Goal: Task Accomplishment & Management: Use online tool/utility

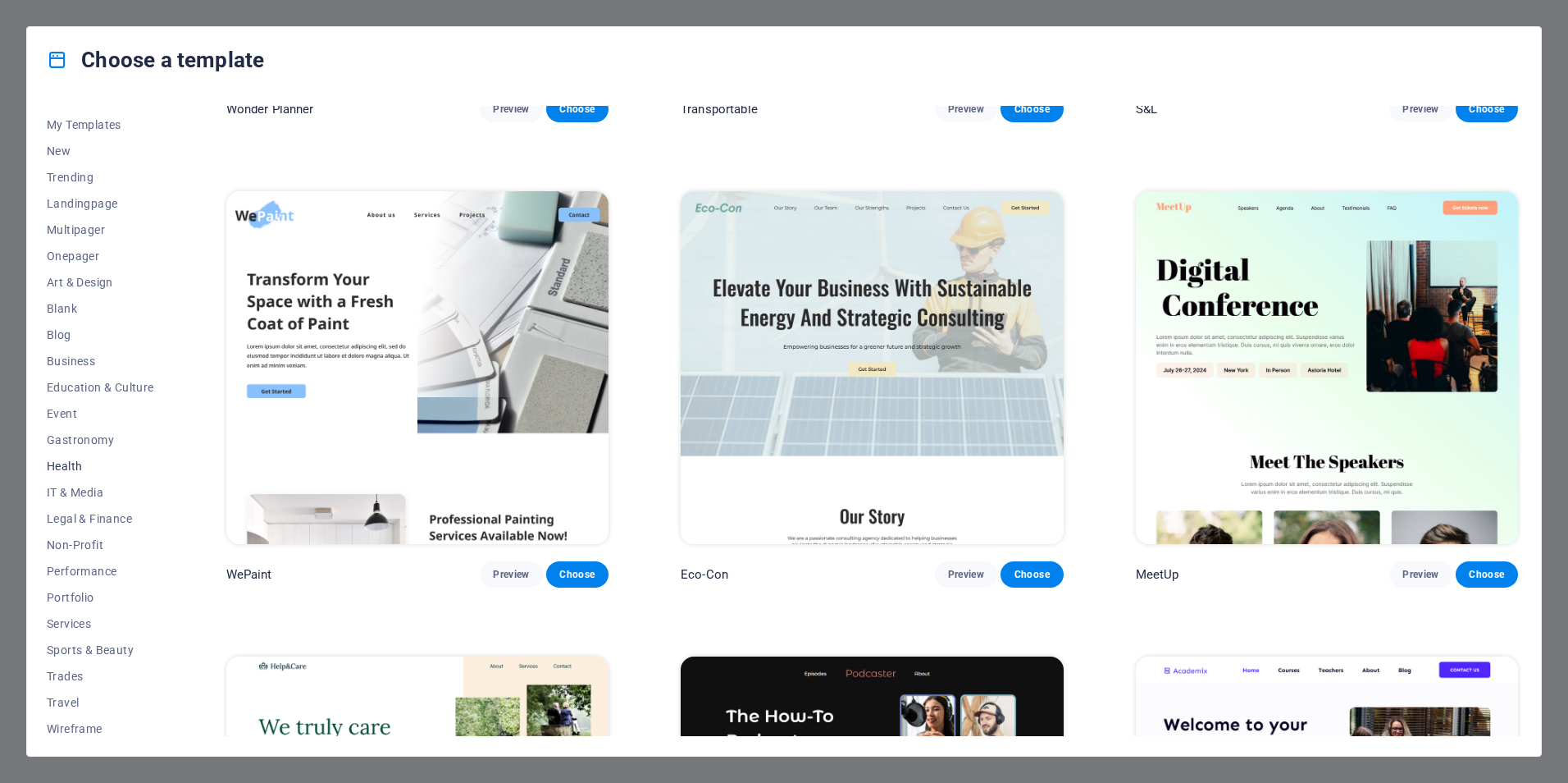
scroll to position [26, 0]
click at [61, 694] on span "Travel" at bounding box center [100, 697] width 108 height 14
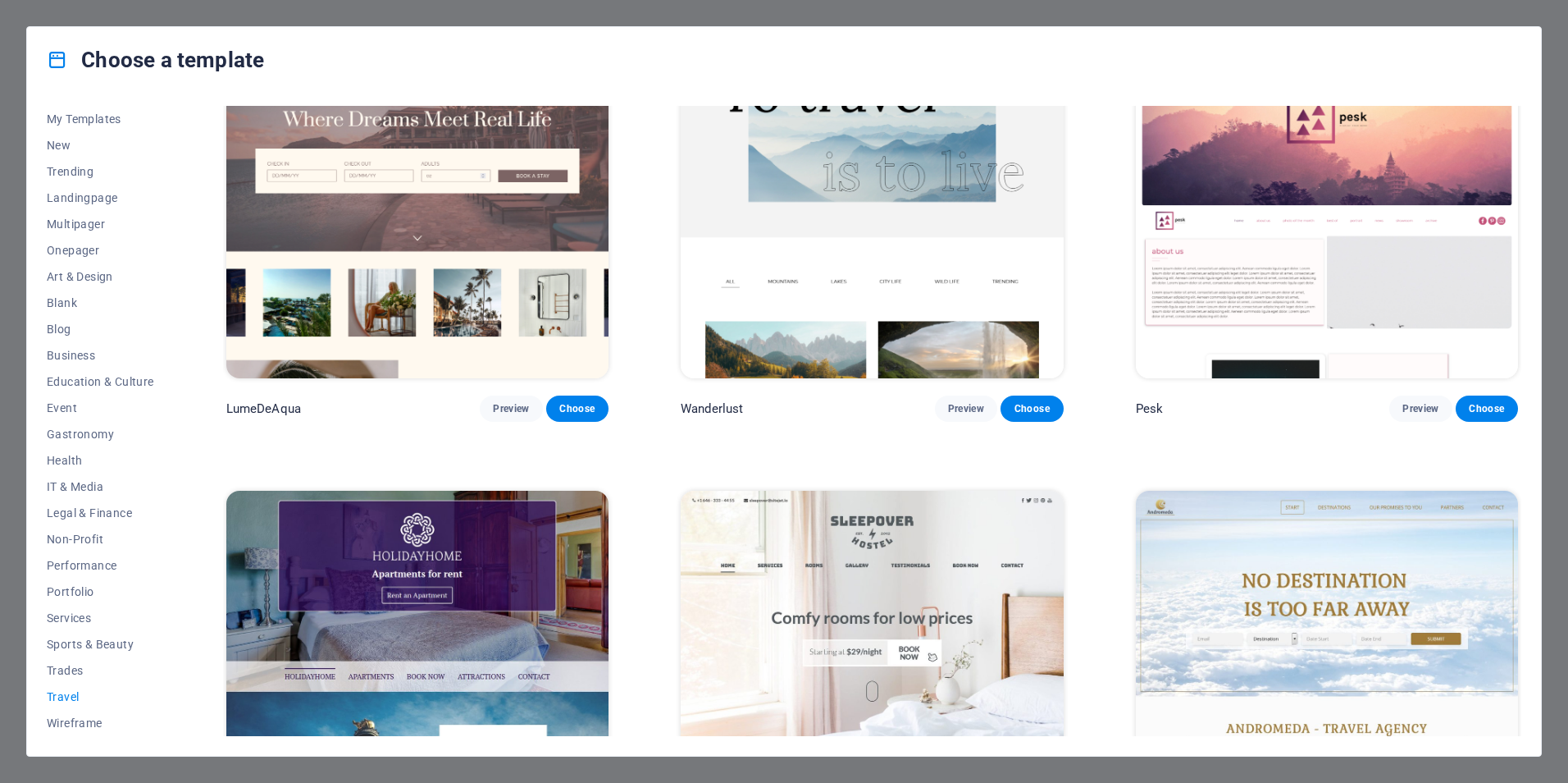
scroll to position [0, 0]
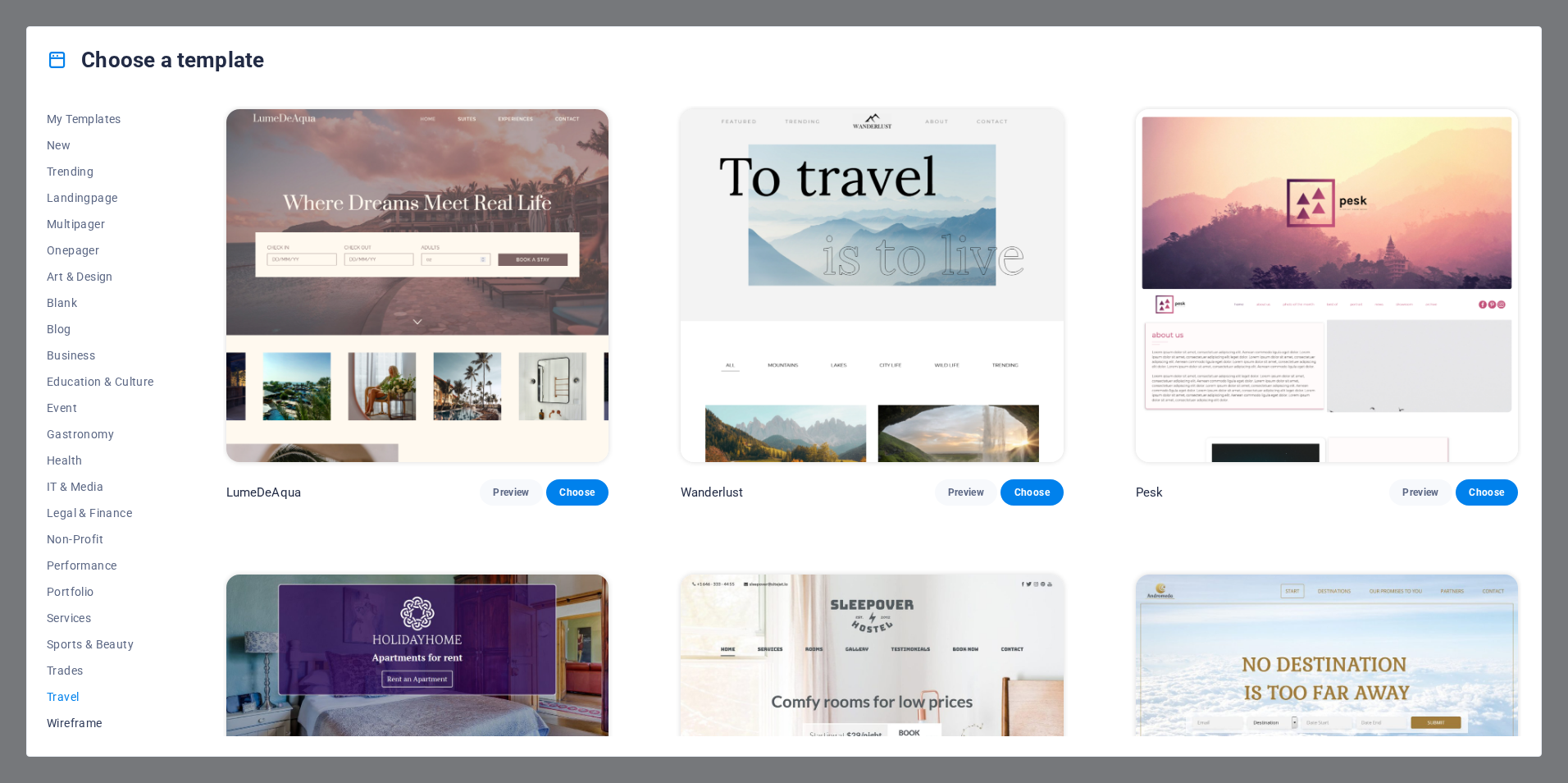
click at [76, 722] on span "Wireframe" at bounding box center [100, 723] width 108 height 14
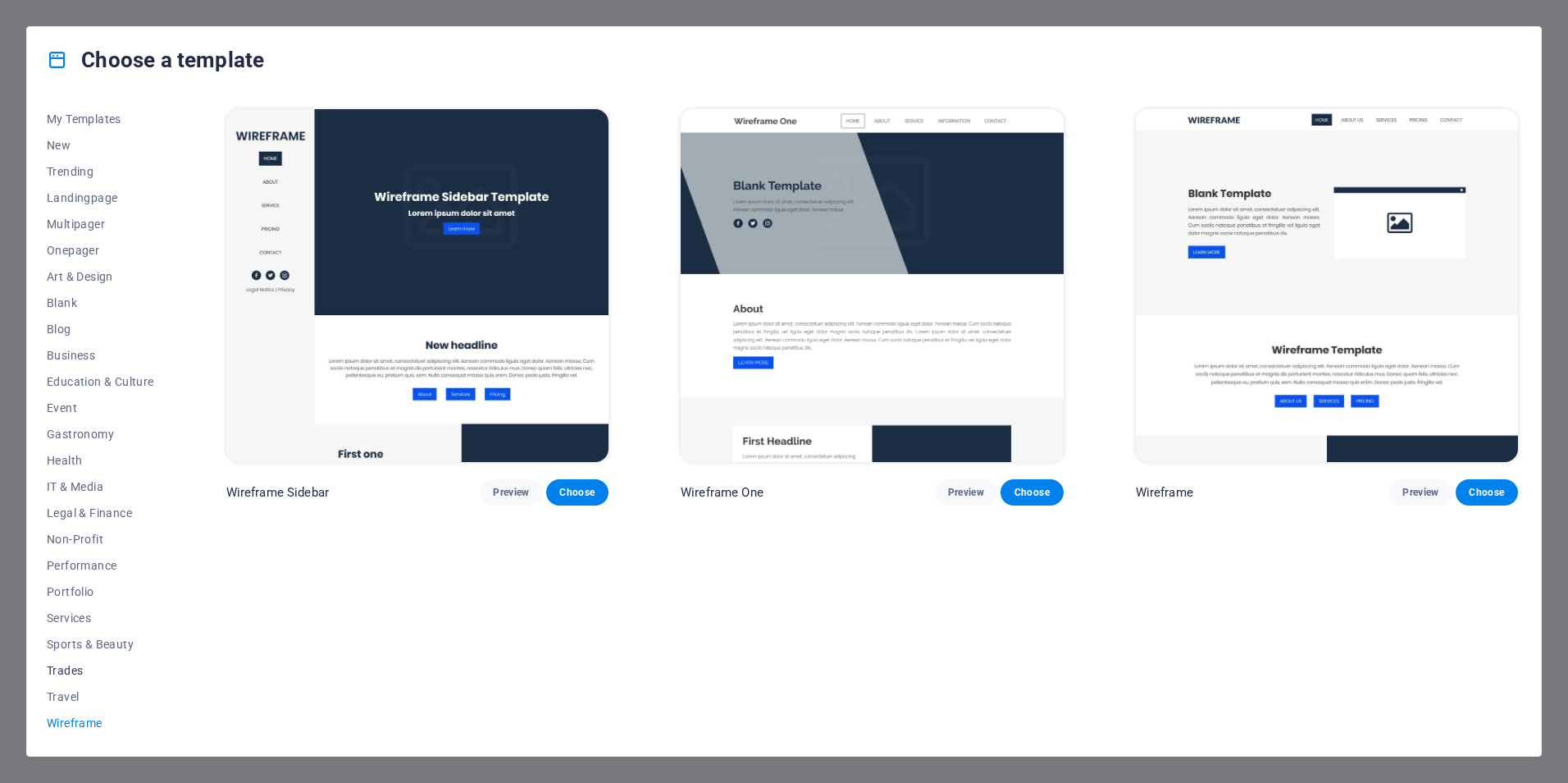
click at [65, 677] on button "Trades" at bounding box center [100, 669] width 108 height 26
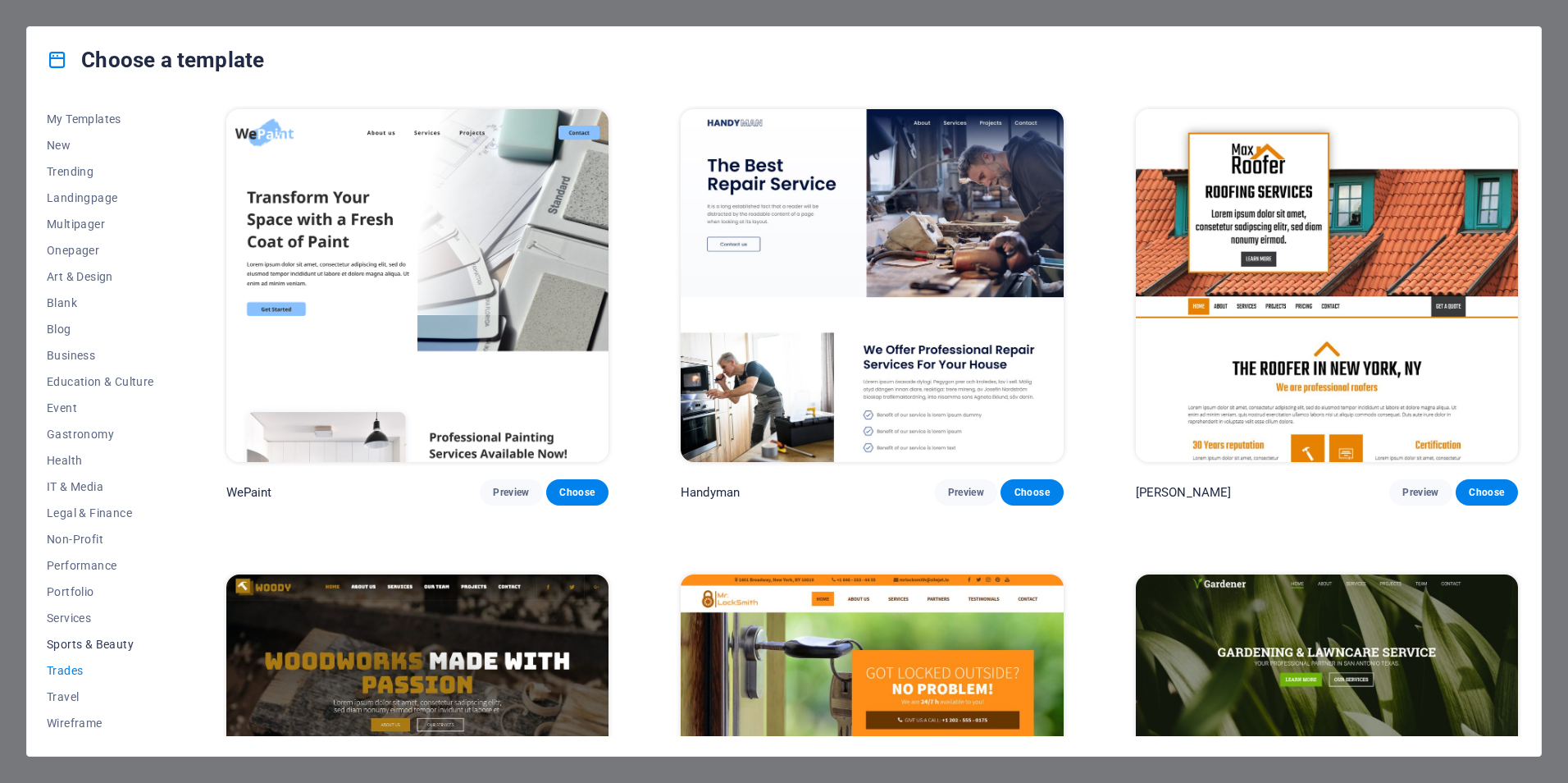
click at [72, 647] on span "Sports & Beauty" at bounding box center [100, 644] width 108 height 14
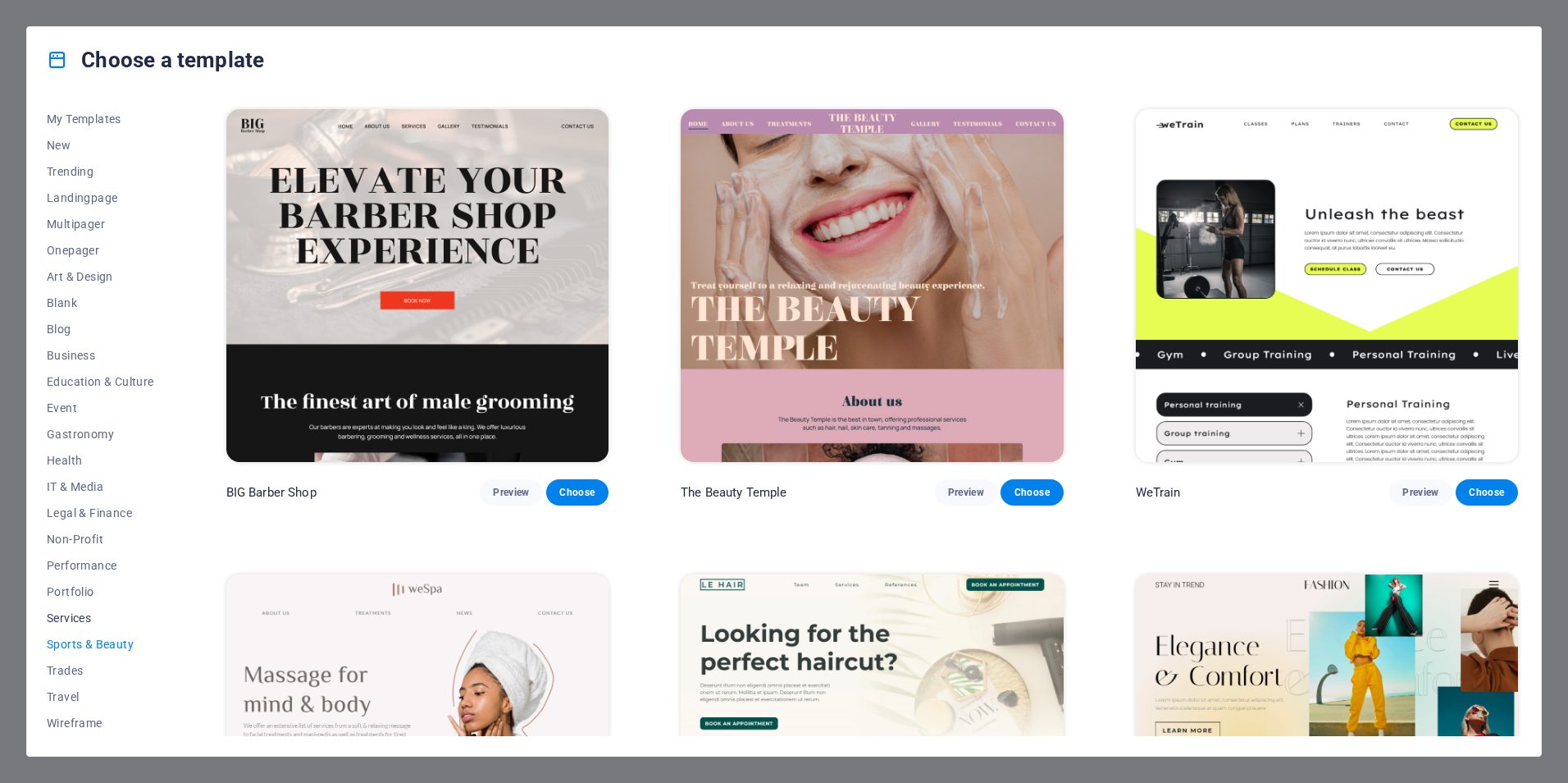
click at [72, 612] on span "Services" at bounding box center [100, 618] width 108 height 14
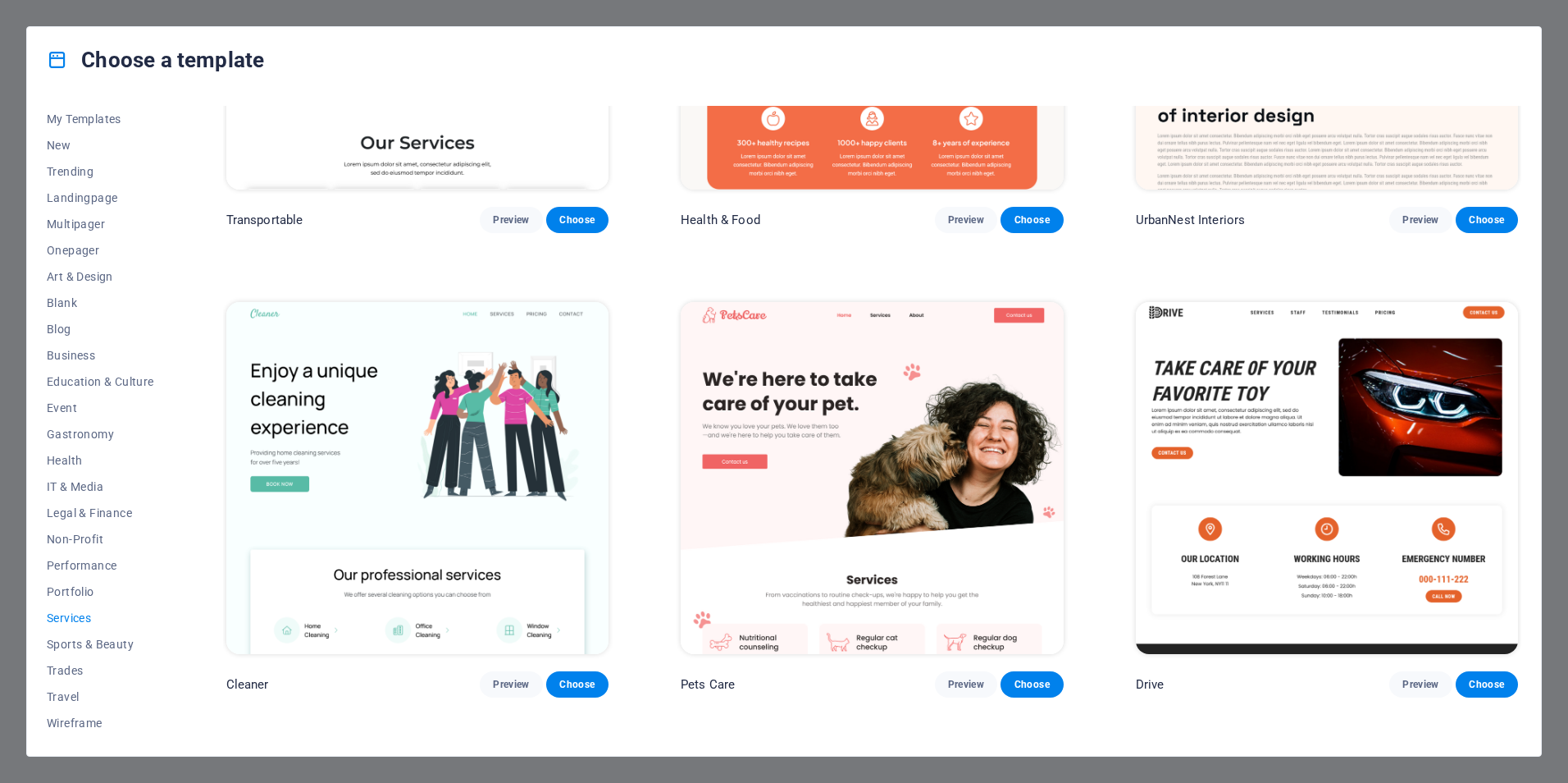
scroll to position [738, 0]
click at [1411, 677] on span "Preview" at bounding box center [1420, 684] width 36 height 14
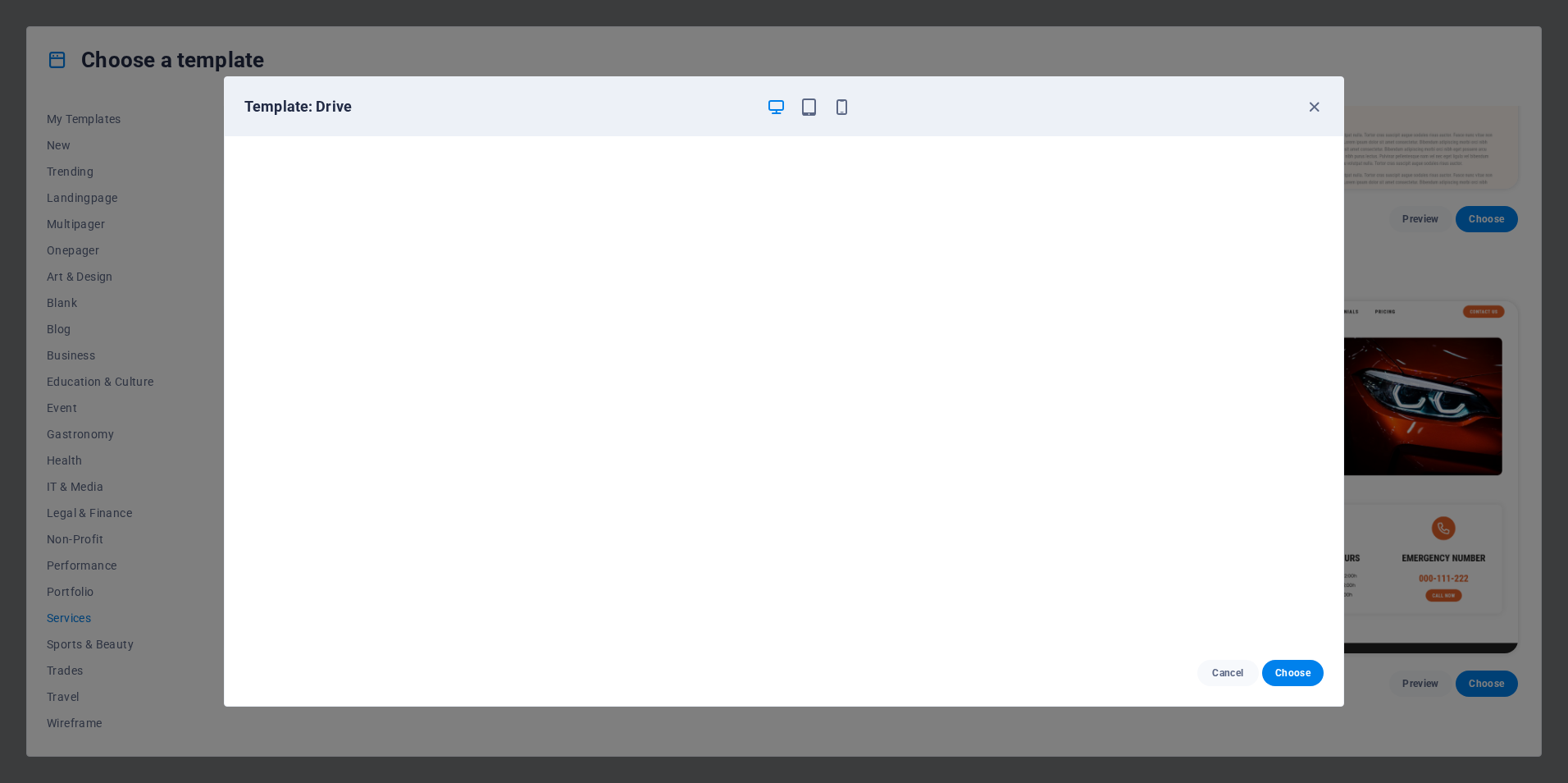
scroll to position [4, 0]
click at [1218, 680] on button "Cancel" at bounding box center [1228, 672] width 61 height 26
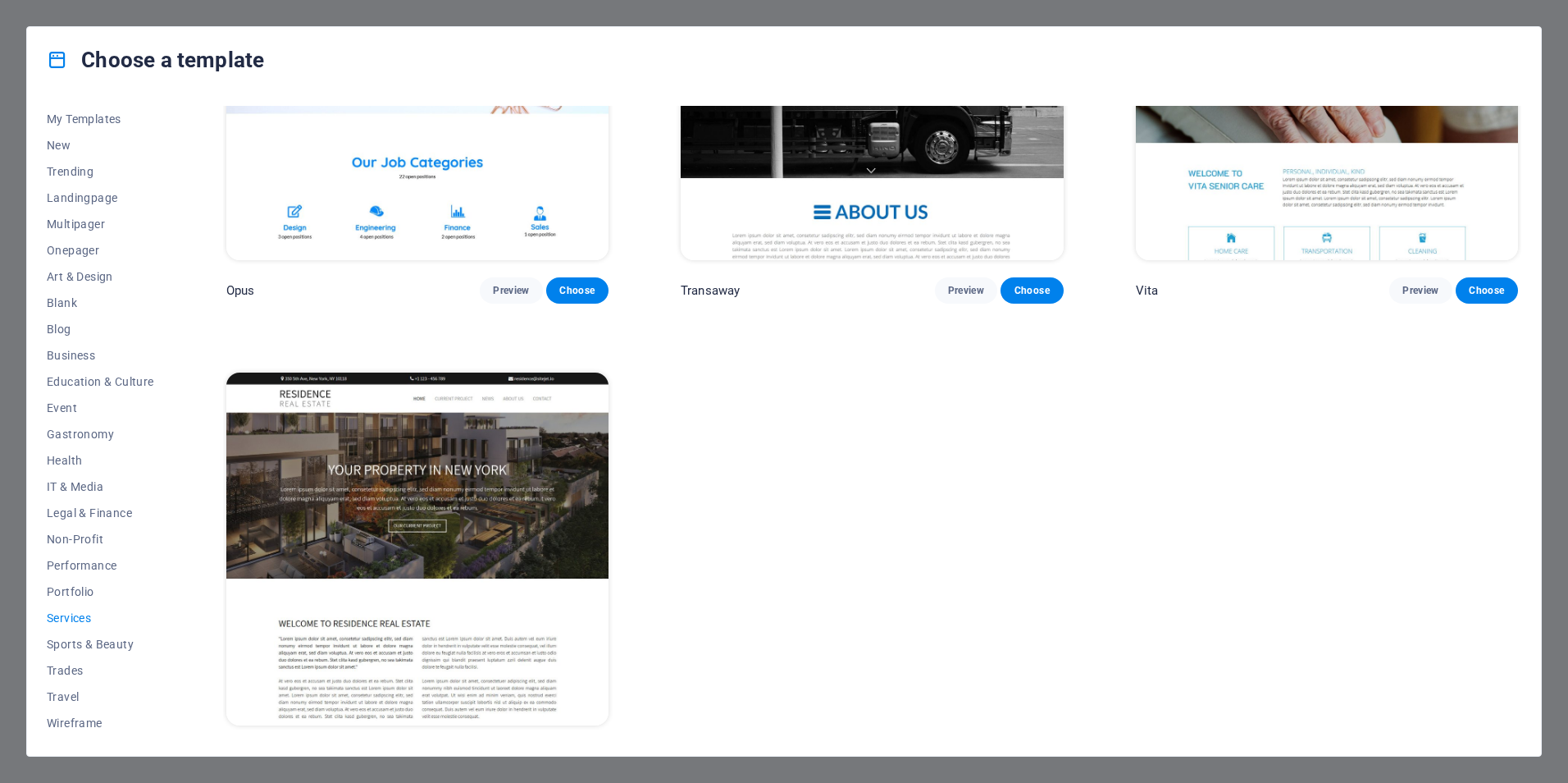
scroll to position [3010, 0]
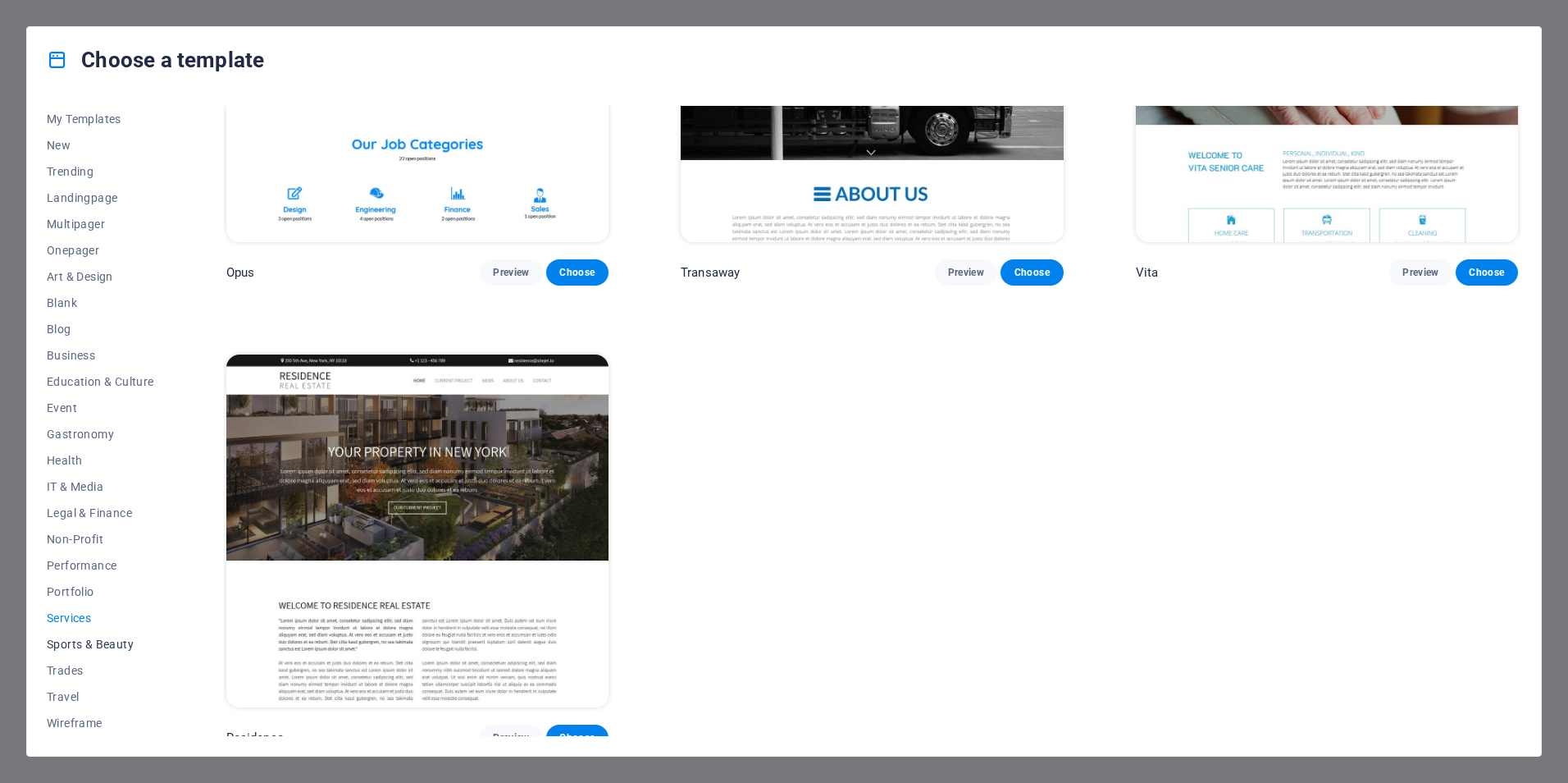
click at [92, 645] on span "Sports & Beauty" at bounding box center [100, 644] width 108 height 14
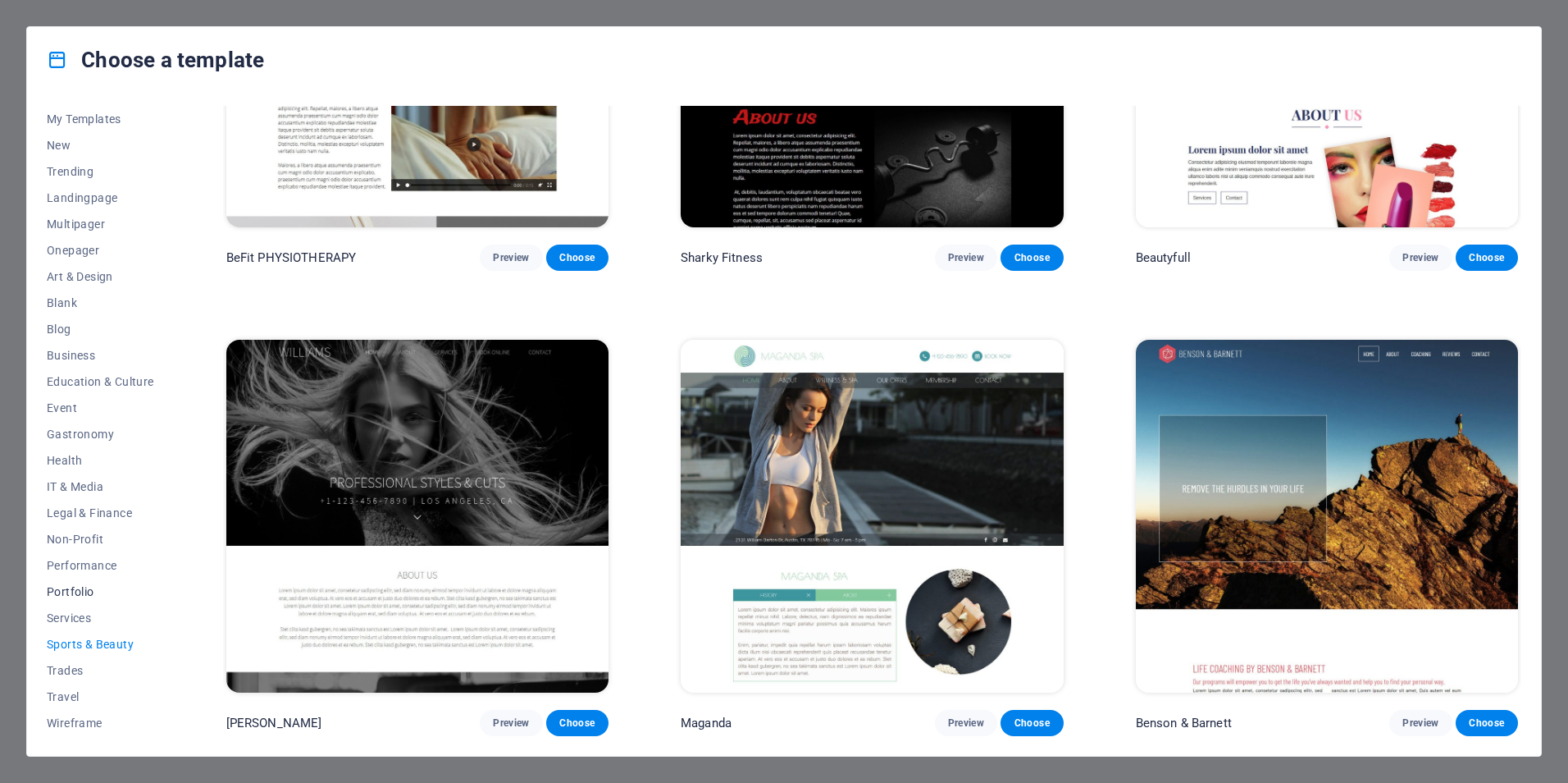
scroll to position [0, 0]
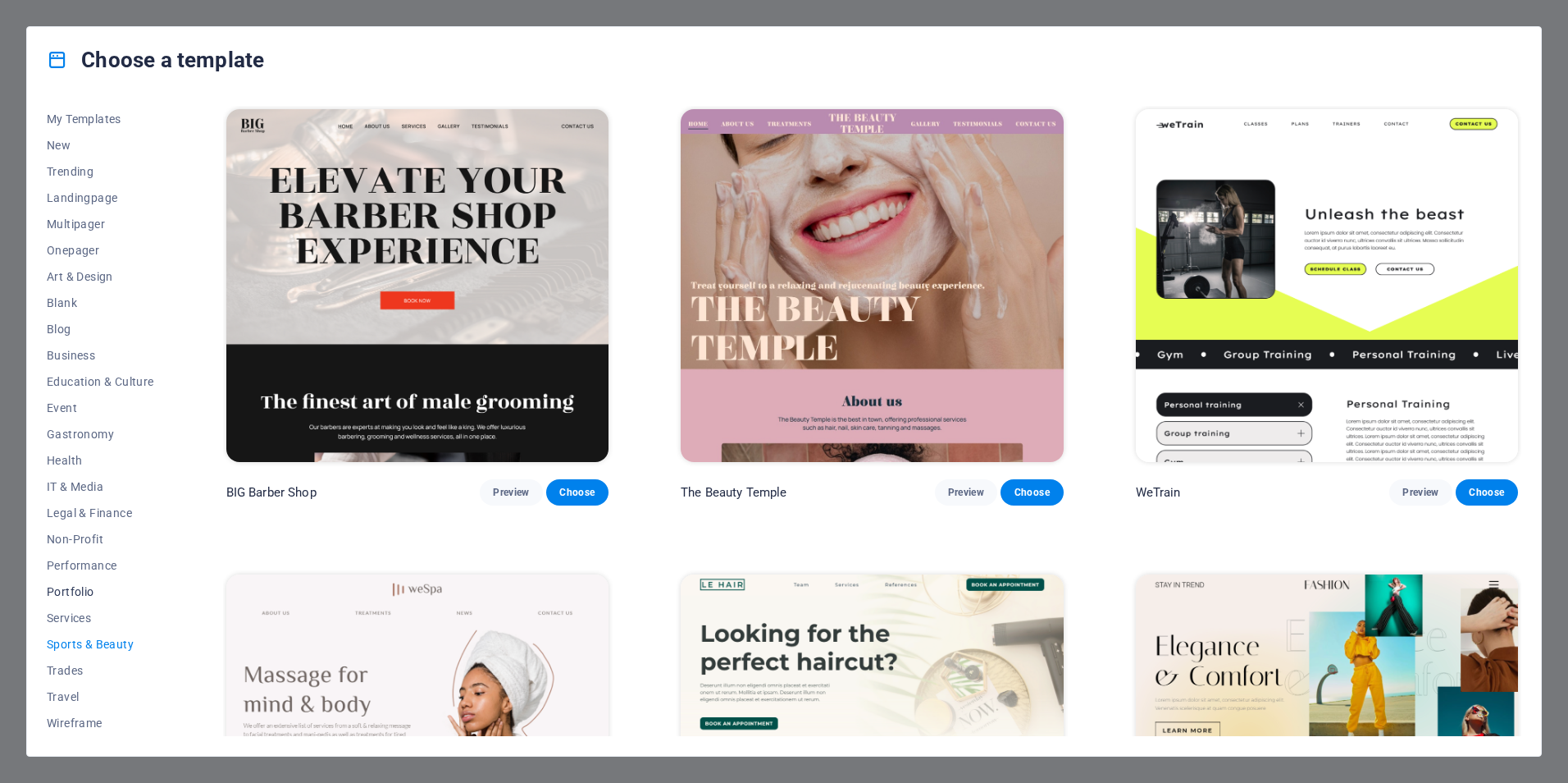
click at [82, 590] on span "Portfolio" at bounding box center [100, 592] width 108 height 14
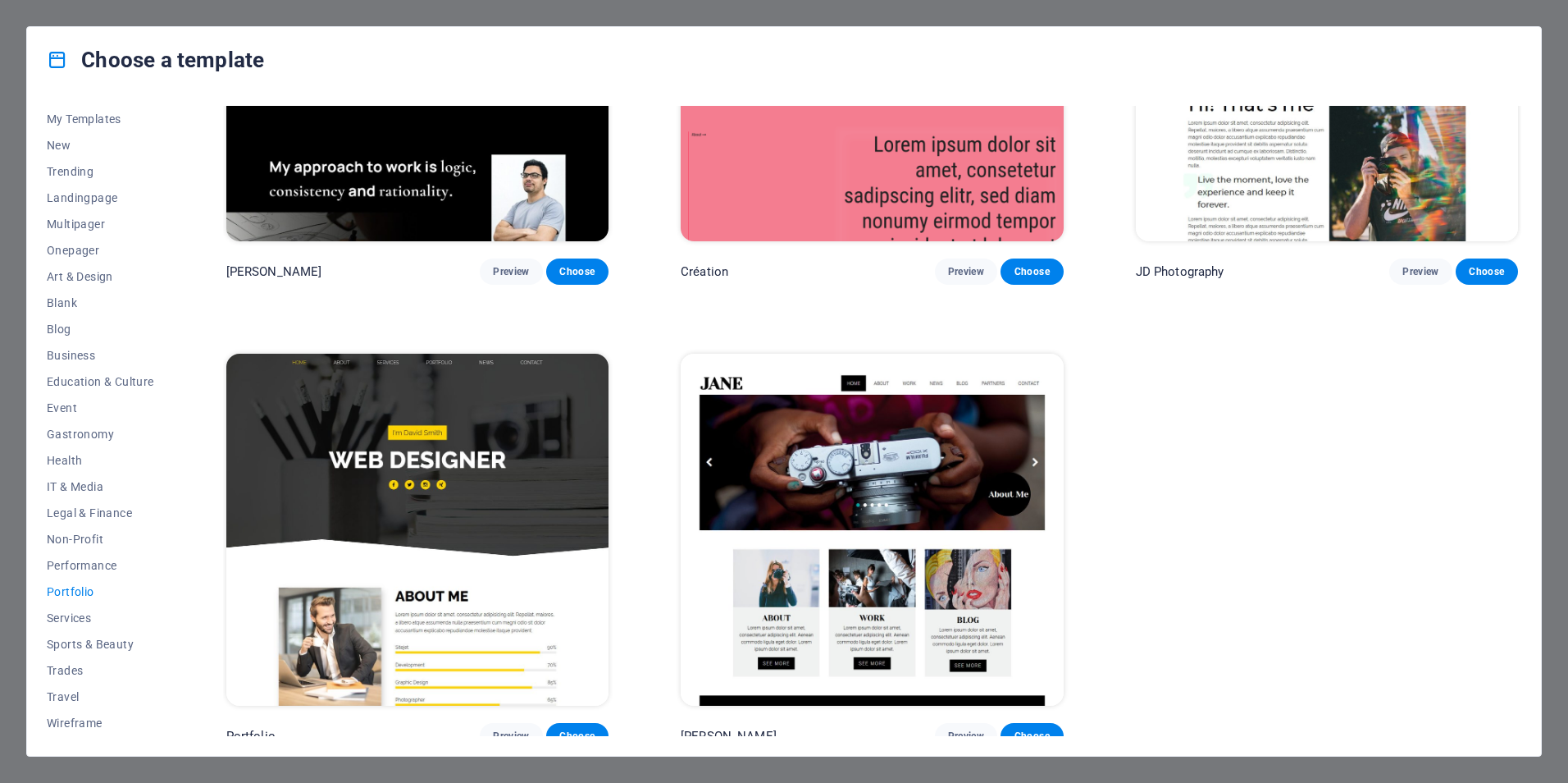
scroll to position [694, 0]
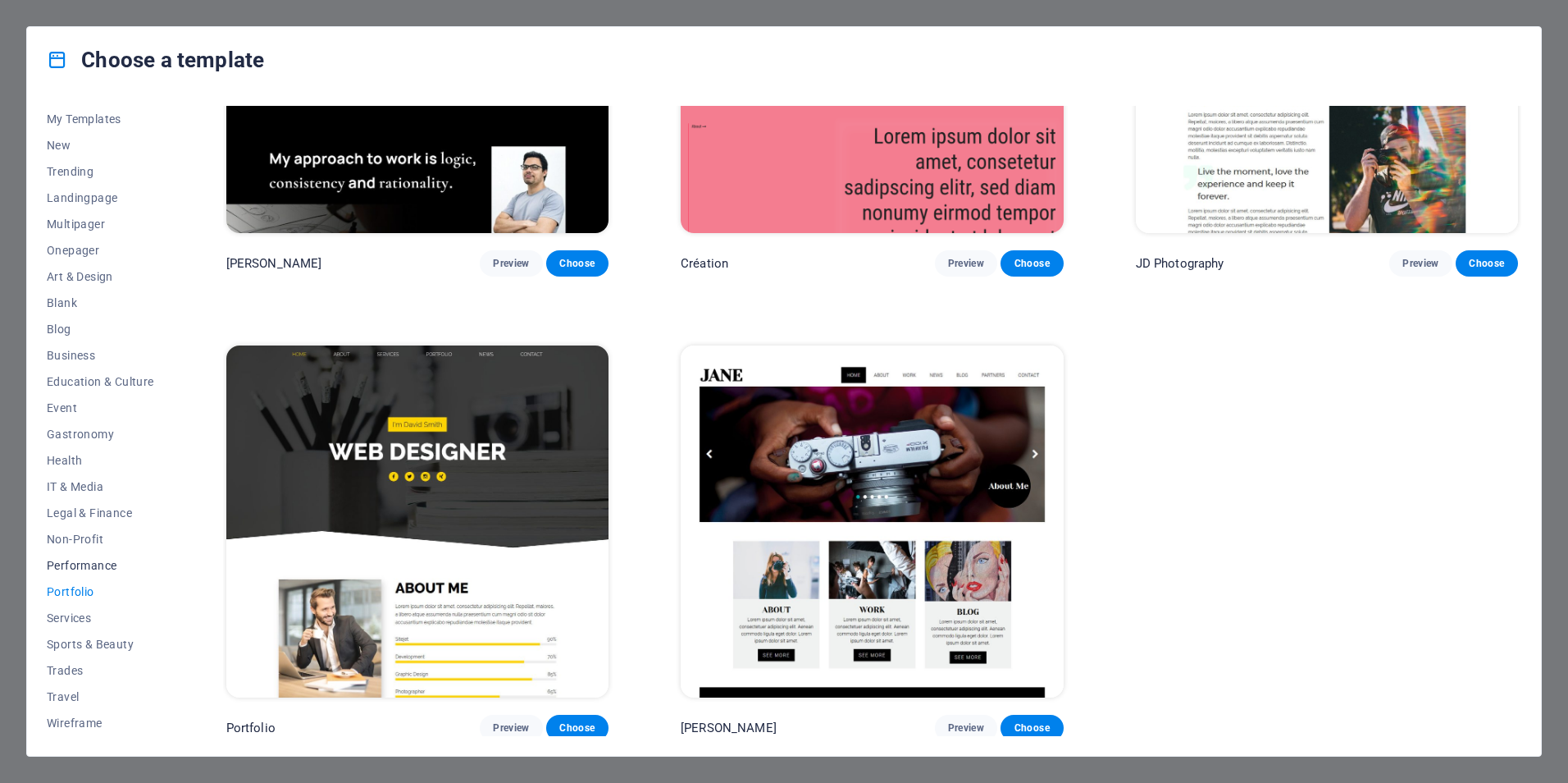
click at [81, 565] on span "Performance" at bounding box center [100, 566] width 108 height 14
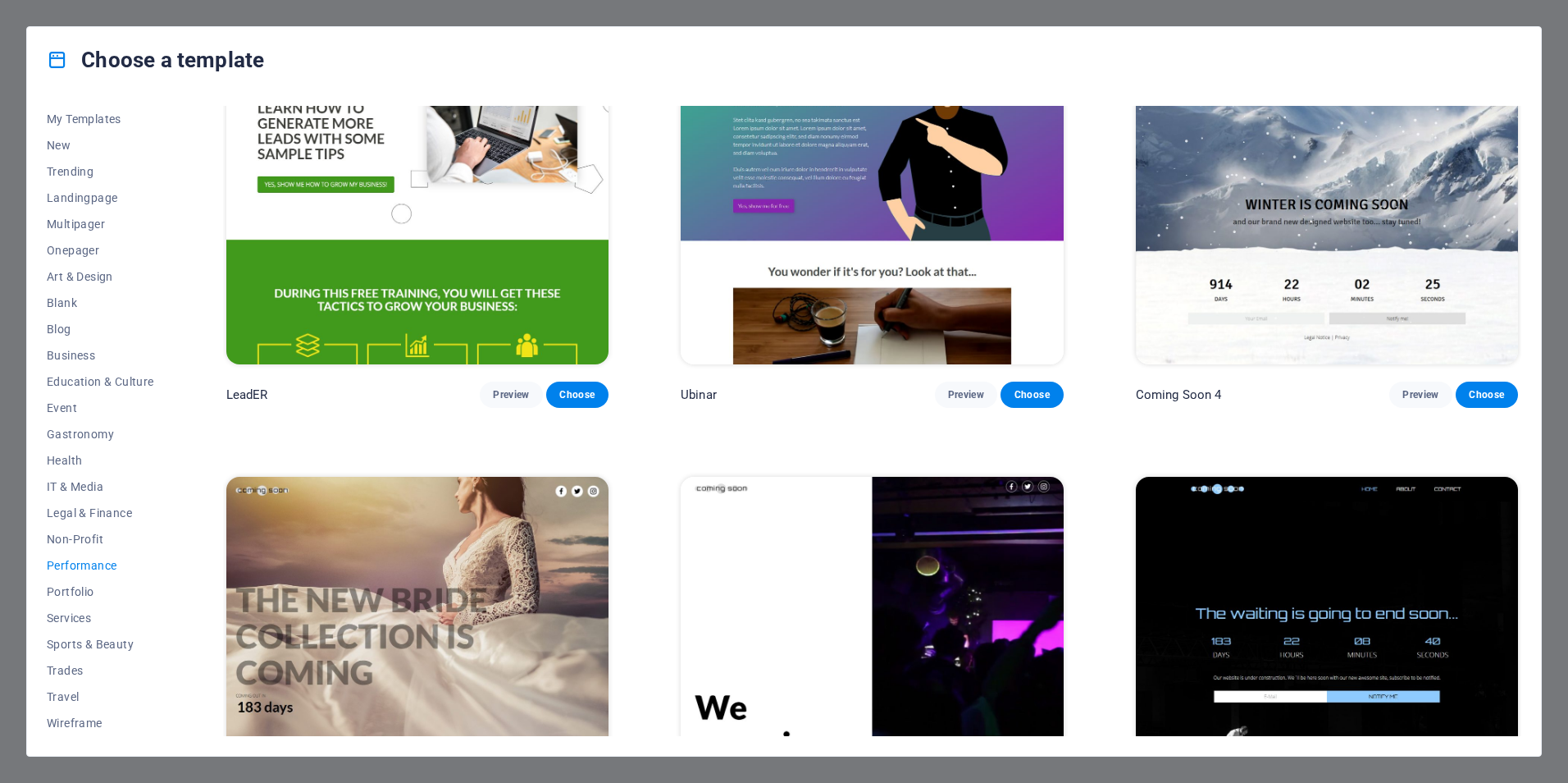
scroll to position [2083, 0]
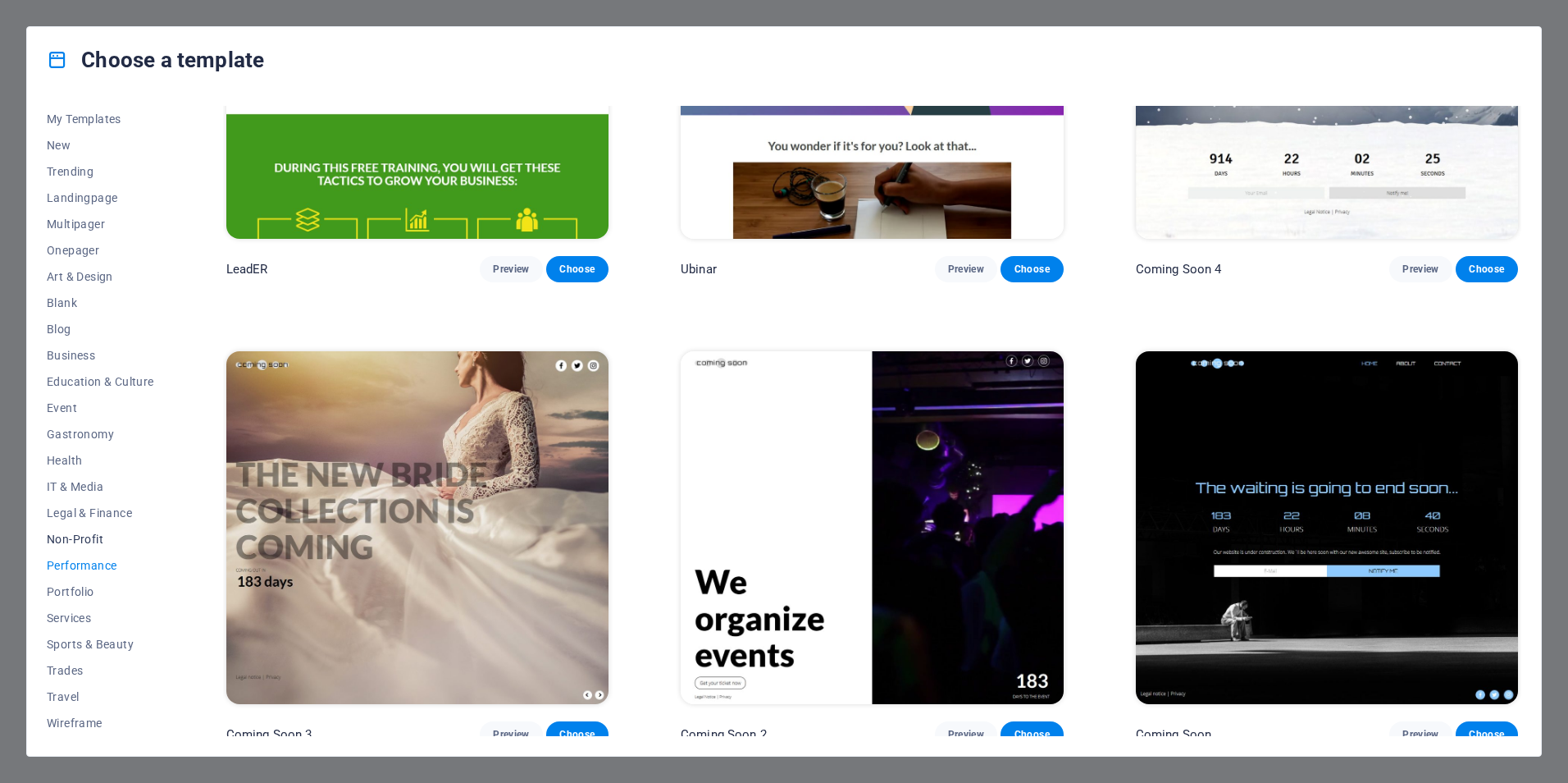
click at [69, 535] on span "Non-Profit" at bounding box center [100, 539] width 108 height 14
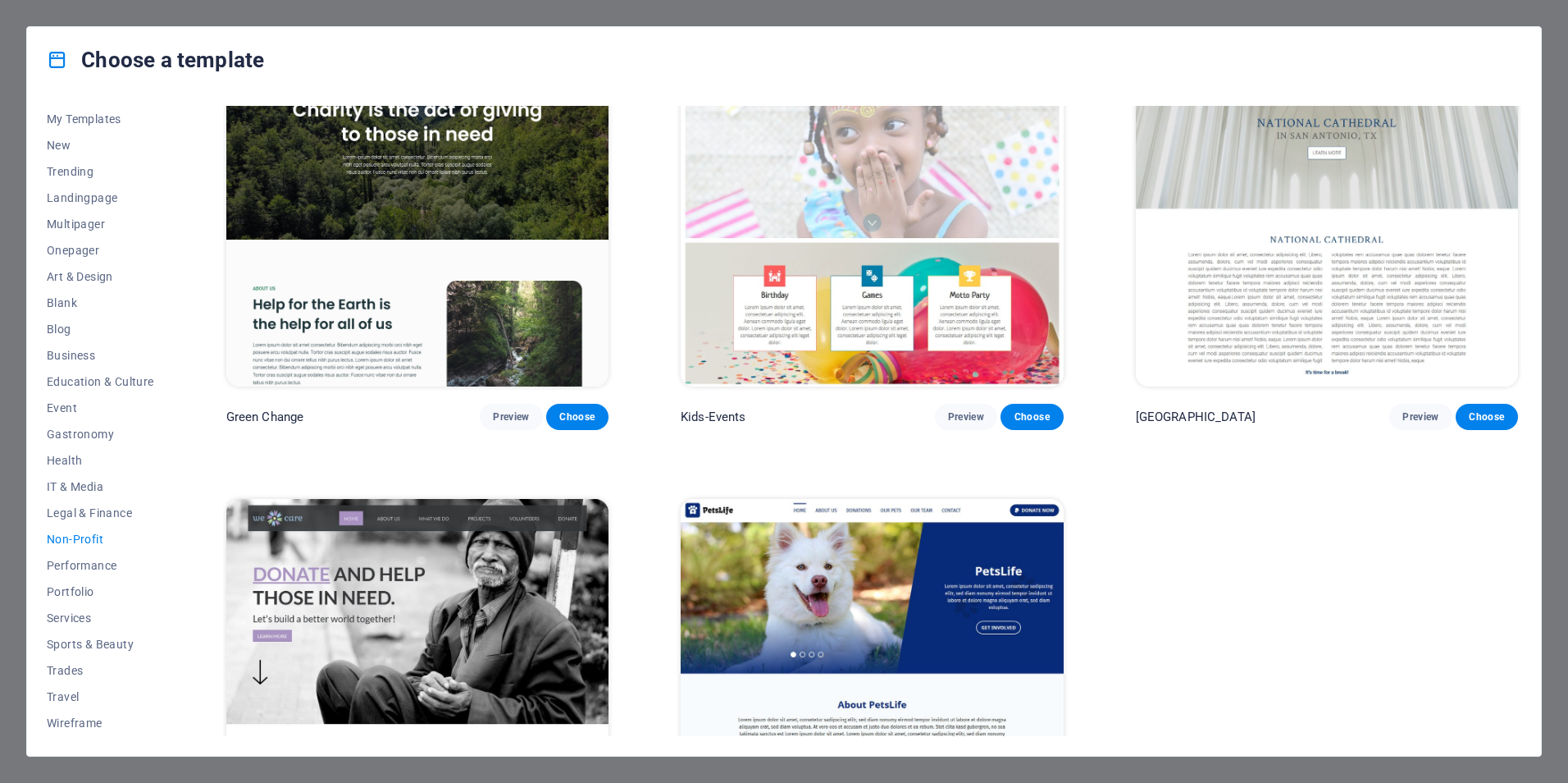
scroll to position [0, 0]
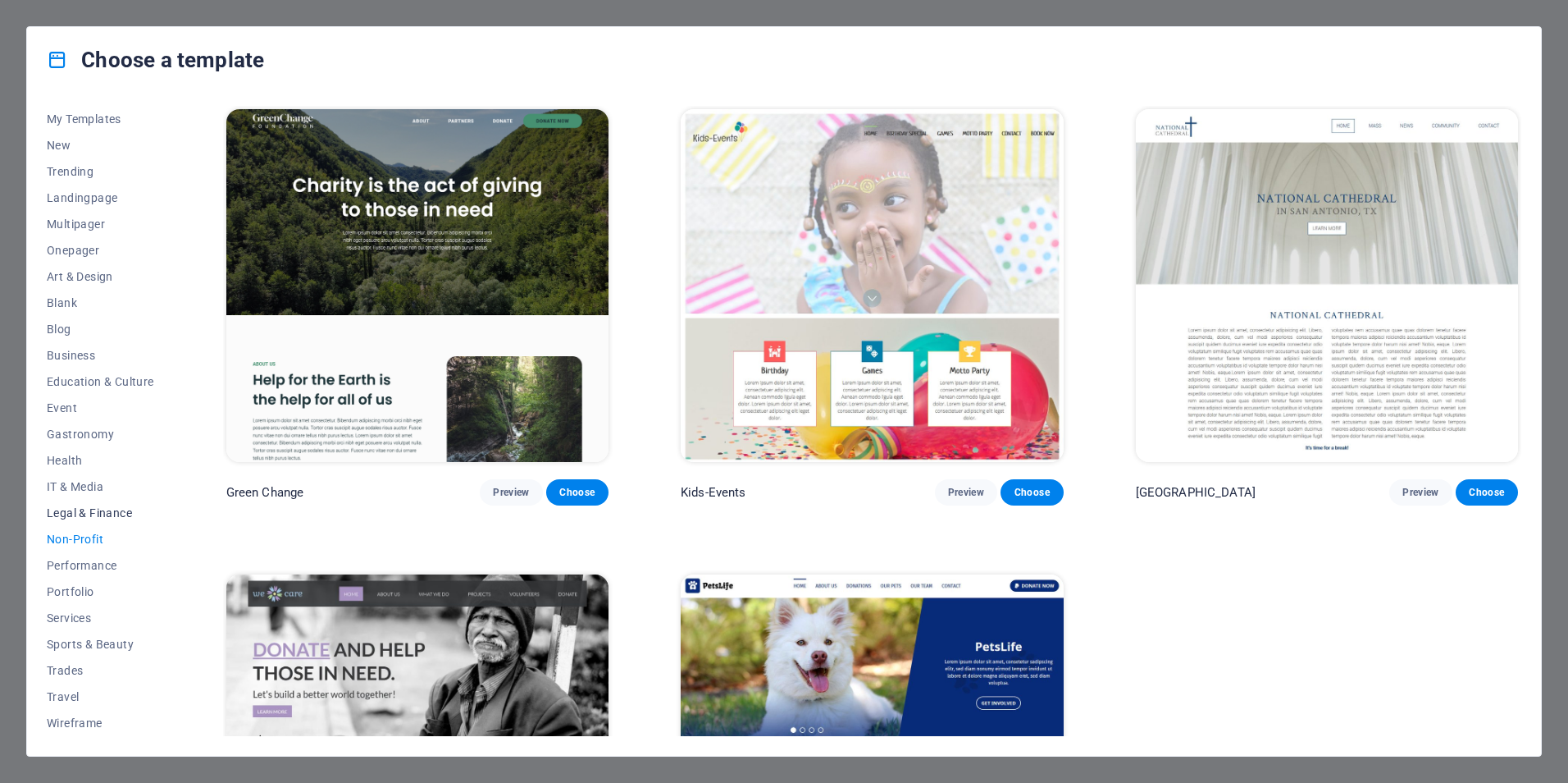
click at [90, 514] on span "Legal & Finance" at bounding box center [100, 513] width 108 height 14
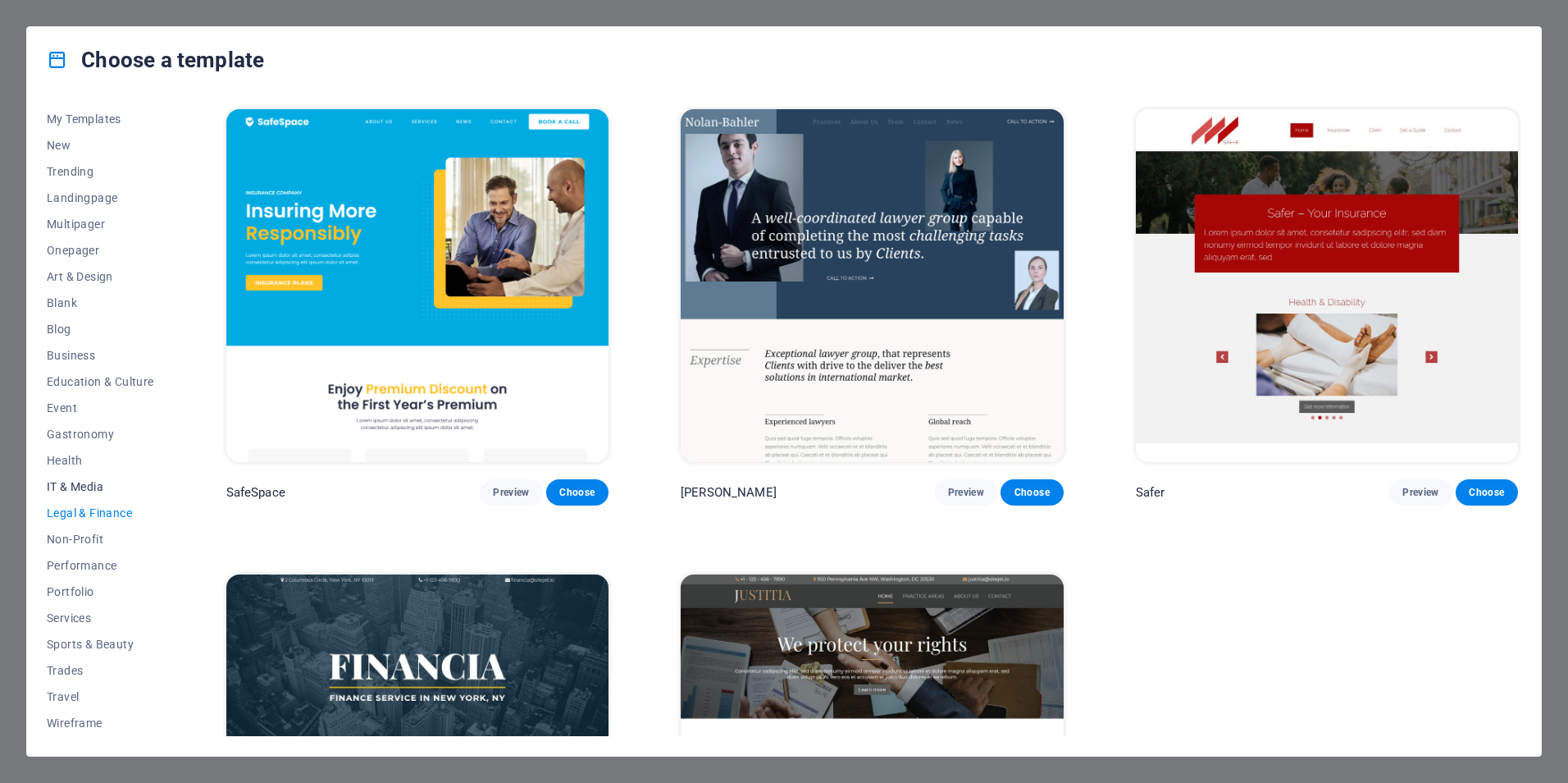
click at [72, 492] on span "IT & Media" at bounding box center [100, 487] width 108 height 14
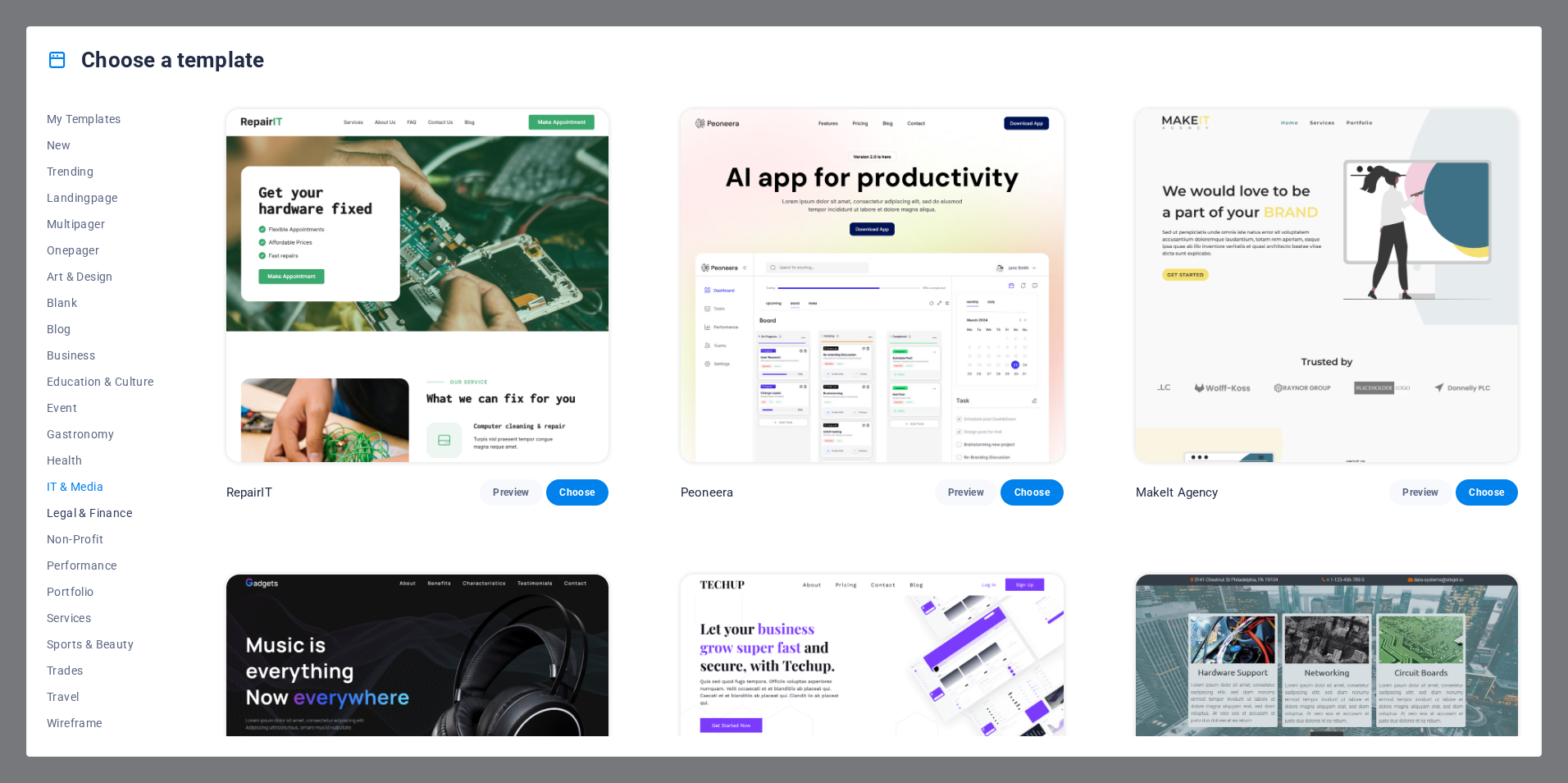
click at [108, 517] on span "Legal & Finance" at bounding box center [100, 513] width 108 height 14
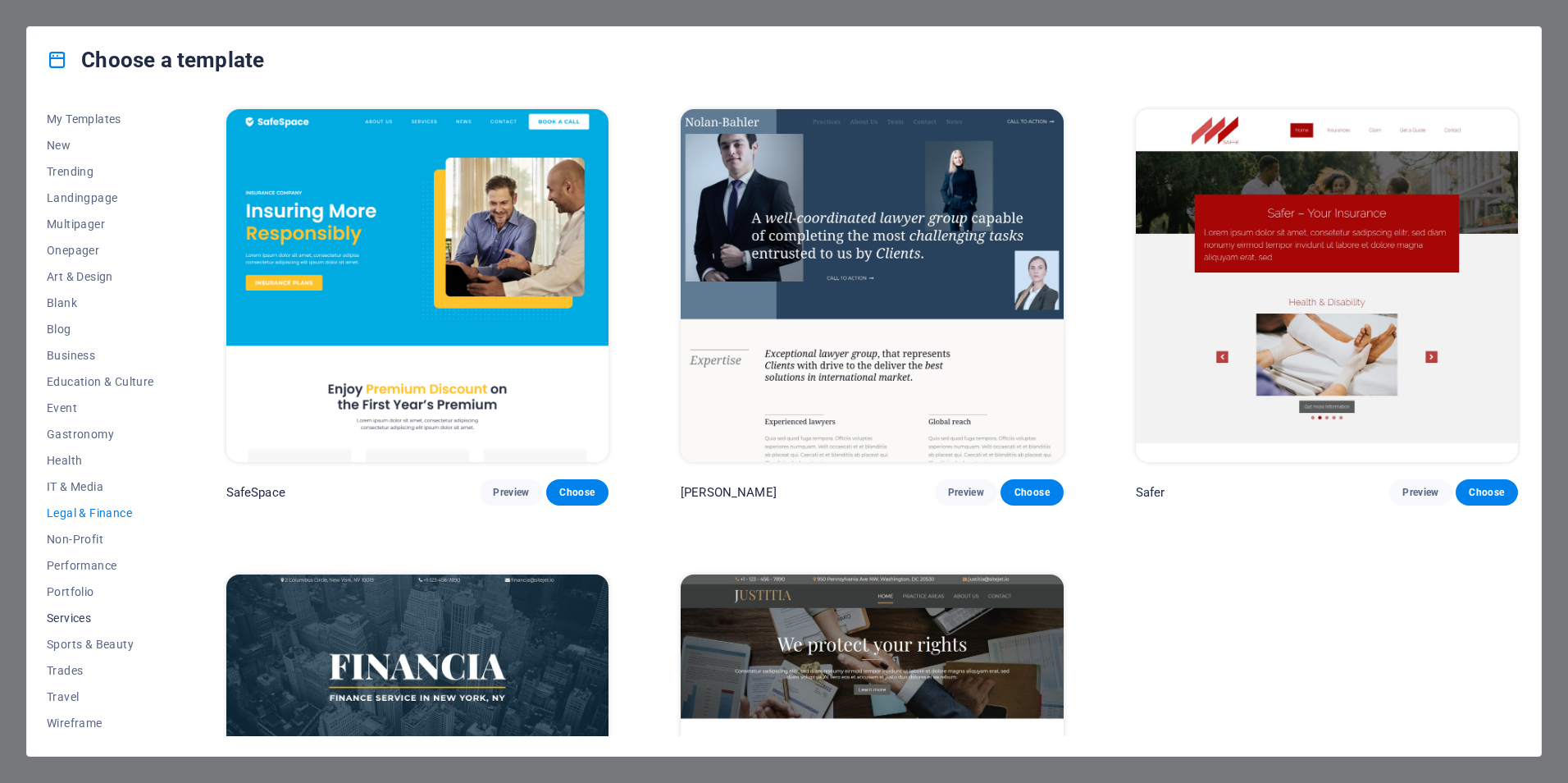
click at [76, 617] on span "Services" at bounding box center [100, 618] width 108 height 14
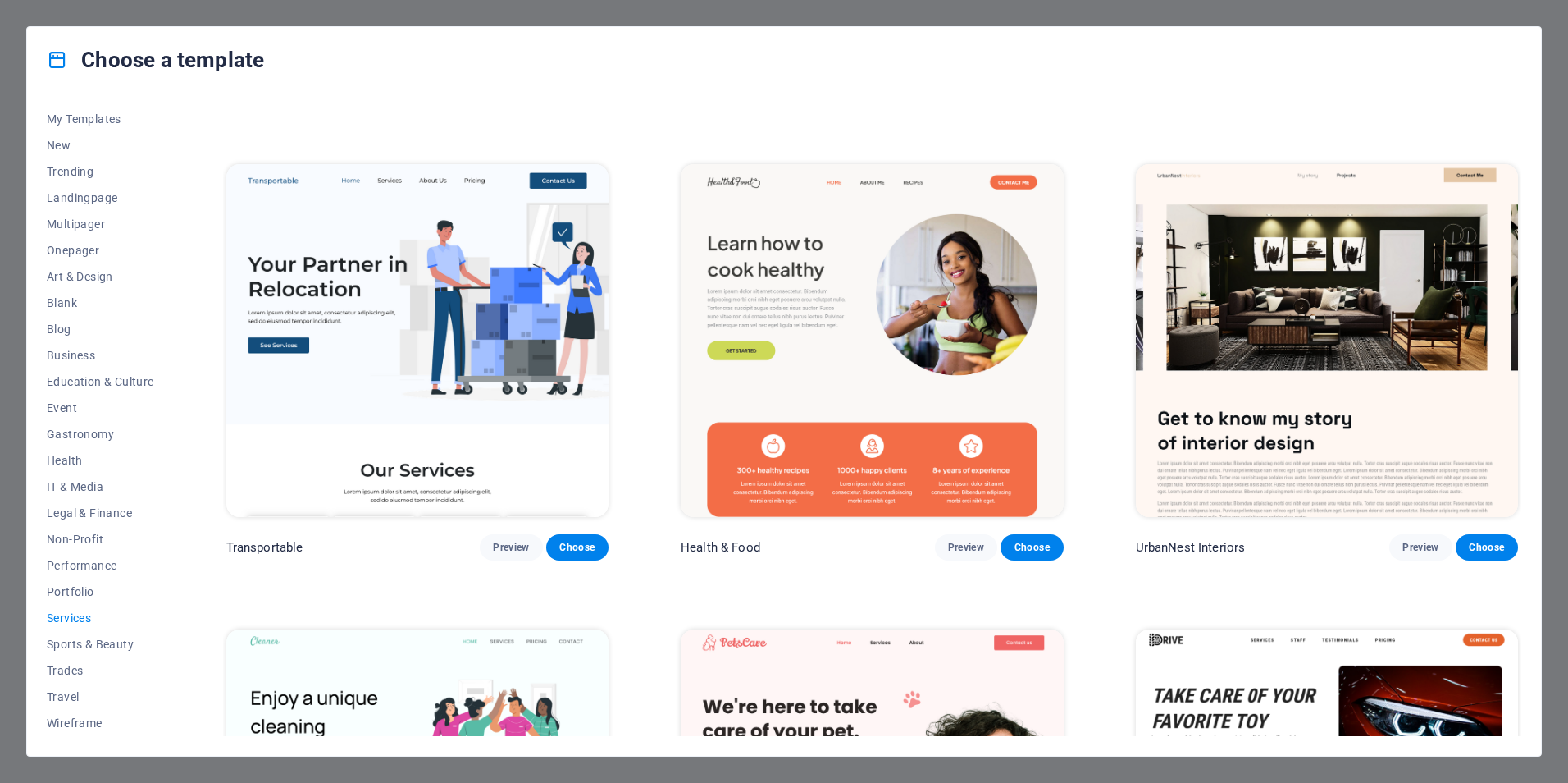
scroll to position [738, 0]
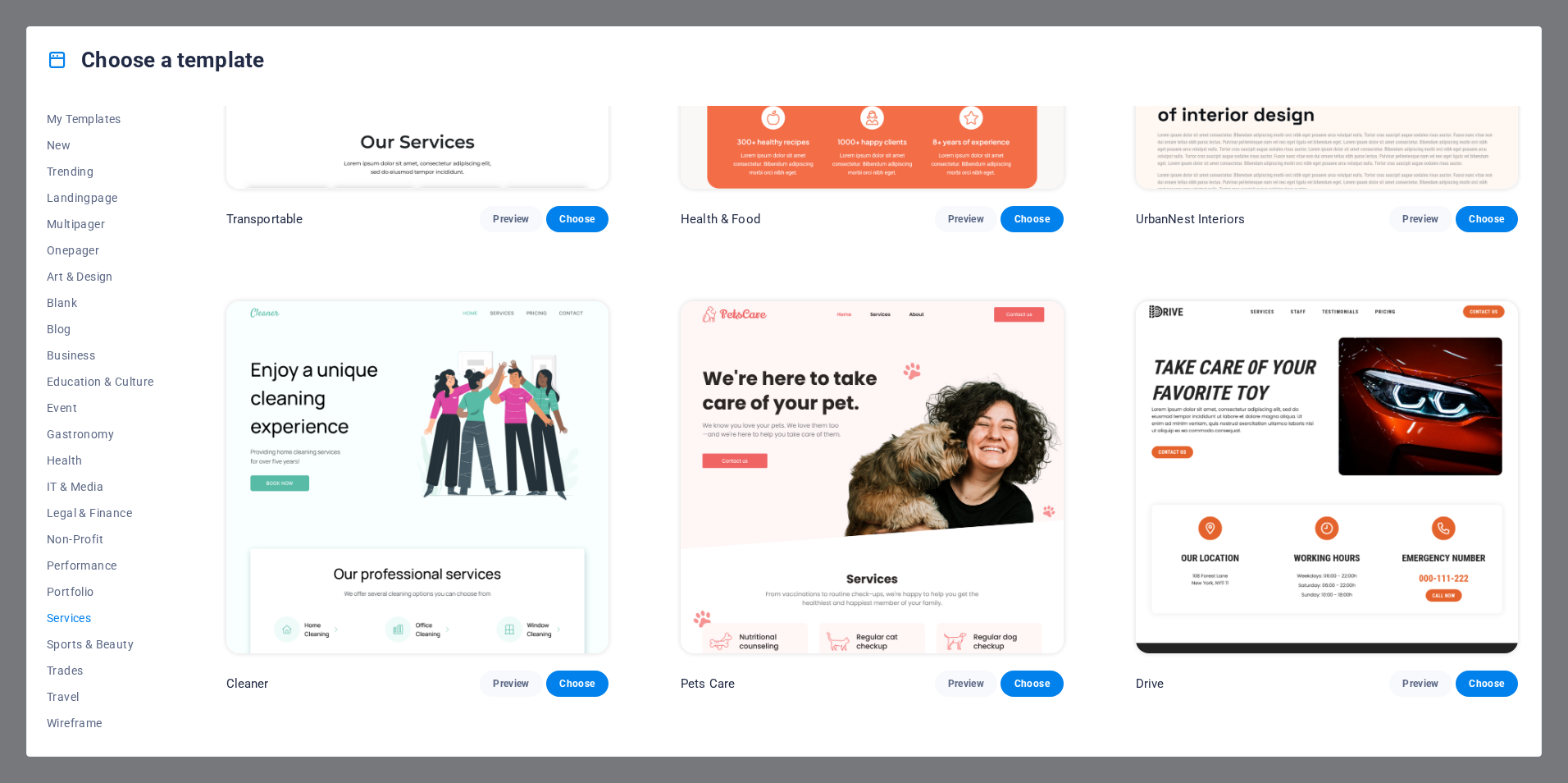
click at [1314, 395] on img at bounding box center [1327, 477] width 382 height 353
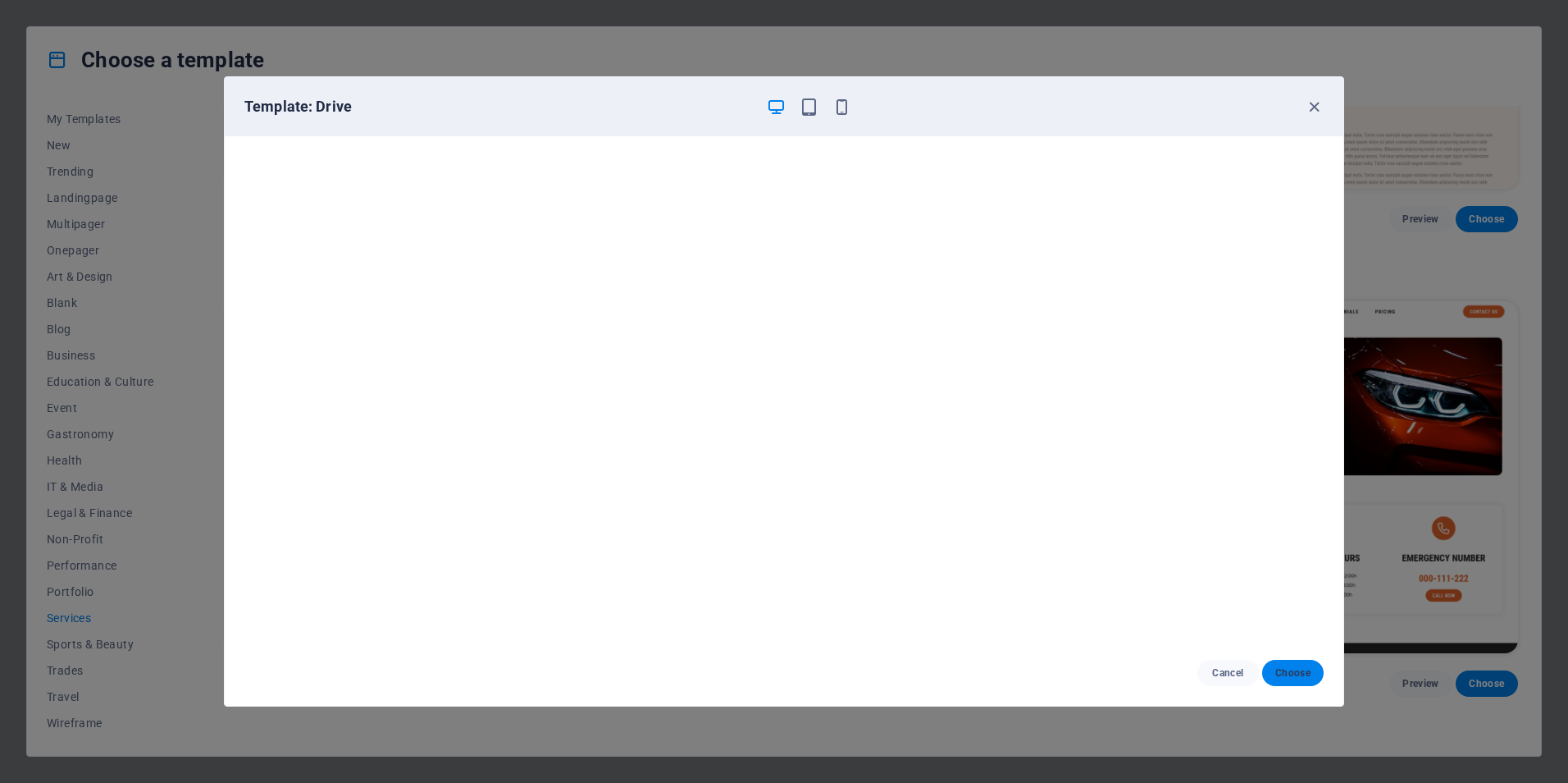
click at [1308, 676] on span "Choose" at bounding box center [1293, 673] width 35 height 14
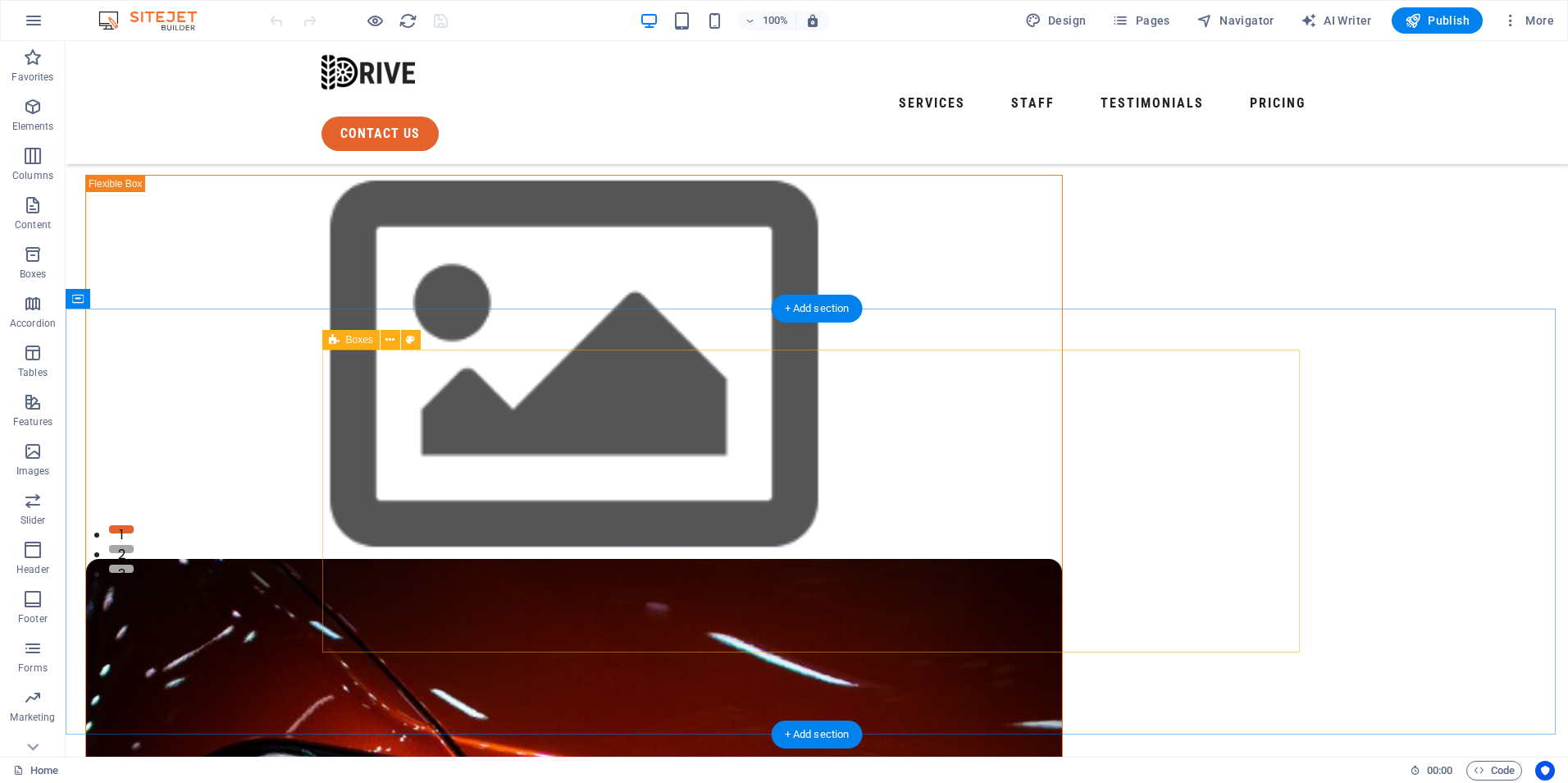
scroll to position [328, 0]
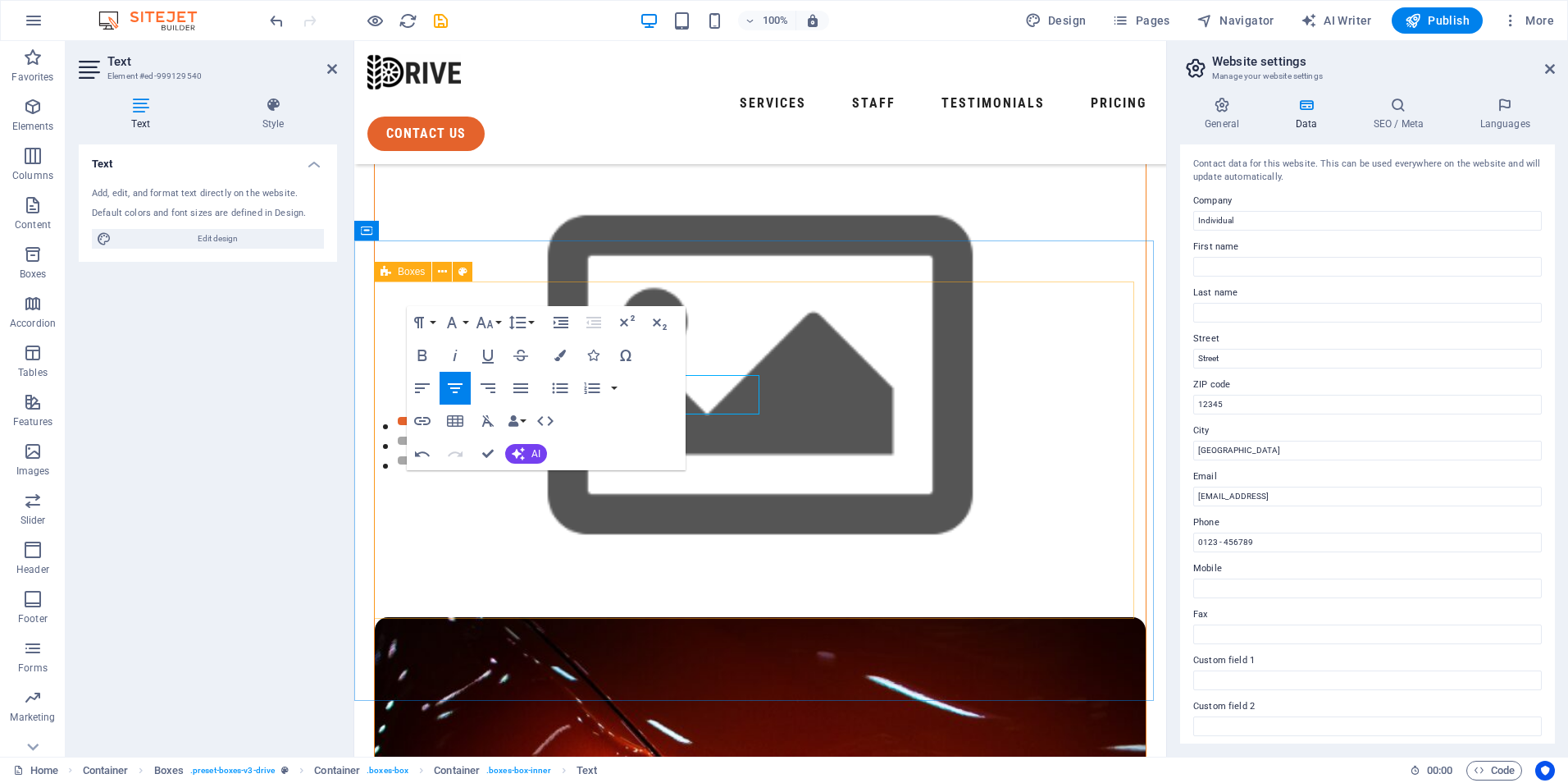
scroll to position [423, 0]
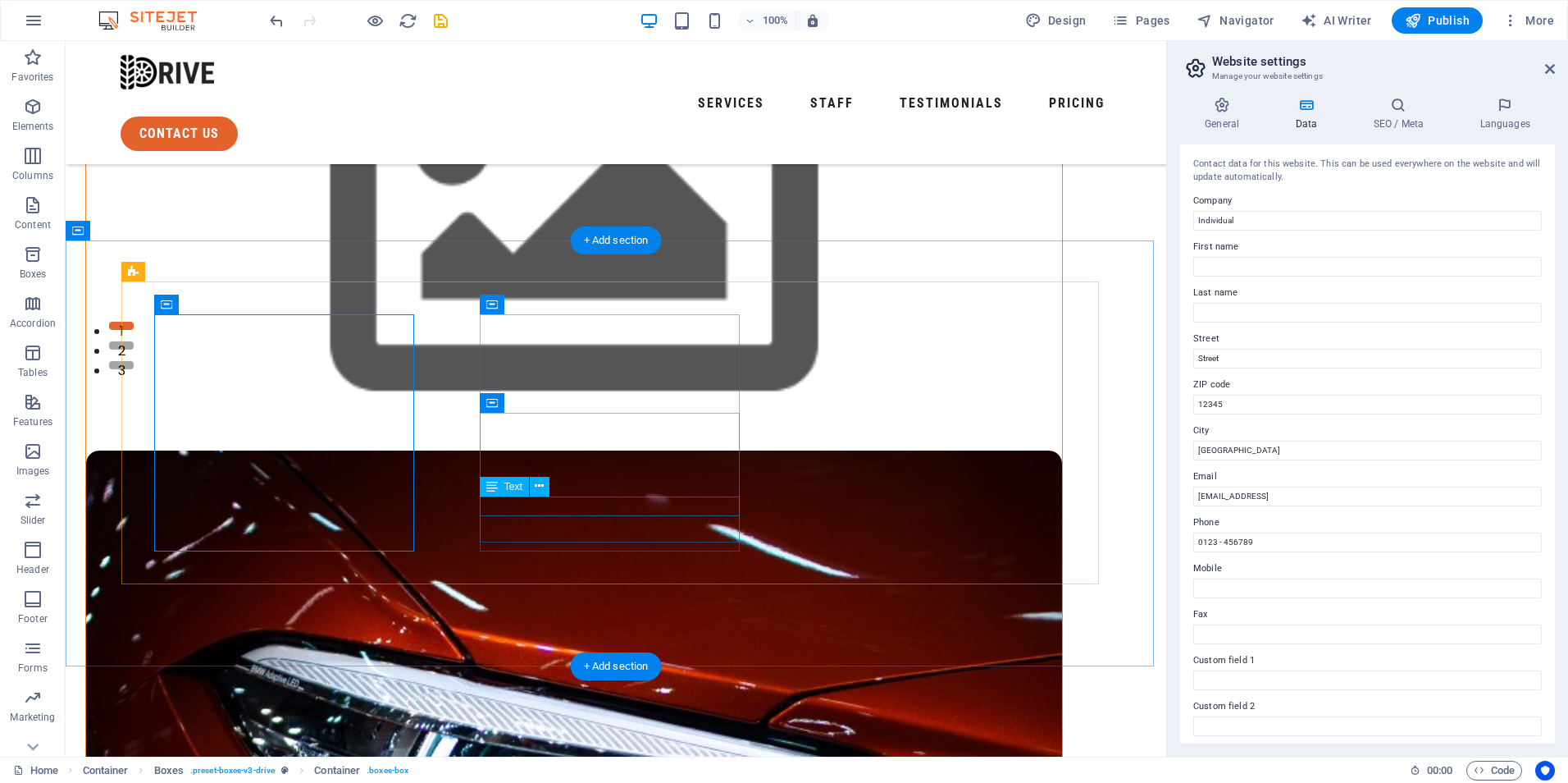
scroll to position [328, 0]
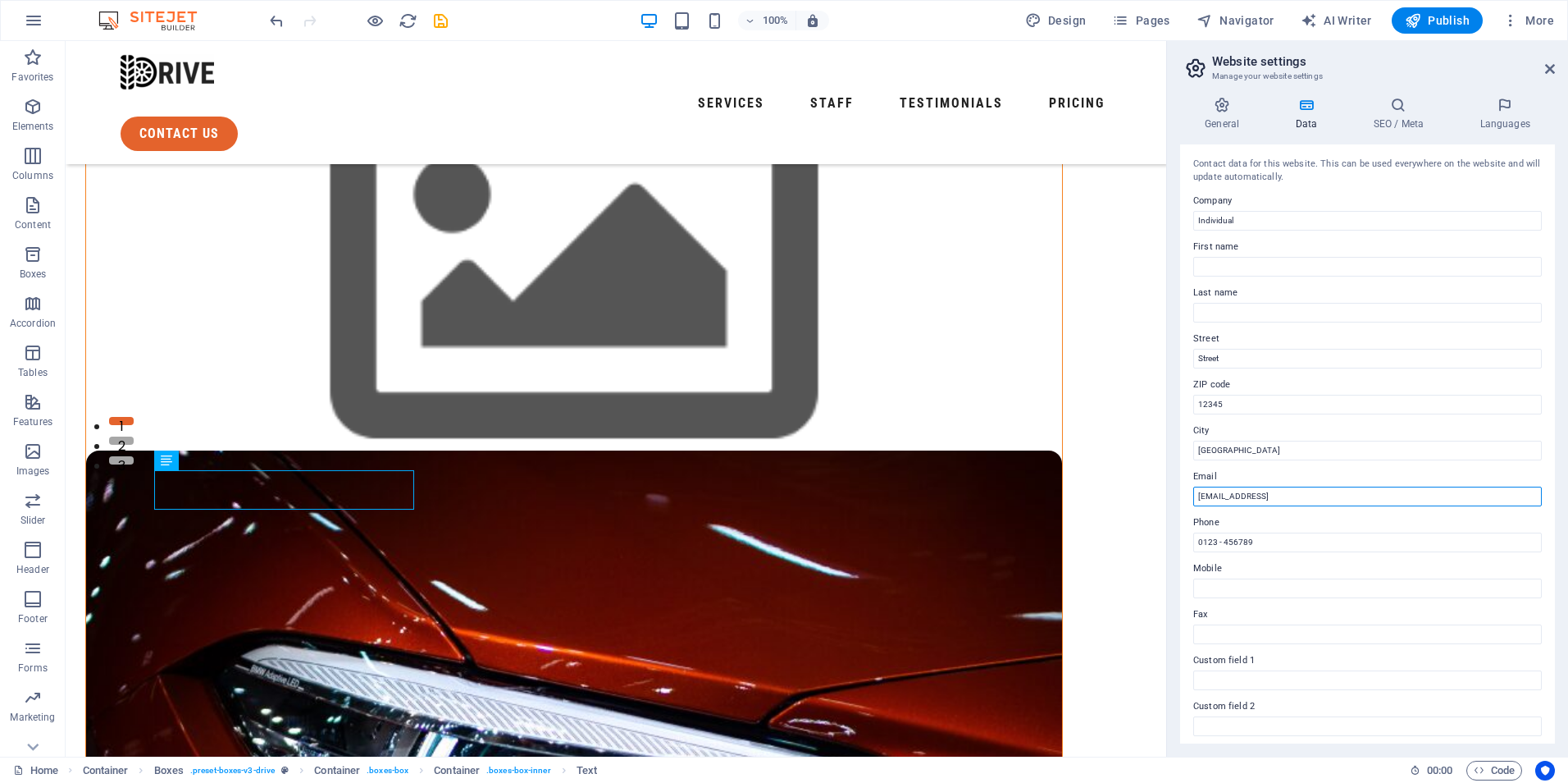
click at [1384, 488] on input "c08c961d340b2d62072d9968061a8c@cpanel.local" at bounding box center [1366, 496] width 348 height 19
drag, startPoint x: 1399, startPoint y: 496, endPoint x: 1177, endPoint y: 491, distance: 222.1
click at [1177, 491] on div "General Data SEO / Meta Languages Website name Individual Logo Drag files here,…" at bounding box center [1366, 419] width 400 height 672
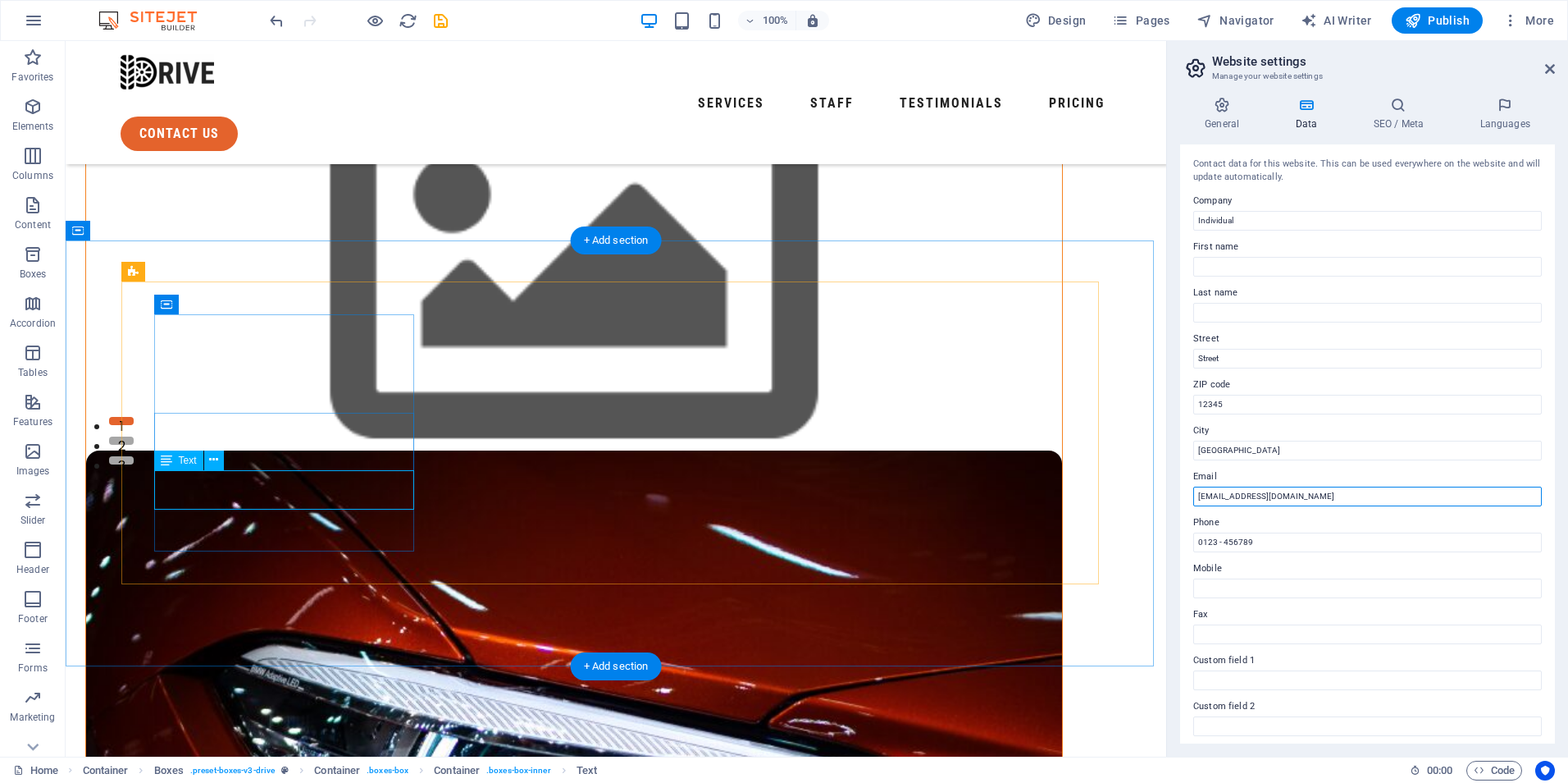
type input "info@wheelyfriend.com"
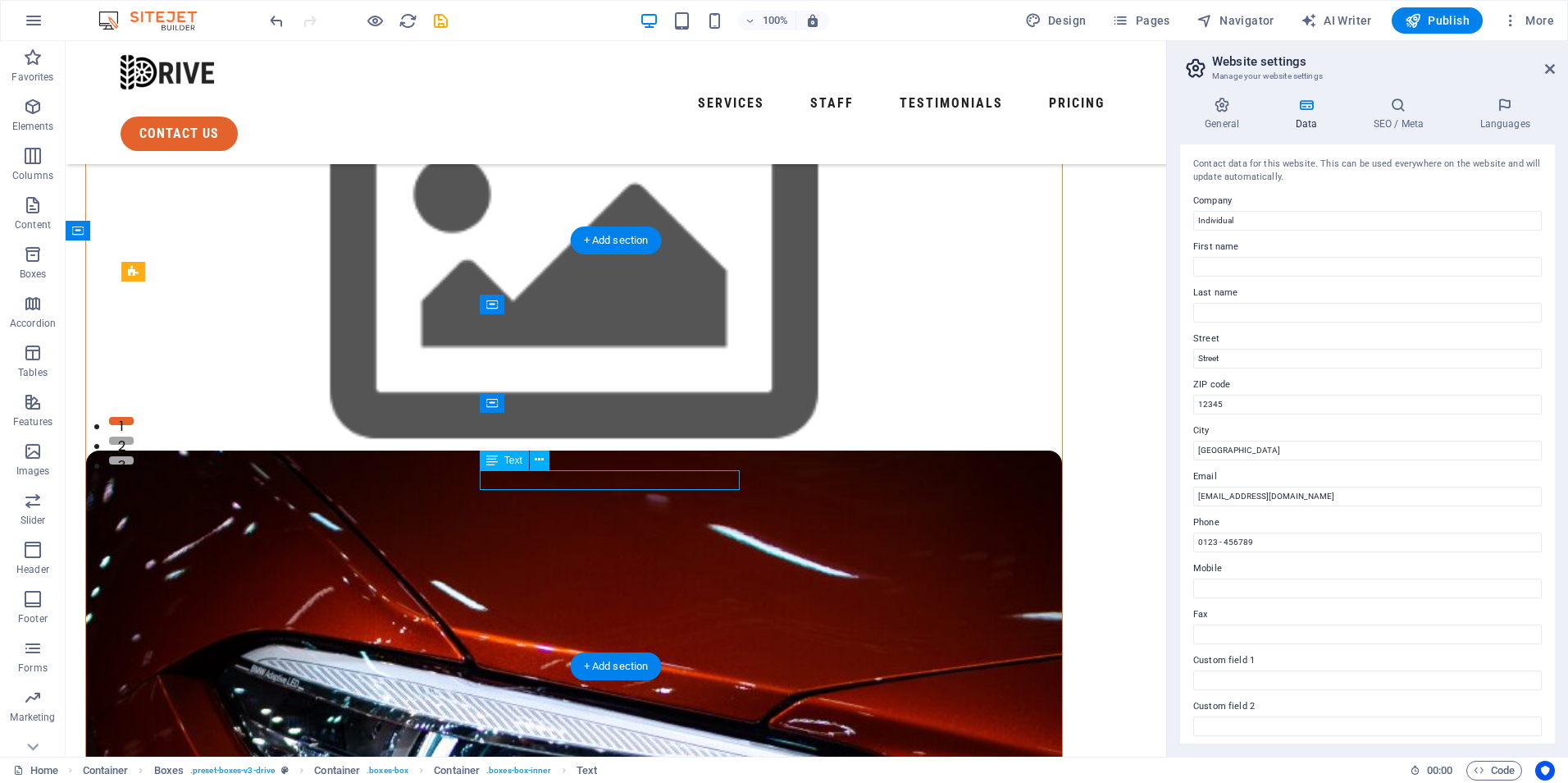
drag, startPoint x: 655, startPoint y: 477, endPoint x: 743, endPoint y: 513, distance: 95.1
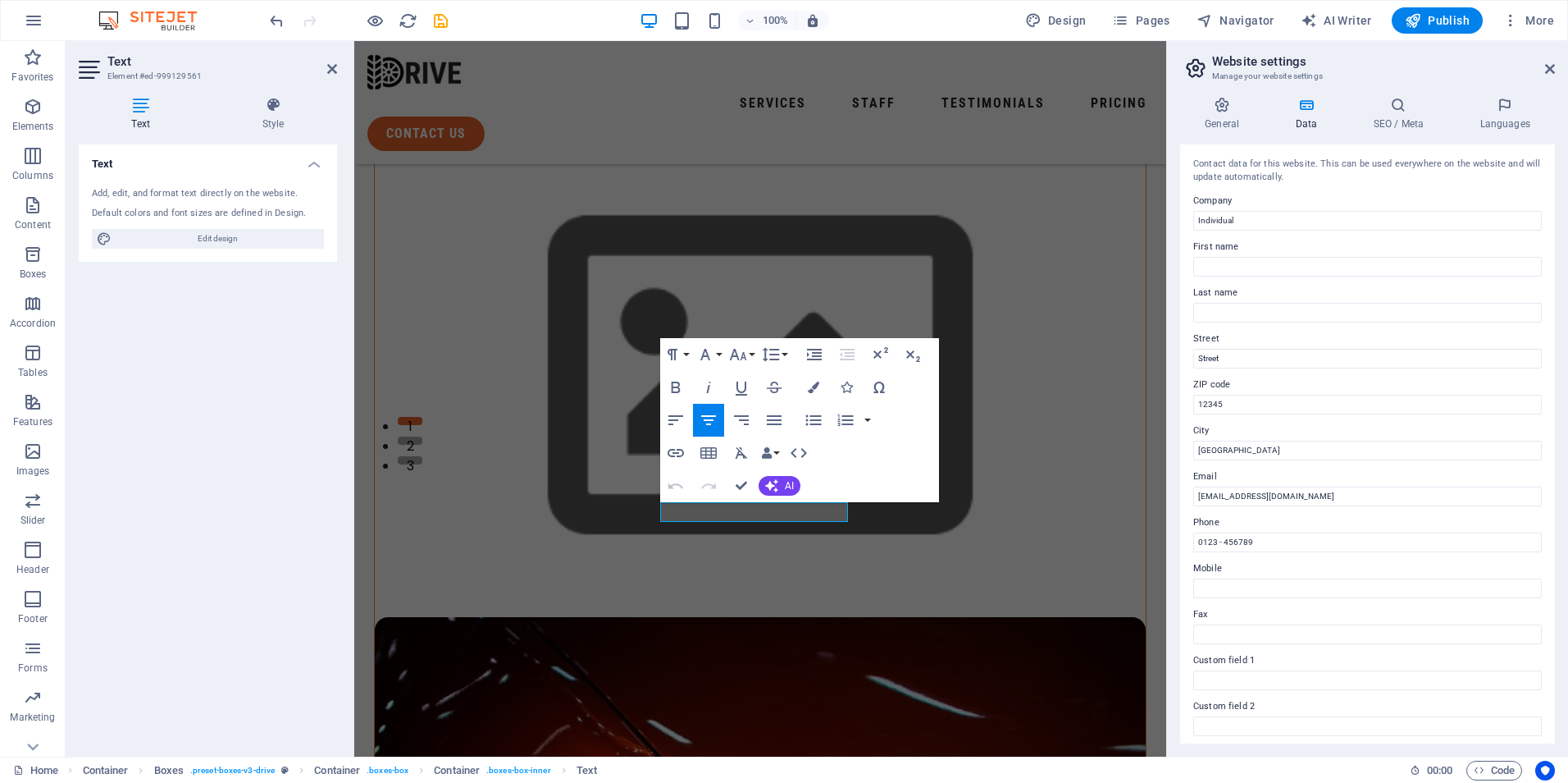
scroll to position [391, 0]
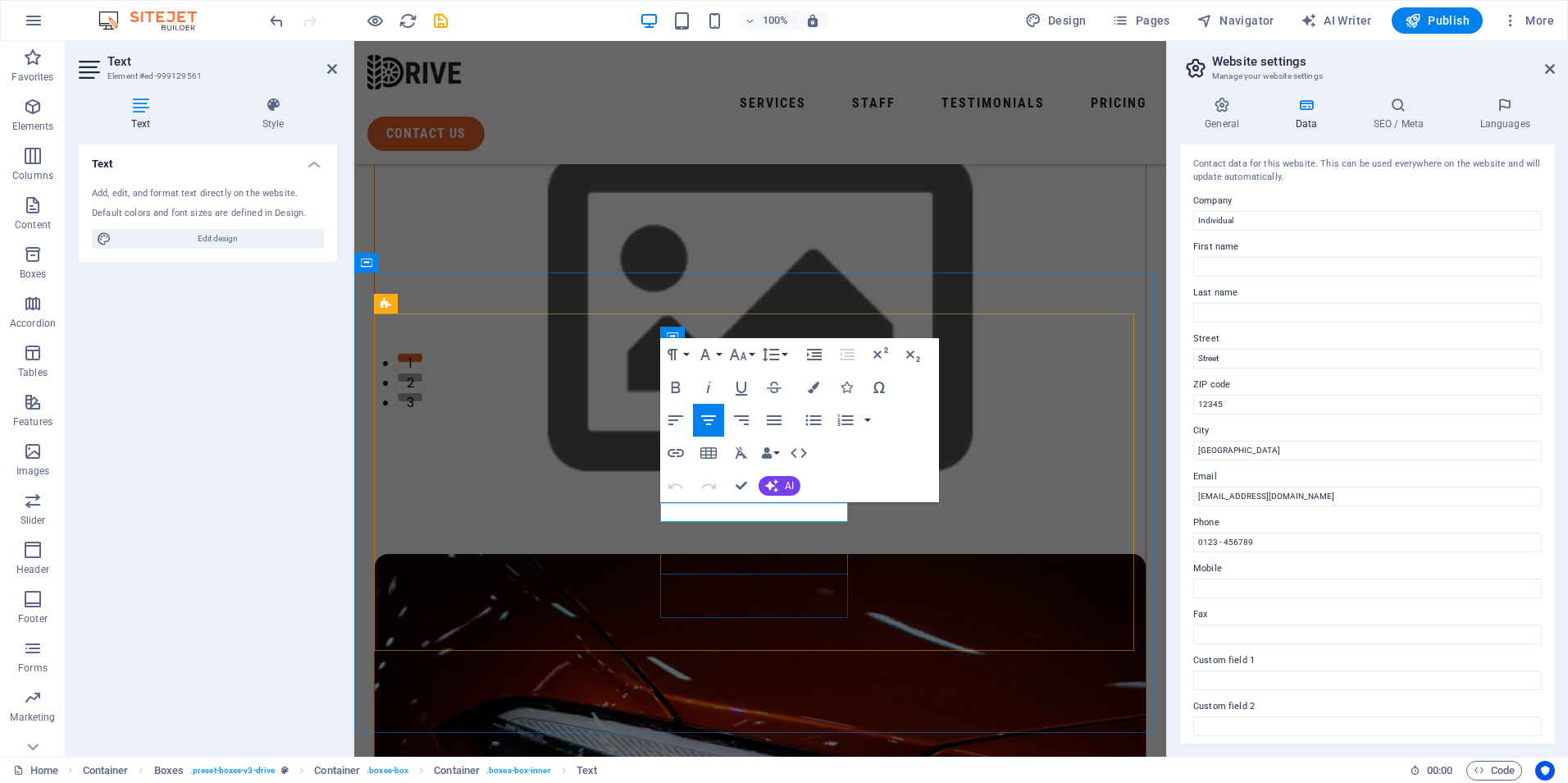
drag, startPoint x: 749, startPoint y: 511, endPoint x: 834, endPoint y: 513, distance: 85.0
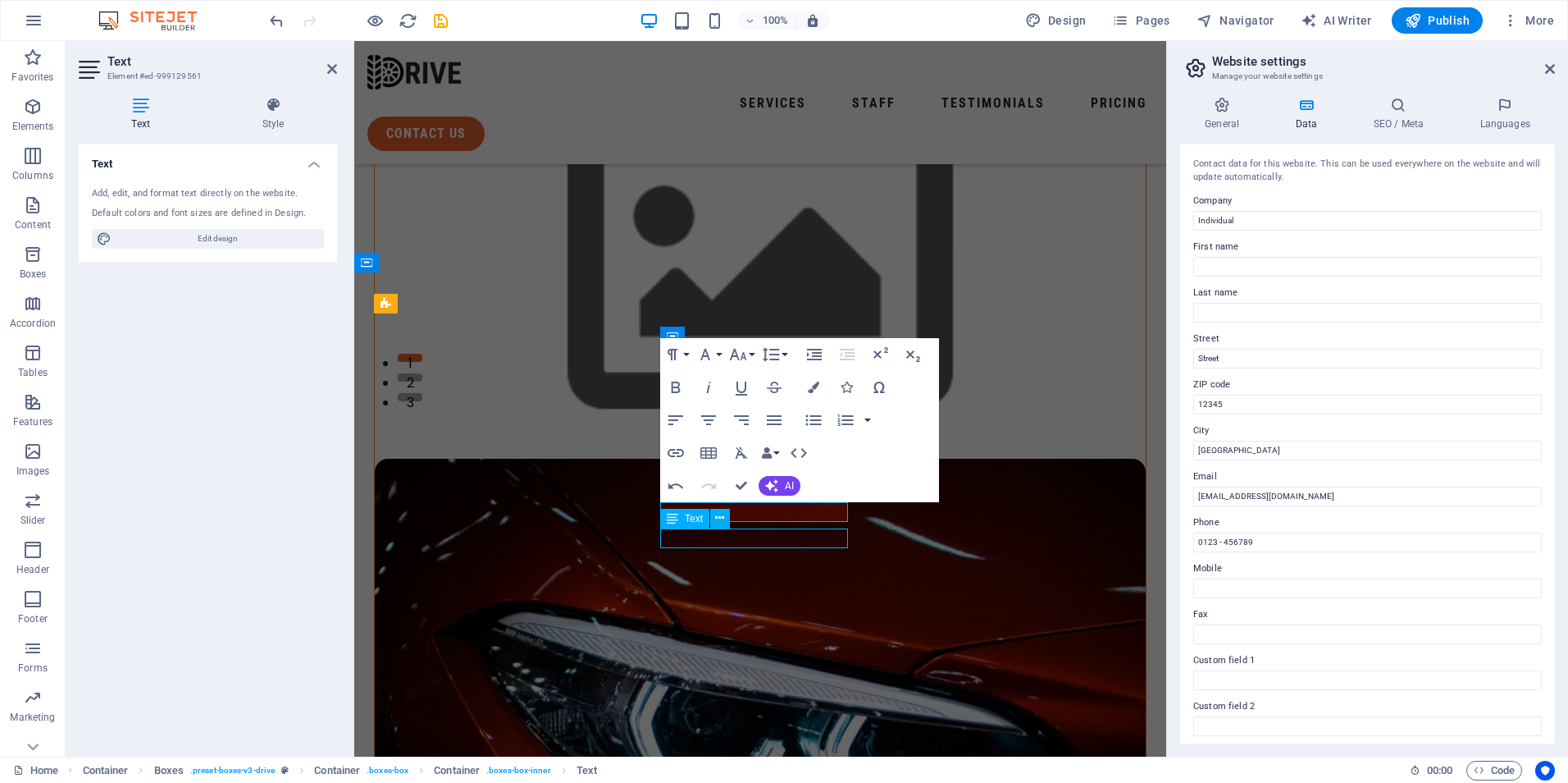
scroll to position [328, 0]
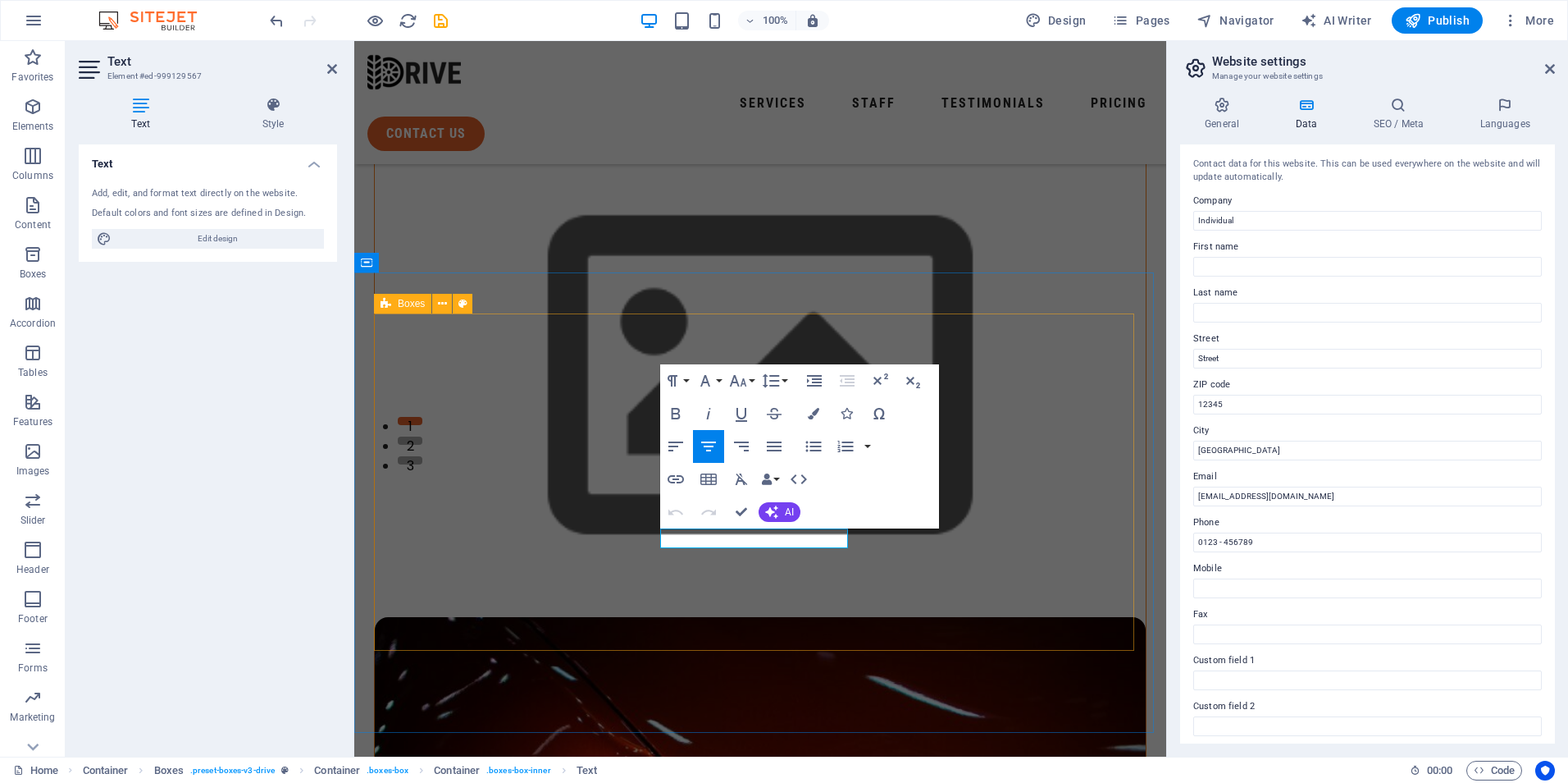
scroll to position [391, 0]
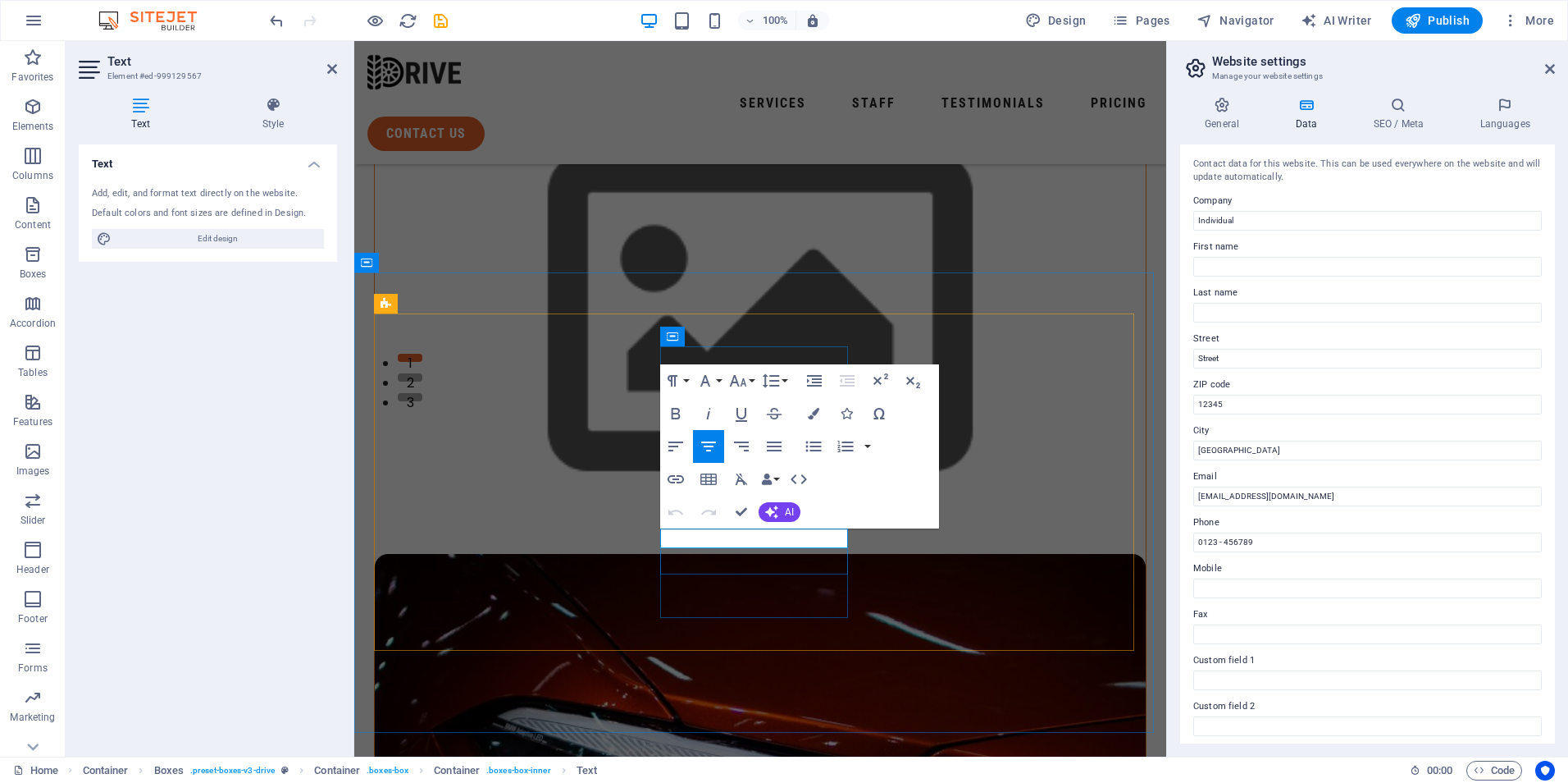
drag, startPoint x: 743, startPoint y: 537, endPoint x: 821, endPoint y: 537, distance: 78.0
drag, startPoint x: 746, startPoint y: 537, endPoint x: 831, endPoint y: 542, distance: 85.1
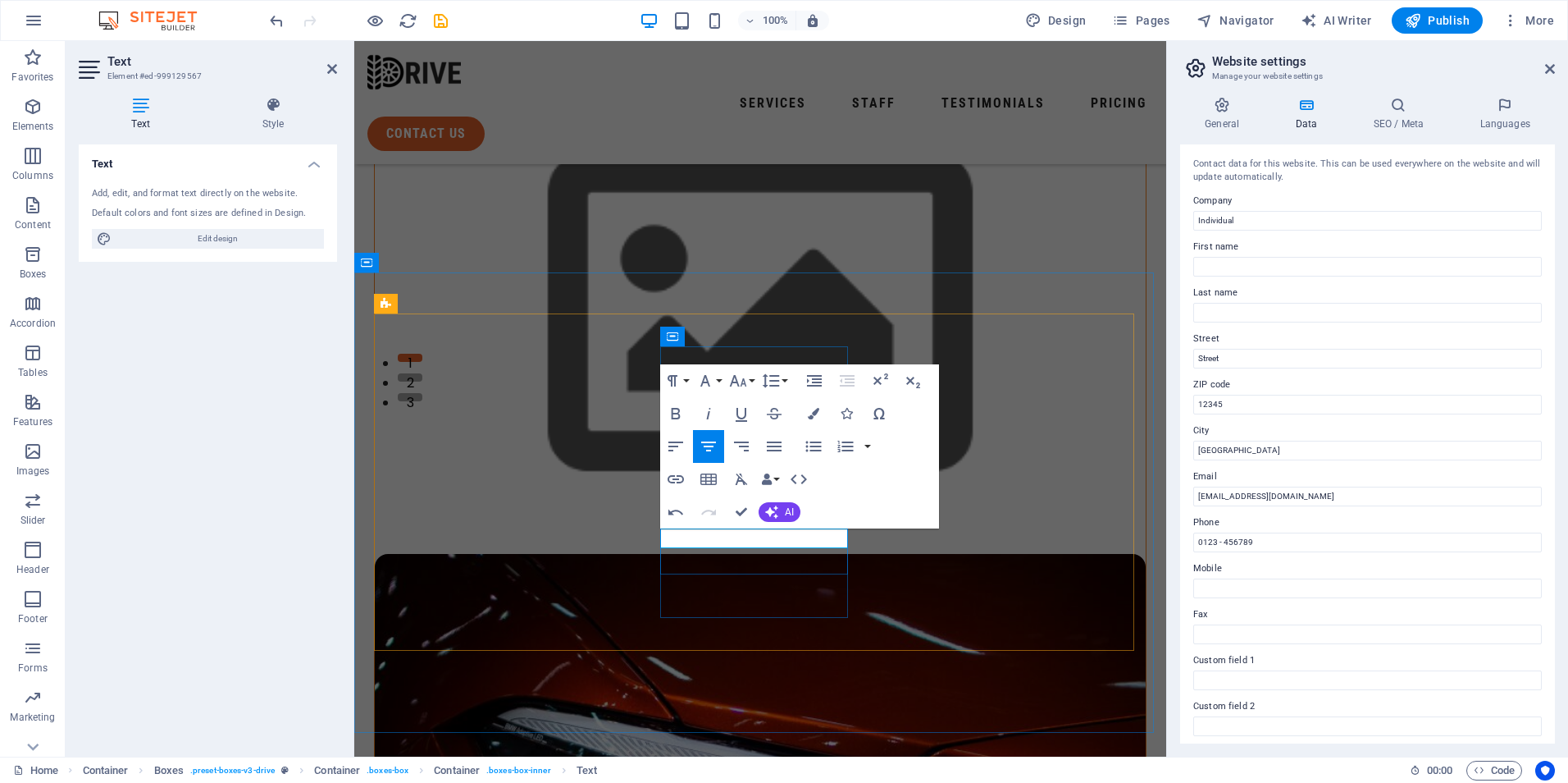
drag, startPoint x: 743, startPoint y: 536, endPoint x: 839, endPoint y: 539, distance: 96.0
copy p "12:00 - 22:00h"
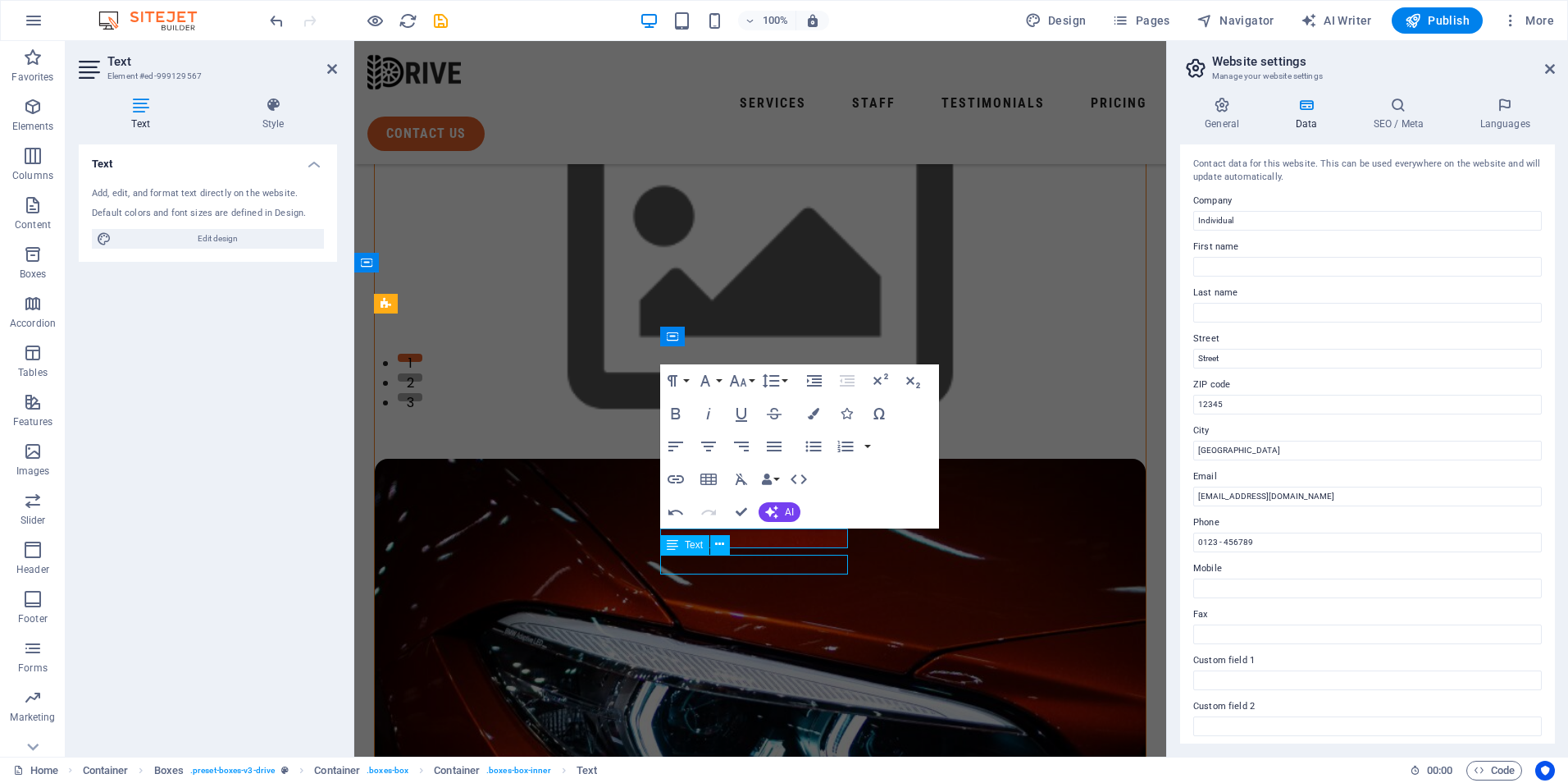
scroll to position [328, 0]
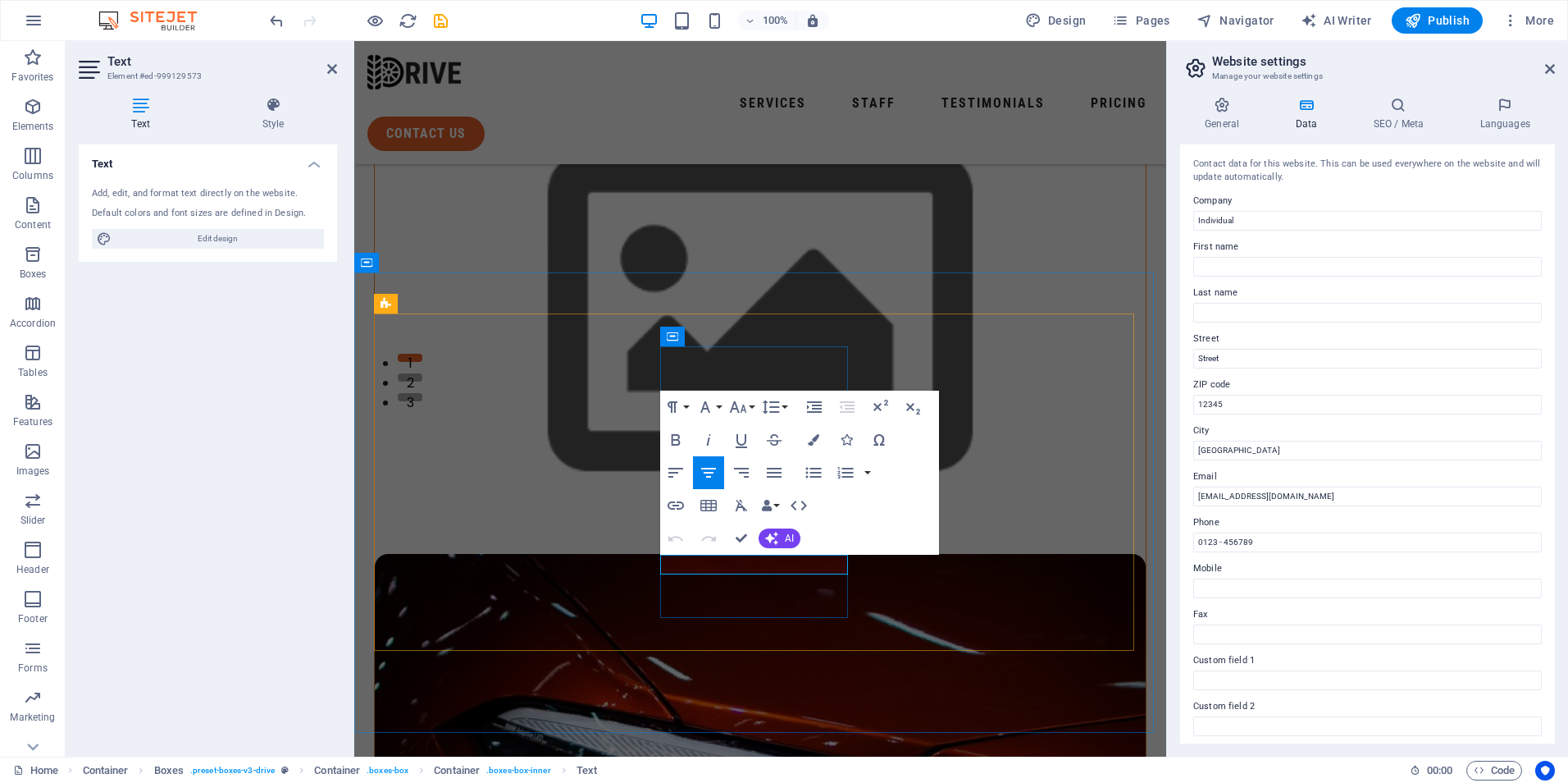
drag, startPoint x: 740, startPoint y: 563, endPoint x: 829, endPoint y: 563, distance: 89.0
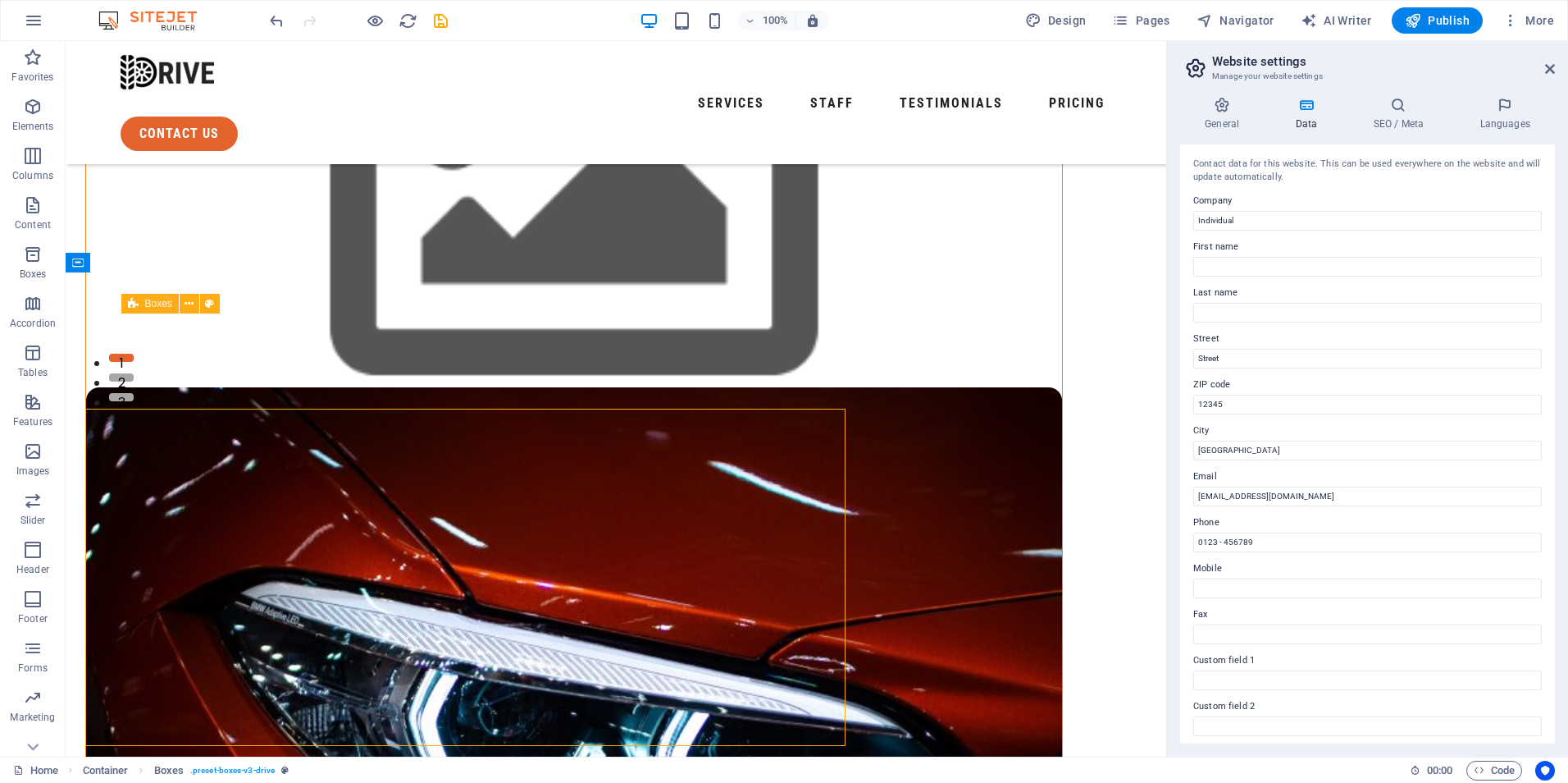
scroll to position [296, 0]
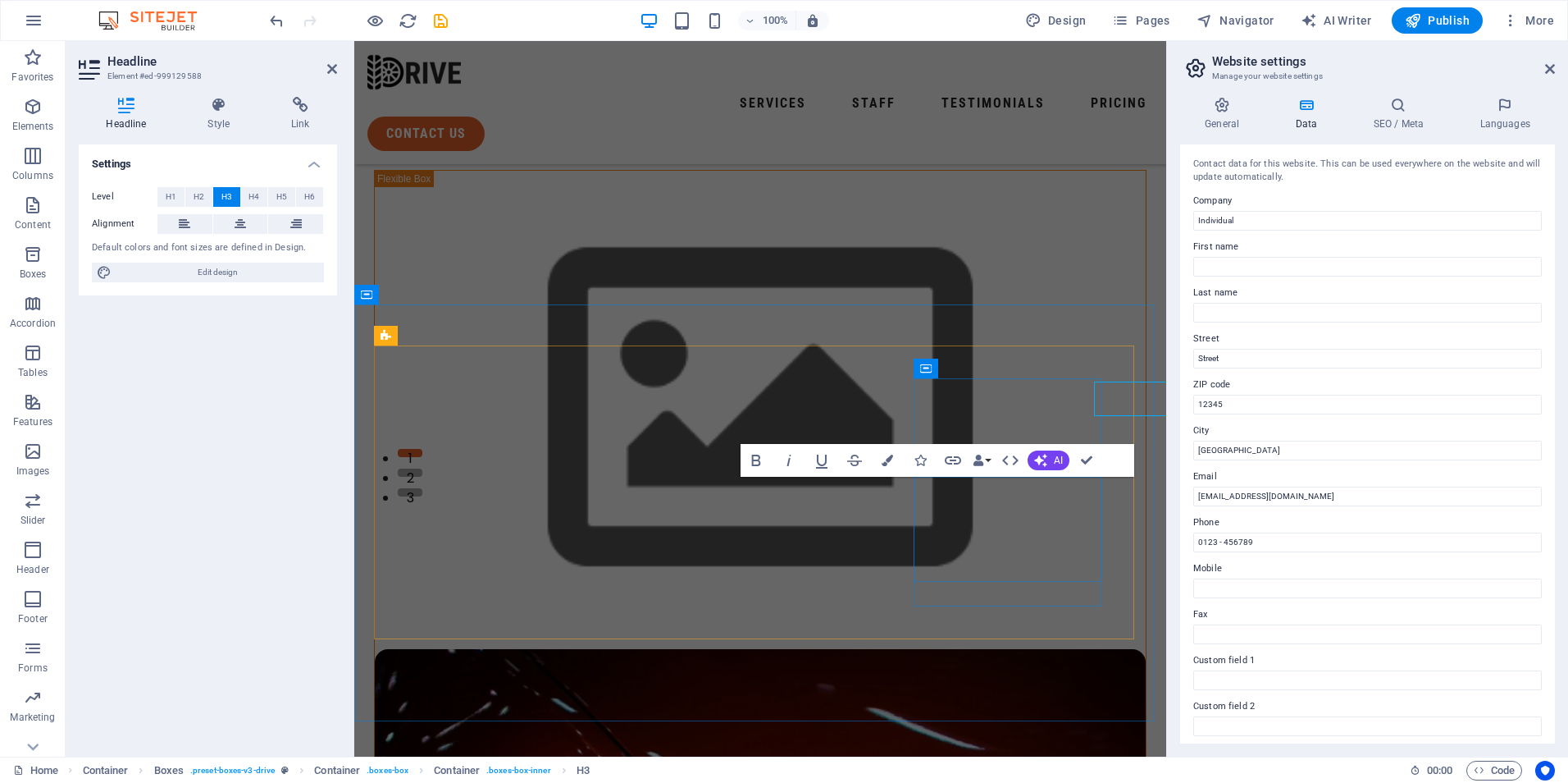
scroll to position [359, 0]
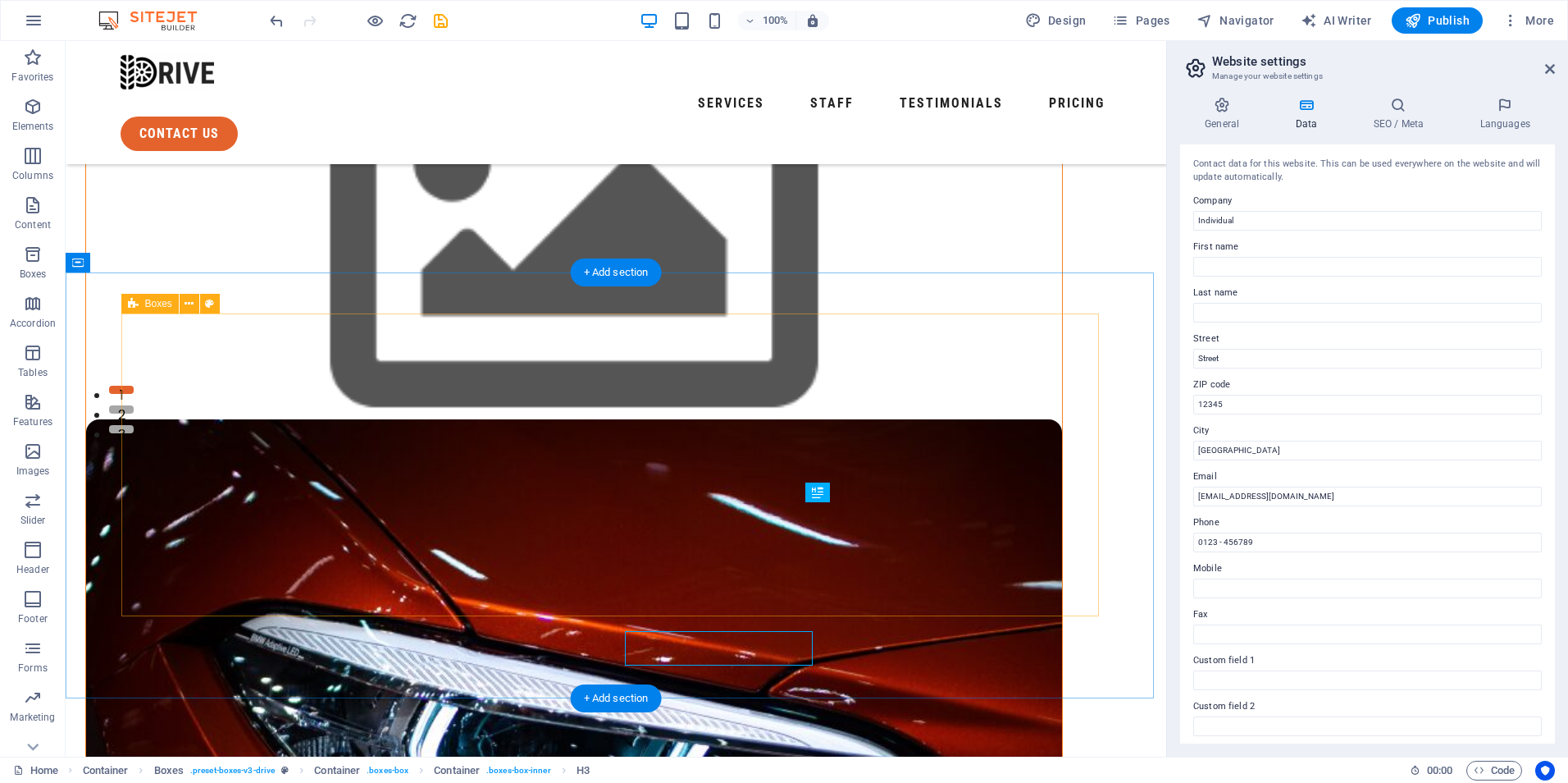
scroll to position [296, 0]
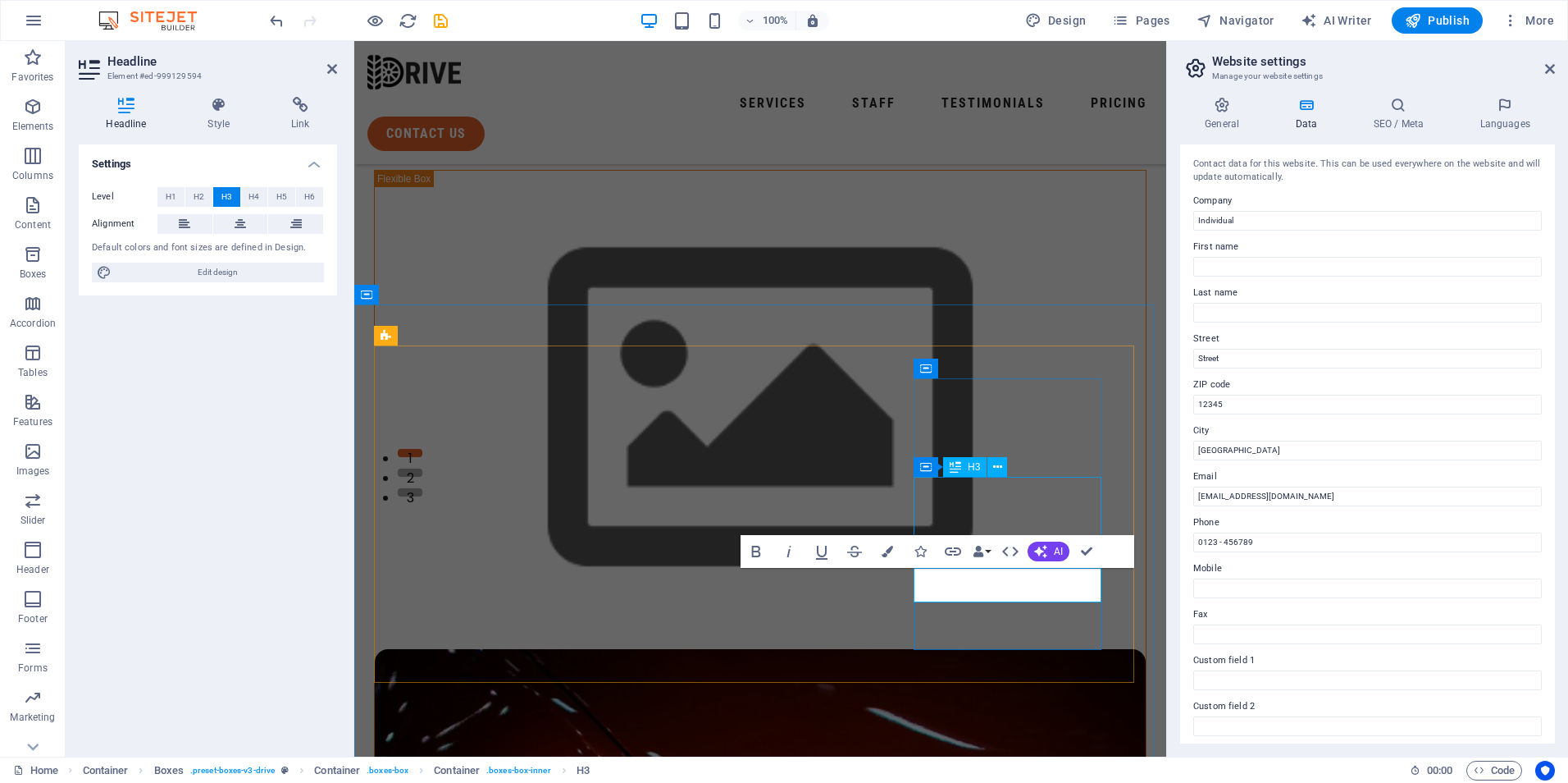
scroll to position [359, 0]
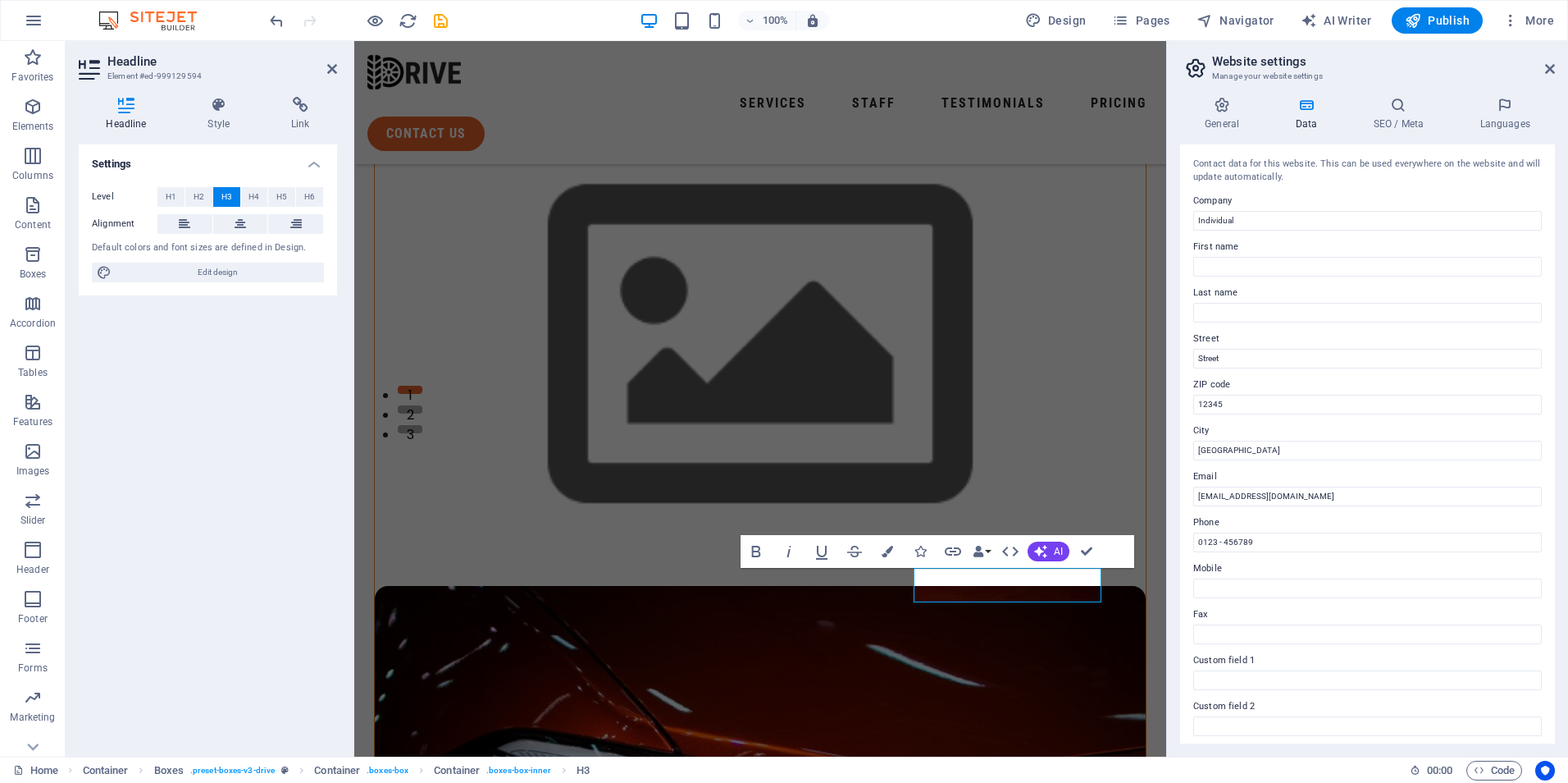
click at [327, 519] on div "Settings Level H1 H2 H3 H4 H5 H6 Alignment Default colors and font sizes are de…" at bounding box center [208, 443] width 258 height 599
click at [283, 523] on div "Settings Level H1 H2 H3 H4 H5 H6 Alignment Default colors and font sizes are de…" at bounding box center [208, 443] width 258 height 599
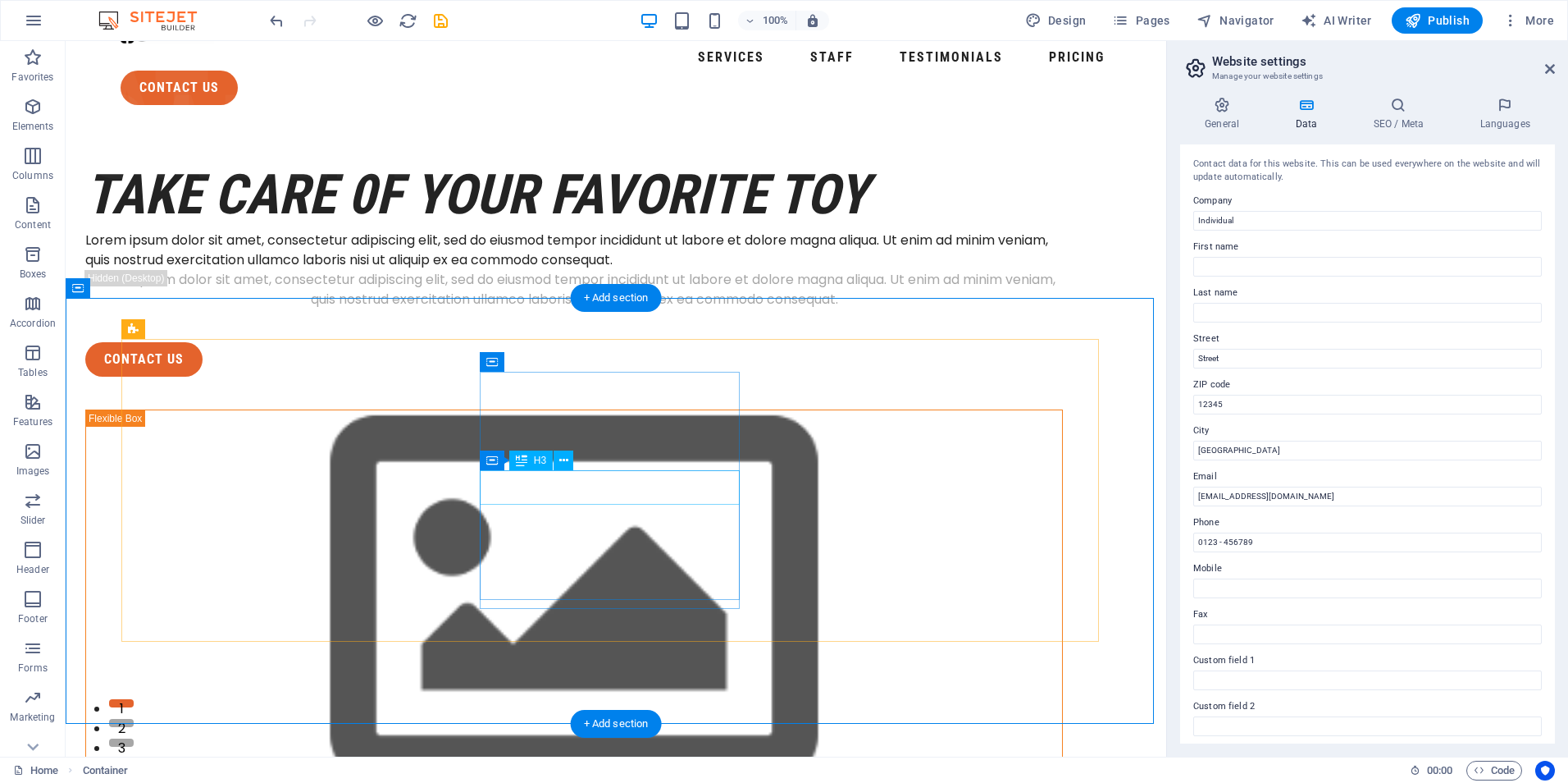
scroll to position [0, 0]
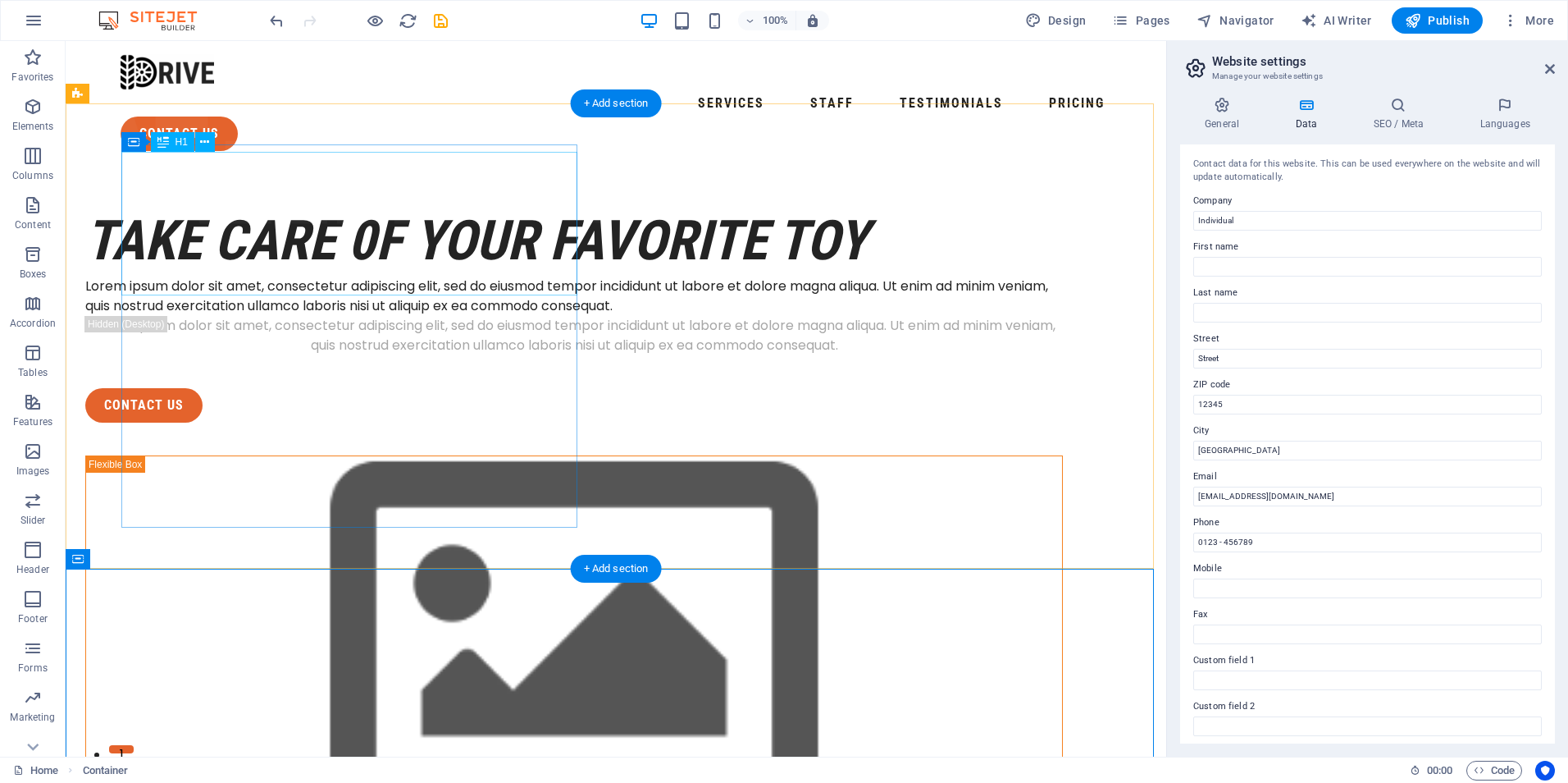
drag, startPoint x: 432, startPoint y: 245, endPoint x: 441, endPoint y: 256, distance: 14.2
click at [432, 246] on div "take care 0f your favorite toy" at bounding box center [574, 241] width 977 height 72
click at [442, 256] on div "take care 0f your favorite toy" at bounding box center [574, 241] width 977 height 72
click at [425, 264] on div "take care 0f your favorite toy" at bounding box center [574, 241] width 977 height 72
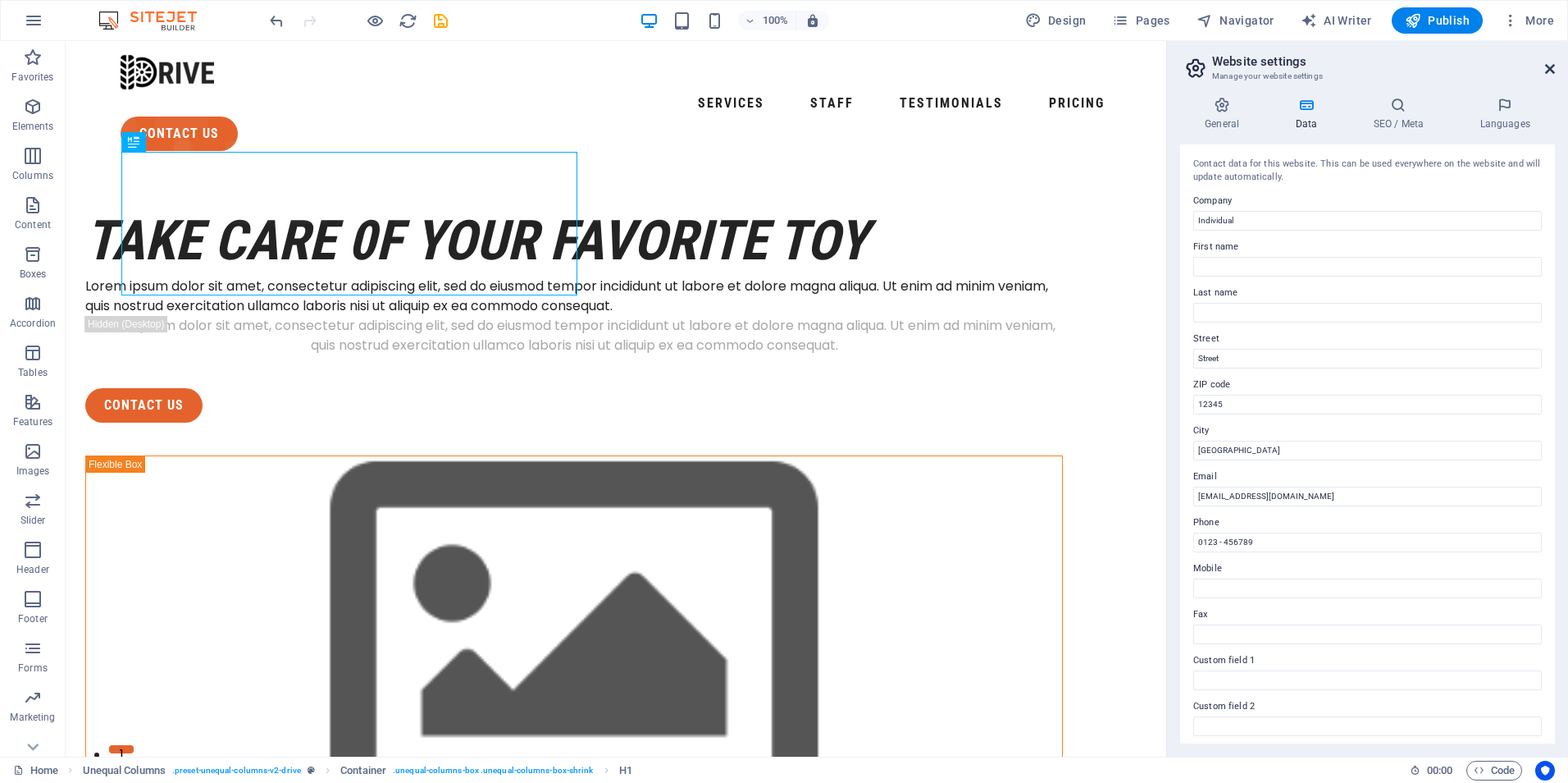
click at [1552, 65] on icon at bounding box center [1550, 69] width 10 height 14
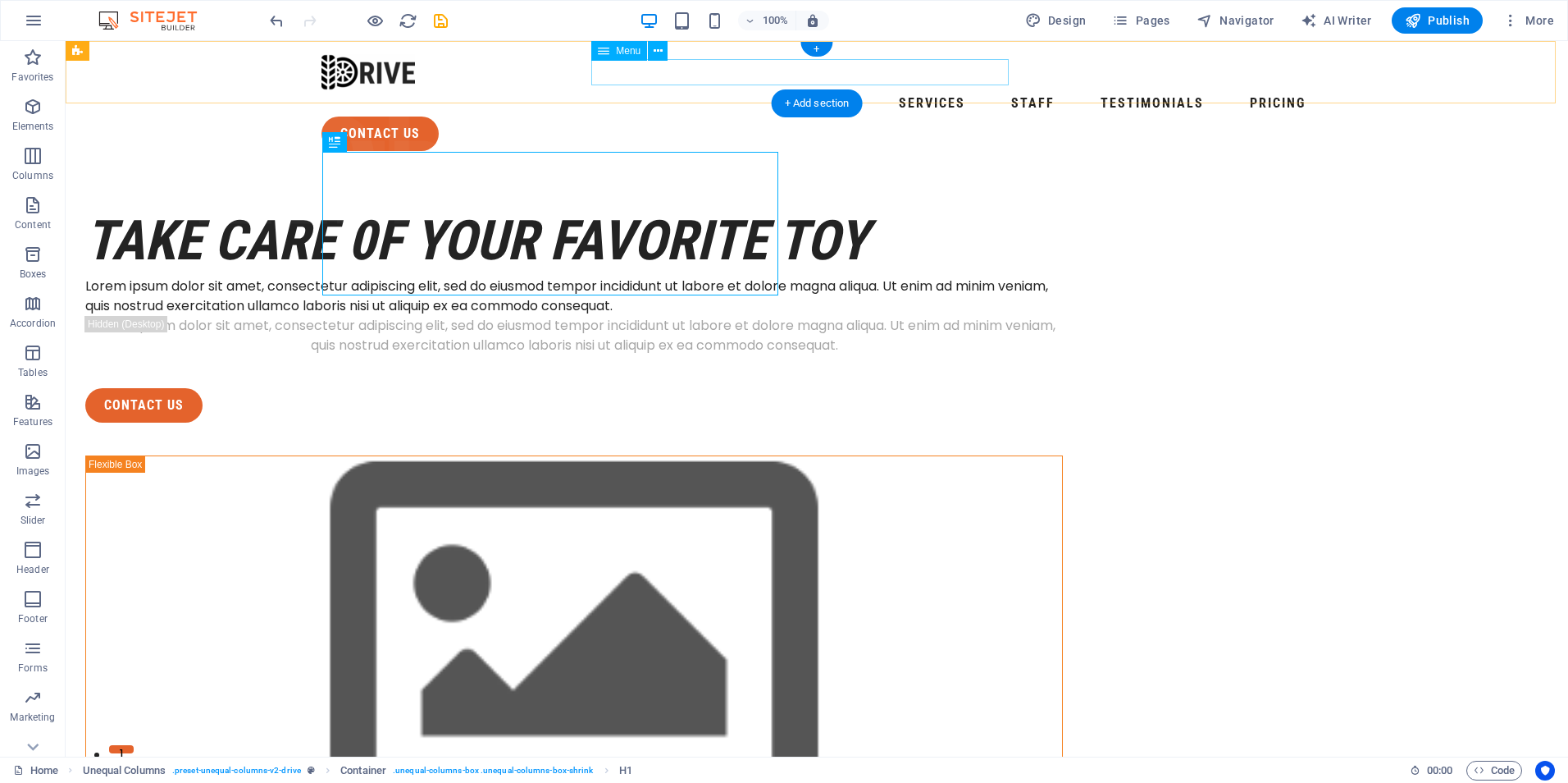
click at [735, 90] on nav "Services Staff Testimonials Pricing" at bounding box center [816, 103] width 990 height 26
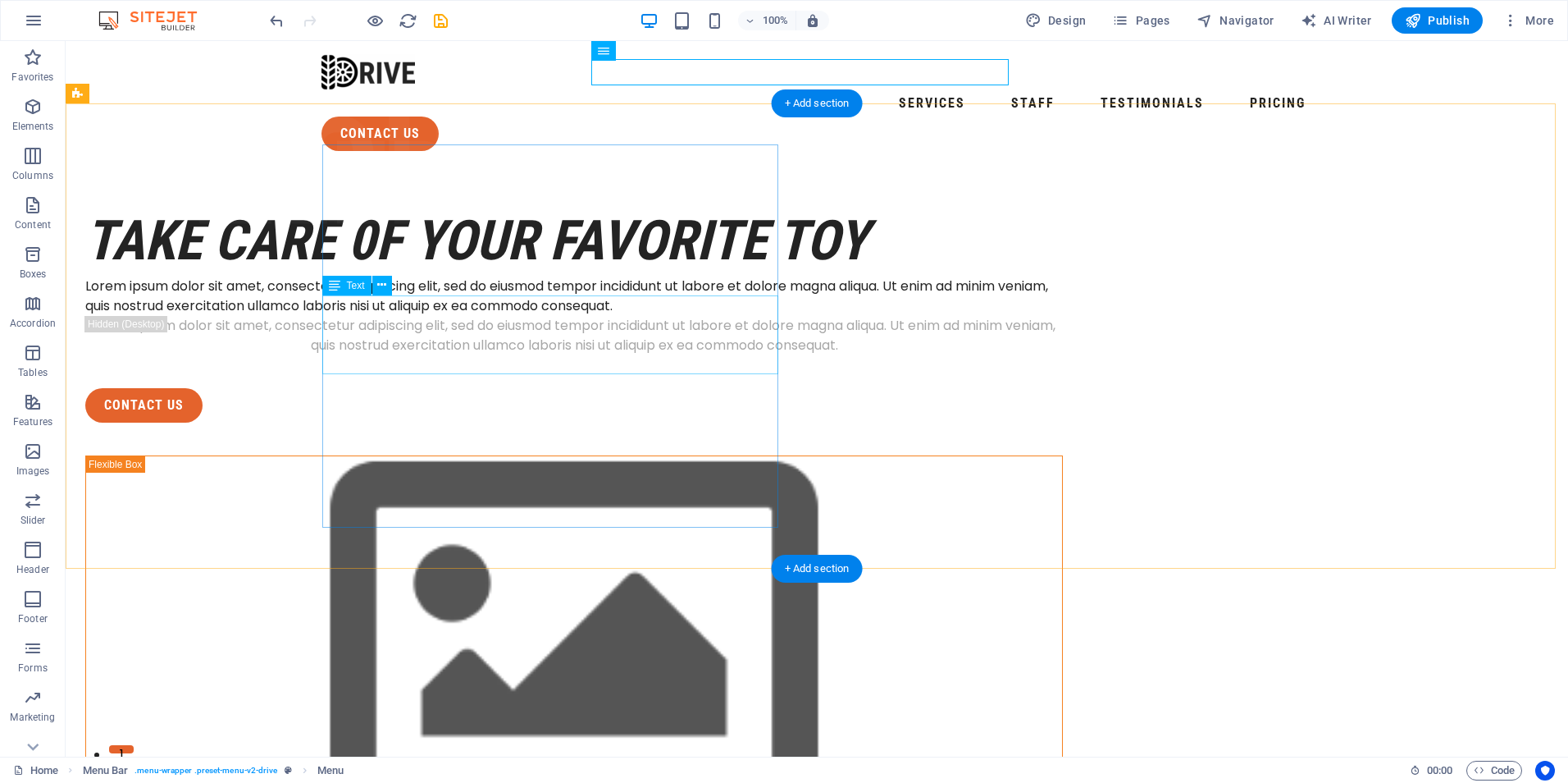
click at [475, 296] on div "Lorem ipsum dolor sit amet, consectetur adipiscing elit, sed do eiusmod tempor …" at bounding box center [574, 296] width 977 height 40
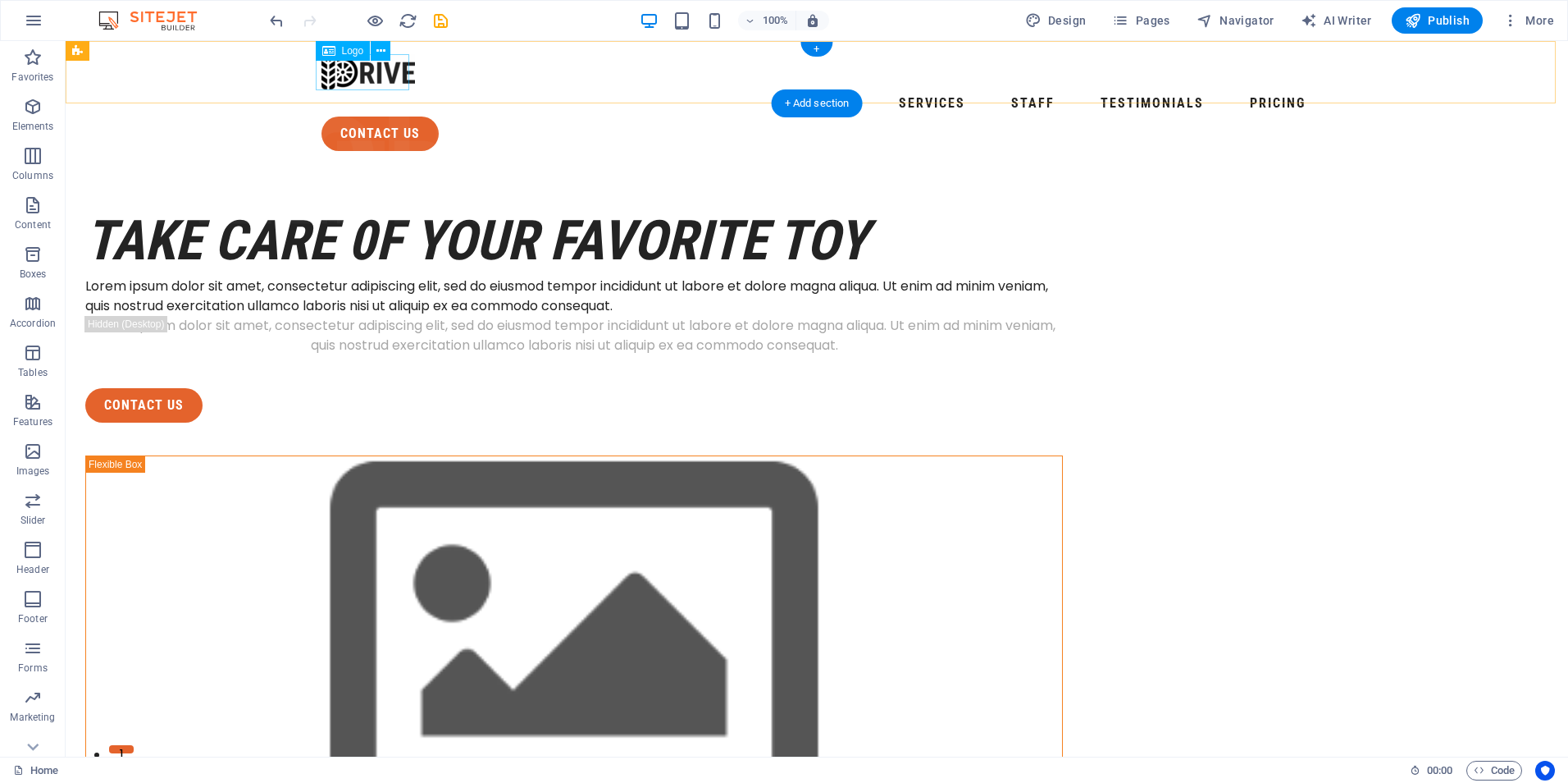
click at [378, 72] on div at bounding box center [816, 72] width 990 height 36
click at [380, 54] on icon at bounding box center [380, 51] width 9 height 17
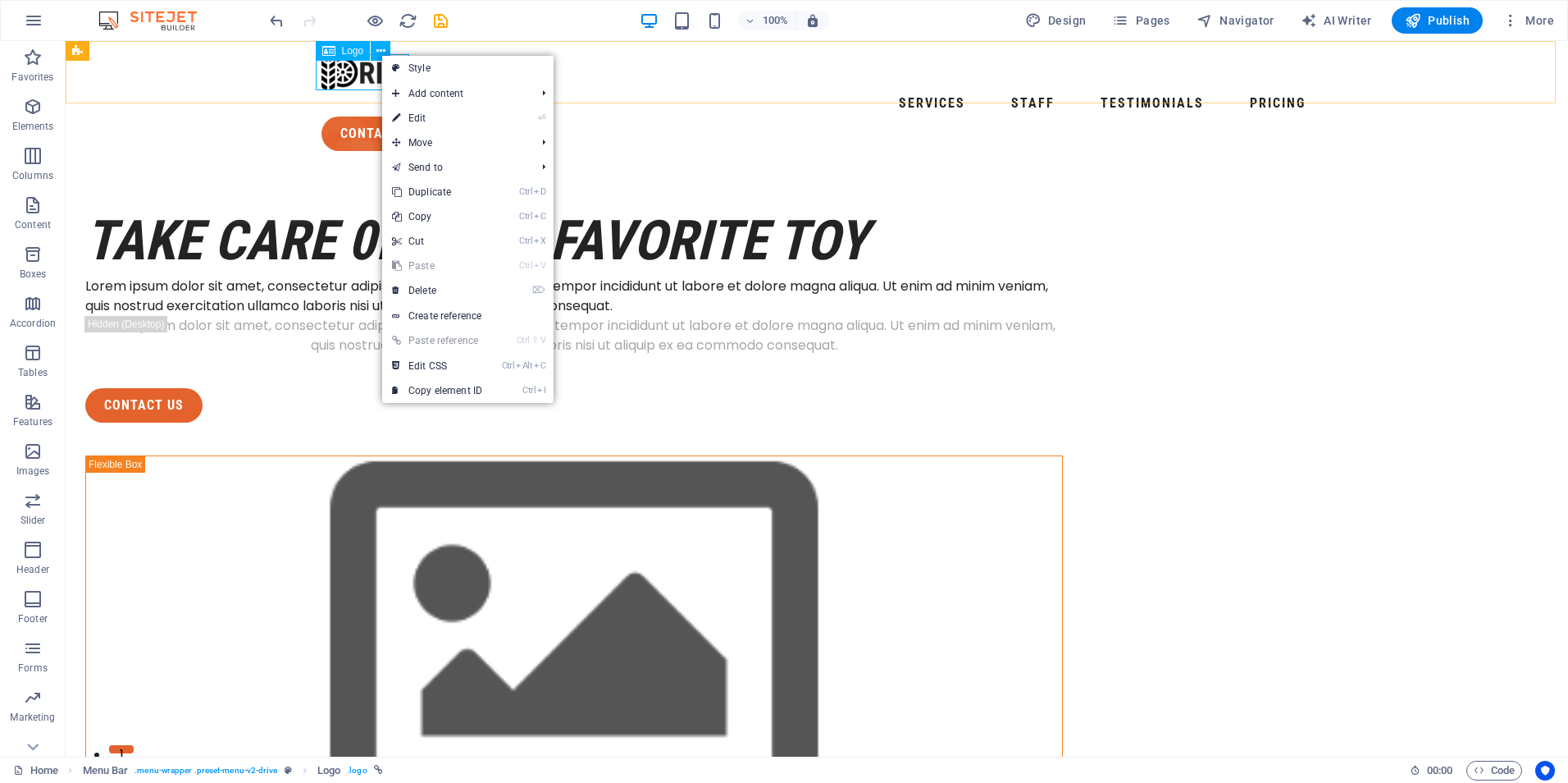
click at [347, 52] on span "Logo" at bounding box center [353, 50] width 22 height 10
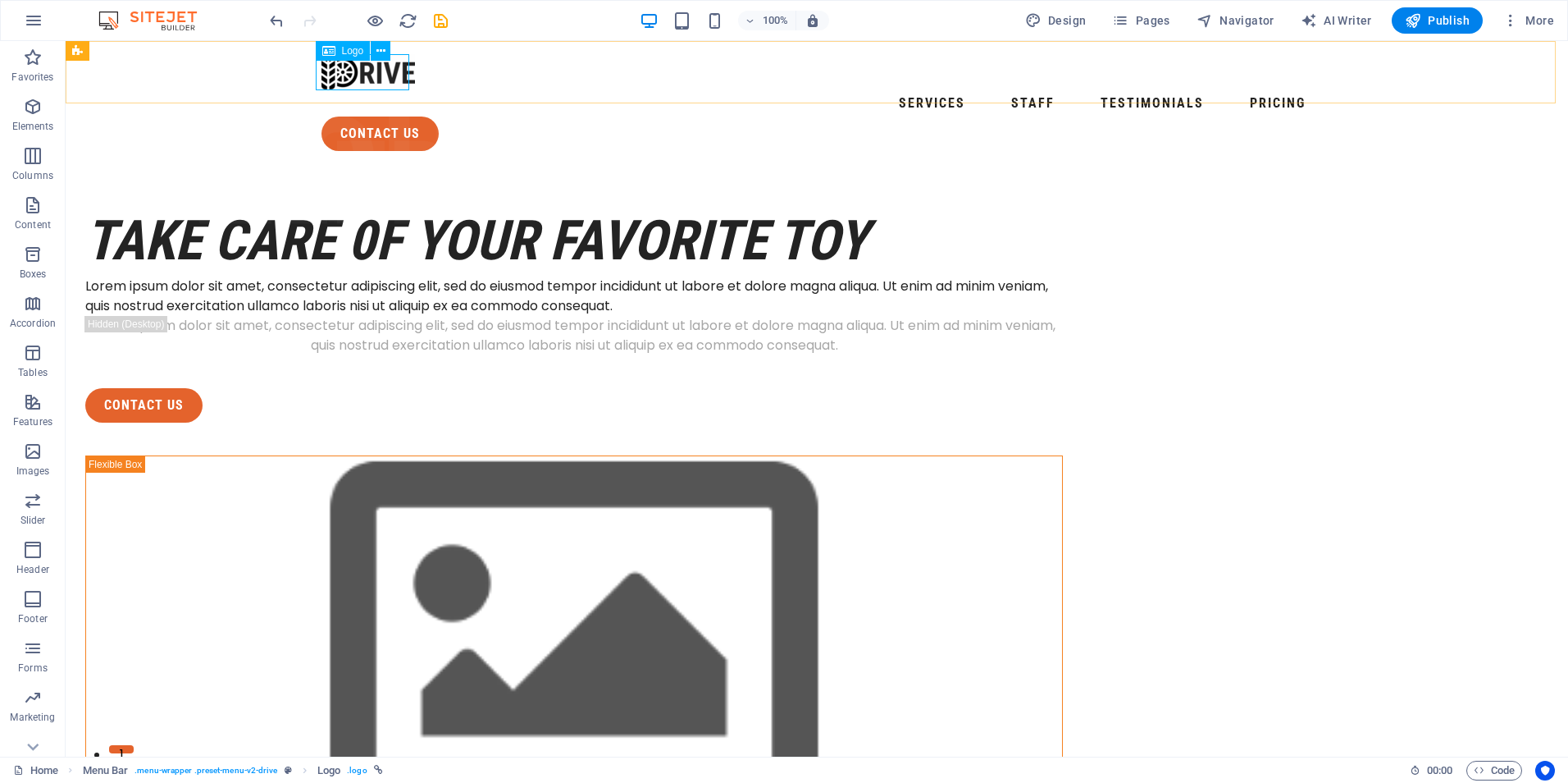
click at [331, 56] on icon at bounding box center [329, 50] width 14 height 19
select select "px"
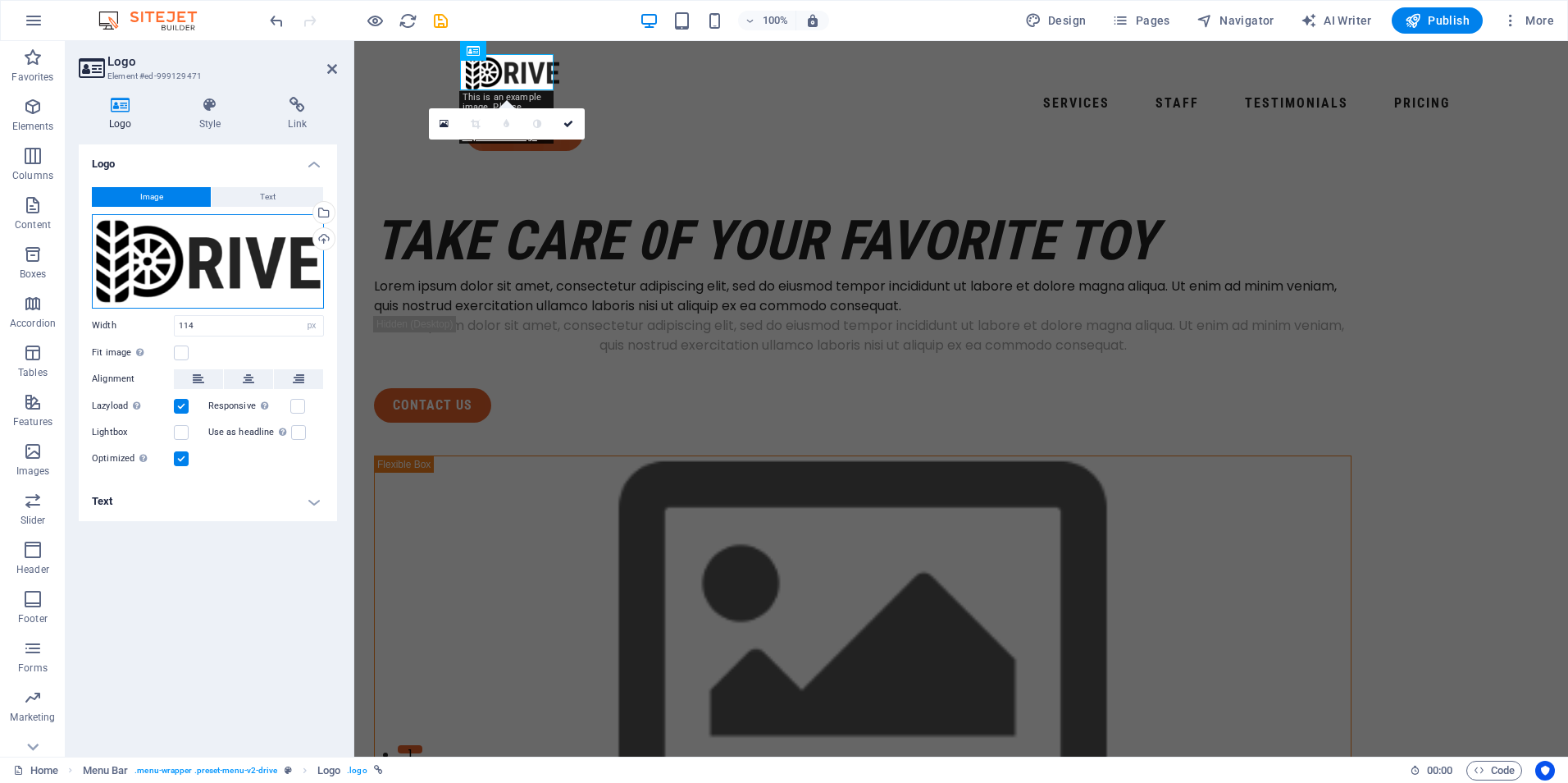
click at [238, 242] on div "Drag files here, click to choose files or select files from Files or our free s…" at bounding box center [208, 261] width 232 height 94
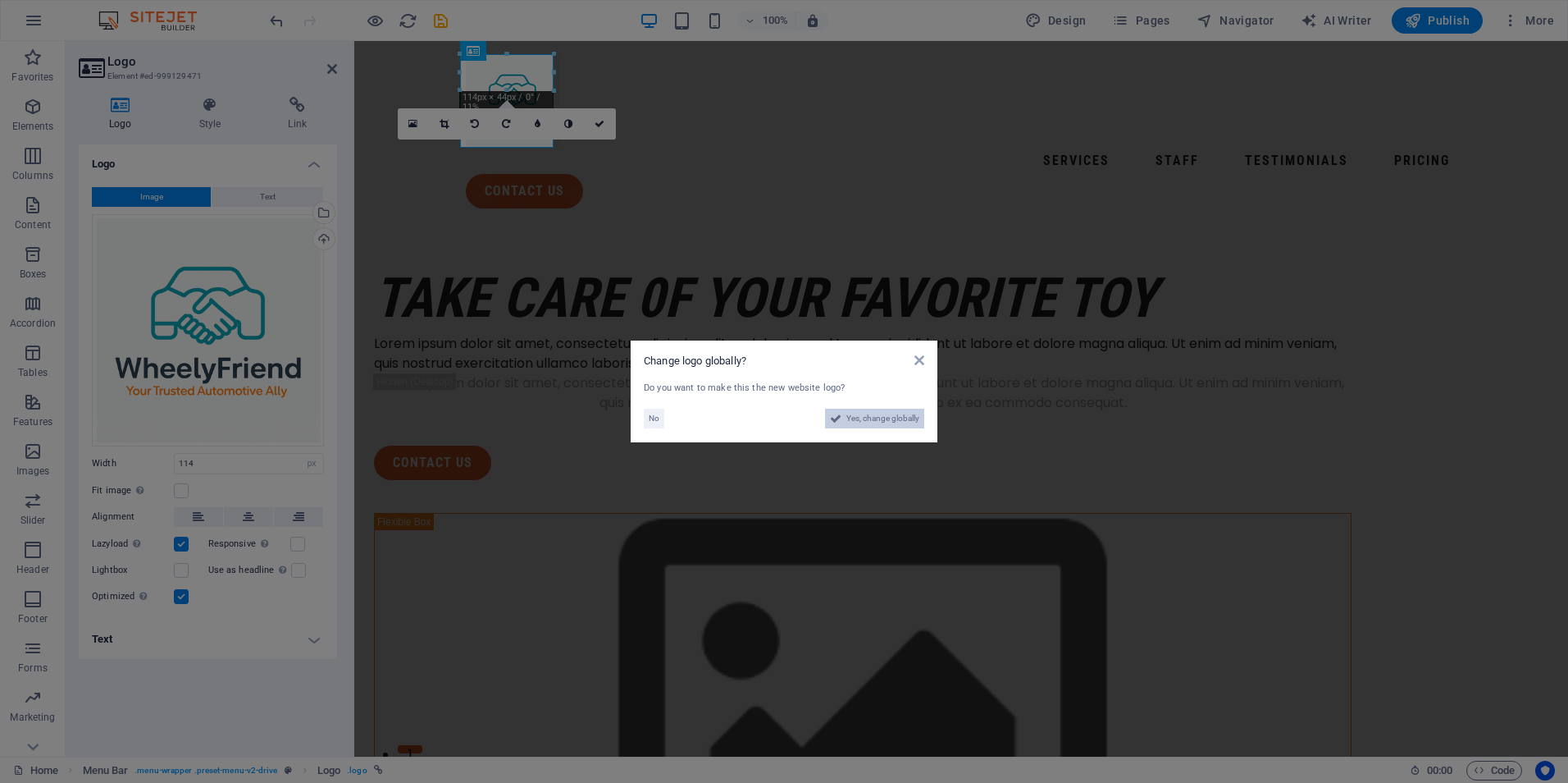
click at [890, 413] on span "Yes, change globally" at bounding box center [882, 418] width 73 height 19
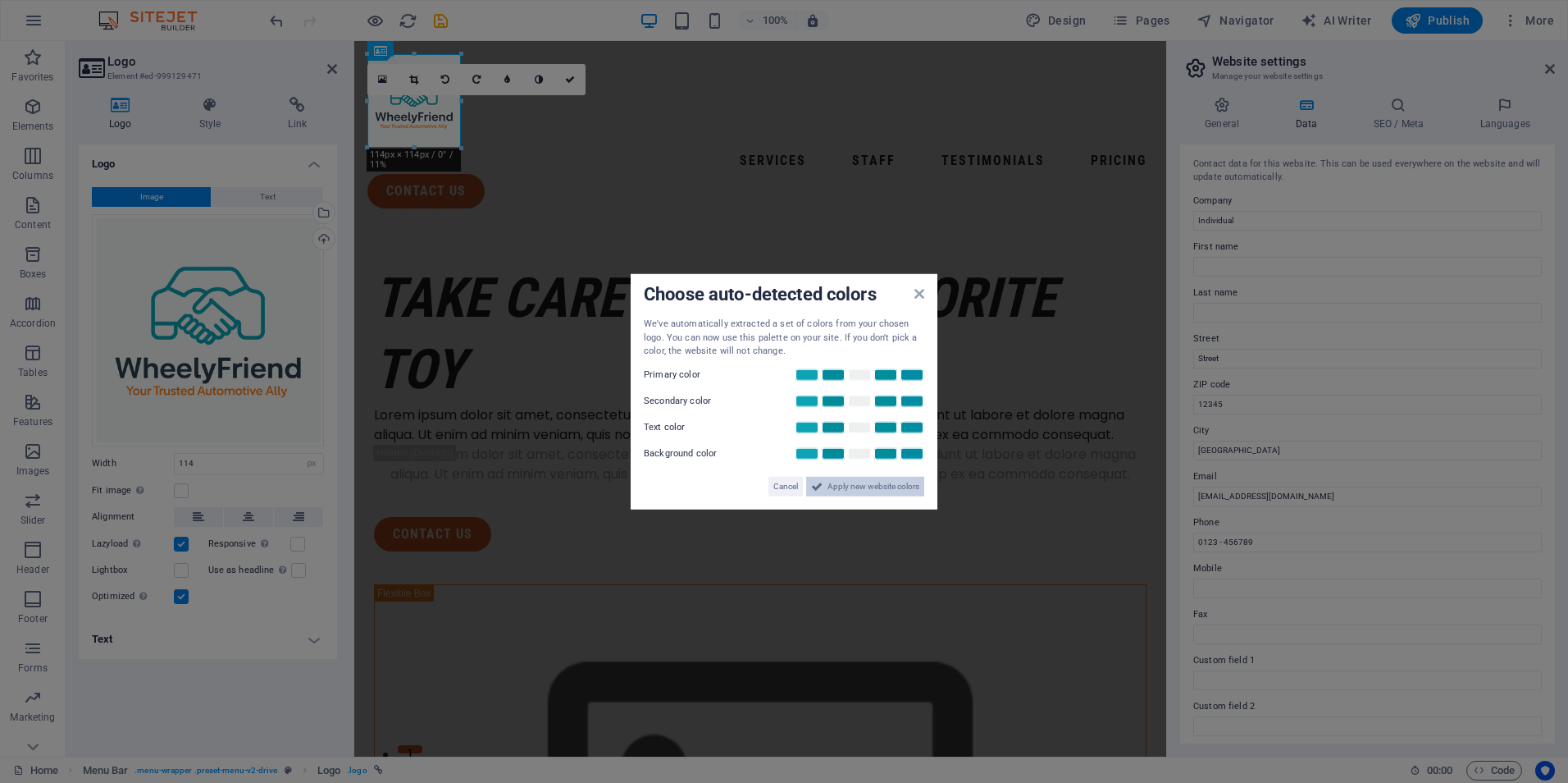
click at [874, 490] on span "Apply new website colors" at bounding box center [873, 485] width 92 height 19
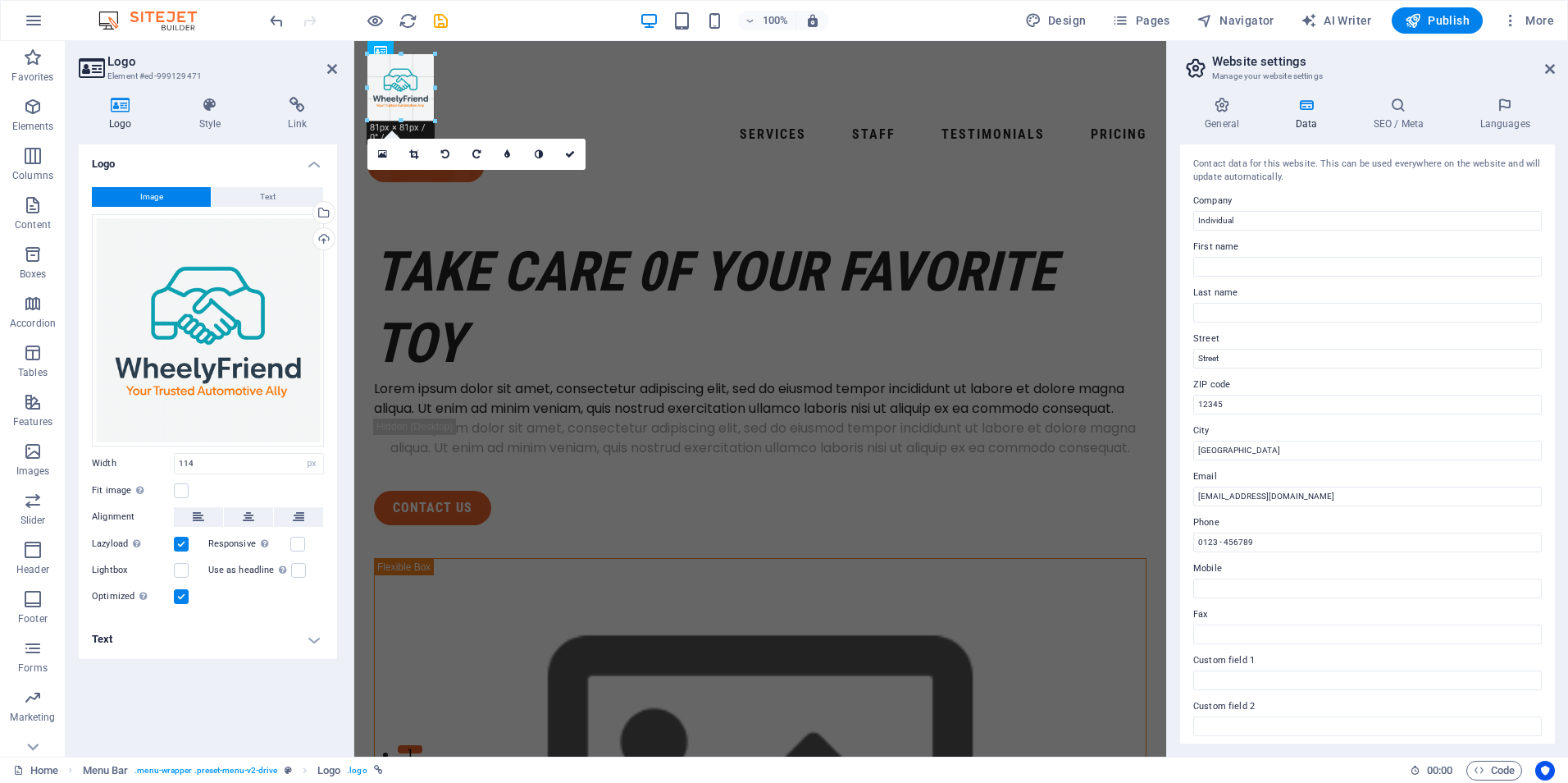
drag, startPoint x: 58, startPoint y: 104, endPoint x: 78, endPoint y: 96, distance: 21.5
type input "82"
click at [422, 149] on link at bounding box center [414, 155] width 31 height 31
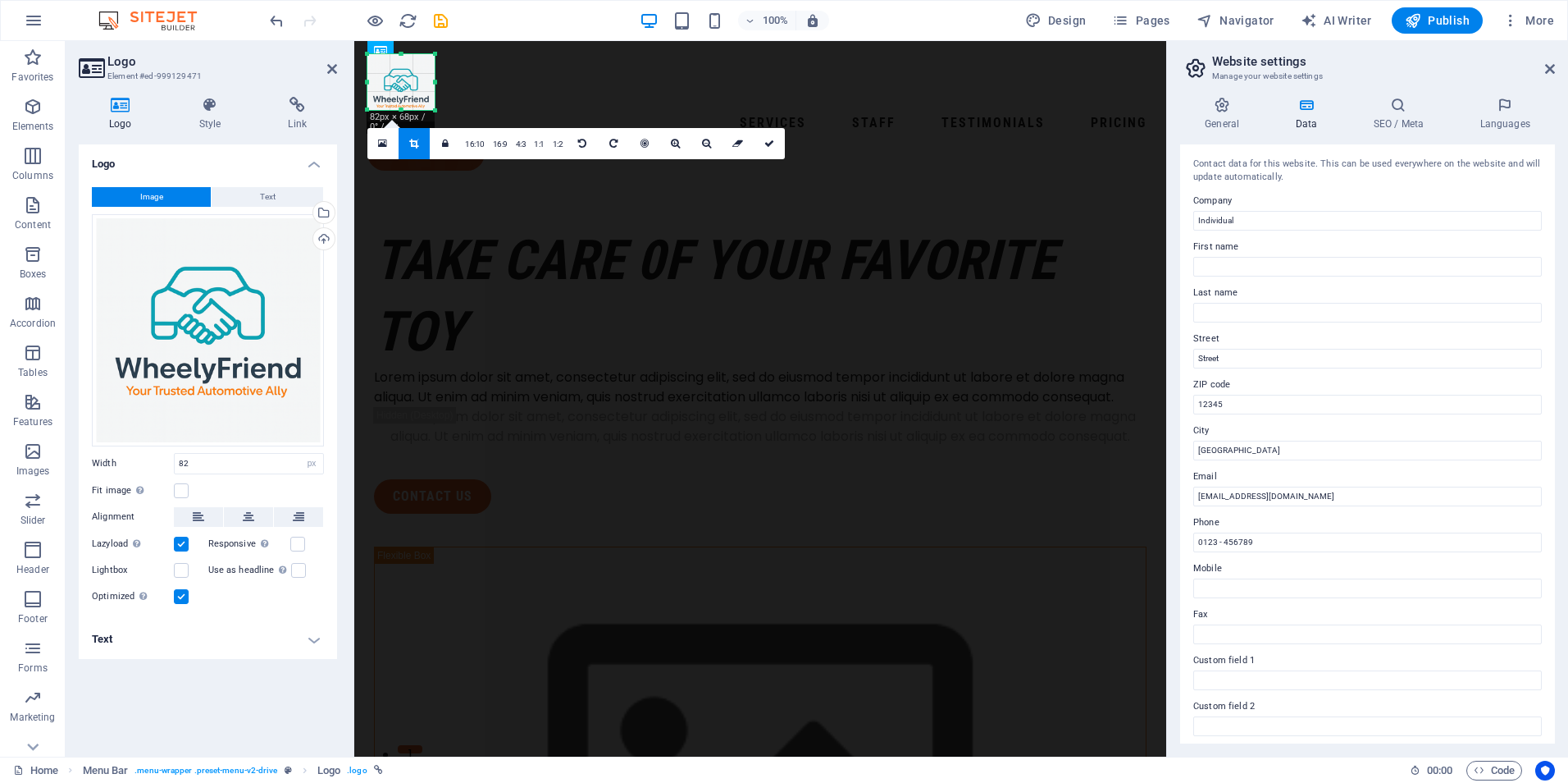
drag, startPoint x: 400, startPoint y: 119, endPoint x: 403, endPoint y: 109, distance: 10.4
click at [403, 109] on div at bounding box center [400, 111] width 67 height 6
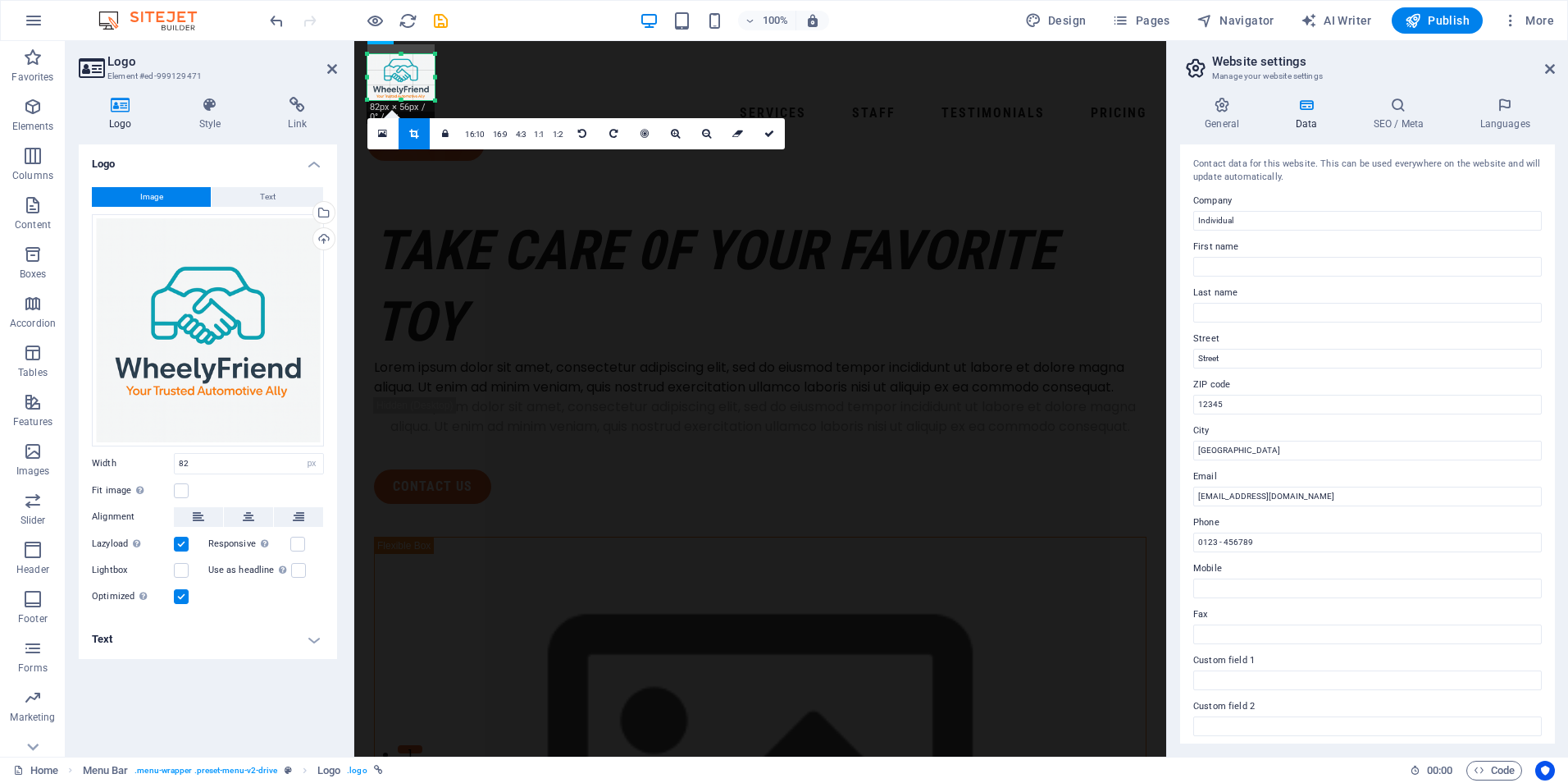
drag, startPoint x: 402, startPoint y: 55, endPoint x: 402, endPoint y: 65, distance: 10.0
click at [402, 65] on div "180 170 160 150 140 130 120 110 100 90 80 70 60 50 40 30 20 10 0 -10 -20 -30 -4…" at bounding box center [400, 77] width 67 height 46
click at [765, 126] on link at bounding box center [769, 134] width 31 height 31
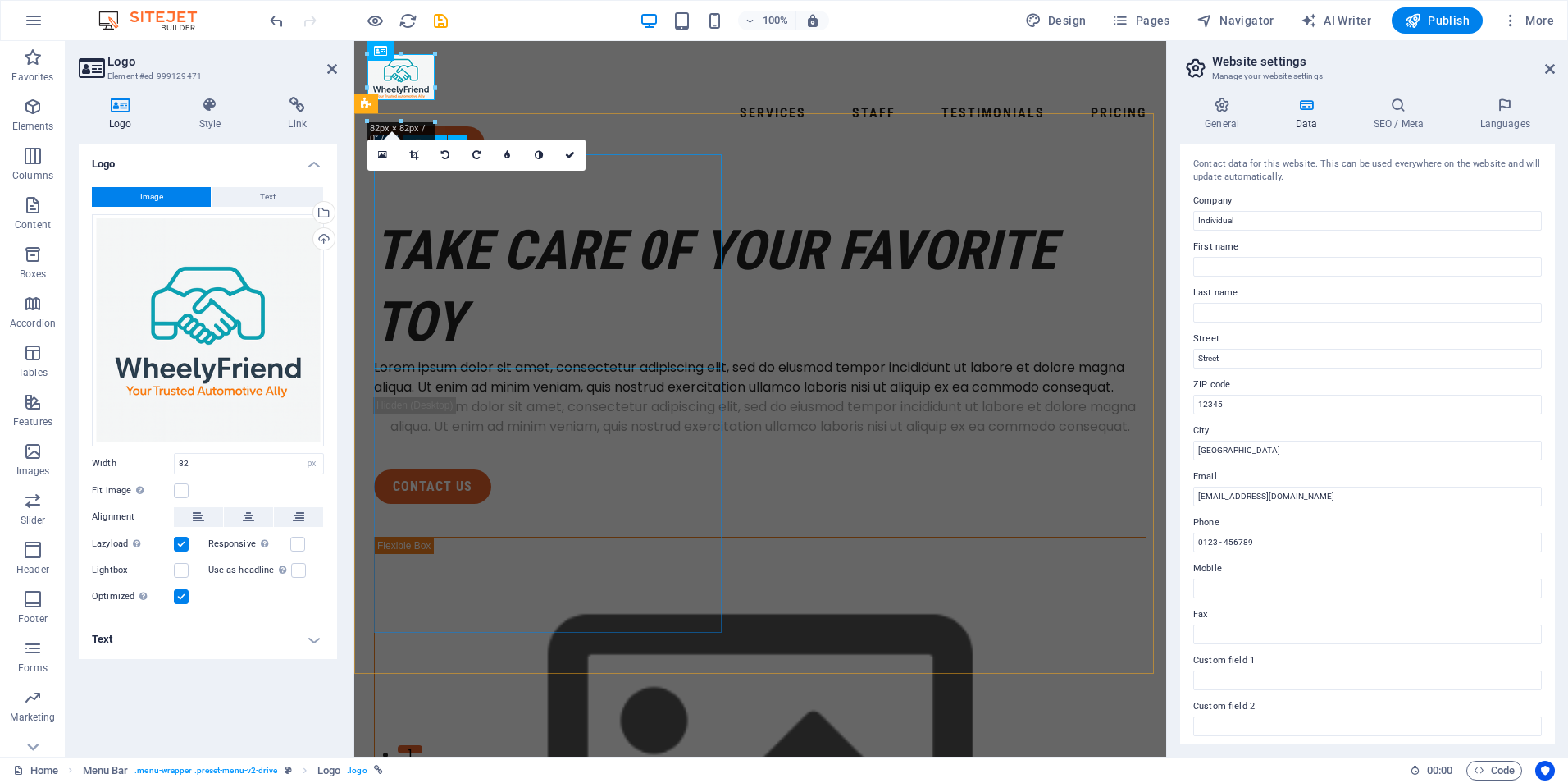
click at [680, 306] on div "take care 0f your favorite toy" at bounding box center [760, 286] width 773 height 143
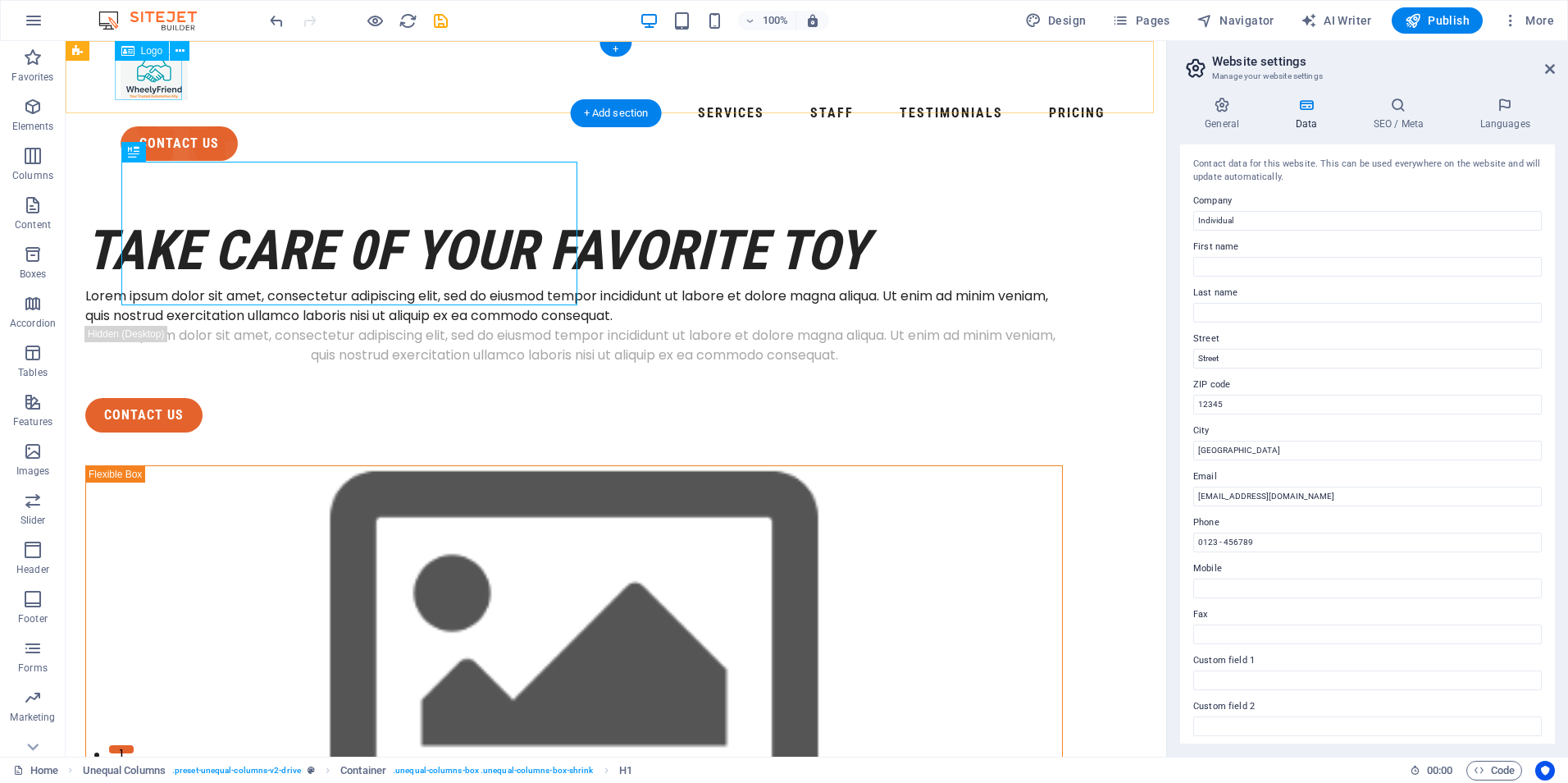
click at [149, 64] on div at bounding box center [615, 77] width 990 height 46
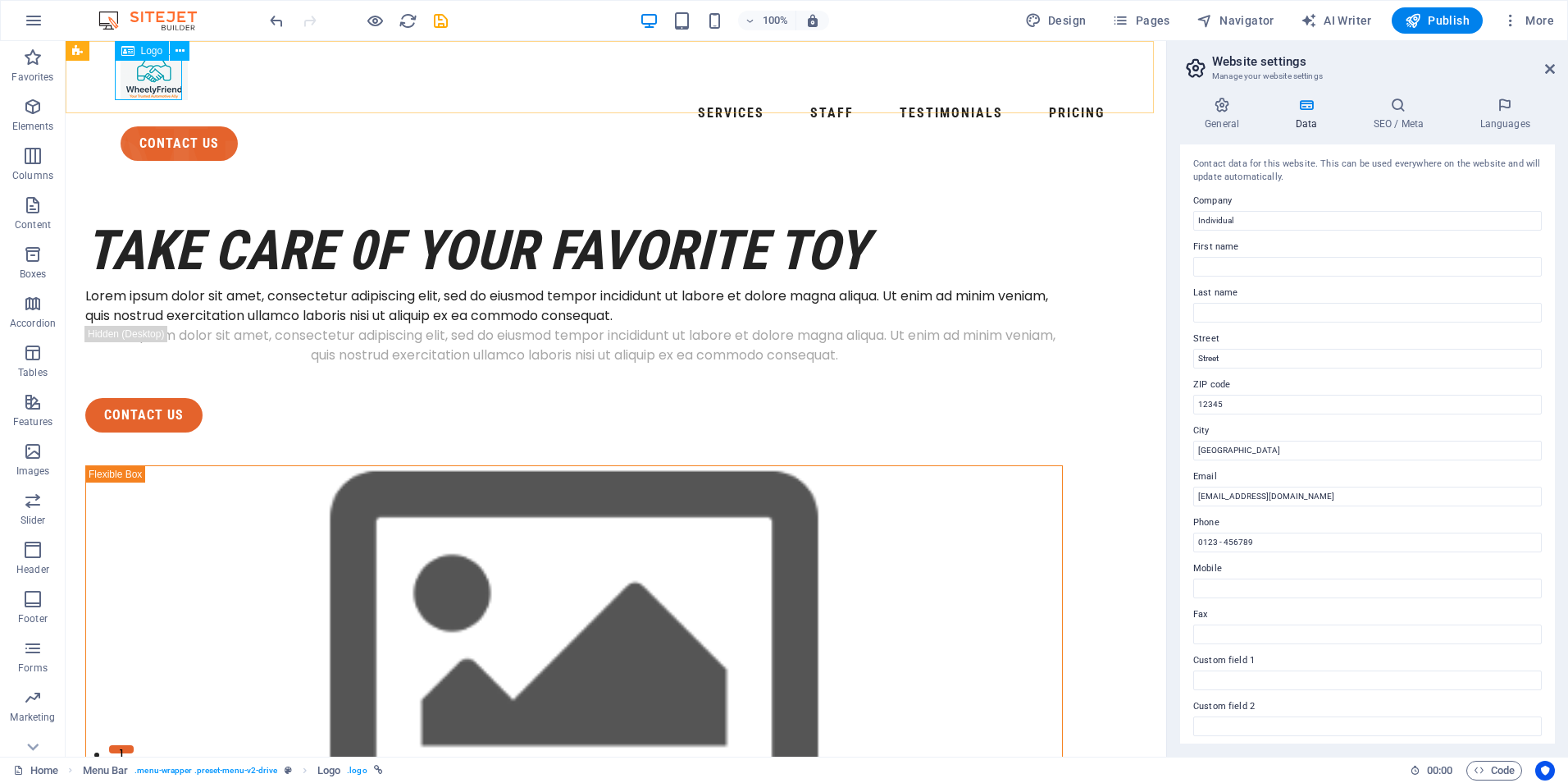
click at [141, 55] on span "Logo" at bounding box center [151, 50] width 22 height 10
click at [144, 54] on span "Logo" at bounding box center [151, 50] width 22 height 10
click at [146, 51] on span "Logo" at bounding box center [151, 50] width 22 height 10
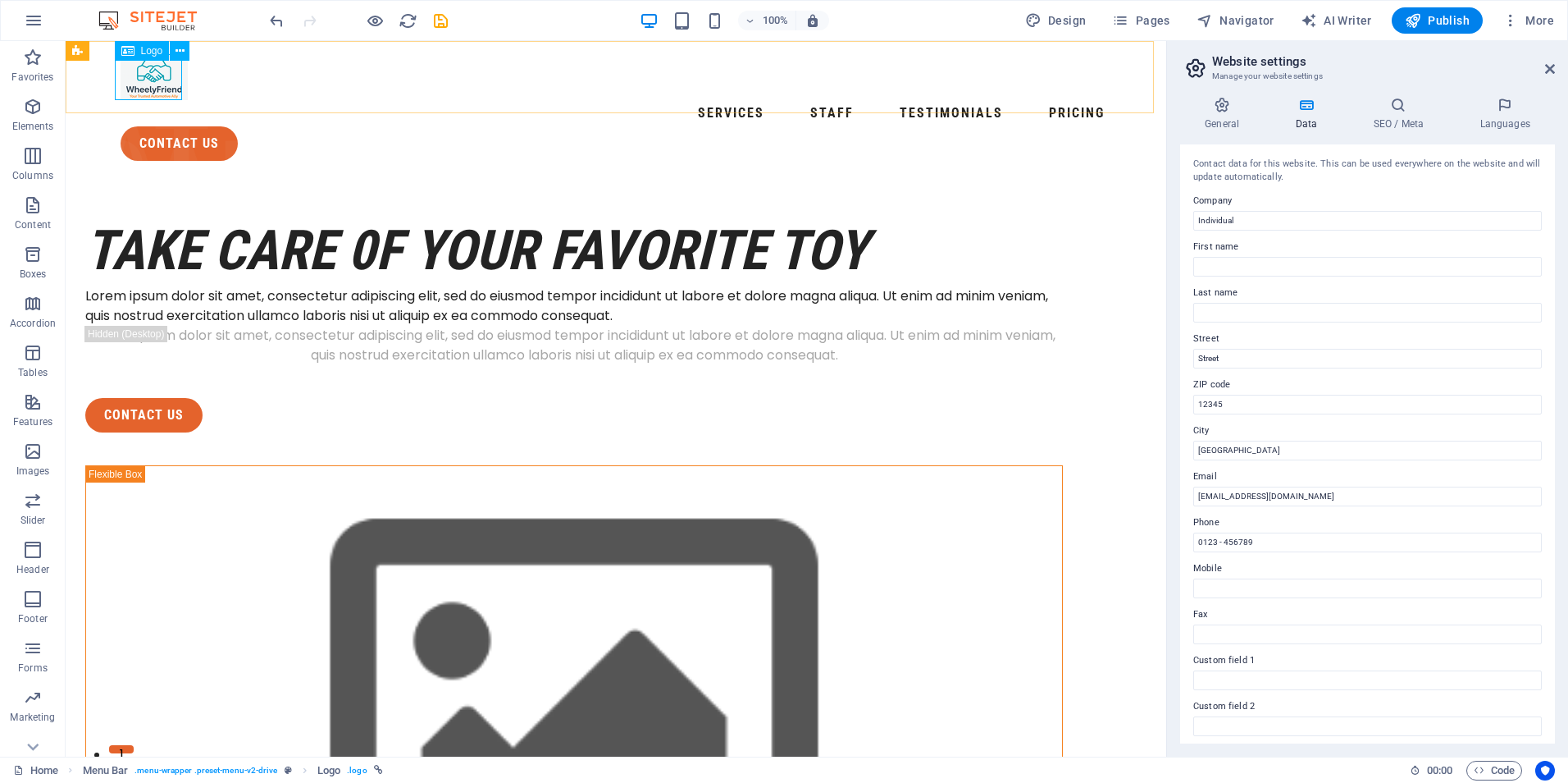
select select "px"
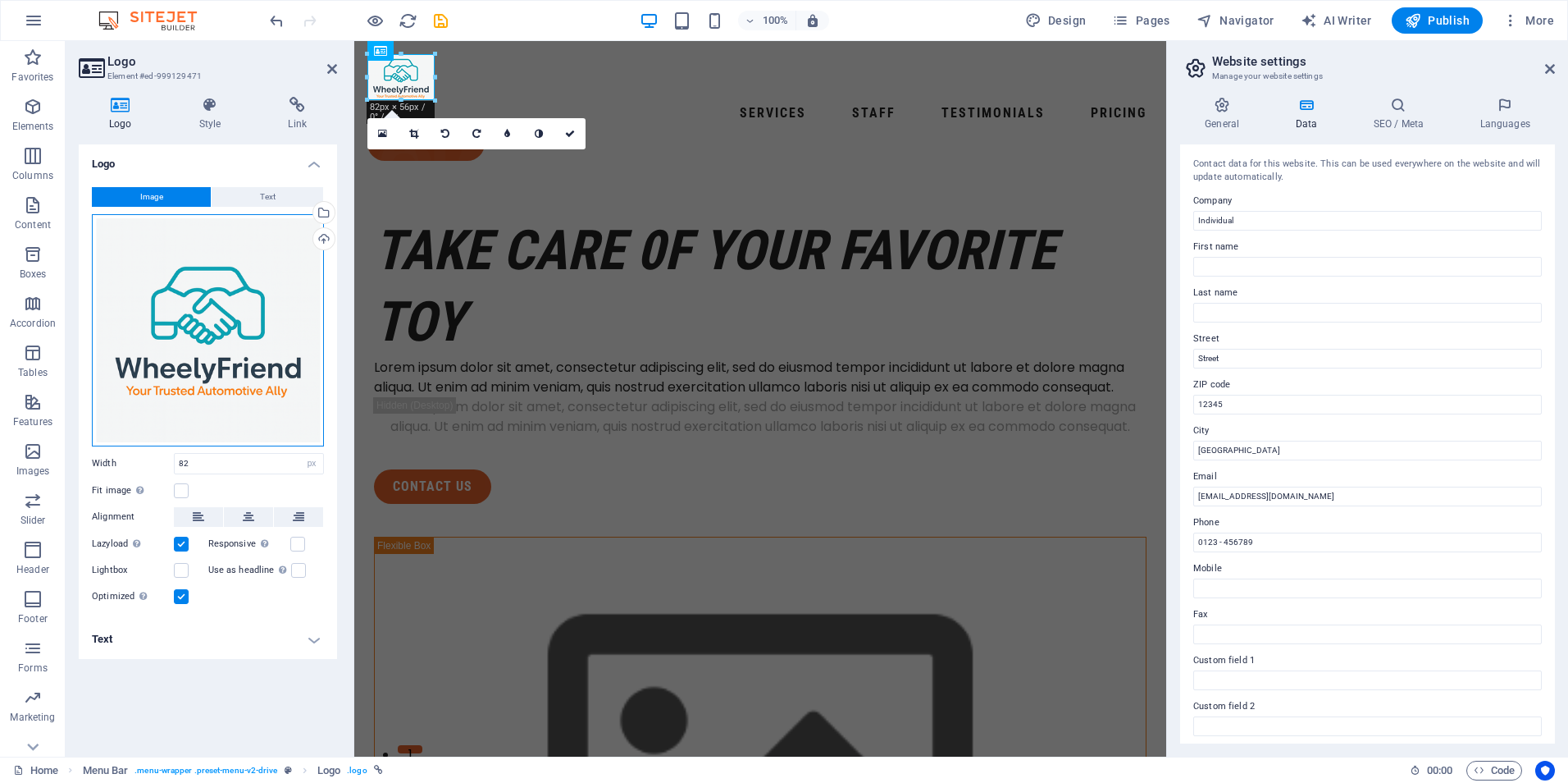
click at [250, 327] on div "Drag files here, click to choose files or select files from Files or our free s…" at bounding box center [208, 330] width 232 height 232
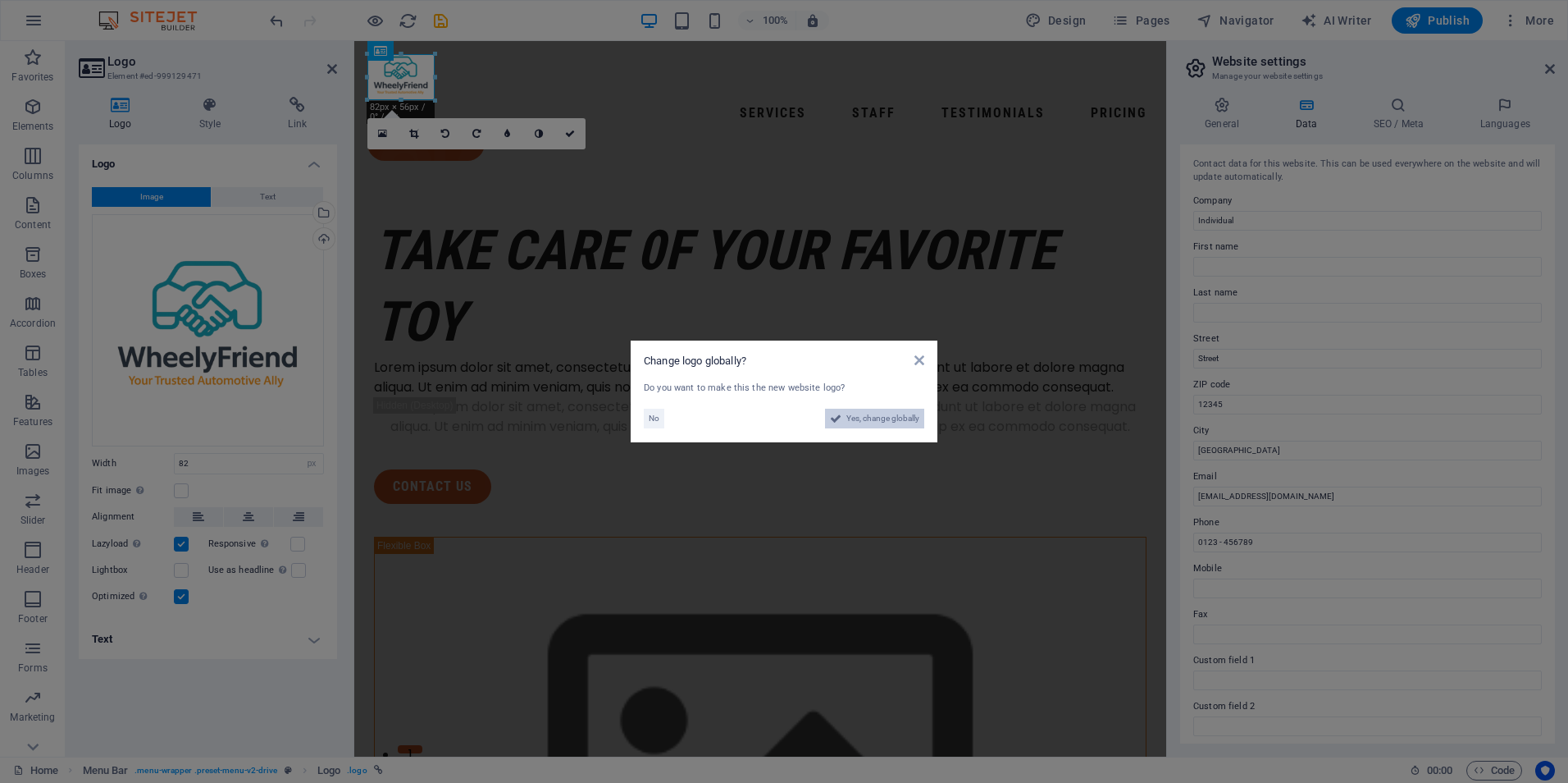
click at [899, 424] on span "Yes, change globally" at bounding box center [882, 418] width 73 height 19
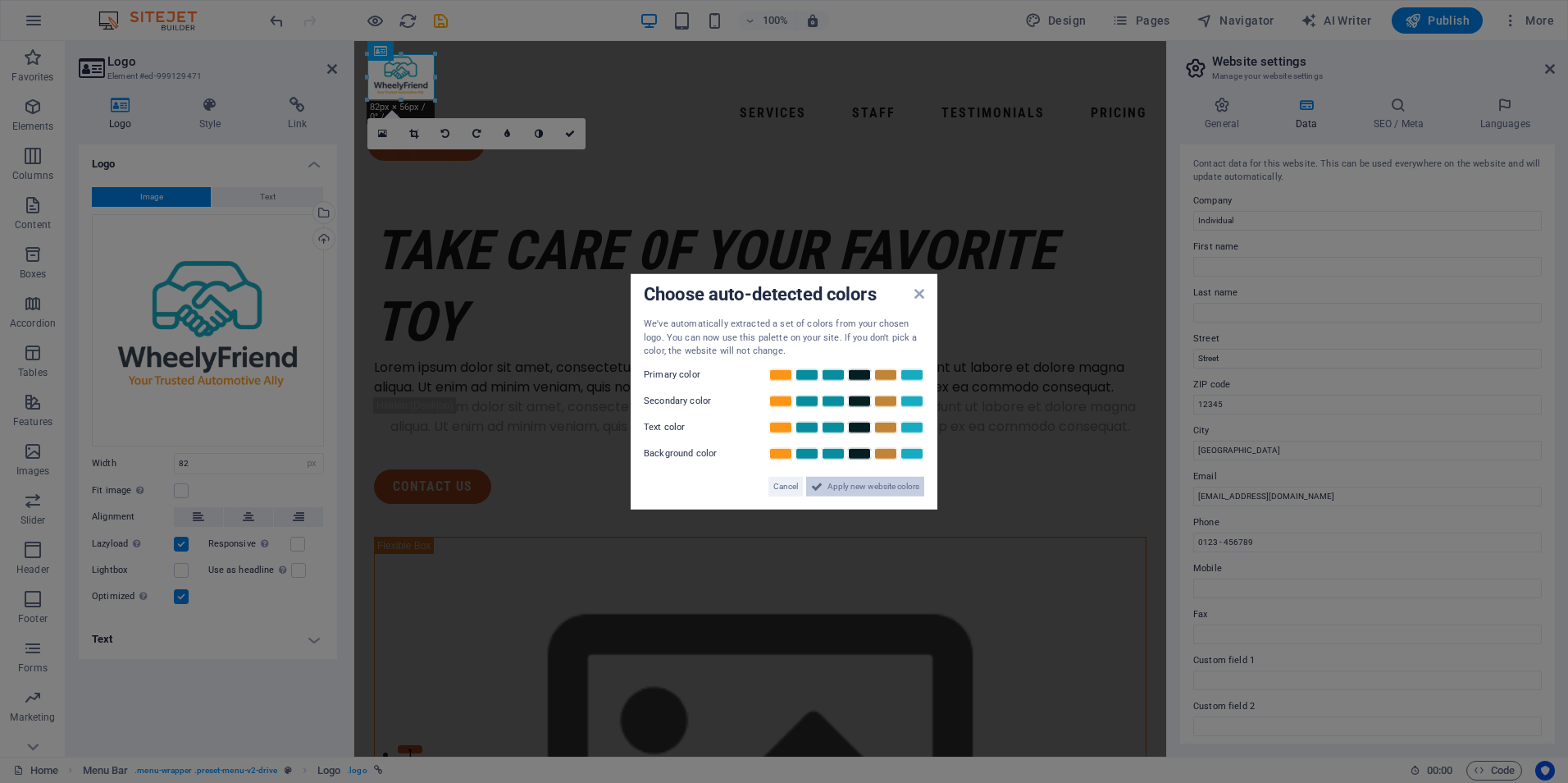
click at [859, 486] on span "Apply new website colors" at bounding box center [873, 485] width 92 height 19
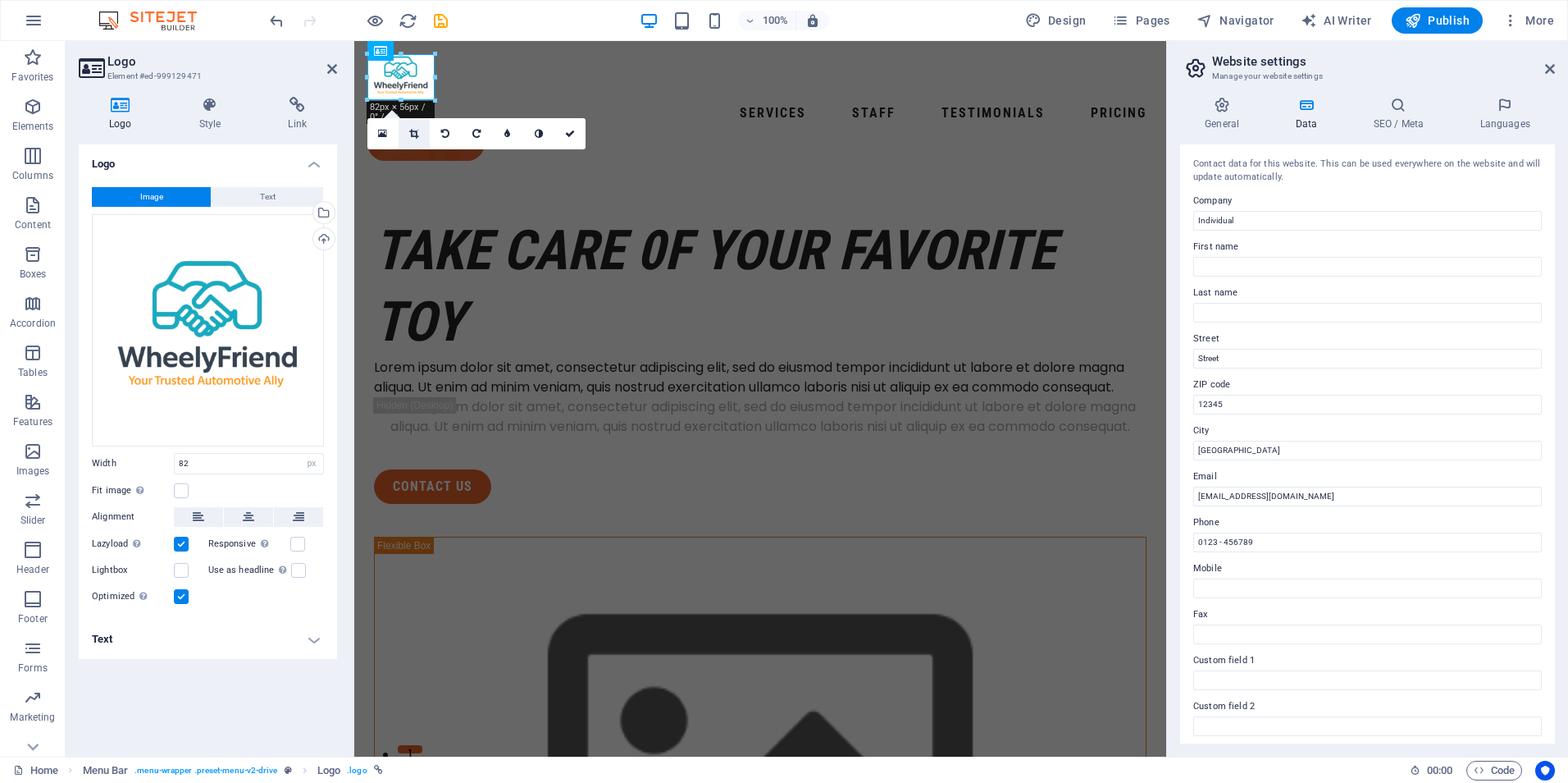
click at [411, 133] on icon at bounding box center [413, 134] width 9 height 10
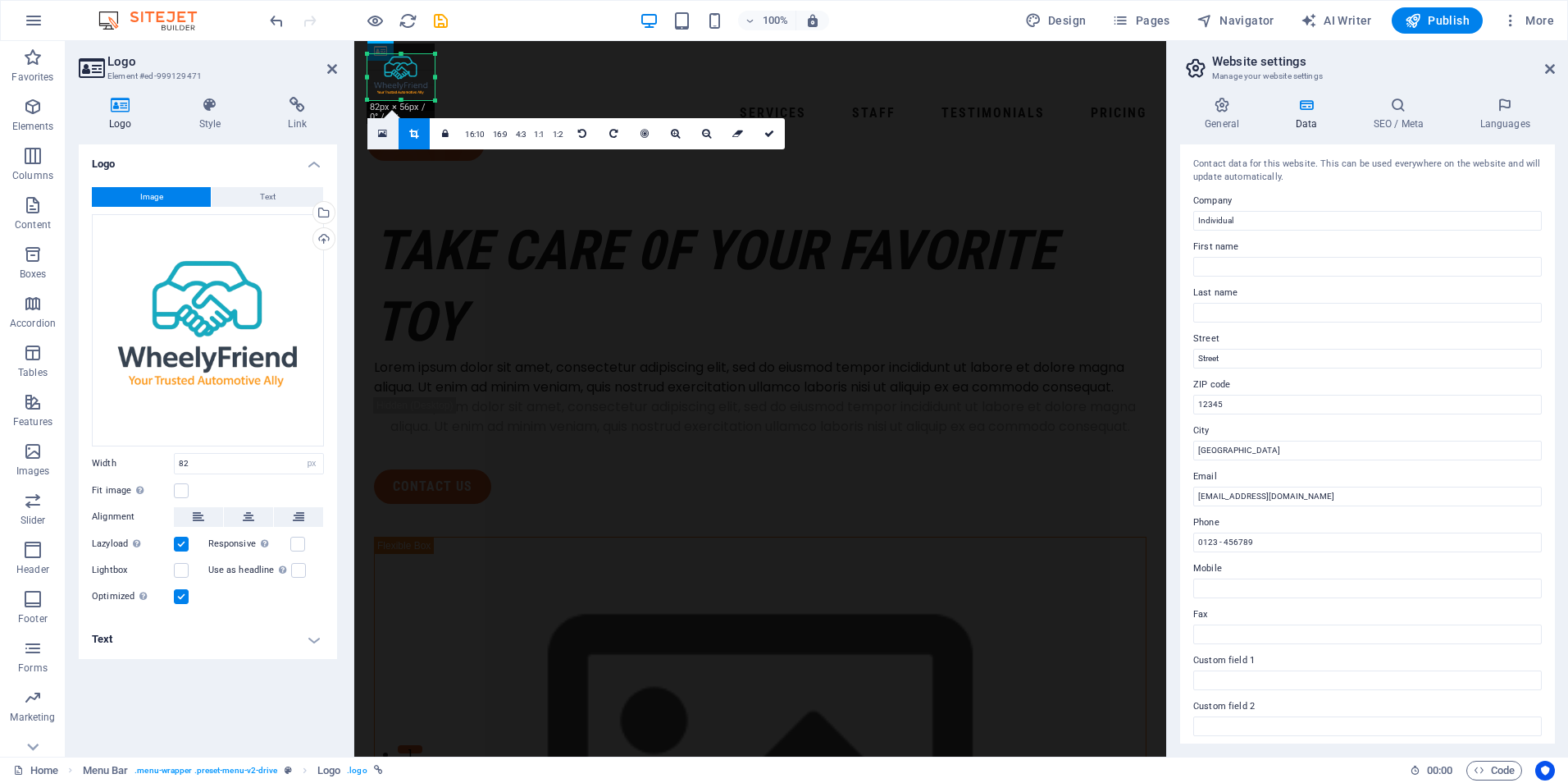
click at [383, 130] on icon at bounding box center [382, 134] width 9 height 12
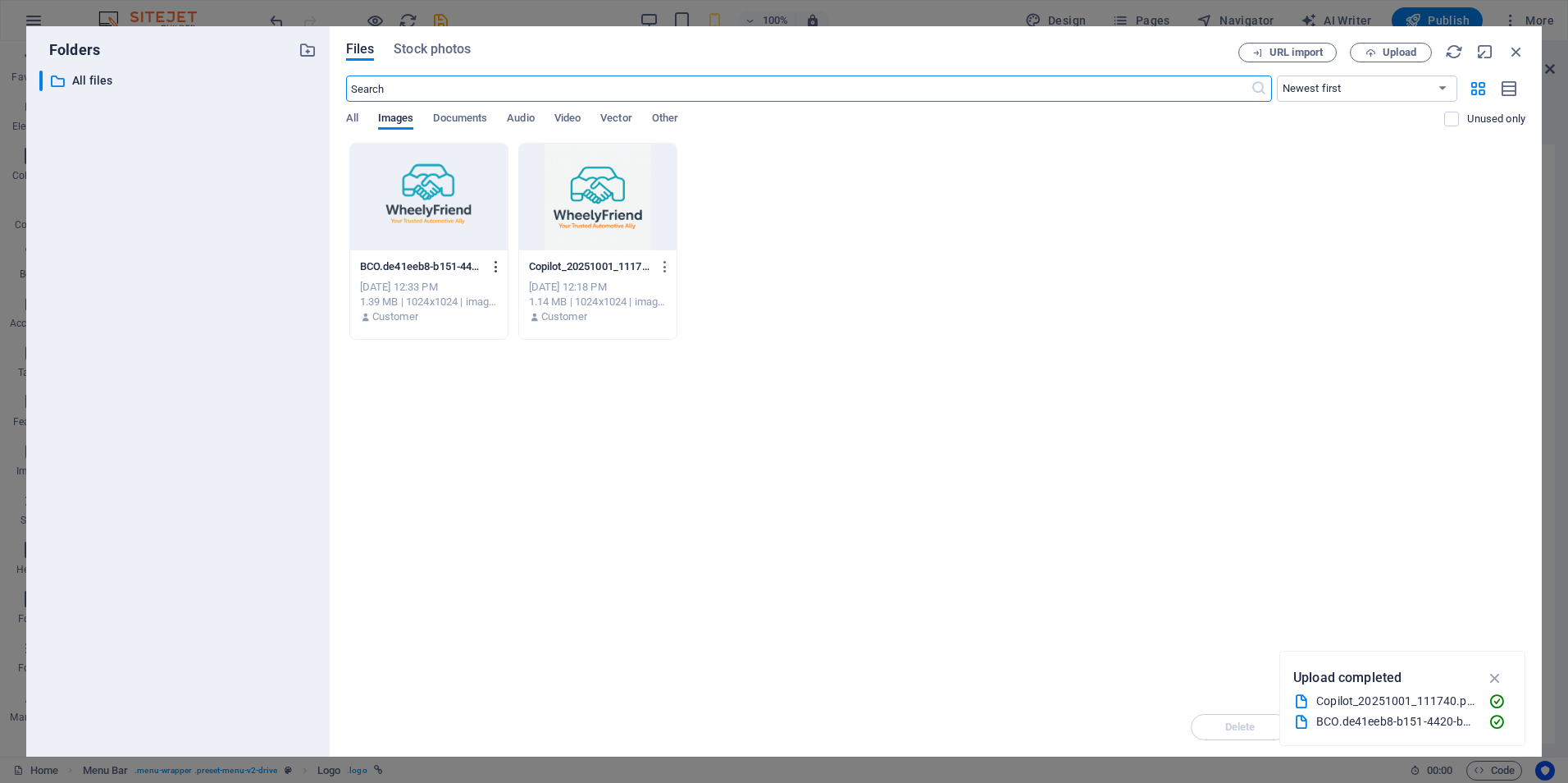
click at [497, 263] on icon "button" at bounding box center [496, 266] width 16 height 15
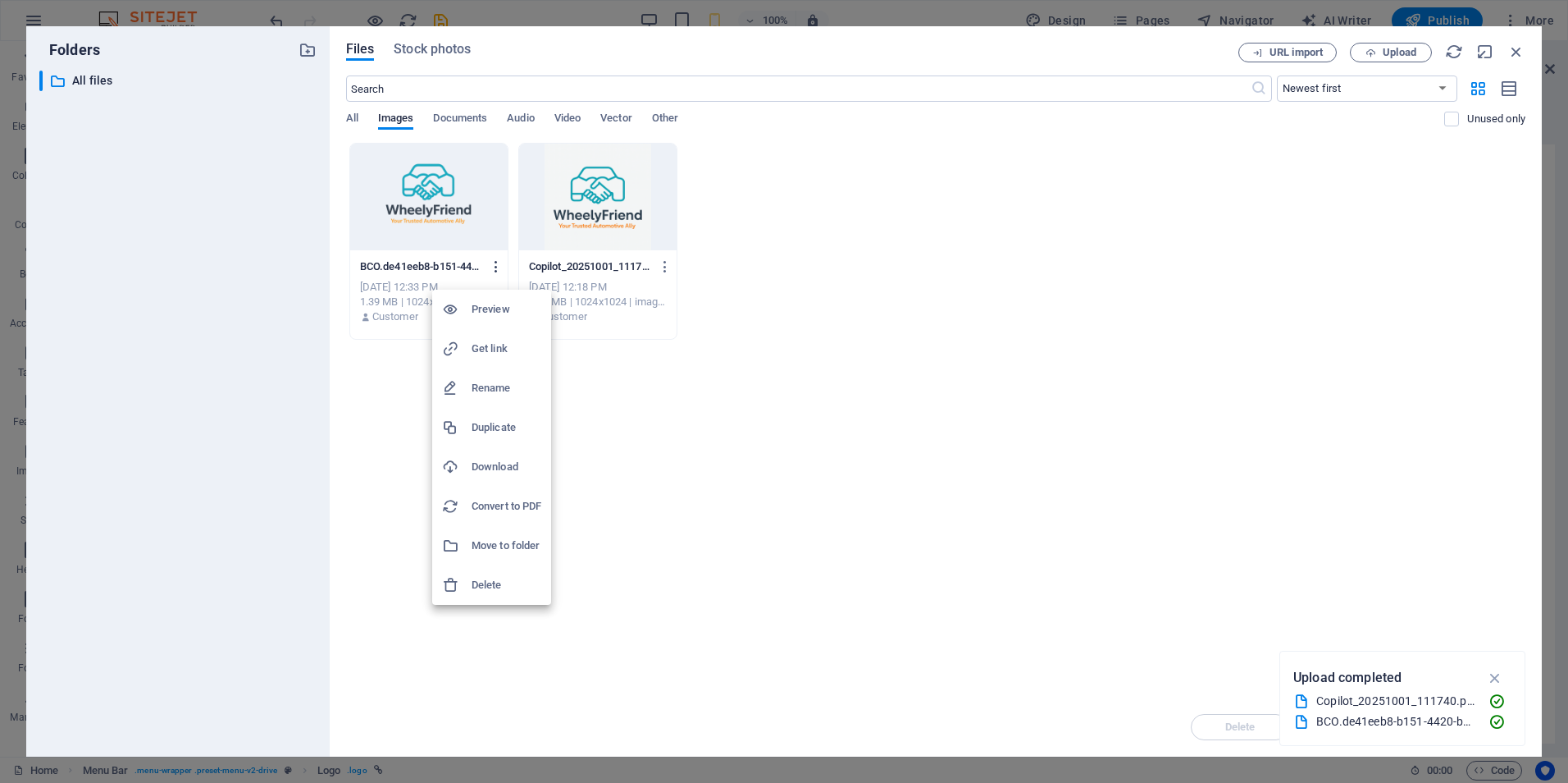
click at [497, 263] on div at bounding box center [784, 391] width 1568 height 783
click at [666, 269] on icon "button" at bounding box center [665, 266] width 16 height 15
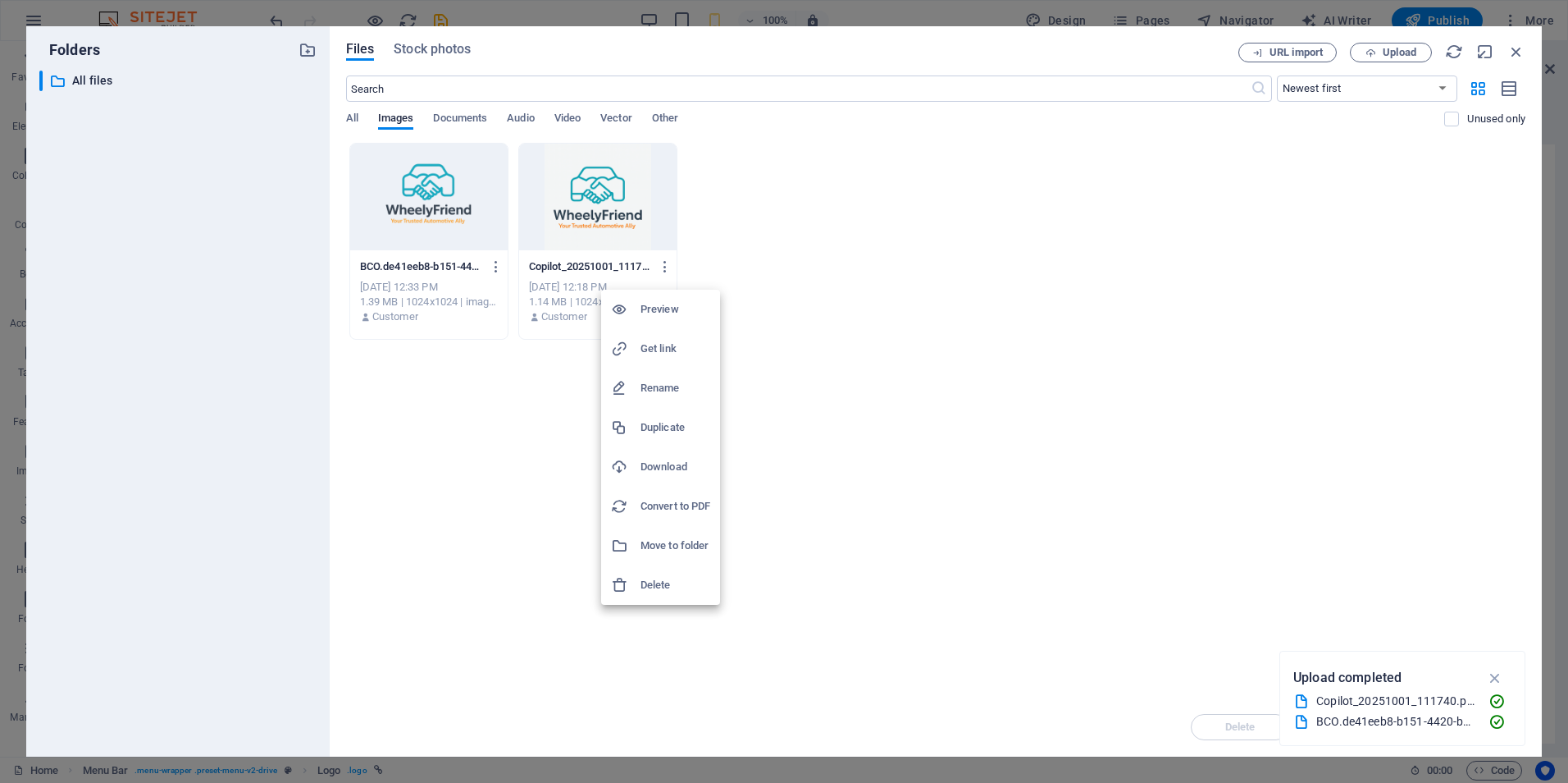
click at [654, 582] on h6 "Delete" at bounding box center [675, 585] width 70 height 19
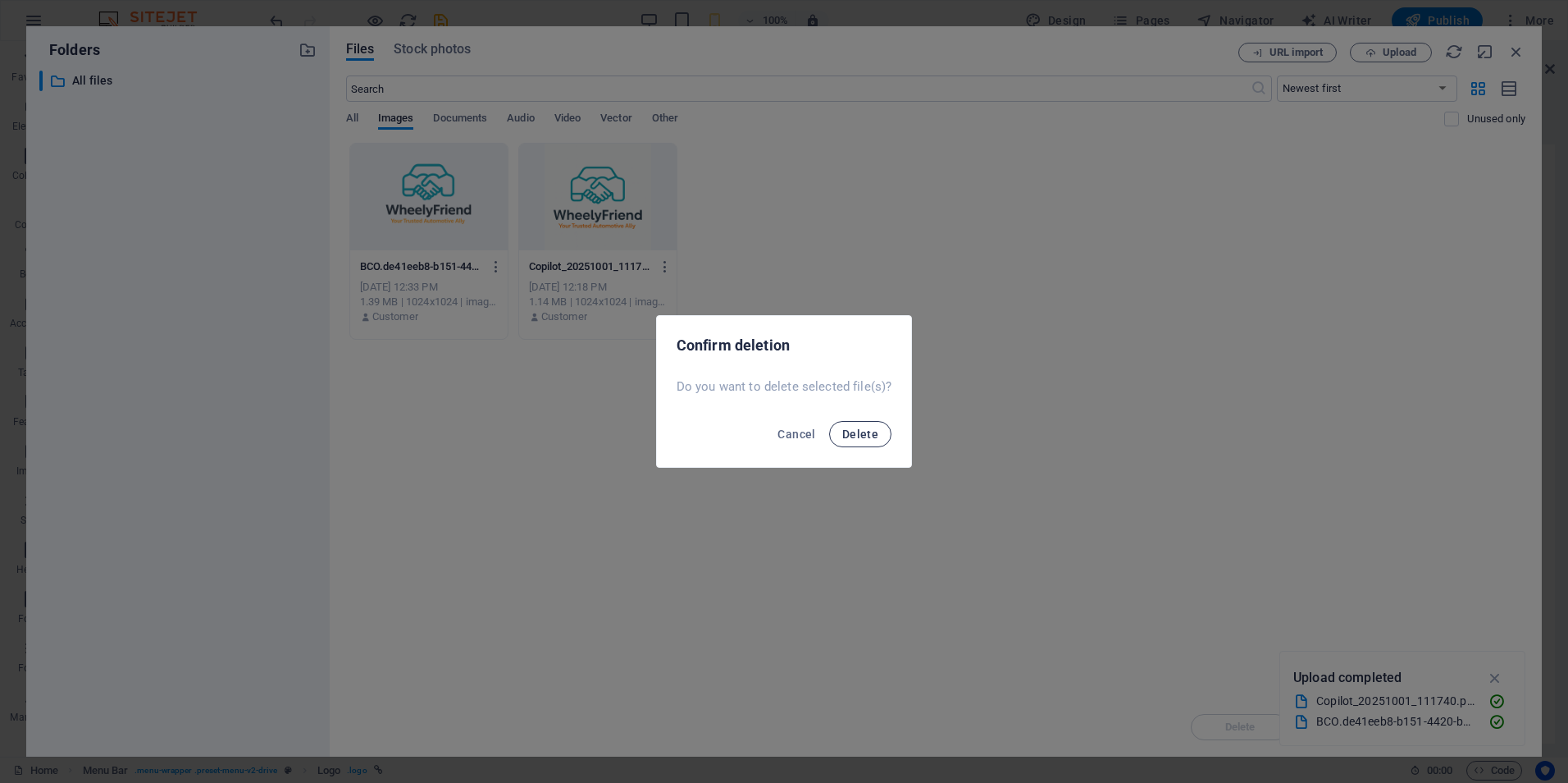
click at [857, 433] on span "Delete" at bounding box center [859, 435] width 36 height 14
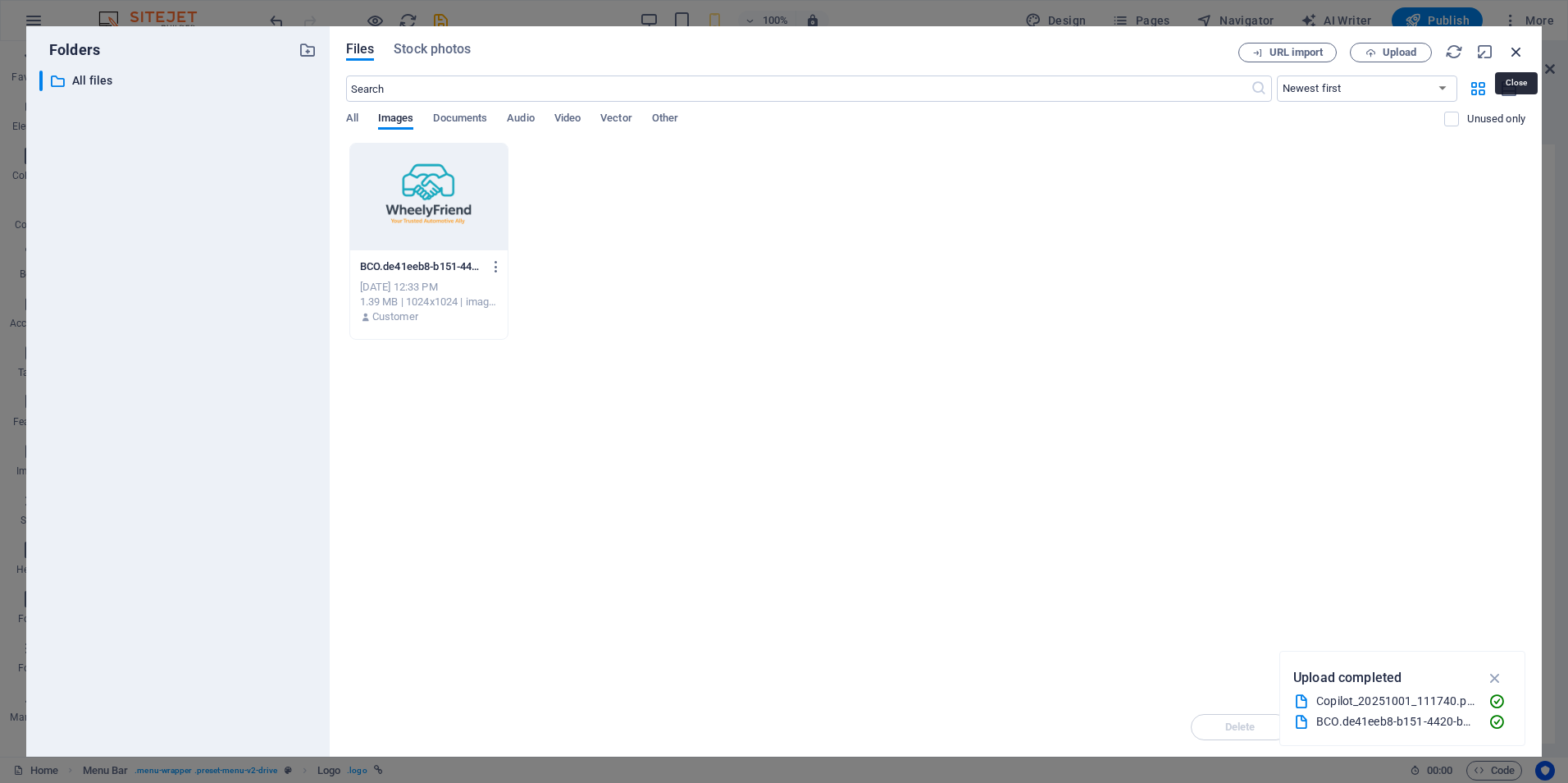
click at [1512, 48] on icon "button" at bounding box center [1516, 51] width 18 height 18
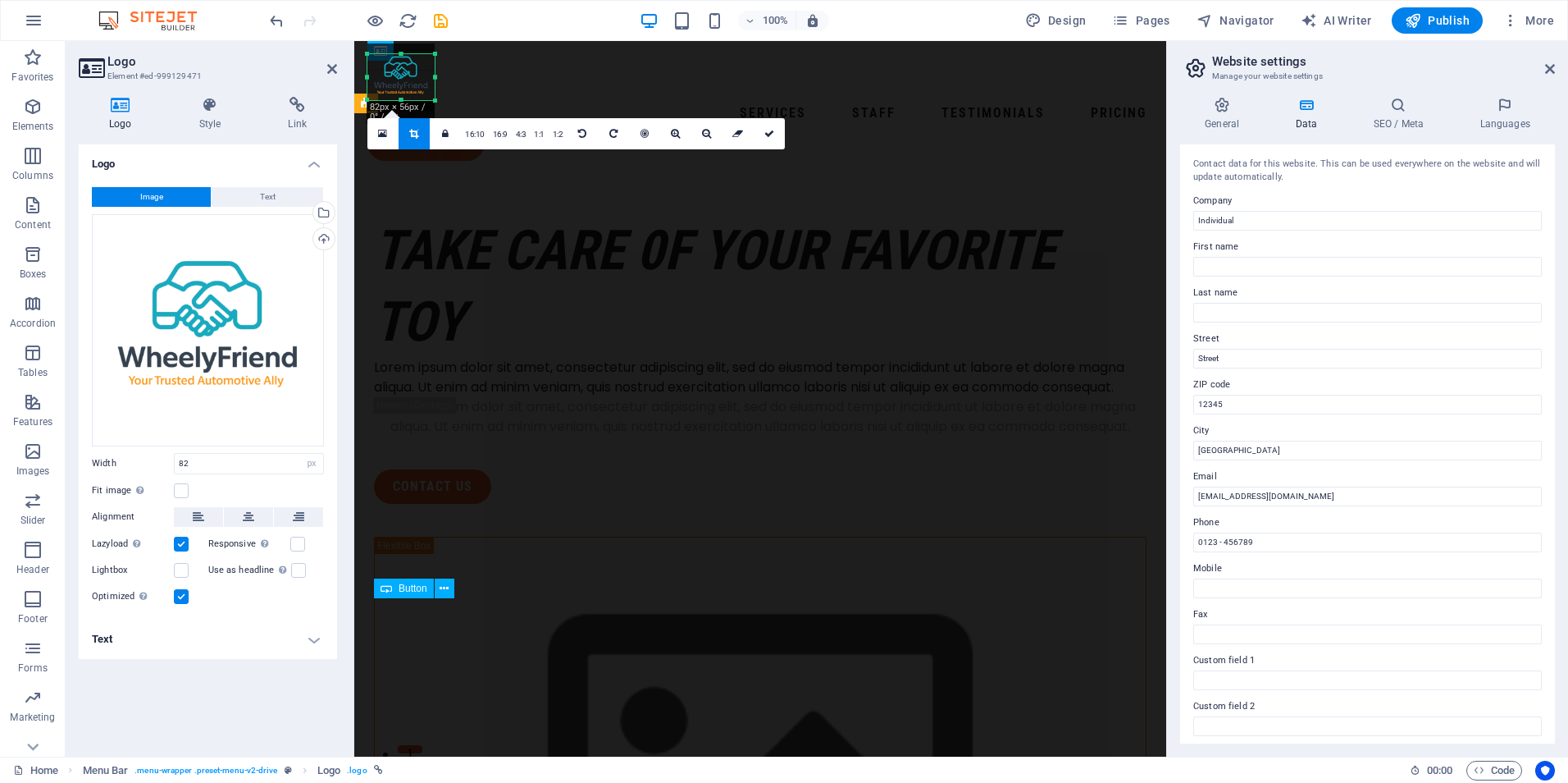
click at [571, 504] on div "contact us" at bounding box center [760, 487] width 773 height 35
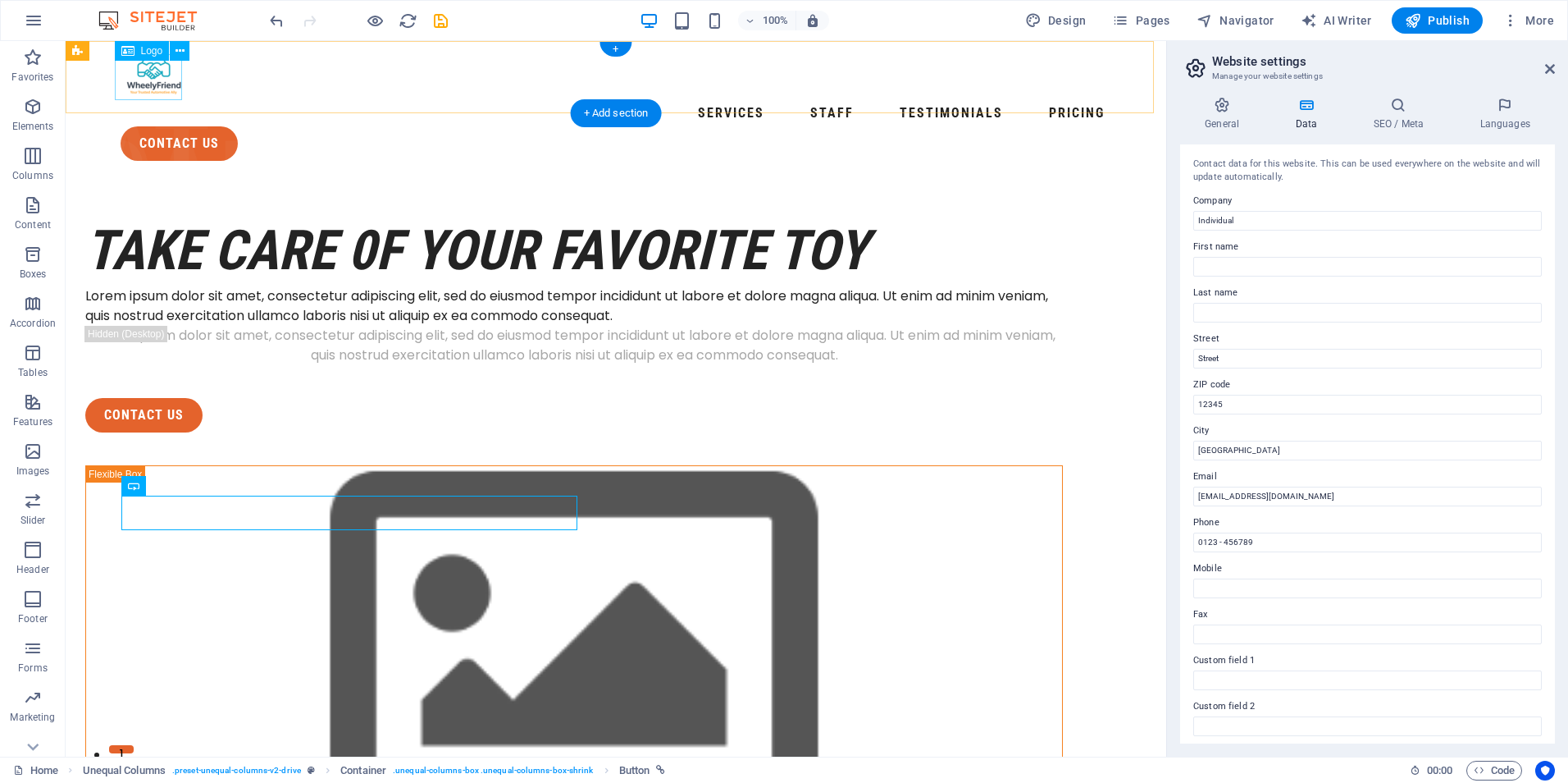
click at [146, 77] on div at bounding box center [615, 77] width 990 height 46
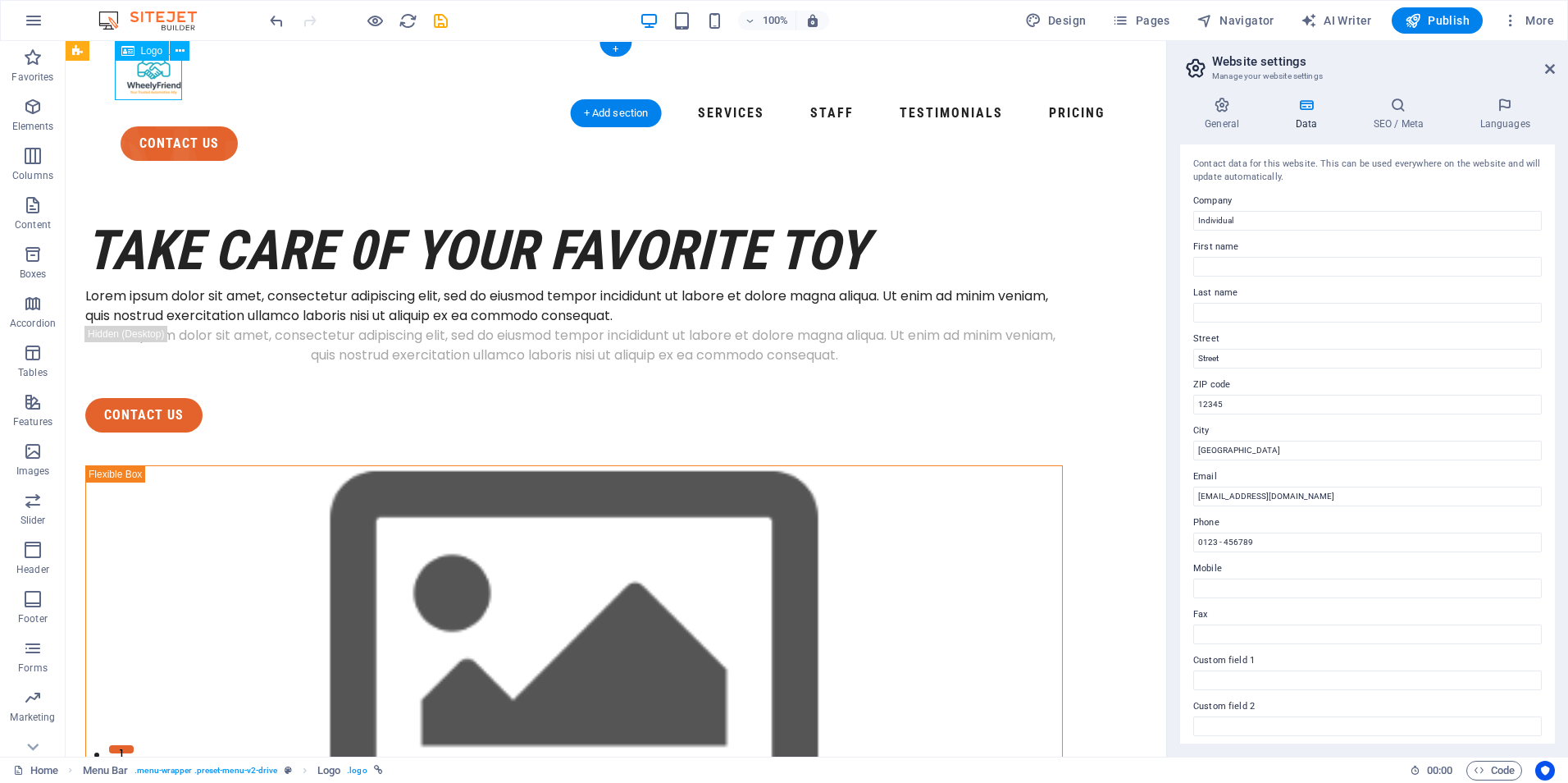
click at [148, 79] on div at bounding box center [615, 77] width 990 height 46
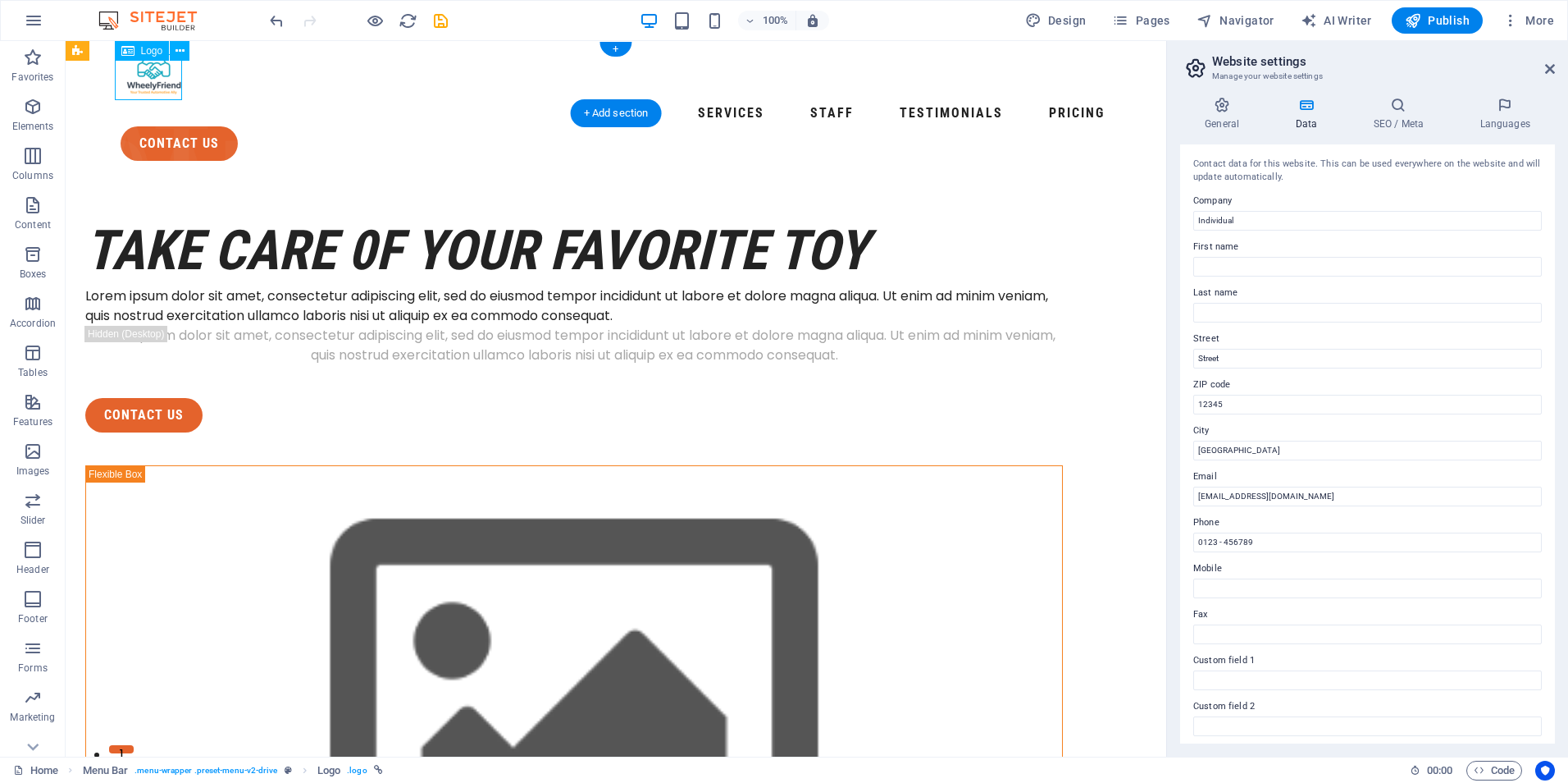
select select "px"
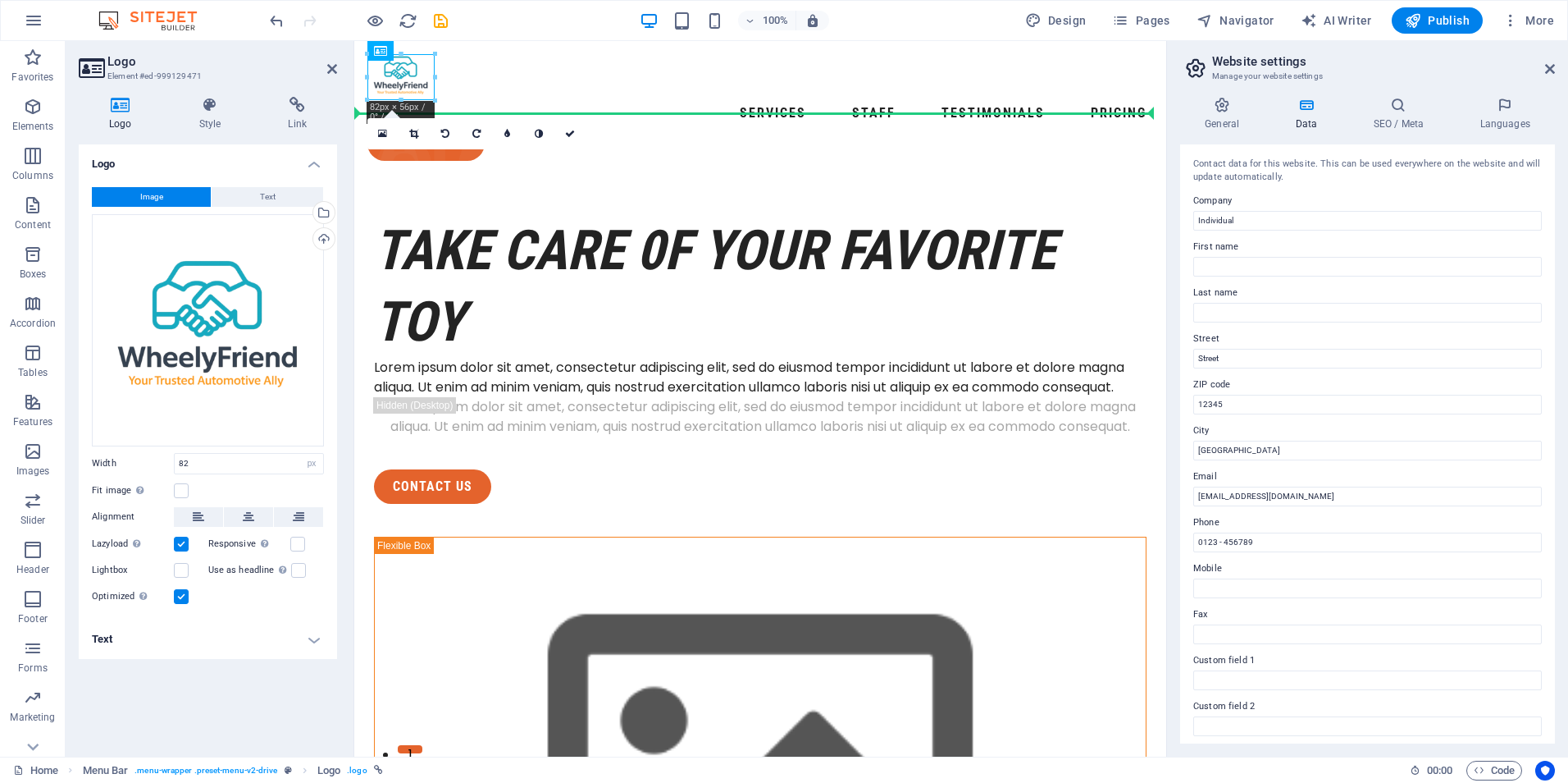
drag, startPoint x: 385, startPoint y: 97, endPoint x: 766, endPoint y: 139, distance: 383.3
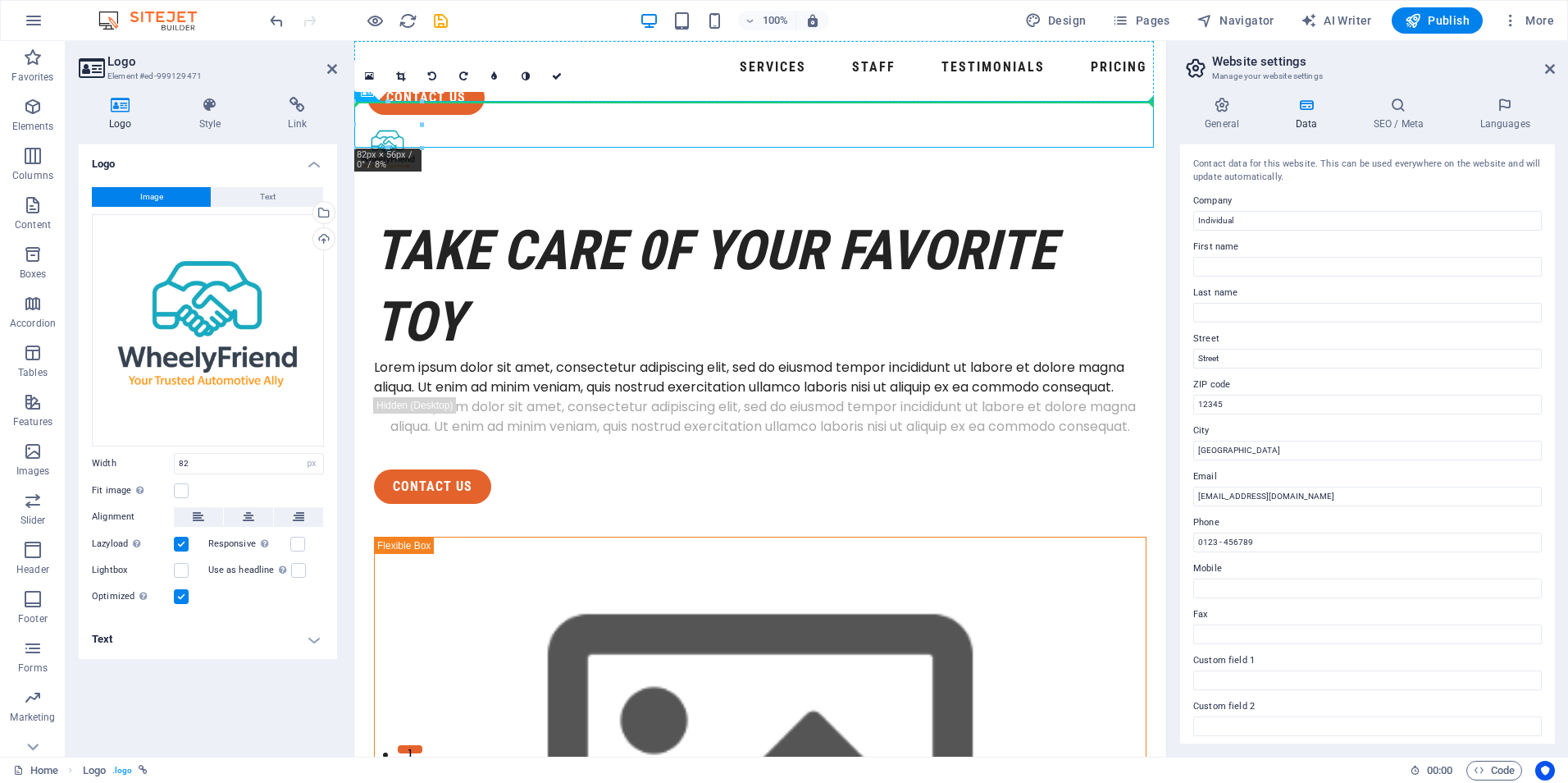
drag, startPoint x: 389, startPoint y: 114, endPoint x: 396, endPoint y: 74, distance: 40.6
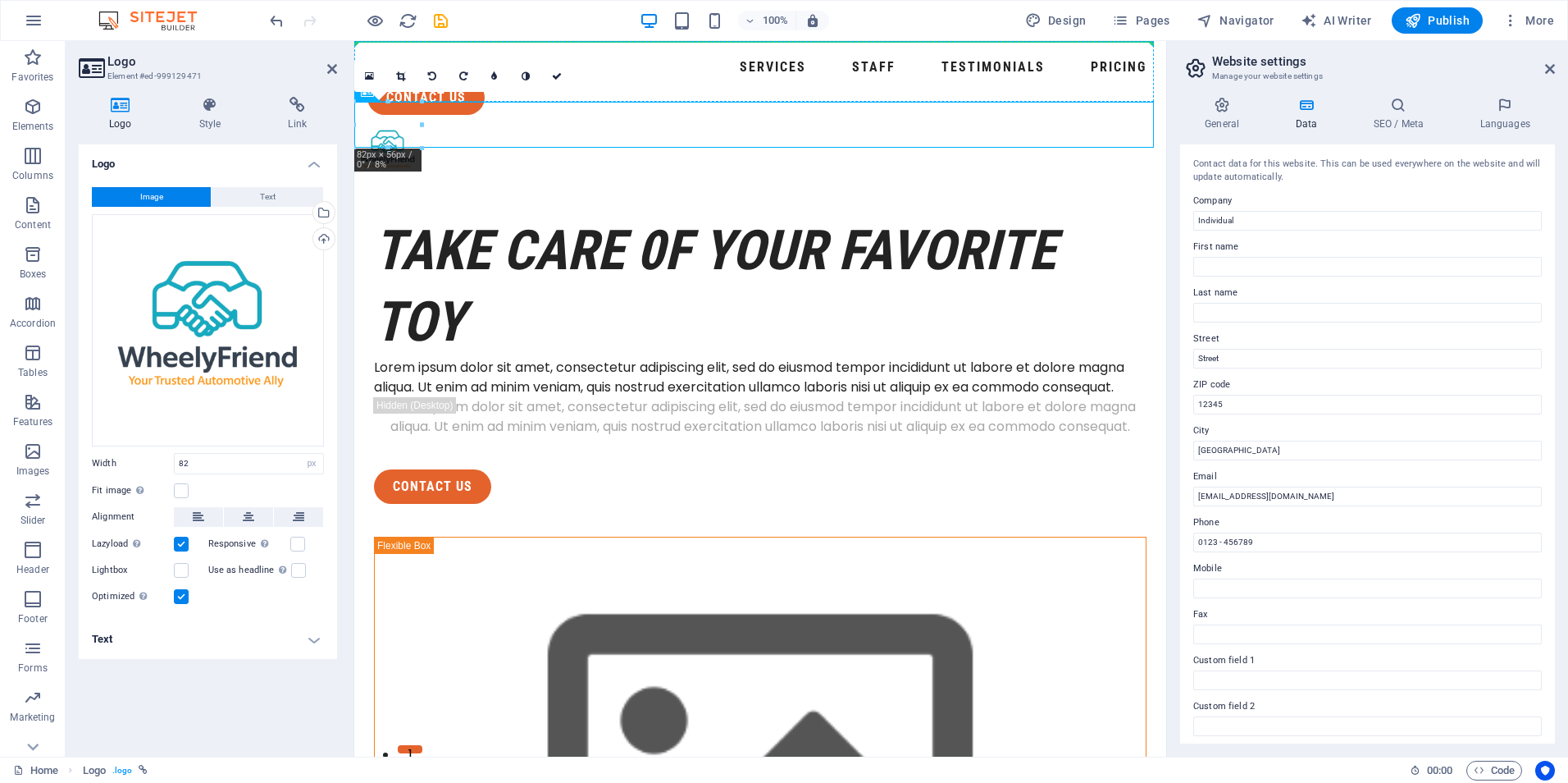
drag, startPoint x: 392, startPoint y: 124, endPoint x: 406, endPoint y: 67, distance: 58.7
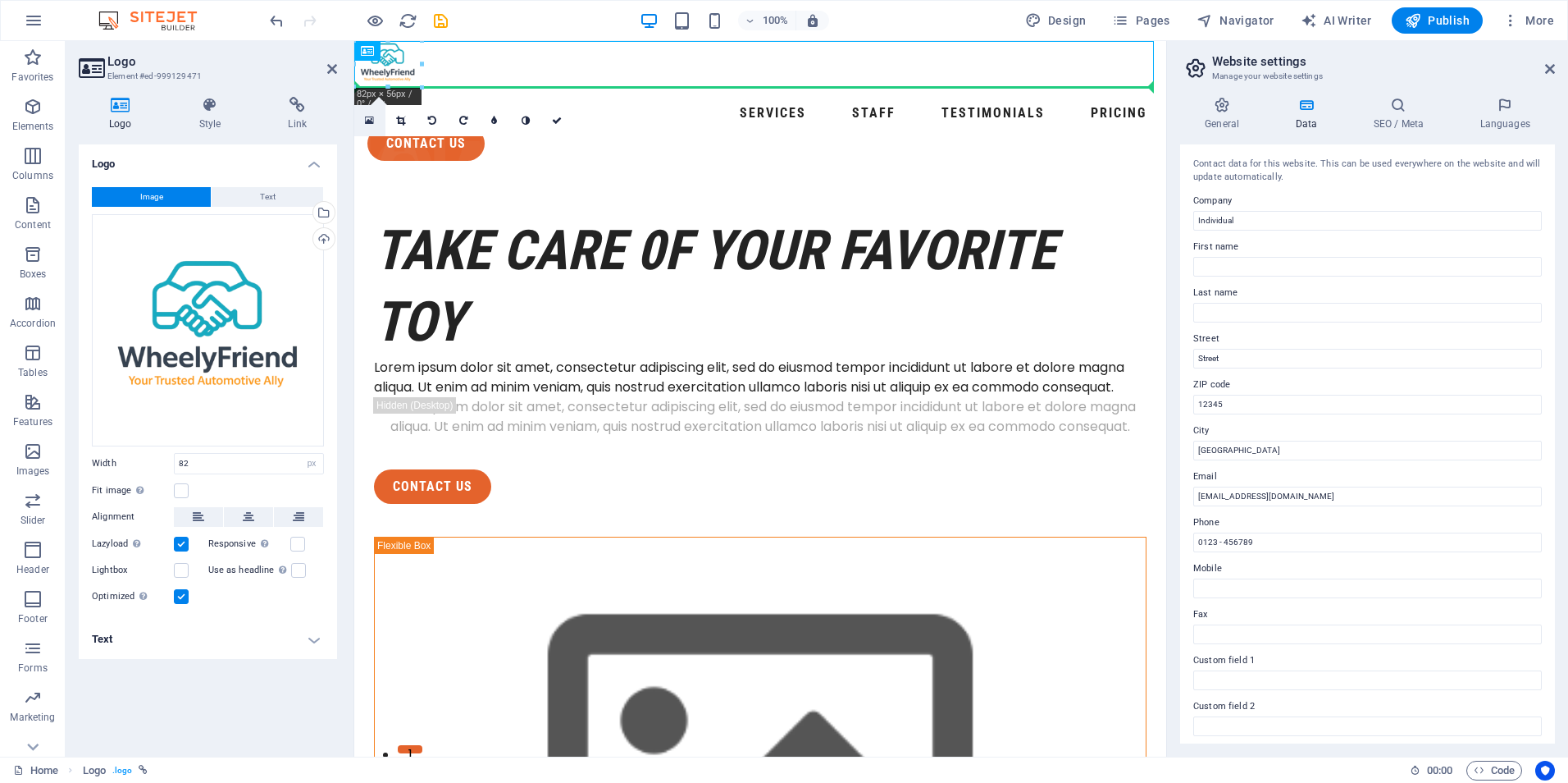
drag, startPoint x: 398, startPoint y: 58, endPoint x: 376, endPoint y: 115, distance: 61.1
click at [376, 115] on div "Container H1 Unequal Columns Container Container Boxes Container Image Containe…" at bounding box center [759, 398] width 812 height 715
drag, startPoint x: 388, startPoint y: 66, endPoint x: 375, endPoint y: 114, distance: 49.7
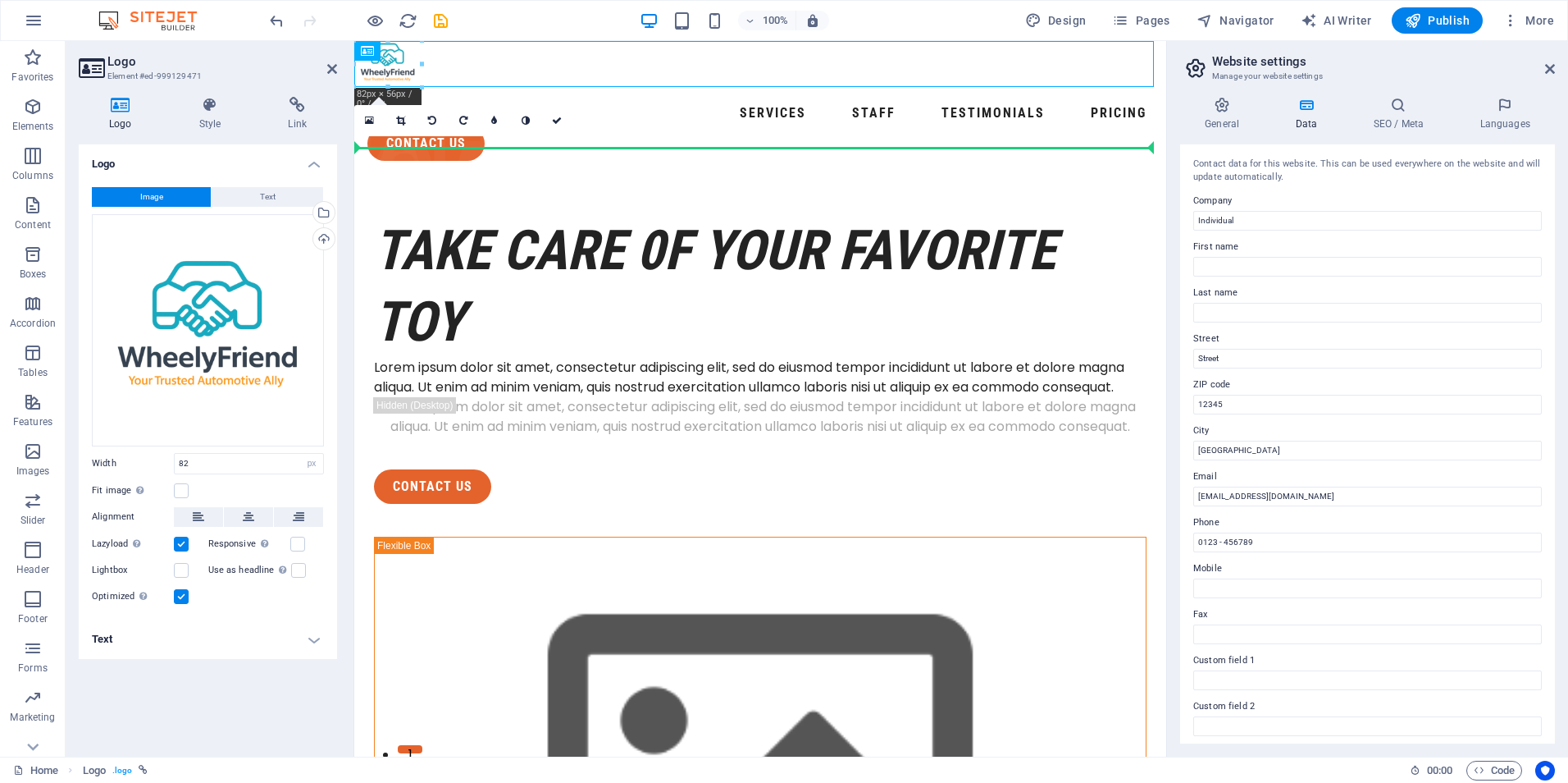
drag, startPoint x: 399, startPoint y: 66, endPoint x: 384, endPoint y: 131, distance: 66.7
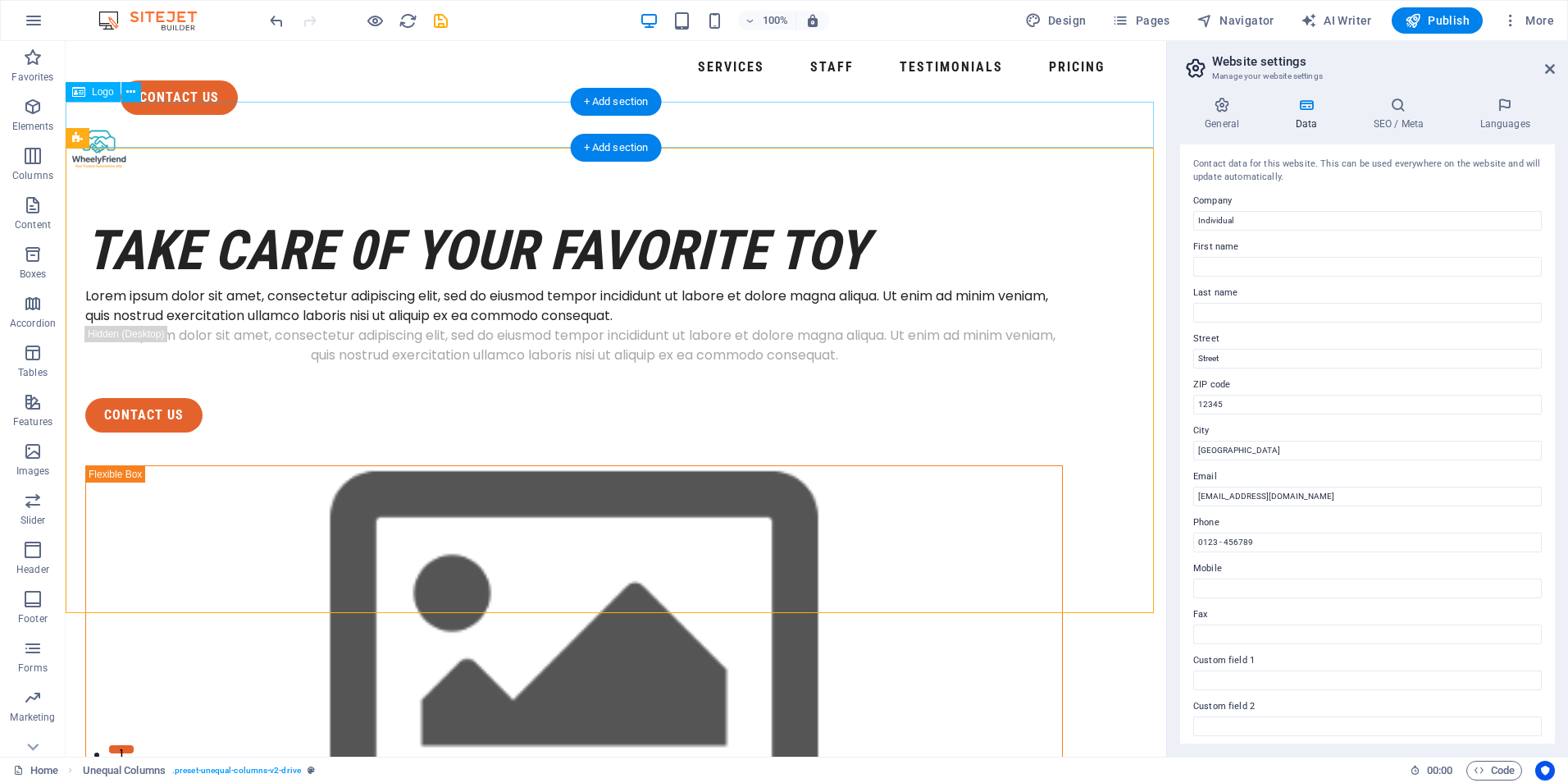
click at [94, 128] on div at bounding box center [616, 150] width 1101 height 46
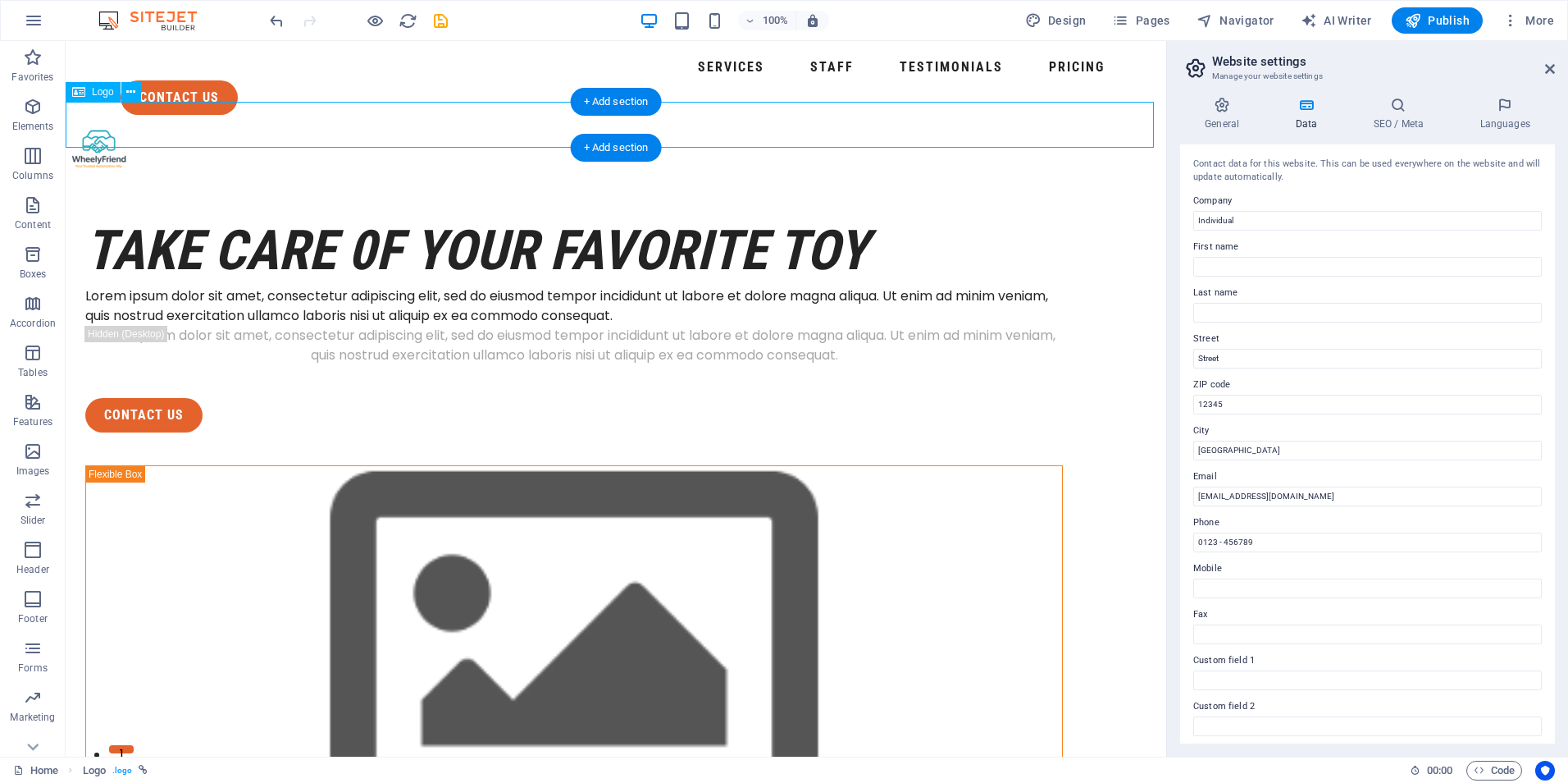
click at [94, 128] on div at bounding box center [616, 150] width 1101 height 46
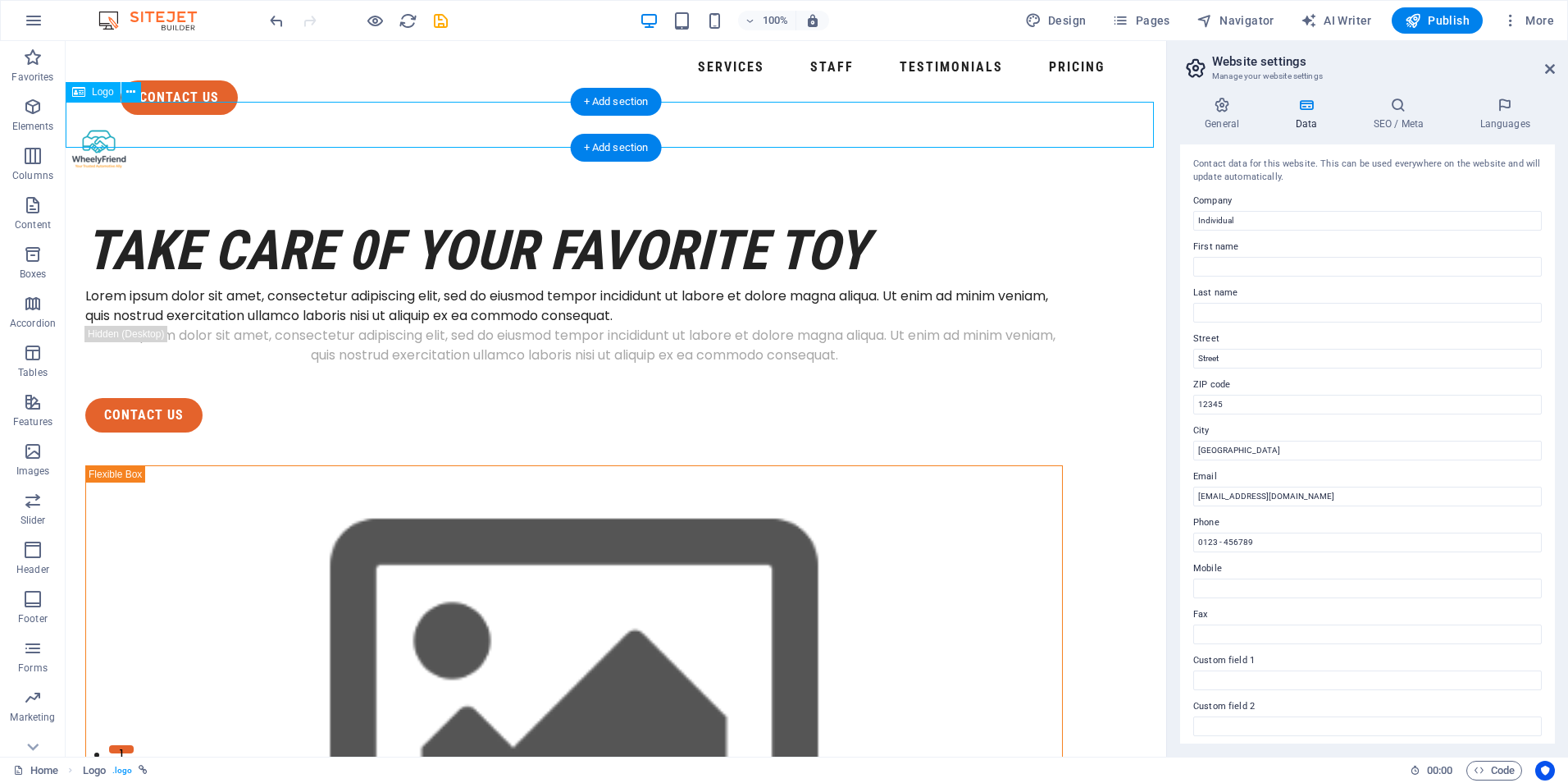
select select "px"
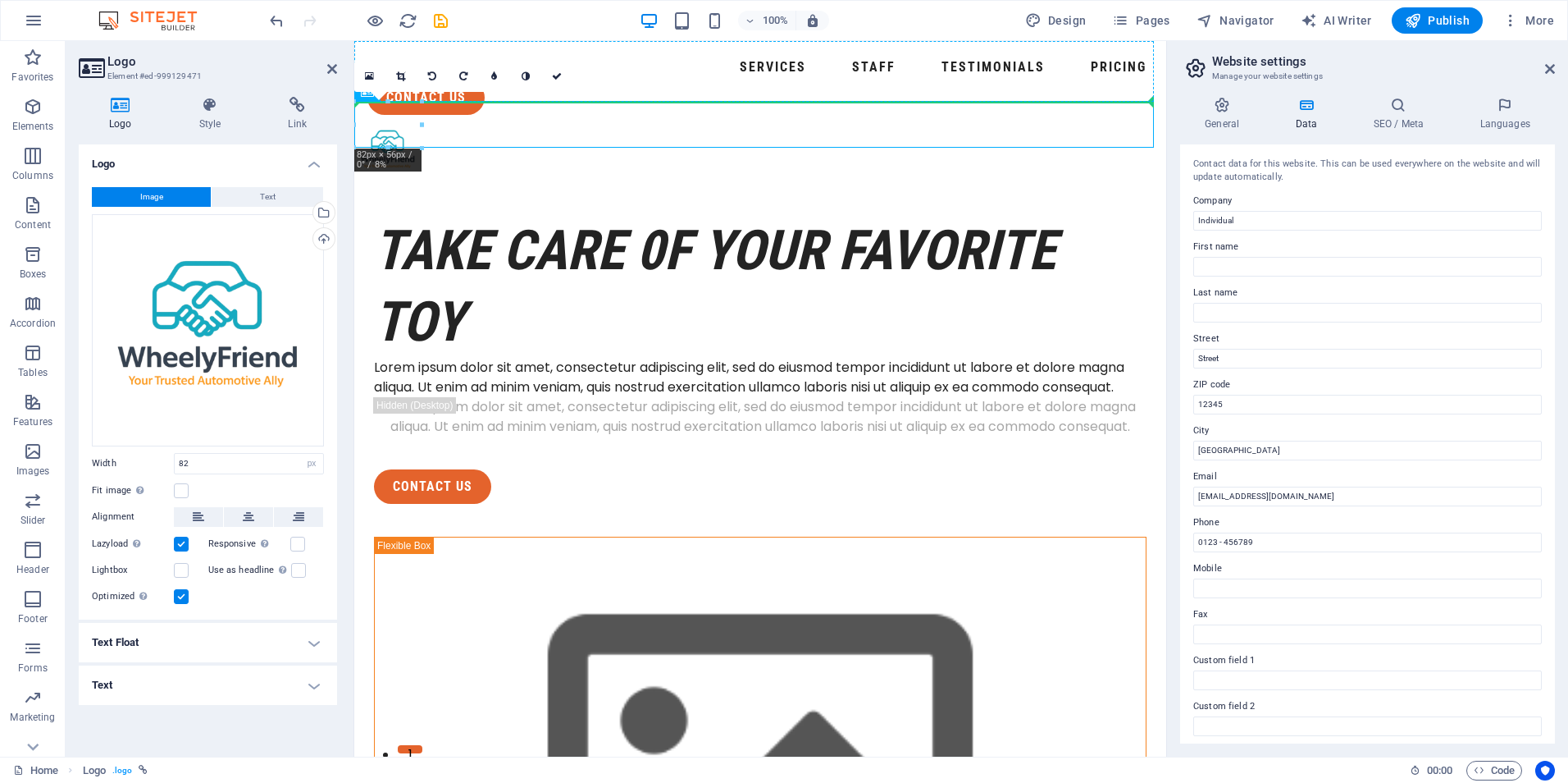
drag, startPoint x: 385, startPoint y: 119, endPoint x: 730, endPoint y: 119, distance: 345.0
click at [739, 81] on nav "Services Staff Testimonials Pricing" at bounding box center [760, 67] width 785 height 26
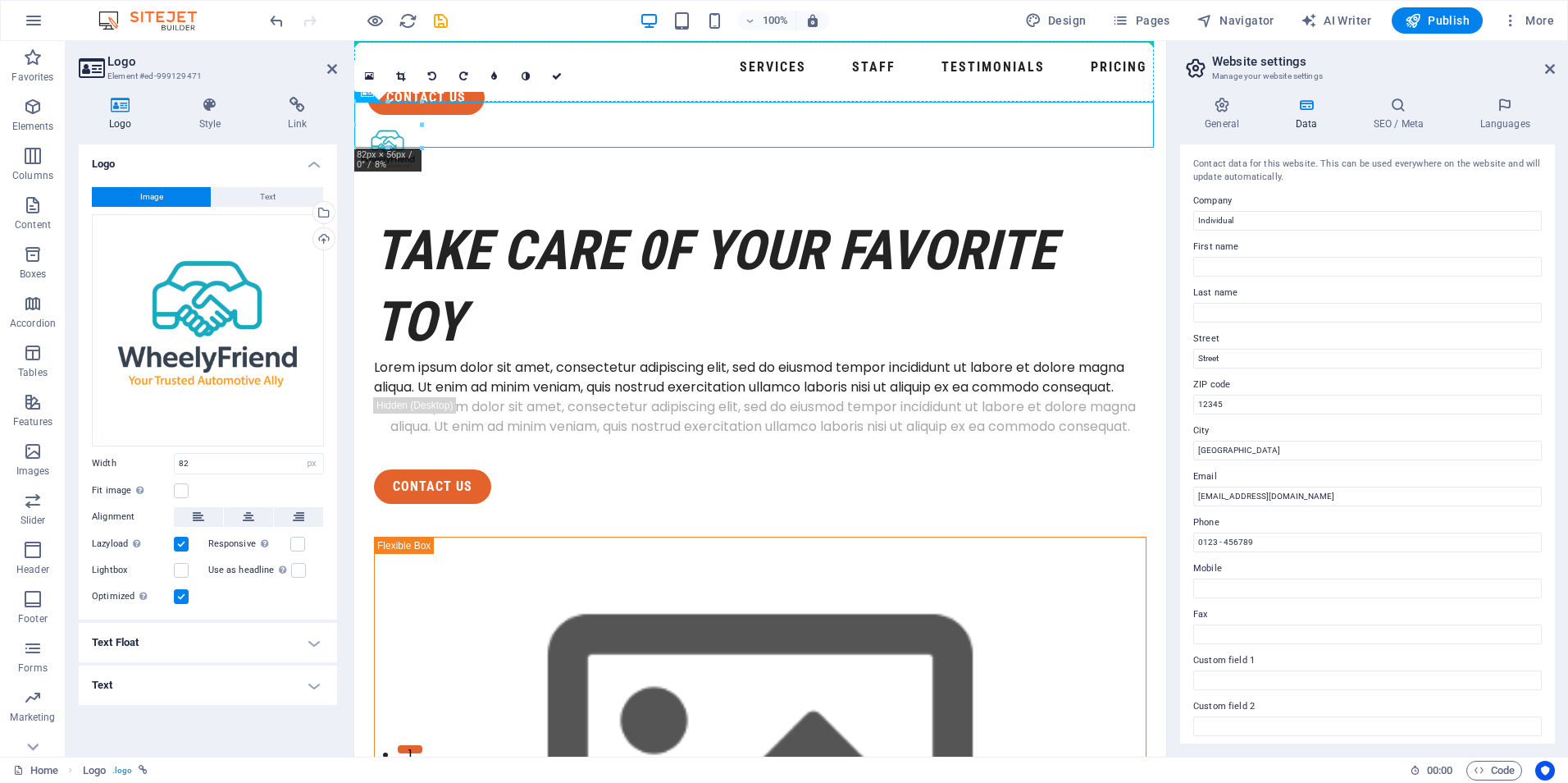
drag, startPoint x: 384, startPoint y: 119, endPoint x: 382, endPoint y: 66, distance: 53.0
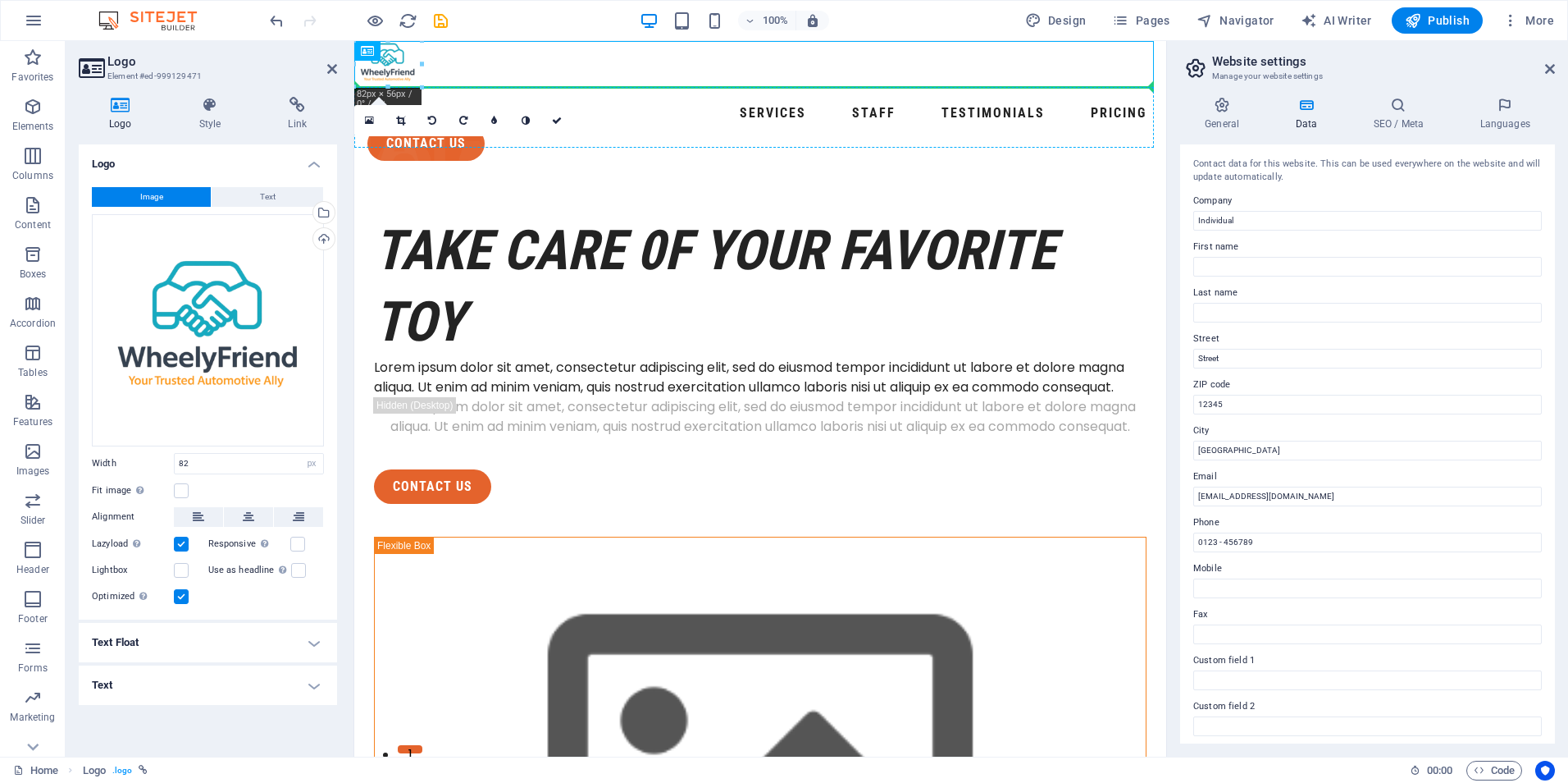
drag, startPoint x: 387, startPoint y: 70, endPoint x: 384, endPoint y: 105, distance: 35.1
drag, startPoint x: 391, startPoint y: 72, endPoint x: 387, endPoint y: 101, distance: 29.3
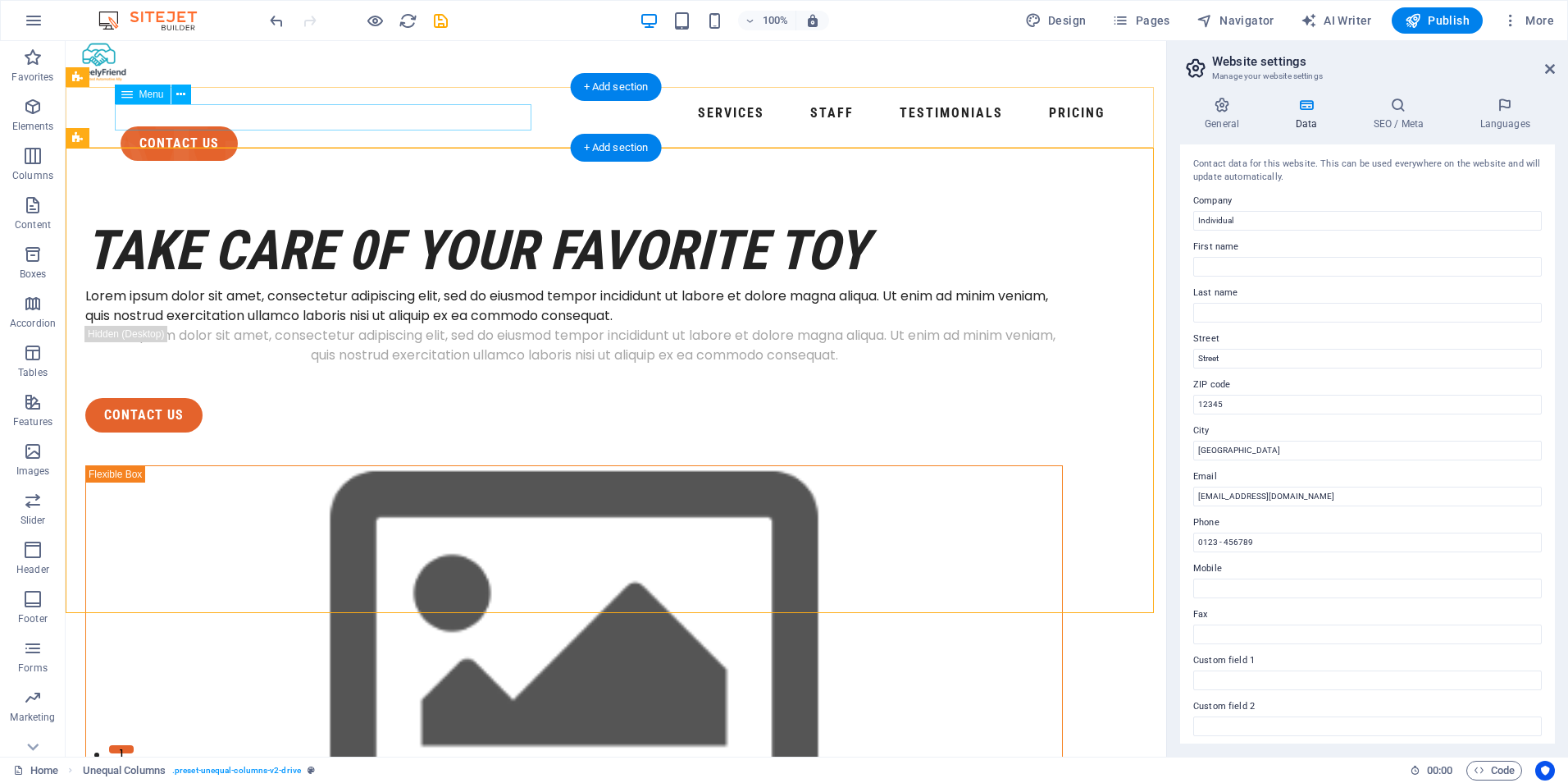
click at [151, 112] on nav "Services Staff Testimonials Pricing" at bounding box center [615, 113] width 990 height 26
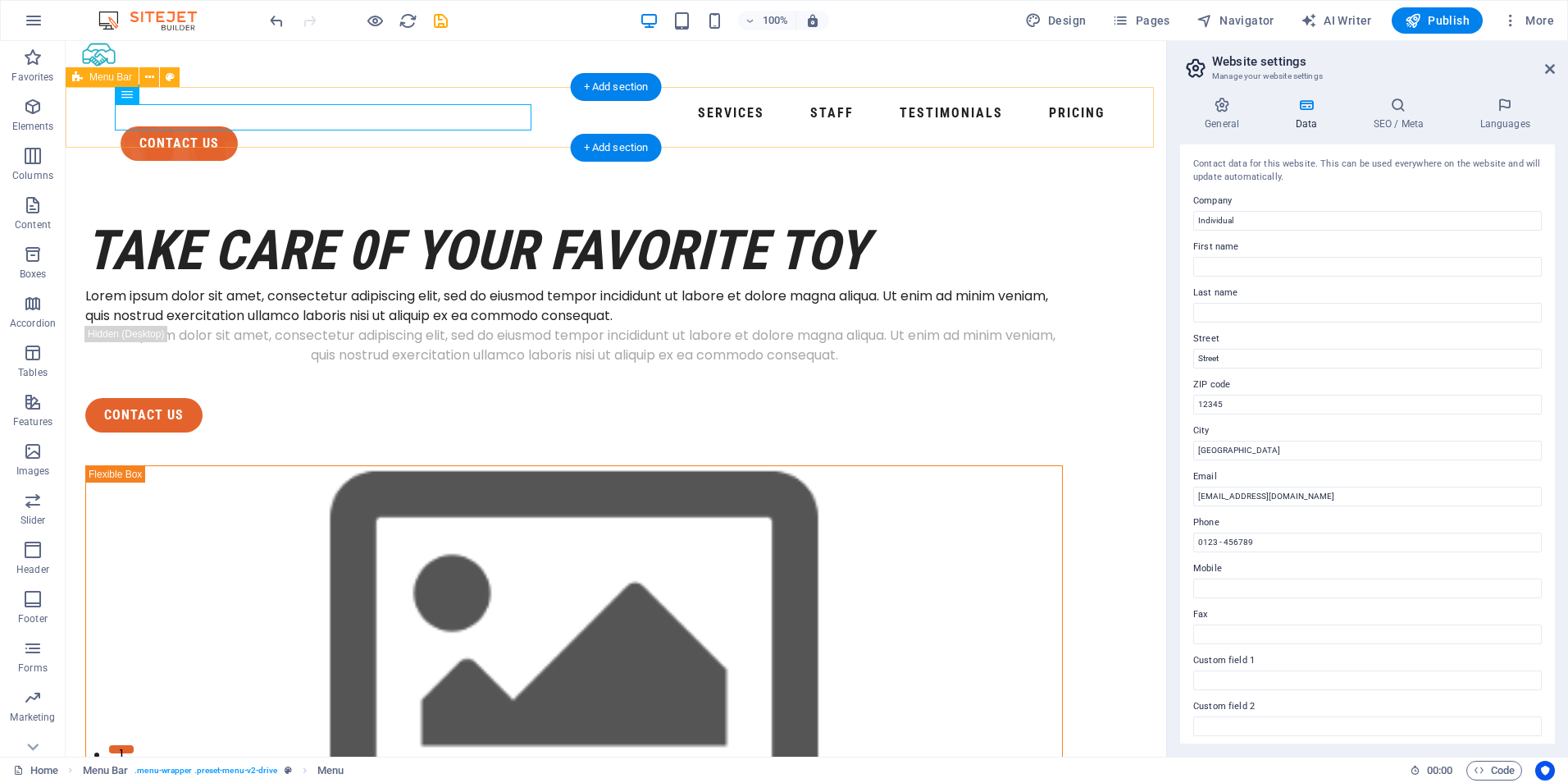
click at [328, 104] on div "Services Staff Testimonials Pricing contact us Menu" at bounding box center [616, 131] width 1101 height 87
click at [328, 104] on nav "Services Staff Testimonials Pricing" at bounding box center [615, 113] width 990 height 26
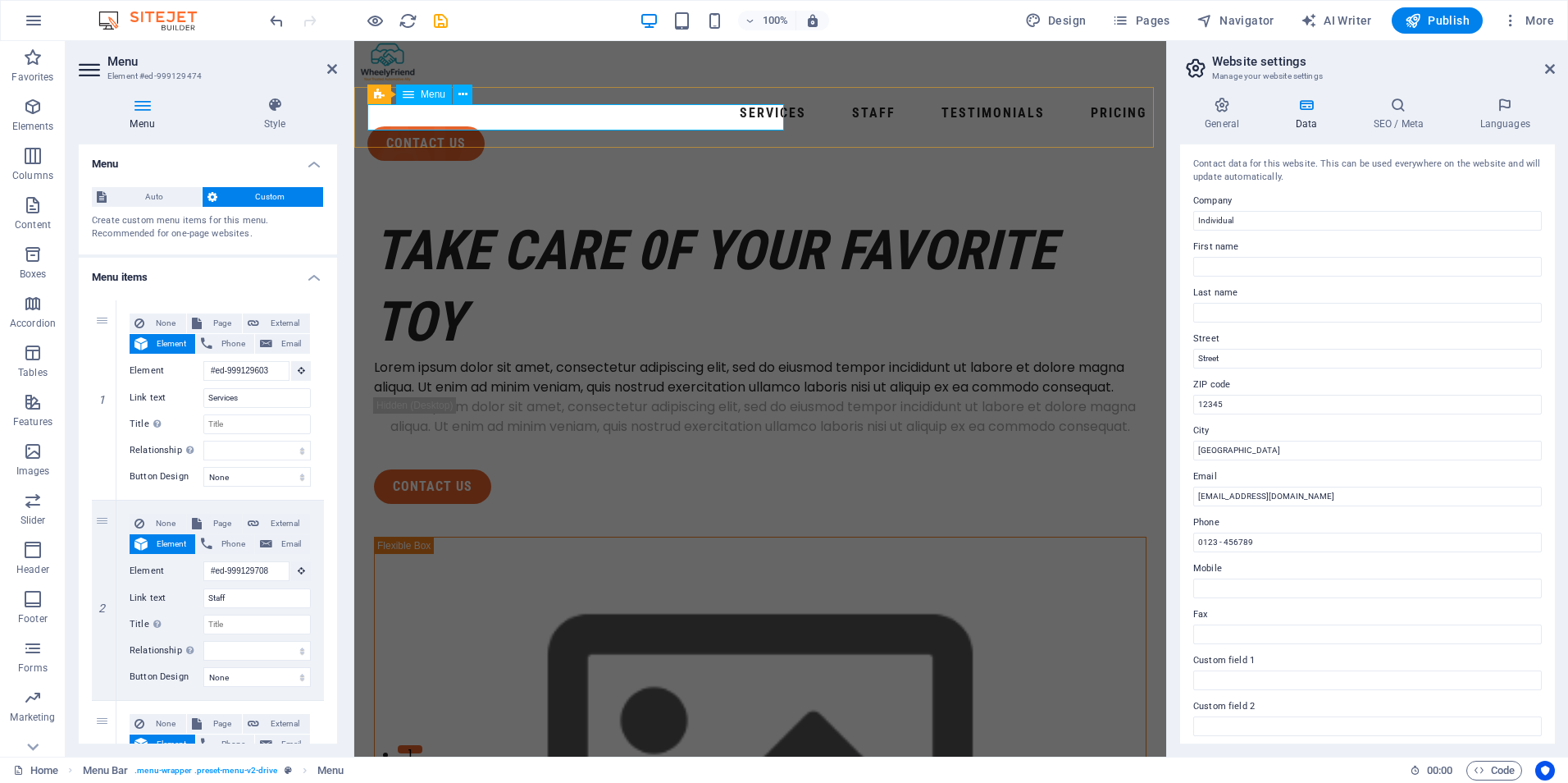
click at [523, 104] on div "Services Staff Testimonials Pricing contact us Menu" at bounding box center [759, 131] width 812 height 87
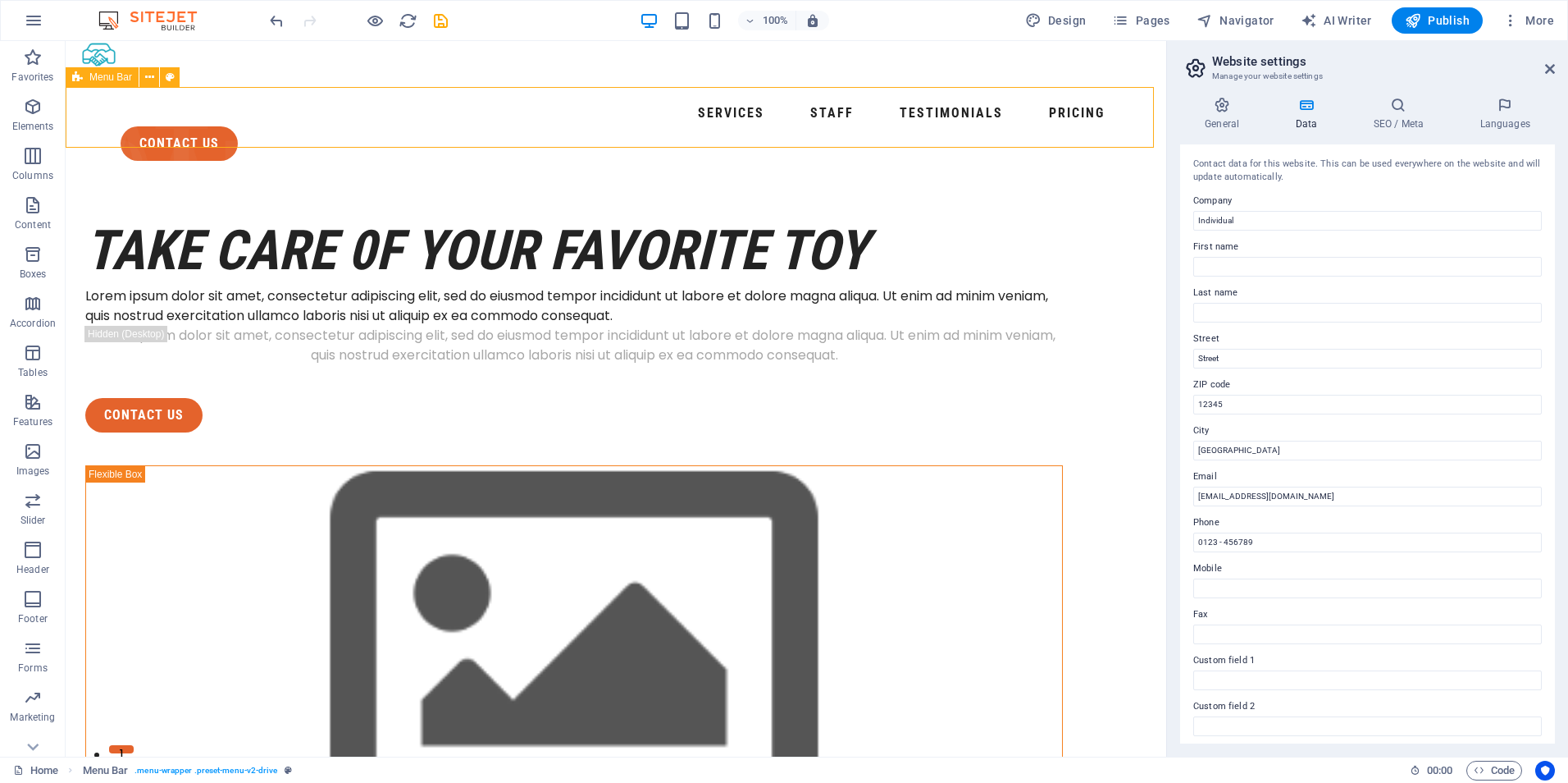
click at [437, 100] on div "Services Staff Testimonials Pricing contact us Menu" at bounding box center [616, 131] width 1101 height 87
click at [419, 107] on nav "Services Staff Testimonials Pricing" at bounding box center [615, 113] width 990 height 26
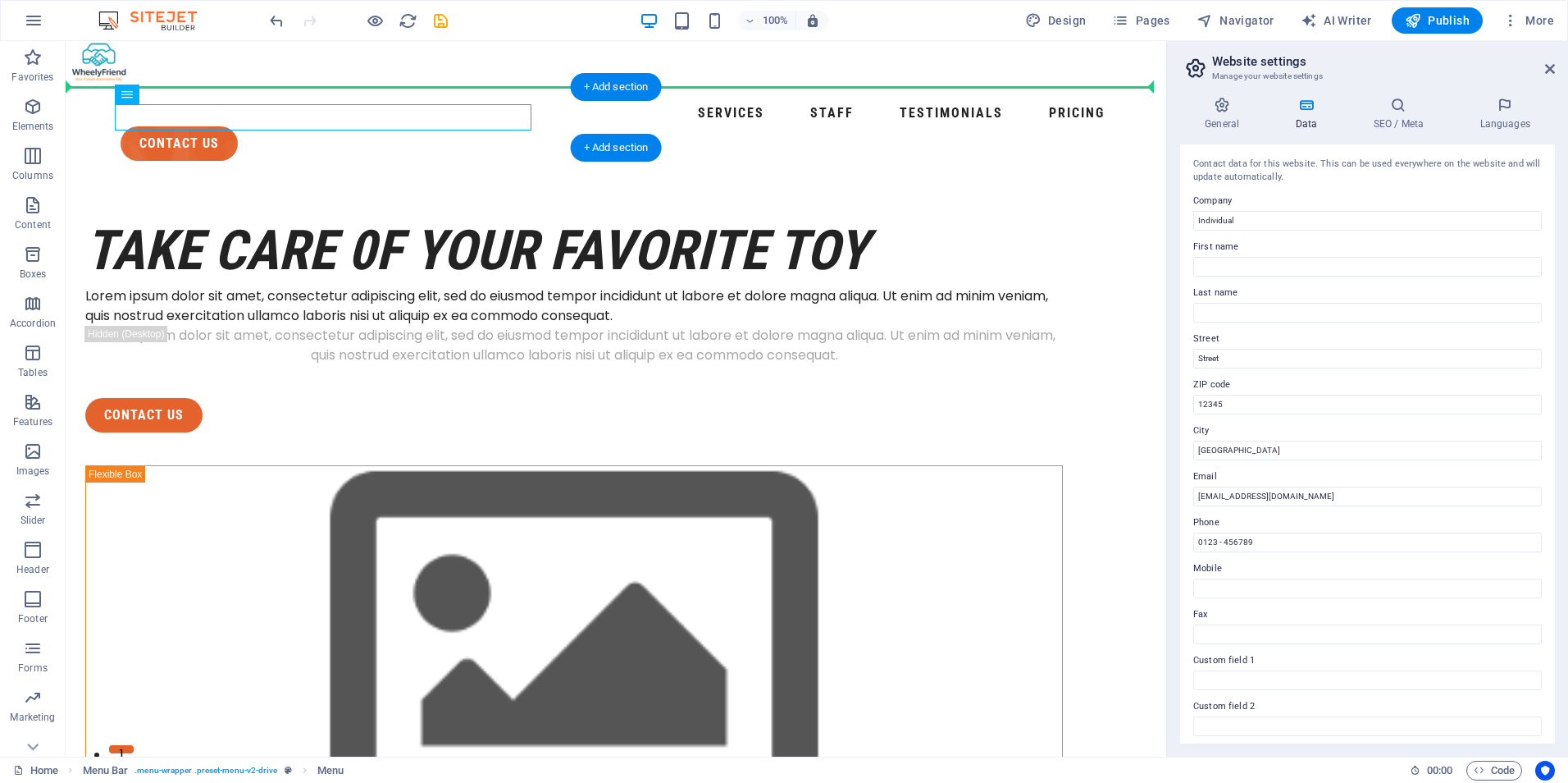
drag, startPoint x: 191, startPoint y: 139, endPoint x: 286, endPoint y: 102, distance: 102.0
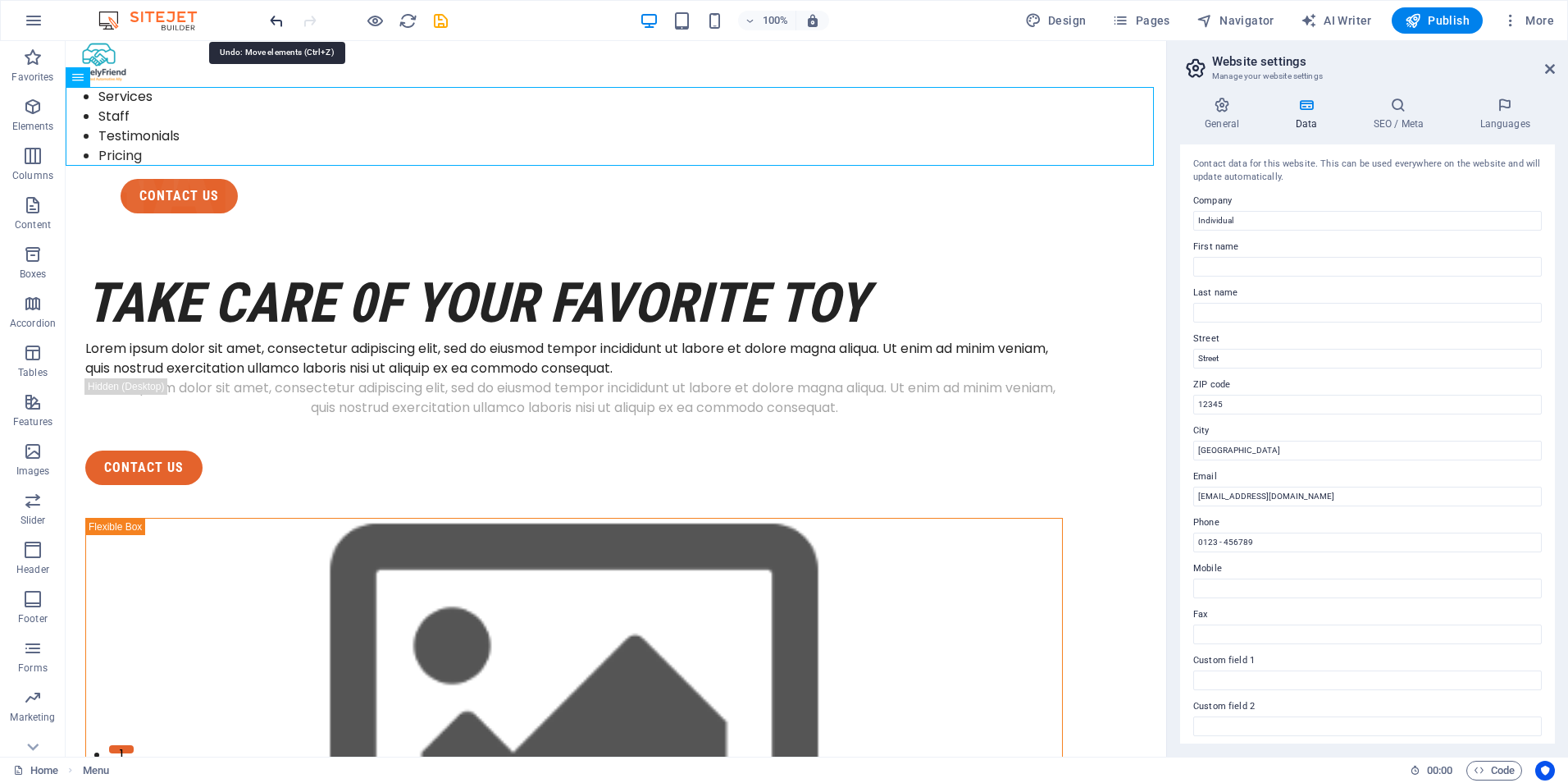
click at [279, 25] on icon "undo" at bounding box center [276, 20] width 18 height 18
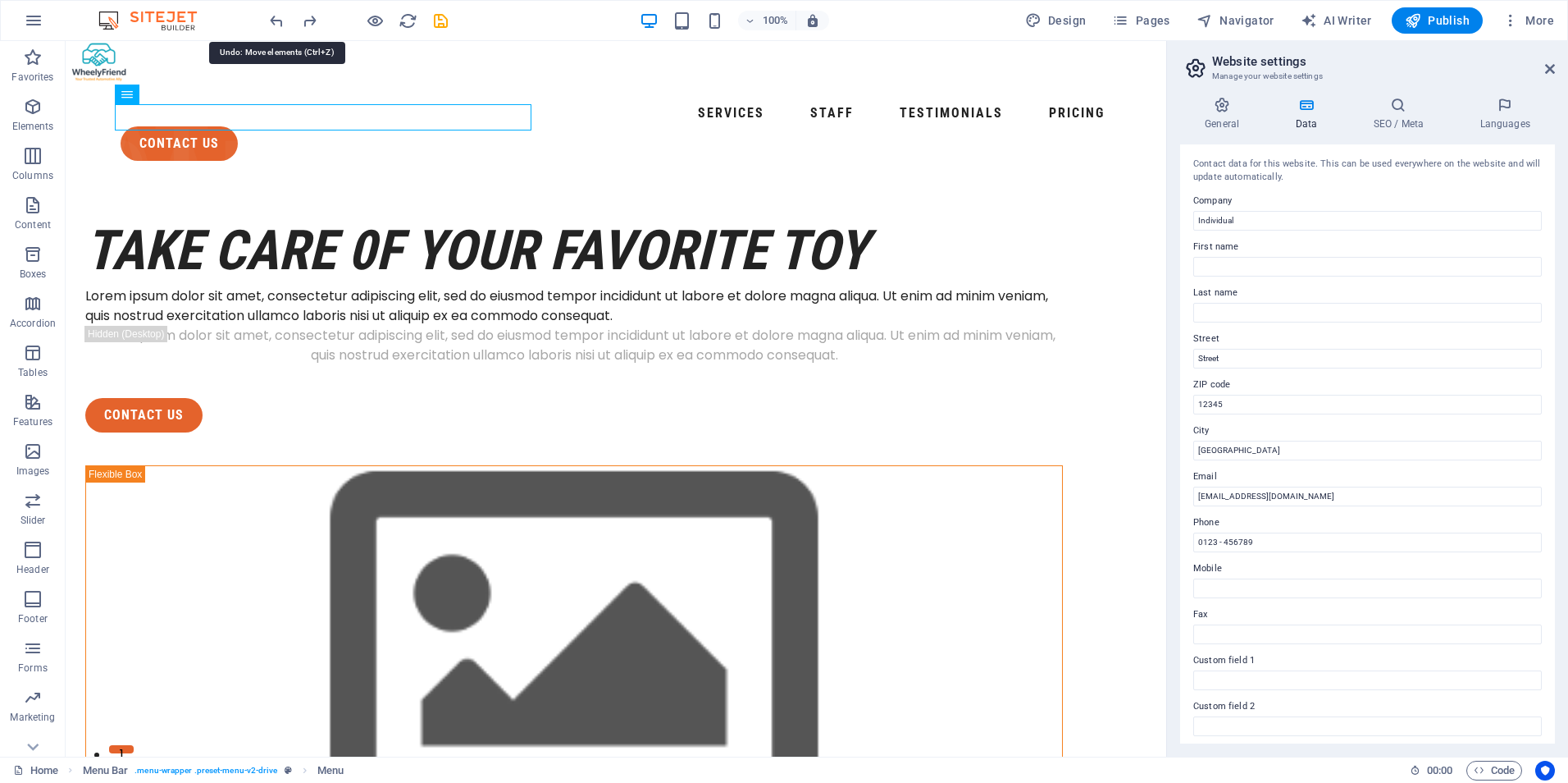
click at [277, 10] on div at bounding box center [358, 20] width 183 height 26
click at [273, 16] on icon "undo" at bounding box center [276, 20] width 18 height 18
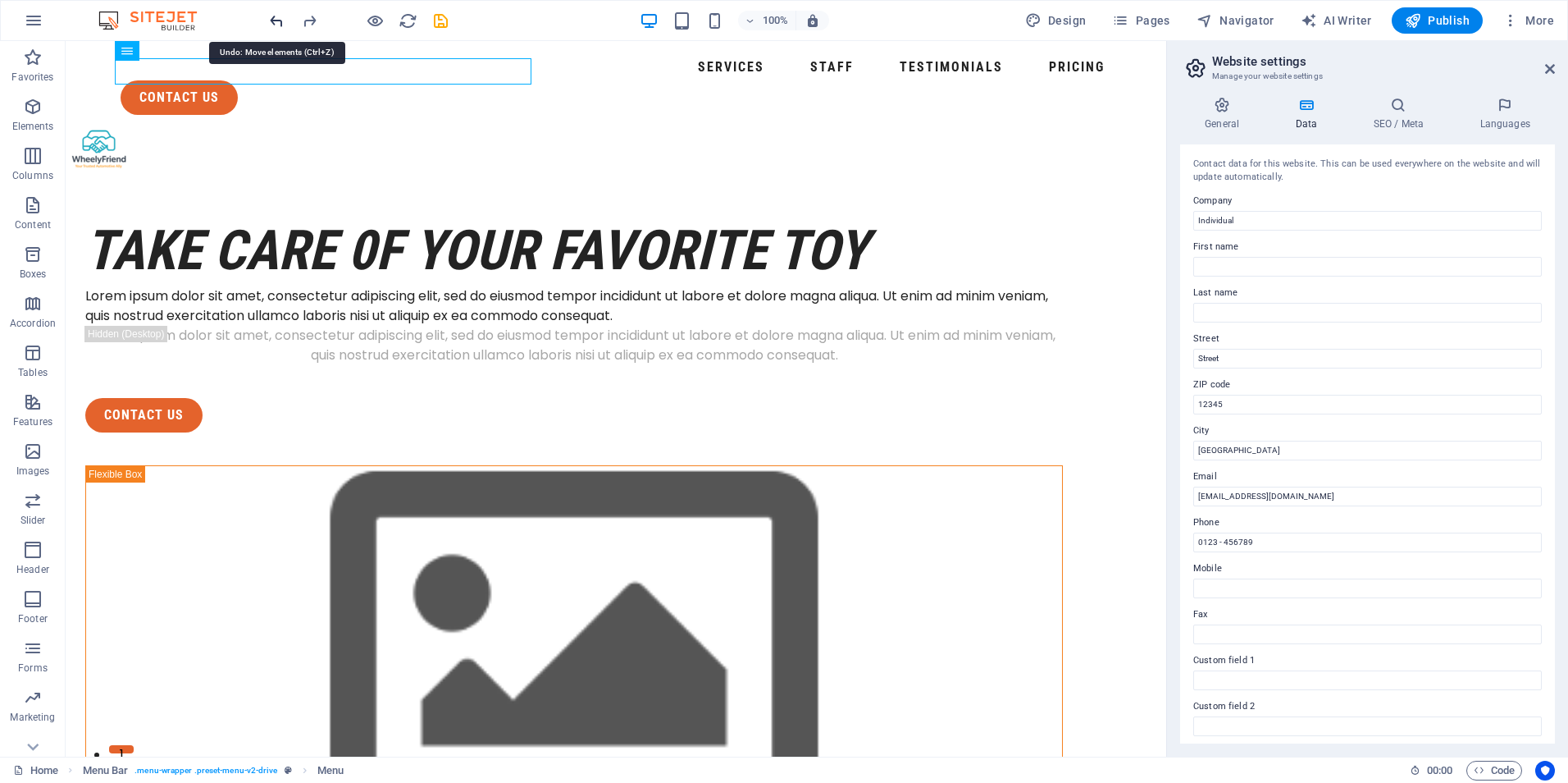
click at [273, 16] on icon "undo" at bounding box center [276, 20] width 18 height 18
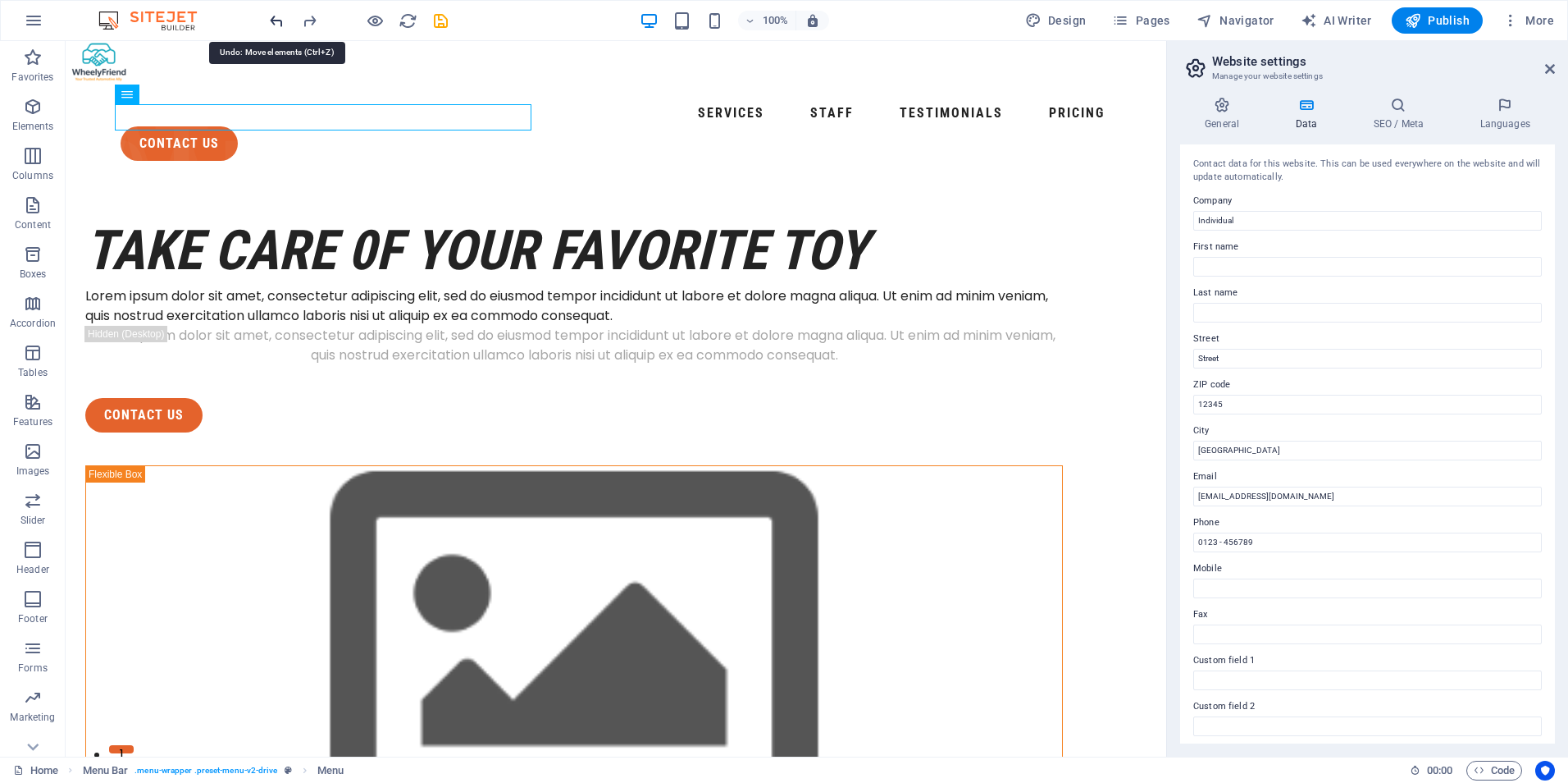
click at [273, 16] on icon "undo" at bounding box center [276, 20] width 18 height 18
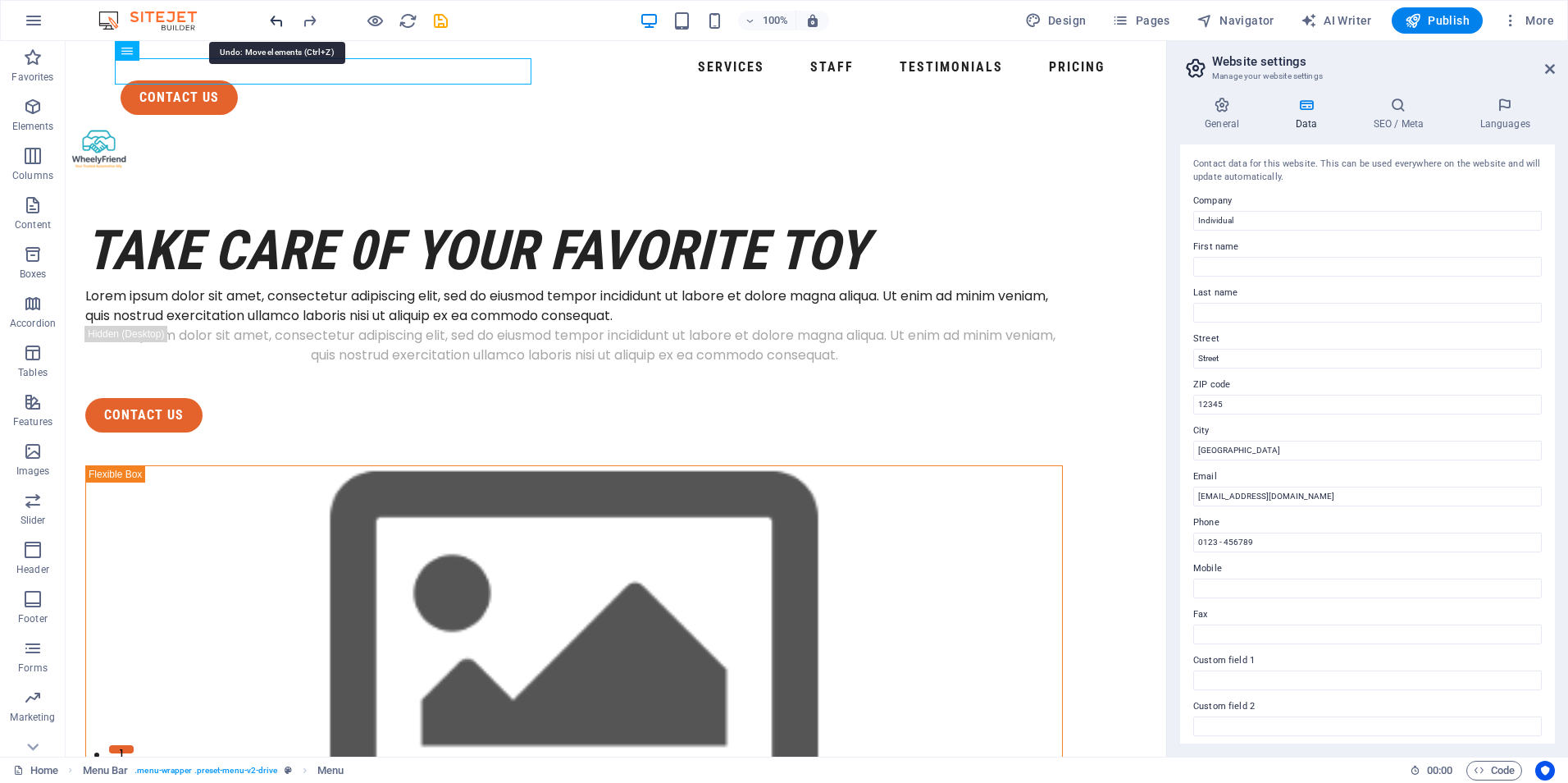
click at [273, 16] on icon "undo" at bounding box center [276, 20] width 18 height 18
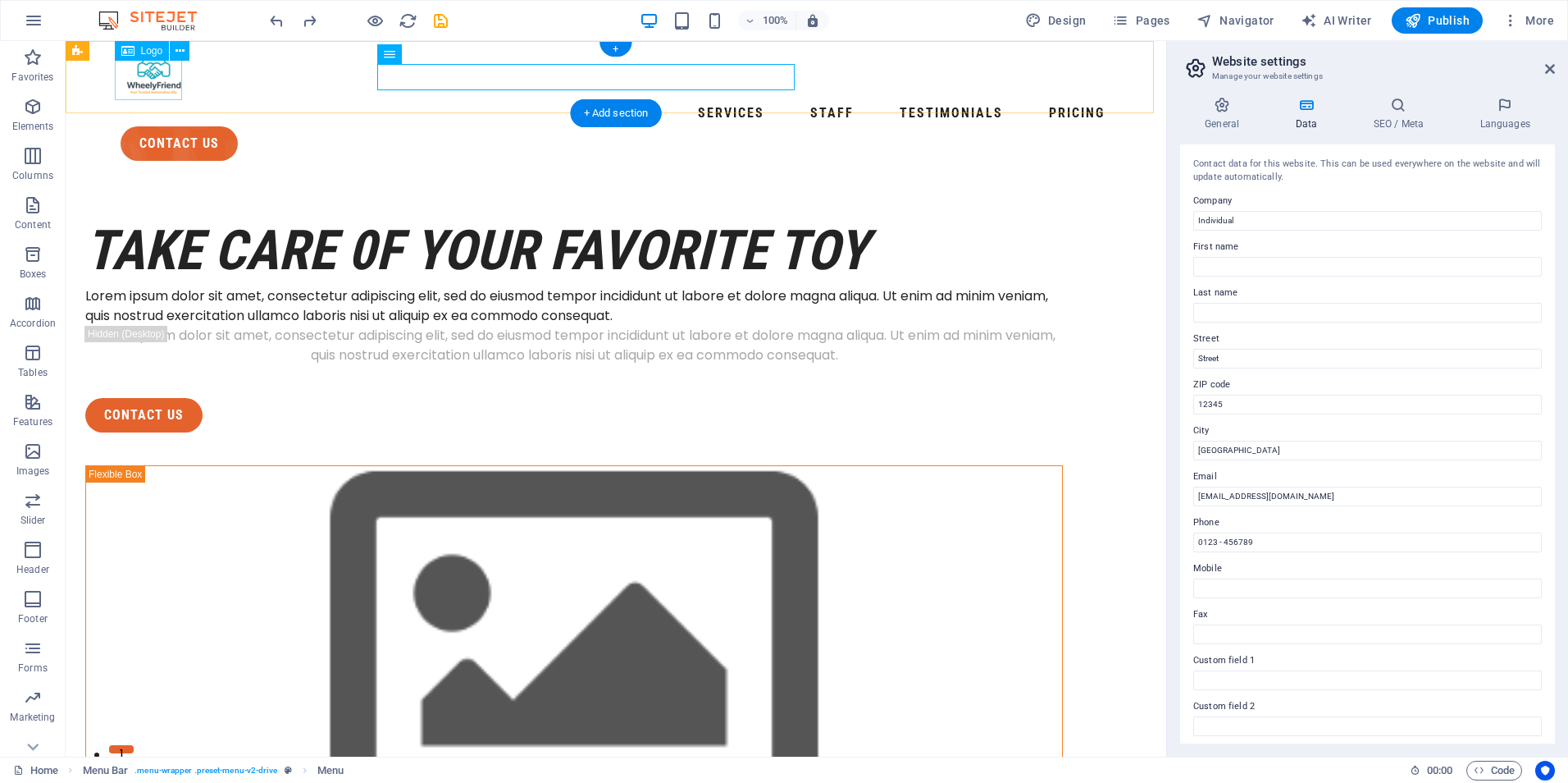
click at [146, 82] on div at bounding box center [615, 77] width 990 height 46
click at [137, 54] on div "Logo" at bounding box center [142, 50] width 55 height 19
click at [129, 76] on div at bounding box center [615, 77] width 990 height 46
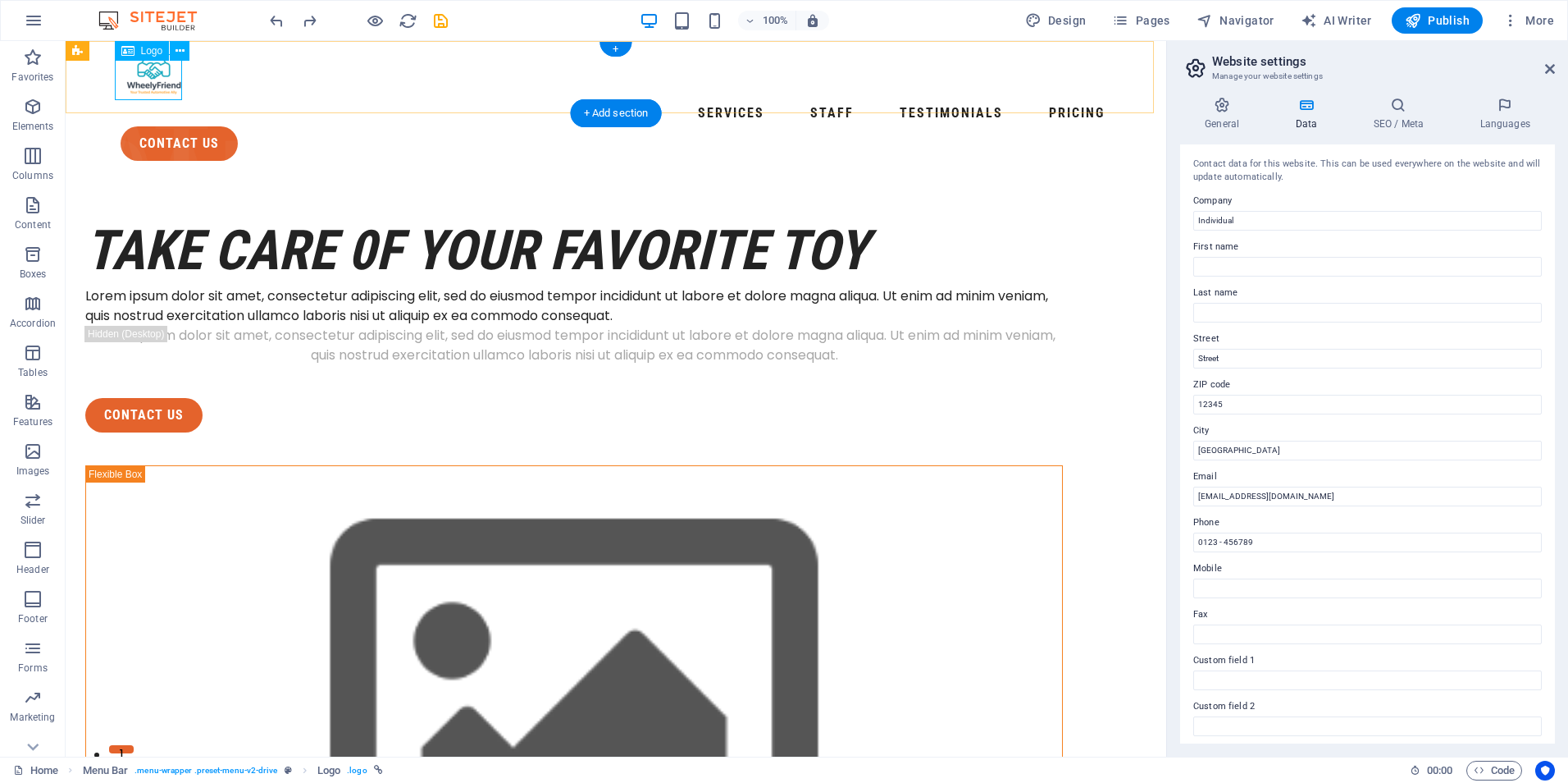
select select "px"
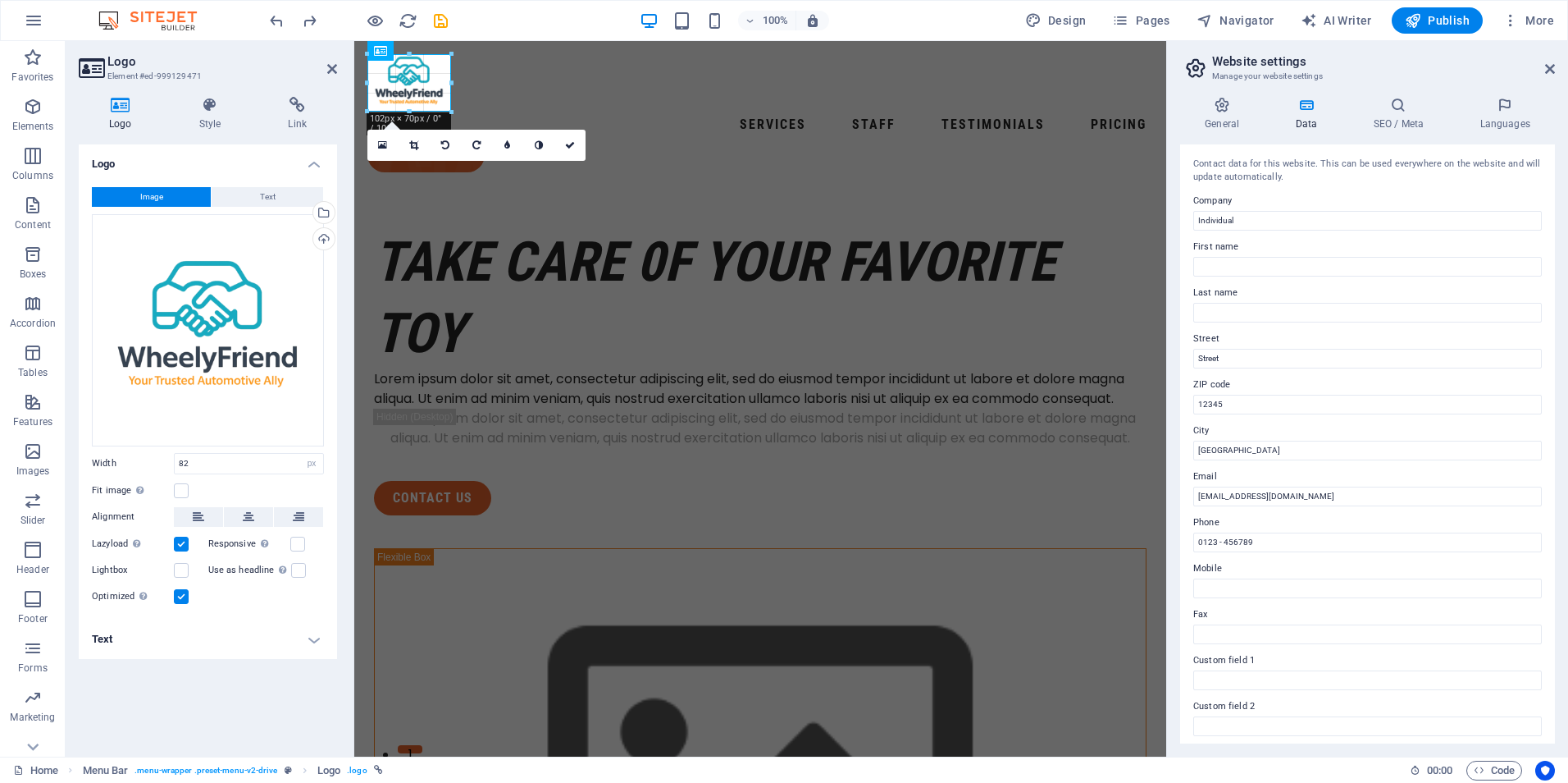
drag, startPoint x: 432, startPoint y: 79, endPoint x: 451, endPoint y: 80, distance: 19.0
type input "102"
click at [566, 147] on icon at bounding box center [570, 146] width 10 height 10
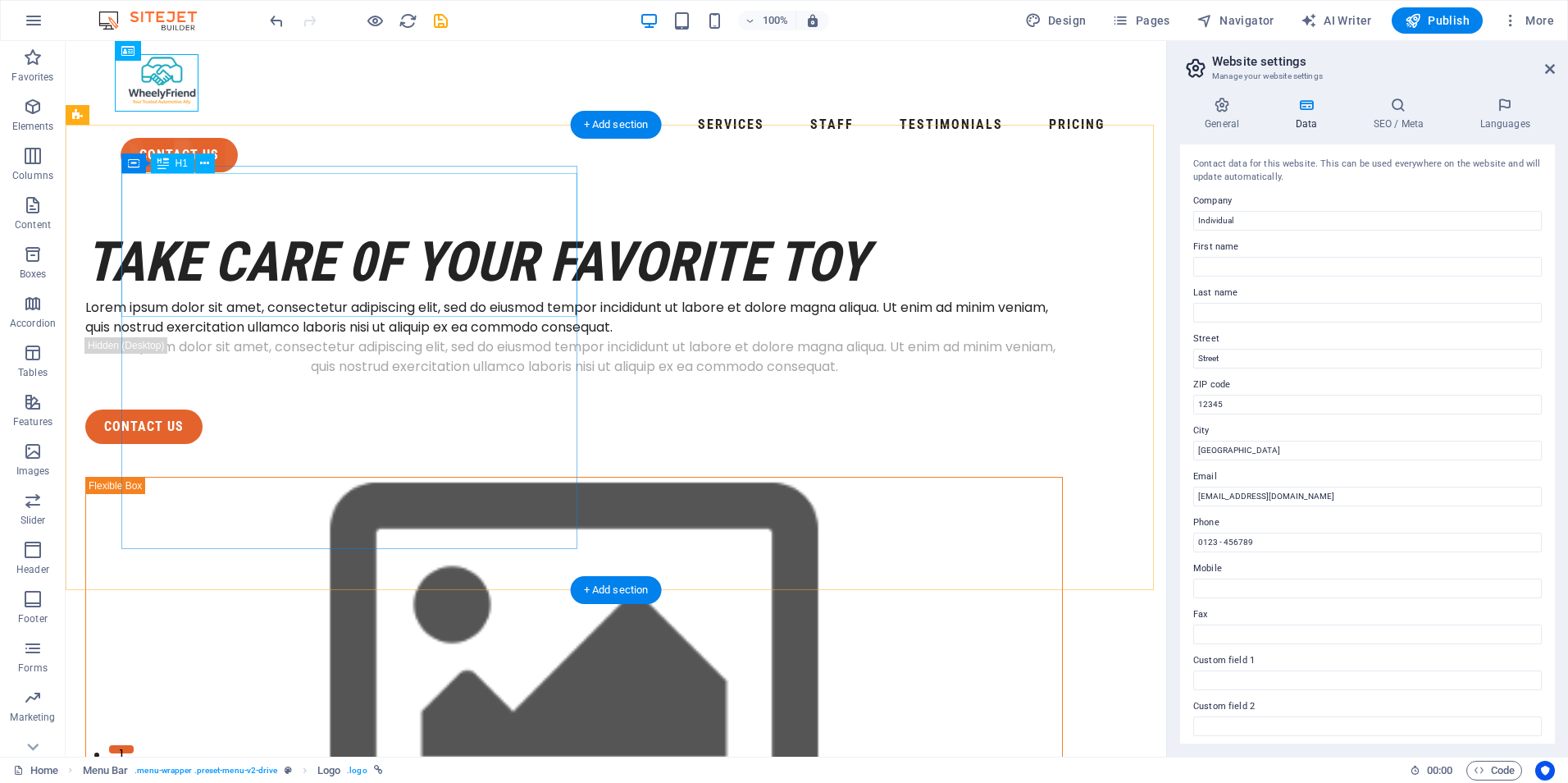
click at [352, 283] on div "take care 0f your favorite toy" at bounding box center [574, 262] width 977 height 72
drag, startPoint x: 426, startPoint y: 285, endPoint x: 373, endPoint y: 295, distance: 53.9
click at [374, 295] on div "take care 0f your favorite toy" at bounding box center [574, 262] width 977 height 72
click at [379, 291] on div "take care 0f your favorite toy" at bounding box center [574, 262] width 977 height 72
click at [389, 280] on div "take care 0f your favorite toy" at bounding box center [574, 262] width 977 height 72
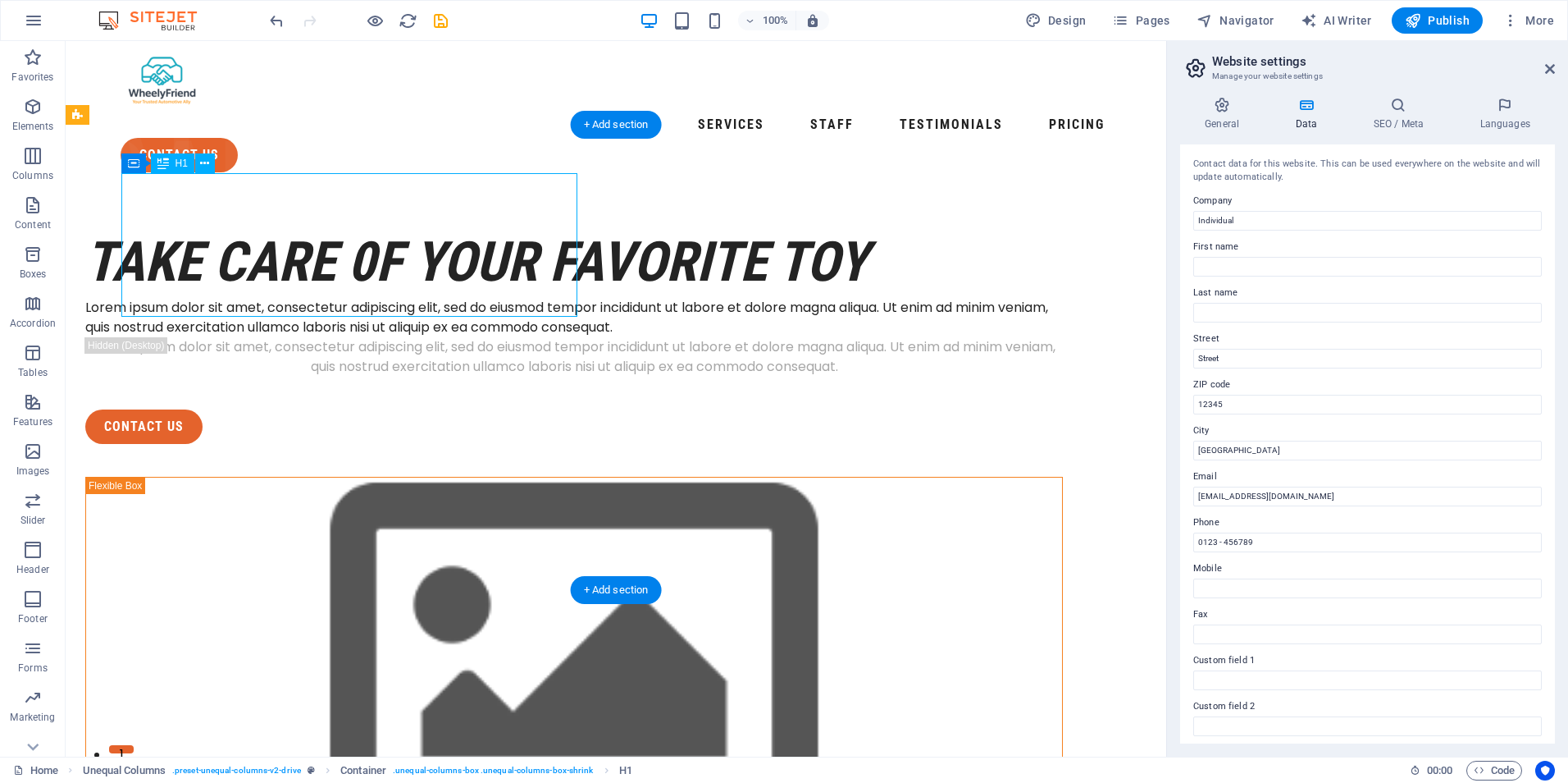
click at [389, 280] on div "take care 0f your favorite toy" at bounding box center [574, 262] width 977 height 72
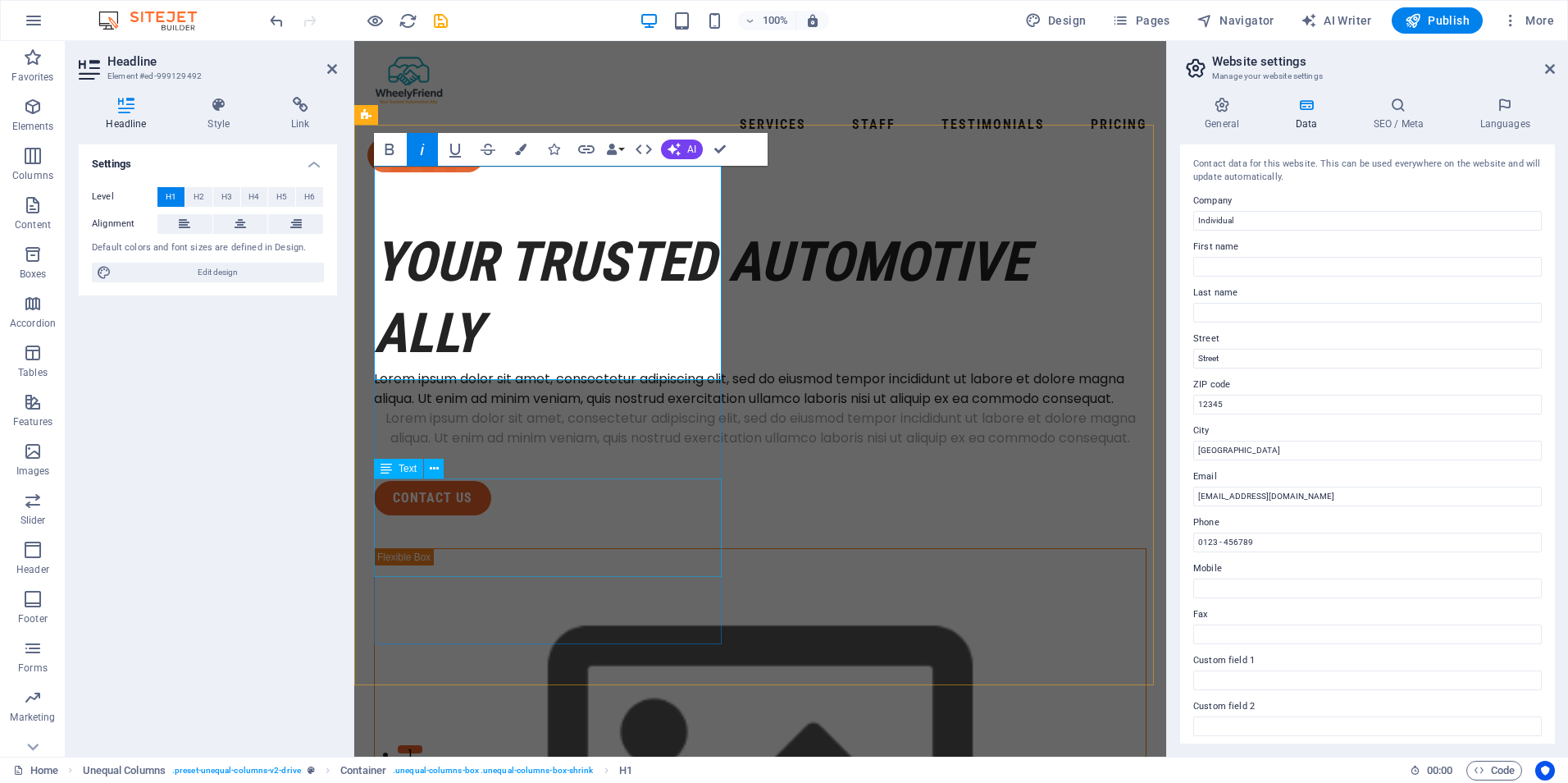
click at [528, 448] on div "Lorem ipsum dolor sit amet, consectetur adipiscing elit, sed do eiusmod tempor …" at bounding box center [760, 428] width 773 height 40
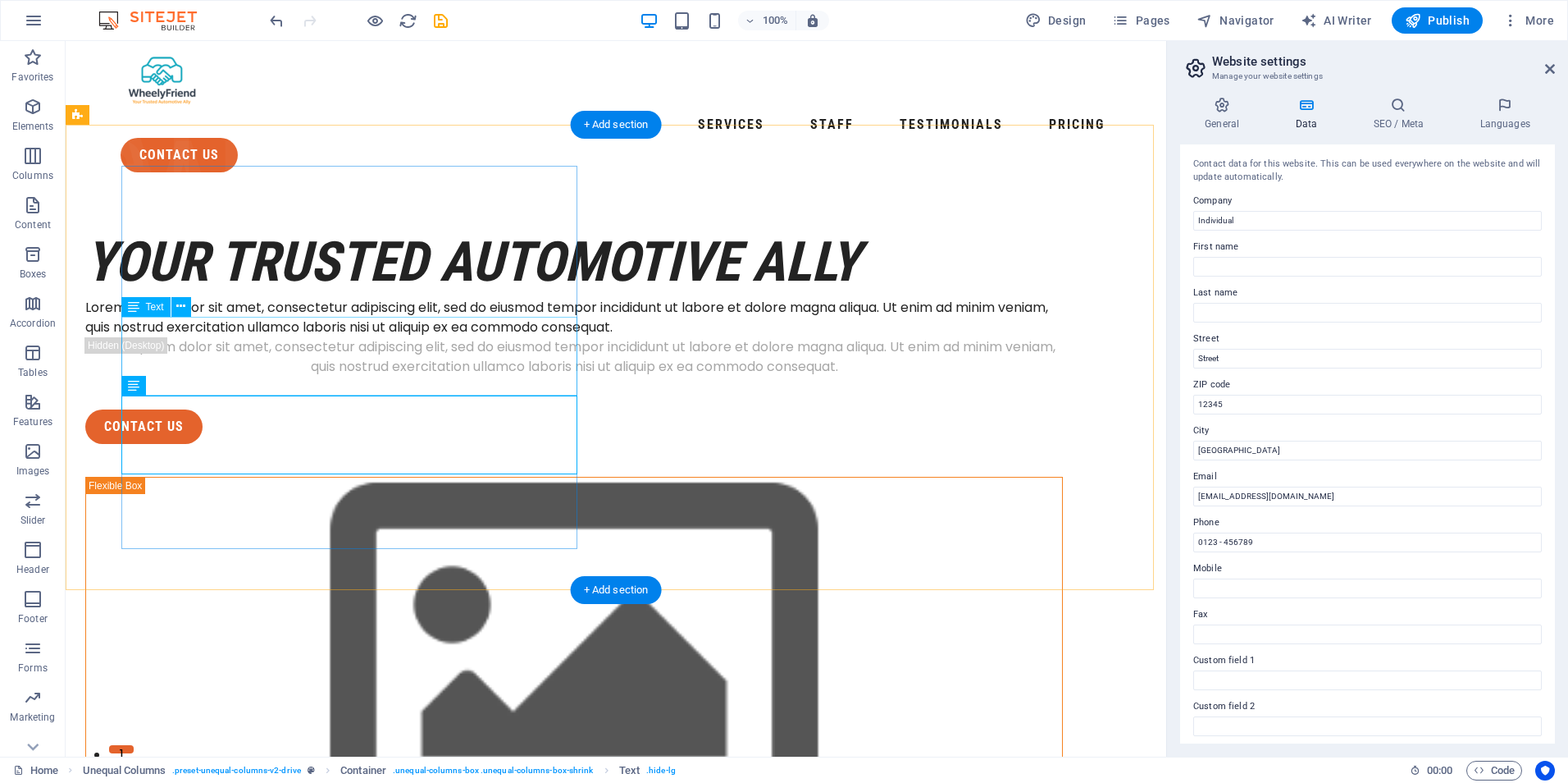
click at [200, 334] on div "Lorem ipsum dolor sit amet, consectetur adipiscing elit, sed do eiusmod tempor …" at bounding box center [574, 317] width 977 height 40
click at [212, 338] on div "Lorem ipsum dolor sit amet, consectetur adipiscing elit, sed do eiusmod tempor …" at bounding box center [574, 317] width 977 height 40
click at [219, 338] on div "Lorem ipsum dolor sit amet, consectetur adipiscing elit, sed do eiusmod tempor …" at bounding box center [574, 317] width 977 height 40
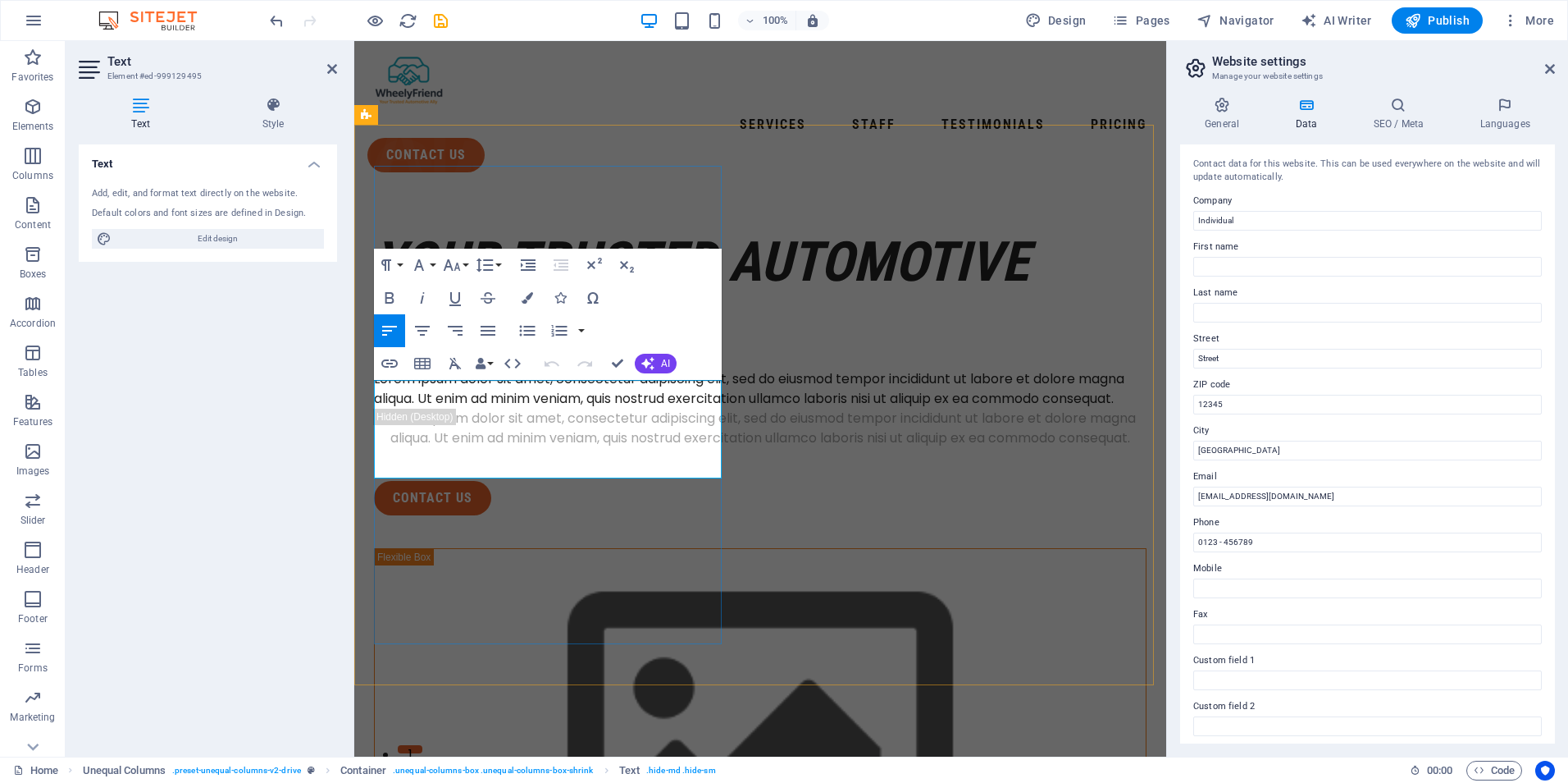
click at [427, 405] on p "Lorem ipsum dolor sit amet, consectetur adipiscing elit, sed do eiusmod tempor …" at bounding box center [760, 389] width 773 height 40
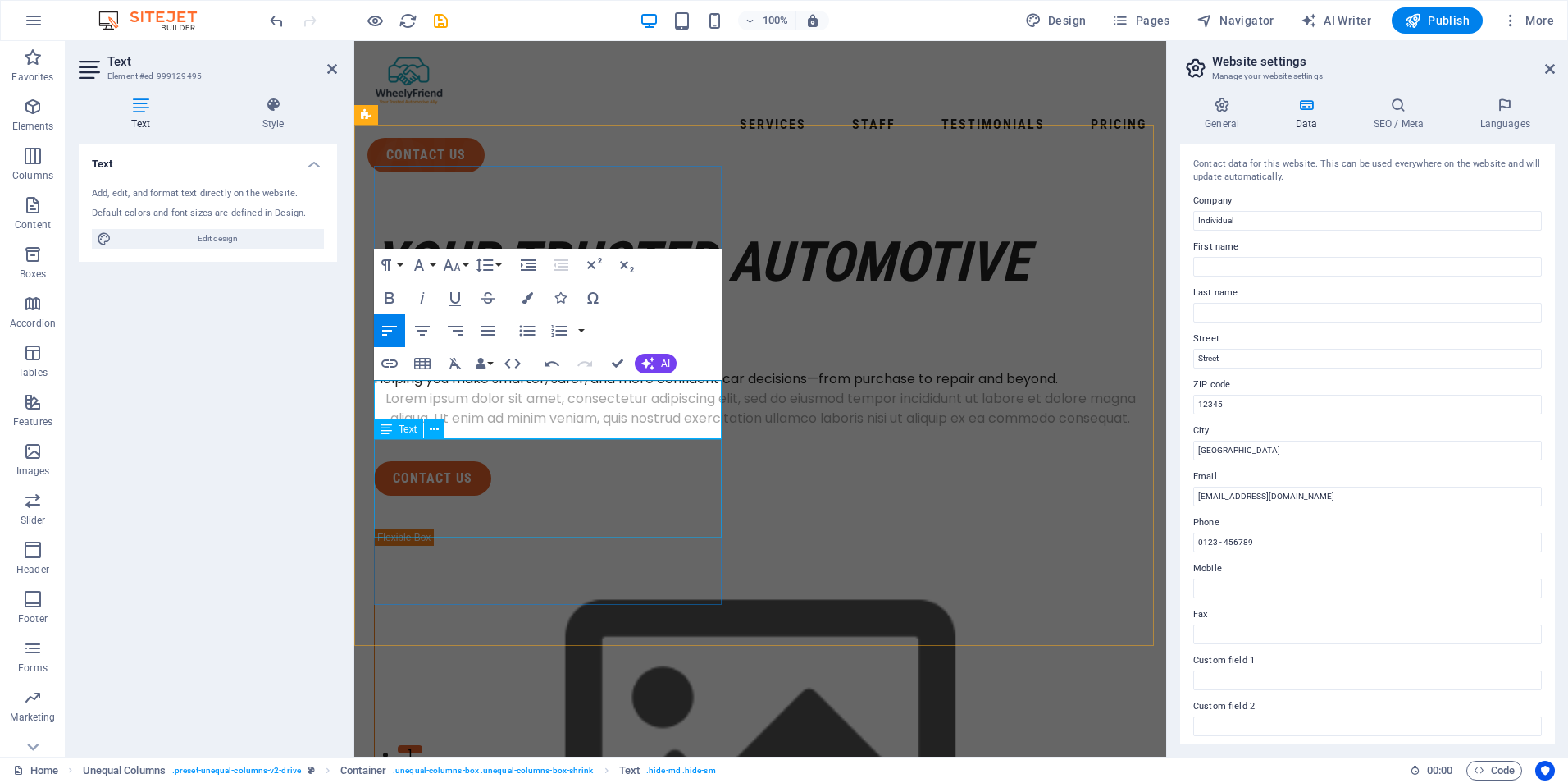
click at [622, 428] on div "Lorem ipsum dolor sit amet, consectetur adipiscing elit, sed do eiusmod tempor …" at bounding box center [760, 408] width 773 height 40
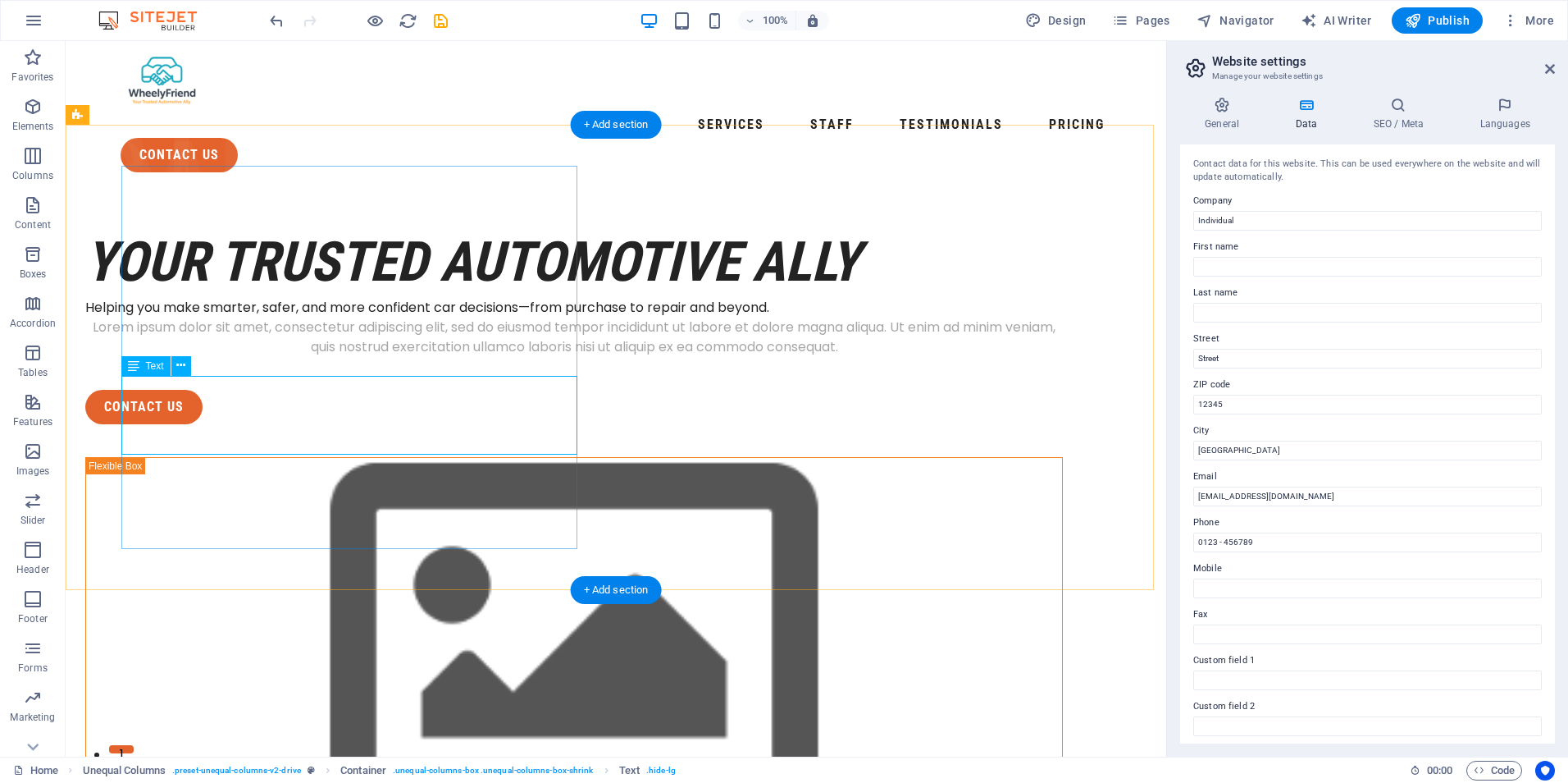
click at [260, 357] on div "Lorem ipsum dolor sit amet, consectetur adipiscing elit, sed do eiusmod tempor …" at bounding box center [574, 337] width 977 height 40
click at [345, 291] on div "Your Trusted Automotive Ally" at bounding box center [574, 262] width 977 height 72
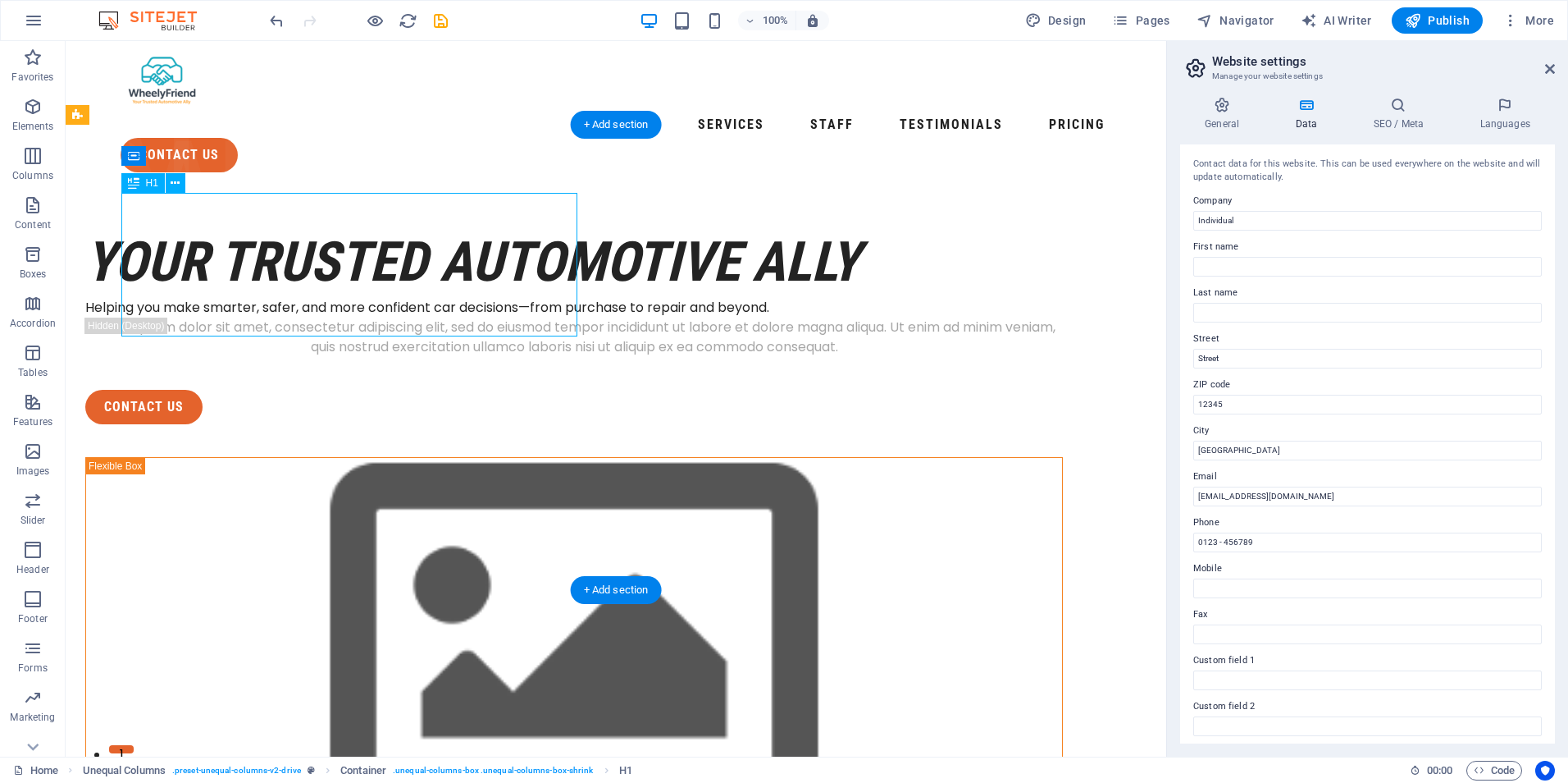
click at [344, 291] on div "Your Trusted Automotive Ally" at bounding box center [574, 262] width 977 height 72
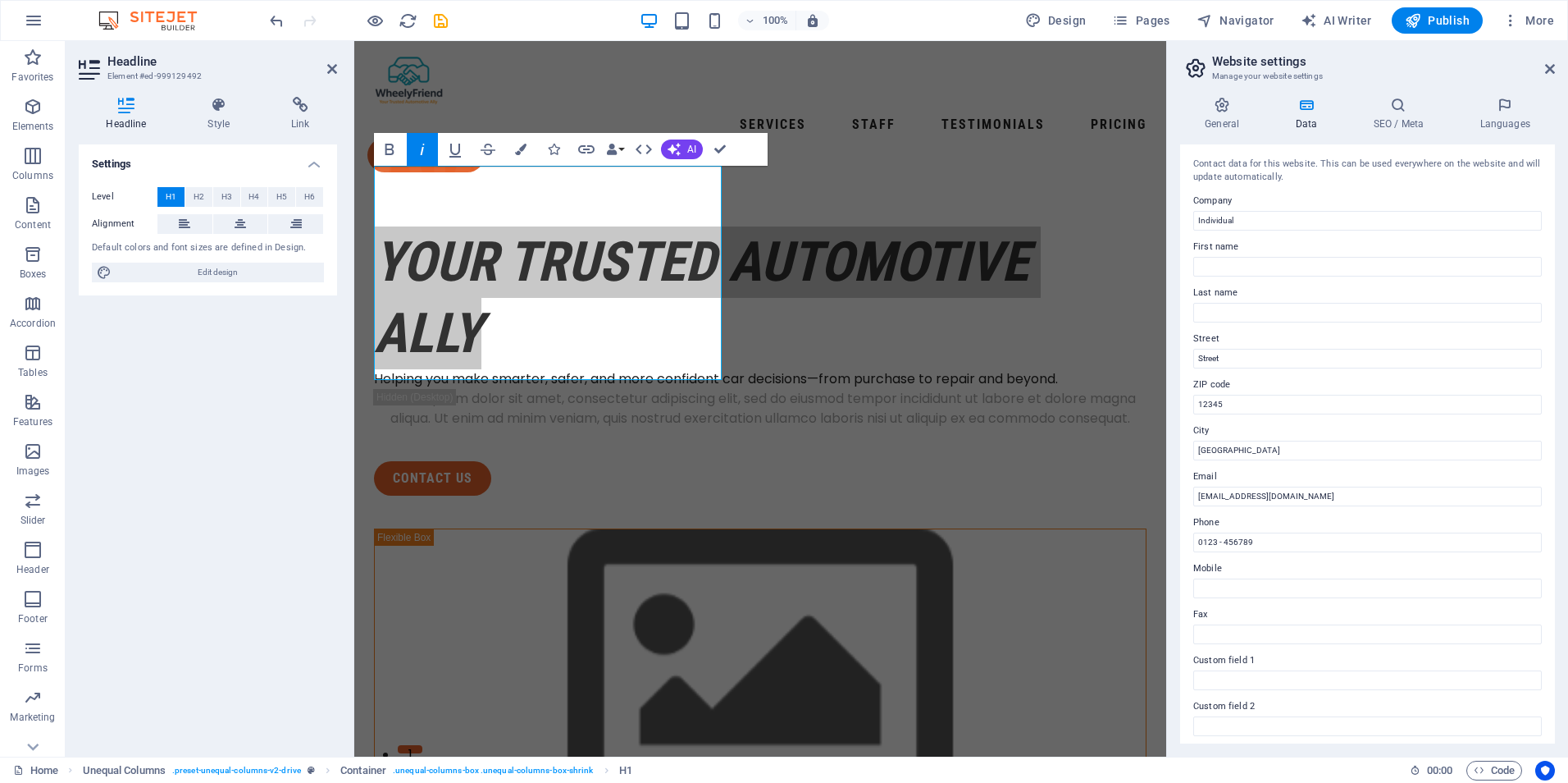
click at [171, 199] on span "H1" at bounding box center [171, 197] width 11 height 19
click at [190, 196] on button "H2" at bounding box center [199, 197] width 27 height 19
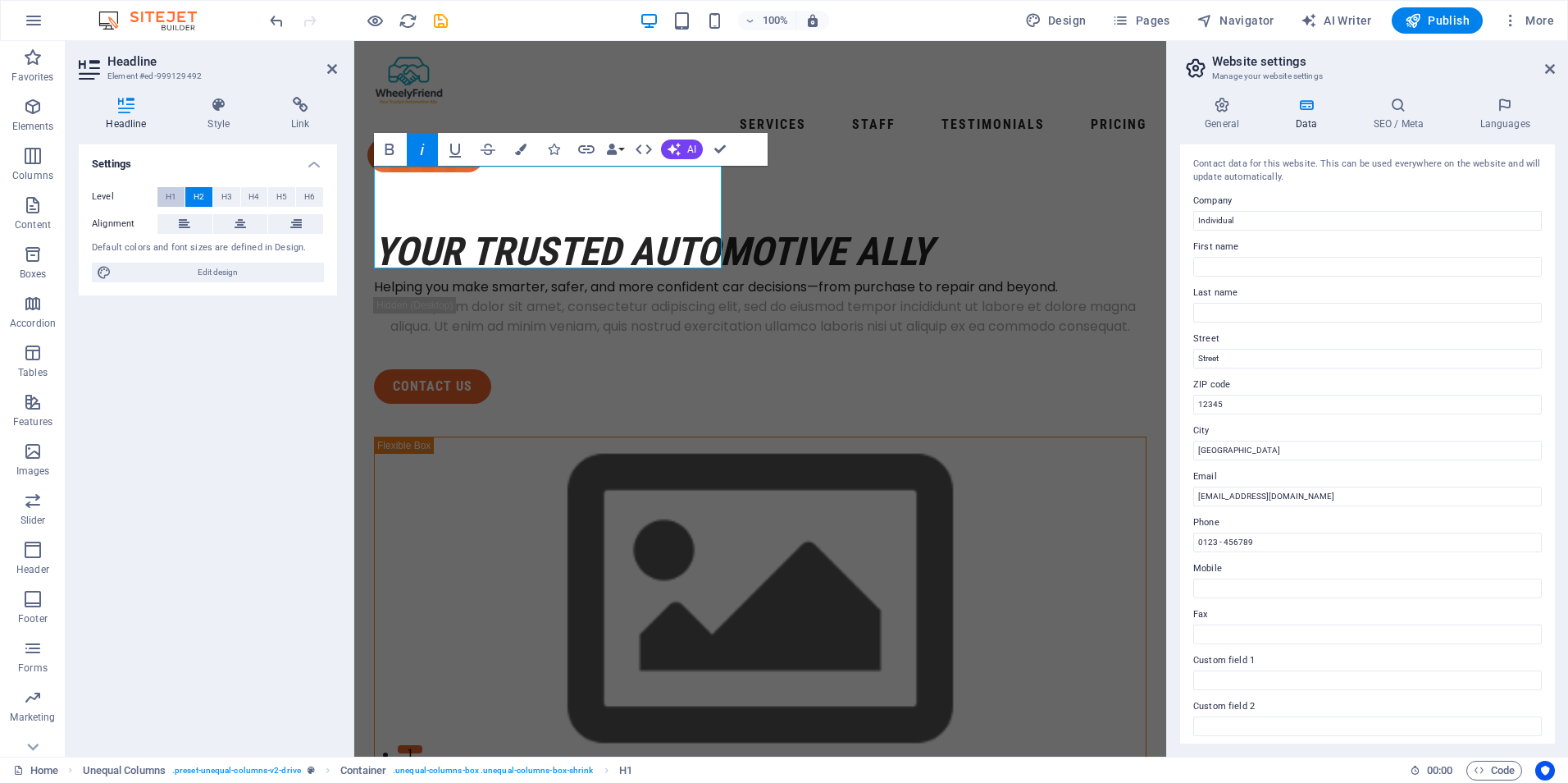
click at [174, 192] on span "H1" at bounding box center [171, 197] width 11 height 19
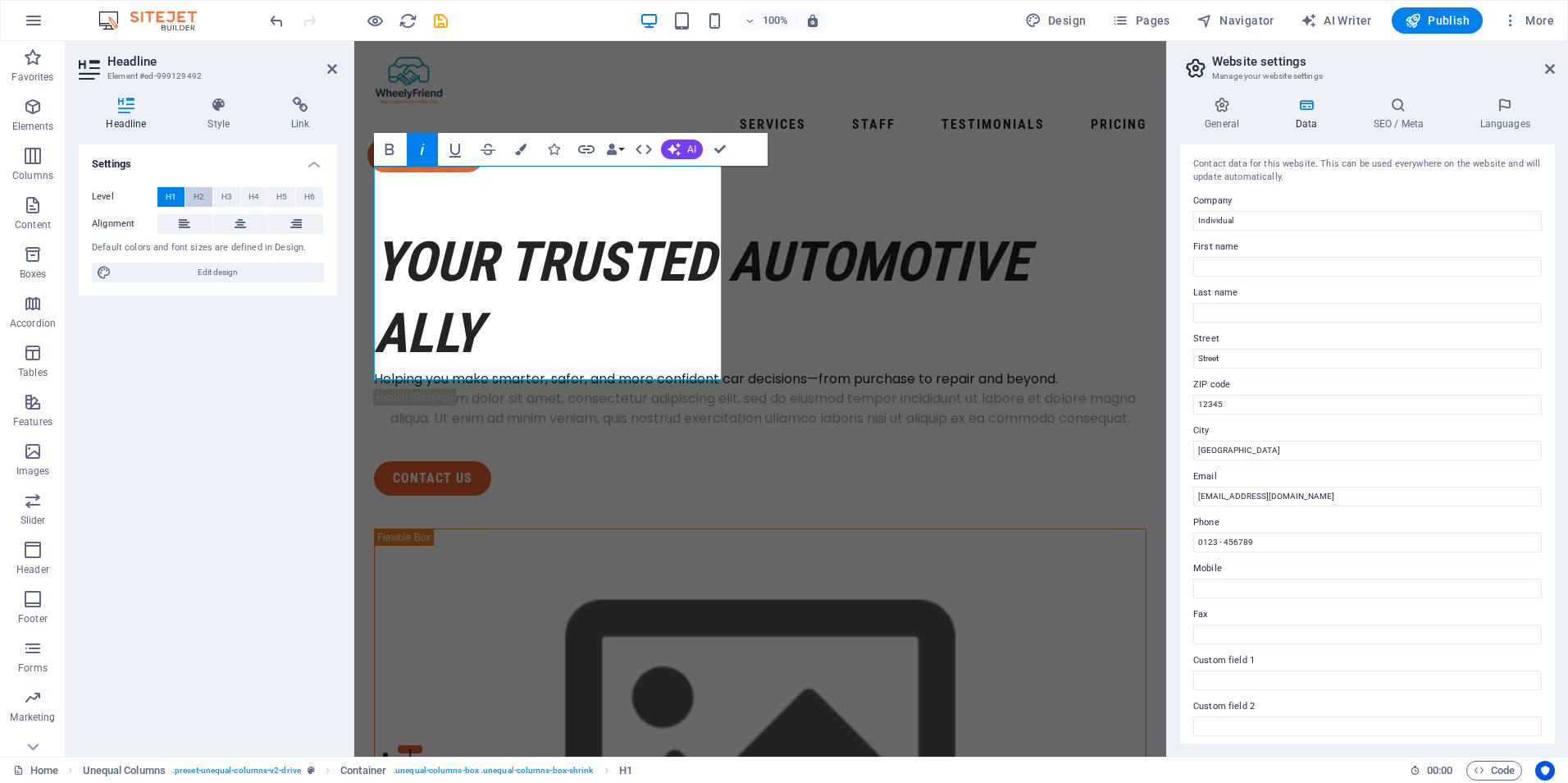
click at [194, 193] on span "H2" at bounding box center [199, 197] width 11 height 19
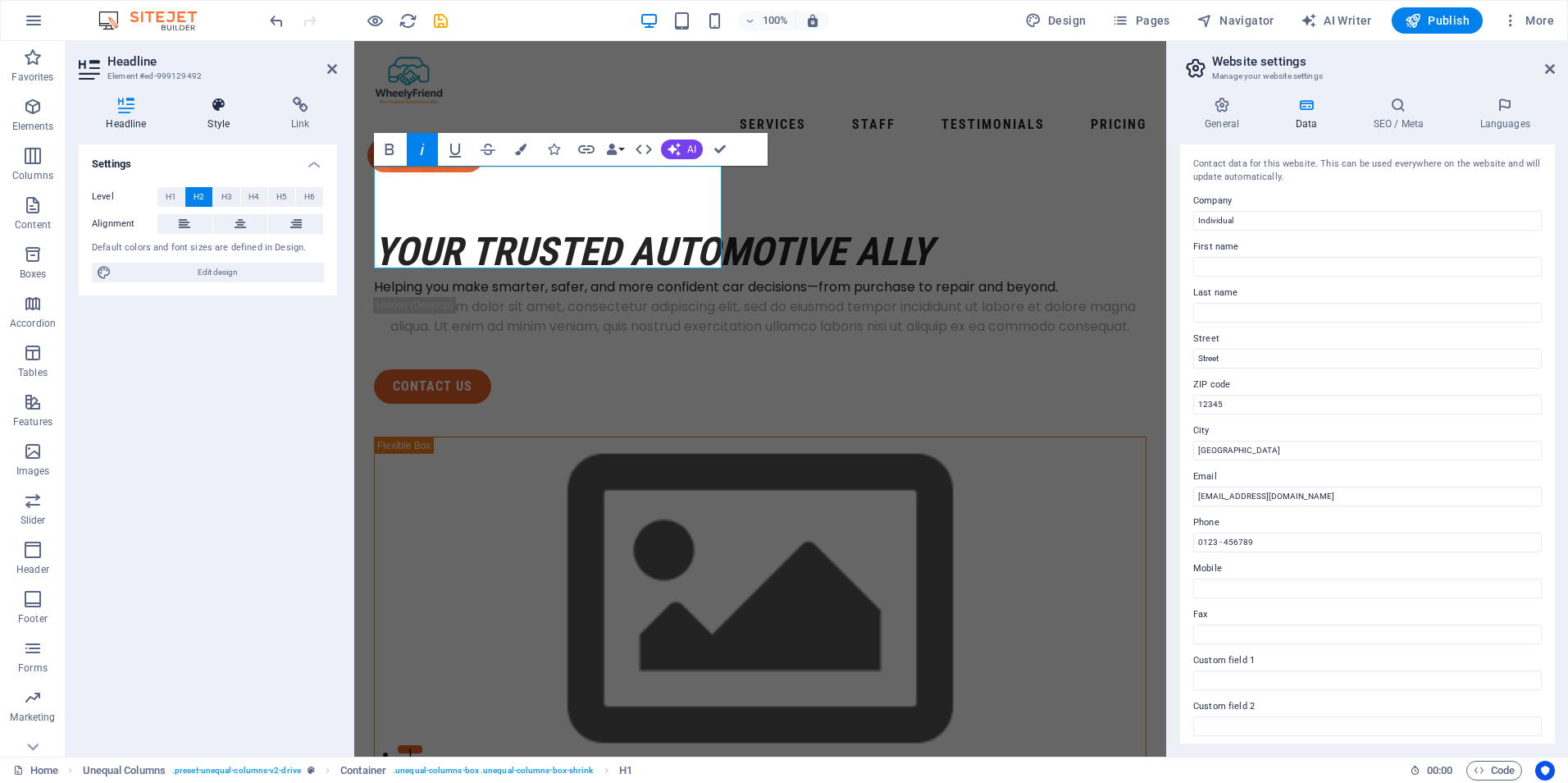
click at [209, 119] on h4 "Style" at bounding box center [222, 114] width 83 height 35
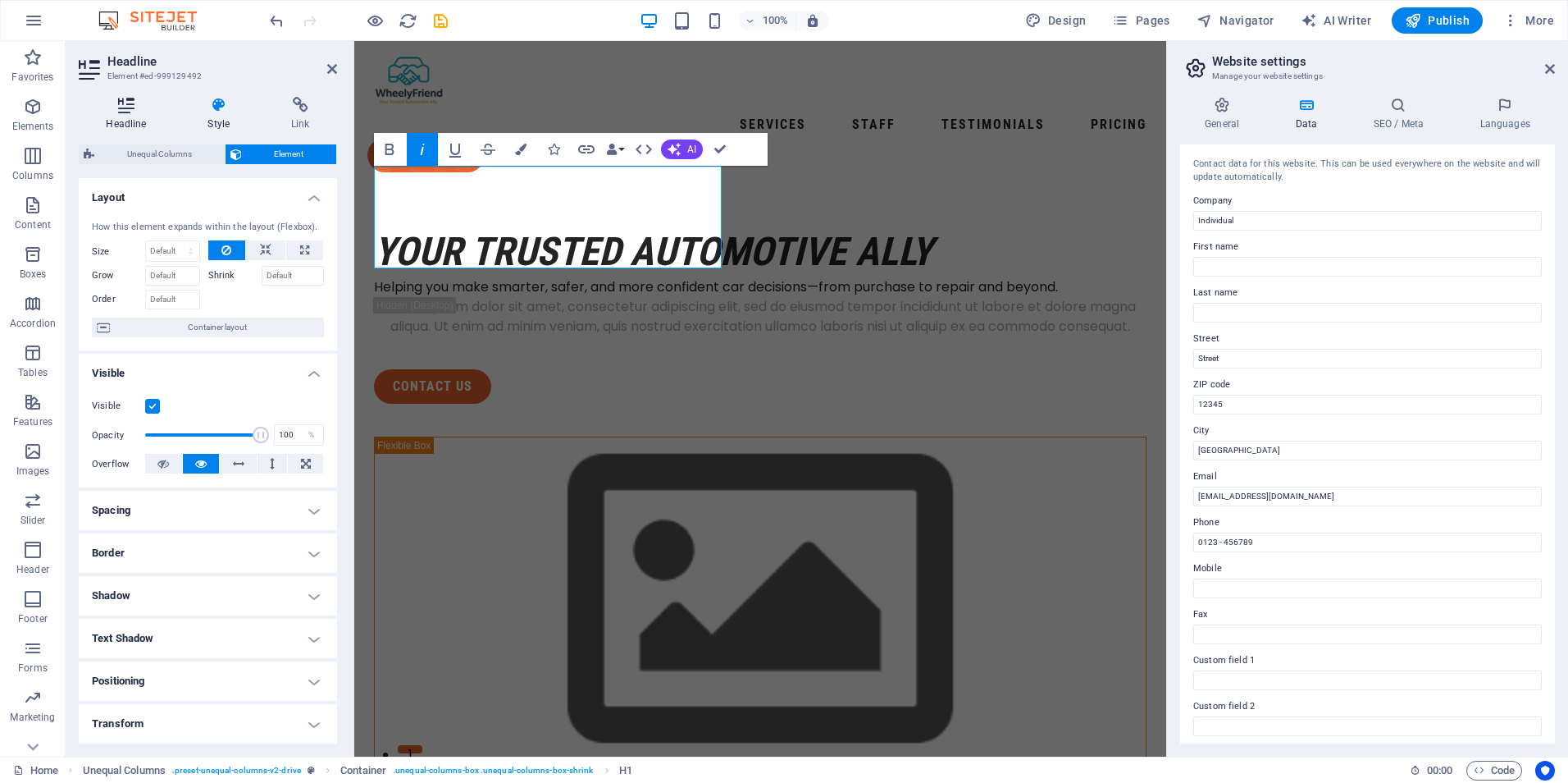
click at [136, 114] on h4 "Headline" at bounding box center [129, 114] width 102 height 35
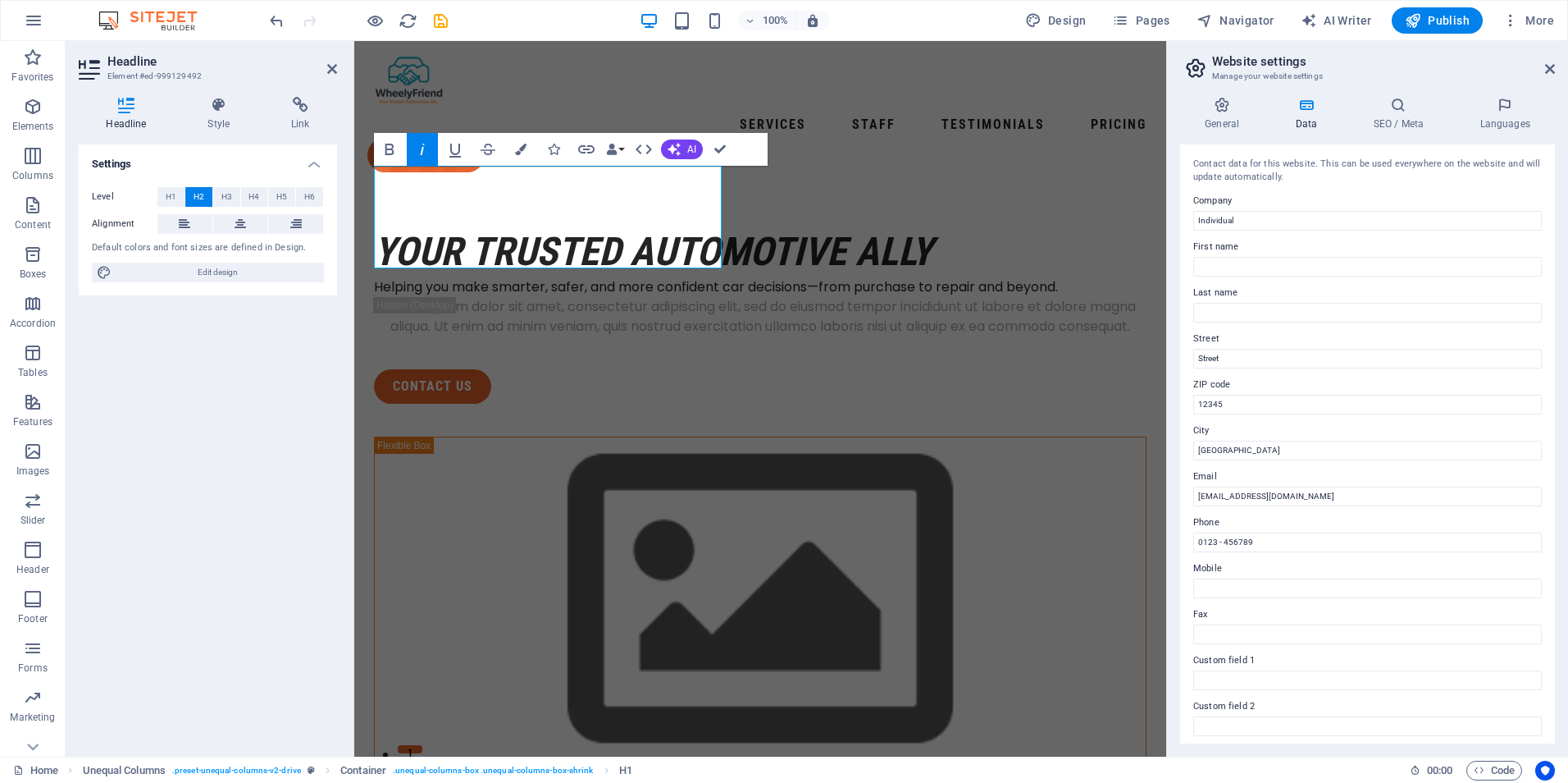
drag, startPoint x: 172, startPoint y: 194, endPoint x: 188, endPoint y: 132, distance: 64.0
click at [172, 195] on span "H1" at bounding box center [171, 197] width 11 height 19
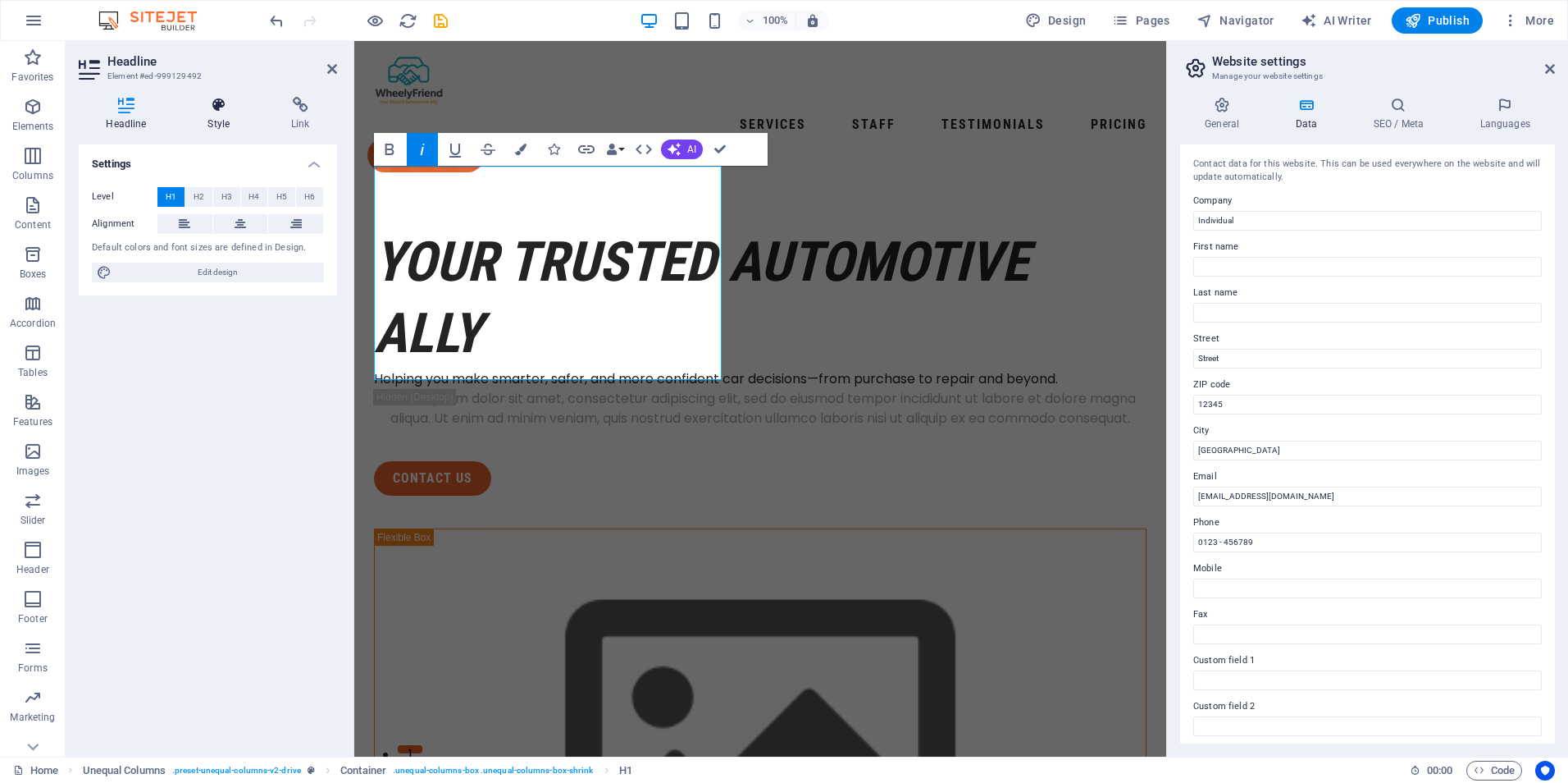
click at [208, 120] on h4 "Style" at bounding box center [222, 114] width 83 height 35
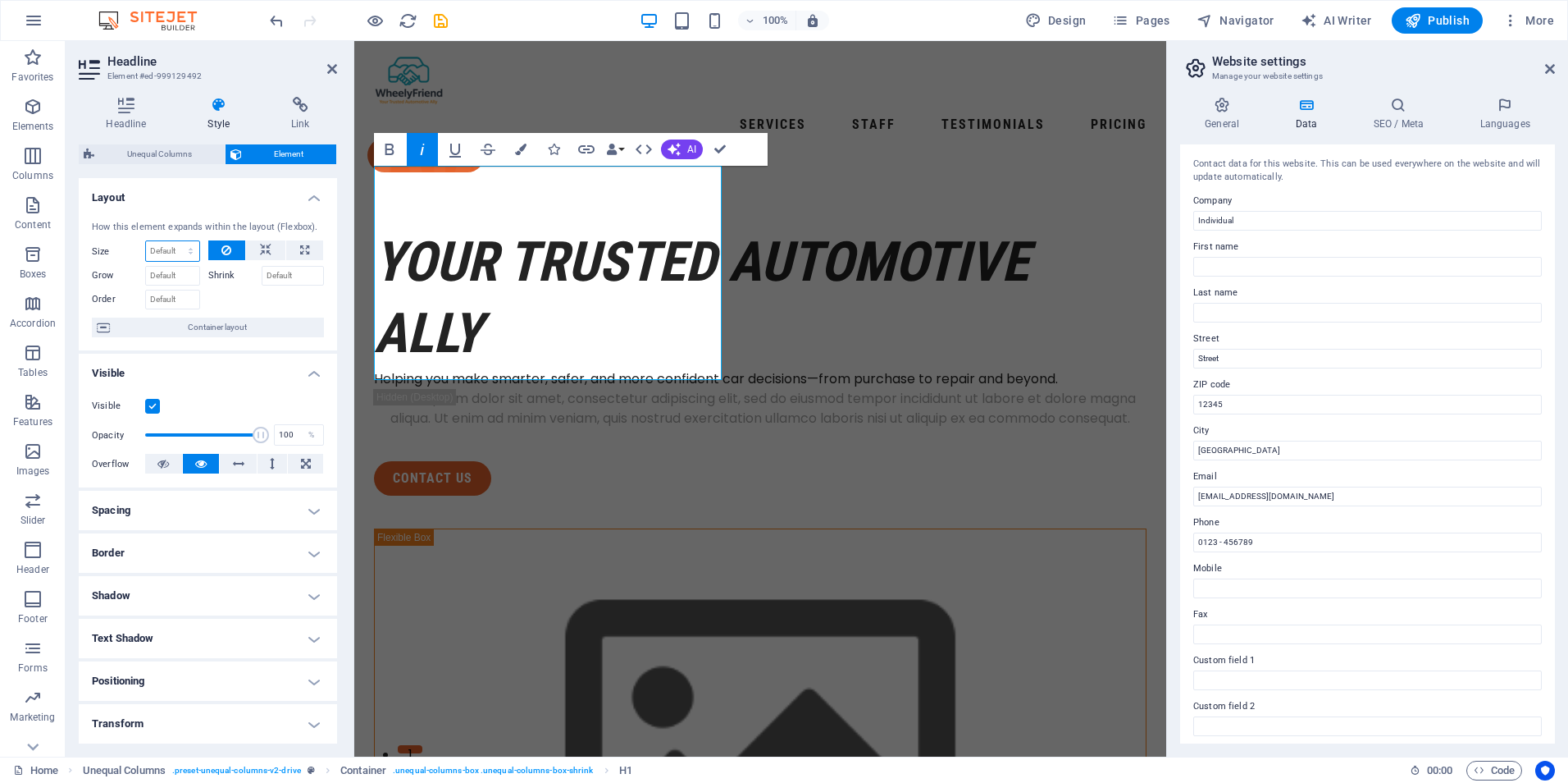
click at [178, 256] on select "Default auto px % 1/1 1/2 1/3 1/4 1/5 1/6 1/7 1/8 1/9 1/10" at bounding box center [173, 251] width 53 height 19
select select "1/2"
click at [174, 242] on select "Default auto px % 1/1 1/2 1/3 1/4 1/5 1/6 1/7 1/8 1/9 1/10" at bounding box center [173, 251] width 53 height 19
type input "50"
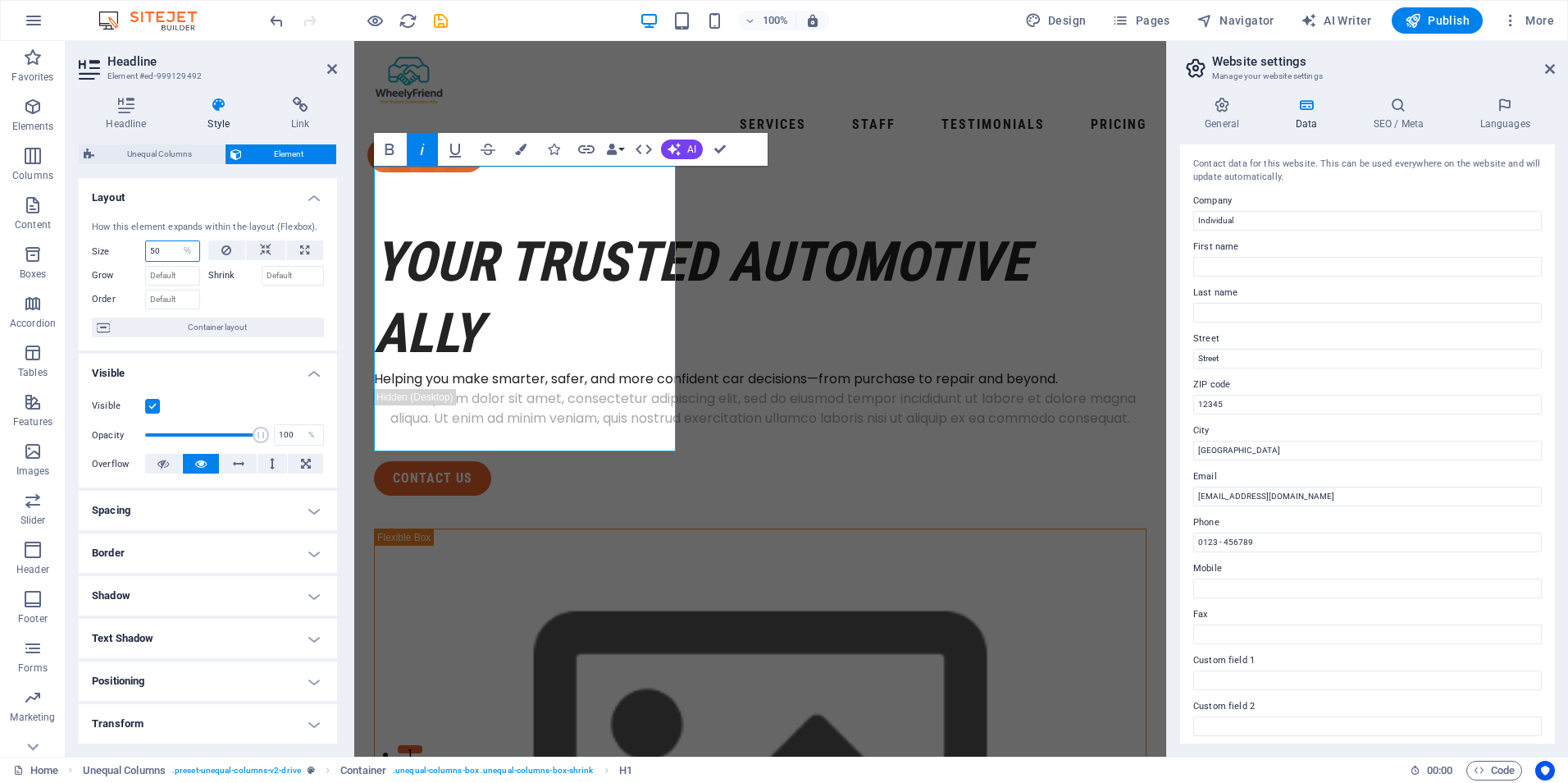
click at [167, 251] on input "50" at bounding box center [173, 251] width 53 height 19
click at [180, 250] on select "Default auto px % 1/1 1/2 1/3 1/4 1/5 1/6 1/7 1/8 1/9 1/10" at bounding box center [188, 251] width 23 height 19
select select "1/2"
click at [176, 242] on select "Default auto px % 1/1 1/2 1/3 1/4 1/5 1/6 1/7 1/8 1/9 1/10" at bounding box center [188, 251] width 23 height 19
click at [189, 257] on select "Default auto px % 1/1 1/2 1/3 1/4 1/5 1/6 1/7 1/8 1/9 1/10" at bounding box center [173, 251] width 53 height 19
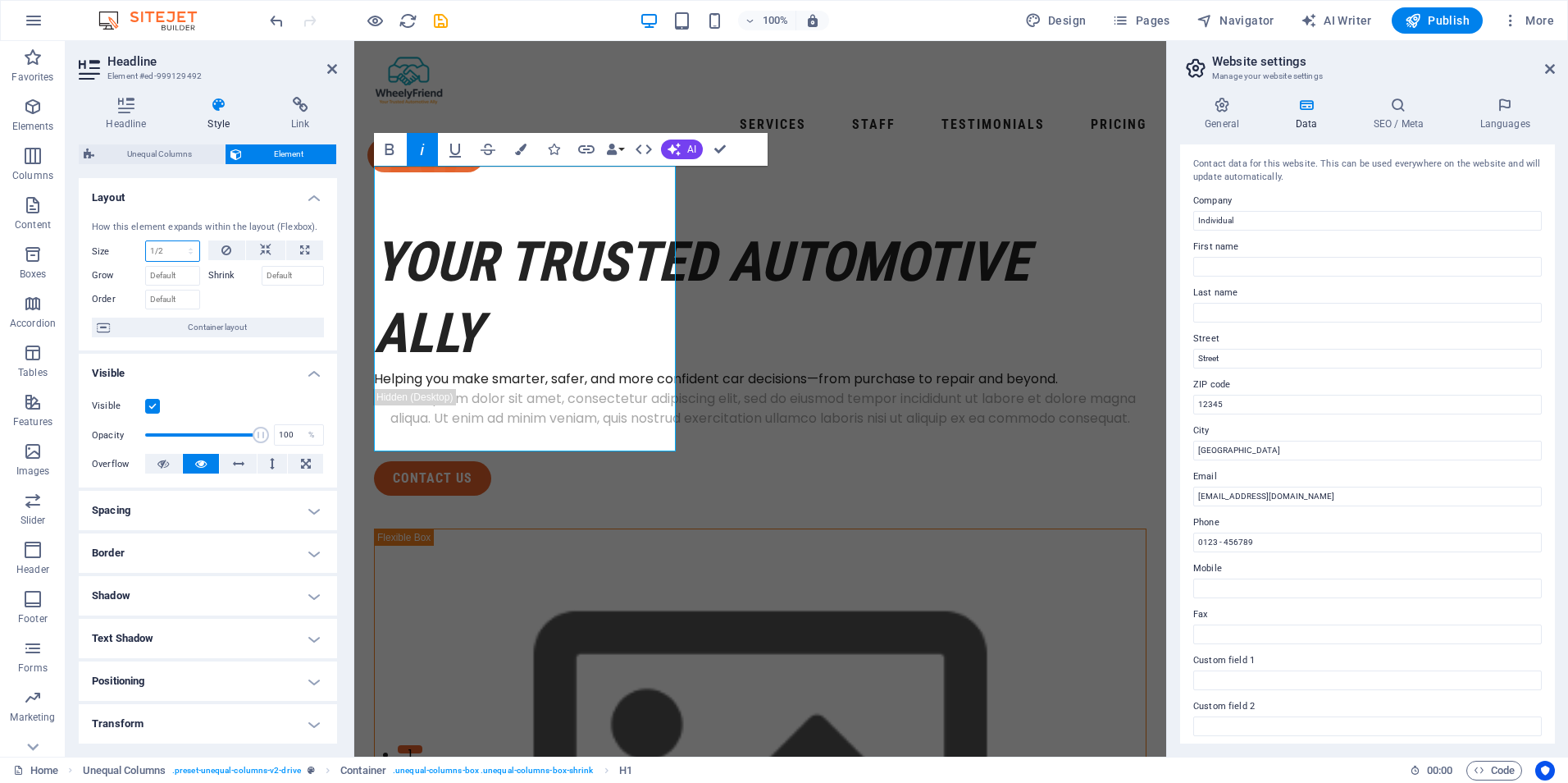
select select "px"
click at [174, 242] on select "Default auto px % 1/1 1/2 1/3 1/4 1/5 1/6 1/7 1/8 1/9 1/10" at bounding box center [173, 251] width 53 height 19
type input "50"
click at [186, 252] on select "Default auto px % 1/1 1/2 1/3 1/4 1/5 1/6 1/7 1/8 1/9 1/10" at bounding box center [188, 251] width 23 height 19
select select "1/6"
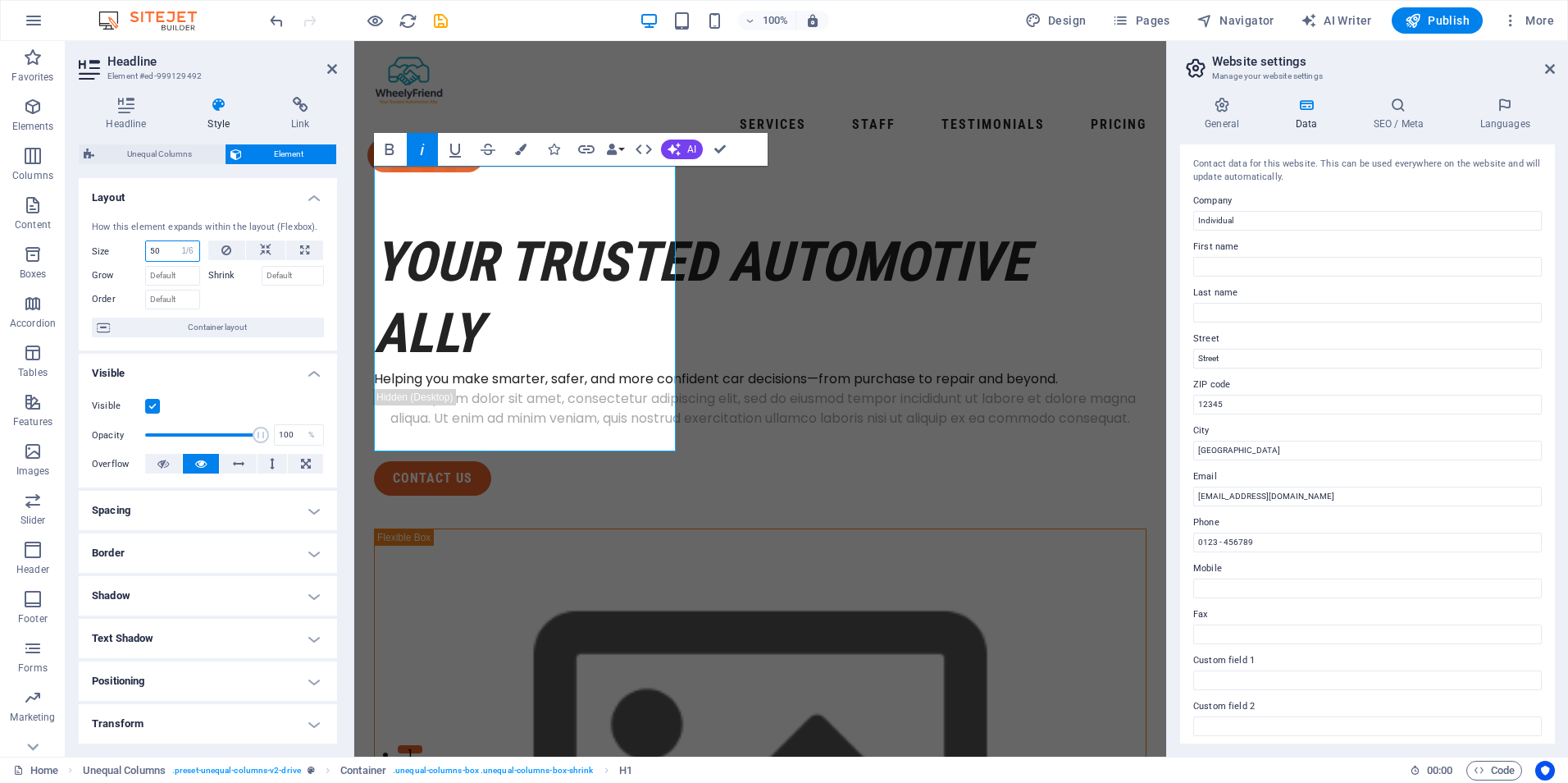
click at [176, 242] on select "Default auto px % 1/1 1/2 1/3 1/4 1/5 1/6 1/7 1/8 1/9 1/10" at bounding box center [188, 251] width 23 height 19
type input "16.66"
click at [191, 252] on select "Default auto px % 1/1 1/2 1/3 1/4 1/5 1/6 1/7 1/8 1/9 1/10" at bounding box center [188, 251] width 23 height 19
select select "auto"
click at [176, 242] on select "Default auto px % 1/1 1/2 1/3 1/4 1/5 1/6 1/7 1/8 1/9 1/10" at bounding box center [188, 251] width 23 height 19
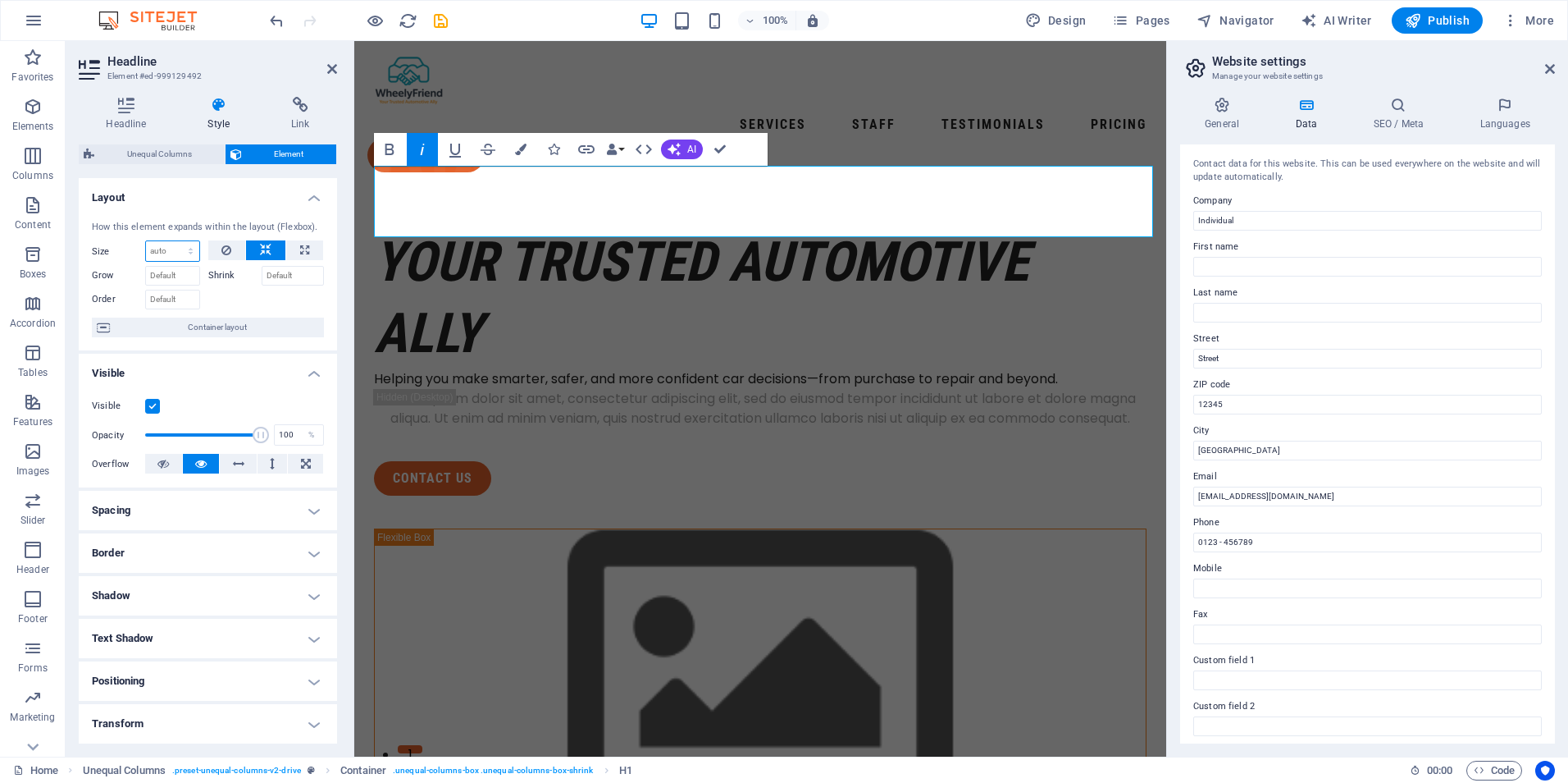
click at [173, 247] on select "Default auto px % 1/1 1/2 1/3 1/4 1/5 1/6 1/7 1/8 1/9 1/10" at bounding box center [173, 251] width 53 height 19
click at [146, 242] on select "Default auto px % 1/1 1/2 1/3 1/4 1/5 1/6 1/7 1/8 1/9 1/10" at bounding box center [173, 251] width 53 height 19
select select "DISABLED_OPTION_VALUE"
click at [279, 27] on icon "undo" at bounding box center [276, 20] width 18 height 18
type input "16.66"
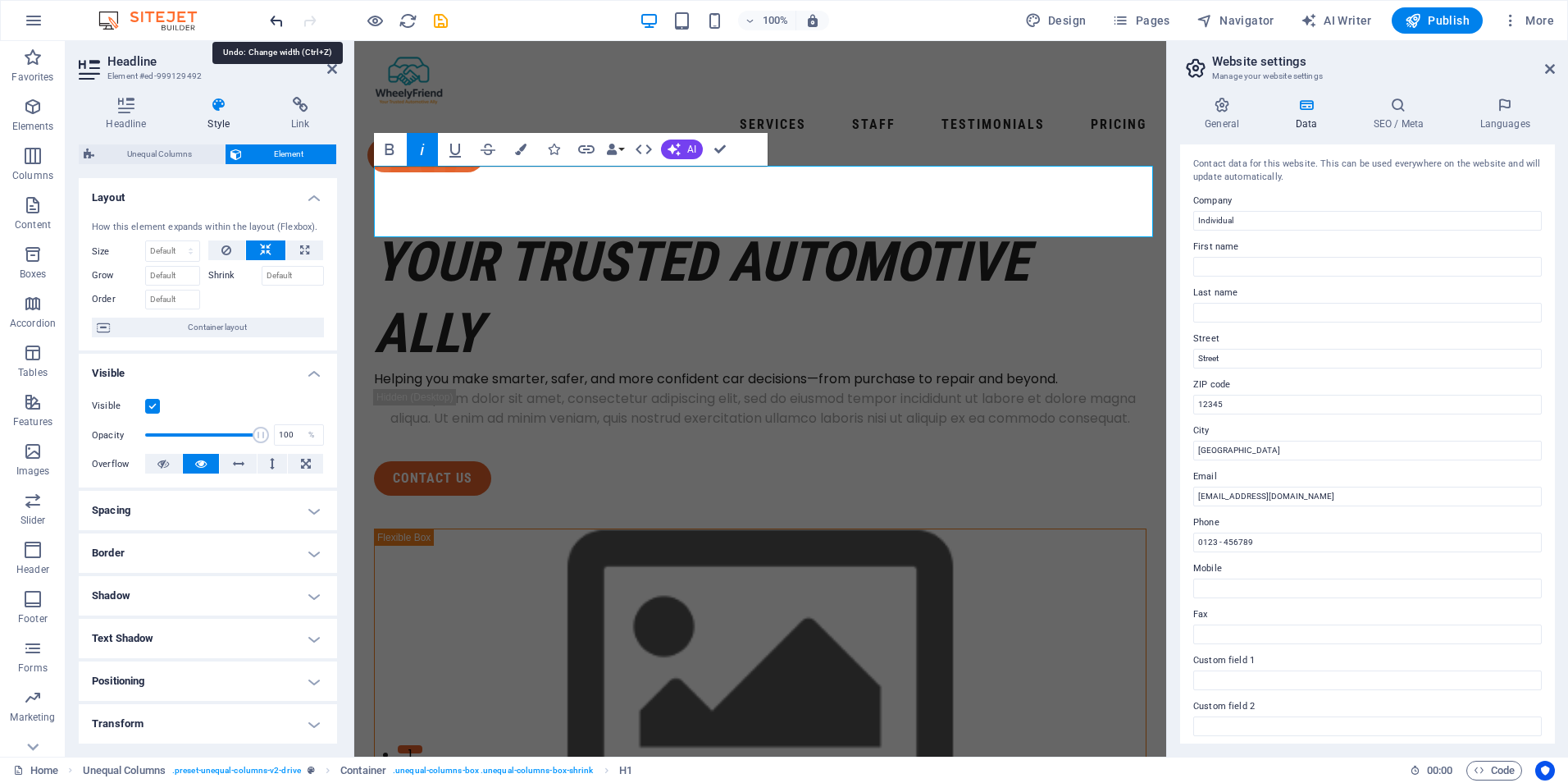
select select "%"
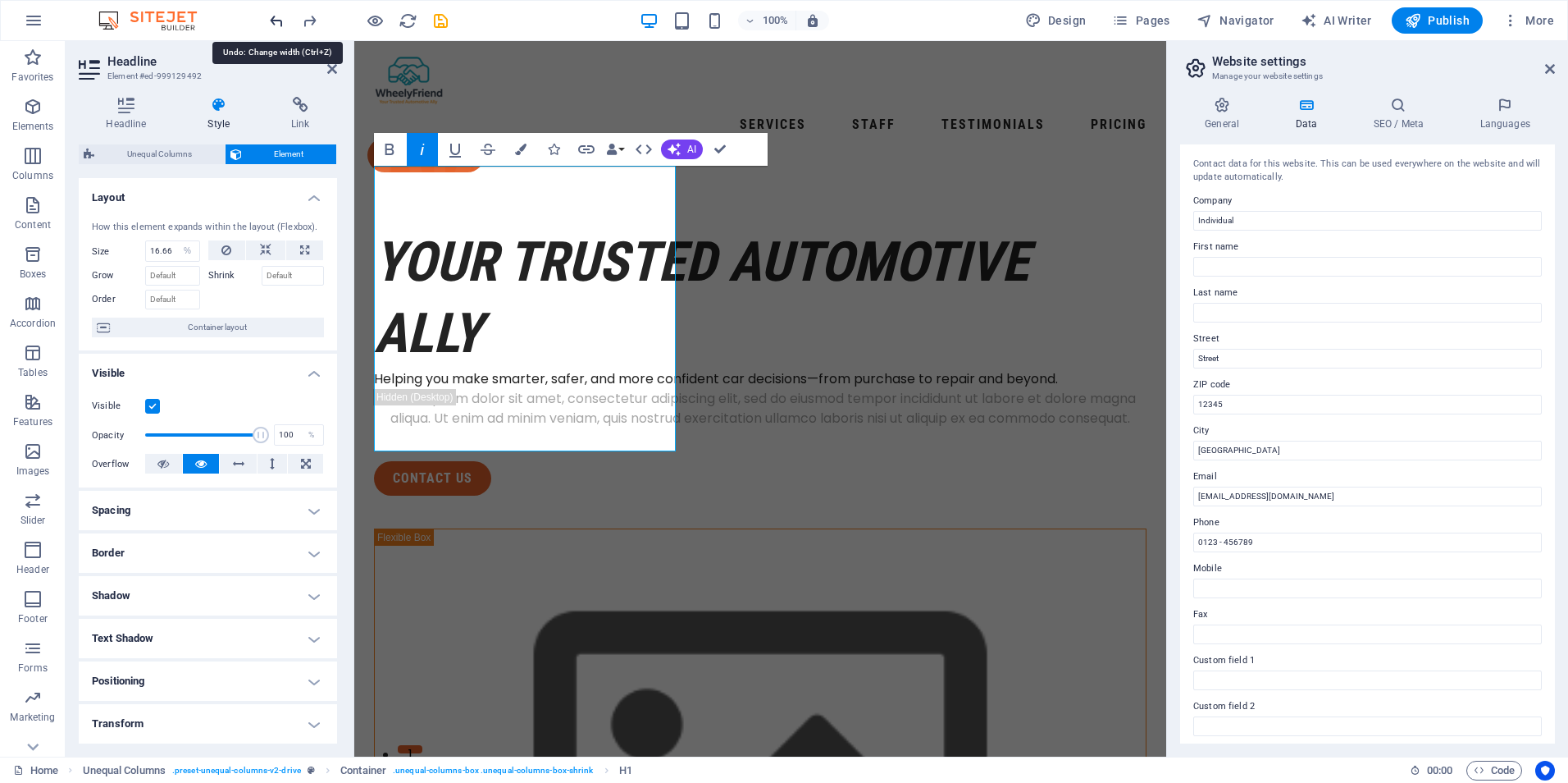
click at [279, 27] on icon "undo" at bounding box center [276, 20] width 18 height 18
click at [277, 18] on icon "undo" at bounding box center [276, 20] width 18 height 18
type input "50"
click at [277, 18] on icon "undo" at bounding box center [276, 20] width 18 height 18
select select "%"
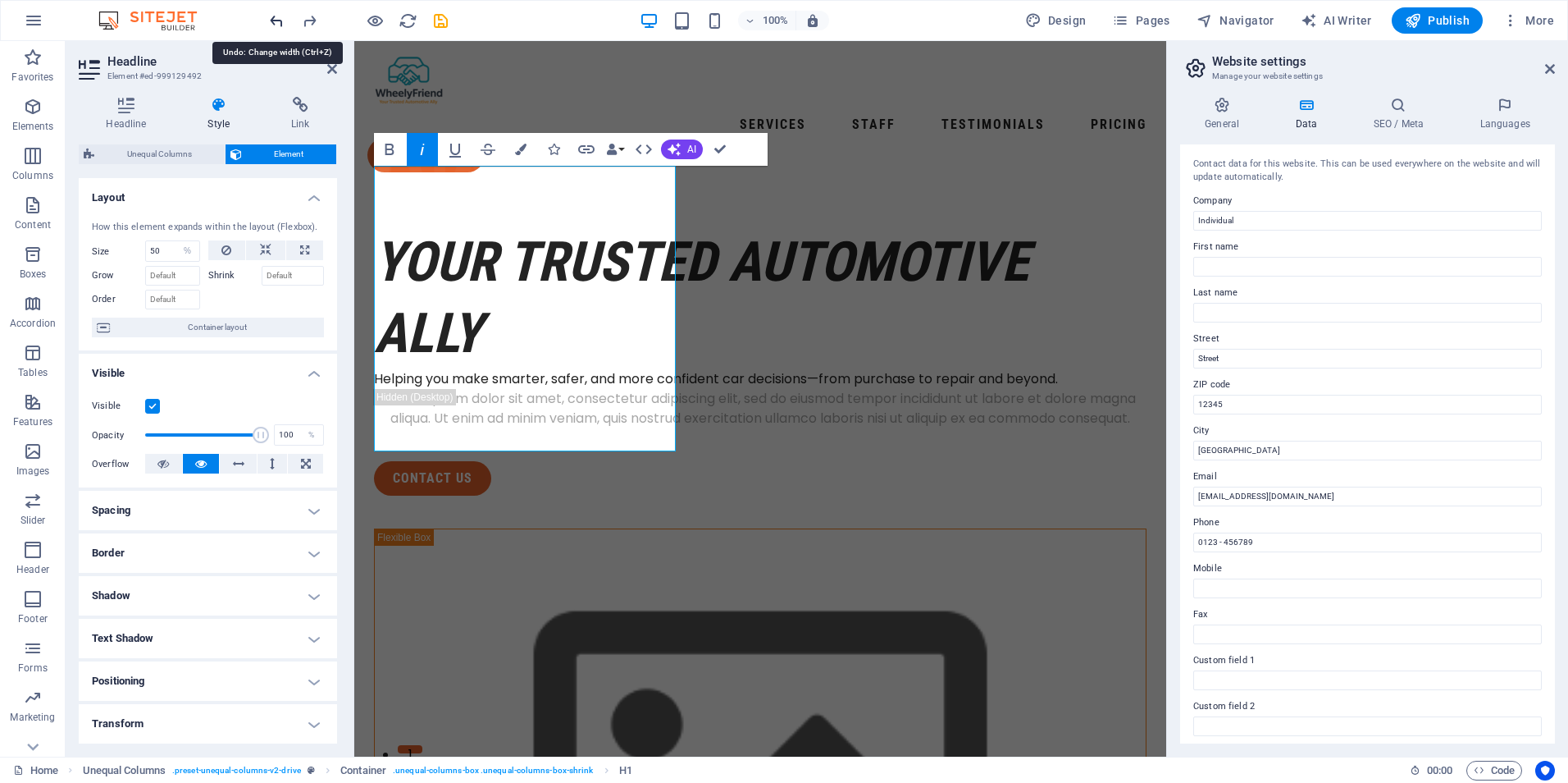
click at [277, 18] on icon "undo" at bounding box center [276, 20] width 18 height 18
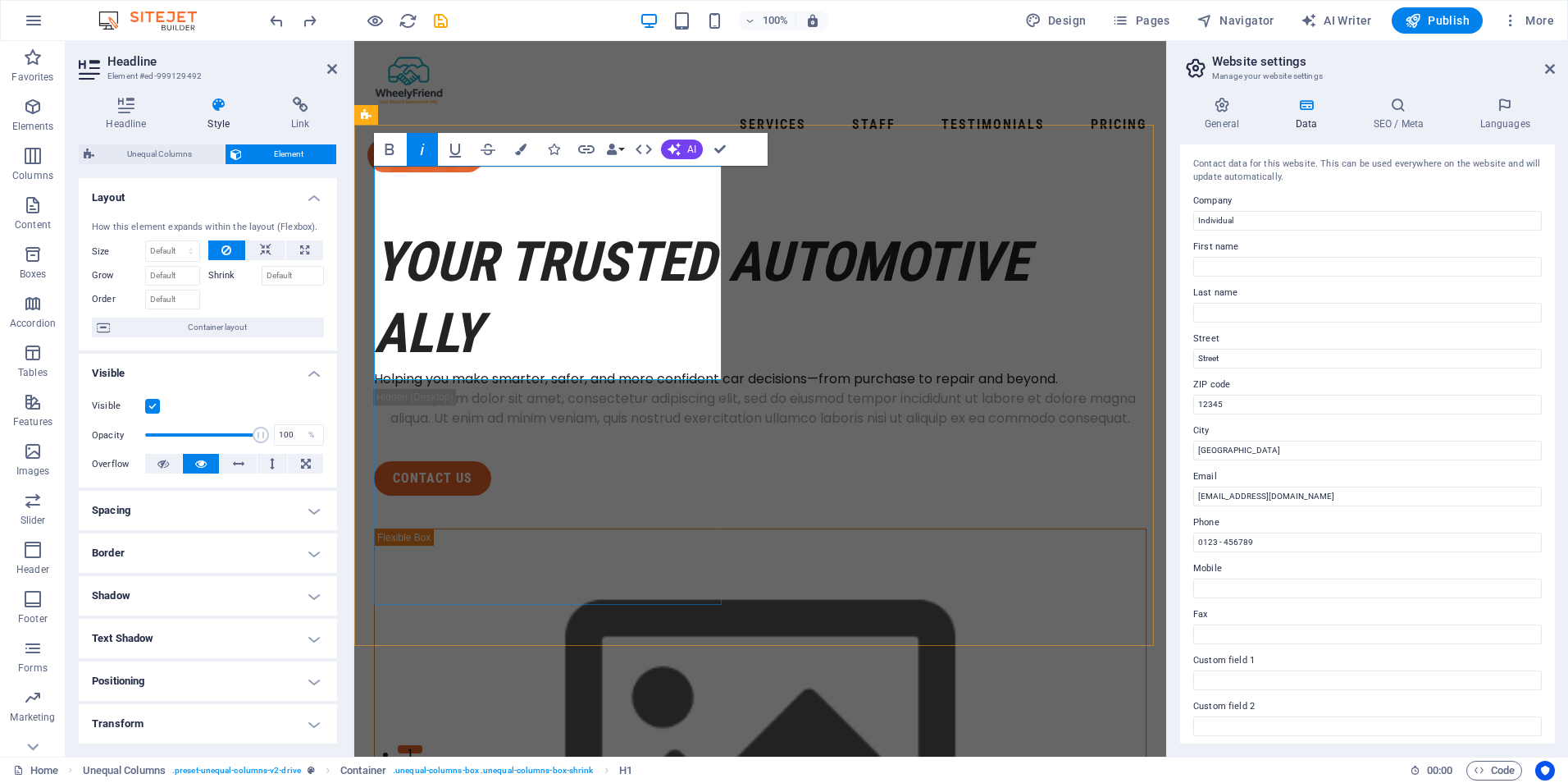
click at [470, 334] on em "Your Trusted Automotive Ally" at bounding box center [701, 298] width 655 height 136
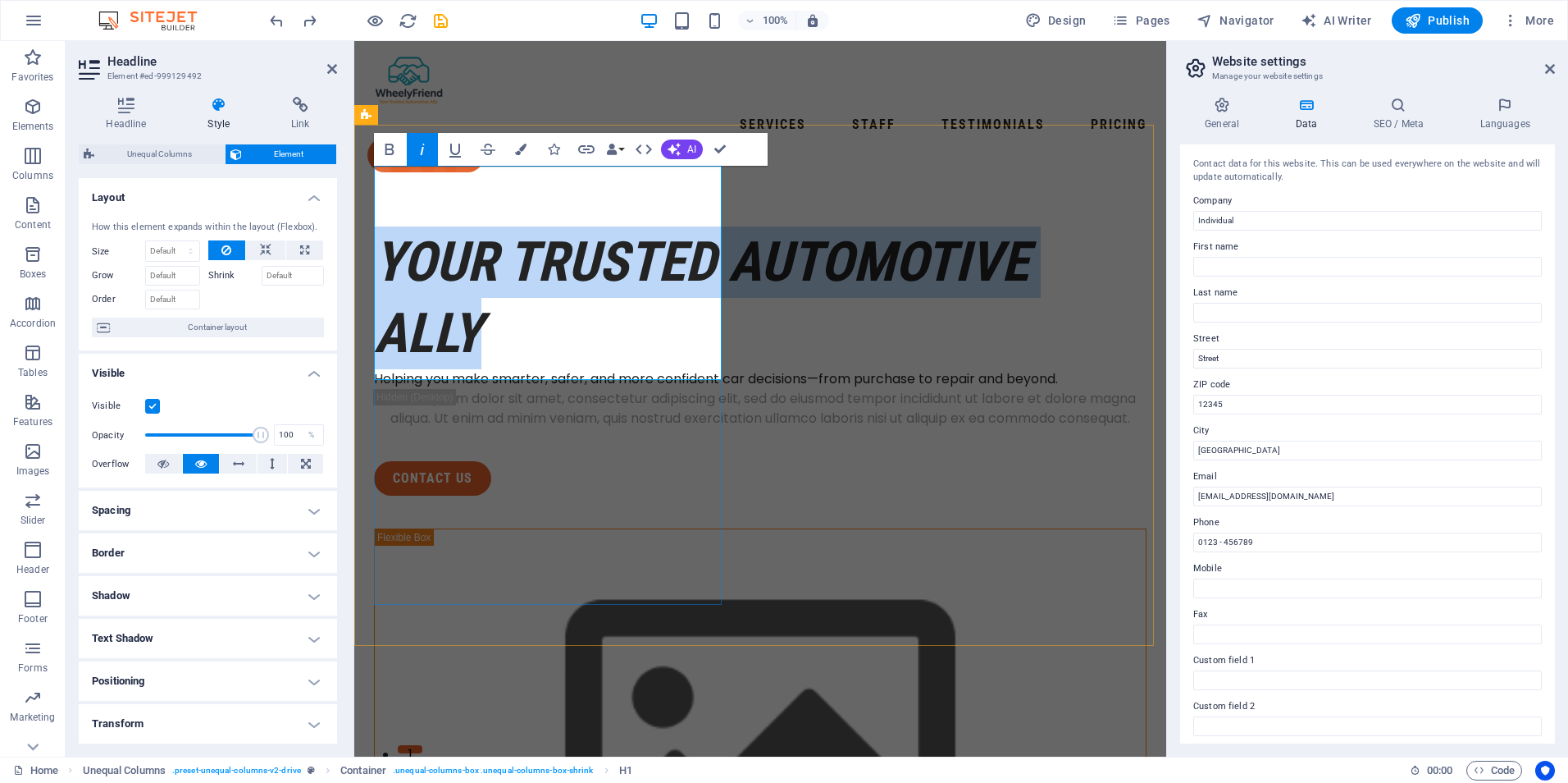
drag, startPoint x: 485, startPoint y: 335, endPoint x: 691, endPoint y: 272, distance: 215.4
click at [380, 226] on h1 "Your Trusted Automotive Ally" at bounding box center [760, 297] width 773 height 143
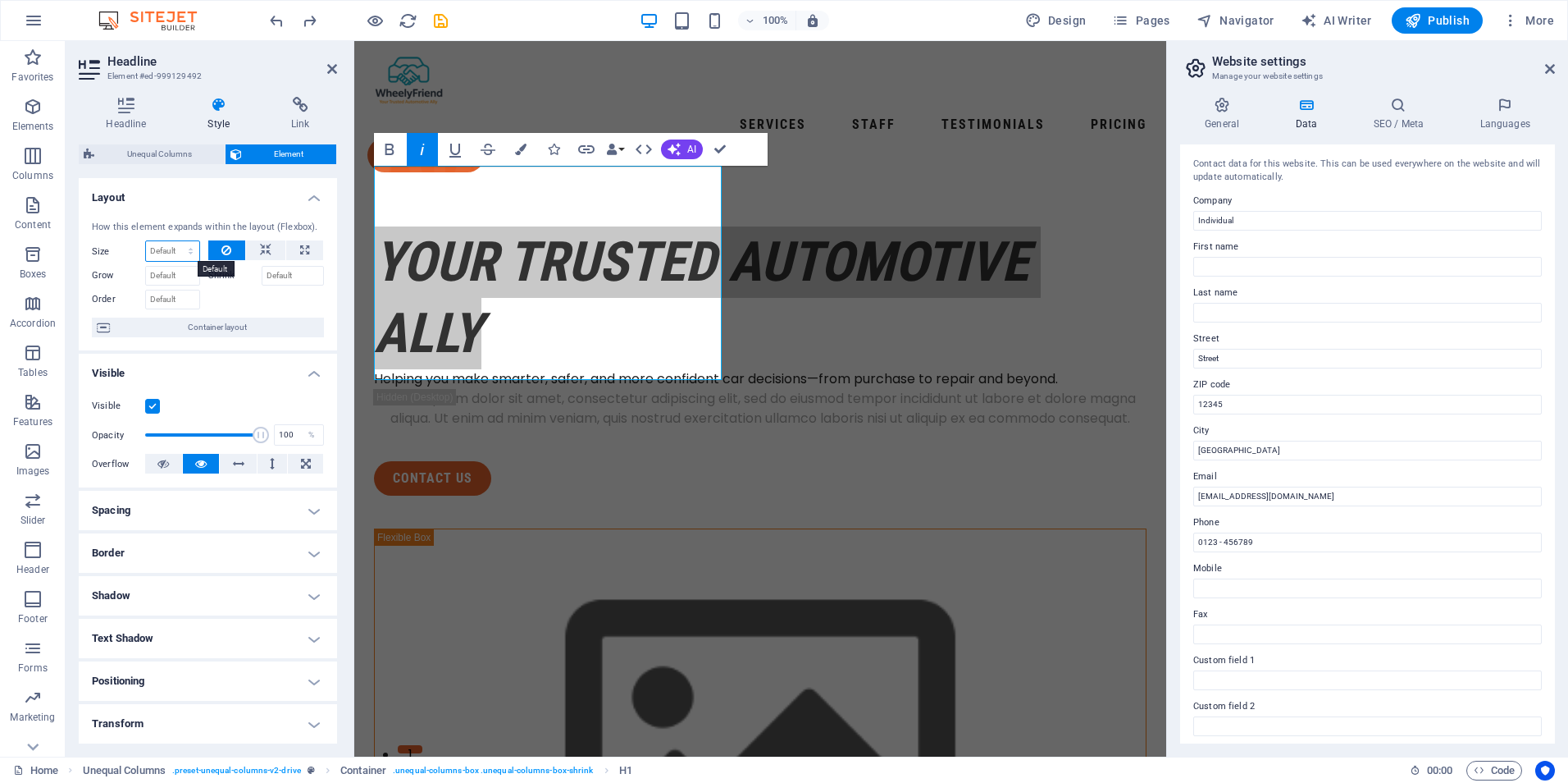
click at [182, 256] on select "Default auto px % 1/1 1/2 1/3 1/4 1/5 1/6 1/7 1/8 1/9 1/10" at bounding box center [173, 251] width 53 height 19
click at [279, 279] on input "Shrink" at bounding box center [293, 276] width 63 height 19
click at [164, 244] on select "Default auto px % 1/1 1/2 1/3 1/4 1/5 1/6 1/7 1/8 1/9 1/10" at bounding box center [173, 251] width 53 height 19
select select "%"
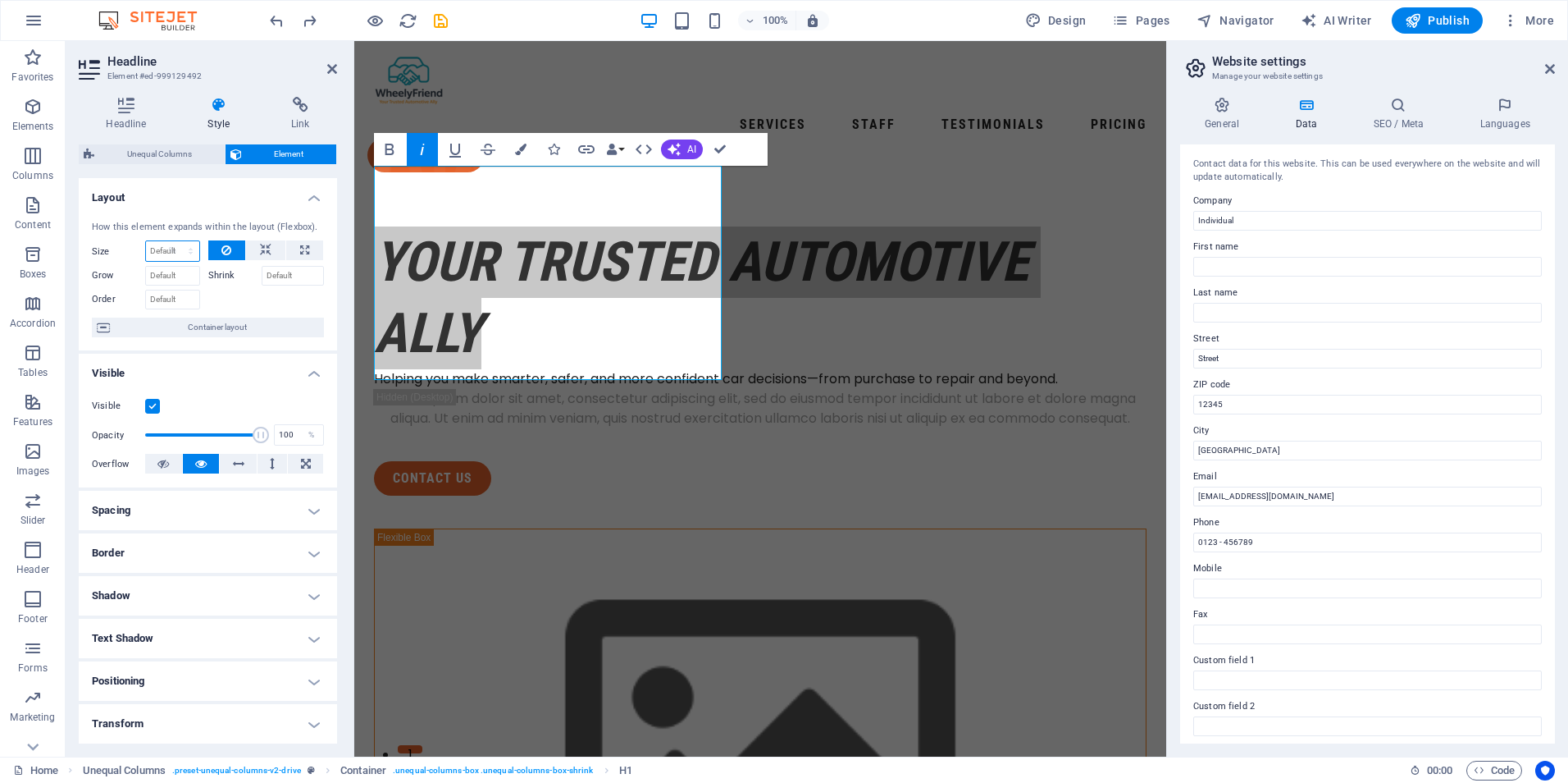
click at [174, 242] on select "Default auto px % 1/1 1/2 1/3 1/4 1/5 1/6 1/7 1/8 1/9 1/10" at bounding box center [173, 251] width 53 height 19
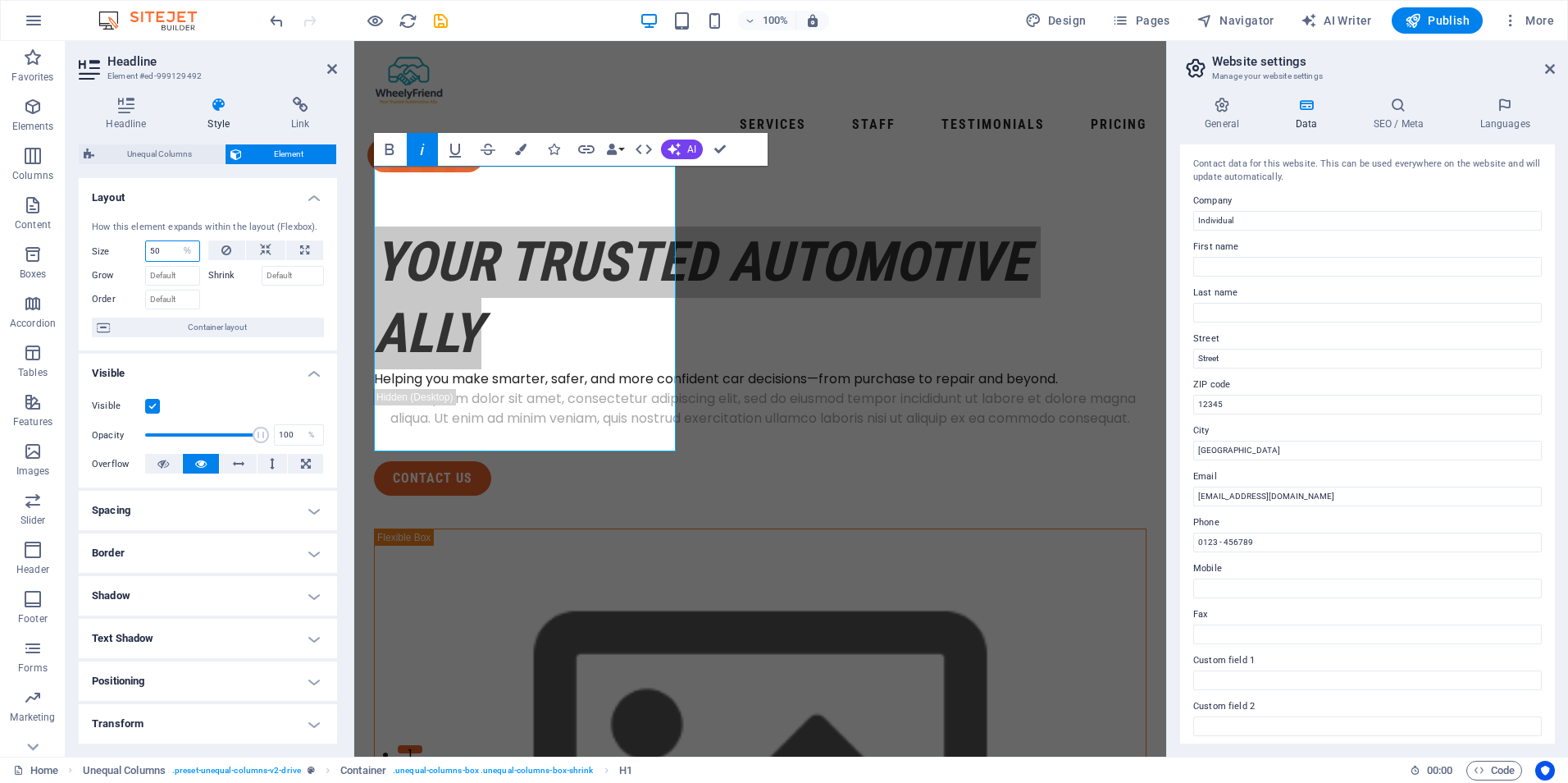
click at [162, 247] on input "50" at bounding box center [173, 251] width 53 height 19
type input "5"
click at [169, 280] on input "Grow" at bounding box center [173, 276] width 55 height 19
click at [170, 253] on input "10" at bounding box center [173, 251] width 53 height 19
click at [274, 30] on div at bounding box center [358, 20] width 183 height 26
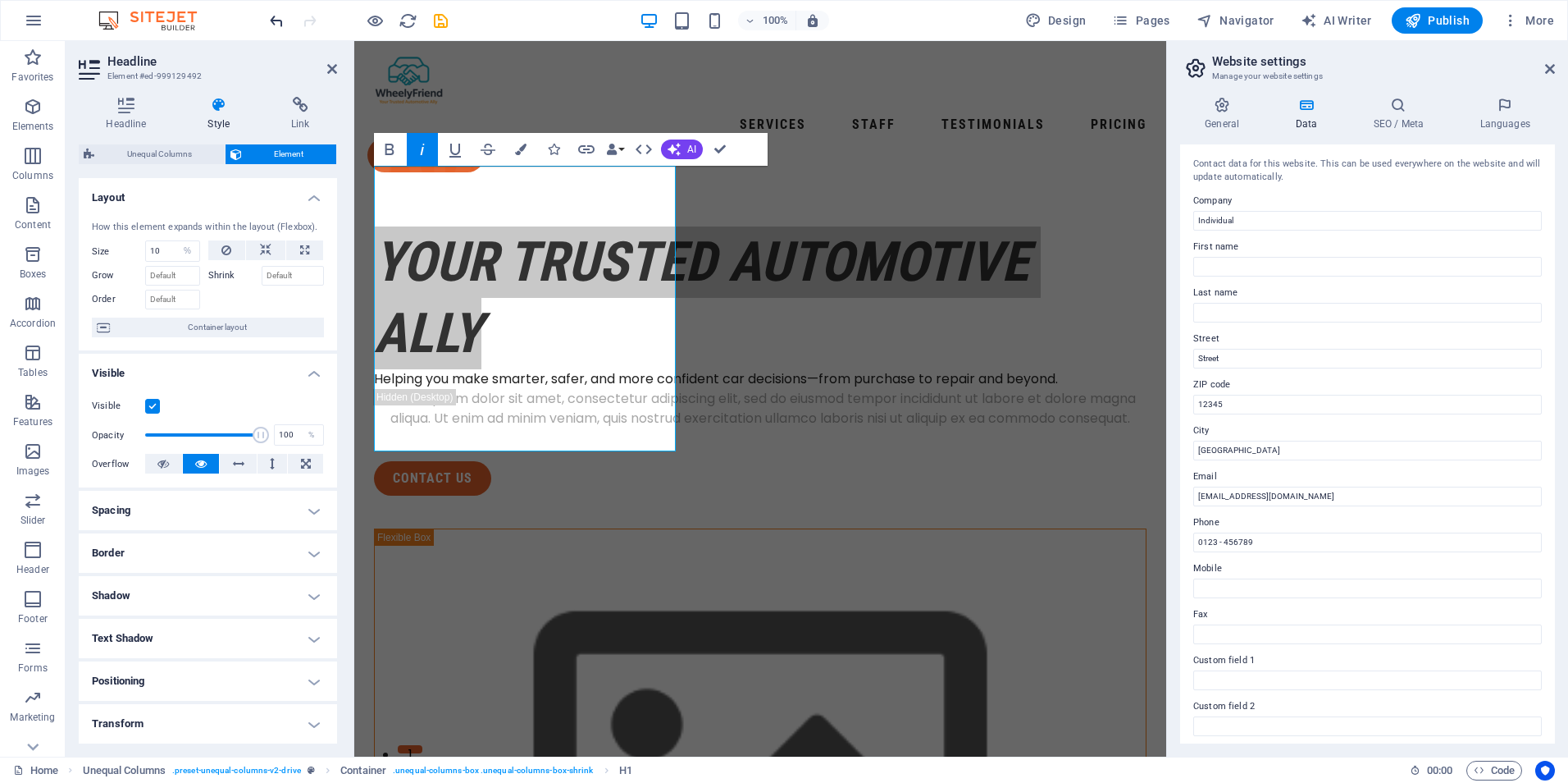
click at [276, 20] on icon "undo" at bounding box center [276, 20] width 18 height 18
type input "100"
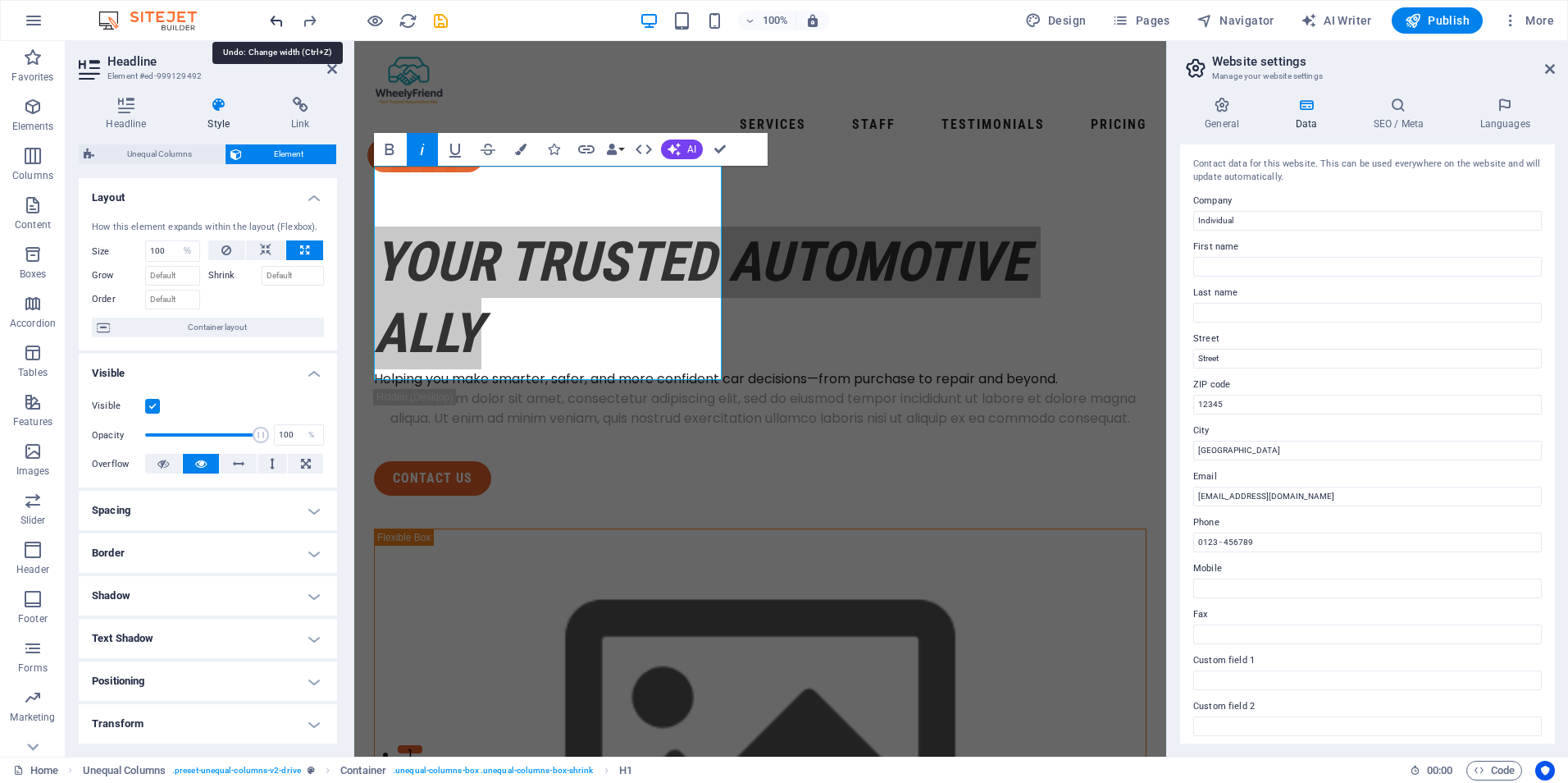
click at [276, 20] on icon "undo" at bounding box center [276, 20] width 18 height 18
select select "DISABLED_OPTION_VALUE"
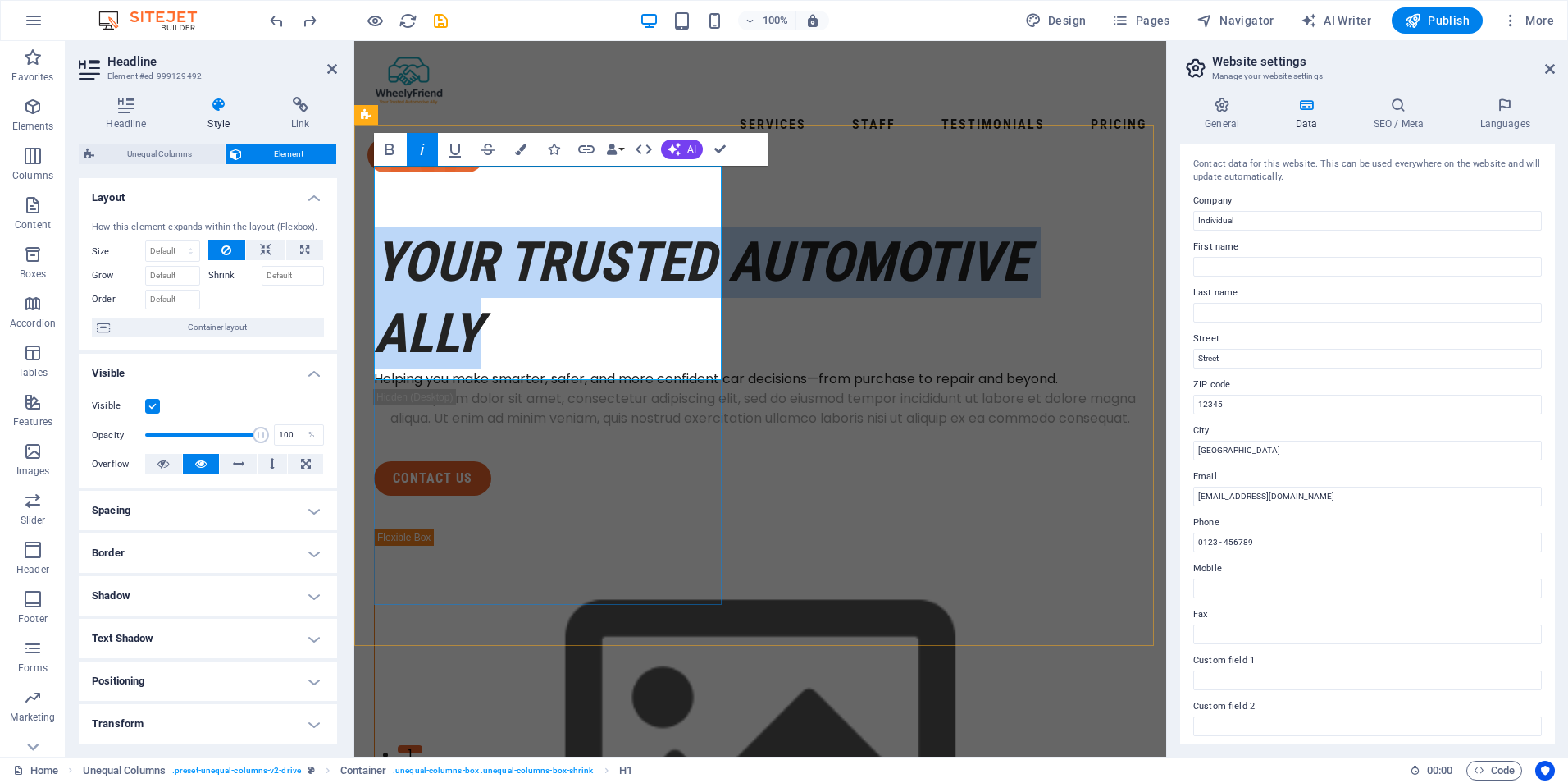
click at [540, 370] on h1 "Your Trusted Automotive Ally" at bounding box center [760, 297] width 773 height 143
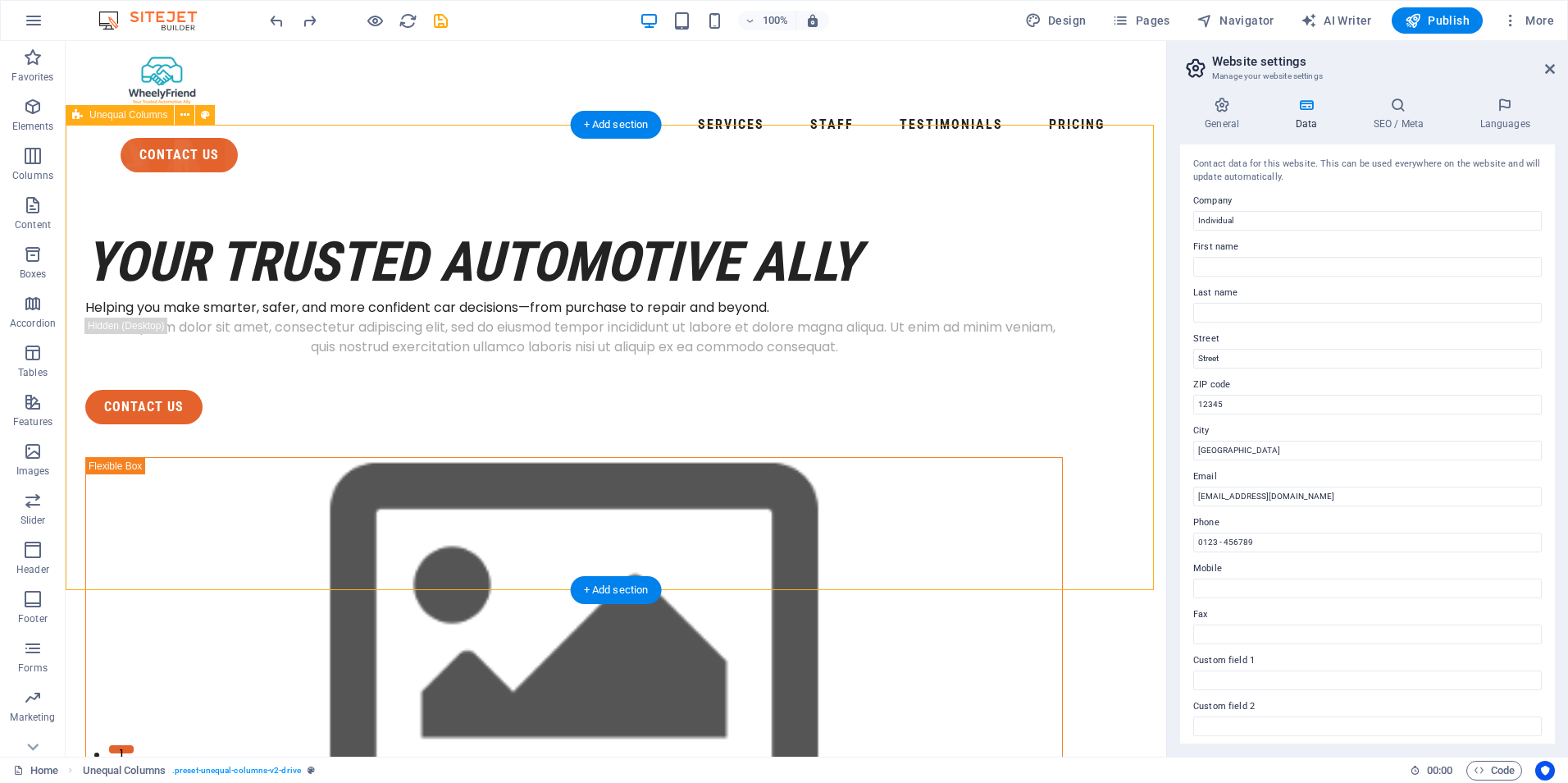
click at [396, 271] on div "Your Trusted Automotive Ally" at bounding box center [574, 262] width 977 height 72
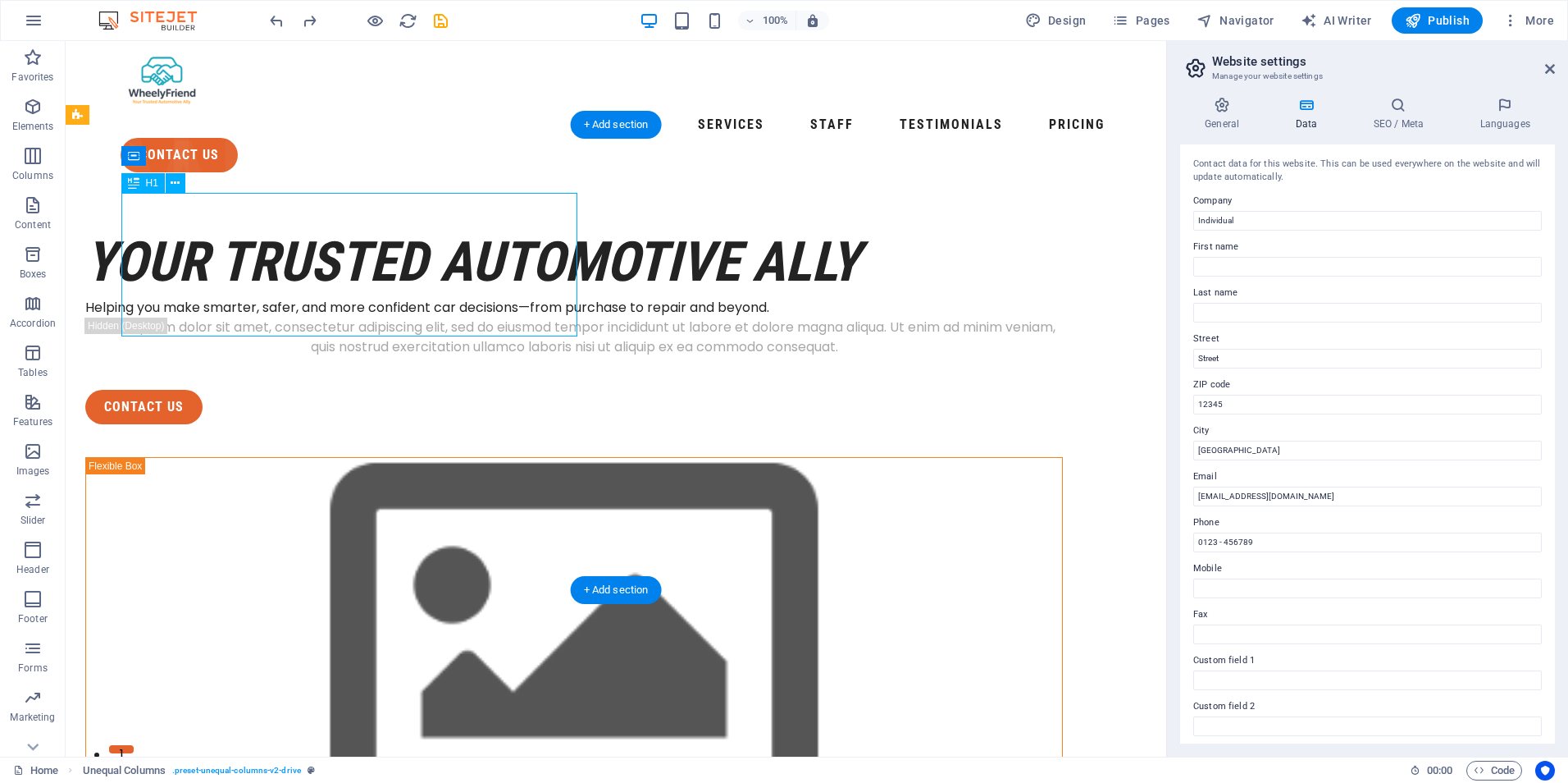
click at [396, 271] on div "Your Trusted Automotive Ally" at bounding box center [574, 262] width 977 height 72
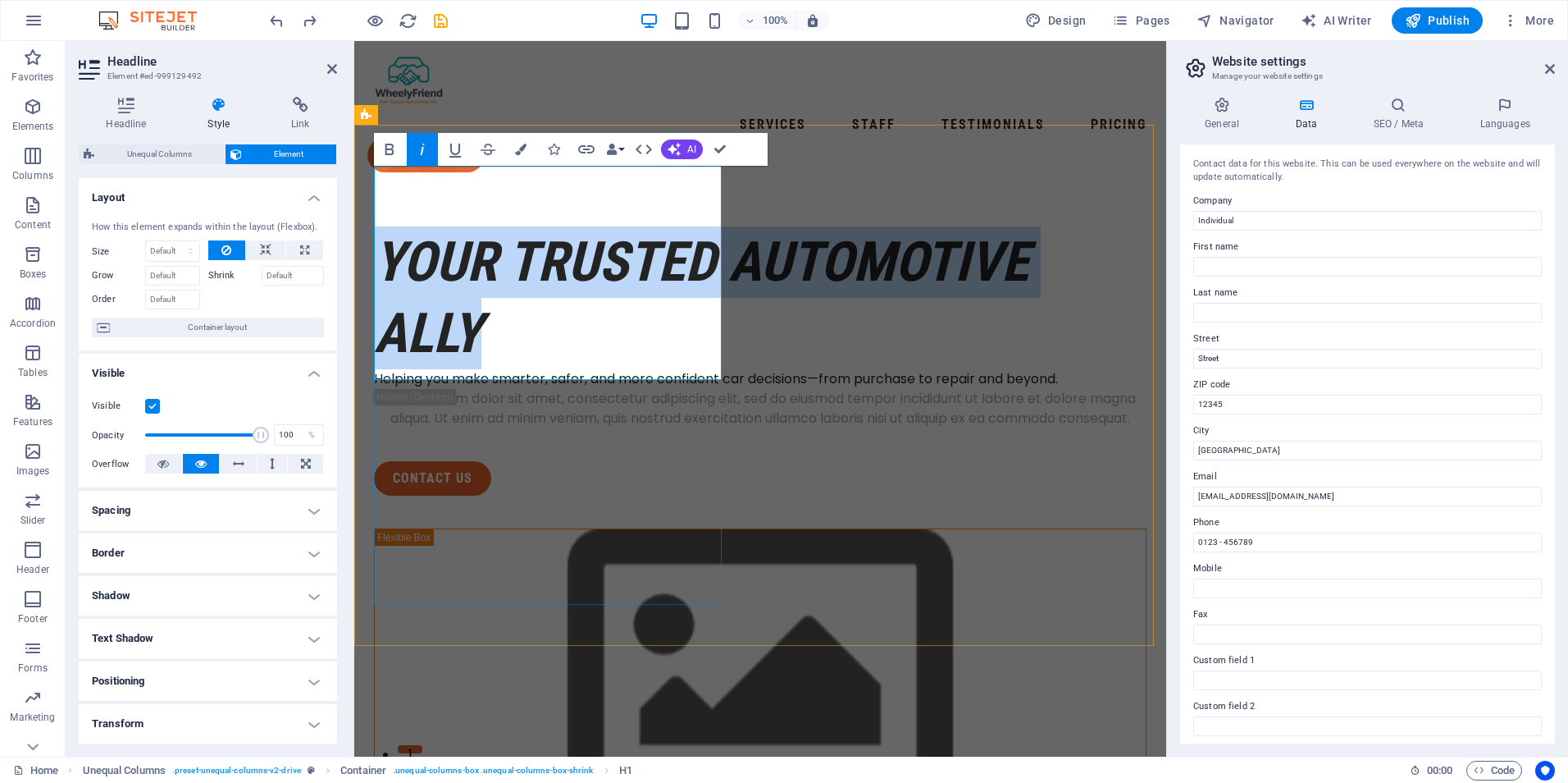
click at [466, 282] on em "Your Trusted Automotive Ally" at bounding box center [701, 298] width 655 height 136
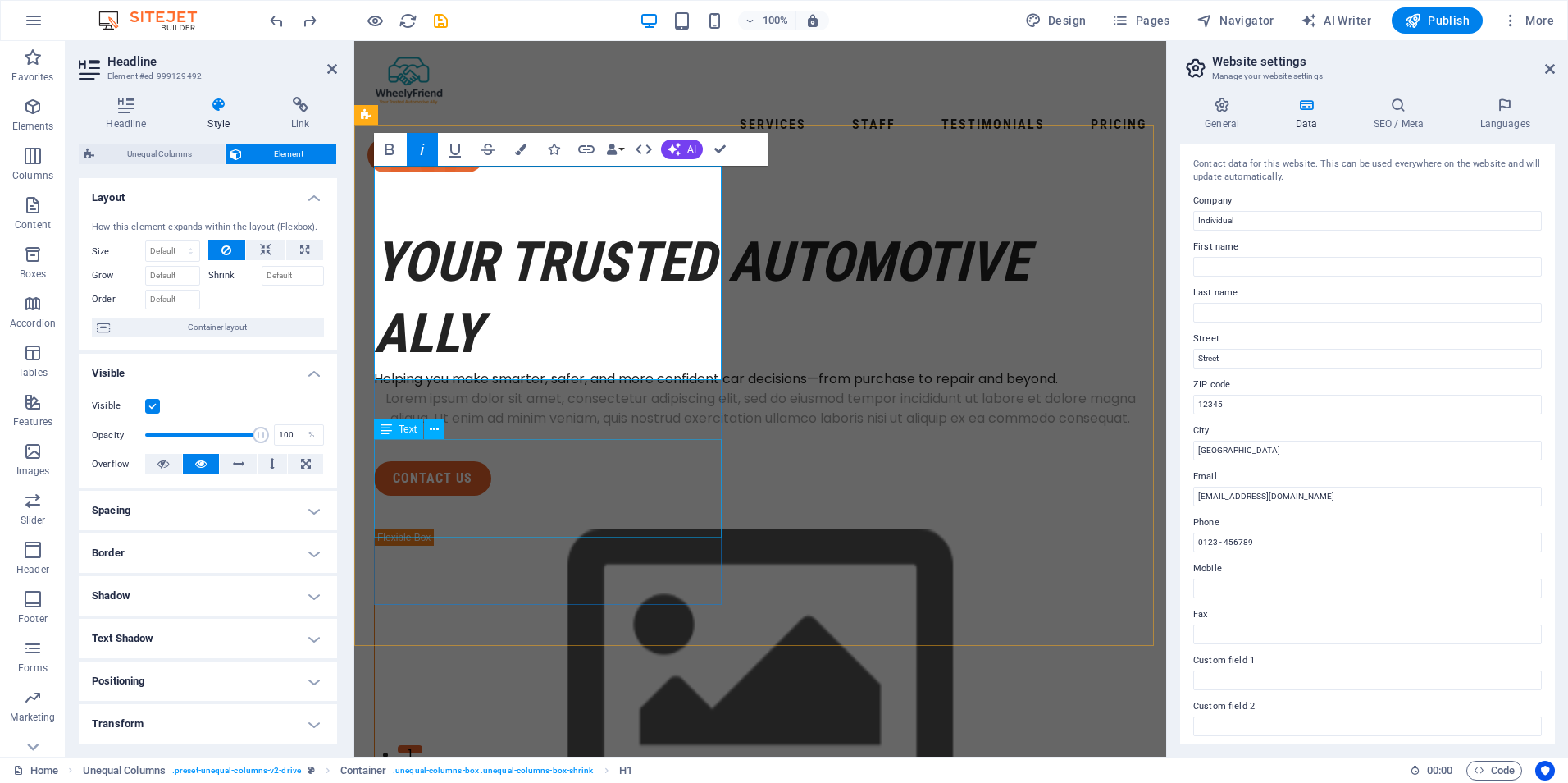
click at [506, 428] on div "Lorem ipsum dolor sit amet, consectetur adipiscing elit, sed do eiusmod tempor …" at bounding box center [760, 408] width 773 height 40
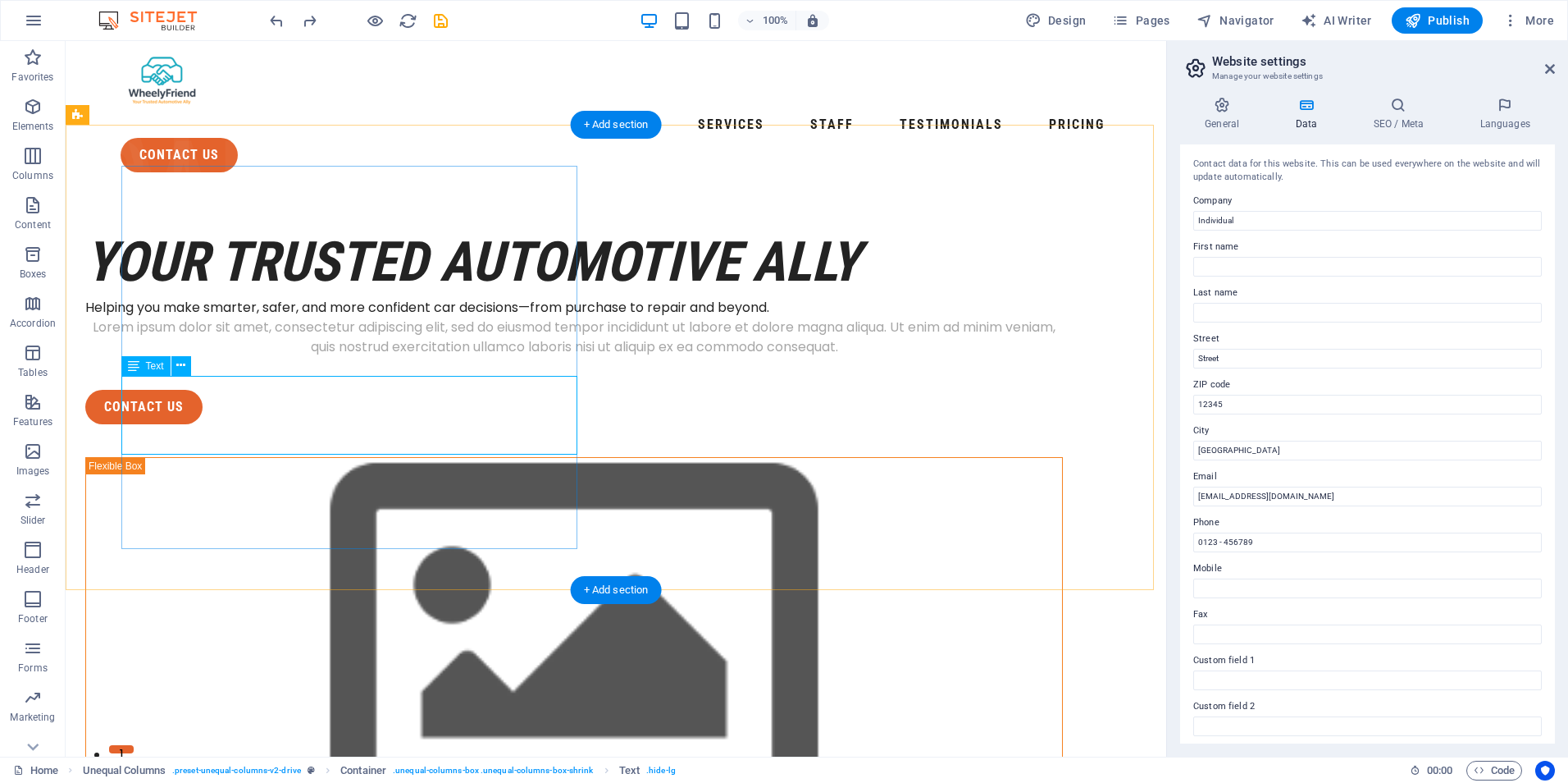
click at [305, 357] on div "Lorem ipsum dolor sit amet, consectetur adipiscing elit, sed do eiusmod tempor …" at bounding box center [574, 337] width 977 height 40
click at [281, 357] on div "Lorem ipsum dolor sit amet, consectetur adipiscing elit, sed do eiusmod tempor …" at bounding box center [574, 337] width 977 height 40
click at [280, 357] on div "Lorem ipsum dolor sit amet, consectetur adipiscing elit, sed do eiusmod tempor …" at bounding box center [574, 337] width 977 height 40
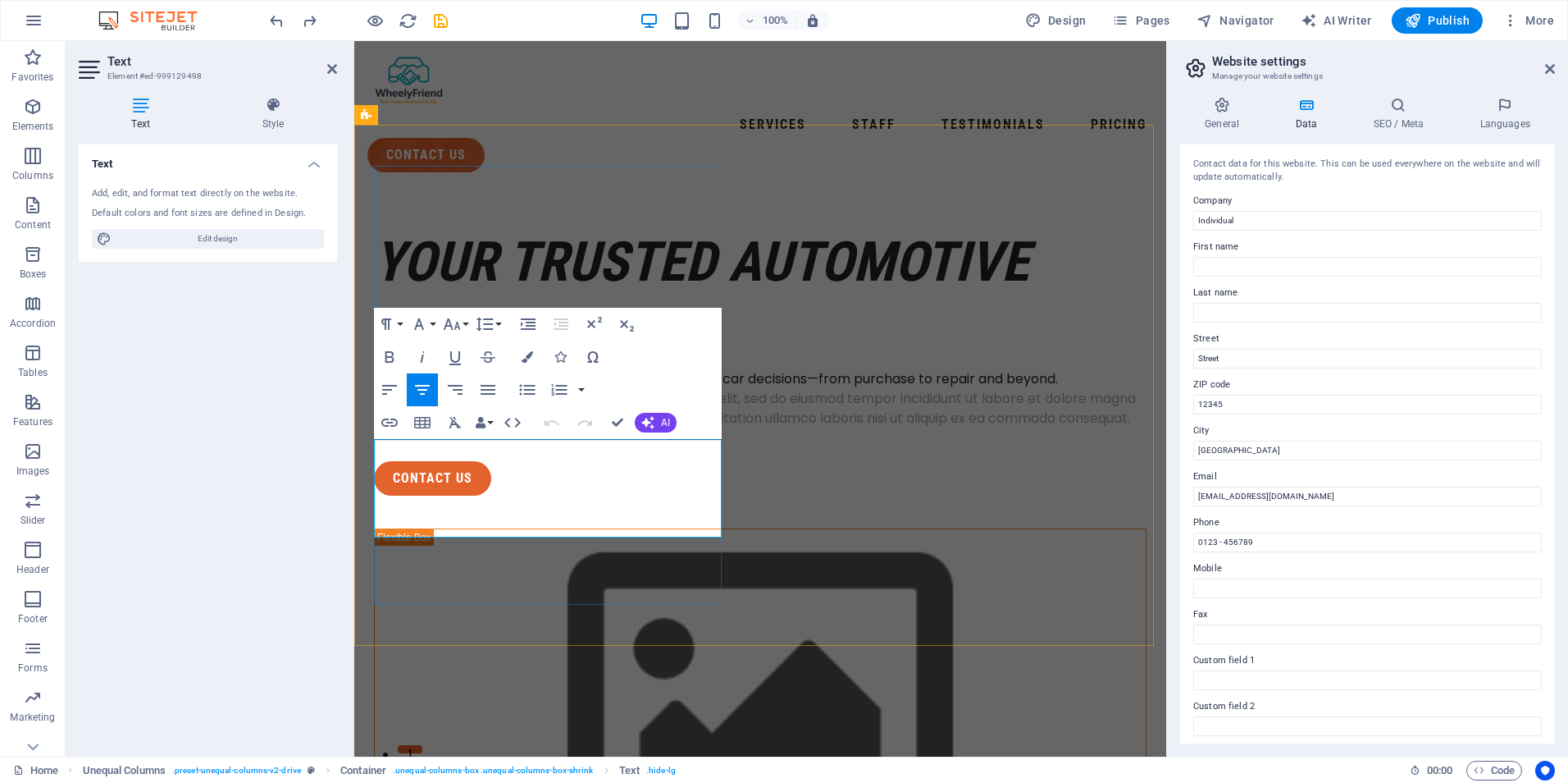
click at [478, 428] on p "Lorem ipsum dolor sit amet, consectetur adipiscing elit, sed do eiusmod tempor …" at bounding box center [760, 408] width 773 height 40
drag, startPoint x: 662, startPoint y: 533, endPoint x: 687, endPoint y: 487, distance: 52.4
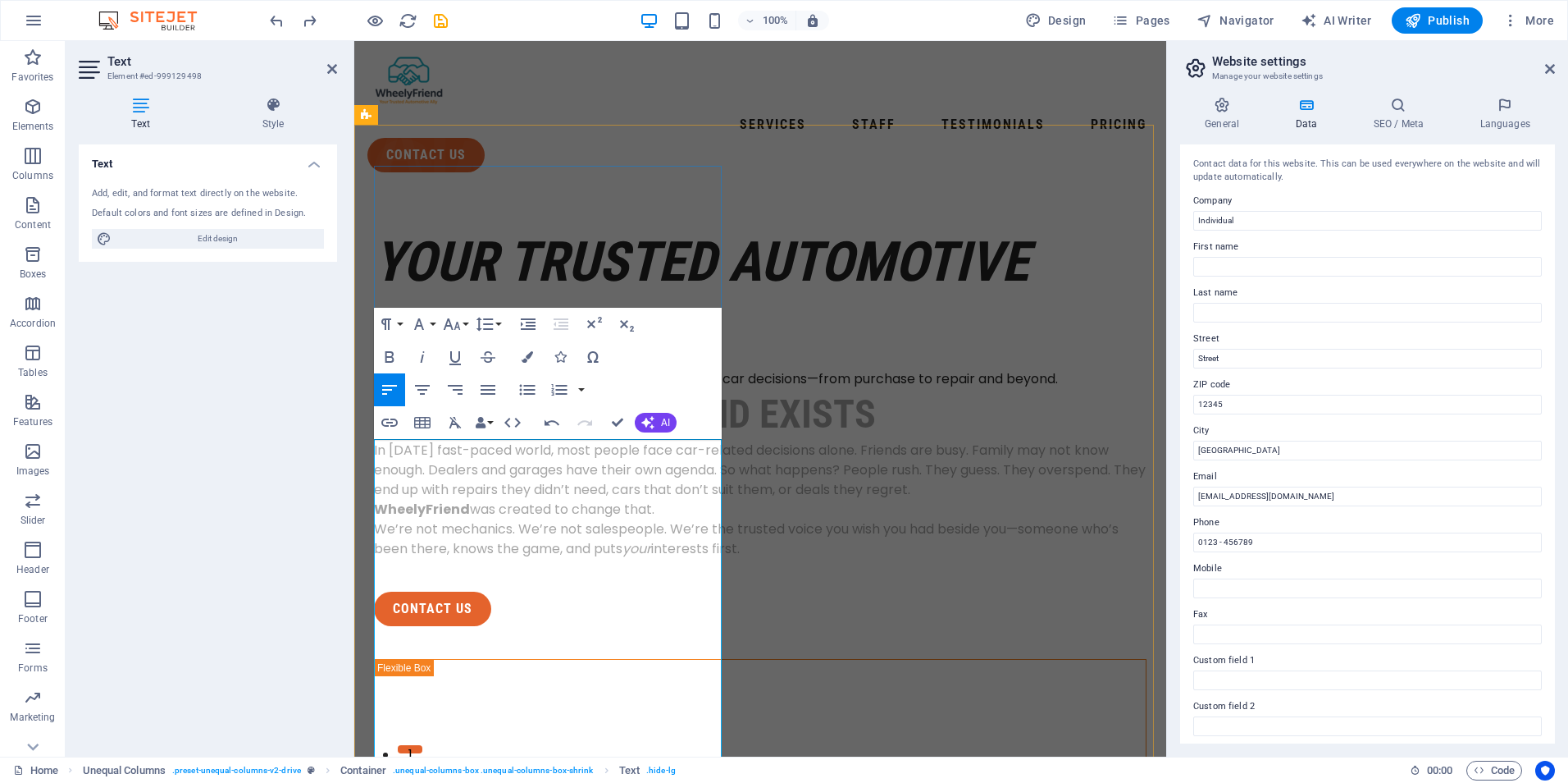
click at [496, 440] on h2 "🧭 Why WheelyFriend Exists" at bounding box center [760, 414] width 773 height 50
drag, startPoint x: 497, startPoint y: 570, endPoint x: 441, endPoint y: 471, distance: 113.7
click at [441, 440] on h2 "🧭 Why WheelyFriend Exists" at bounding box center [760, 414] width 773 height 50
click at [432, 325] on button "Font Family" at bounding box center [422, 324] width 31 height 33
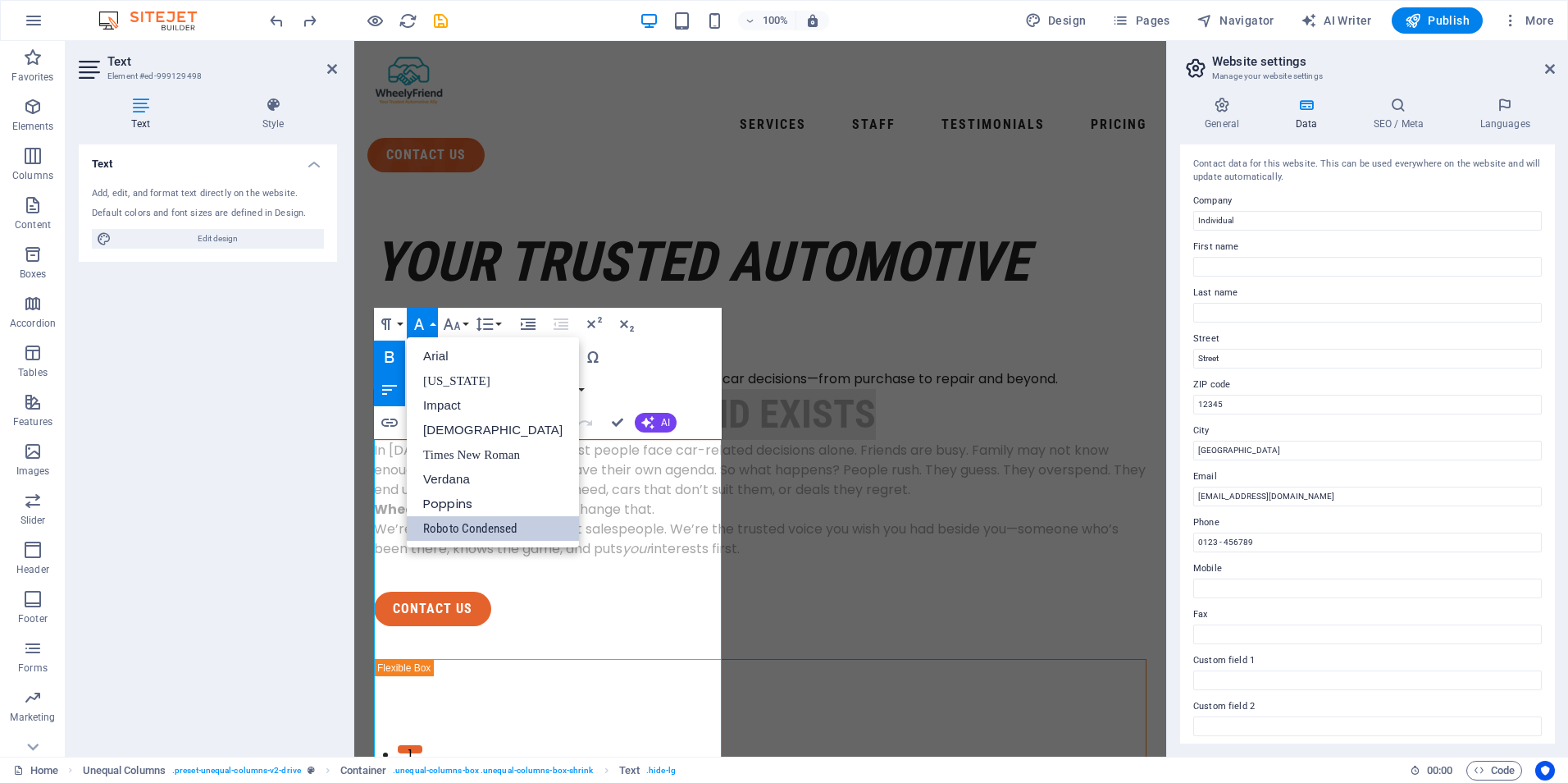
click at [430, 324] on button "Font Family" at bounding box center [422, 324] width 31 height 33
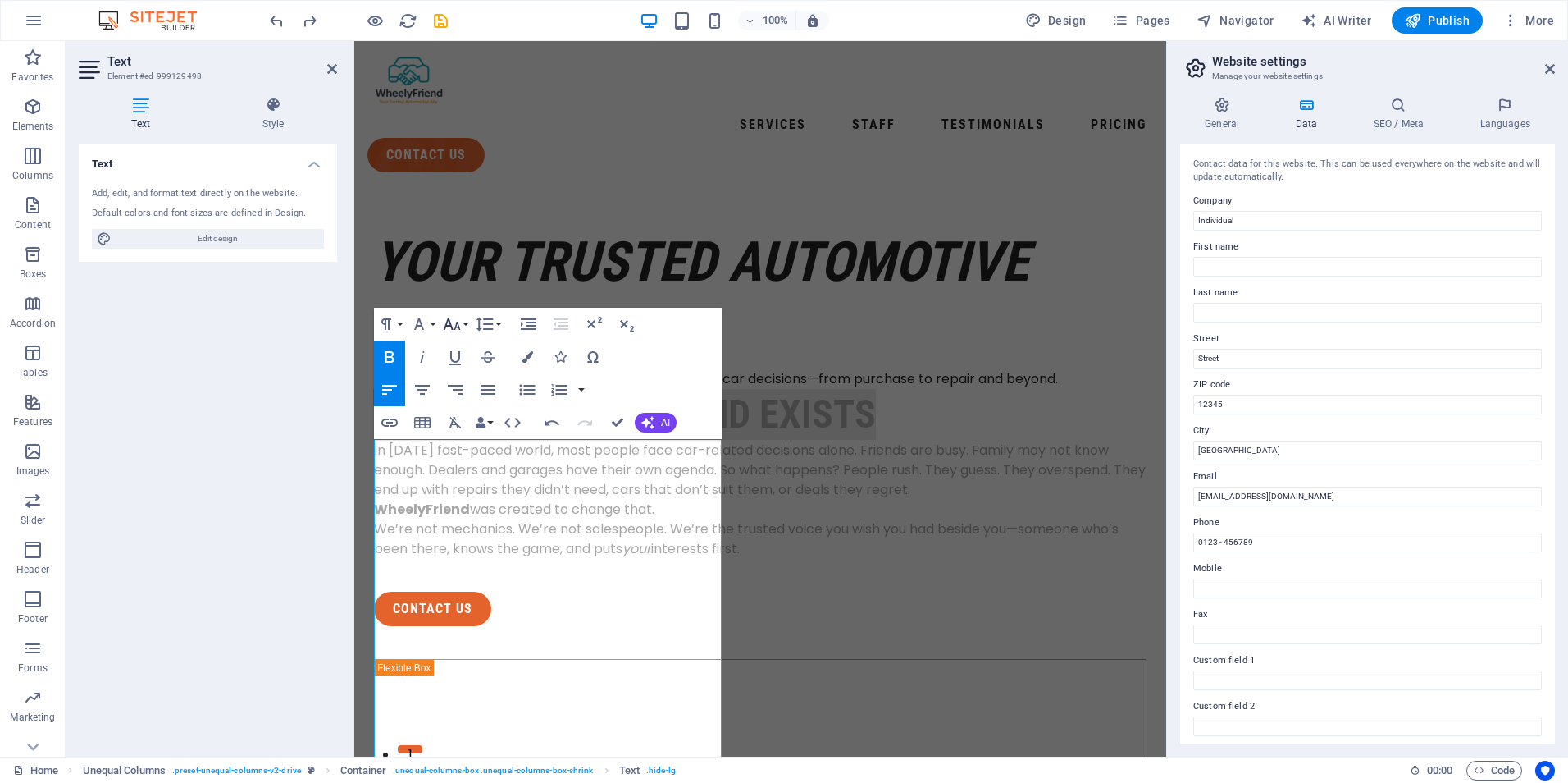
click at [460, 321] on icon "button" at bounding box center [452, 324] width 19 height 19
click at [472, 348] on link "14" at bounding box center [468, 346] width 59 height 24
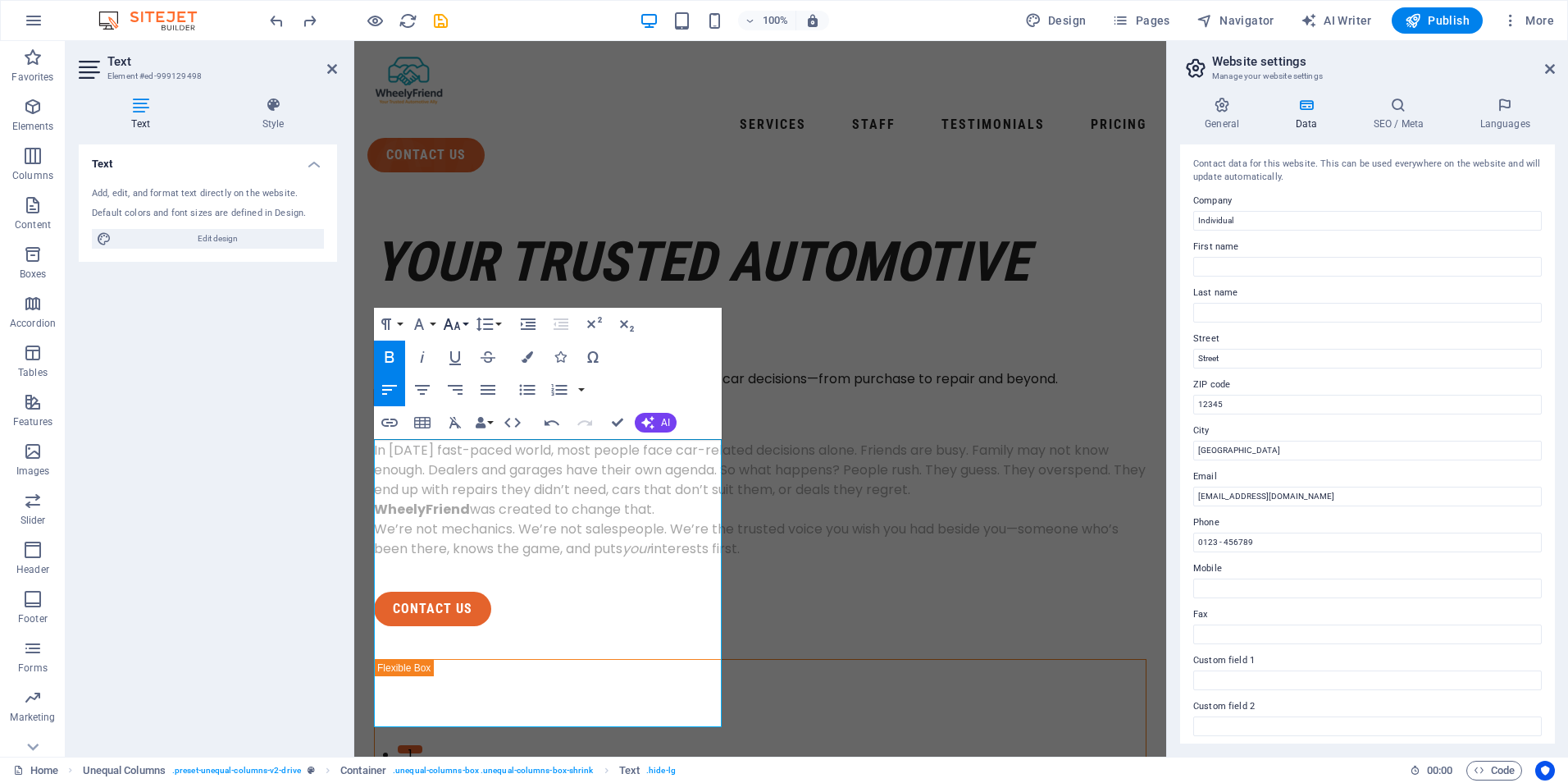
click at [460, 321] on icon "button" at bounding box center [452, 324] width 19 height 19
click at [462, 375] on link "18" at bounding box center [468, 371] width 59 height 24
click at [414, 440] on h2 "🧭 Why WheelyFriend Exists" at bounding box center [760, 414] width 773 height 50
click at [404, 440] on h2 "🧭 Why WheelyFriend Exists" at bounding box center [760, 414] width 773 height 50
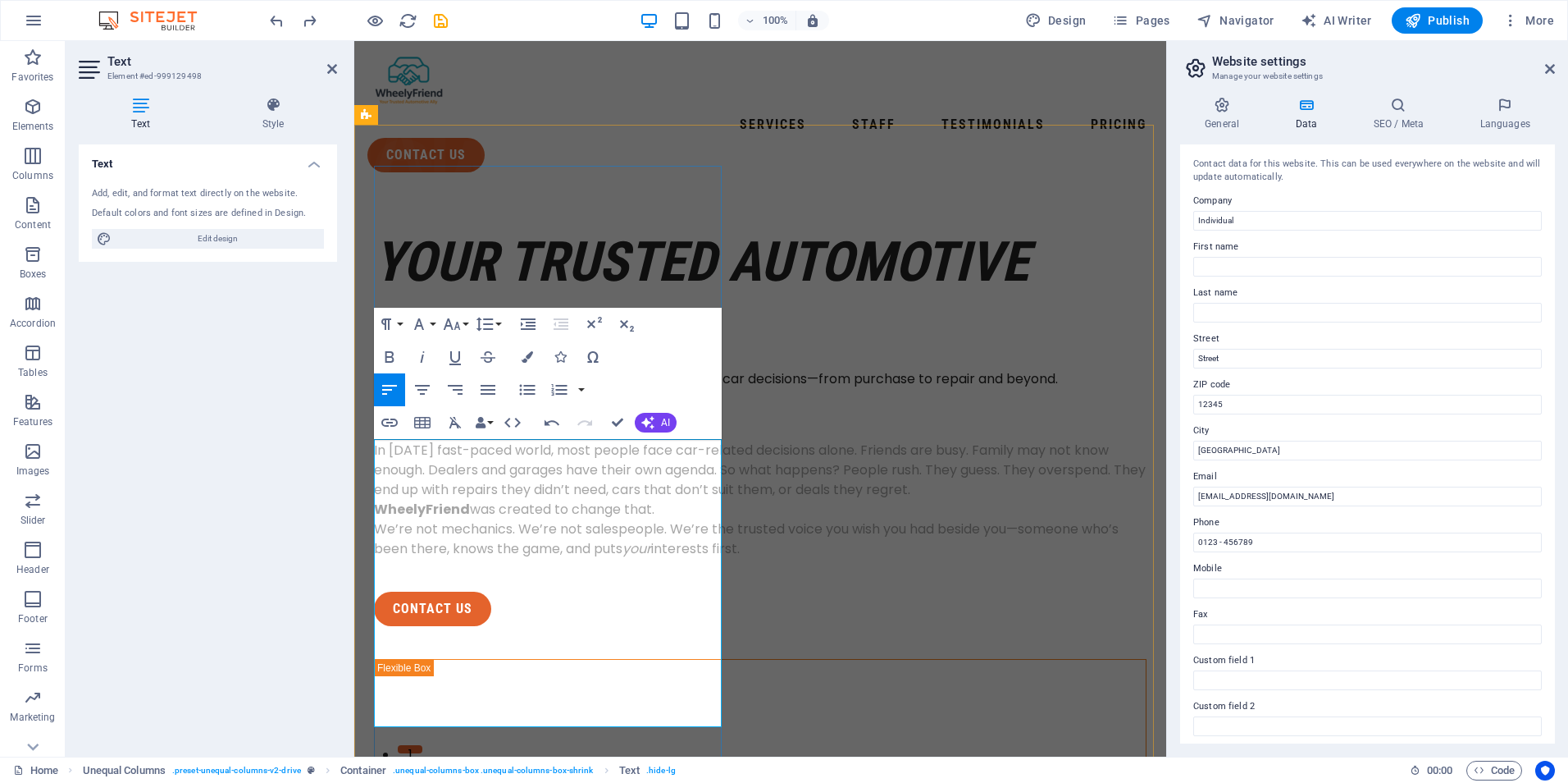
click at [400, 440] on h2 "🧭 Why WheelyFriend Exists" at bounding box center [760, 414] width 773 height 50
click at [399, 440] on h2 "🧭 Why WheelyFriend Exists" at bounding box center [760, 414] width 773 height 50
click at [440, 500] on p "In today’s fast-paced world, most people face car-related decisions alone. Frie…" at bounding box center [760, 470] width 773 height 59
click at [411, 440] on h2 "🧭 Why WheelyFriend Exists" at bounding box center [760, 414] width 773 height 50
click at [471, 500] on p "In today’s fast-paced world, most people face car-related decisions alone. Frie…" at bounding box center [760, 470] width 773 height 59
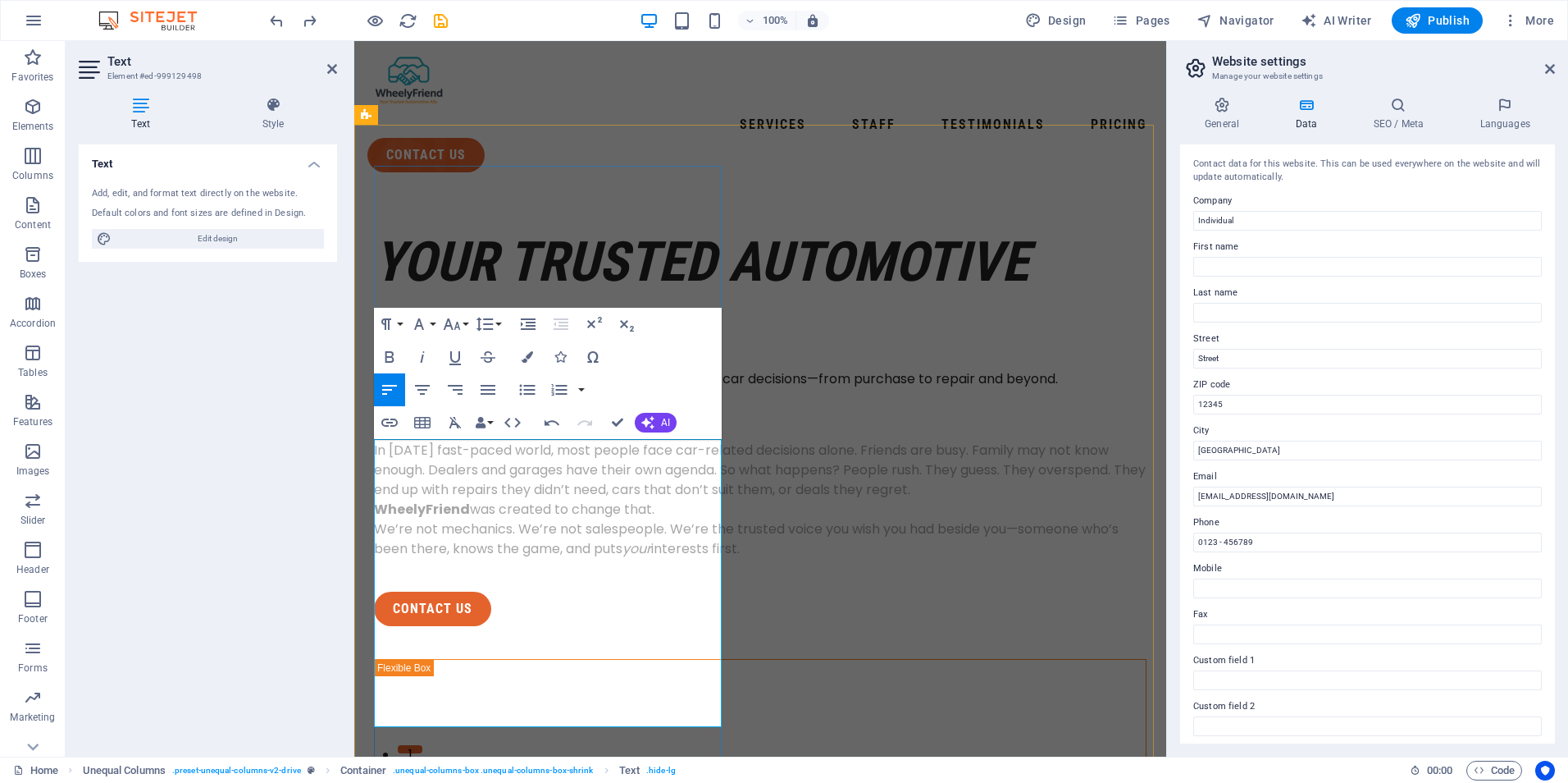
click at [464, 518] on strong "WheelyFriend" at bounding box center [422, 508] width 96 height 18
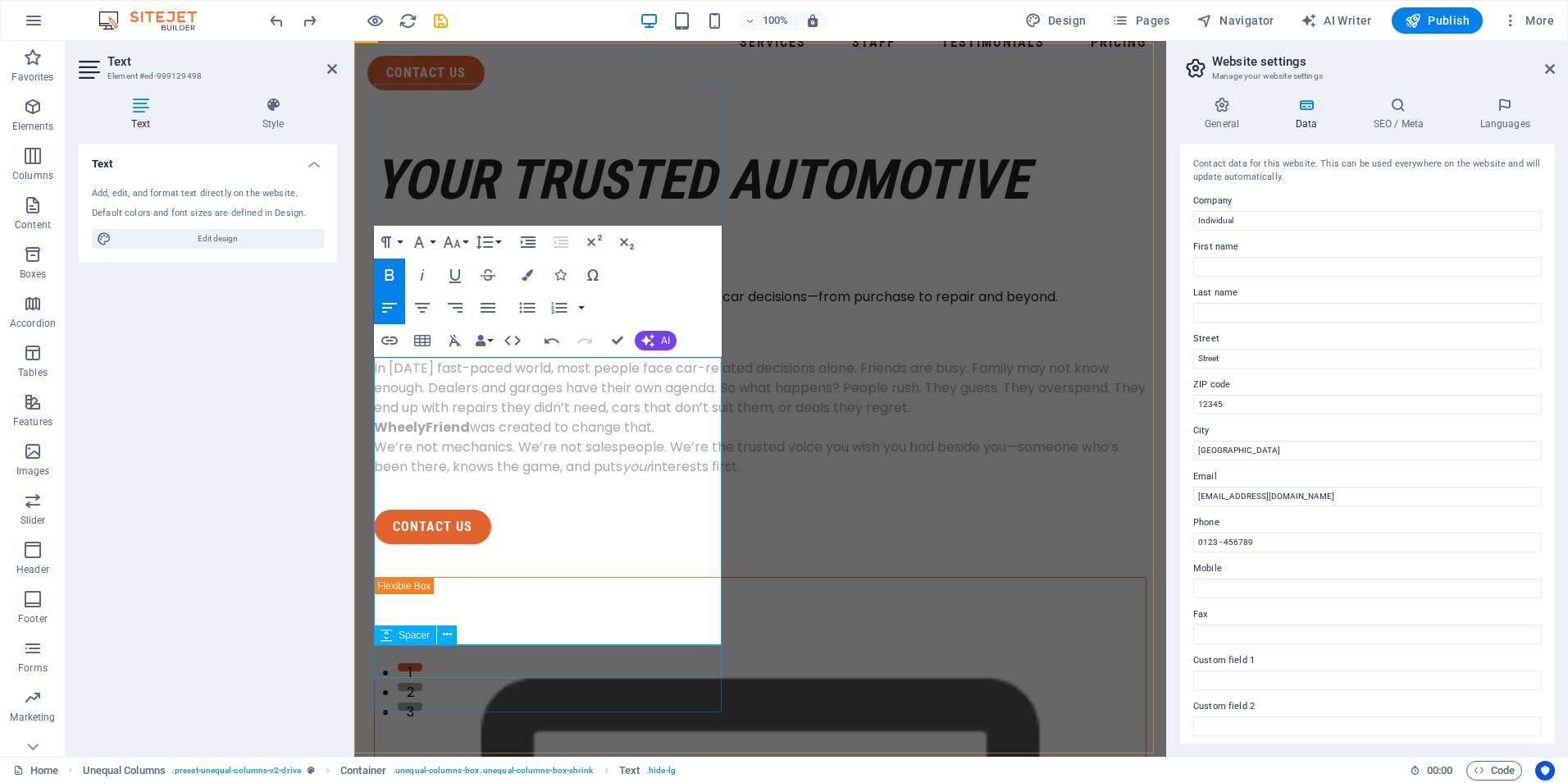
scroll to position [0, 0]
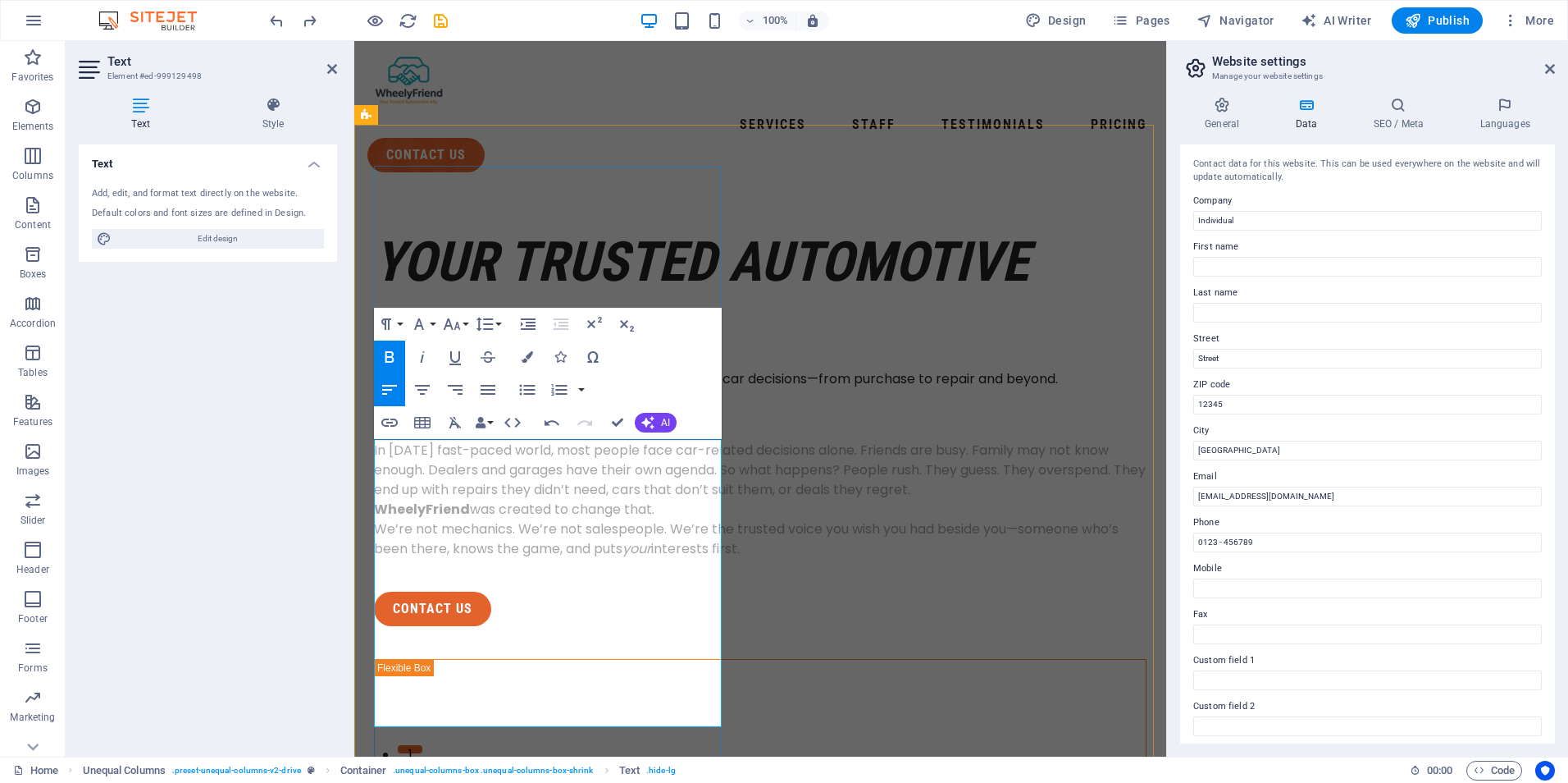
click at [713, 500] on p "In today’s fast-paced world, most people face car-related decisions alone. Frie…" at bounding box center [760, 470] width 773 height 59
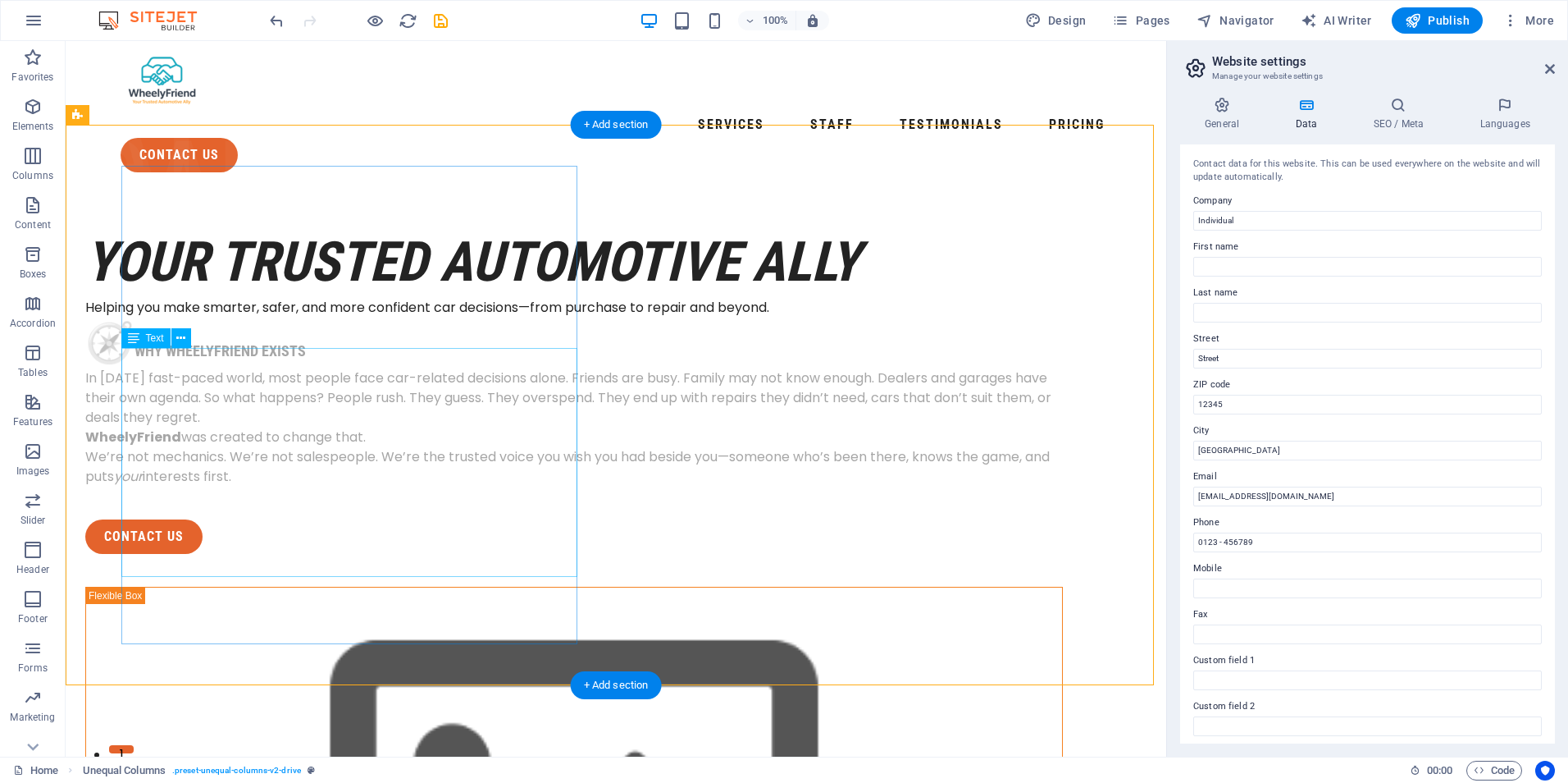
click at [285, 447] on div "🧭 Why WheelyFriend Exists In today’s fast-paced world, most people face car-rel…" at bounding box center [574, 402] width 977 height 169
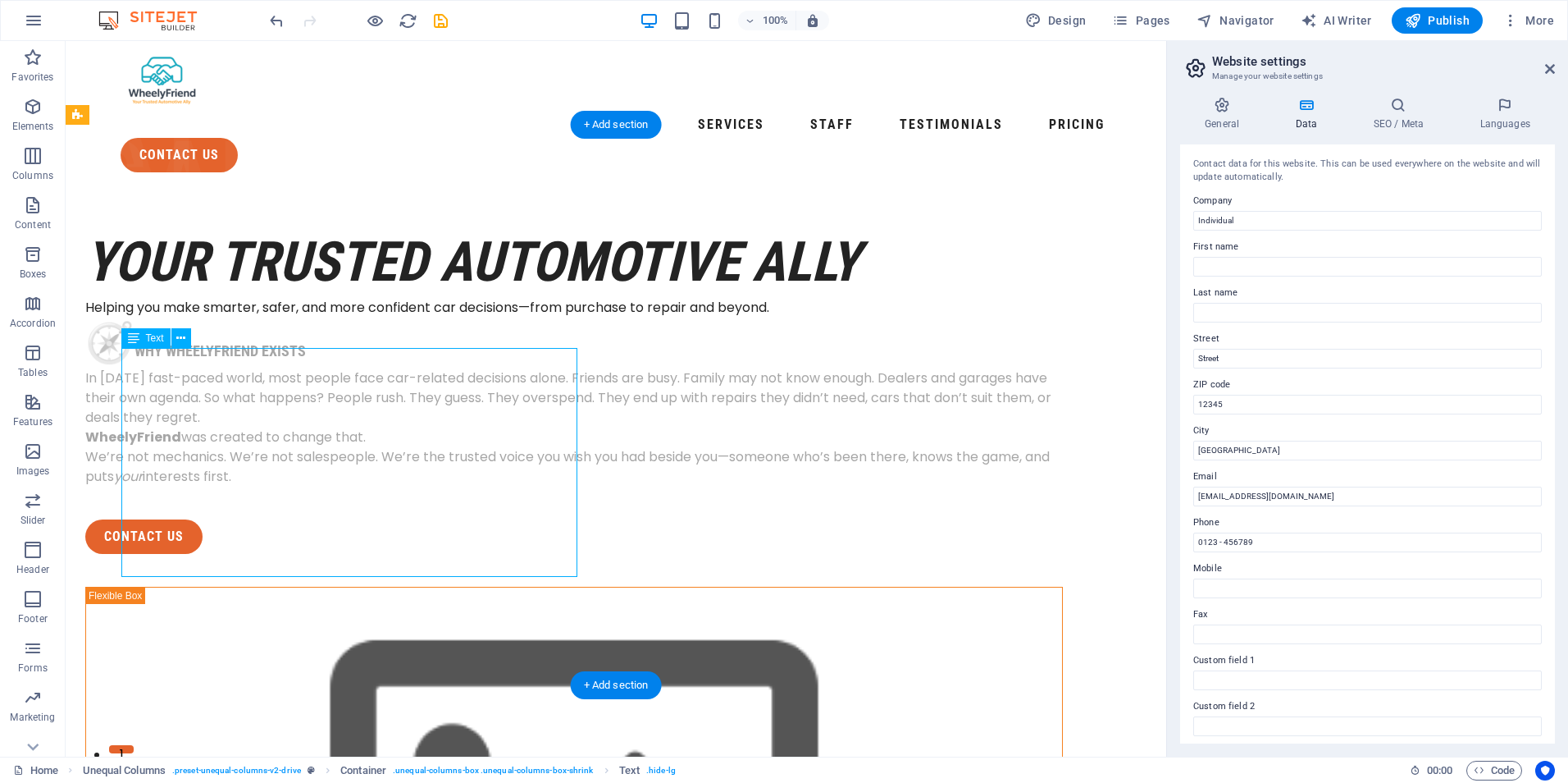
click at [285, 447] on div "🧭 Why WheelyFriend Exists In today’s fast-paced world, most people face car-rel…" at bounding box center [574, 402] width 977 height 169
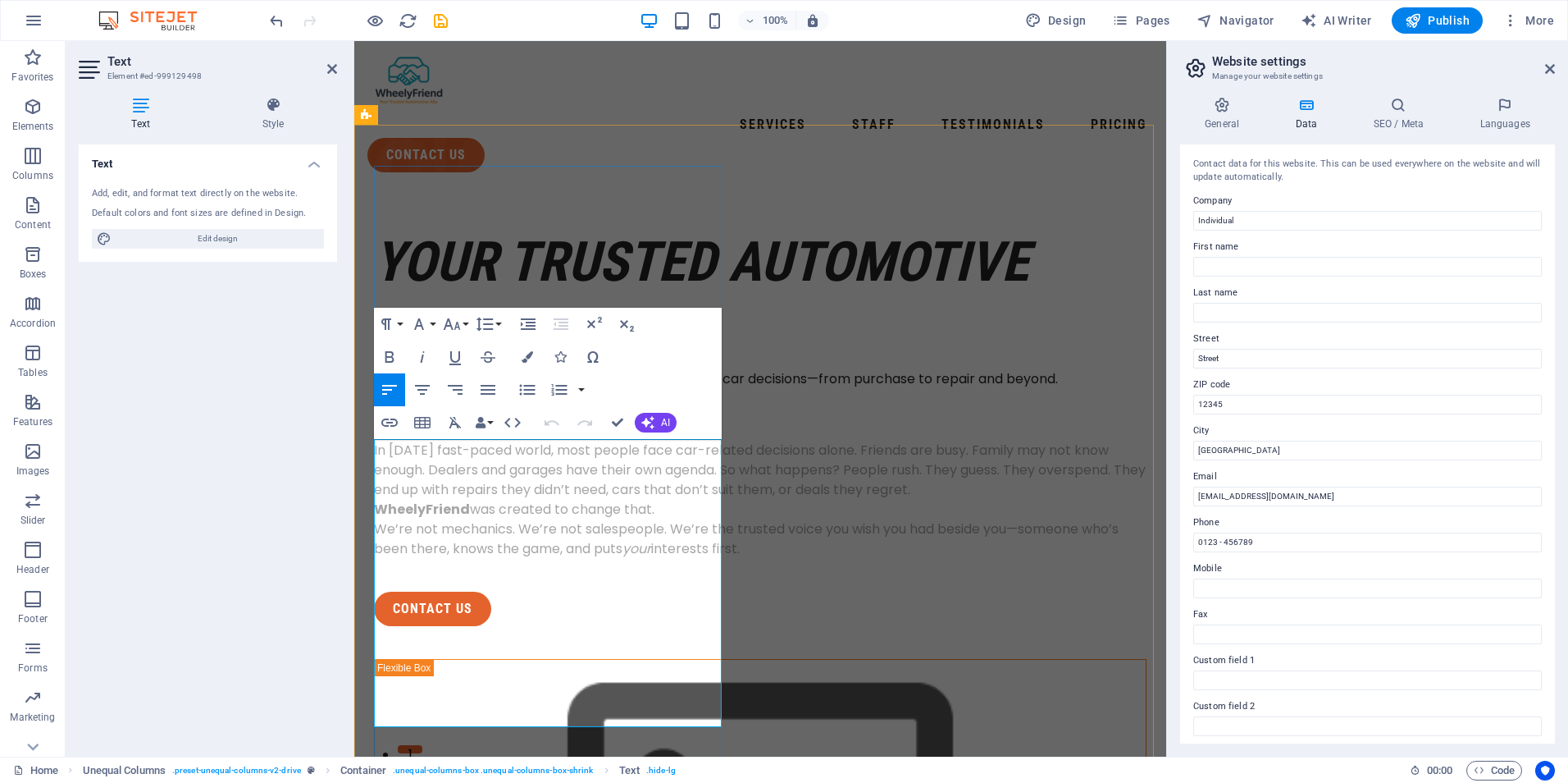
click at [492, 500] on p "In today’s fast-paced world, most people face car-related decisions alone. Frie…" at bounding box center [760, 470] width 773 height 59
drag, startPoint x: 528, startPoint y: 718, endPoint x: 433, endPoint y: 475, distance: 260.9
click at [433, 475] on div "🧭 Why WheelyFriend Exists In today’s fast-paced world, most people face car-rel…" at bounding box center [760, 473] width 773 height 169
click at [530, 356] on icon "button" at bounding box center [528, 357] width 12 height 12
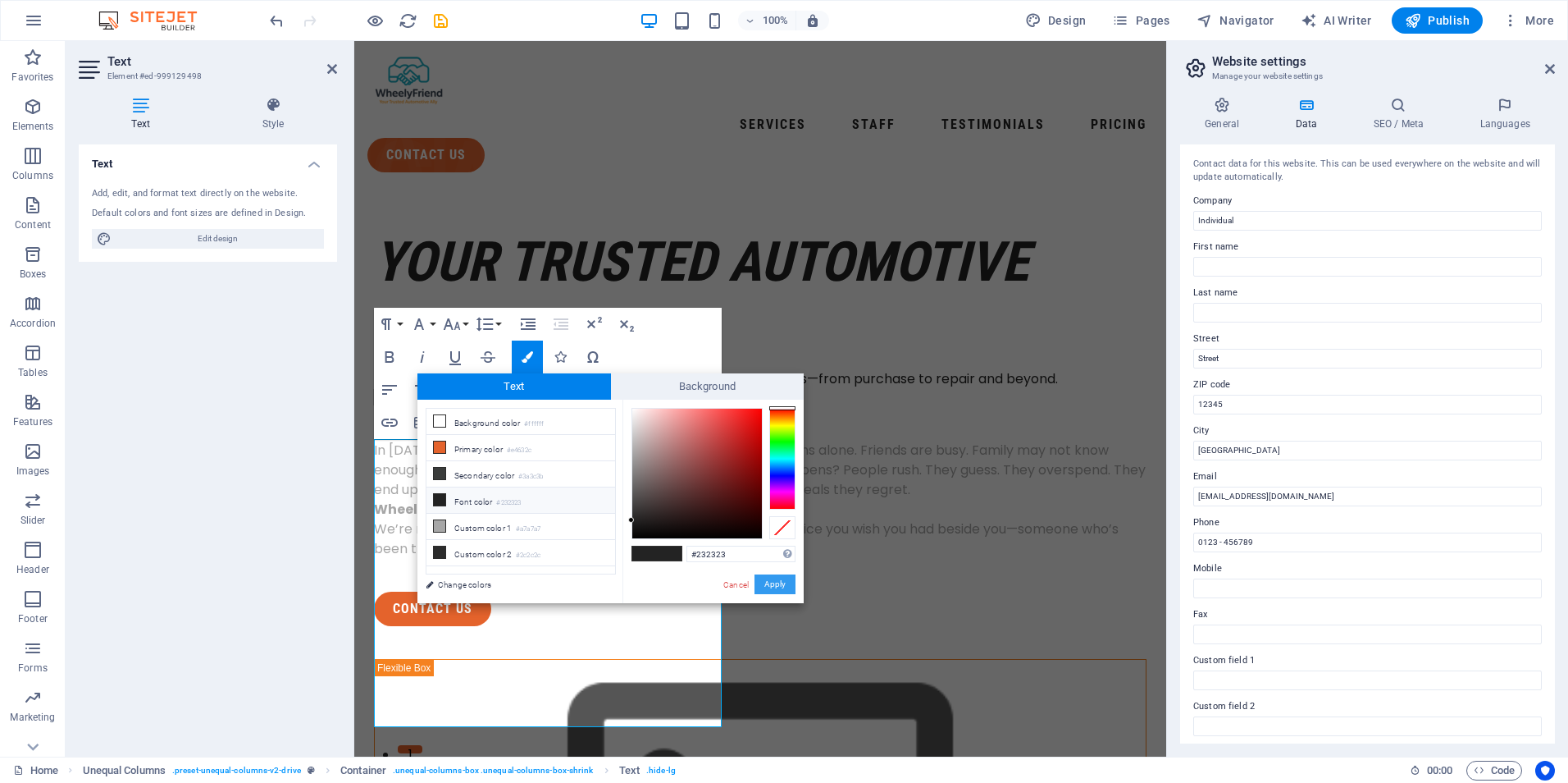
click at [778, 584] on button "Apply" at bounding box center [775, 584] width 41 height 19
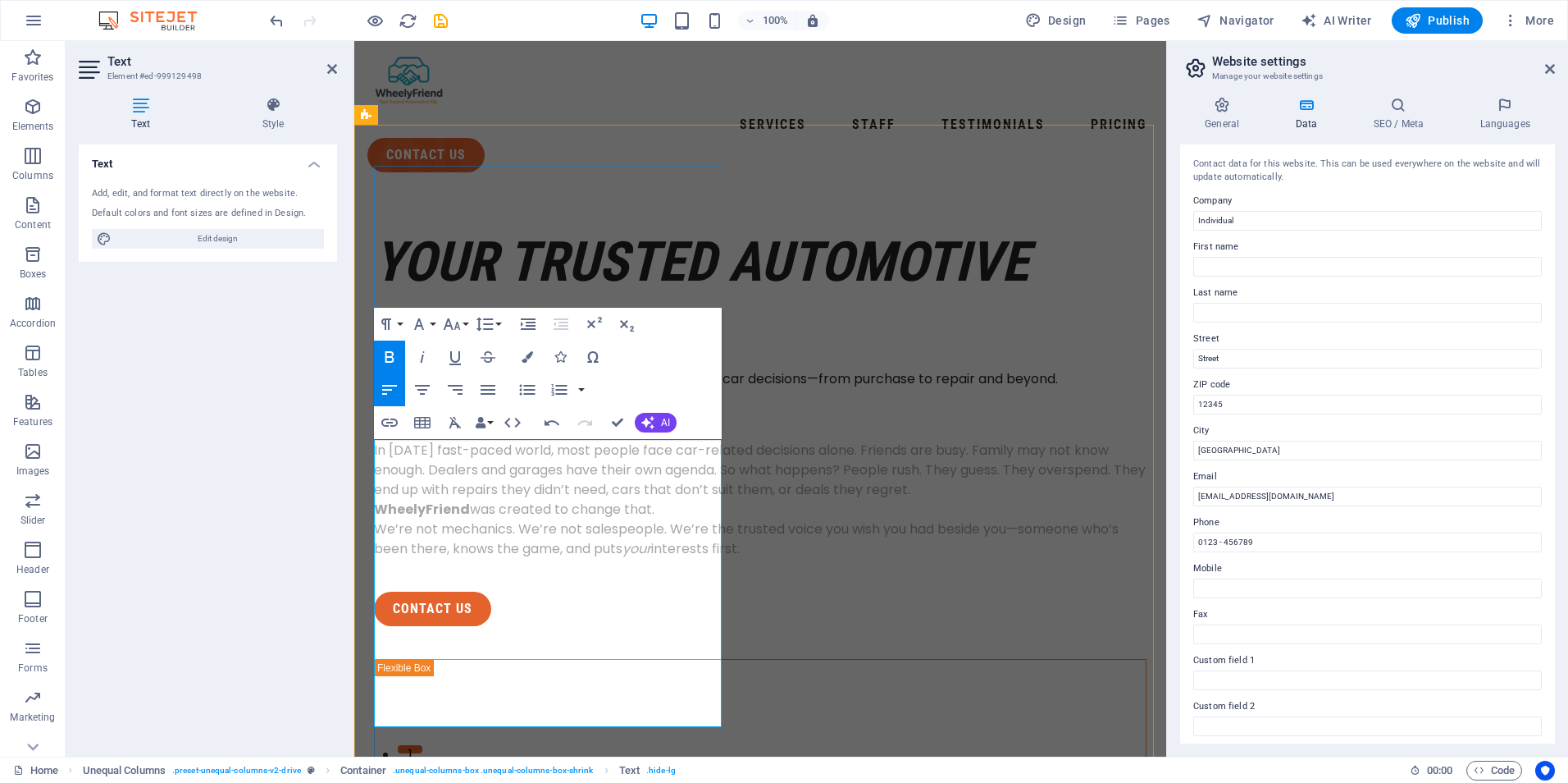
click at [587, 499] on span "In today’s fast-paced world, most people face car-related decisions alone. Frie…" at bounding box center [760, 470] width 772 height 58
click at [595, 499] on span "In today’s fast-paced world, most people face car-related decisions alone. Frie…" at bounding box center [760, 470] width 772 height 58
click at [521, 558] on span "We’re not mechanics. We’re not salespeople. We’re the trusted voice you wish yo…" at bounding box center [747, 538] width 745 height 39
click at [279, 16] on icon "undo" at bounding box center [276, 20] width 18 height 18
click at [274, 17] on icon "undo" at bounding box center [276, 20] width 18 height 18
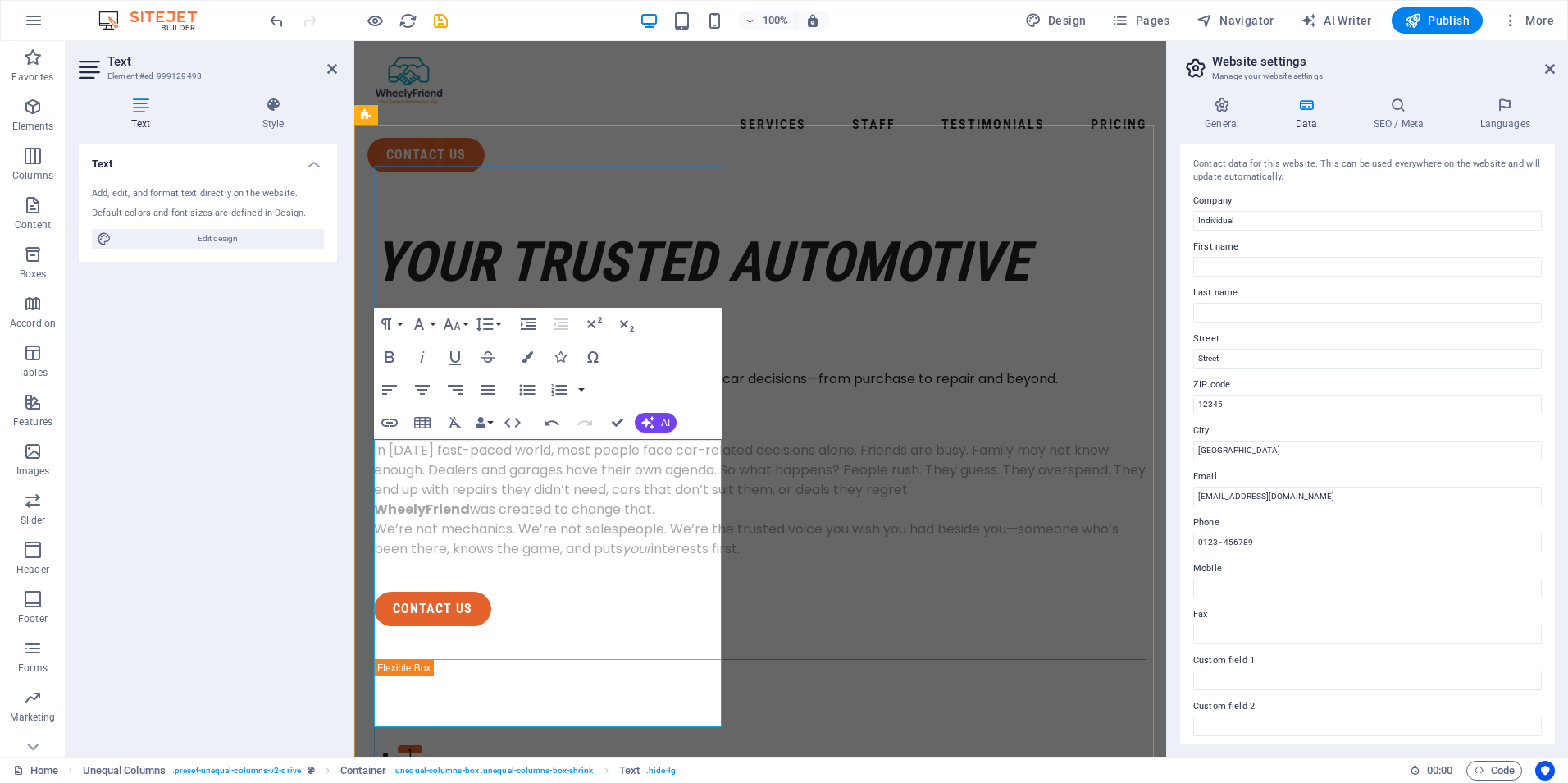
click at [593, 518] on span "WheelyFriend was created to change that." at bounding box center [514, 508] width 280 height 18
click at [340, 678] on div "Text Style Text Add, edit, and format text directly on the website. Default col…" at bounding box center [208, 419] width 284 height 672
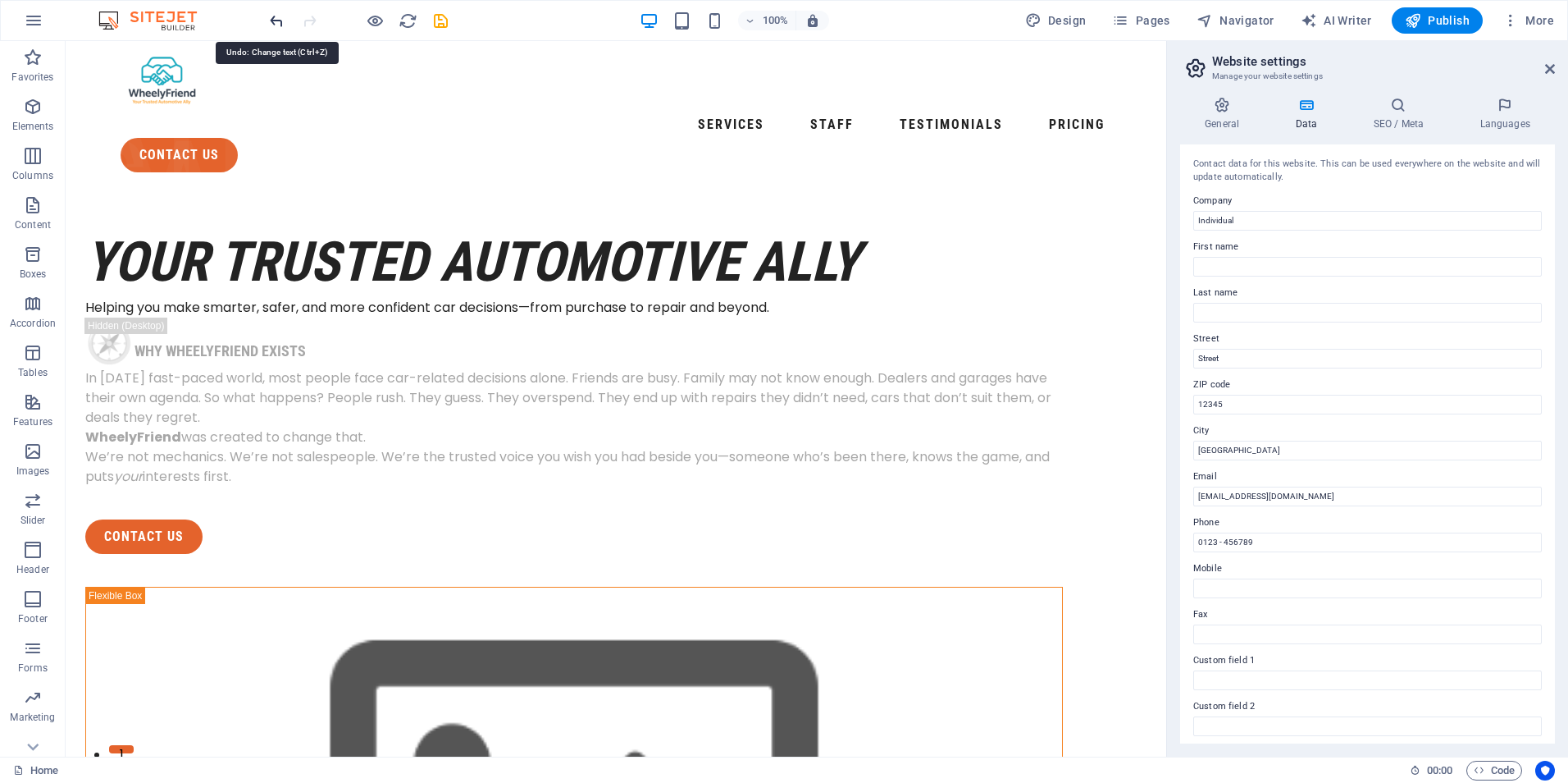
click at [273, 22] on icon "undo" at bounding box center [276, 20] width 18 height 18
click at [273, 16] on icon "undo" at bounding box center [276, 20] width 18 height 18
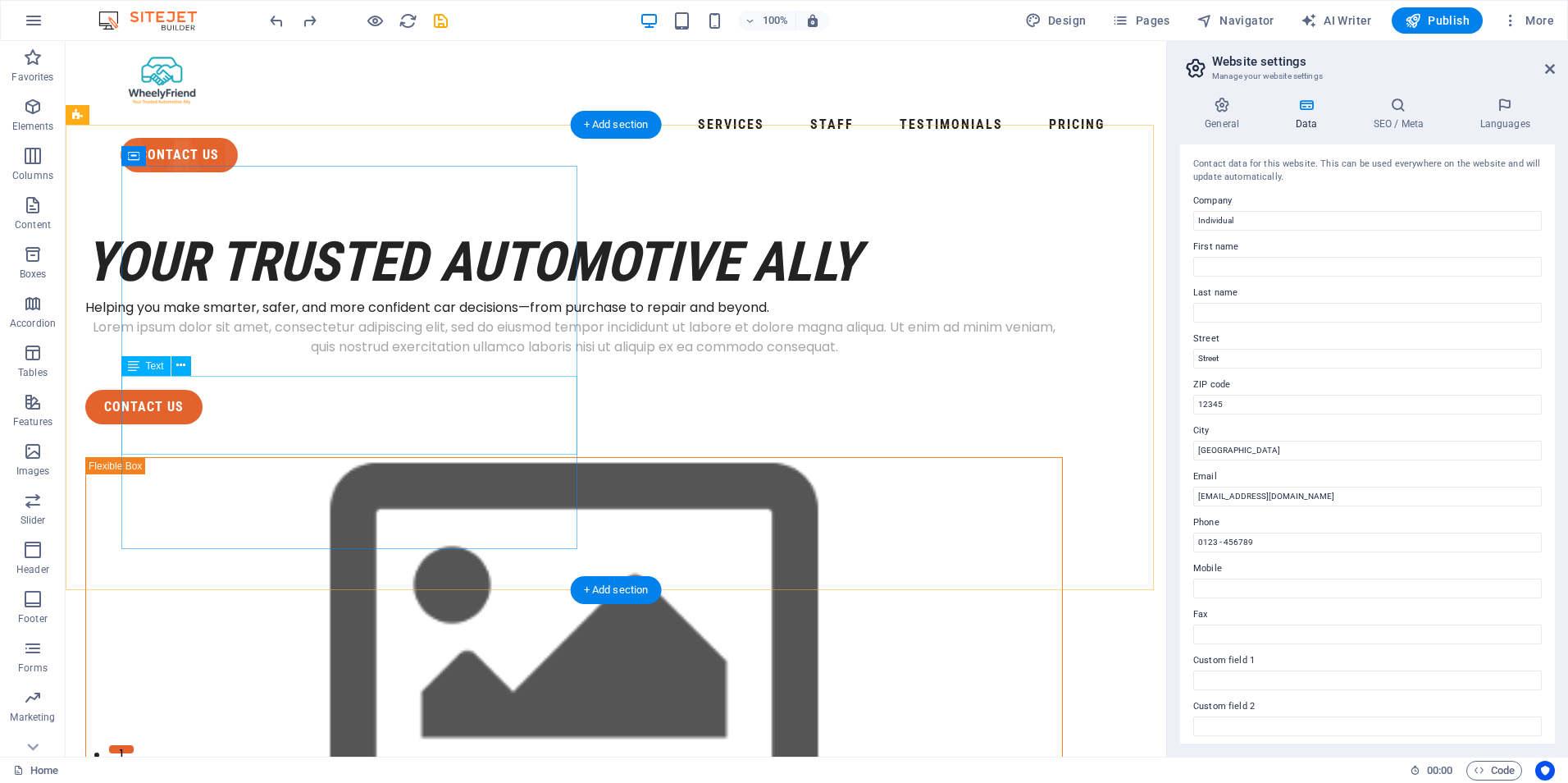
click at [349, 357] on div "Lorem ipsum dolor sit amet, consectetur adipiscing elit, sed do eiusmod tempor …" at bounding box center [574, 337] width 977 height 40
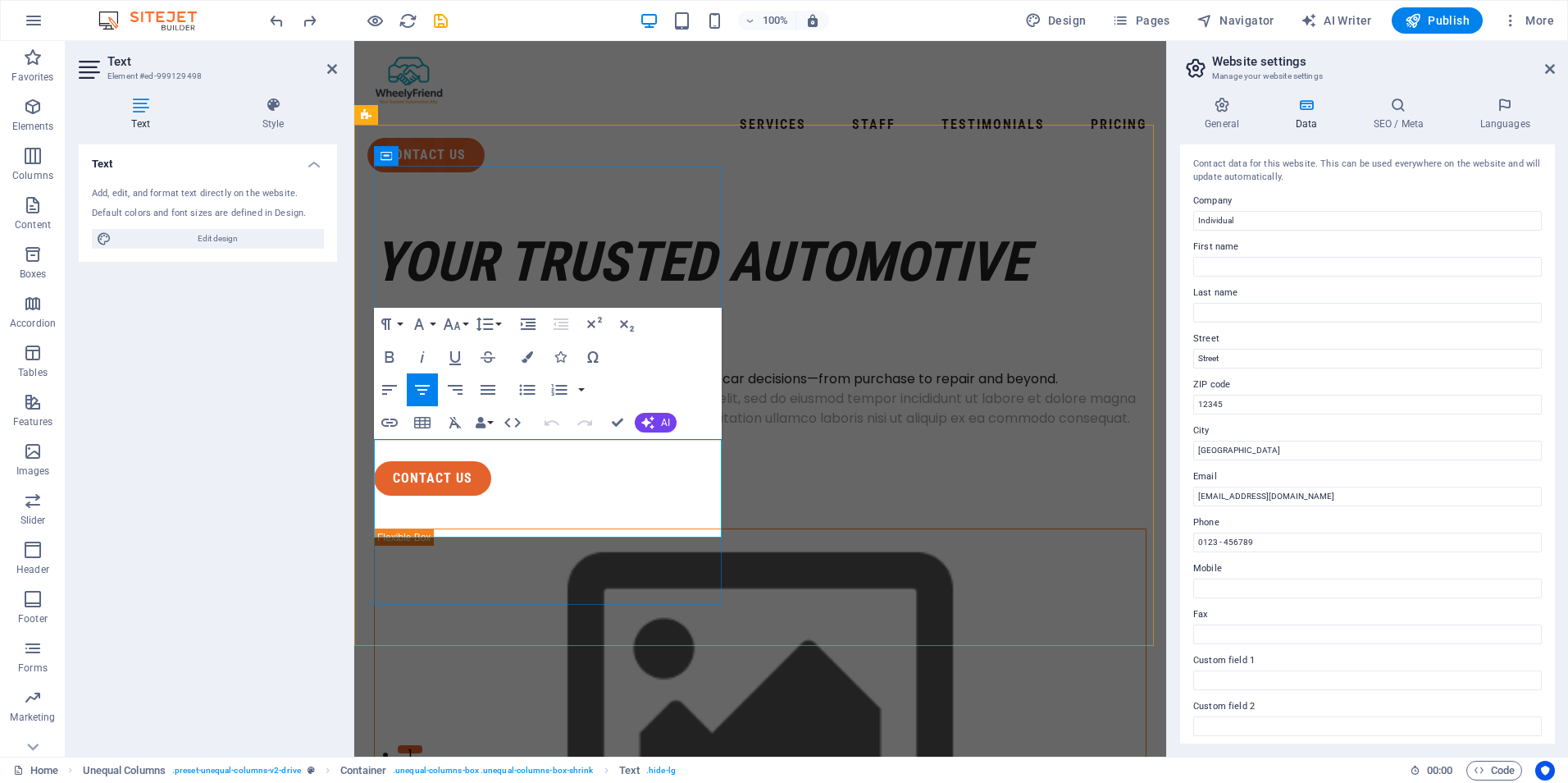
click at [512, 428] on p "Lorem ipsum dolor sit amet, consectetur adipiscing elit, sed do eiusmod tempor …" at bounding box center [760, 408] width 773 height 40
click at [606, 226] on div "Your Trusted Automotive Ally" at bounding box center [760, 297] width 773 height 143
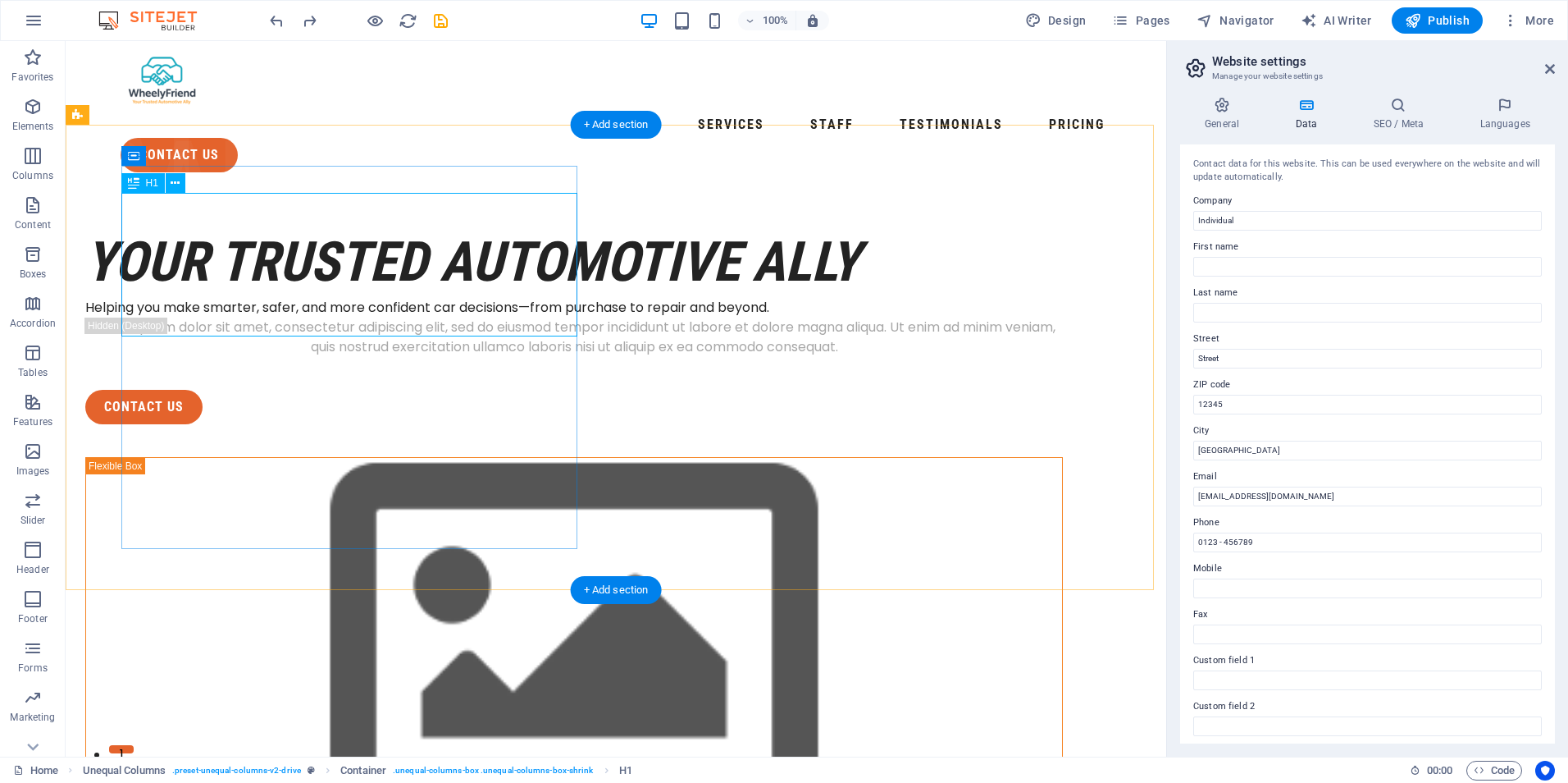
click at [397, 226] on div "Your Trusted Automotive Ally" at bounding box center [574, 262] width 977 height 72
click at [130, 182] on icon at bounding box center [134, 182] width 12 height 19
click at [136, 182] on icon at bounding box center [134, 182] width 12 height 19
click at [157, 185] on span "H1" at bounding box center [152, 182] width 13 height 10
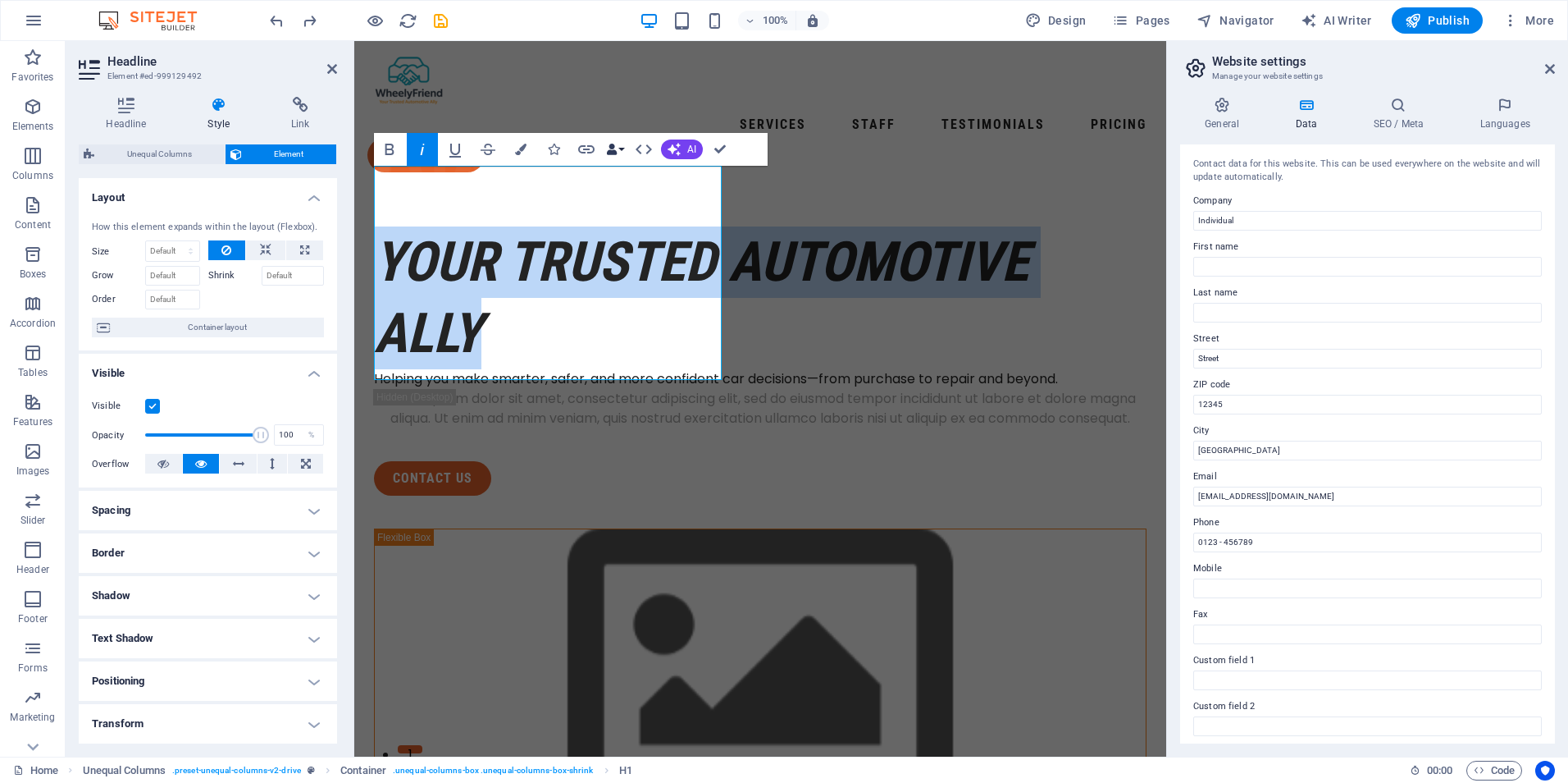
click at [619, 145] on button "Data Bindings" at bounding box center [615, 149] width 23 height 33
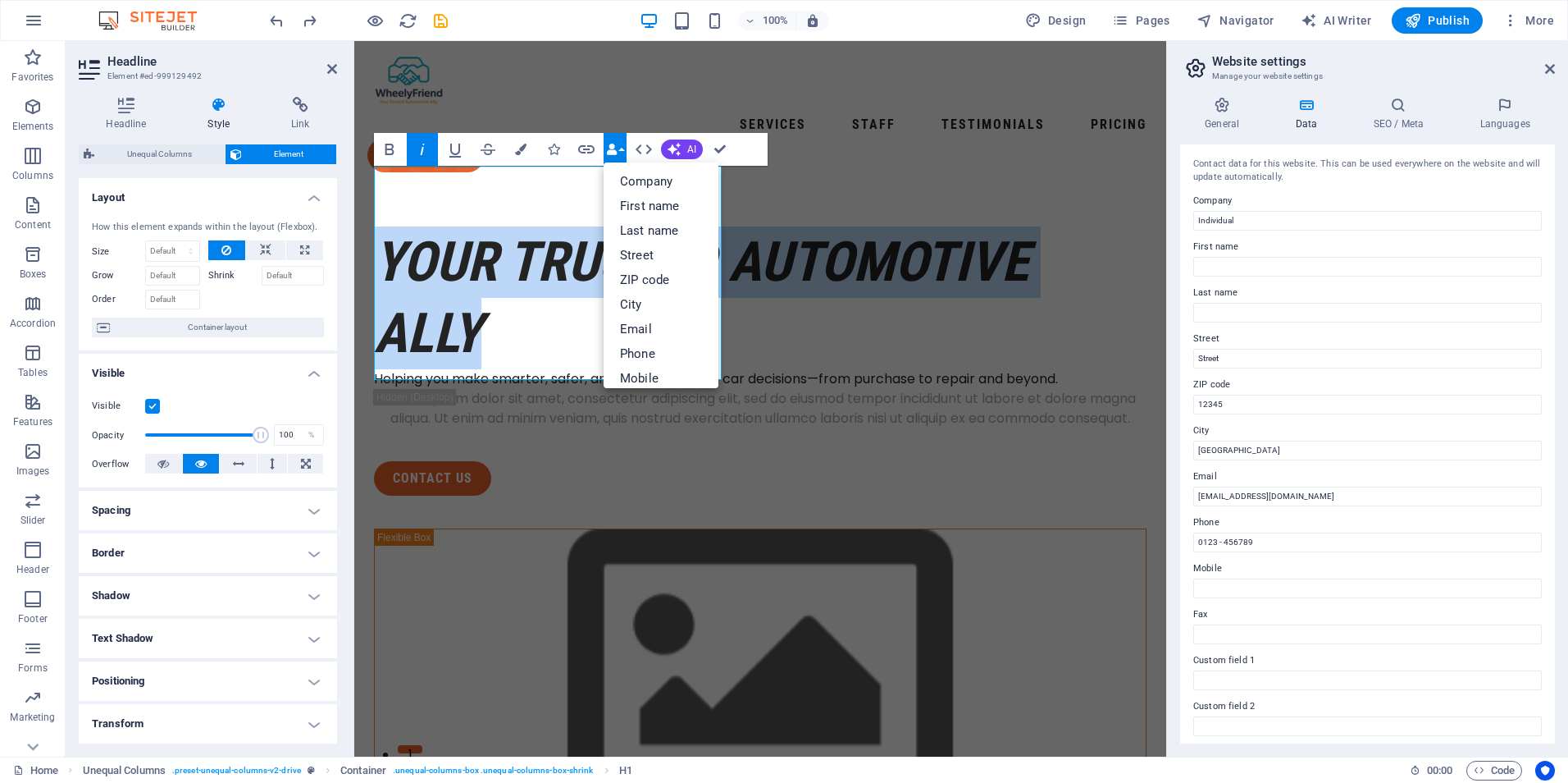
click at [619, 145] on button "Data Bindings" at bounding box center [615, 149] width 23 height 33
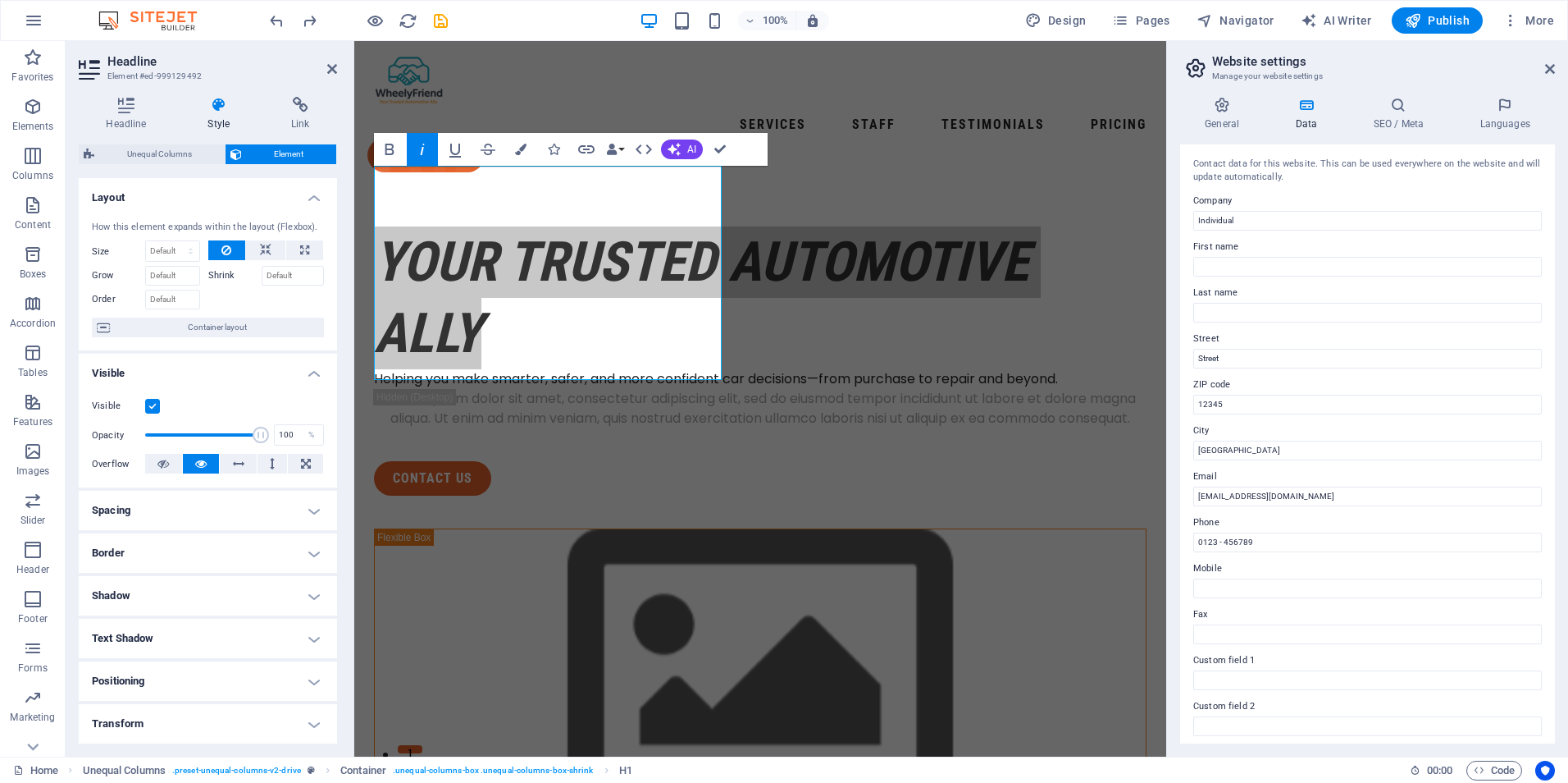
drag, startPoint x: 258, startPoint y: 435, endPoint x: 330, endPoint y: 428, distance: 72.3
click at [330, 428] on div "Visible Opacity 100 % Overflow" at bounding box center [208, 435] width 258 height 104
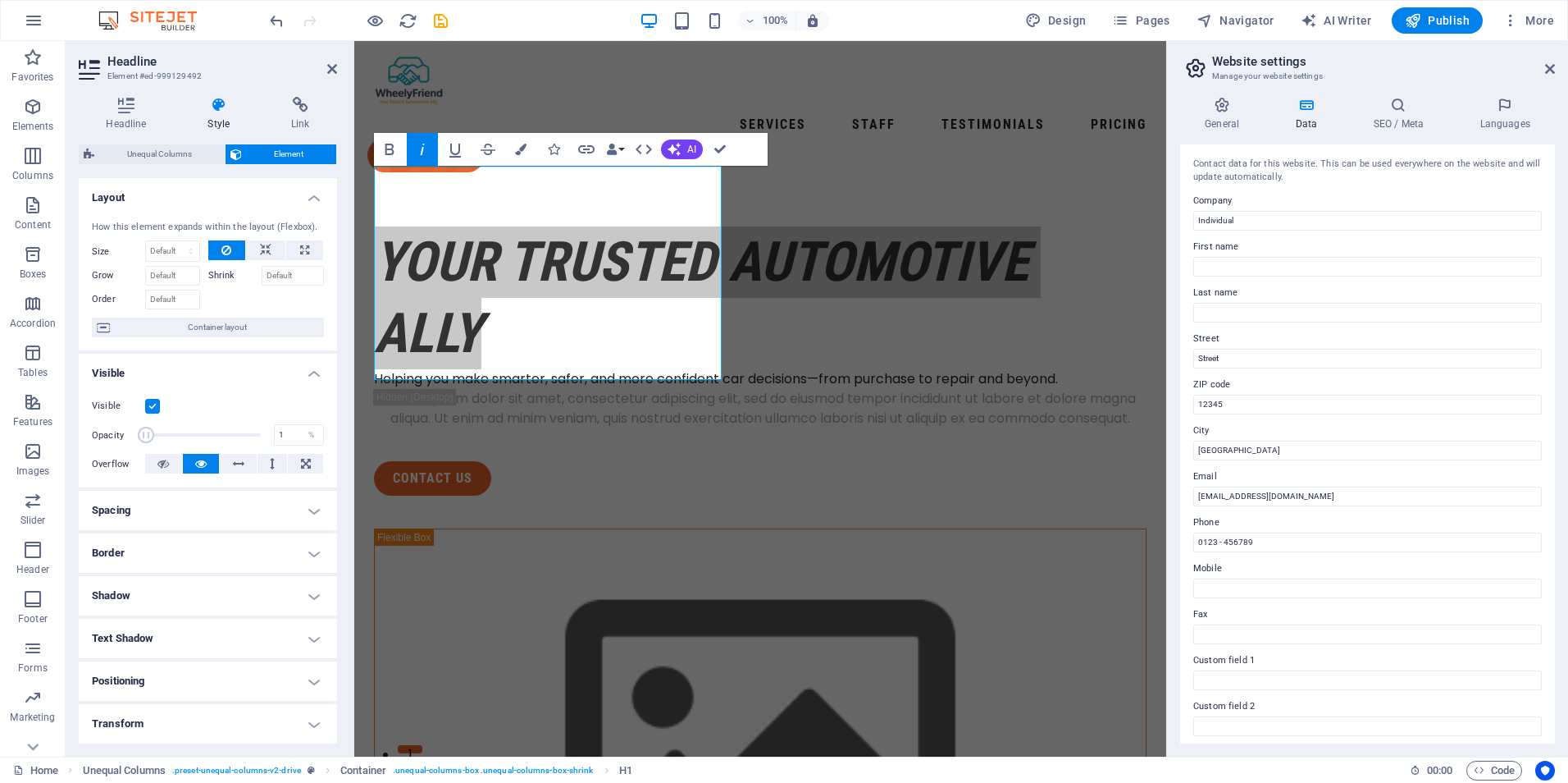
drag, startPoint x: 250, startPoint y: 433, endPoint x: 123, endPoint y: 433, distance: 127.0
click at [123, 433] on div "Opacity 1 %" at bounding box center [208, 434] width 232 height 24
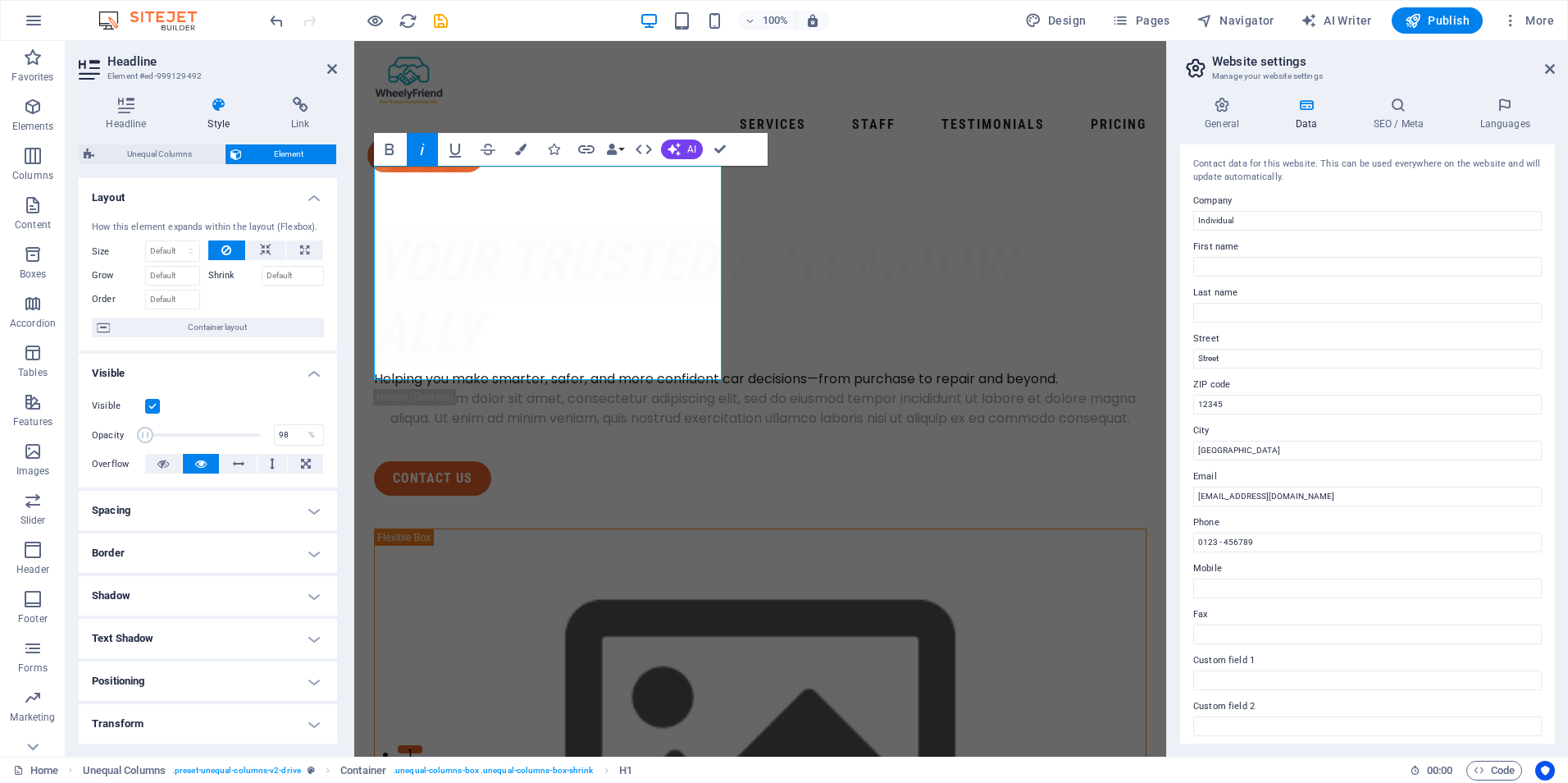
type input "100"
drag, startPoint x: 144, startPoint y: 434, endPoint x: 293, endPoint y: 428, distance: 149.1
click at [293, 428] on div "Opacity 100 %" at bounding box center [208, 434] width 232 height 24
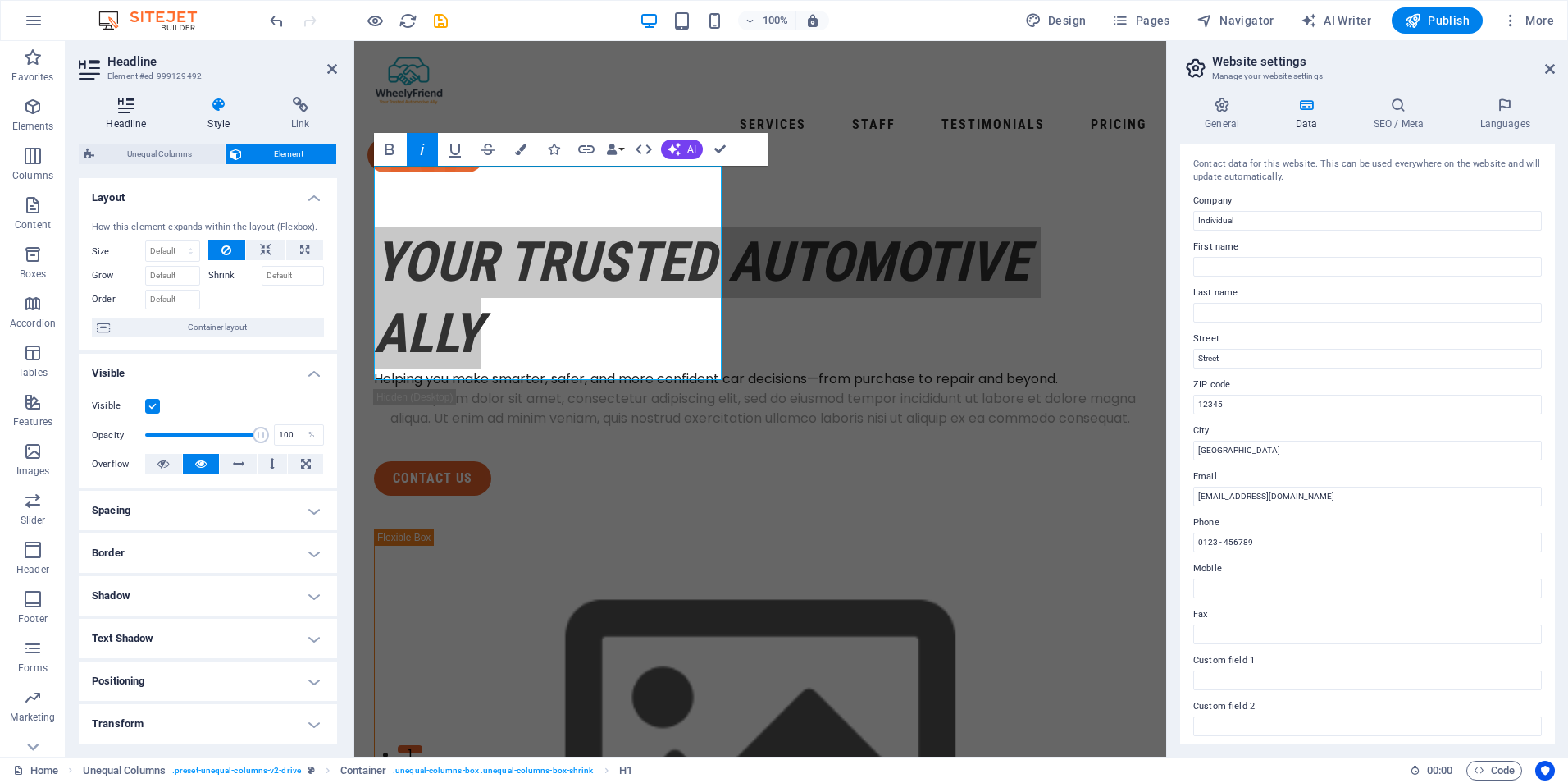
click at [120, 109] on icon at bounding box center [126, 105] width 95 height 16
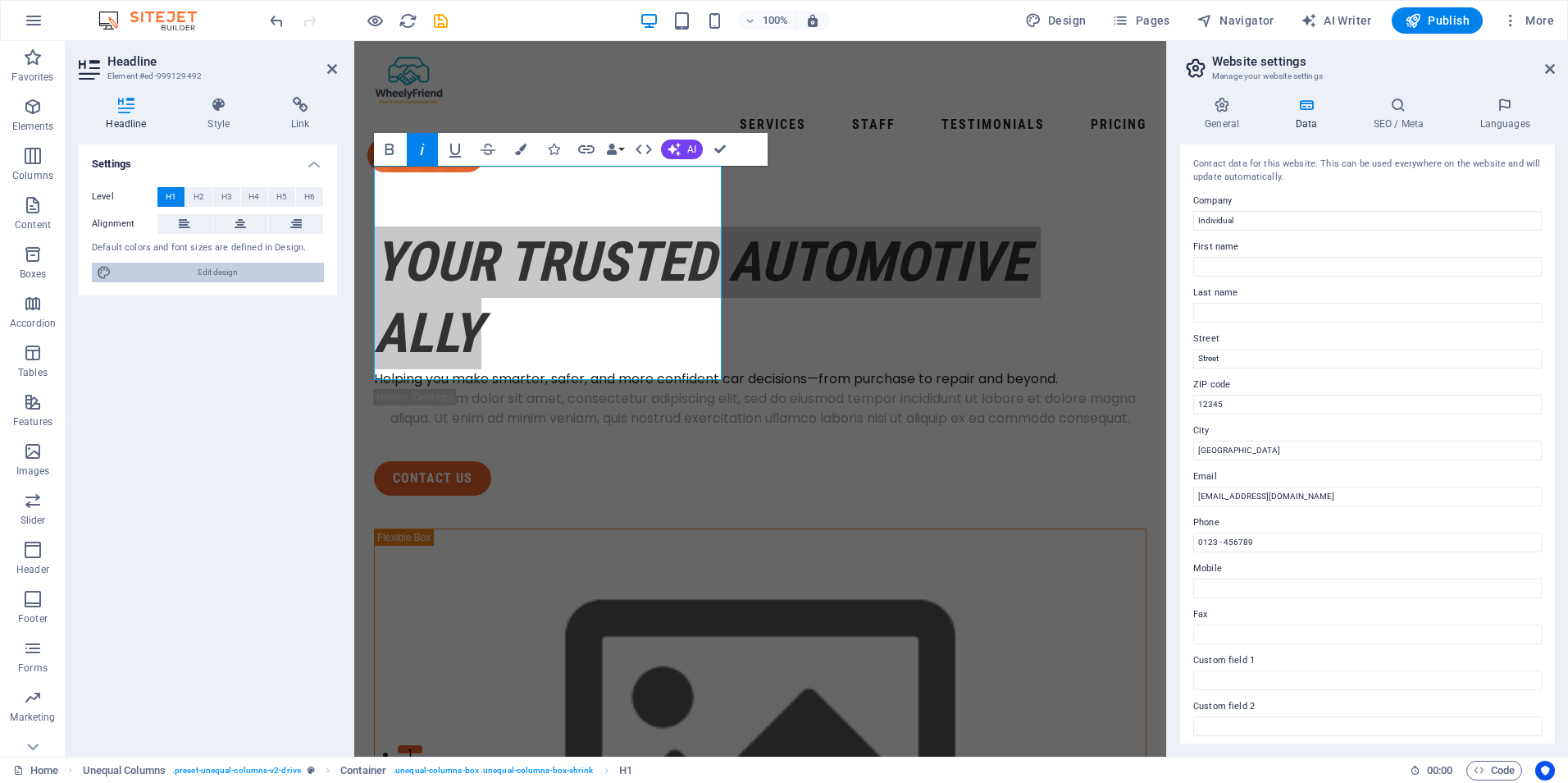
click at [213, 274] on span "Edit design" at bounding box center [217, 273] width 203 height 19
click at [186, 272] on span "Edit design" at bounding box center [217, 273] width 203 height 19
select select "px"
select select "400"
select select "px"
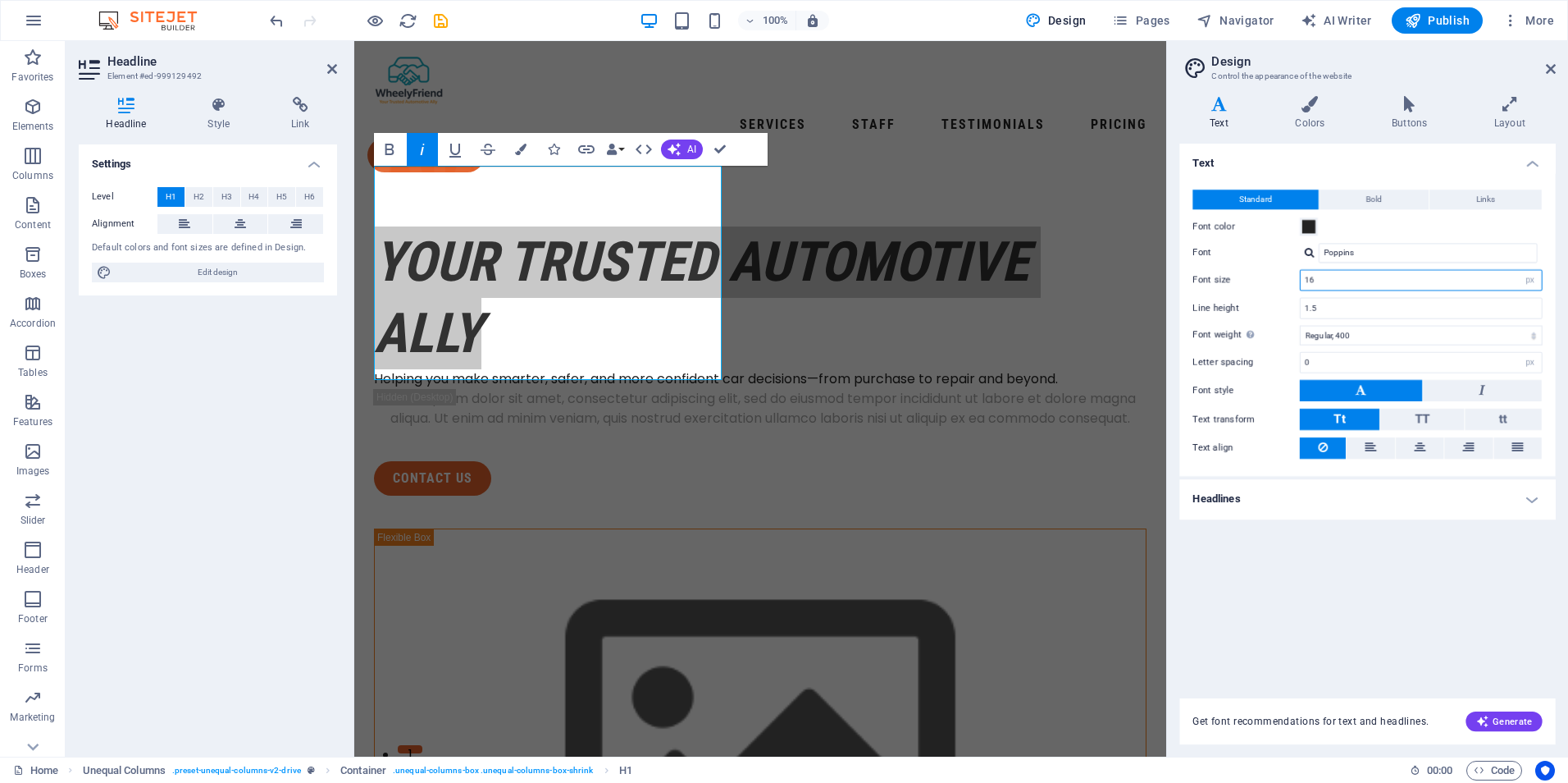
click at [1426, 284] on input "16" at bounding box center [1421, 280] width 240 height 19
drag, startPoint x: 364, startPoint y: 235, endPoint x: 1237, endPoint y: 285, distance: 874.4
click at [1237, 285] on div "Font size 16 rem px" at bounding box center [1366, 280] width 348 height 21
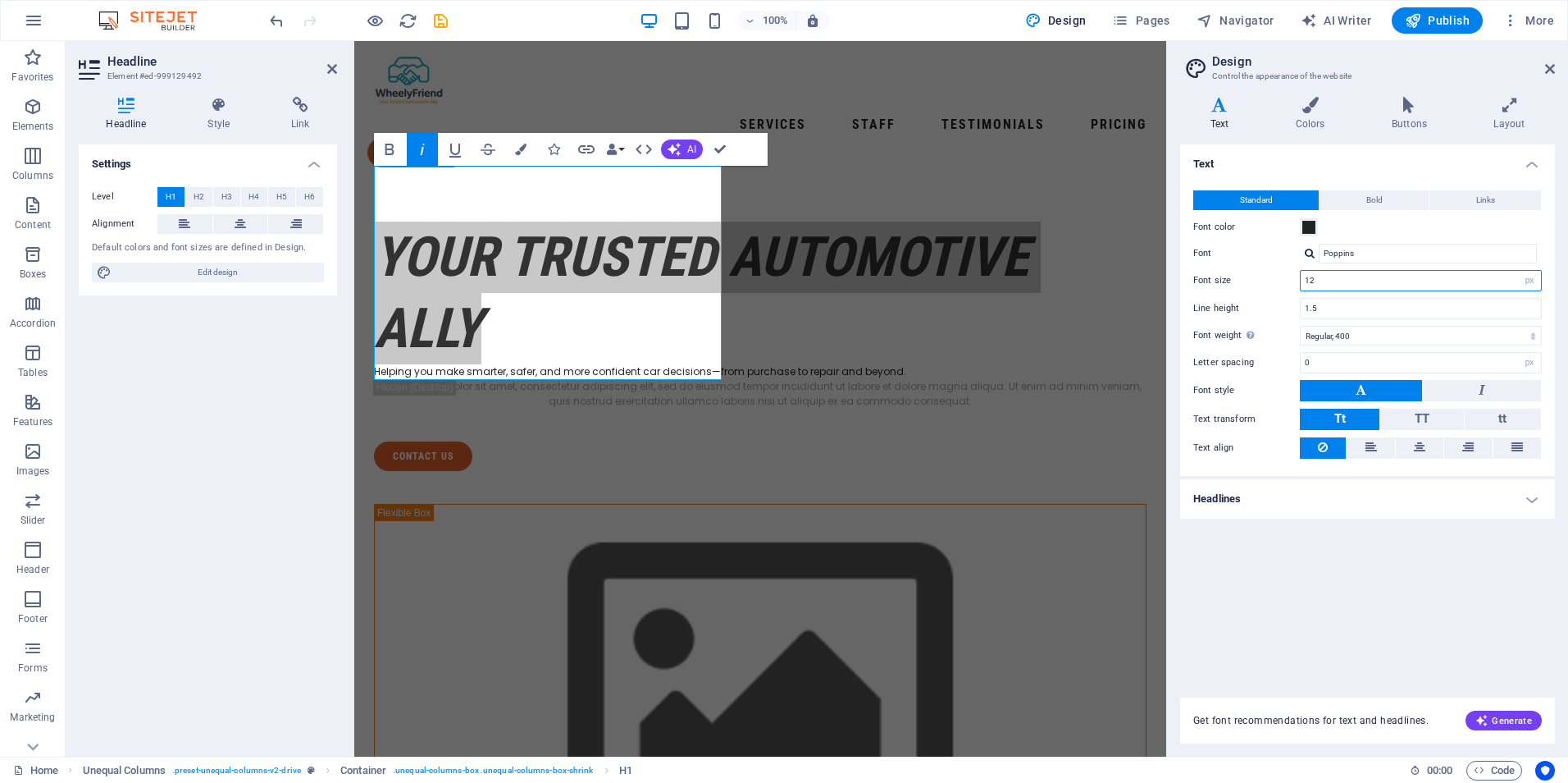
drag, startPoint x: 1328, startPoint y: 282, endPoint x: 1262, endPoint y: 282, distance: 66.0
click at [1262, 282] on div "Font size 12 rem px" at bounding box center [1366, 280] width 348 height 21
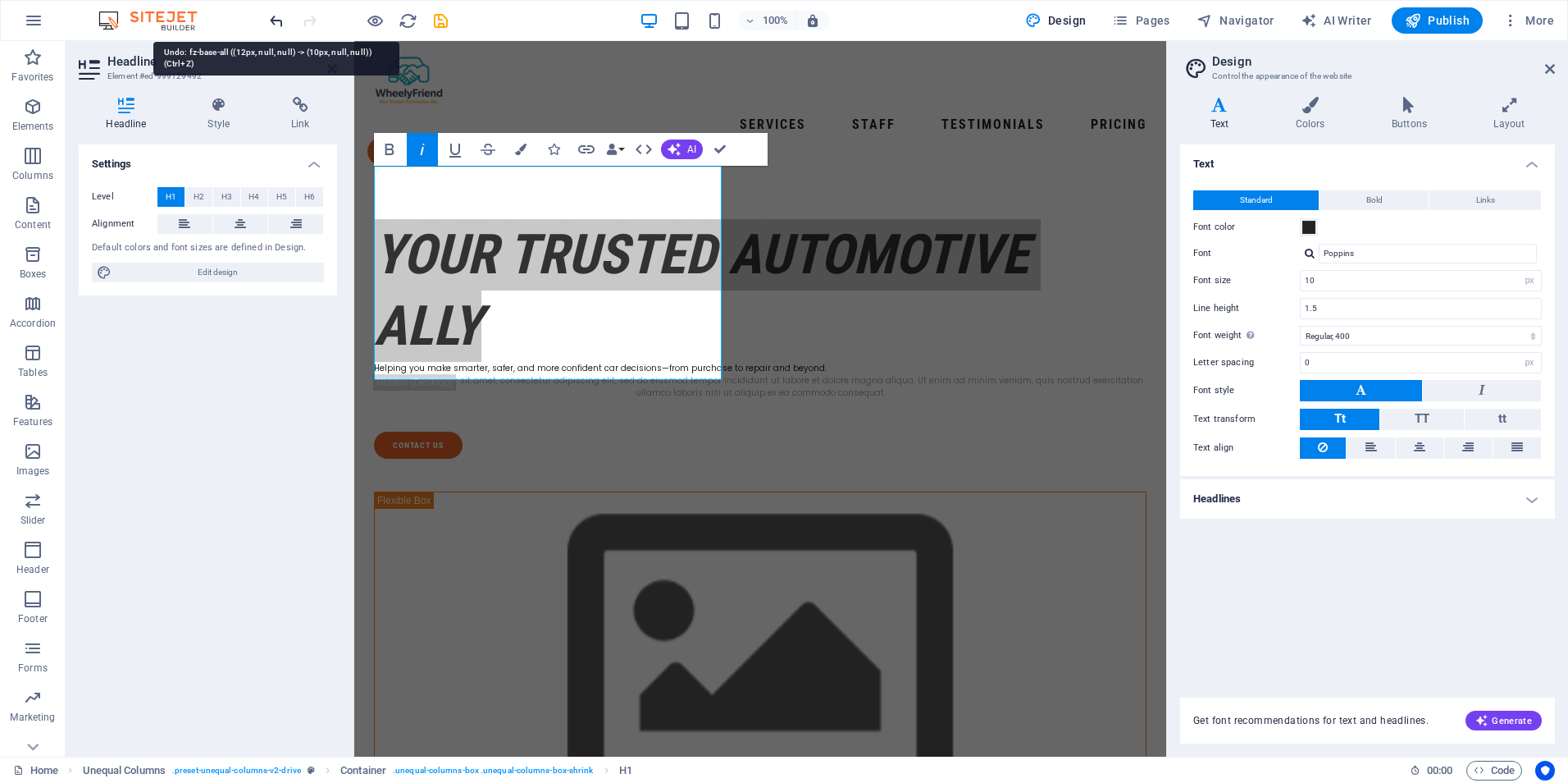
click at [276, 16] on icon "undo" at bounding box center [276, 20] width 18 height 18
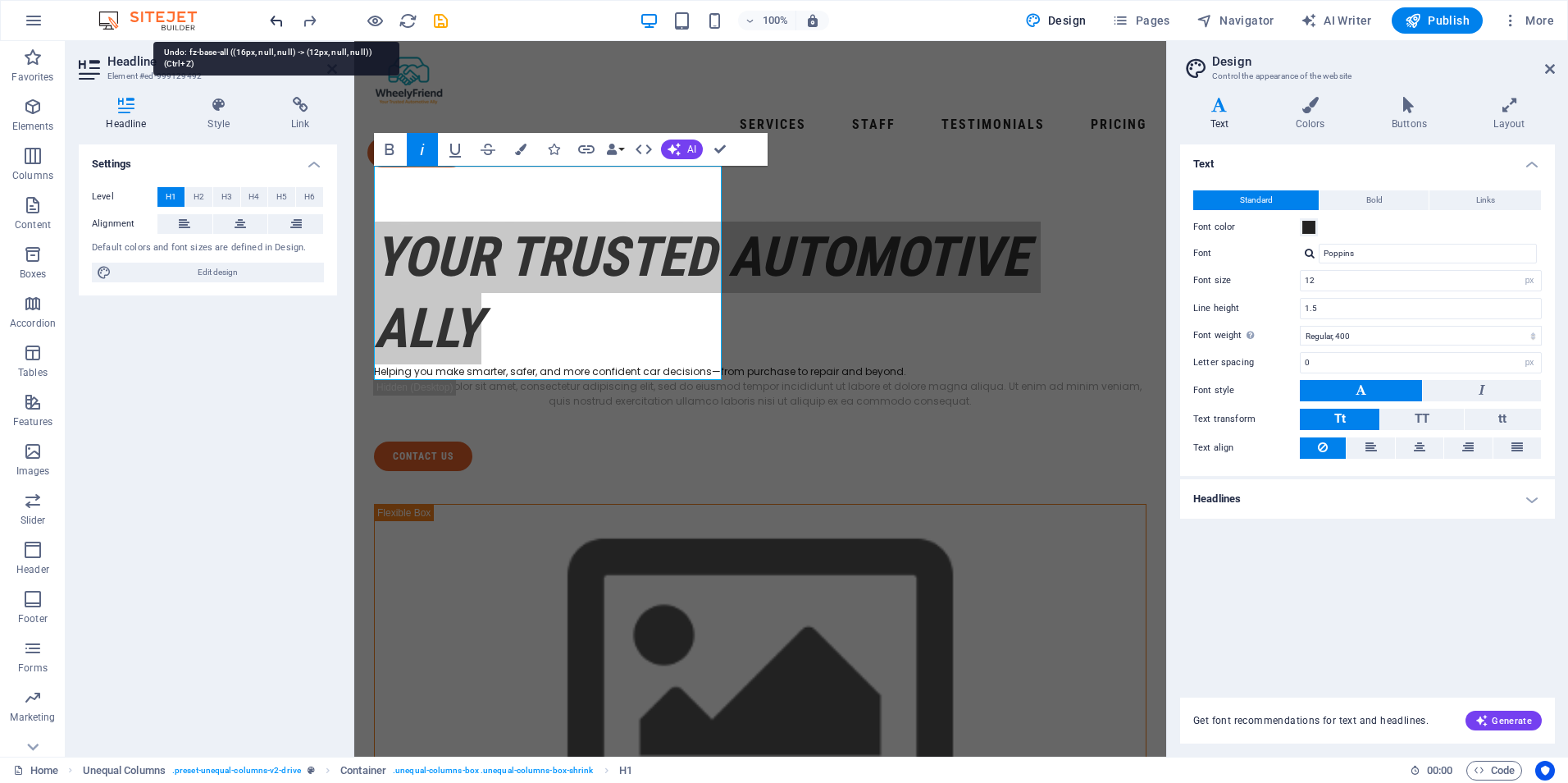
click at [276, 16] on icon "undo" at bounding box center [276, 20] width 18 height 18
type input "16"
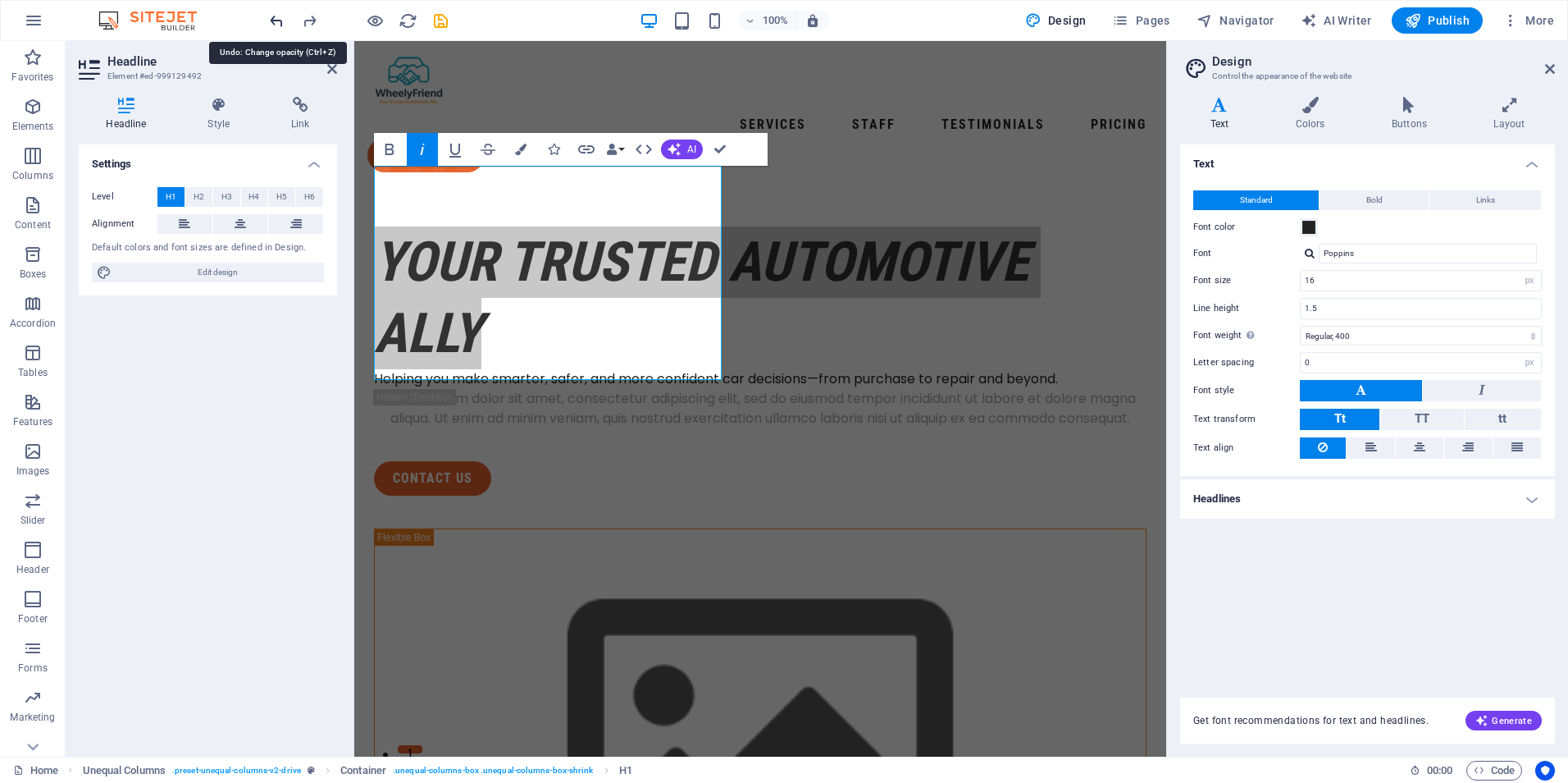
click at [276, 16] on icon "undo" at bounding box center [276, 20] width 18 height 18
click at [277, 16] on icon "undo" at bounding box center [276, 20] width 18 height 18
click at [278, 16] on icon "undo" at bounding box center [276, 20] width 18 height 18
click at [332, 66] on icon at bounding box center [332, 69] width 10 height 14
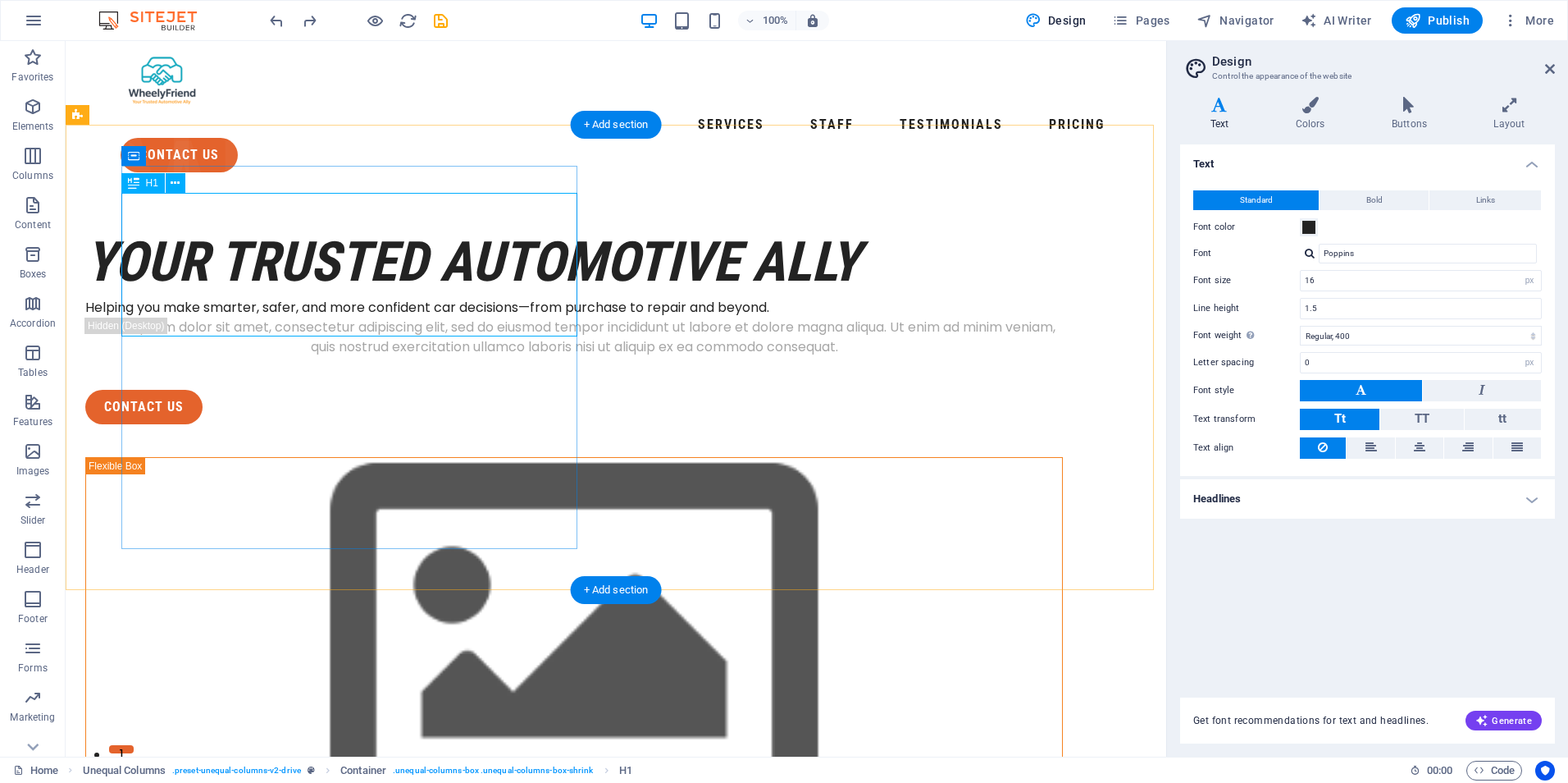
click at [312, 267] on div "Your Trusted Automotive Ally" at bounding box center [574, 262] width 977 height 72
click at [228, 276] on div "Your Trusted Automotive Ally" at bounding box center [574, 262] width 977 height 72
click at [211, 226] on div "Your Trusted Automotive Ally" at bounding box center [574, 262] width 977 height 72
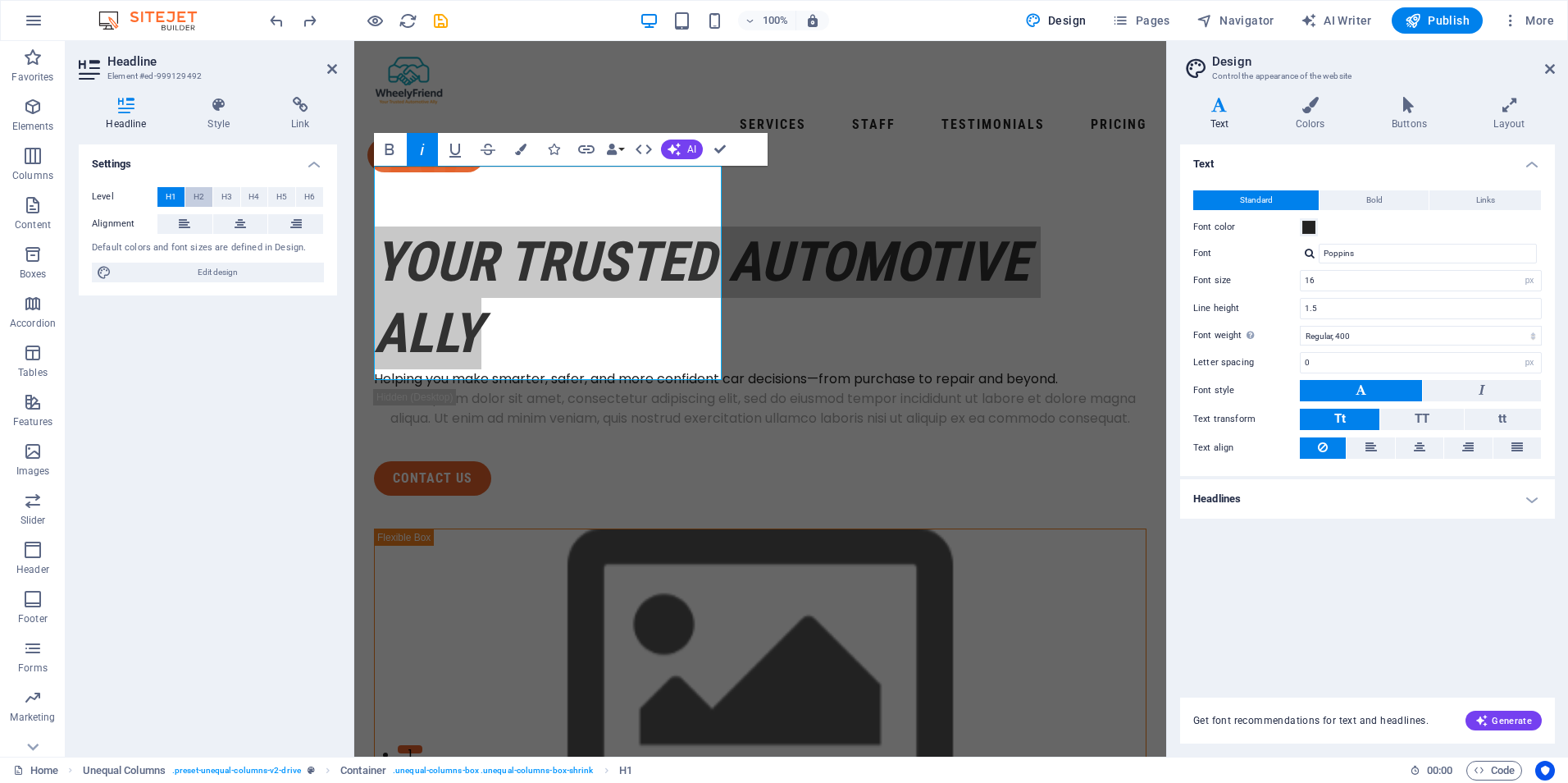
click at [194, 192] on span "H2" at bounding box center [199, 197] width 11 height 19
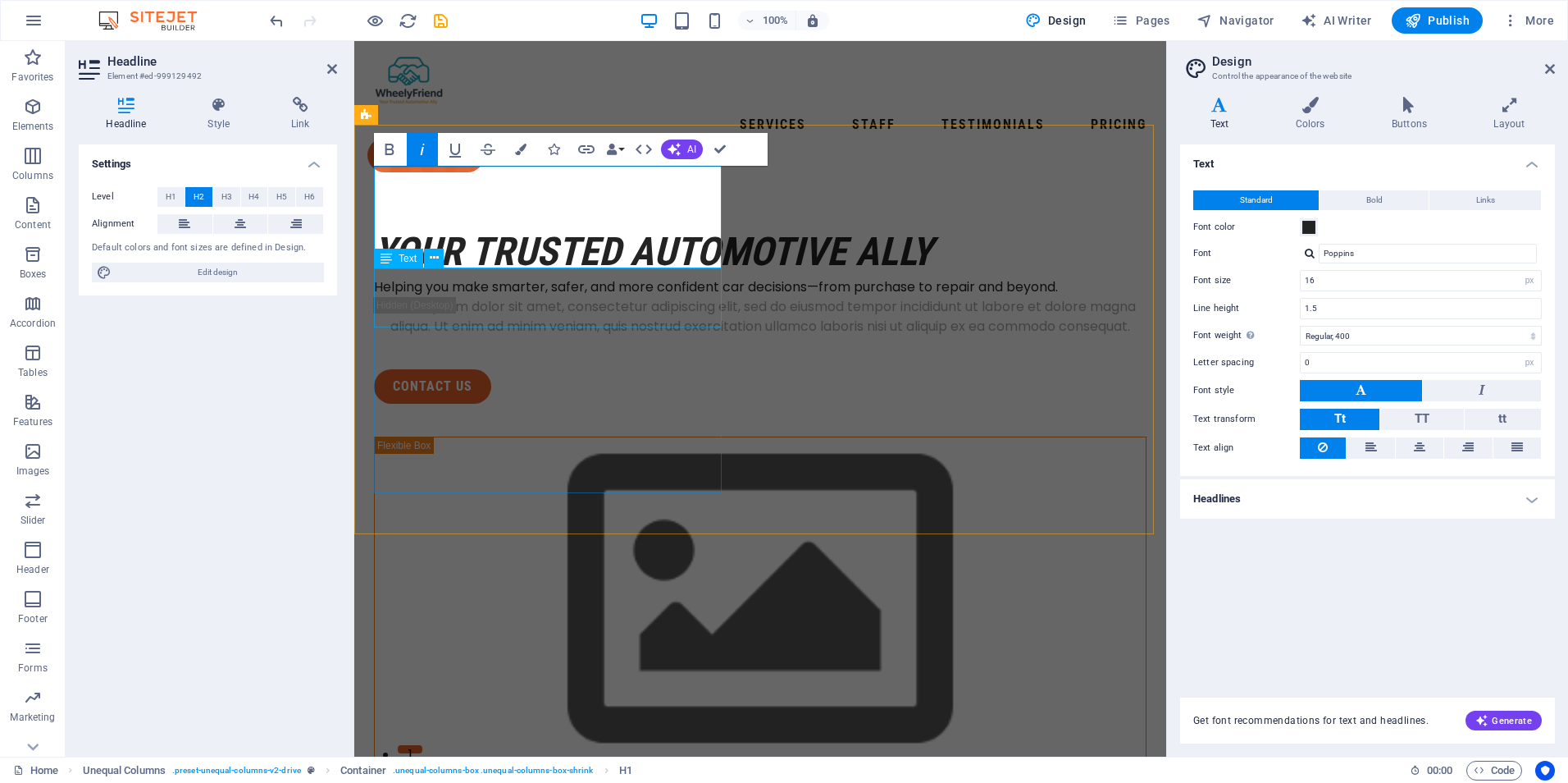
click at [521, 284] on div "Helping you make smarter, safer, and more confident car decisions—from purchase…" at bounding box center [760, 287] width 773 height 19
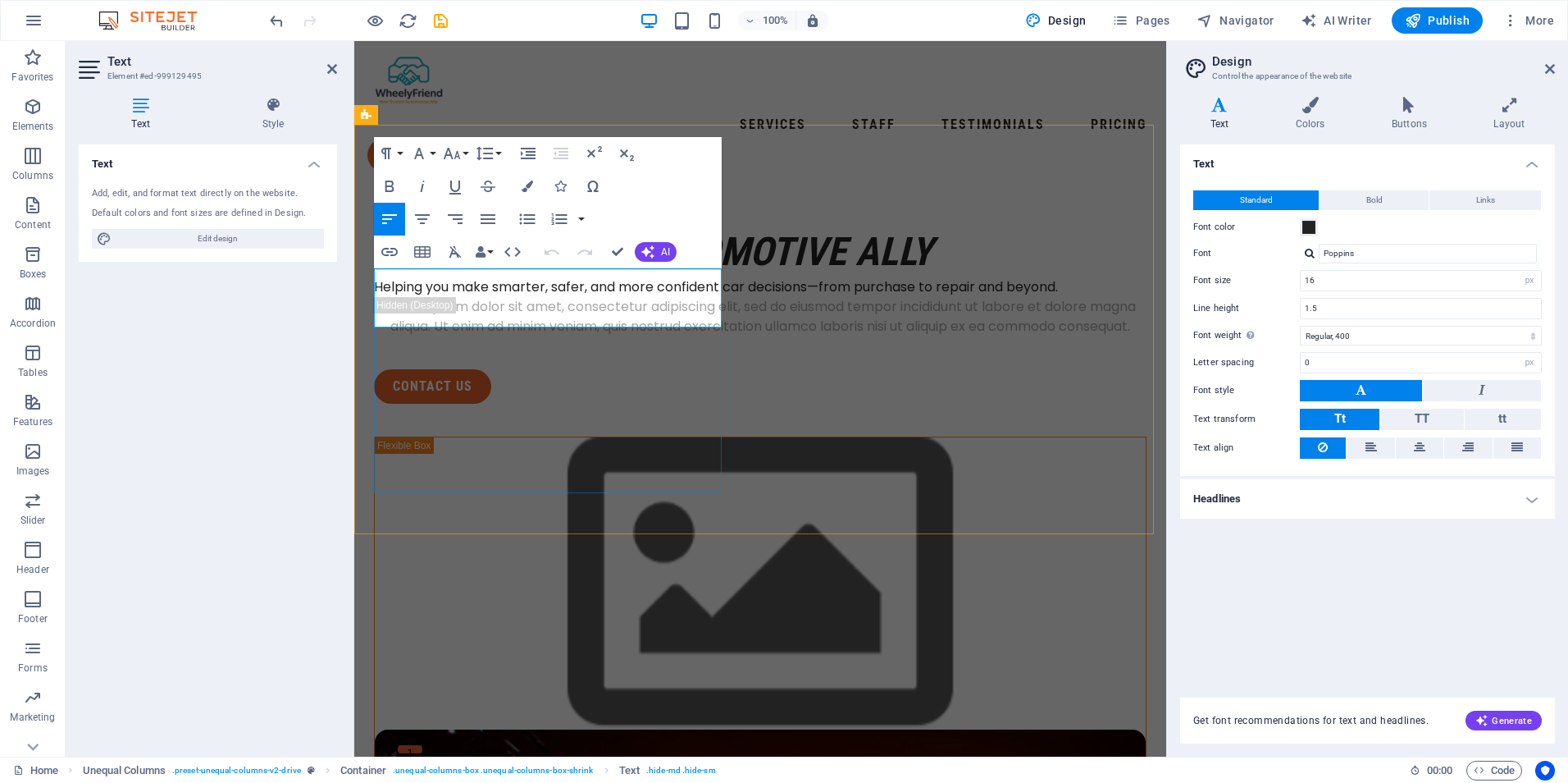
click at [473, 297] on p "Helping you make smarter, safer, and more confident car decisions—from purchase…" at bounding box center [760, 287] width 773 height 19
click at [483, 337] on div "Lorem ipsum dolor sit amet, consectetur adipiscing elit, sed do eiusmod tempor …" at bounding box center [760, 316] width 773 height 40
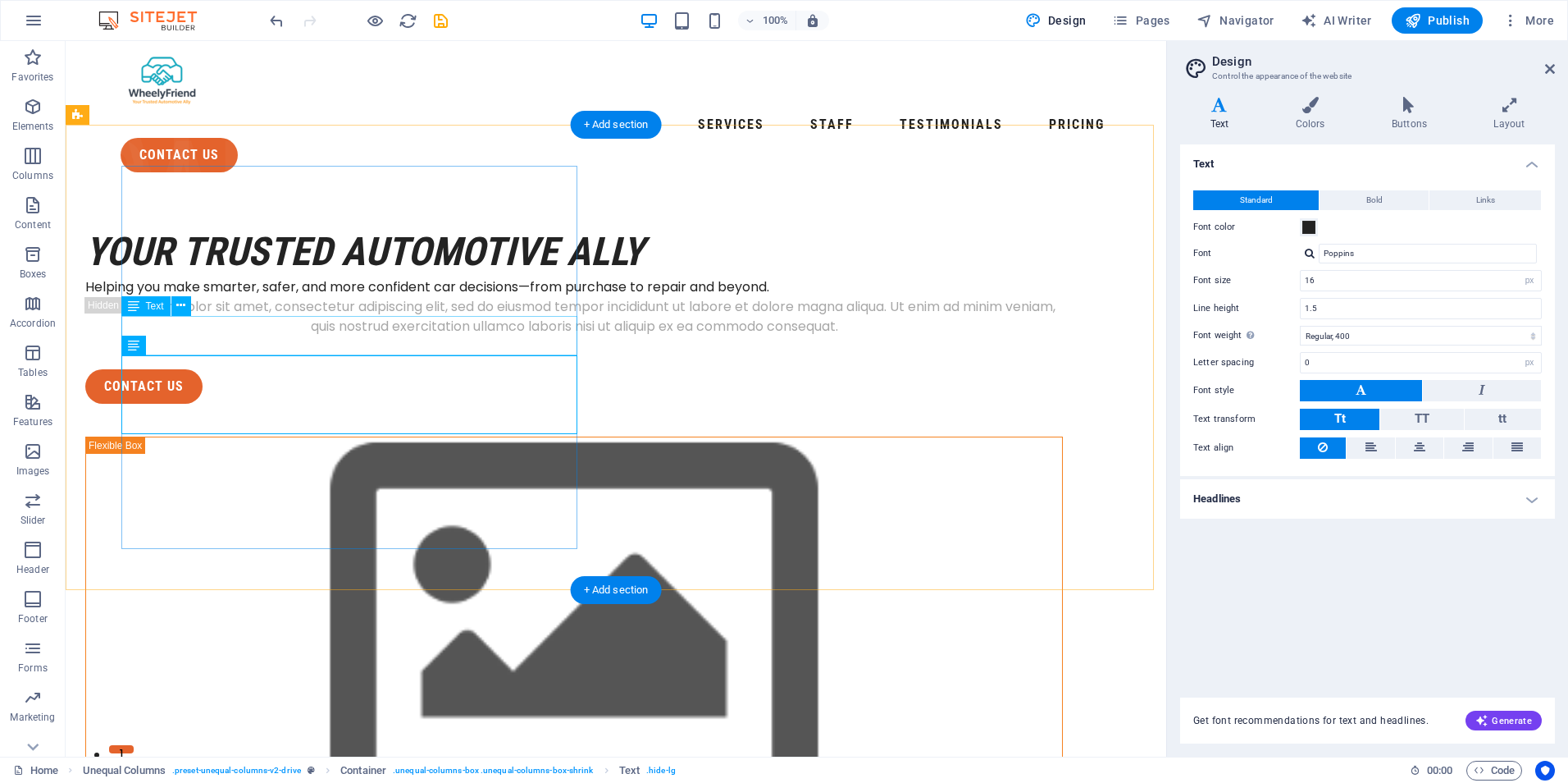
click at [275, 297] on div "Helping you make smarter, safer, and more confident car decisions—from purchase…" at bounding box center [574, 287] width 977 height 19
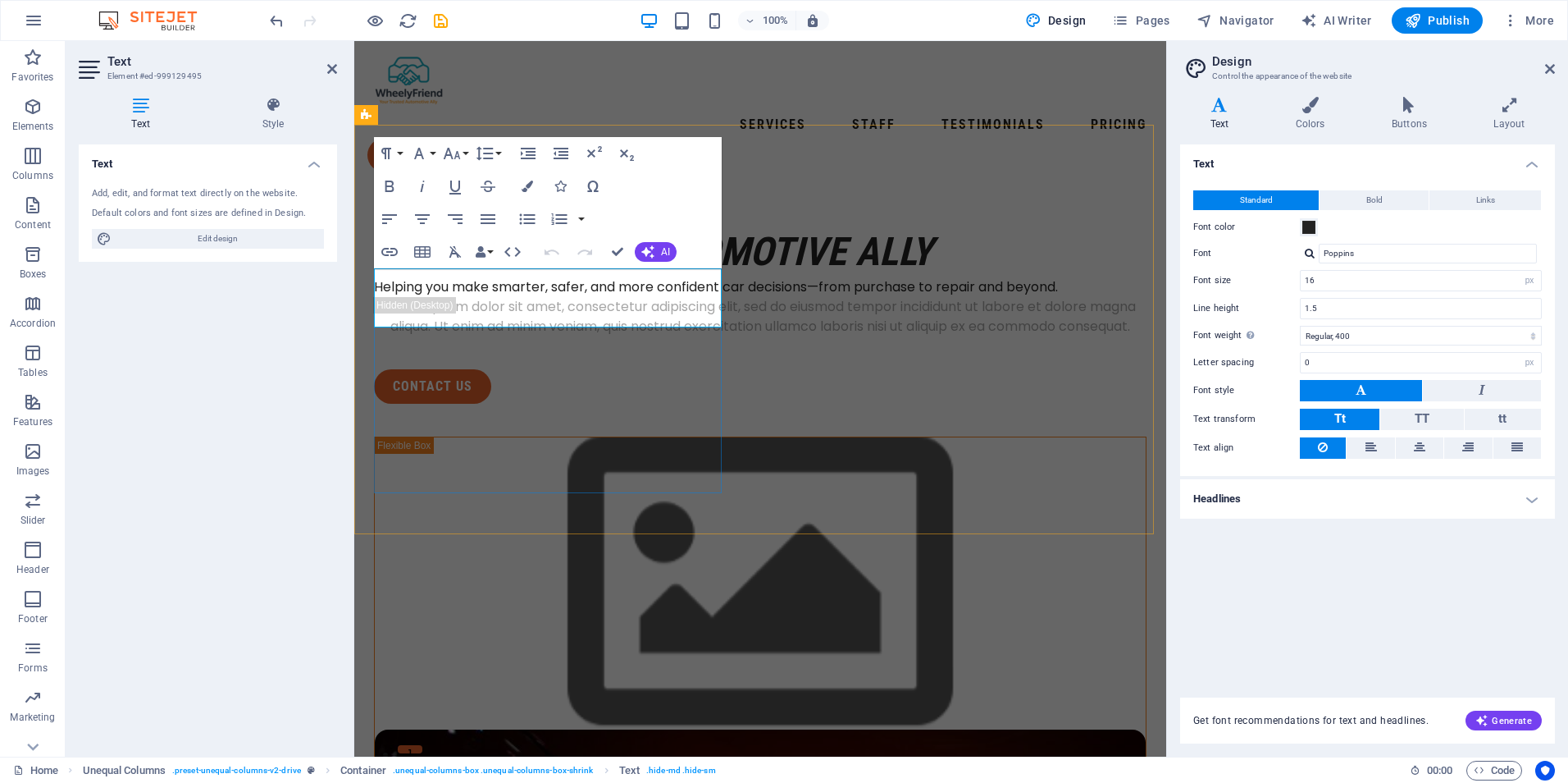
click at [517, 297] on p "Helping you make smarter, safer, and more confident car decisions—from purchase…" at bounding box center [760, 287] width 773 height 19
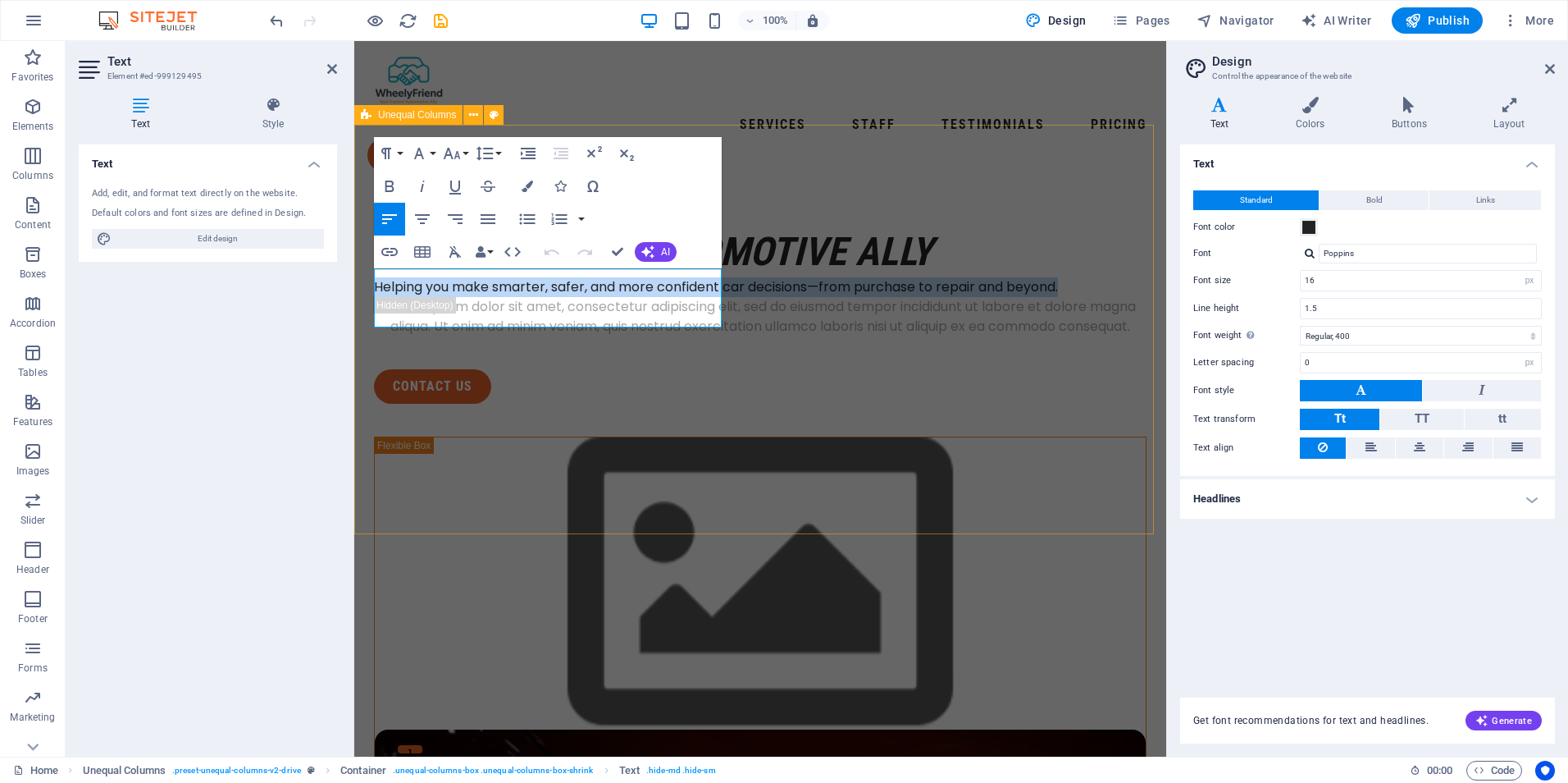
drag, startPoint x: 469, startPoint y: 316, endPoint x: 364, endPoint y: 284, distance: 109.8
copy p "Helping you make smarter, safer, and more confident car decisions—from purchase…"
click at [439, 337] on div "Lorem ipsum dolor sit amet, consectetur adipiscing elit, sed do eiusmod tempor …" at bounding box center [760, 316] width 773 height 40
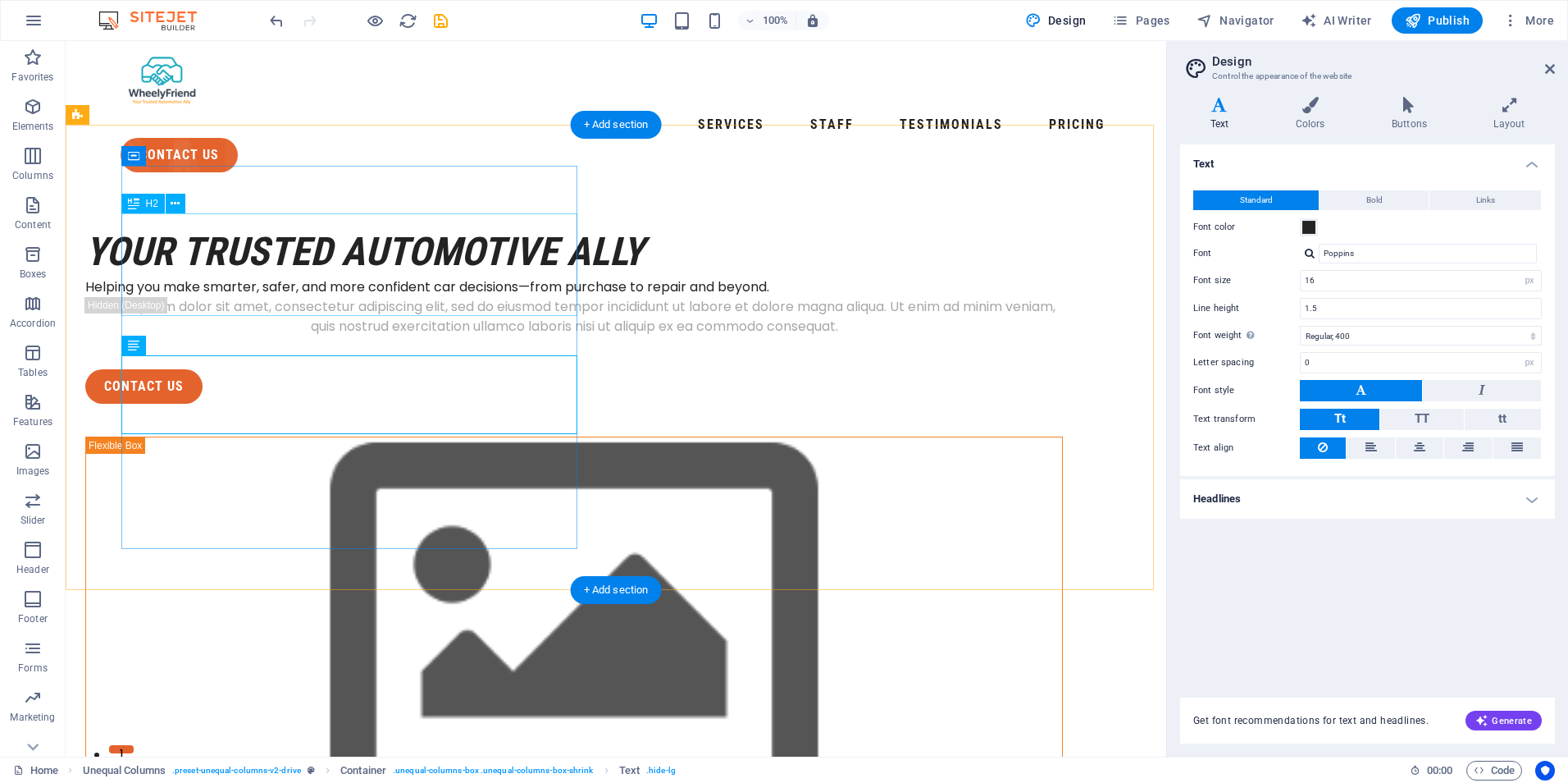
click at [433, 277] on div "Your Trusted Automotive Ally" at bounding box center [574, 251] width 977 height 50
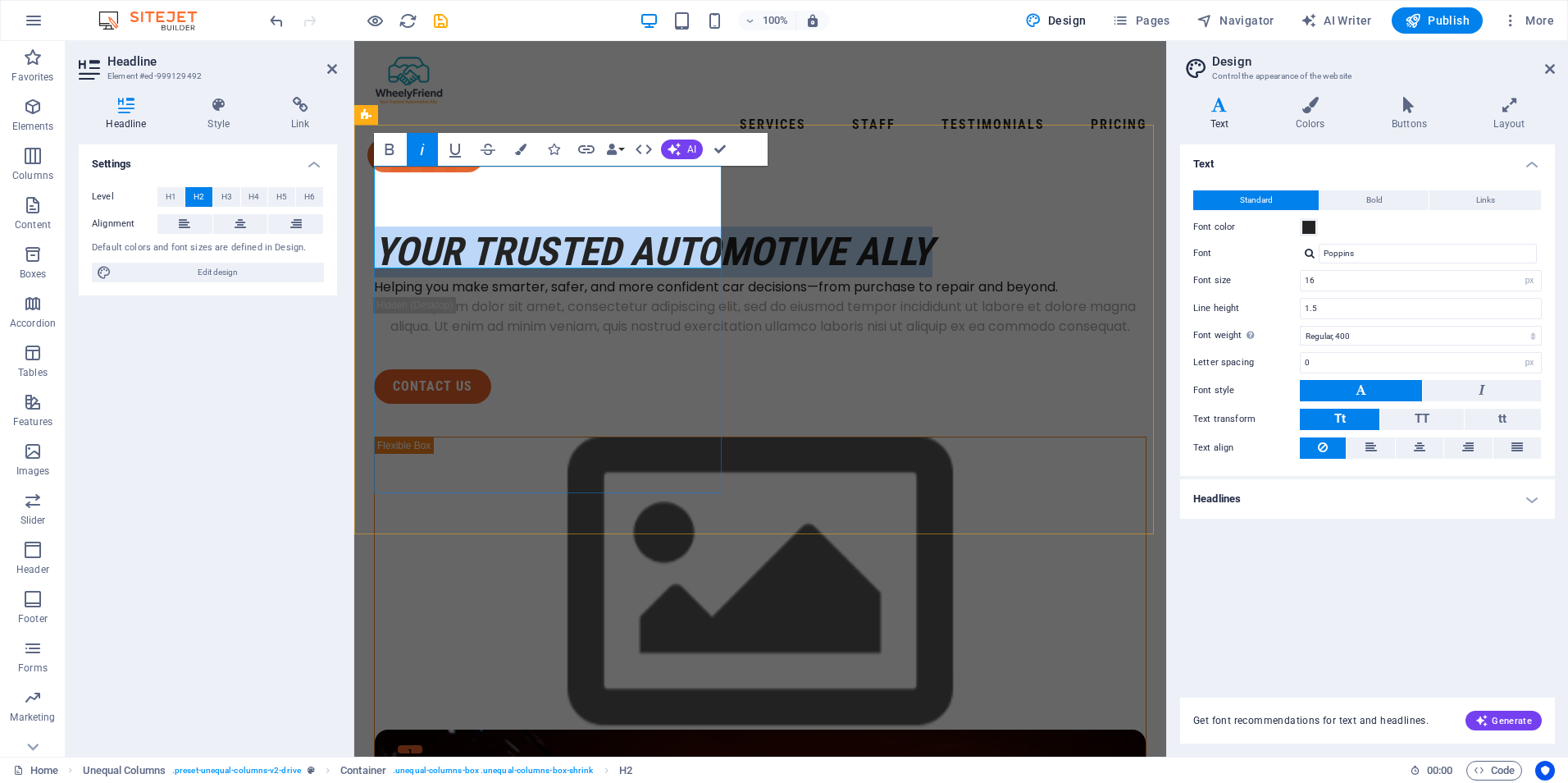
click at [648, 244] on em "Your Trusted Automotive Ally" at bounding box center [654, 251] width 559 height 47
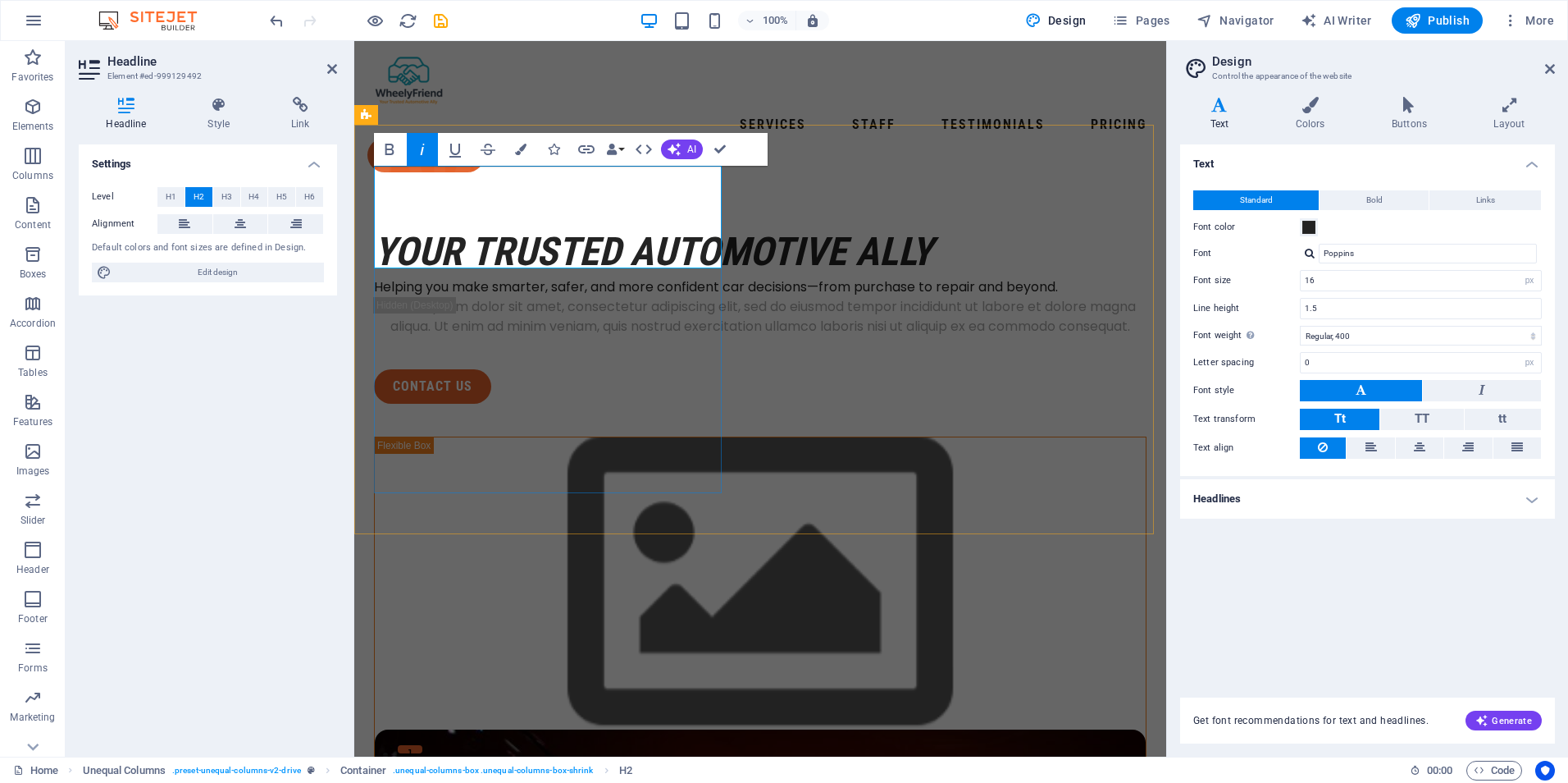
click at [672, 241] on em "Your Trusted Automotive Ally" at bounding box center [654, 251] width 559 height 47
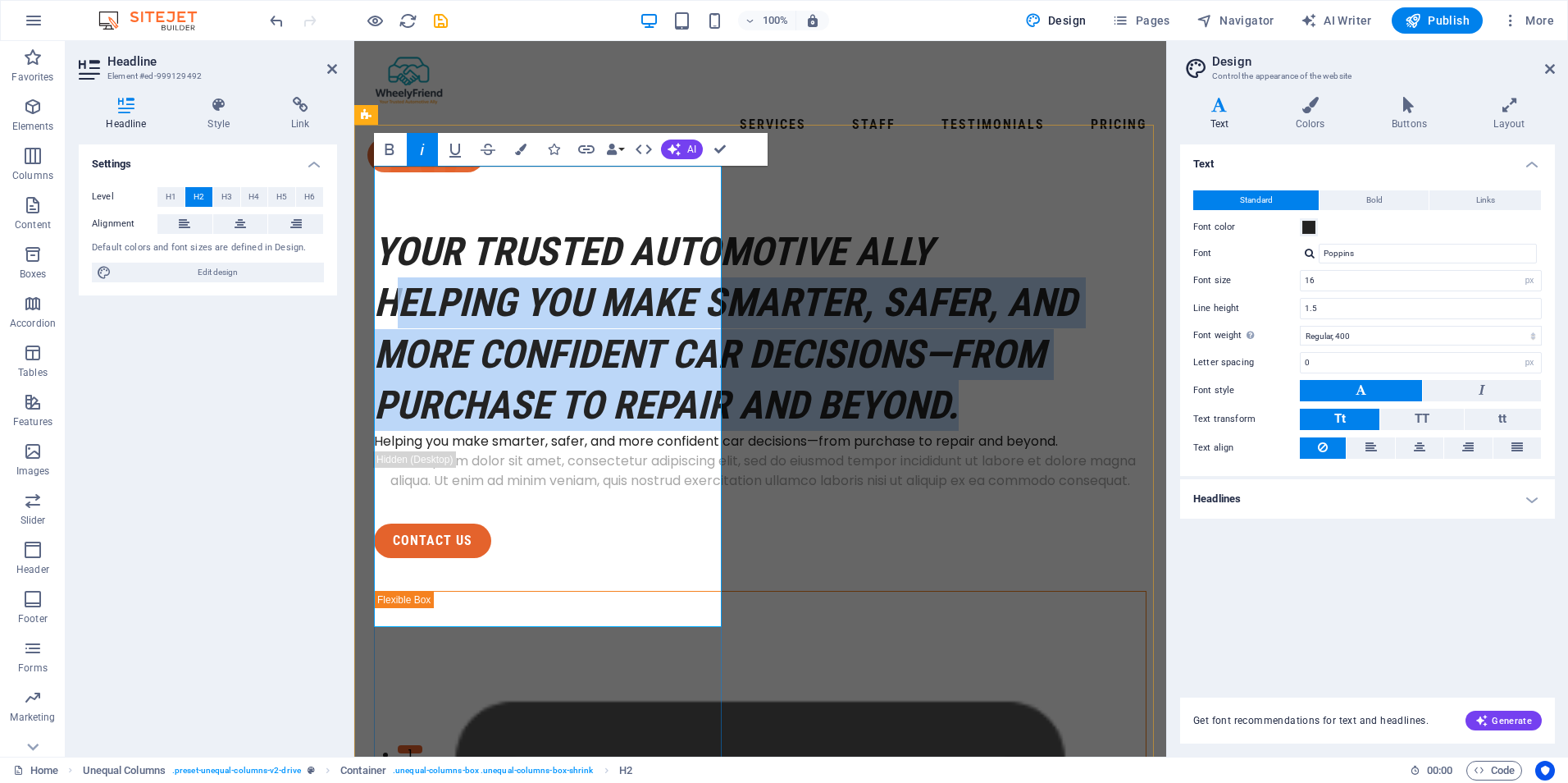
drag, startPoint x: 386, startPoint y: 303, endPoint x: 721, endPoint y: 605, distance: 451.0
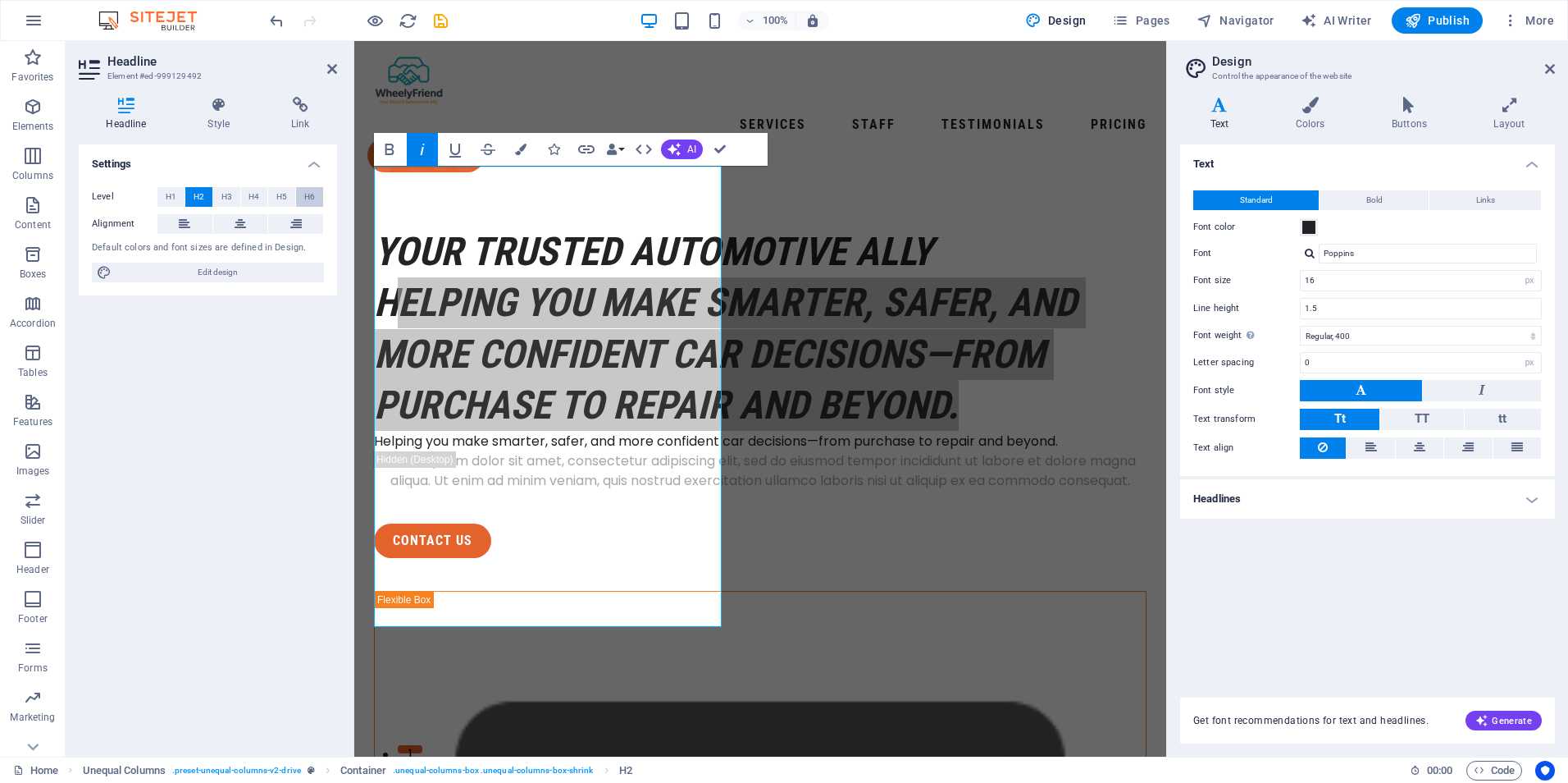
click at [304, 198] on span "H6" at bounding box center [309, 197] width 11 height 19
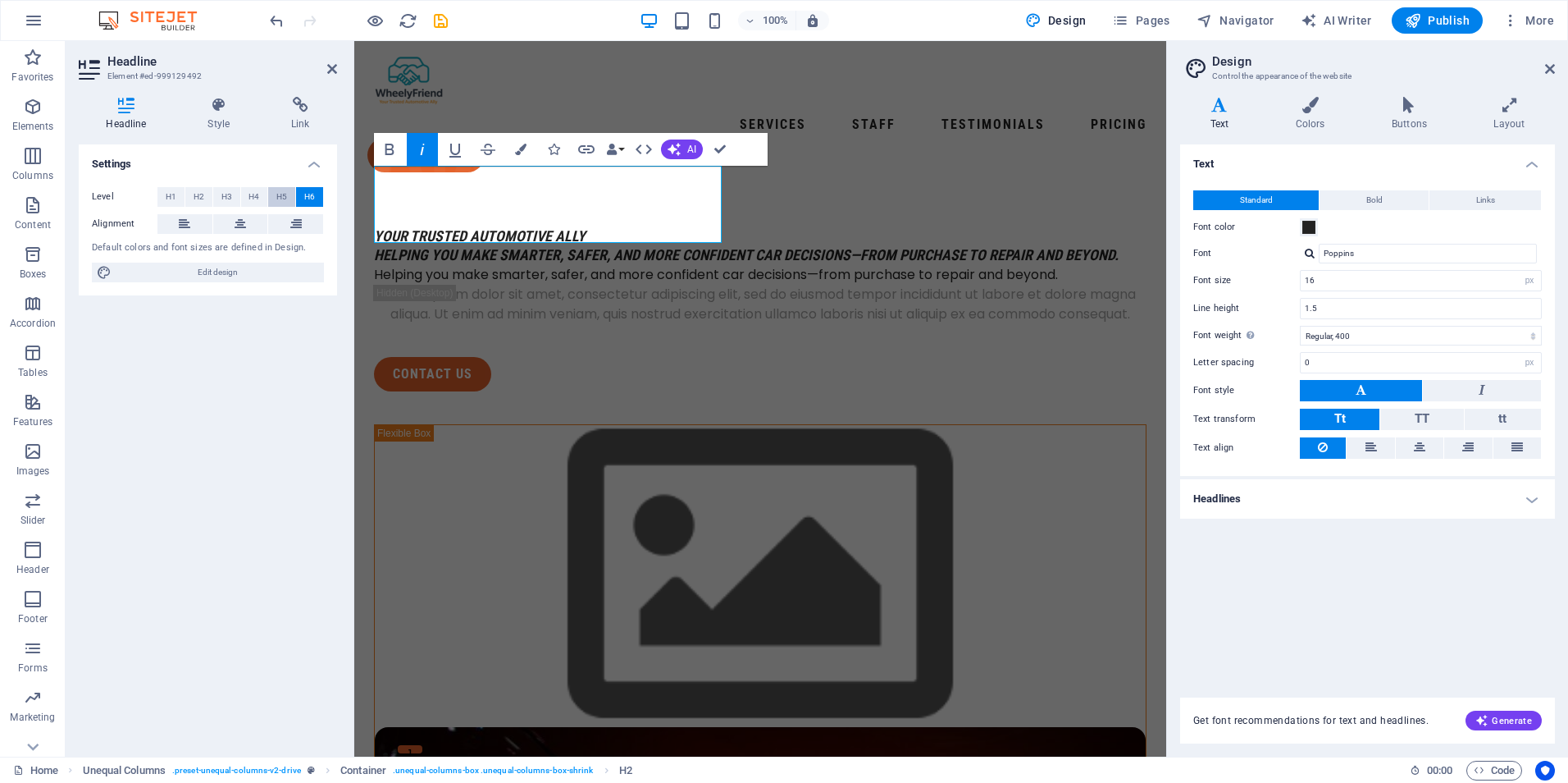
click at [279, 198] on span "H5" at bounding box center [281, 197] width 11 height 19
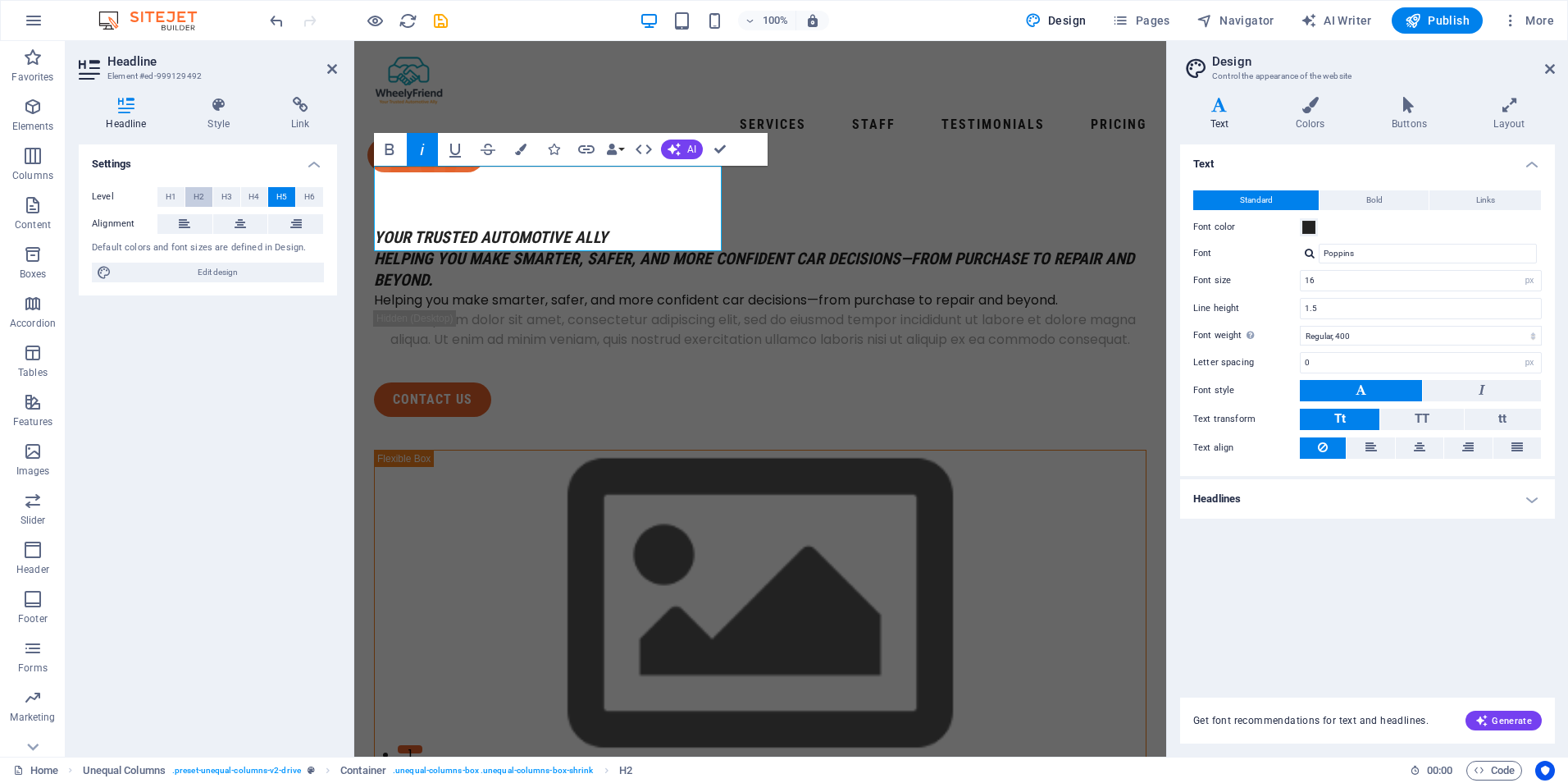
click at [198, 198] on span "H2" at bounding box center [199, 197] width 11 height 19
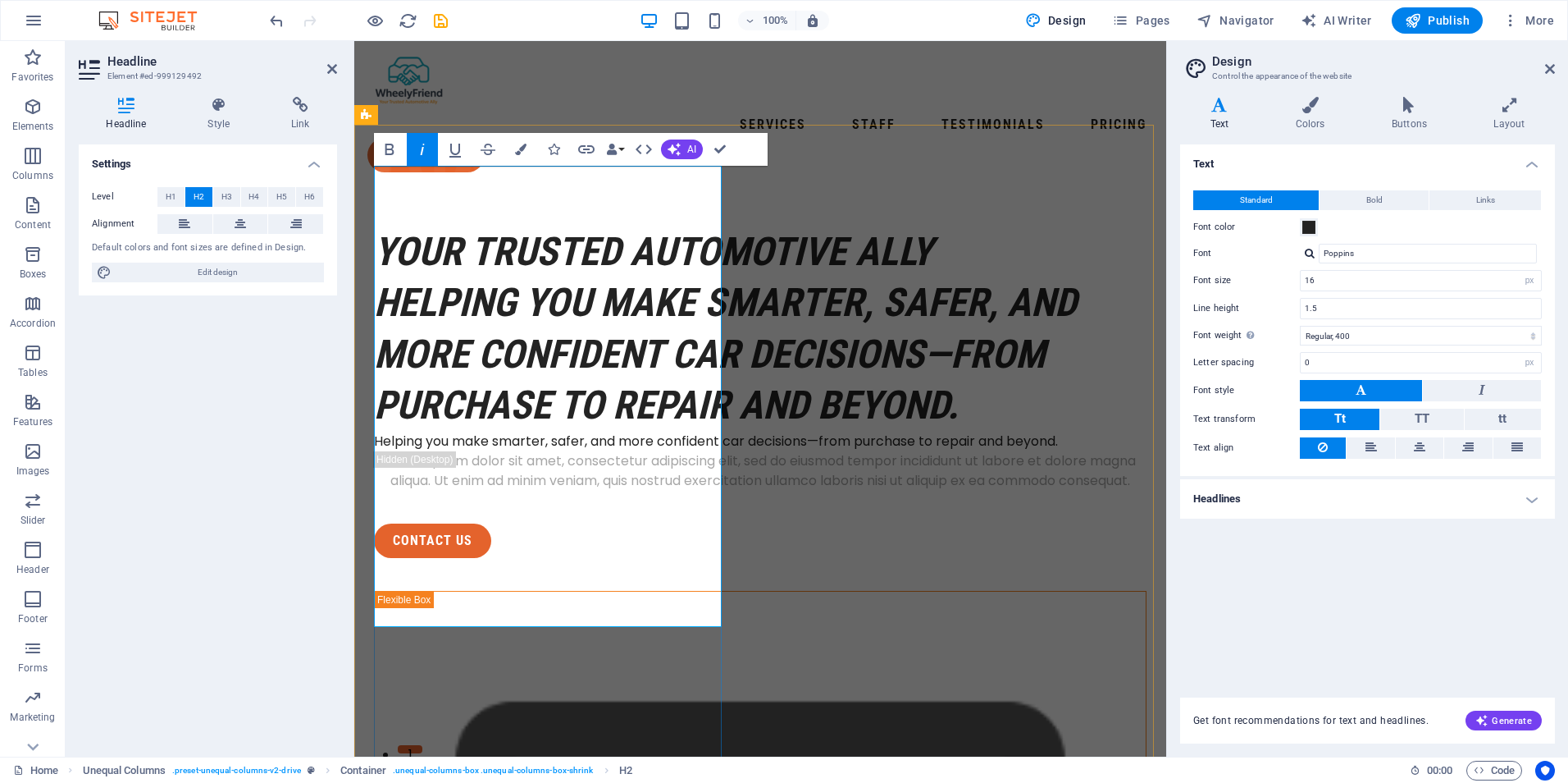
click at [535, 385] on em "Your Trusted Automotive Ally ‌Helping you make smarter, safer, and more confide…" at bounding box center [725, 328] width 703 height 200
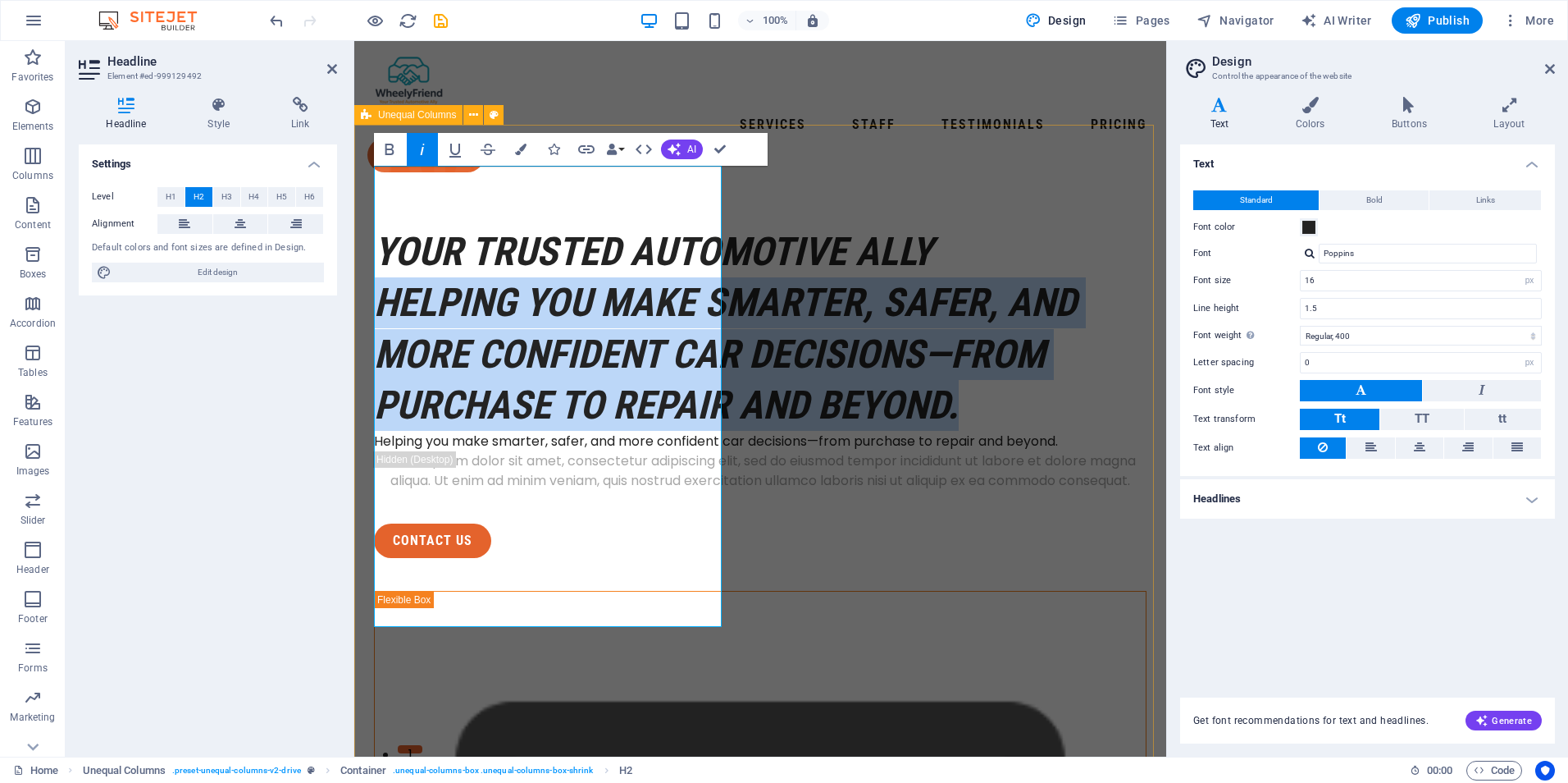
drag, startPoint x: 384, startPoint y: 295, endPoint x: 741, endPoint y: 614, distance: 478.8
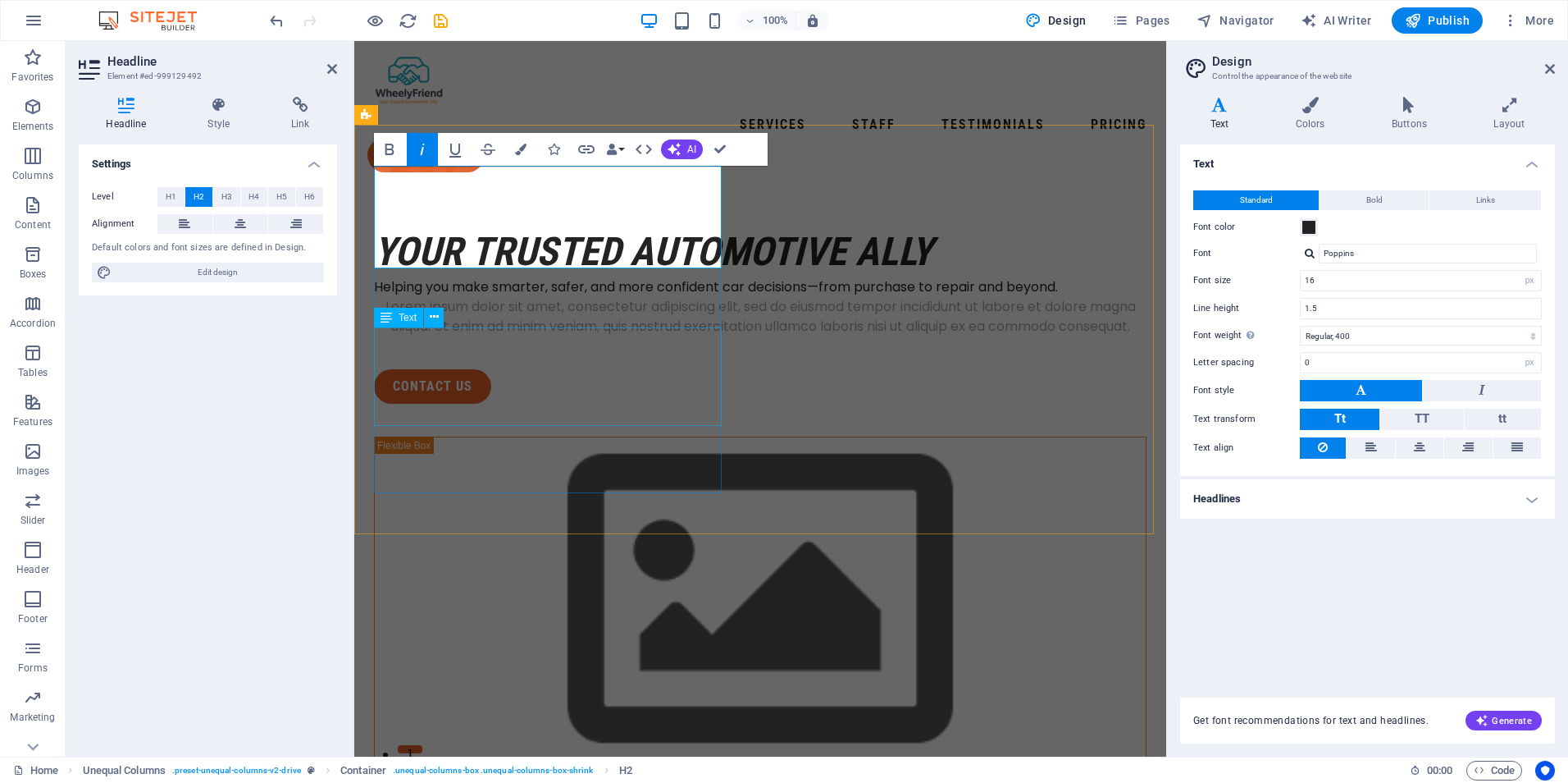
click at [496, 337] on div "Lorem ipsum dolor sit amet, consectetur adipiscing elit, sed do eiusmod tempor …" at bounding box center [760, 316] width 773 height 40
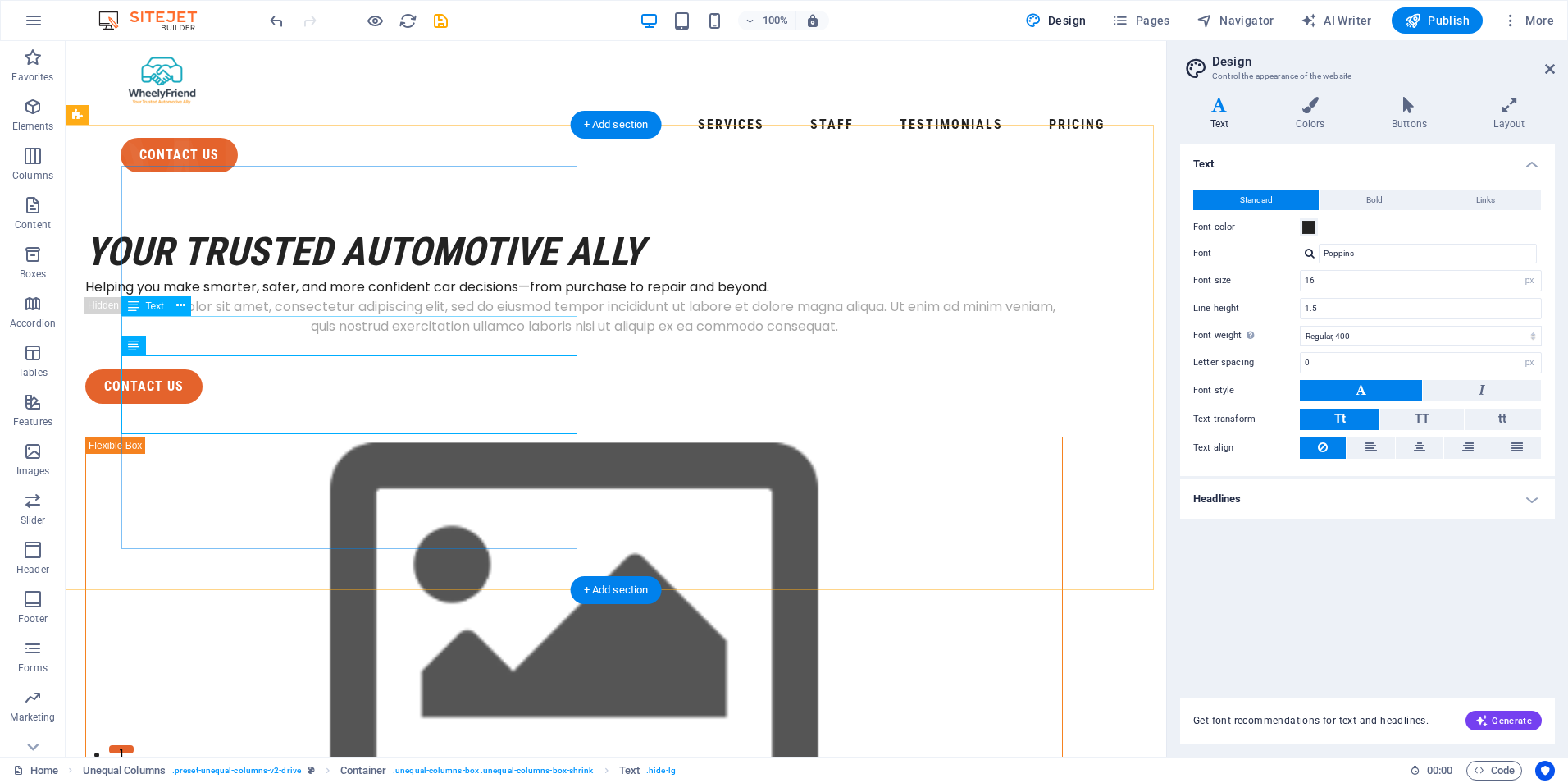
click at [387, 297] on div "Helping you make smarter, safer, and more confident car decisions—from purchase…" at bounding box center [574, 287] width 977 height 19
click at [386, 337] on div "Lorem ipsum dolor sit amet, consectetur adipiscing elit, sed do eiusmod tempor …" at bounding box center [574, 316] width 977 height 40
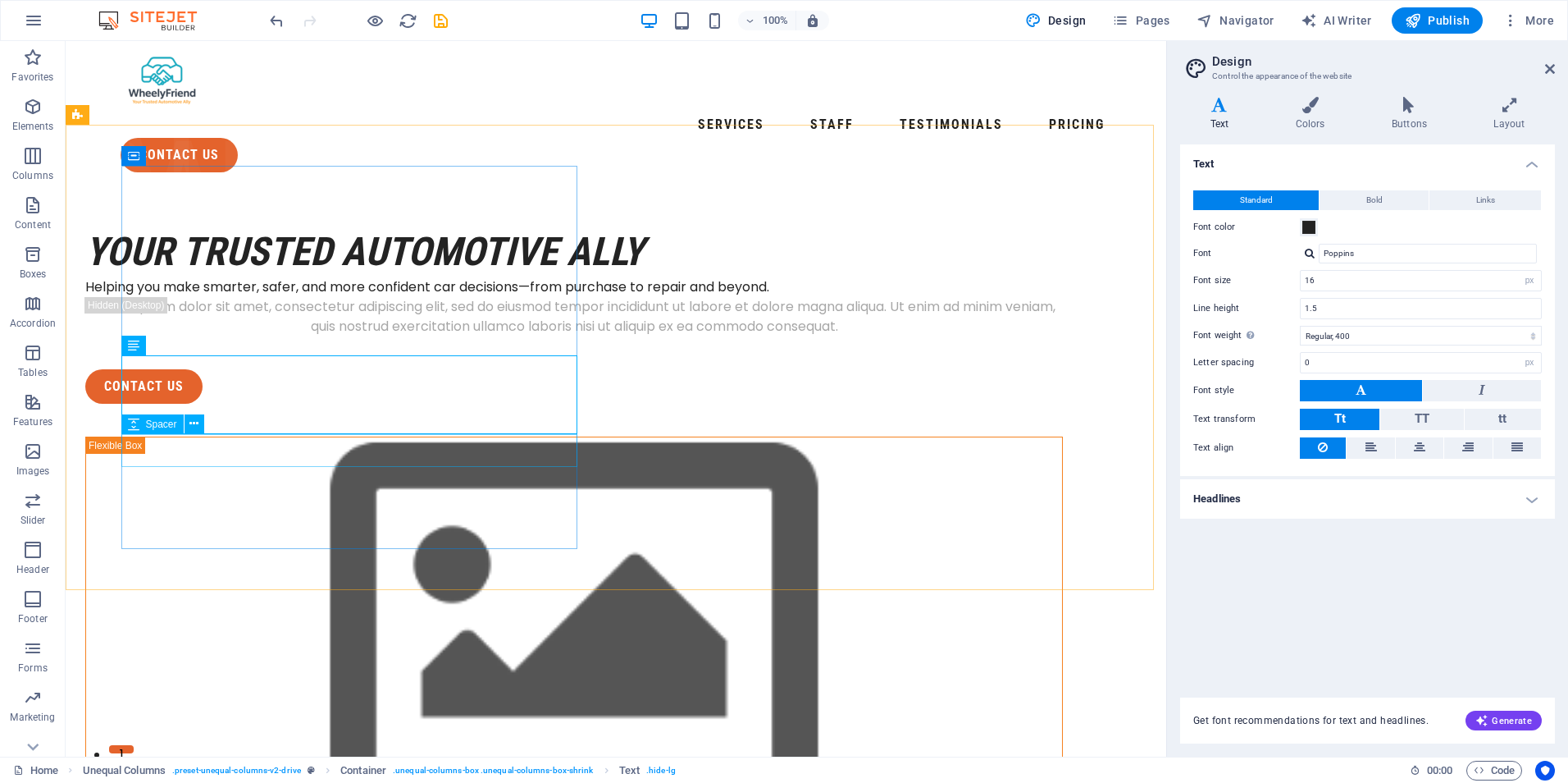
click at [148, 427] on span "Spacer" at bounding box center [162, 424] width 31 height 10
click at [275, 370] on div at bounding box center [574, 353] width 977 height 33
click at [181, 350] on icon at bounding box center [180, 345] width 9 height 17
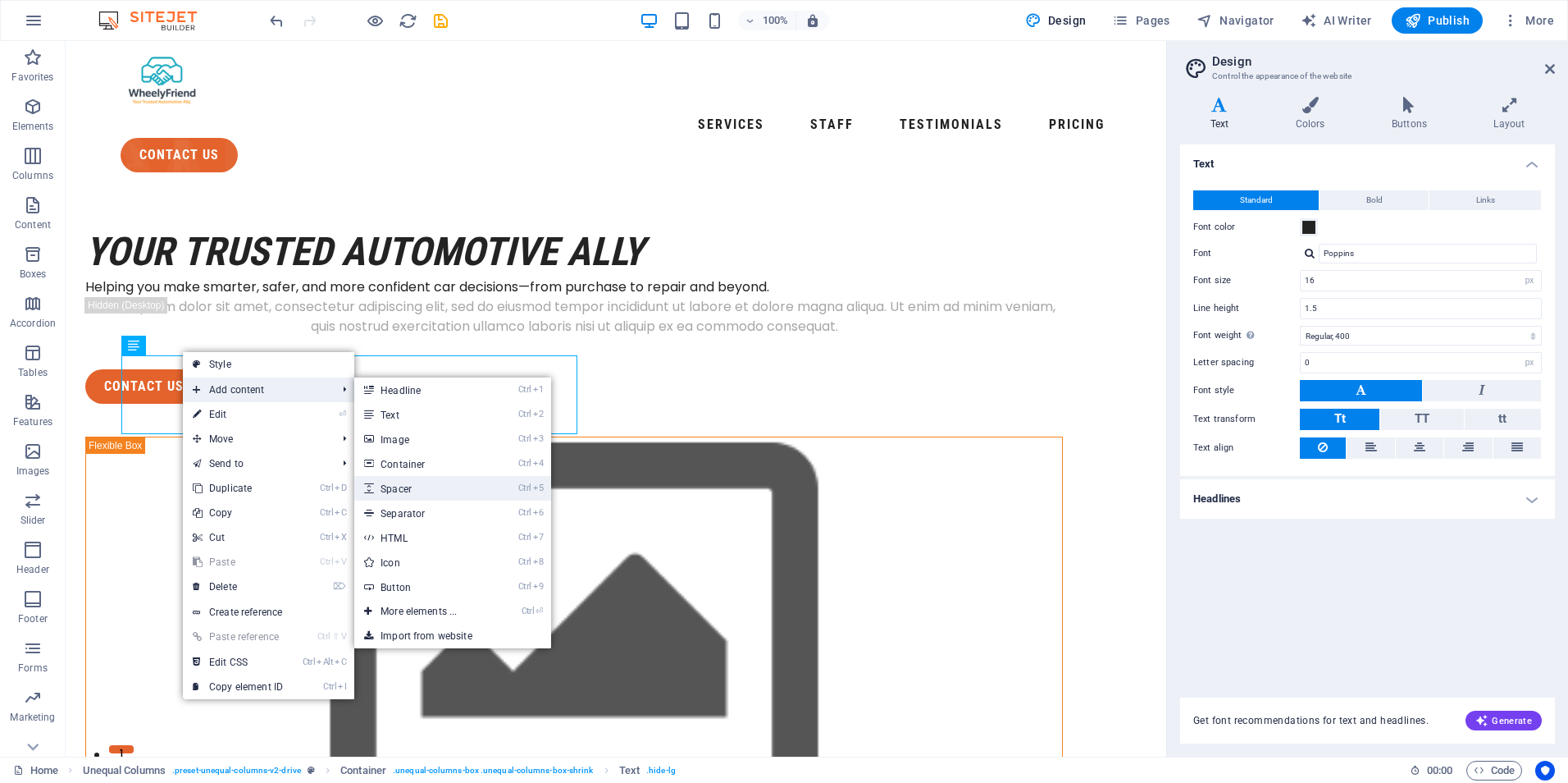
click at [395, 481] on link "Ctrl 5 Spacer" at bounding box center [422, 487] width 136 height 24
select select "px"
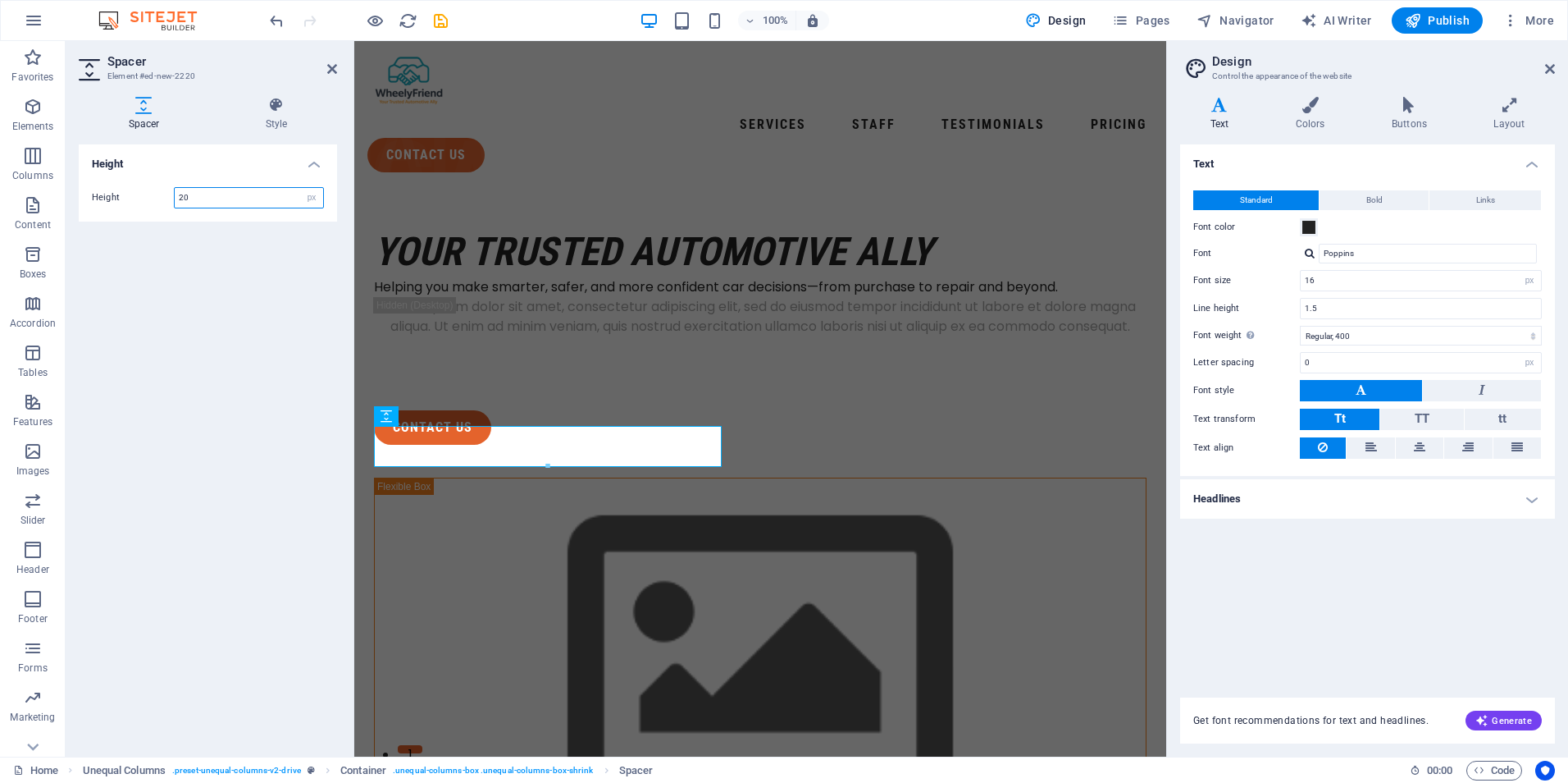
type input "20"
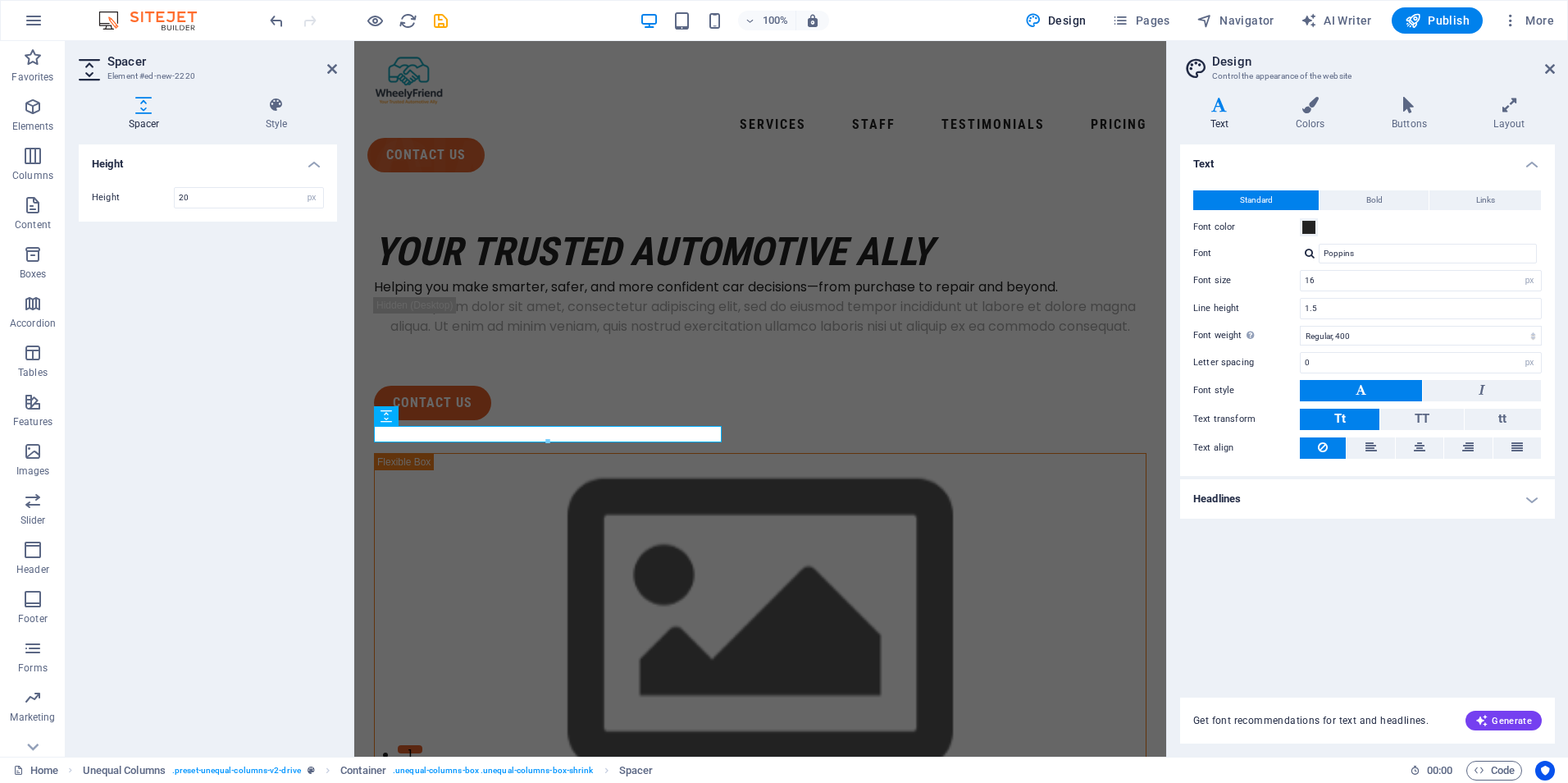
click at [246, 297] on div "Height Height 20 px rem vh vw" at bounding box center [208, 443] width 258 height 599
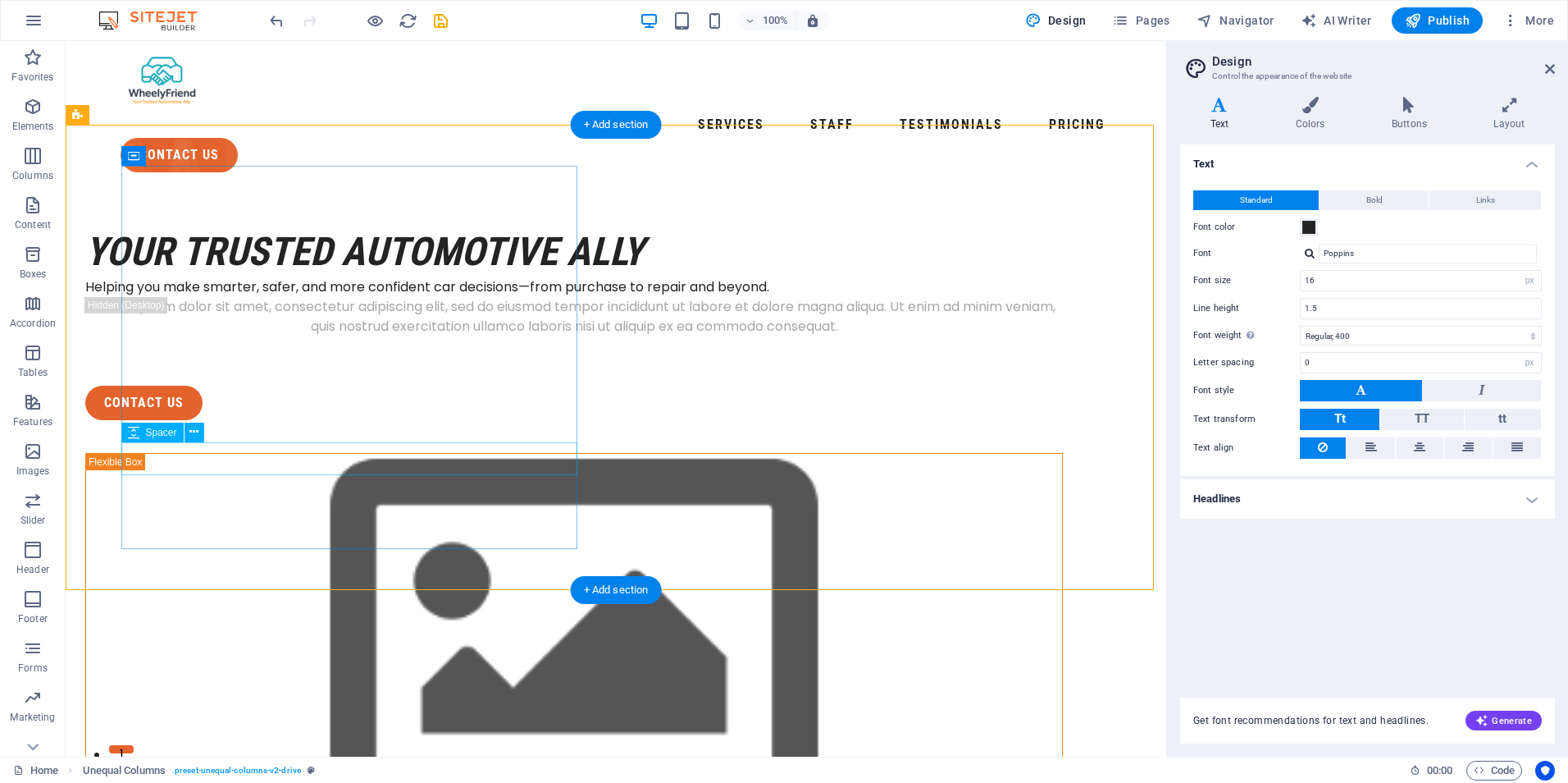
click at [342, 385] on div at bounding box center [574, 370] width 977 height 33
click at [331, 353] on div at bounding box center [574, 344] width 977 height 16
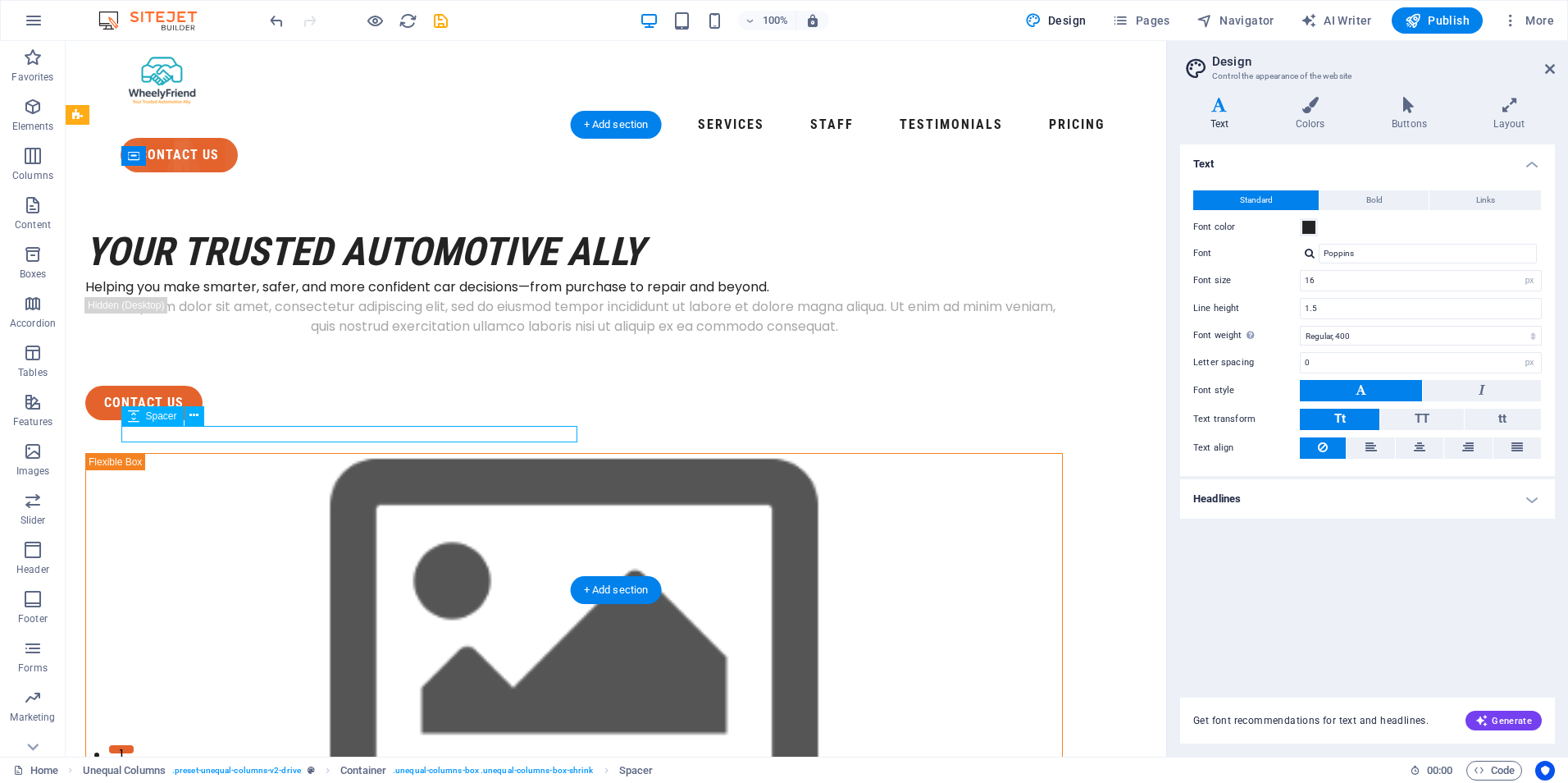
drag, startPoint x: 320, startPoint y: 434, endPoint x: 72, endPoint y: 421, distance: 248.3
click at [319, 353] on div at bounding box center [574, 344] width 977 height 16
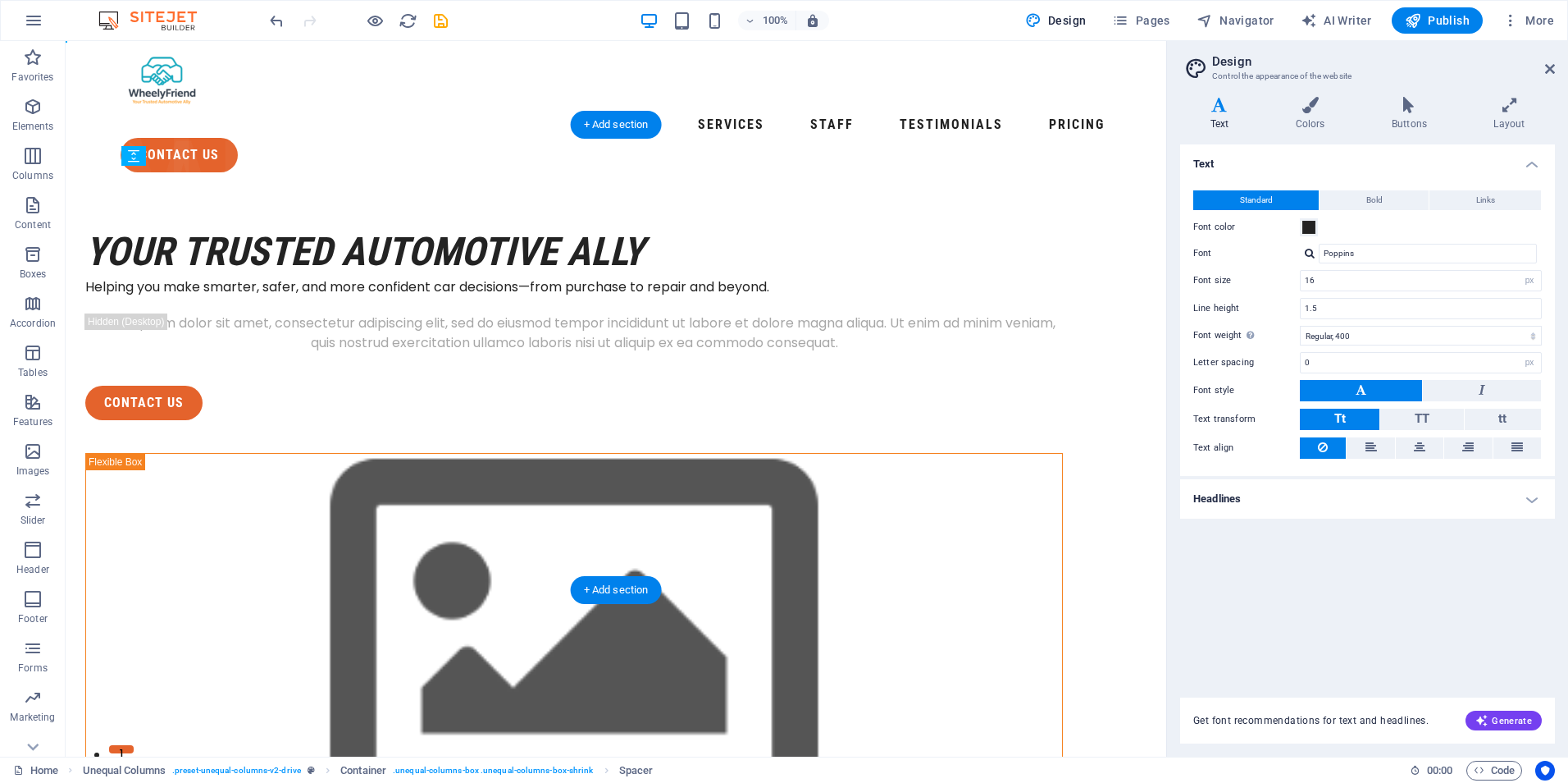
drag, startPoint x: 205, startPoint y: 461, endPoint x: 143, endPoint y: 353, distance: 124.5
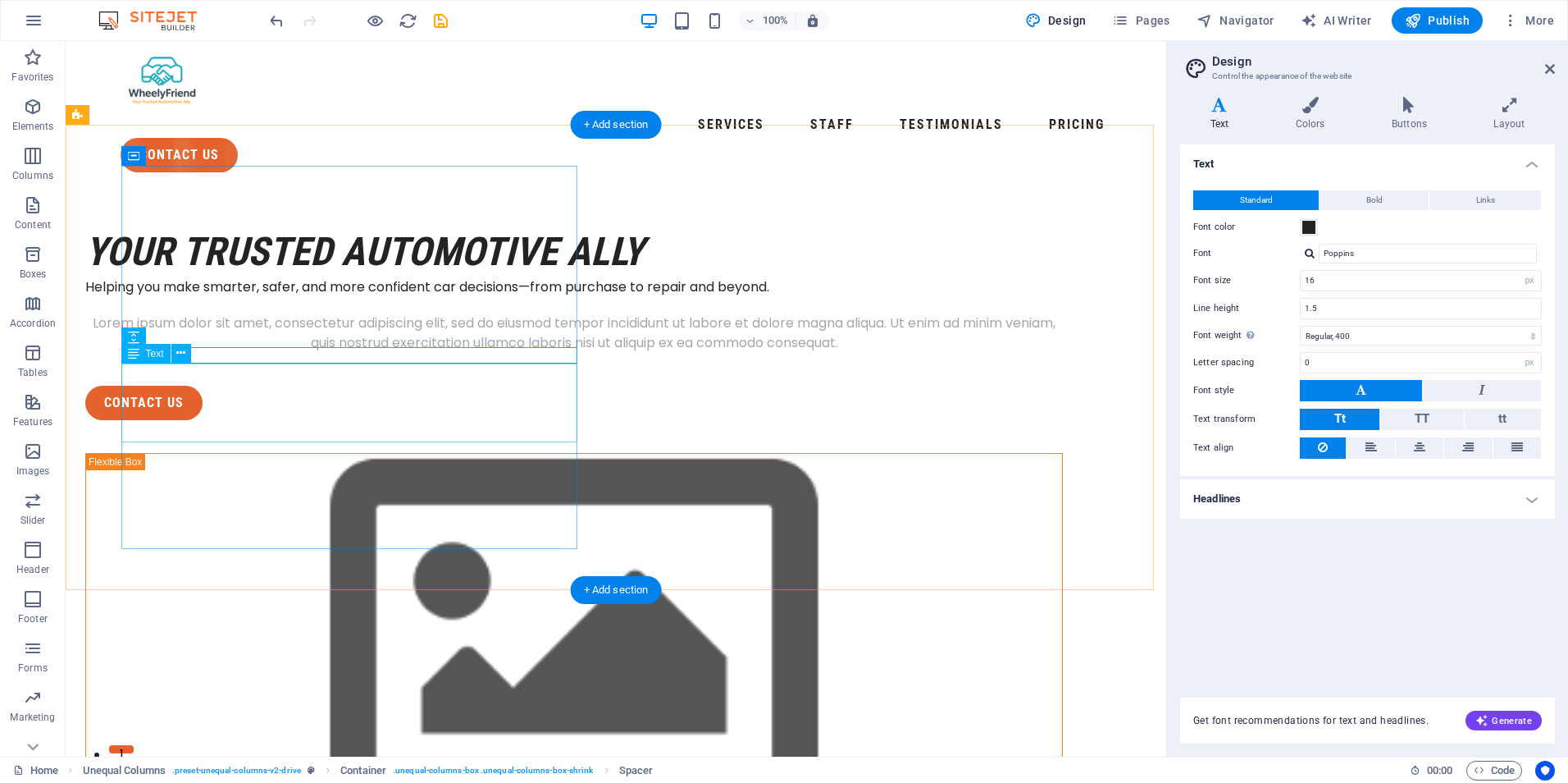
click at [303, 353] on div "Lorem ipsum dolor sit amet, consectetur adipiscing elit, sed do eiusmod tempor …" at bounding box center [574, 333] width 977 height 40
click at [229, 226] on div "Your Trusted Automotive Ally" at bounding box center [574, 251] width 977 height 50
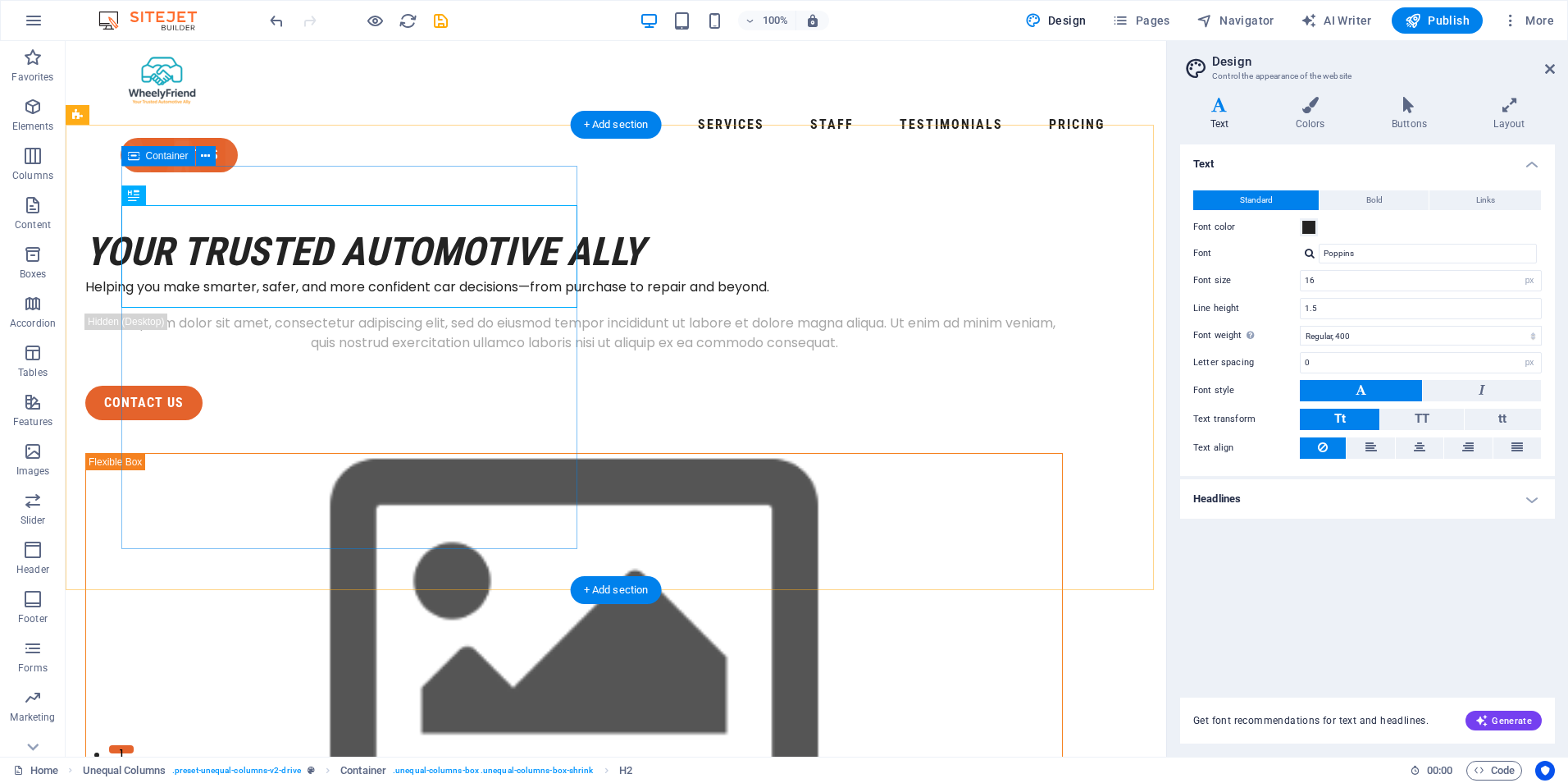
click at [196, 226] on div "Your Trusted Automotive Ally Helping you make smarter, safer, and more confiden…" at bounding box center [574, 323] width 977 height 194
click at [151, 226] on div "Your Trusted Automotive Ally Helping you make smarter, safer, and more confiden…" at bounding box center [574, 323] width 977 height 194
click at [179, 226] on div "Your Trusted Automotive Ally" at bounding box center [574, 251] width 977 height 50
drag, startPoint x: 203, startPoint y: 238, endPoint x: 139, endPoint y: 212, distance: 69.1
click at [167, 226] on div "Your Trusted Automotive Ally Helping you make smarter, safer, and more confiden…" at bounding box center [574, 323] width 977 height 194
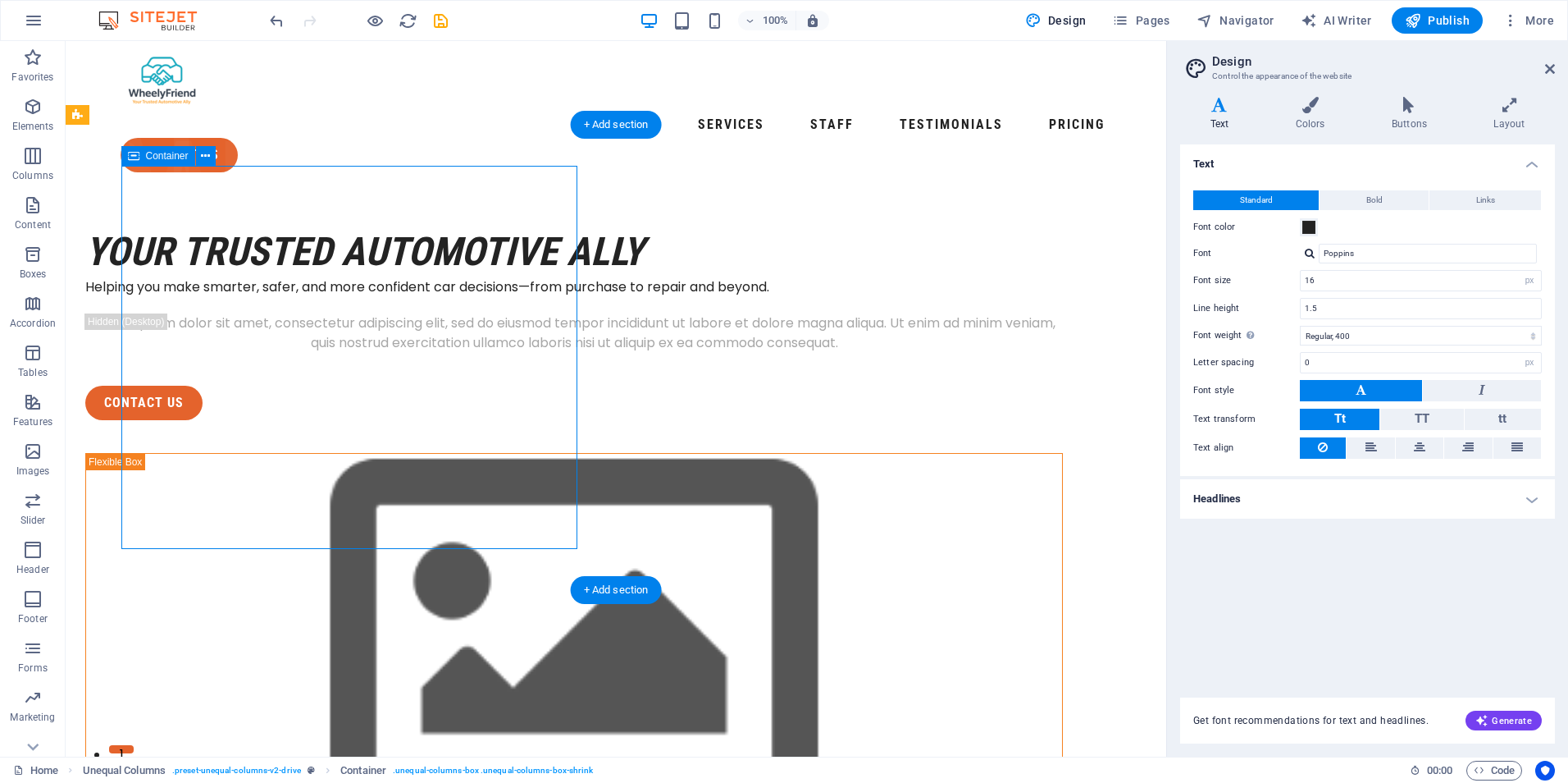
click at [164, 226] on div "Your Trusted Automotive Ally Helping you make smarter, safer, and more confiden…" at bounding box center [574, 323] width 977 height 194
click at [147, 226] on div "Your Trusted Automotive Ally Helping you make smarter, safer, and more confiden…" at bounding box center [574, 323] width 977 height 194
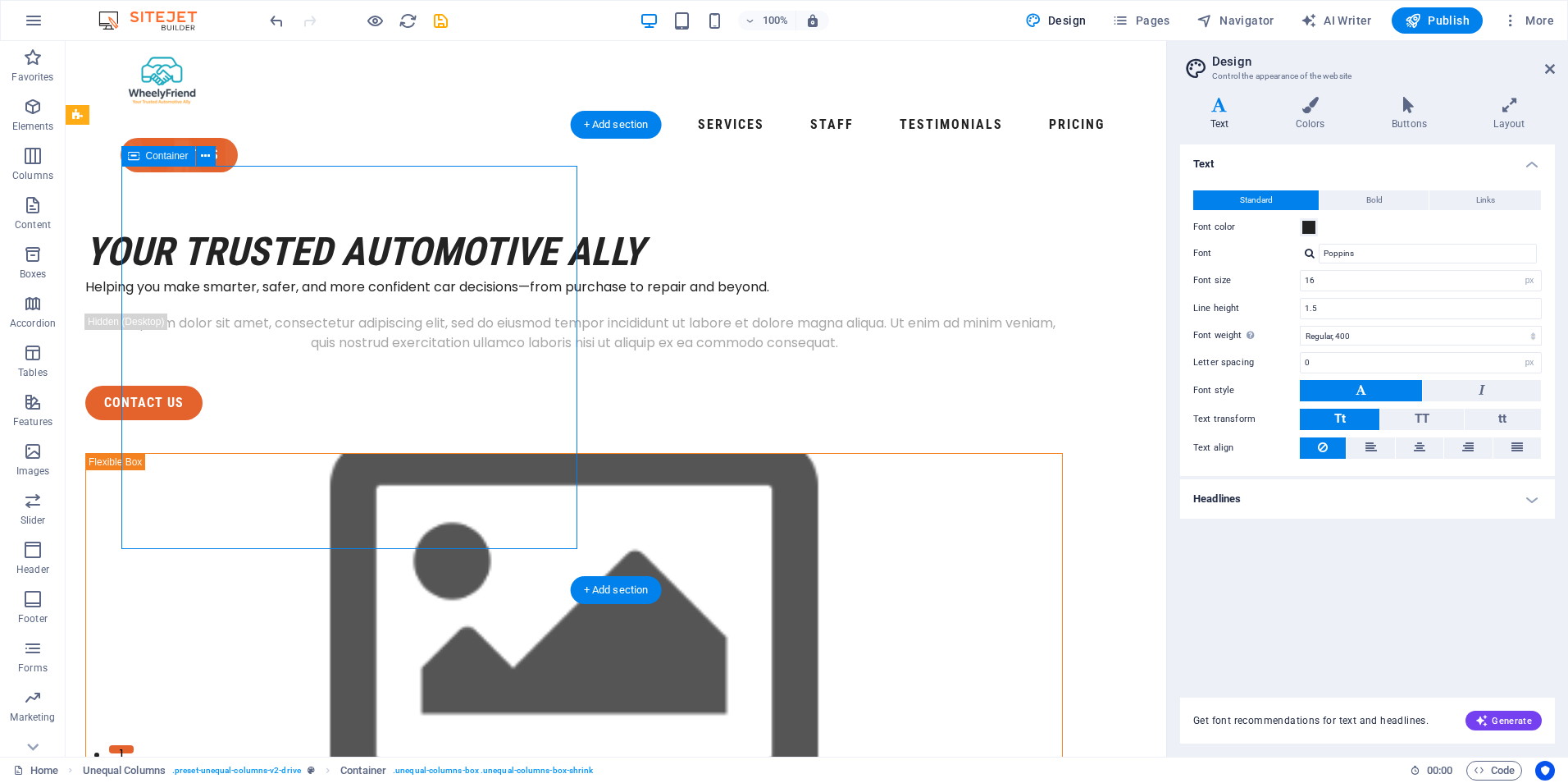
click at [149, 226] on div "Your Trusted Automotive Ally" at bounding box center [574, 251] width 977 height 50
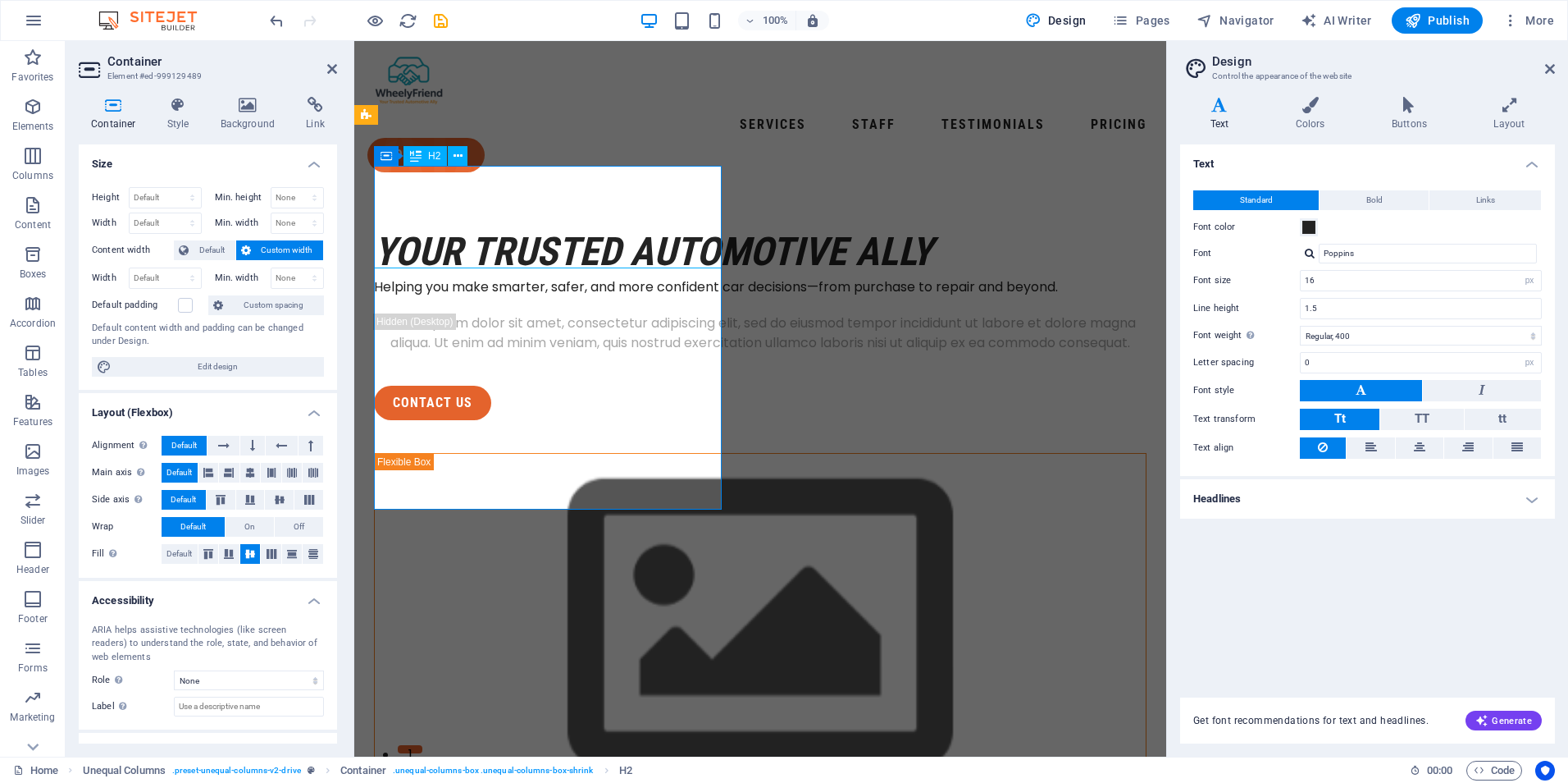
click at [422, 226] on div "Your Trusted Automotive Ally" at bounding box center [760, 251] width 773 height 50
click at [308, 157] on h4 "Size" at bounding box center [208, 159] width 258 height 29
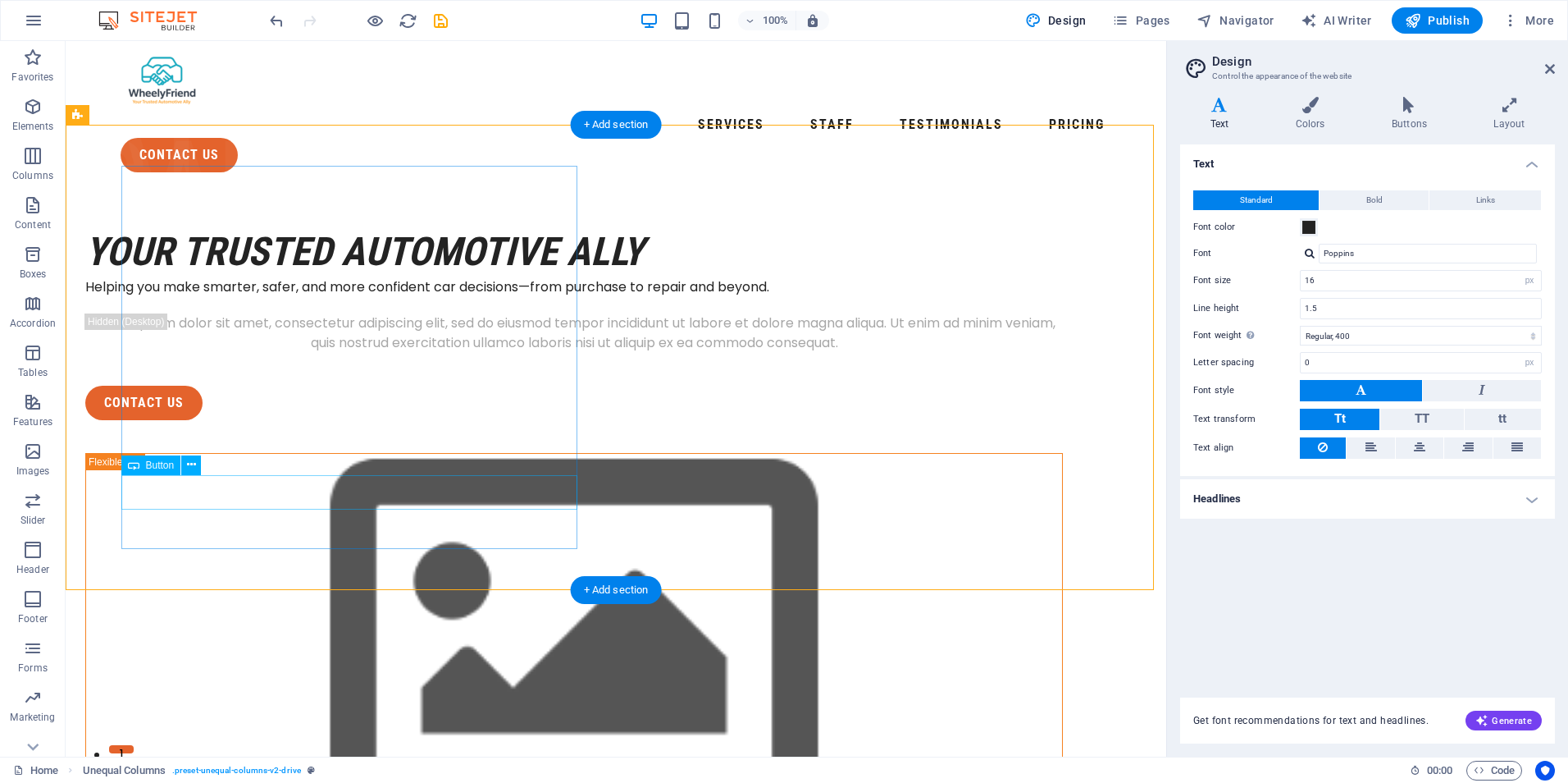
click at [198, 420] on div "contact us" at bounding box center [574, 403] width 977 height 35
click at [238, 353] on div "Lorem ipsum dolor sit amet, consectetur adipiscing elit, sed do eiusmod tempor …" at bounding box center [574, 333] width 977 height 40
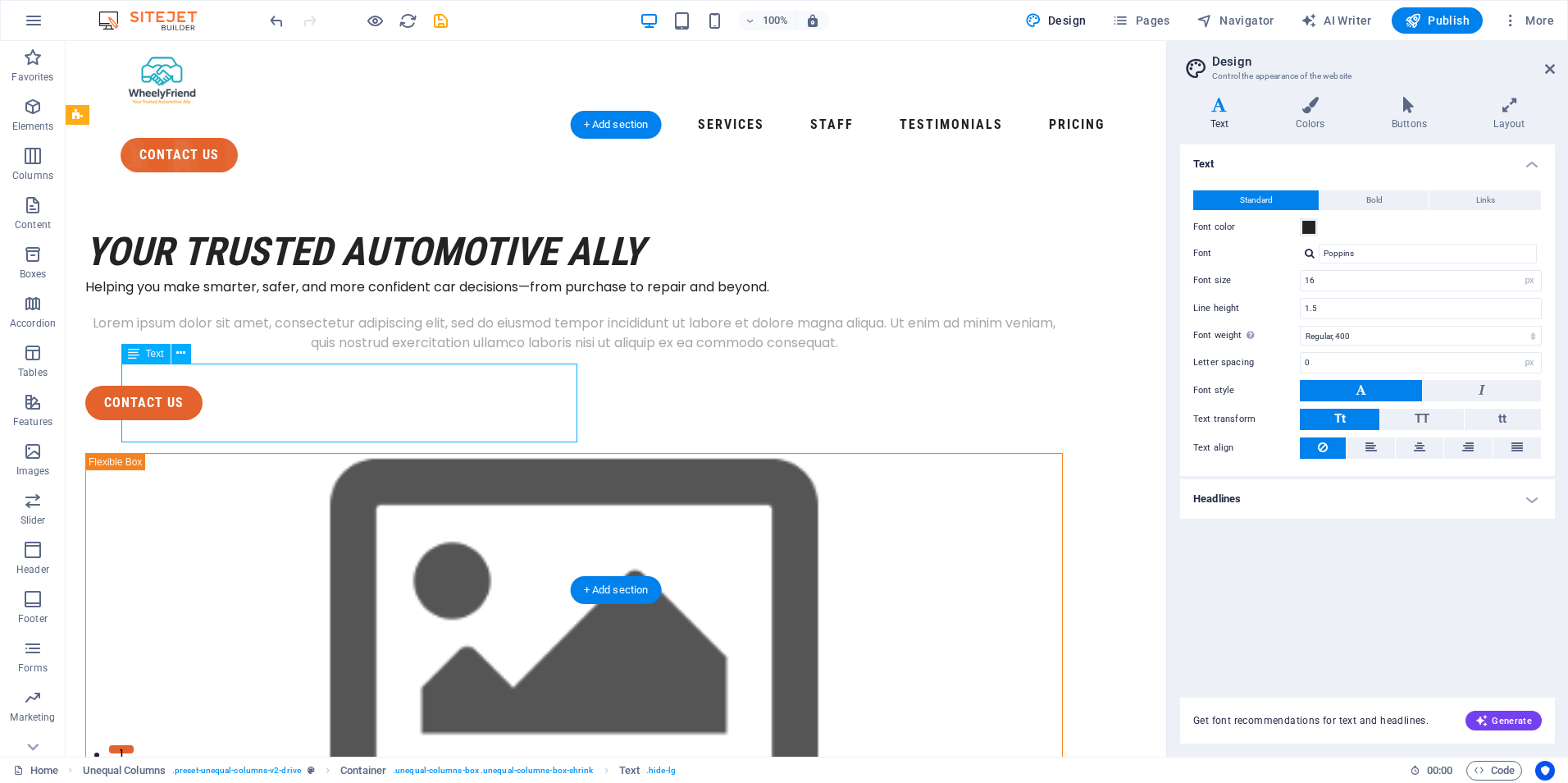
click at [264, 353] on div "Lorem ipsum dolor sit amet, consectetur adipiscing elit, sed do eiusmod tempor …" at bounding box center [574, 333] width 977 height 40
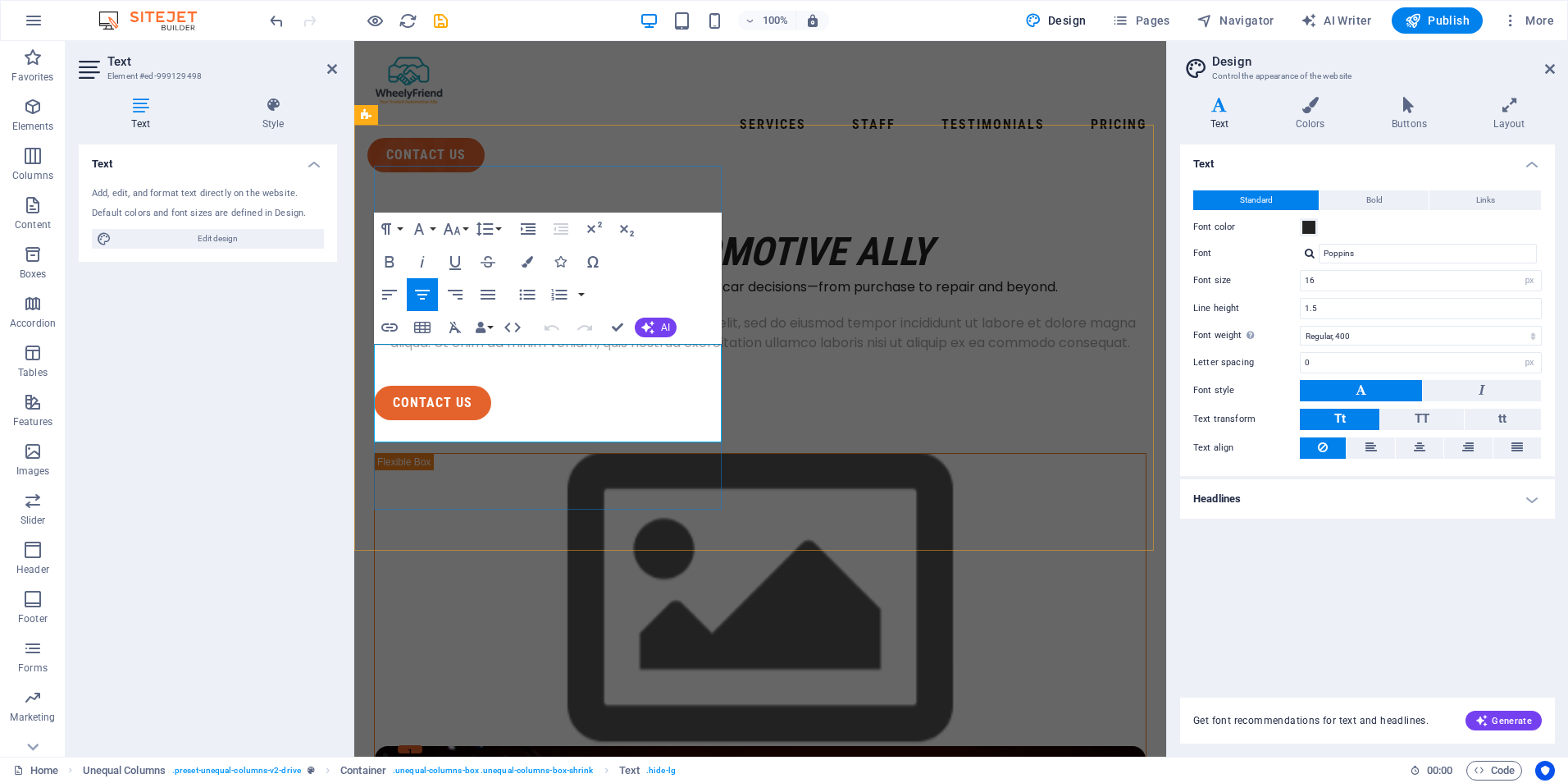
click at [445, 353] on p "Lorem ipsum dolor sit amet, consectetur adipiscing elit, sed do eiusmod tempor …" at bounding box center [760, 333] width 773 height 40
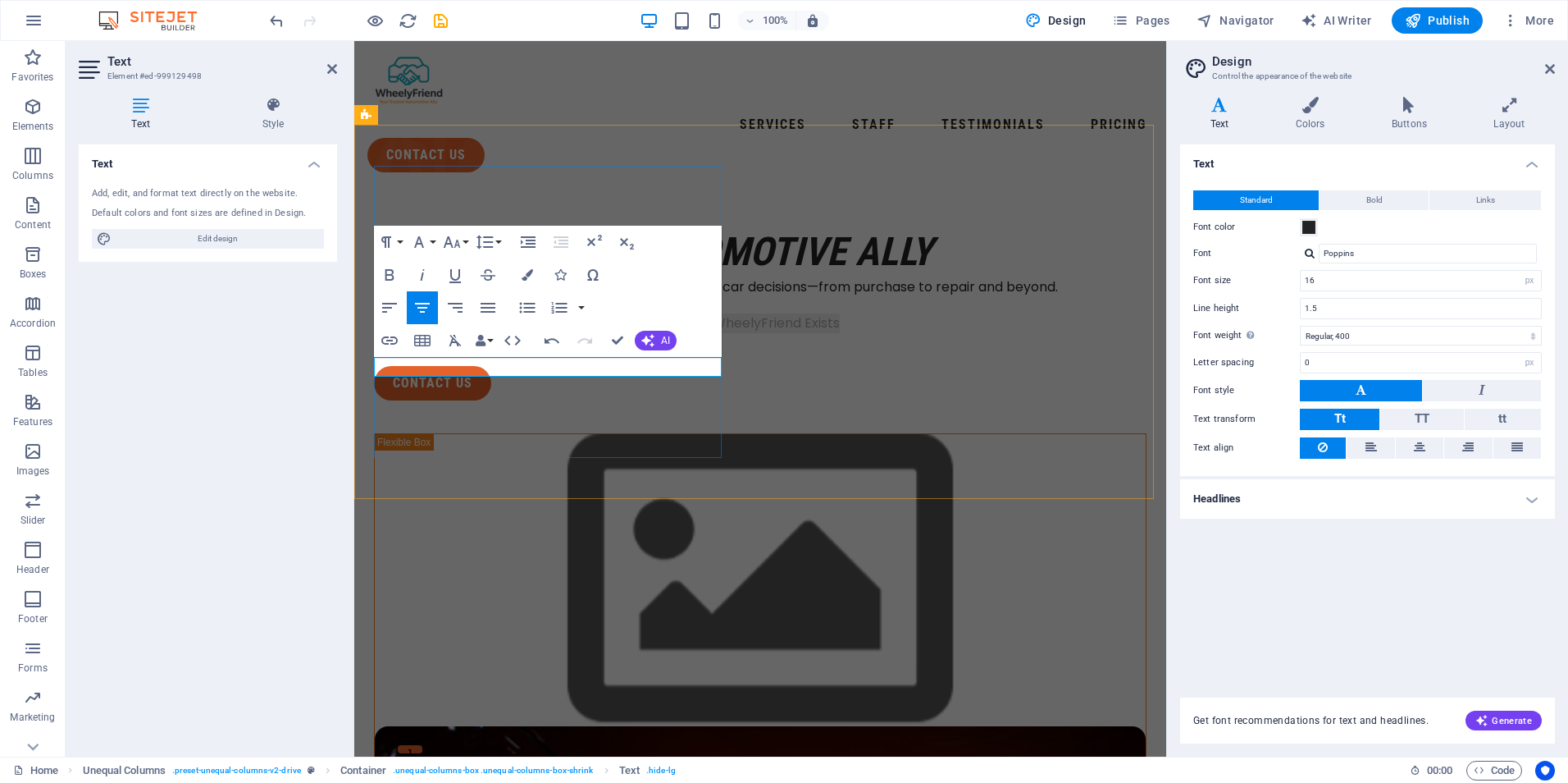
drag, startPoint x: 631, startPoint y: 370, endPoint x: 467, endPoint y: 370, distance: 164.0
click at [467, 333] on p "Why WheelyFriend Exists" at bounding box center [760, 323] width 773 height 19
click at [531, 273] on icon "button" at bounding box center [528, 275] width 12 height 12
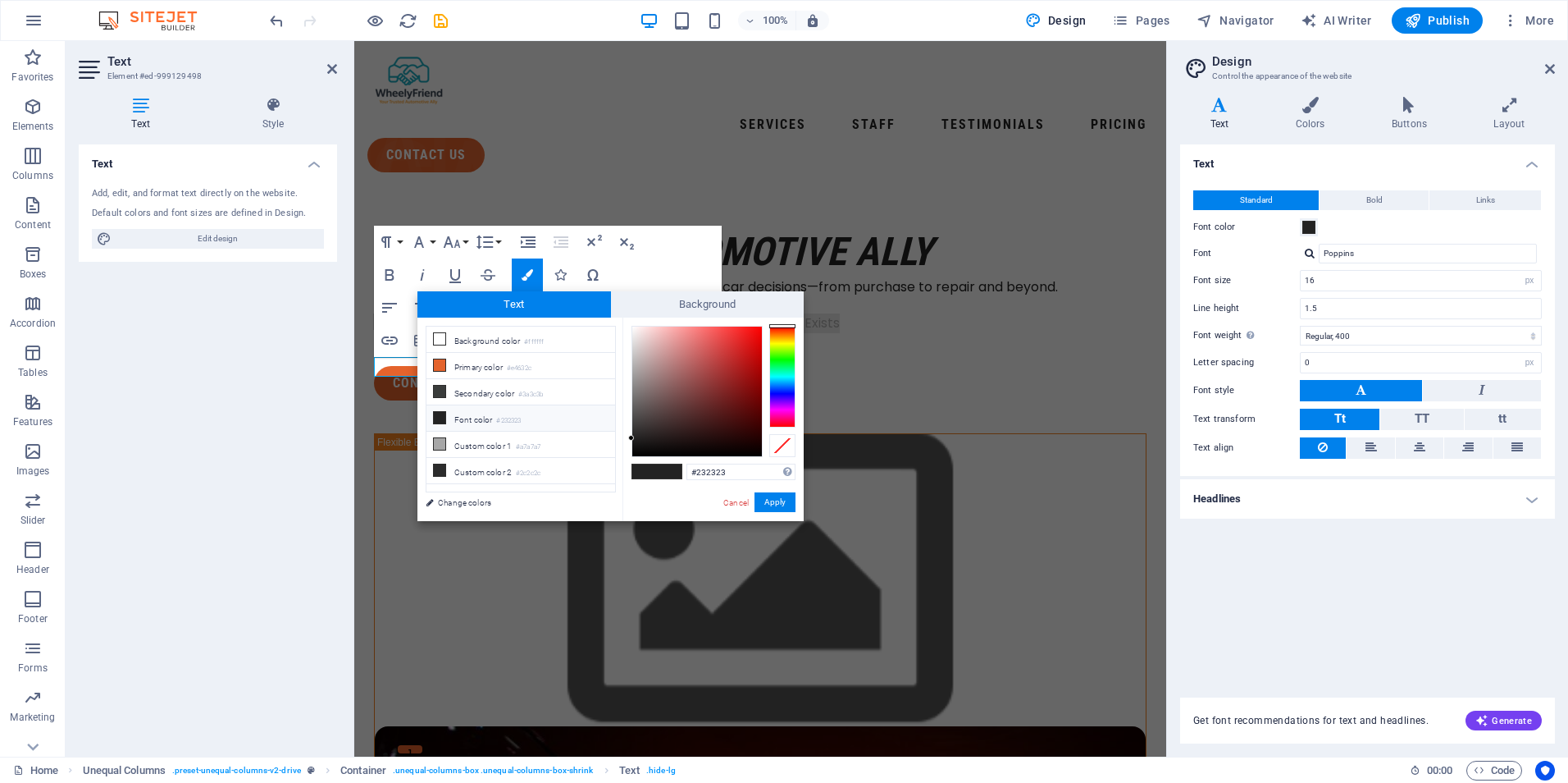
click at [652, 474] on span at bounding box center [644, 472] width 24 height 14
click at [655, 472] on span at bounding box center [644, 472] width 24 height 14
click at [460, 466] on li "Custom color 2 #2c2c2c" at bounding box center [521, 471] width 188 height 26
click at [464, 417] on li "Font color #232323" at bounding box center [521, 418] width 188 height 26
drag, startPoint x: 1000, startPoint y: 509, endPoint x: 1199, endPoint y: 503, distance: 199.1
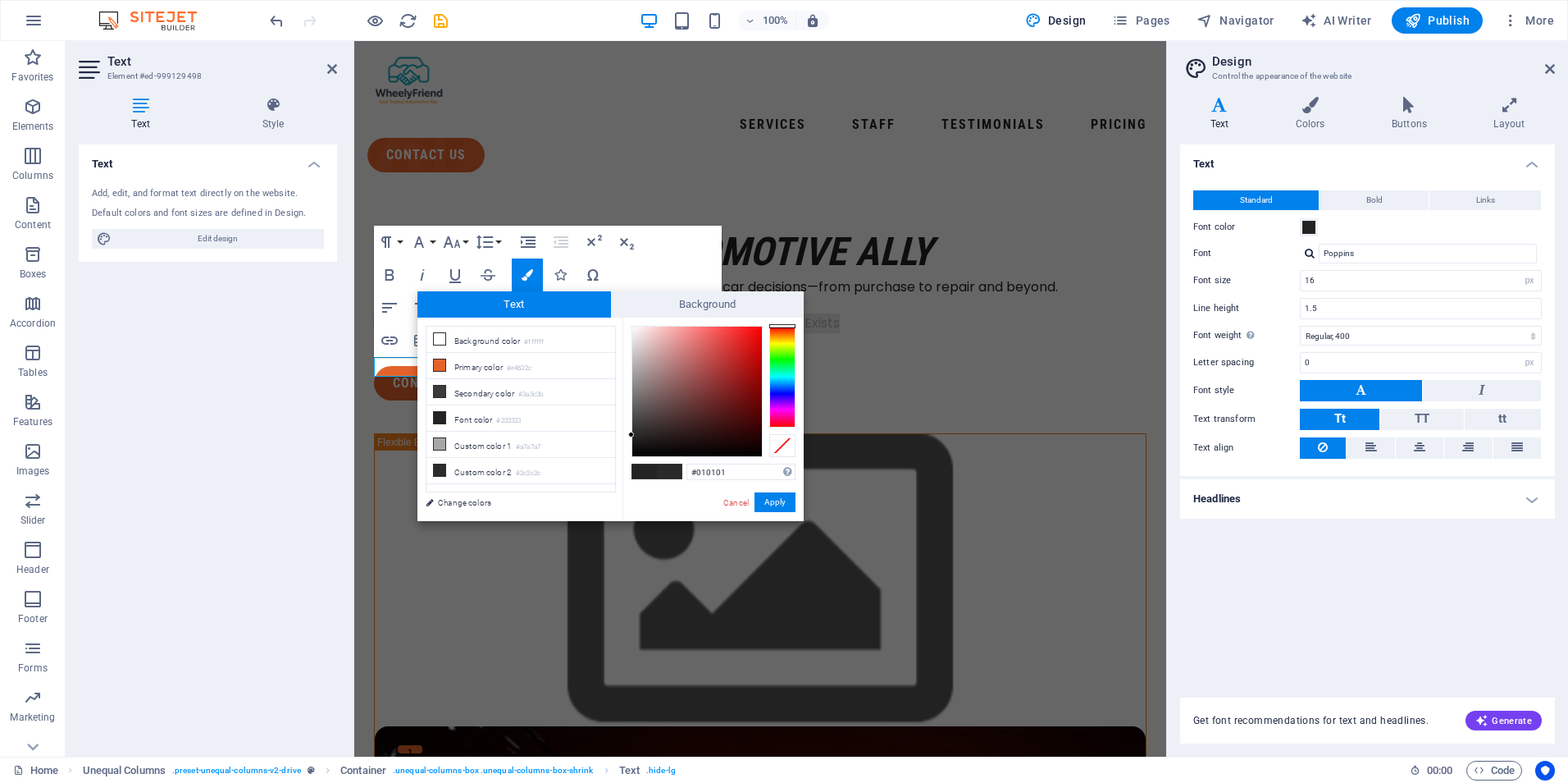
type input "#000000"
click at [633, 468] on div "#000000 Supported formats #0852ed rgb(8, 82, 237) rgba(8, 82, 237, 90%) hsv(221…" at bounding box center [713, 538] width 181 height 441
click at [764, 498] on button "Apply" at bounding box center [775, 502] width 41 height 19
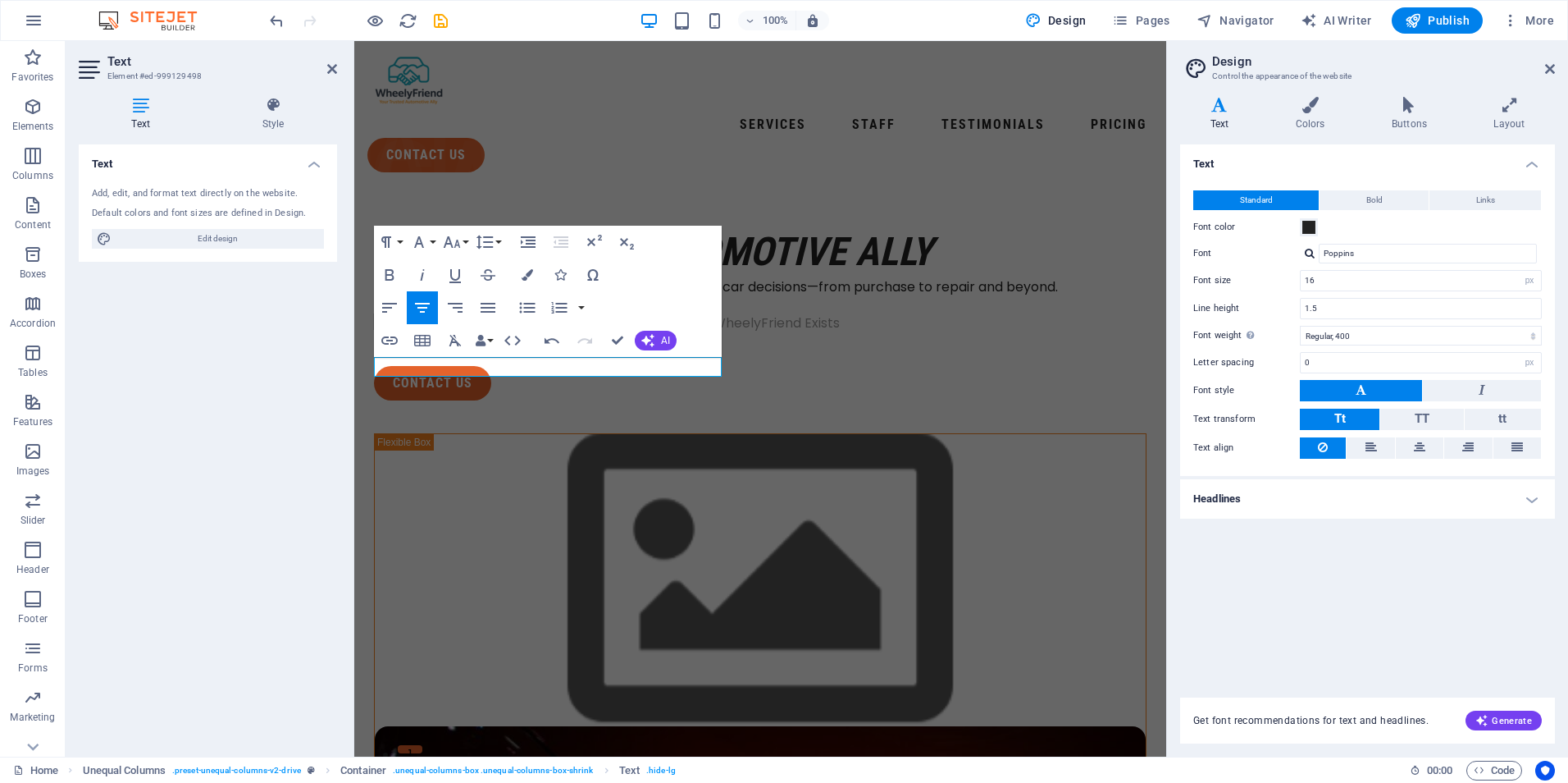
click at [645, 415] on div "Container H2 Unequal Columns Container Container Boxes Container Image Containe…" at bounding box center [759, 398] width 812 height 715
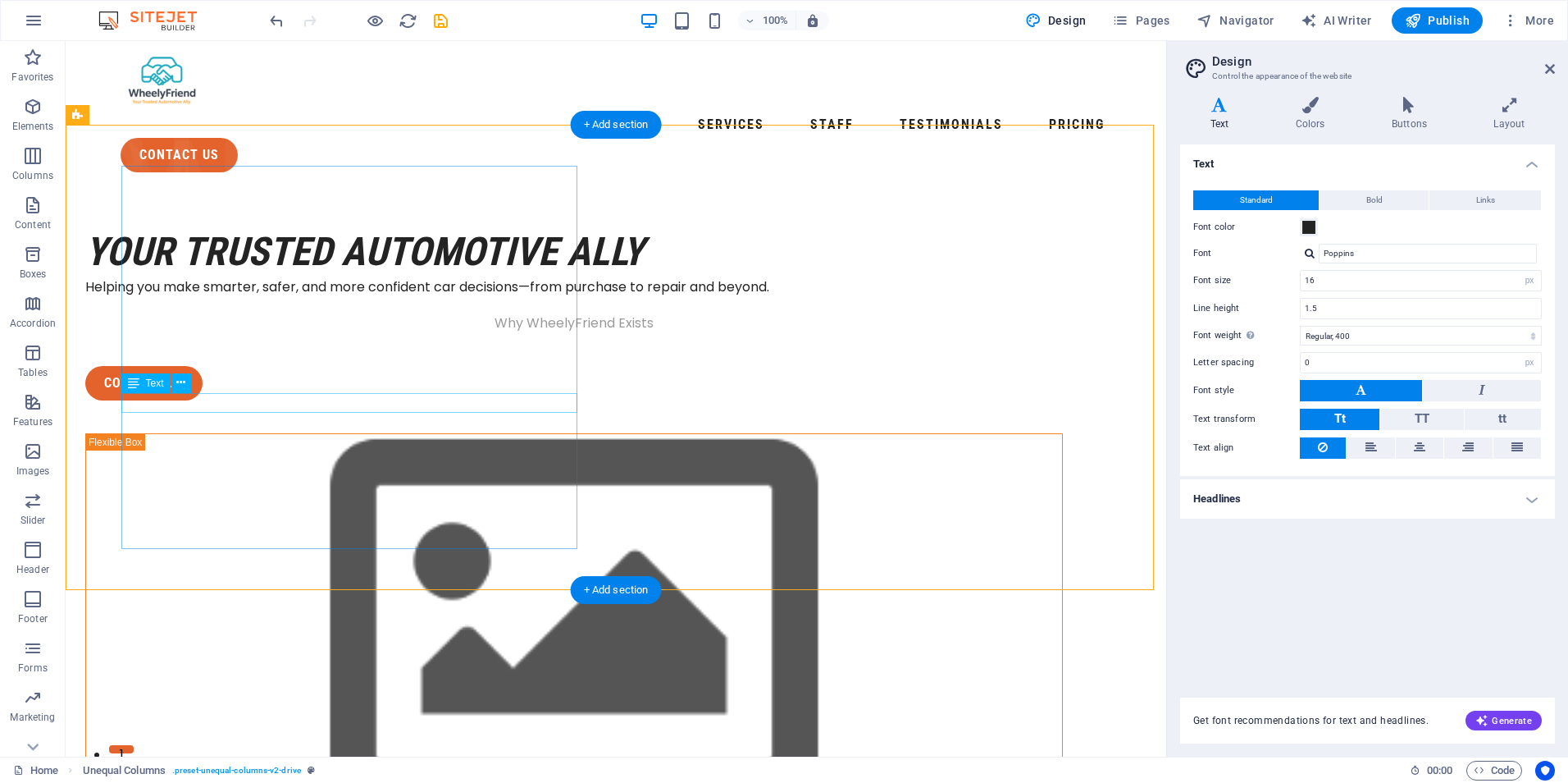
click at [398, 333] on div "Why WheelyFriend Exists" at bounding box center [574, 323] width 977 height 19
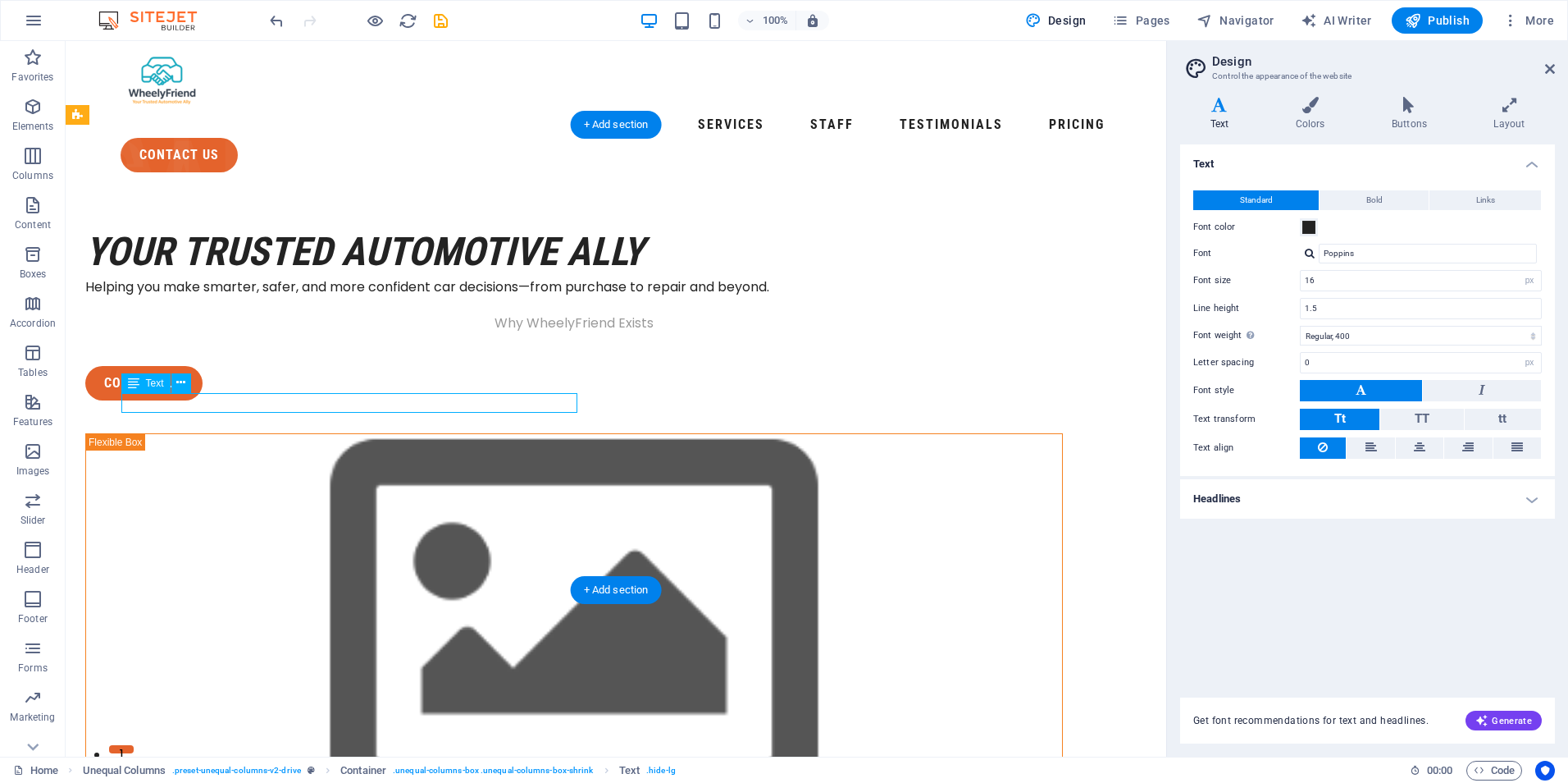
click at [411, 333] on div "Why WheelyFriend Exists" at bounding box center [574, 323] width 977 height 19
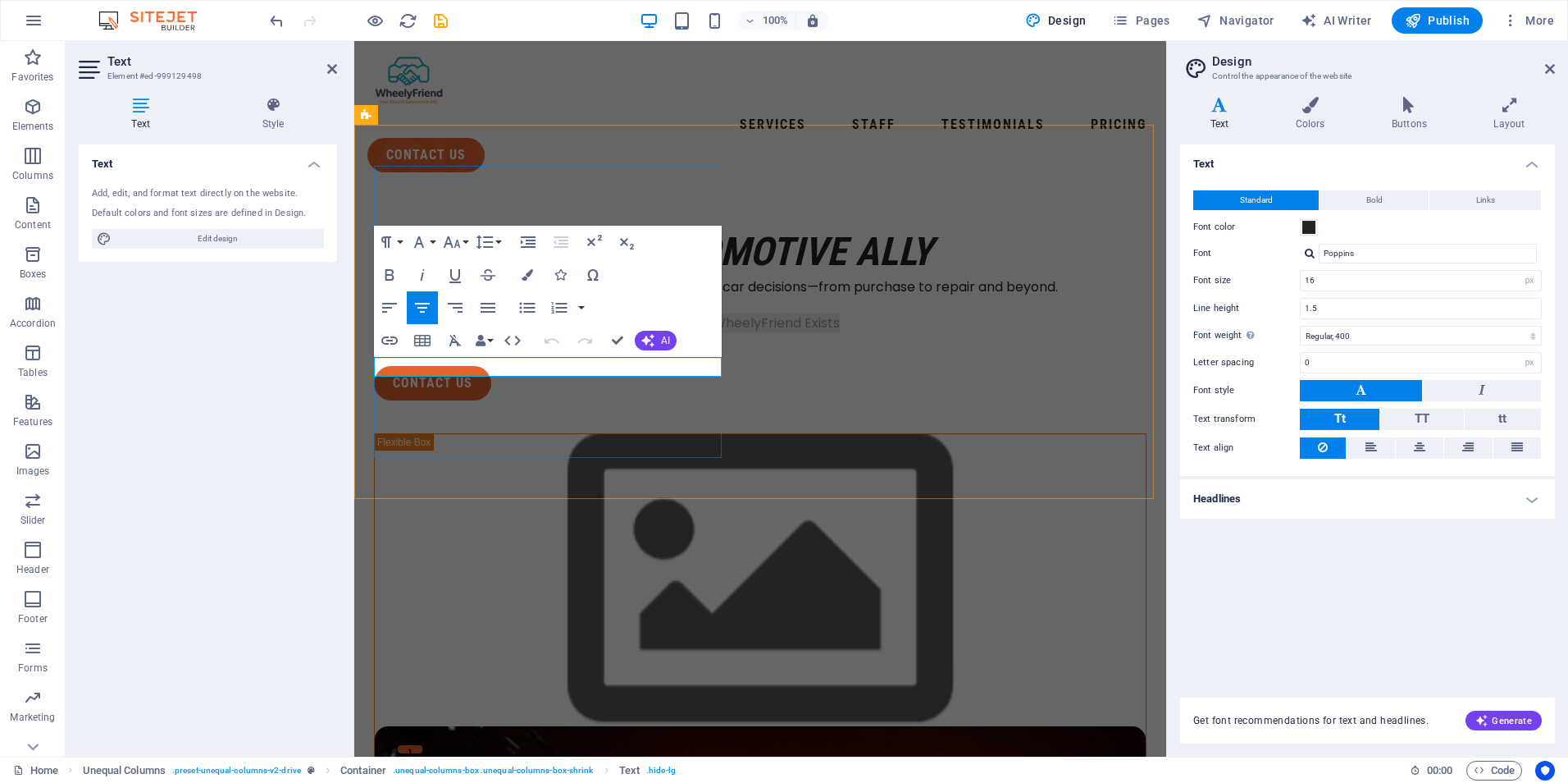
drag, startPoint x: 630, startPoint y: 368, endPoint x: 464, endPoint y: 369, distance: 166.0
click at [464, 333] on p "Why WheelyFriend Exists" at bounding box center [760, 323] width 773 height 19
click at [523, 279] on icon "button" at bounding box center [528, 275] width 12 height 12
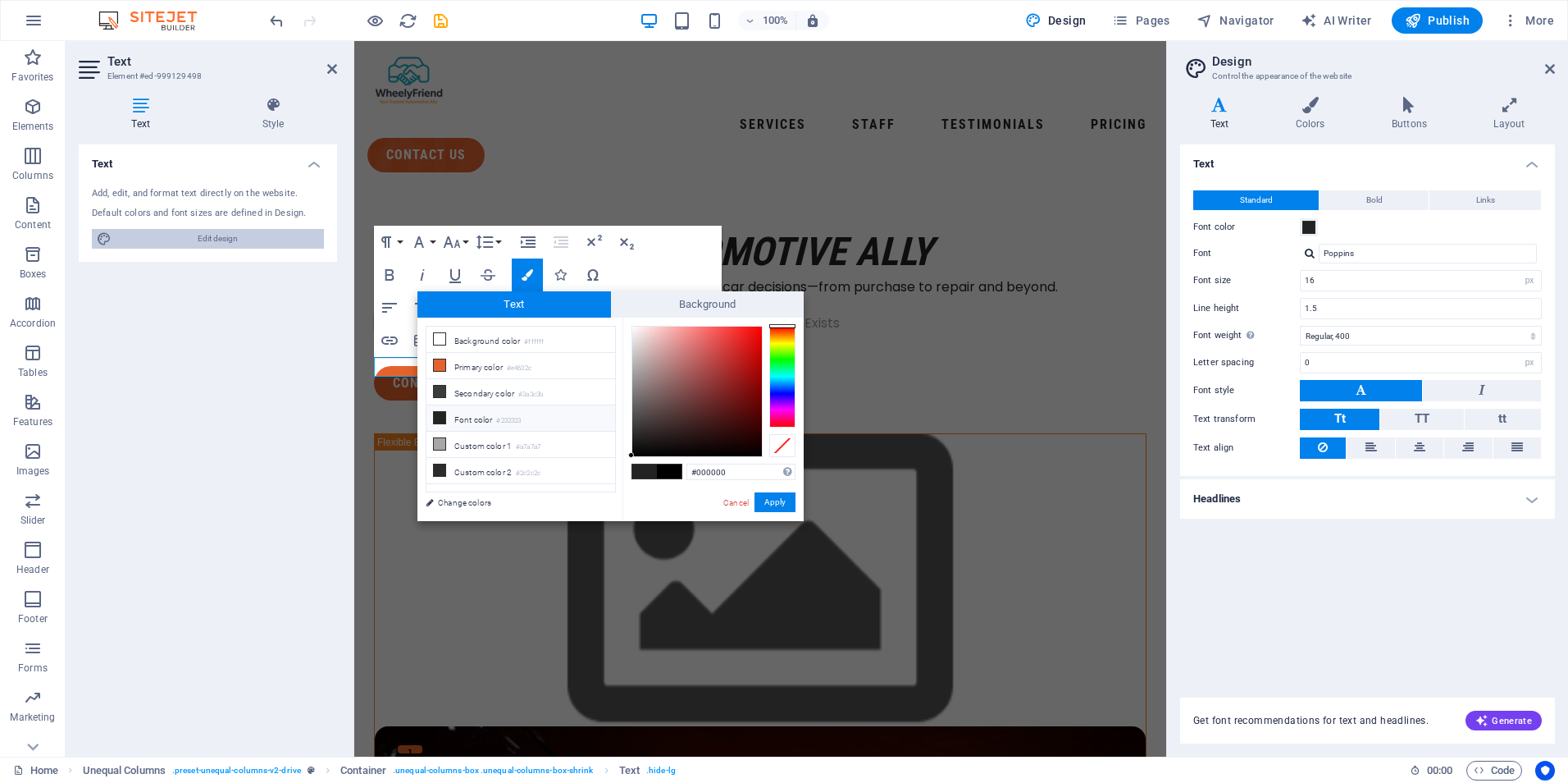
click at [221, 233] on span "Edit design" at bounding box center [217, 239] width 203 height 19
click at [735, 503] on link "Cancel" at bounding box center [736, 503] width 29 height 13
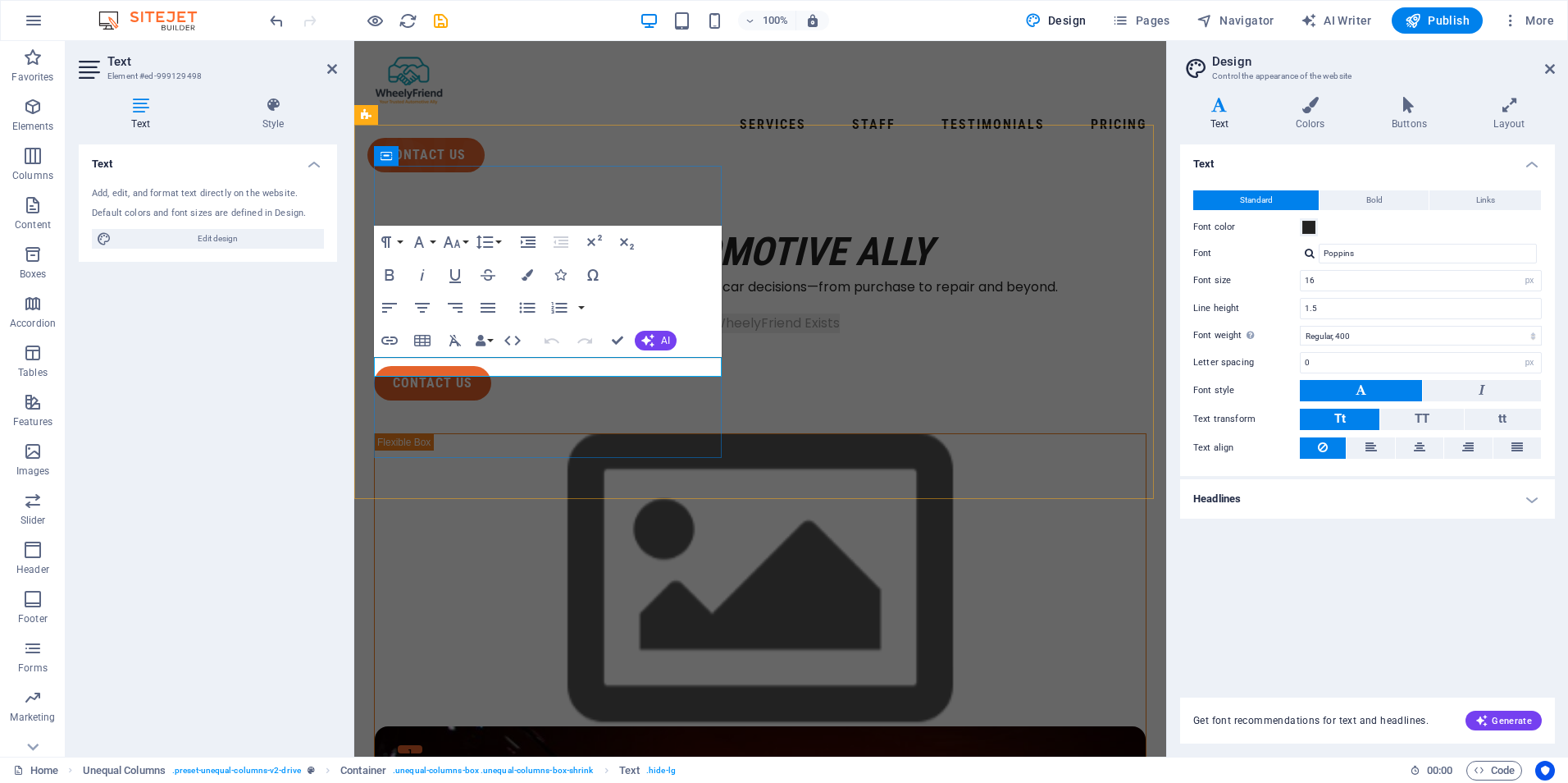
click at [681, 332] on span "Why WheelyFriend Exists" at bounding box center [760, 322] width 159 height 18
drag, startPoint x: 466, startPoint y: 370, endPoint x: 639, endPoint y: 357, distance: 173.5
click at [639, 333] on p "Why WheelyFriend Exists" at bounding box center [760, 323] width 773 height 19
click at [1317, 111] on icon at bounding box center [1310, 105] width 89 height 16
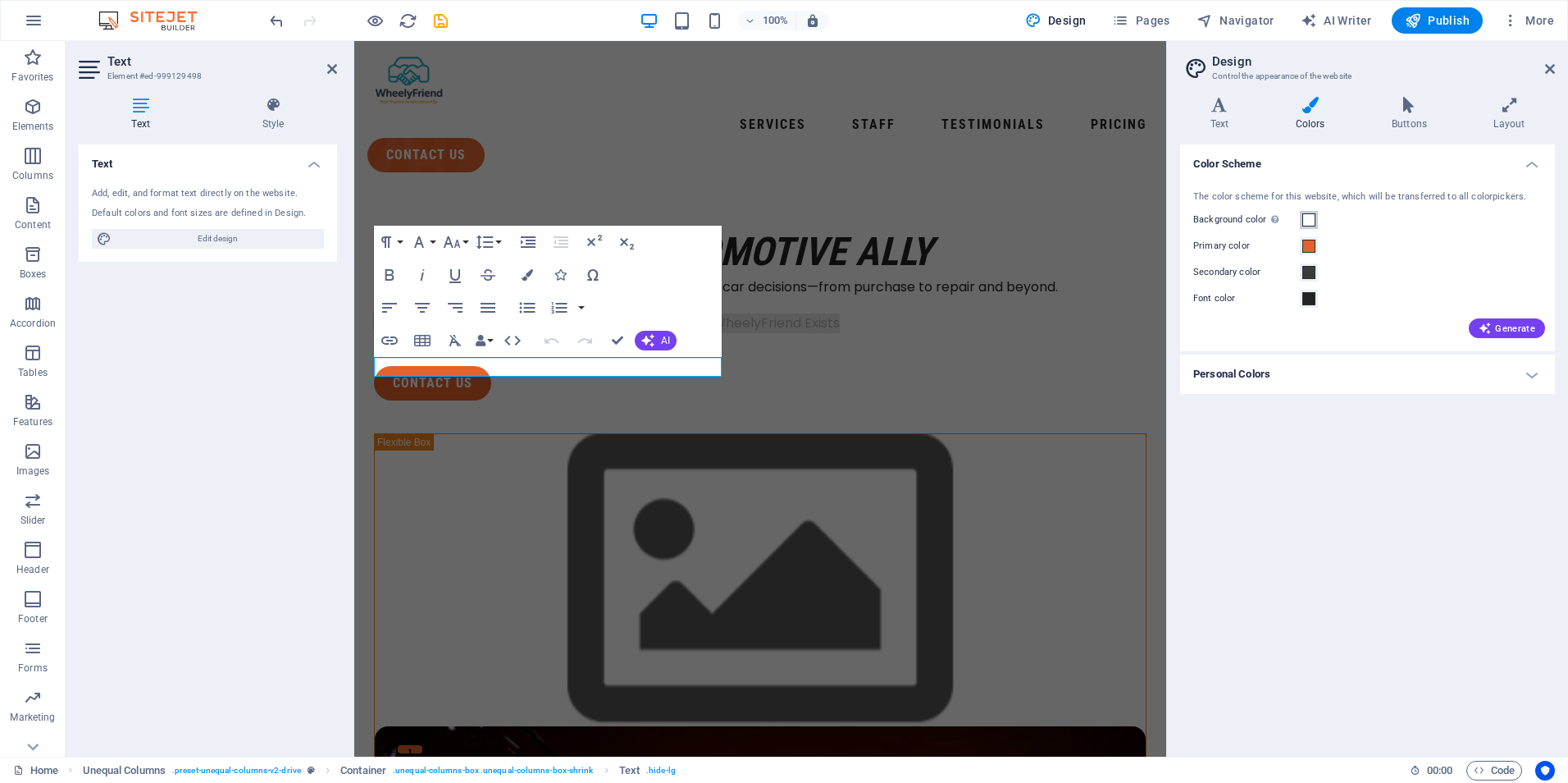
click at [1309, 220] on span at bounding box center [1309, 220] width 14 height 14
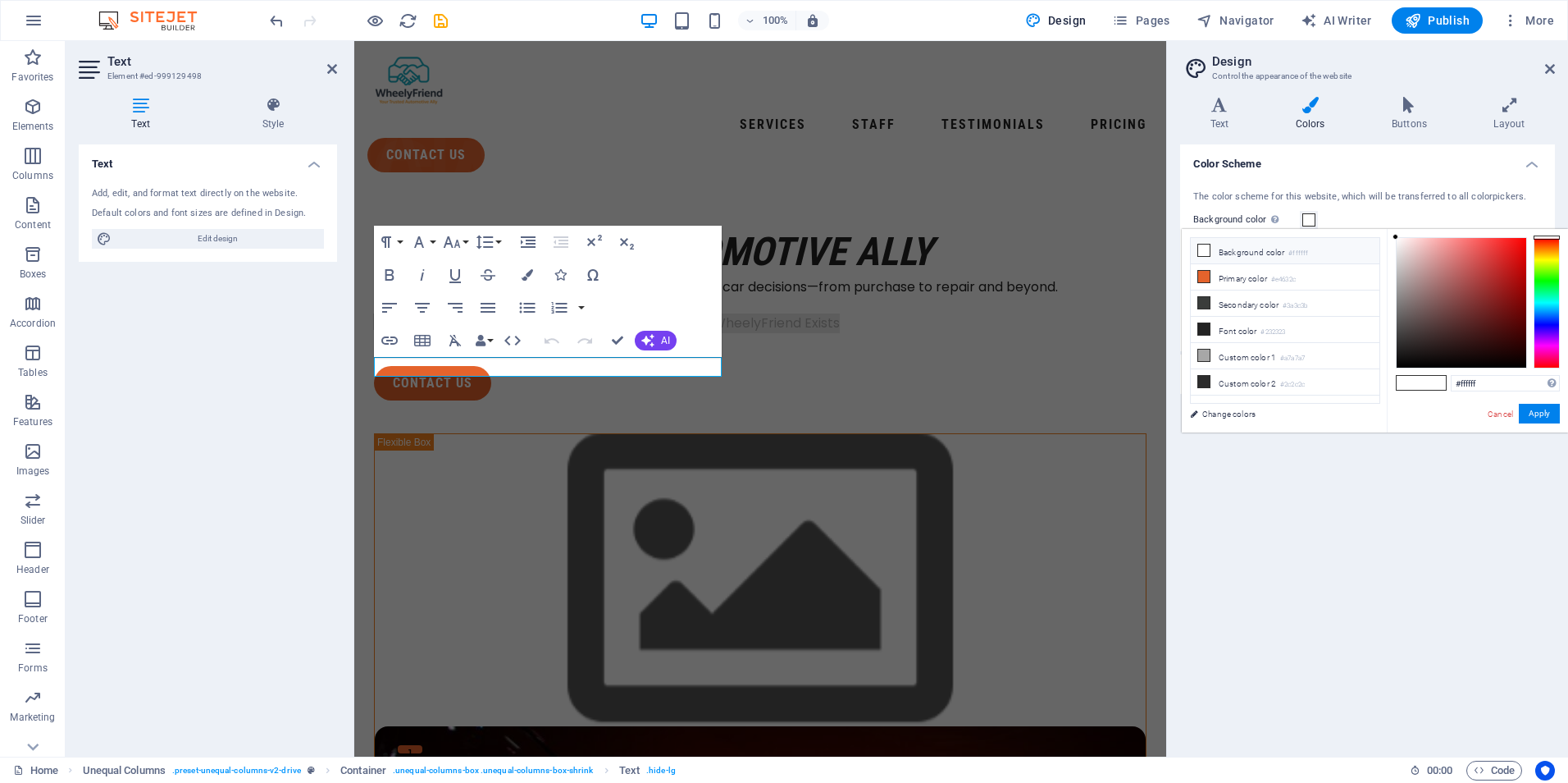
click at [1230, 248] on li "Background color #ffffff" at bounding box center [1285, 250] width 188 height 26
click at [1216, 125] on h4 "Text" at bounding box center [1223, 114] width 85 height 35
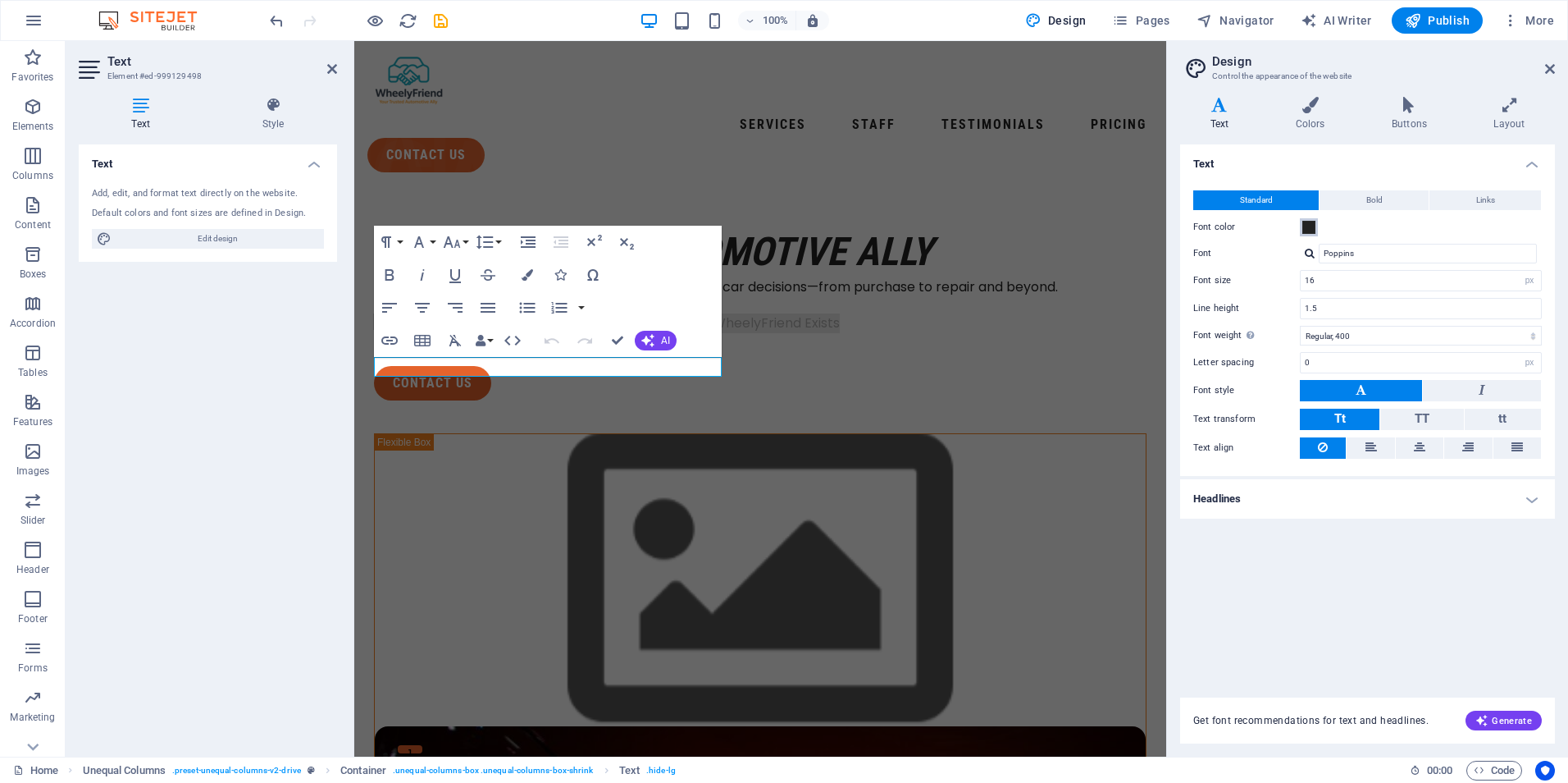
click at [1309, 224] on span at bounding box center [1309, 227] width 14 height 14
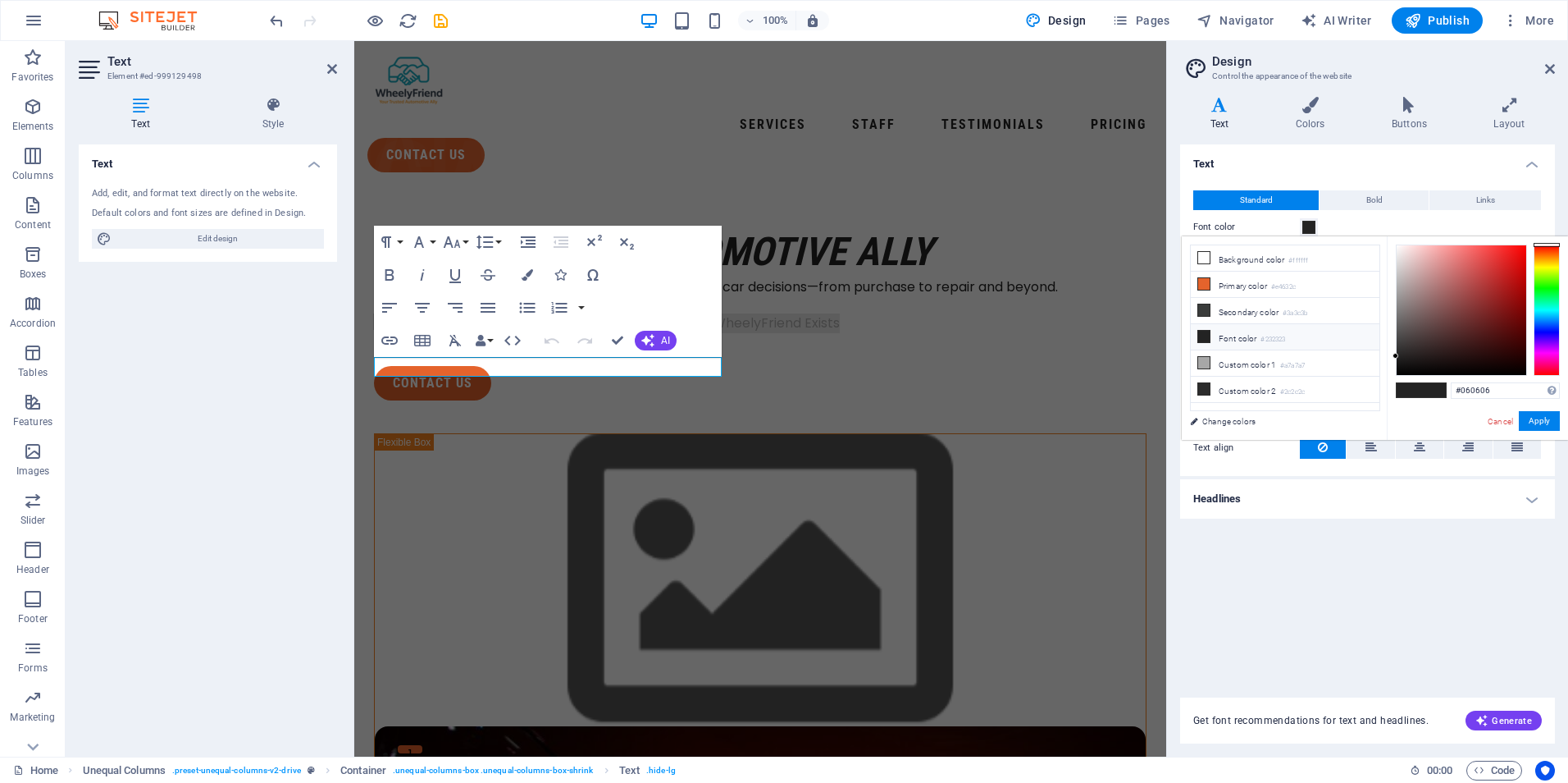
type input "#000000"
drag, startPoint x: 1397, startPoint y: 360, endPoint x: 1400, endPoint y: 380, distance: 20.2
click at [1400, 393] on div "#000000 Supported formats #0852ed rgb(8, 82, 237) rgba(8, 82, 237, 90%) hsv(221…" at bounding box center [1477, 457] width 181 height 441
click at [1537, 418] on button "Apply" at bounding box center [1539, 421] width 41 height 19
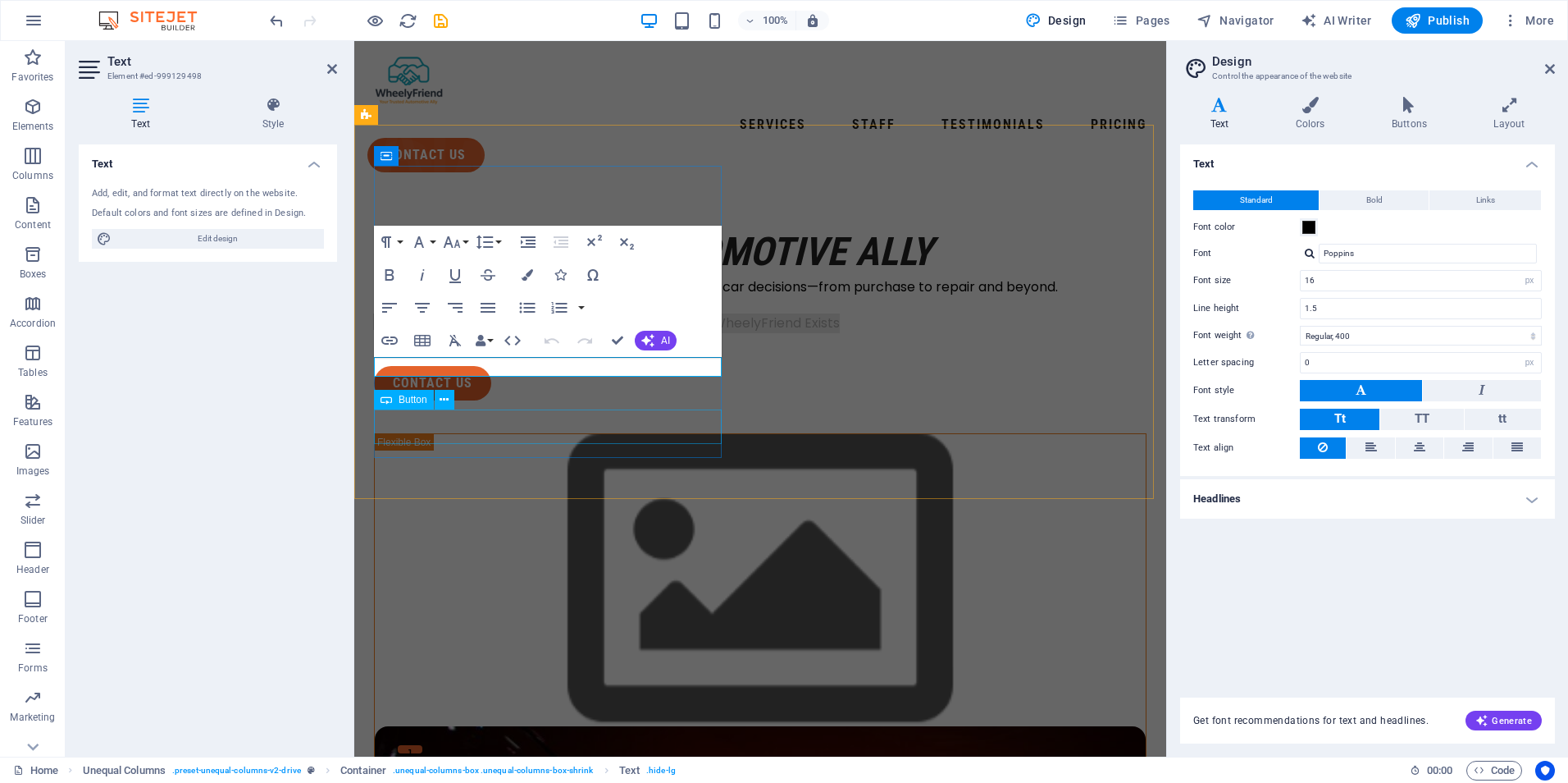
click at [592, 401] on div "contact us" at bounding box center [760, 383] width 773 height 35
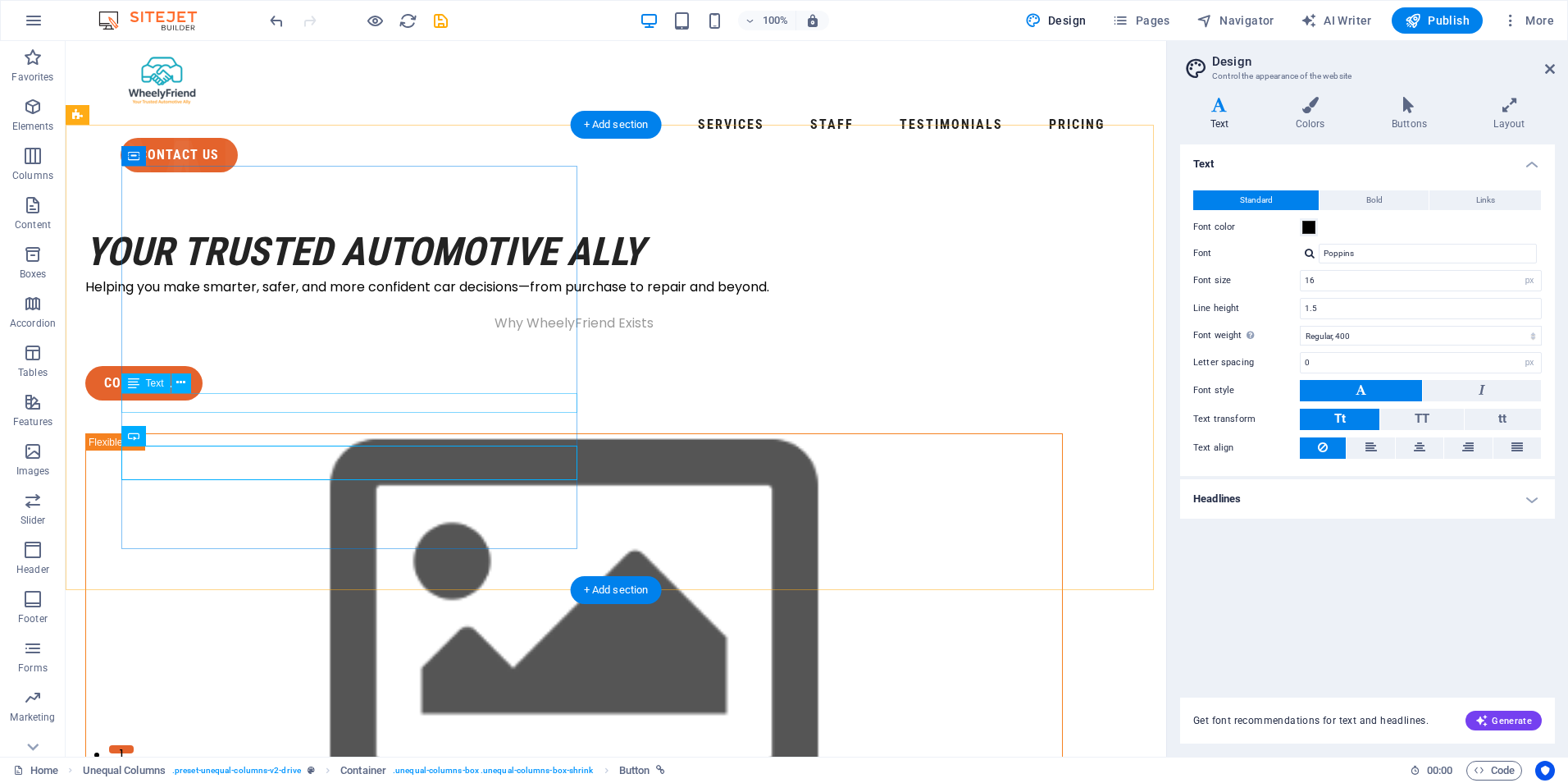
click at [346, 333] on div "Why WheelyFriend Exists" at bounding box center [574, 323] width 977 height 19
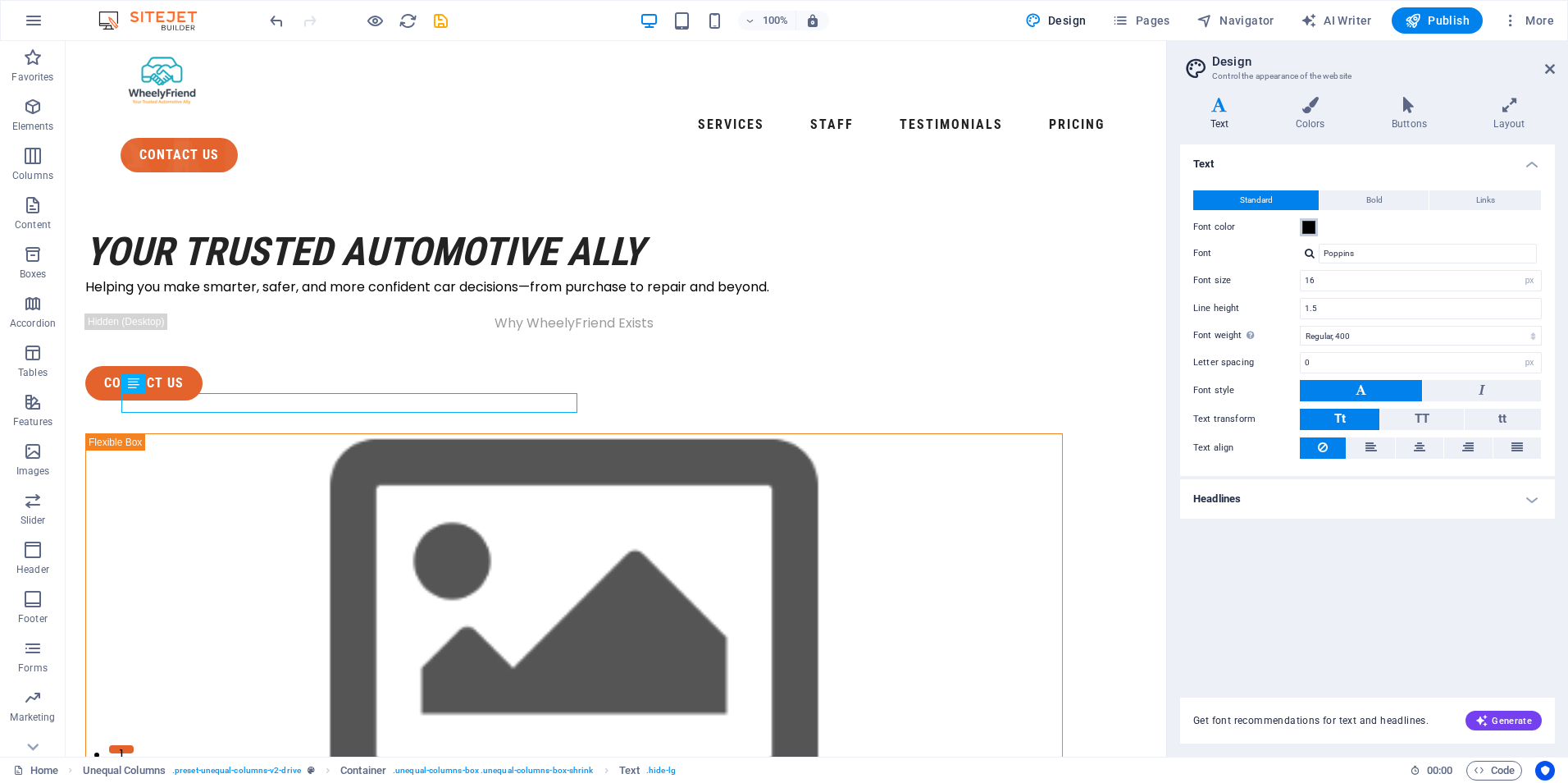
click at [1311, 229] on span at bounding box center [1309, 227] width 14 height 14
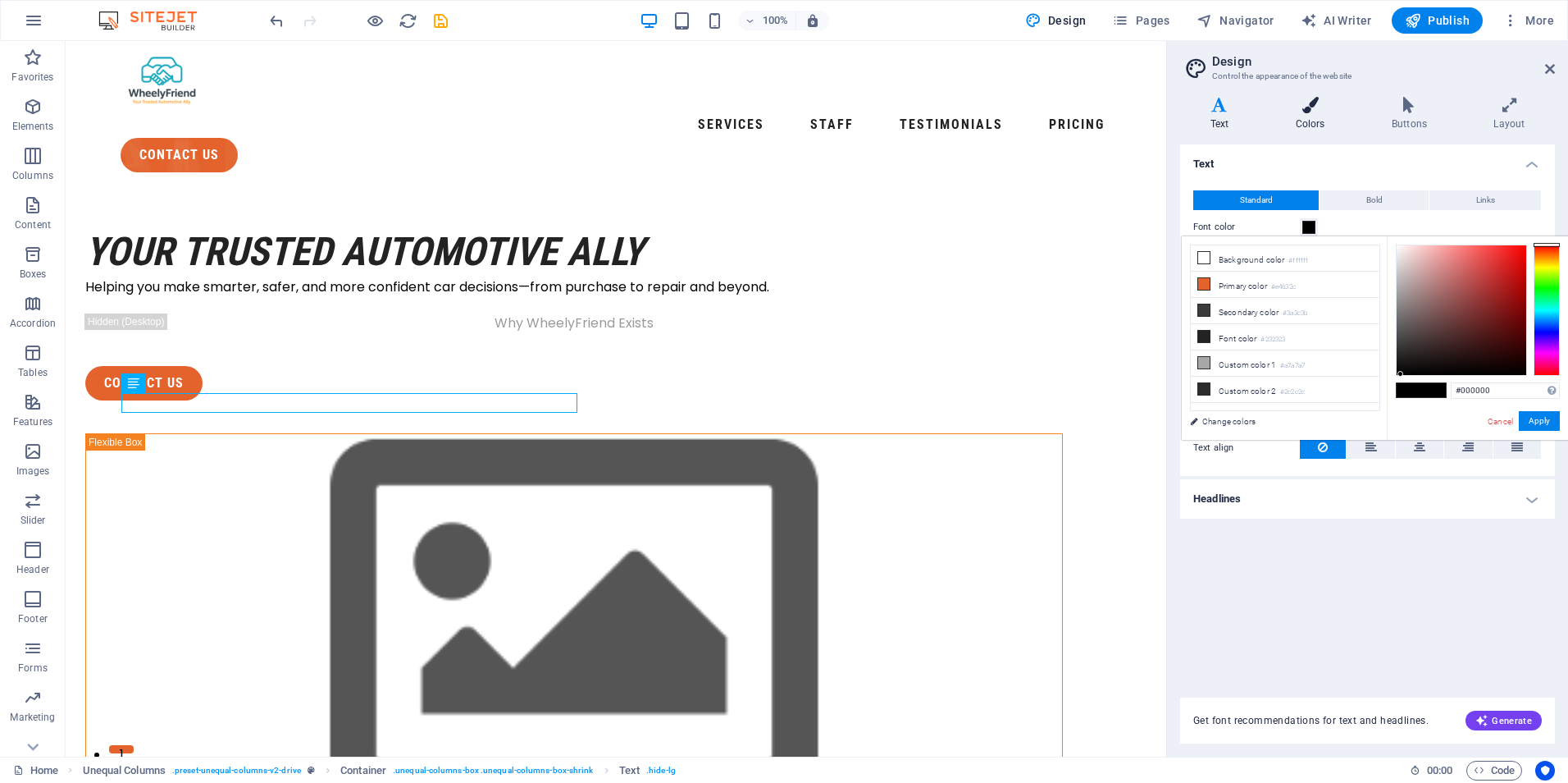
click at [1309, 129] on h4 "Colors" at bounding box center [1313, 114] width 96 height 35
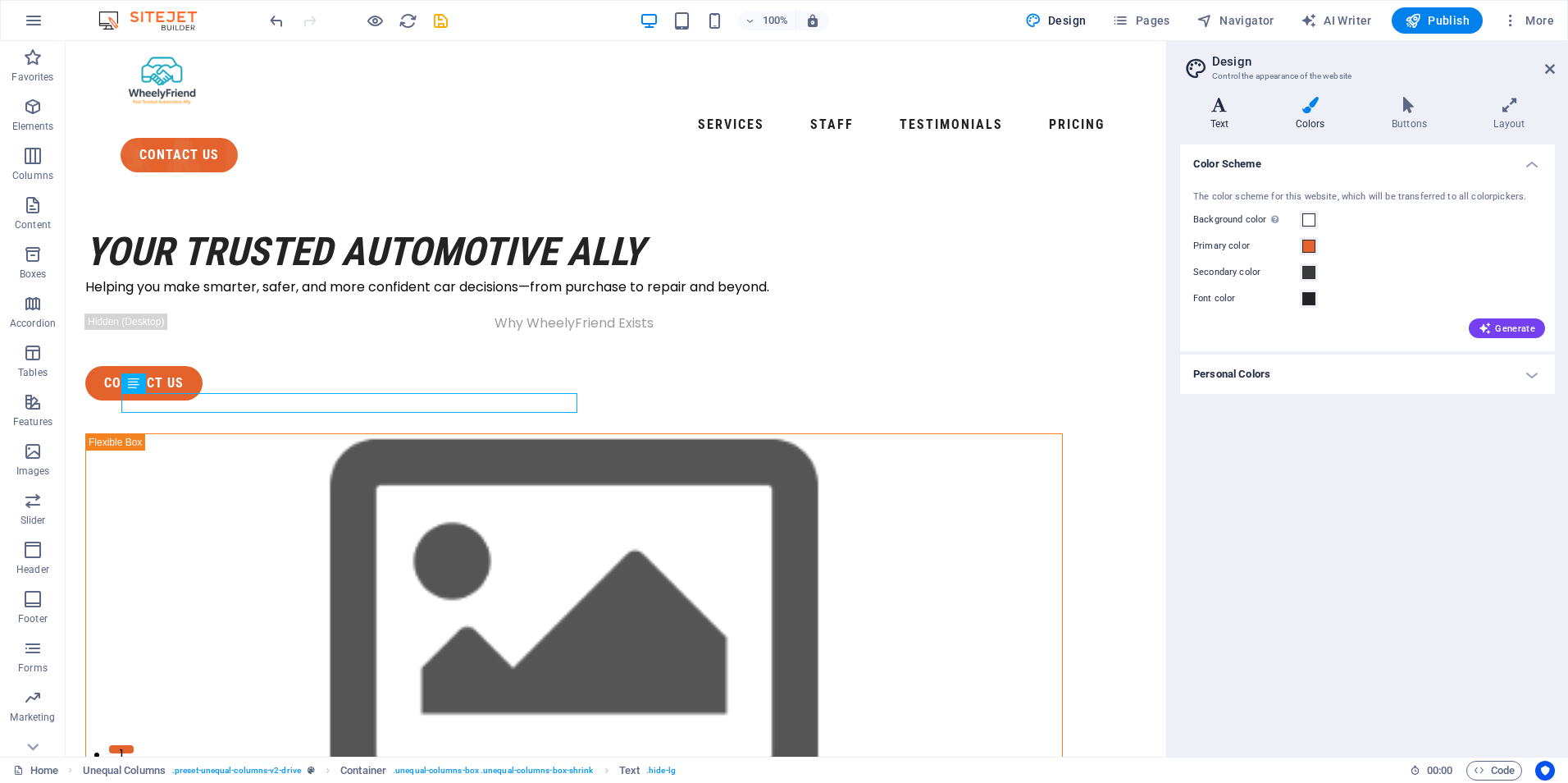
click at [1191, 120] on h4 "Text" at bounding box center [1223, 114] width 85 height 35
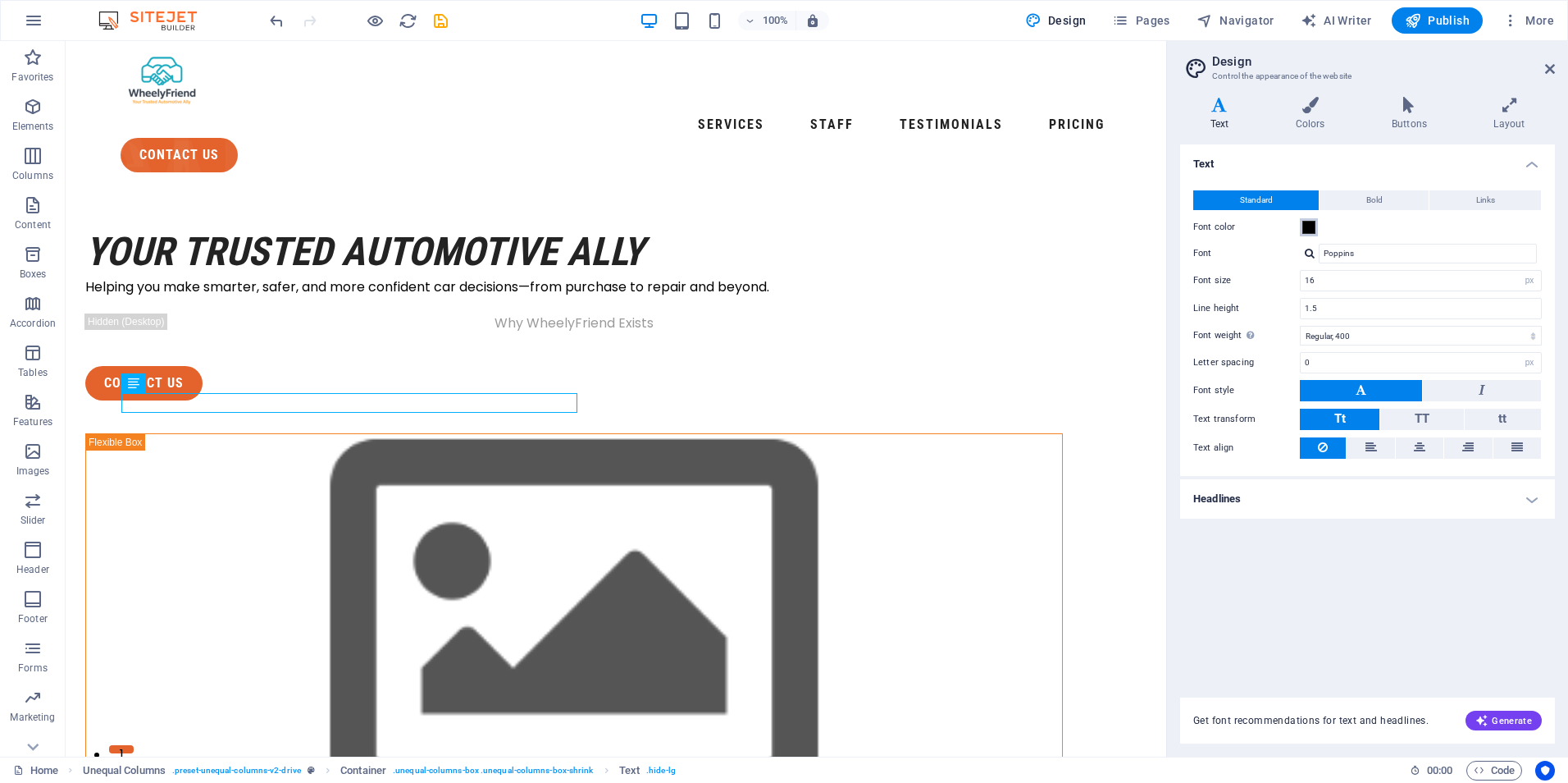
click at [1309, 229] on span at bounding box center [1309, 227] width 14 height 14
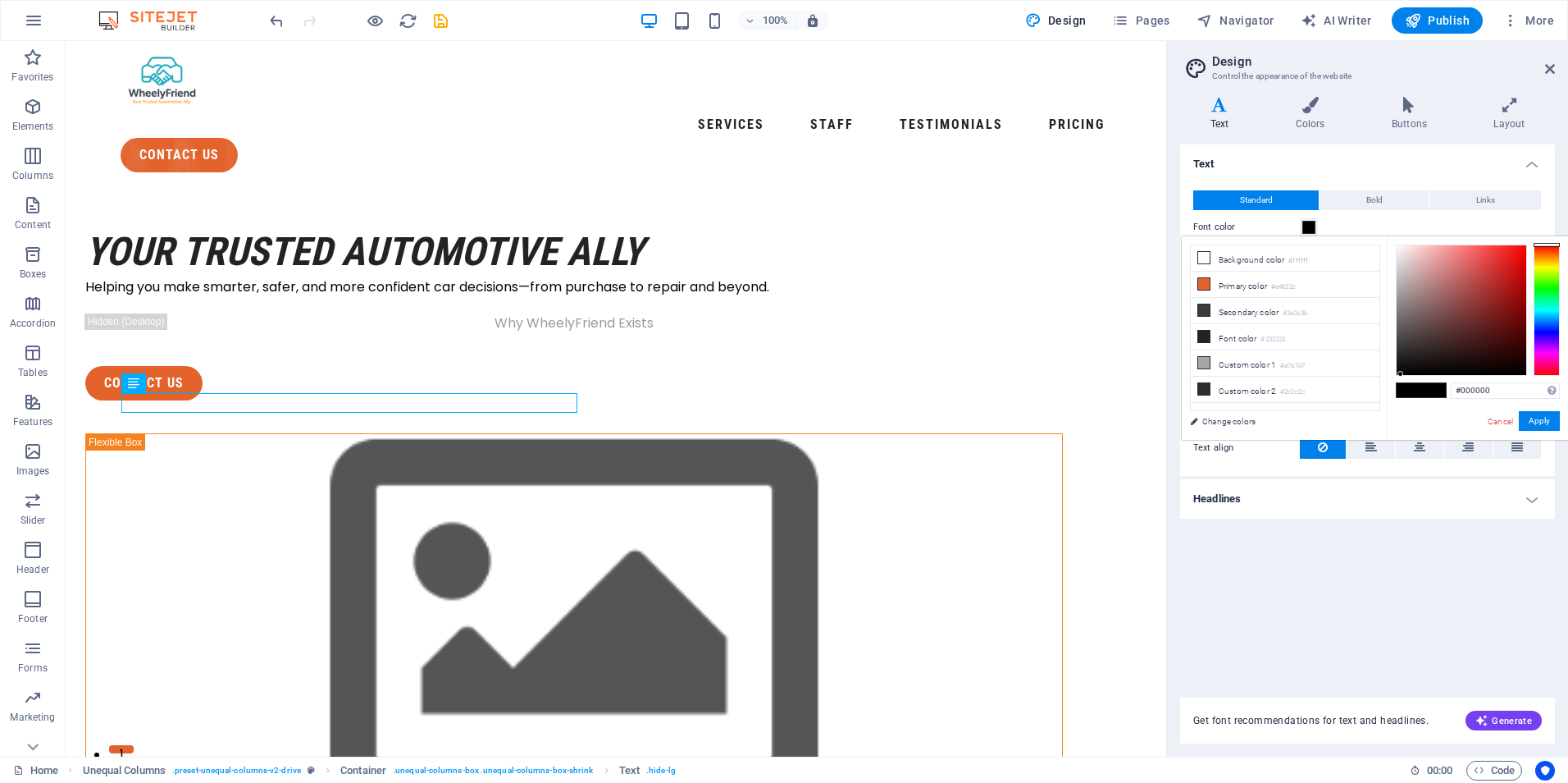
click at [1214, 116] on h4 "Text" at bounding box center [1223, 114] width 85 height 35
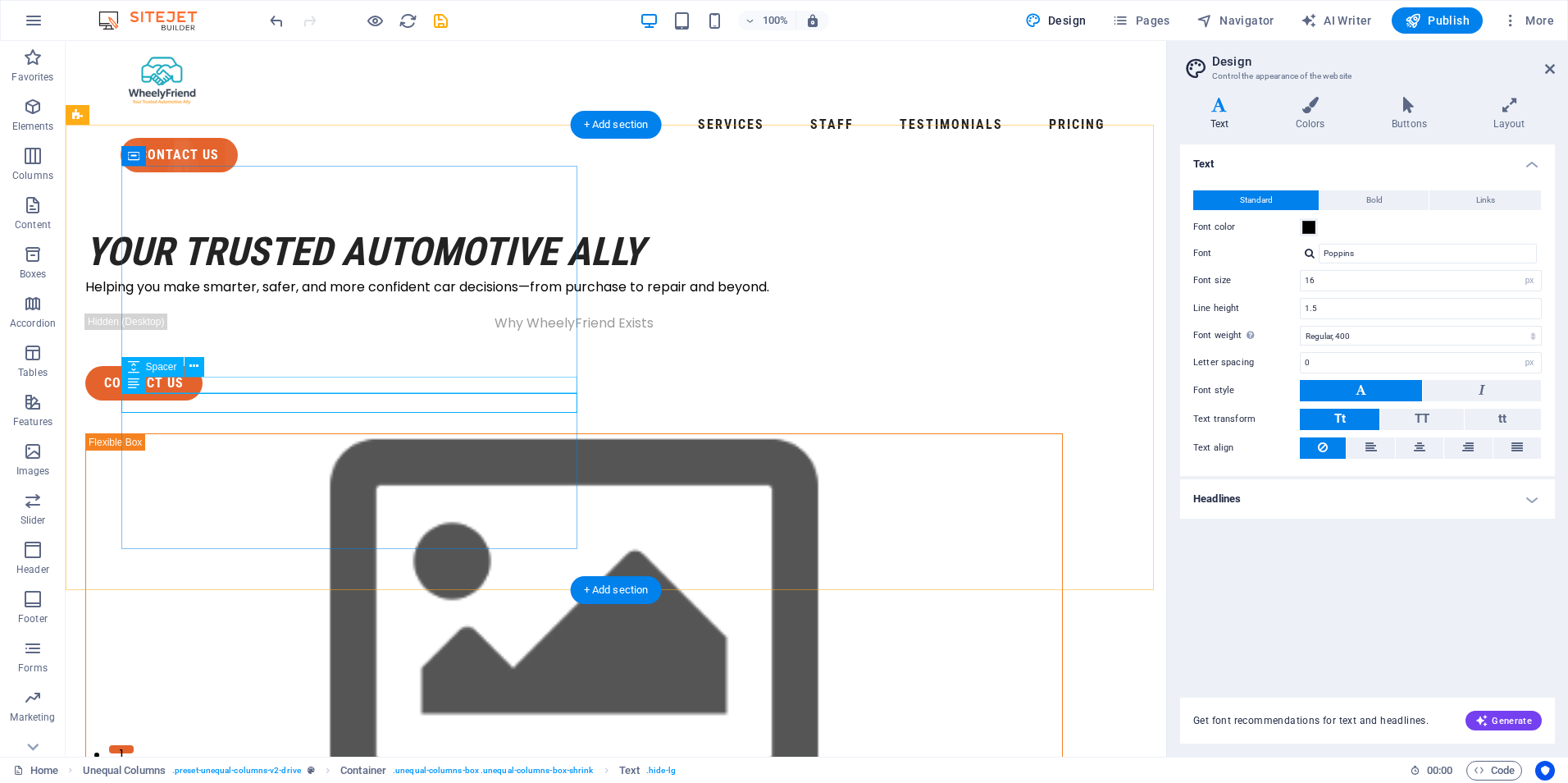
click at [281, 313] on div at bounding box center [574, 305] width 977 height 16
click at [297, 333] on div "Why WheelyFriend Exists" at bounding box center [574, 323] width 977 height 19
click at [300, 333] on div "Why WheelyFriend Exists" at bounding box center [574, 323] width 977 height 19
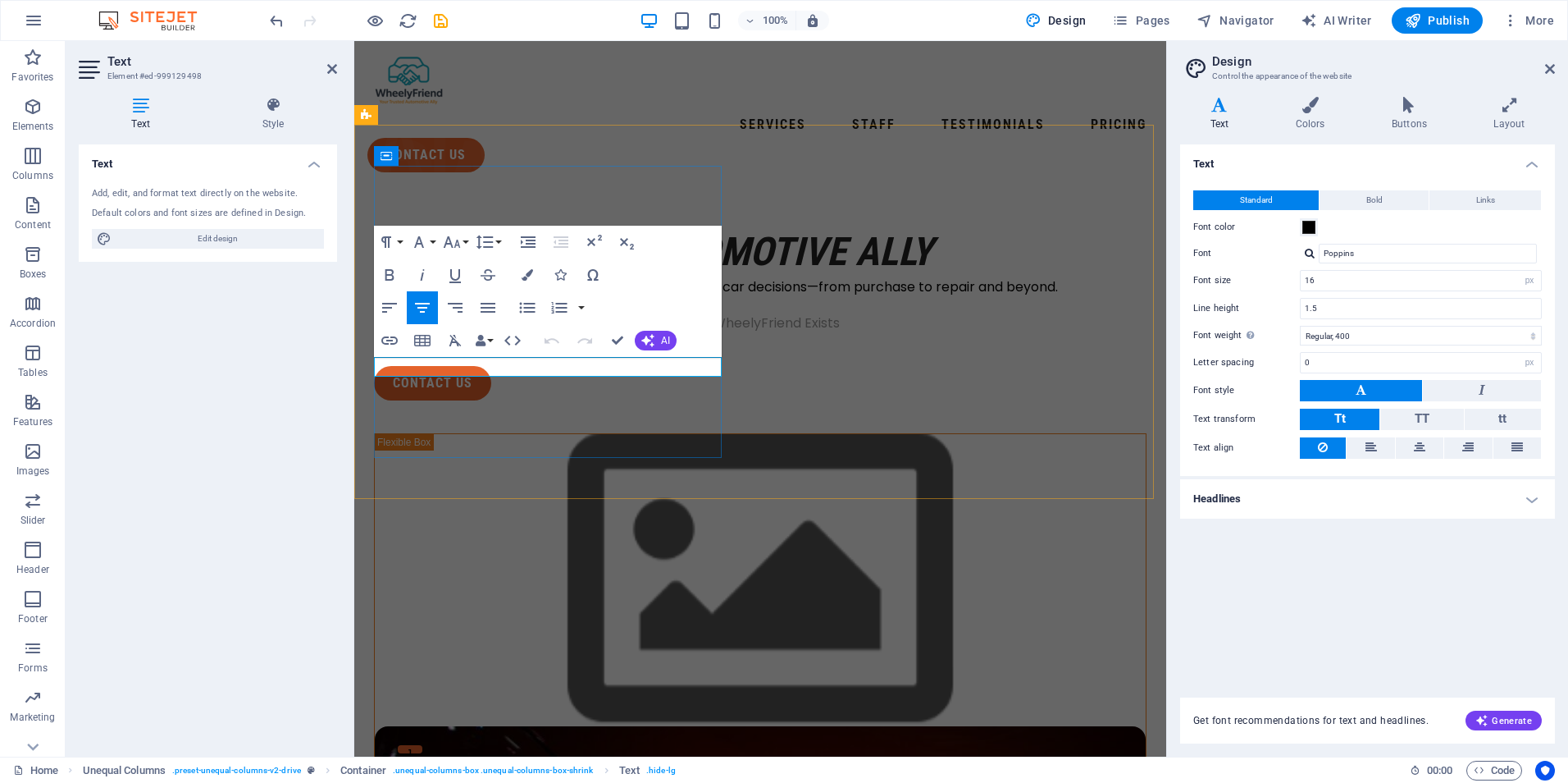
click at [681, 332] on span "Why WheelyFriend Exists" at bounding box center [760, 322] width 159 height 18
click at [438, 333] on p "Why WheelyFriend Exists" at bounding box center [760, 323] width 773 height 19
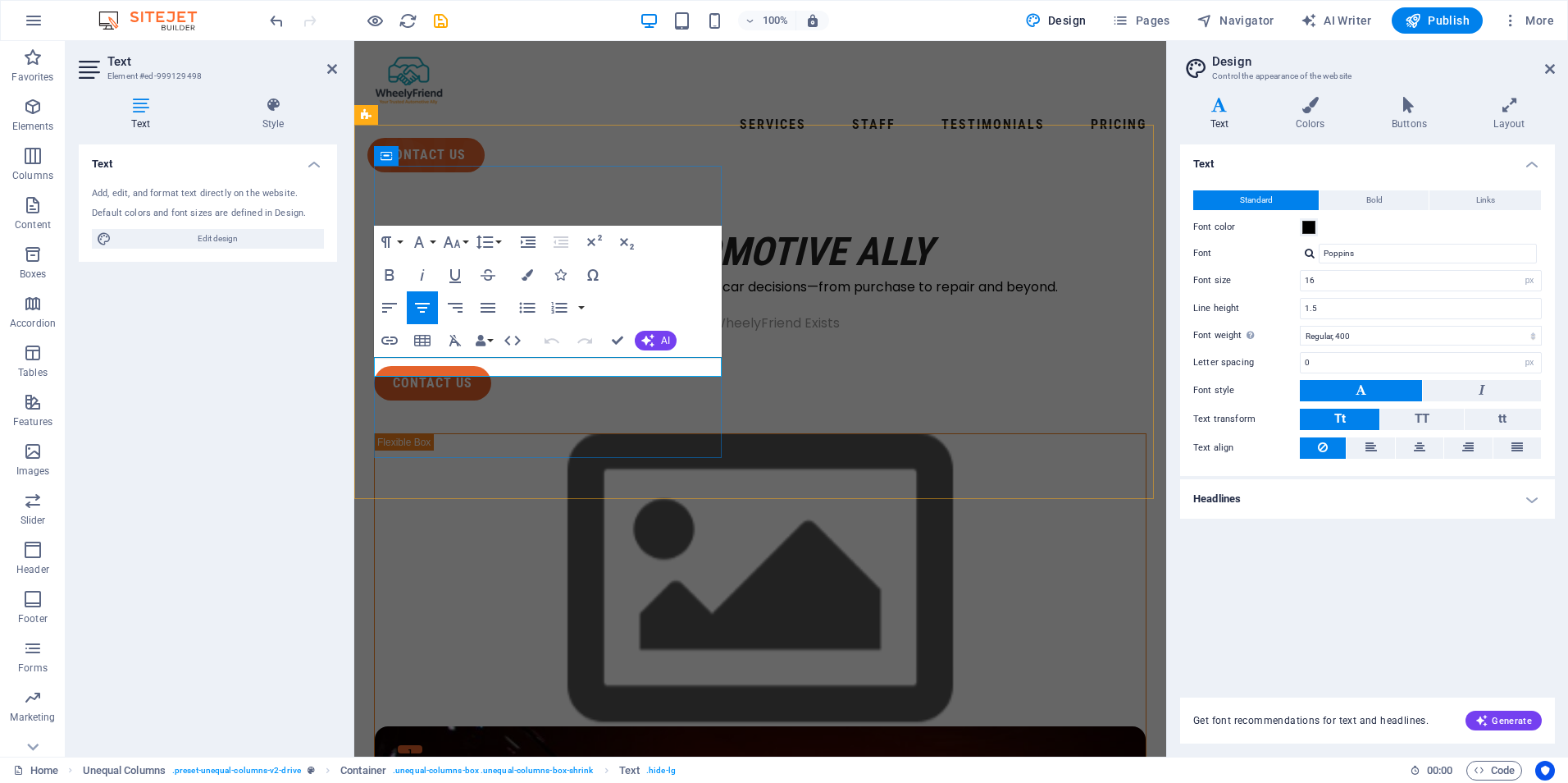
click at [438, 333] on p "Why WheelyFriend Exists" at bounding box center [760, 323] width 773 height 19
click at [435, 242] on button "Font Family" at bounding box center [422, 243] width 31 height 33
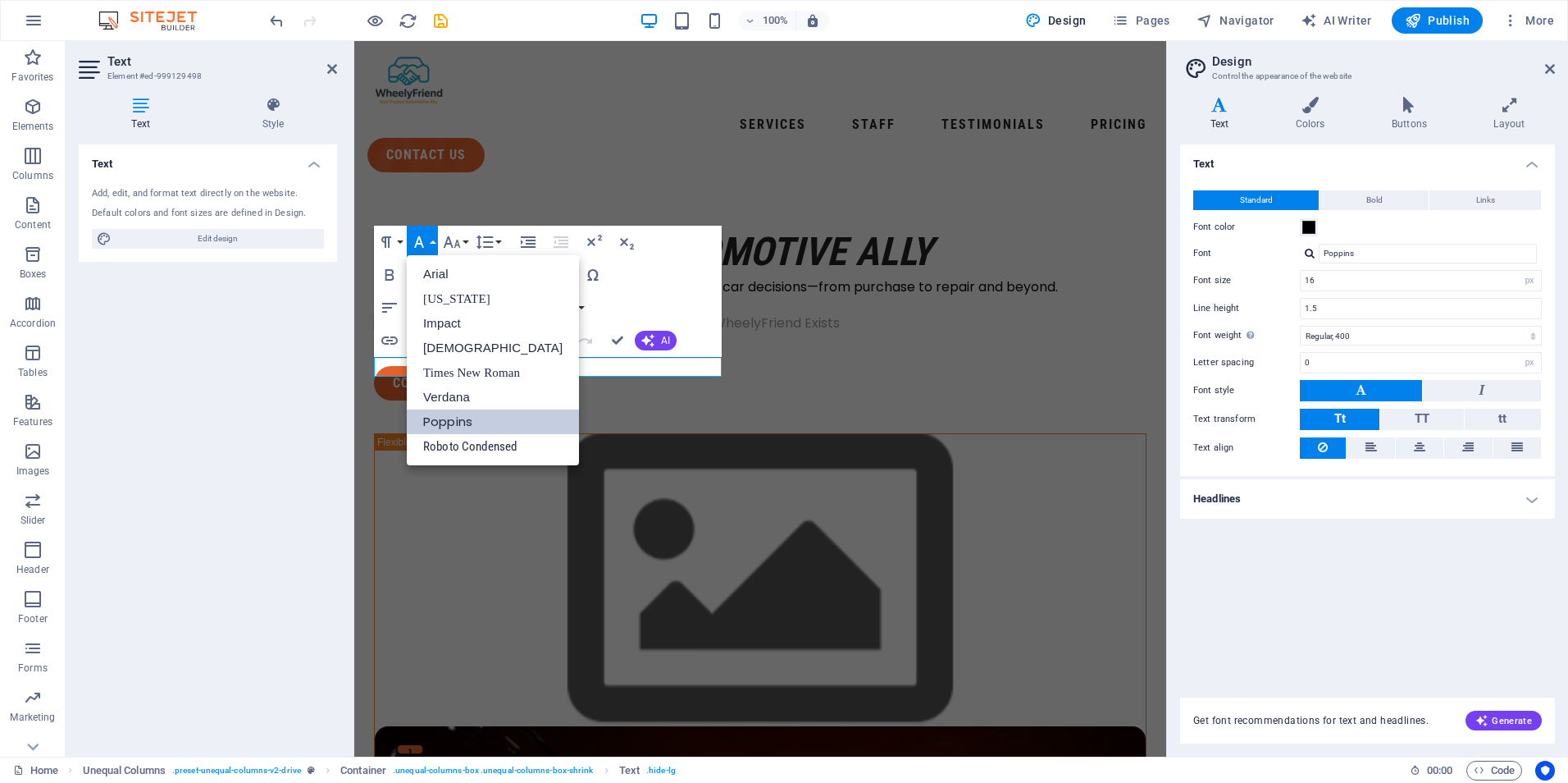
click at [435, 242] on button "Font Family" at bounding box center [422, 243] width 31 height 33
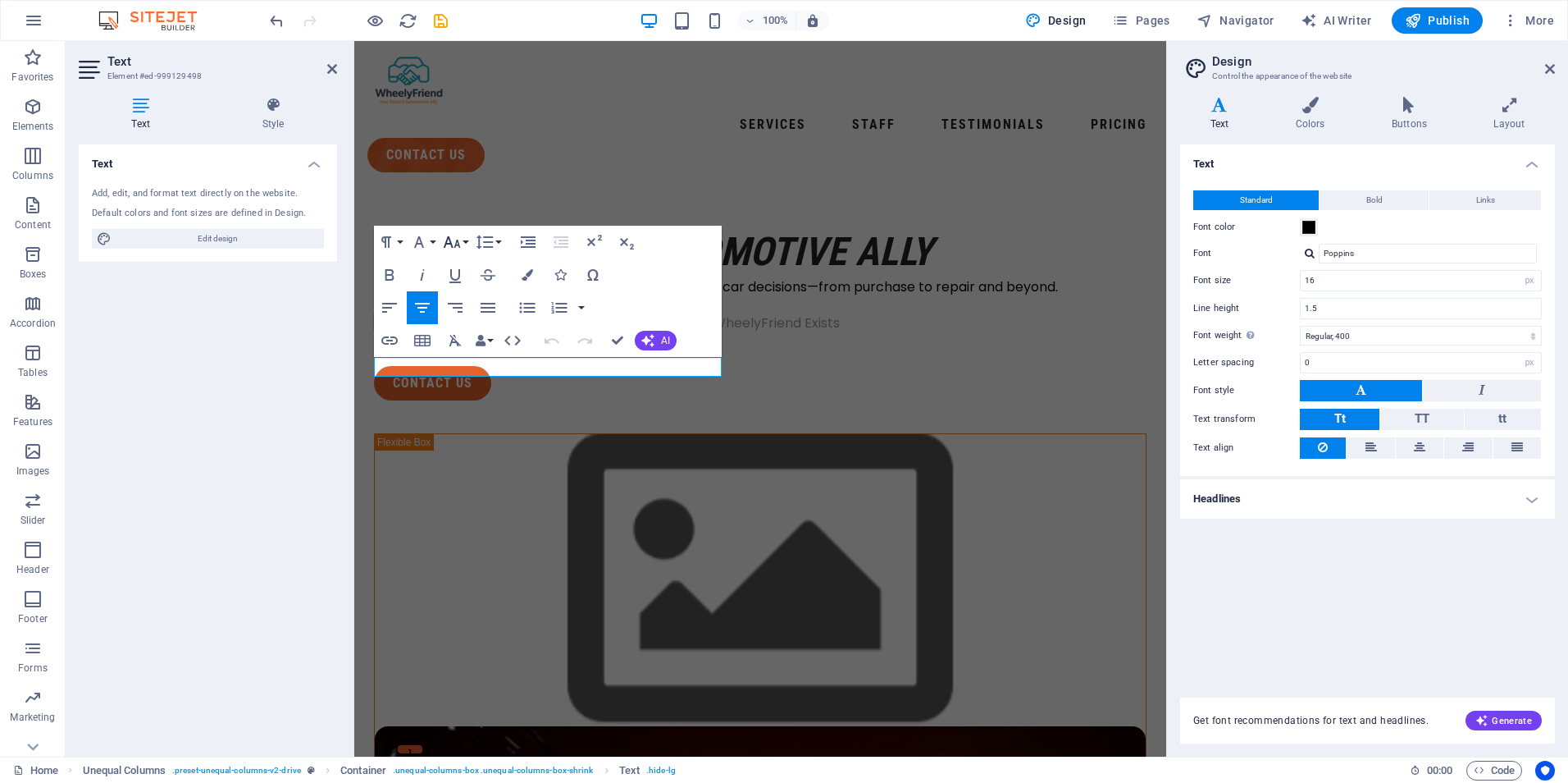
click at [465, 243] on button "Font Size" at bounding box center [455, 243] width 31 height 33
click at [681, 332] on span "Why WheelyFriend Exists" at bounding box center [760, 322] width 159 height 18
drag, startPoint x: 632, startPoint y: 367, endPoint x: 462, endPoint y: 365, distance: 170.0
click at [462, 333] on p "Why WheelyFriend Exists" at bounding box center [760, 323] width 773 height 19
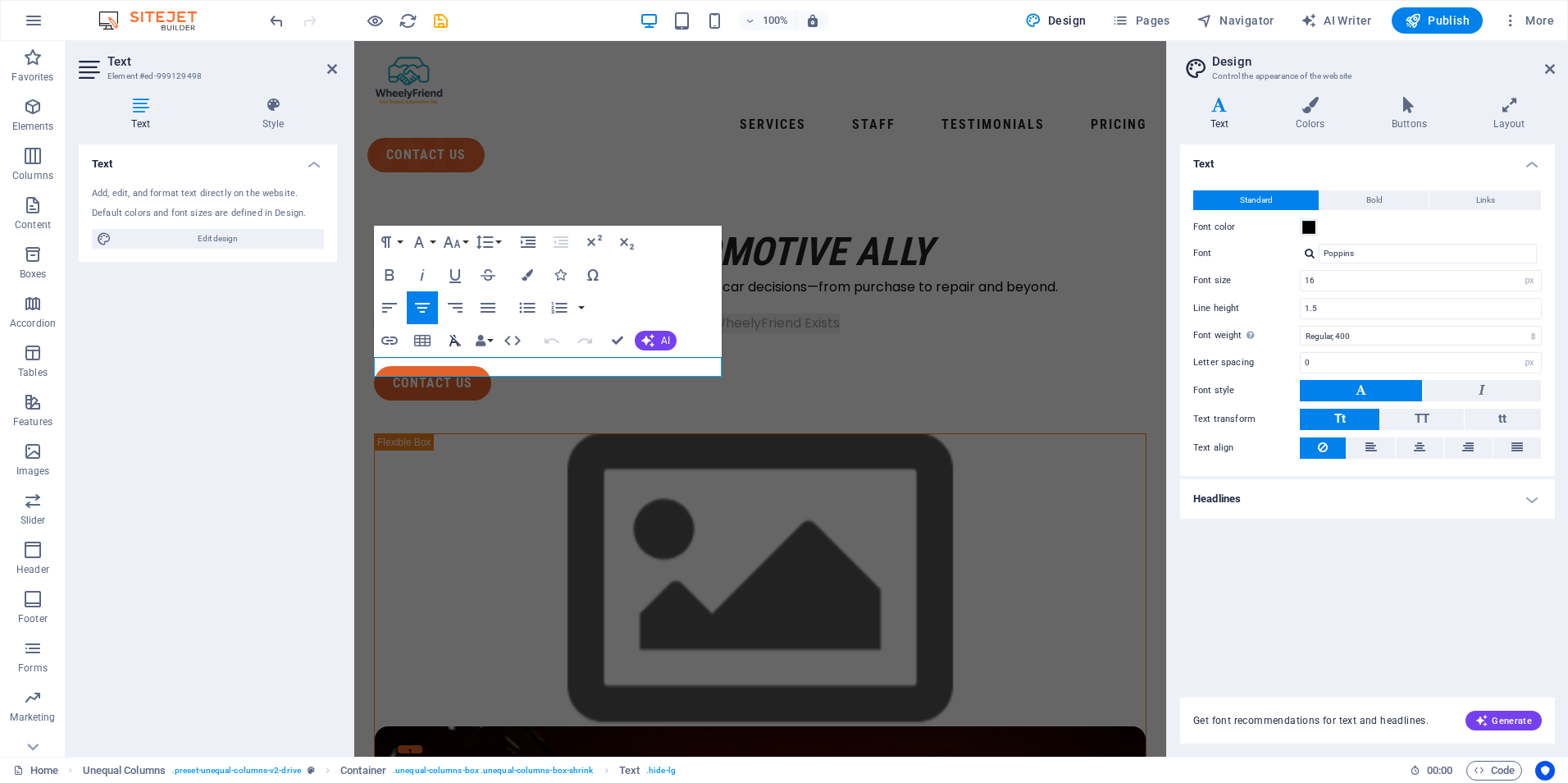
click at [460, 341] on icon "button" at bounding box center [455, 341] width 19 height 19
click at [453, 342] on icon "button" at bounding box center [455, 341] width 19 height 19
click at [415, 369] on span "Spacer" at bounding box center [414, 367] width 31 height 10
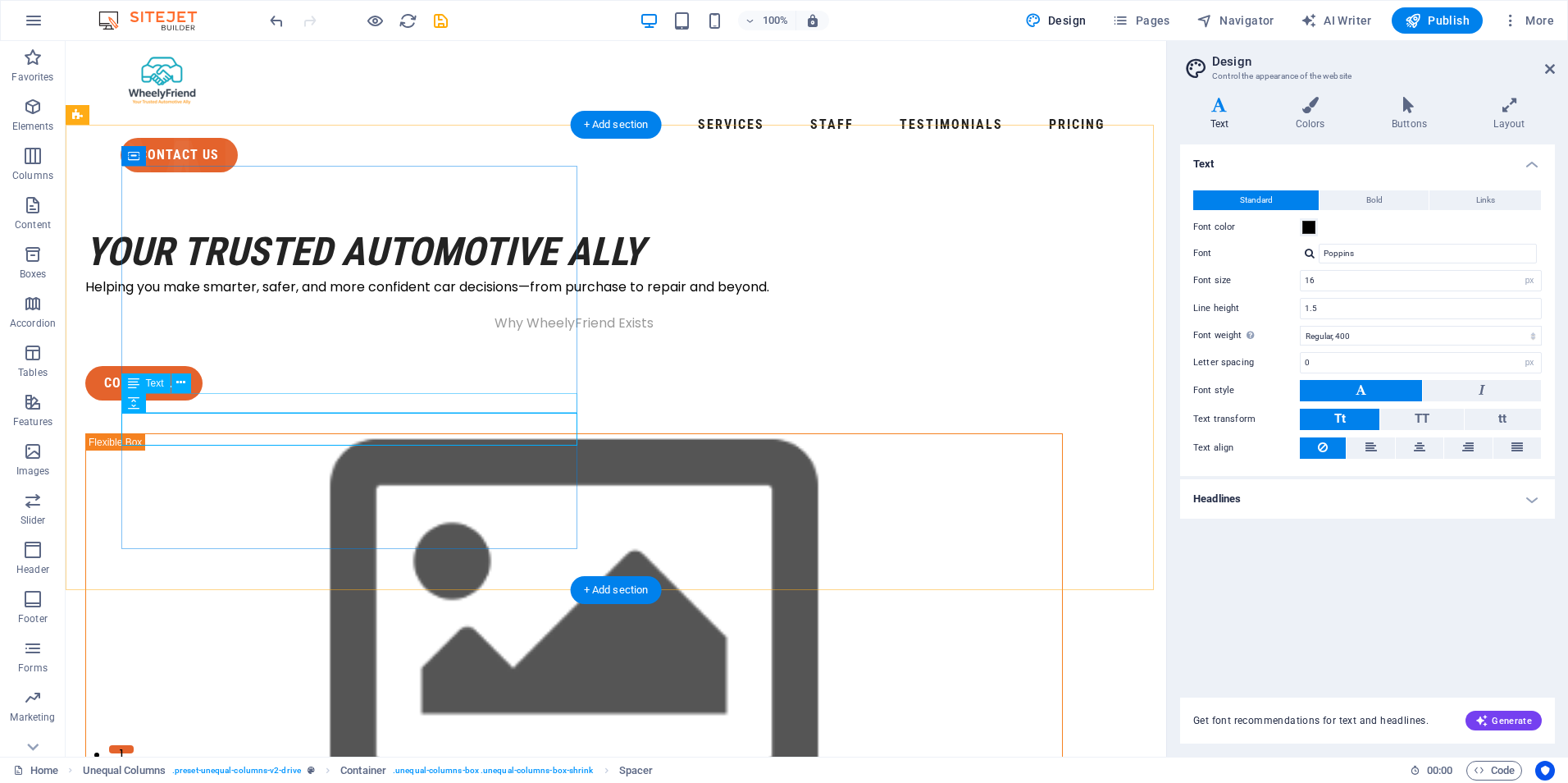
click at [280, 333] on div "Why WheelyFriend Exists" at bounding box center [574, 323] width 977 height 19
click at [160, 333] on div "Why WheelyFriend Exists" at bounding box center [574, 323] width 977 height 19
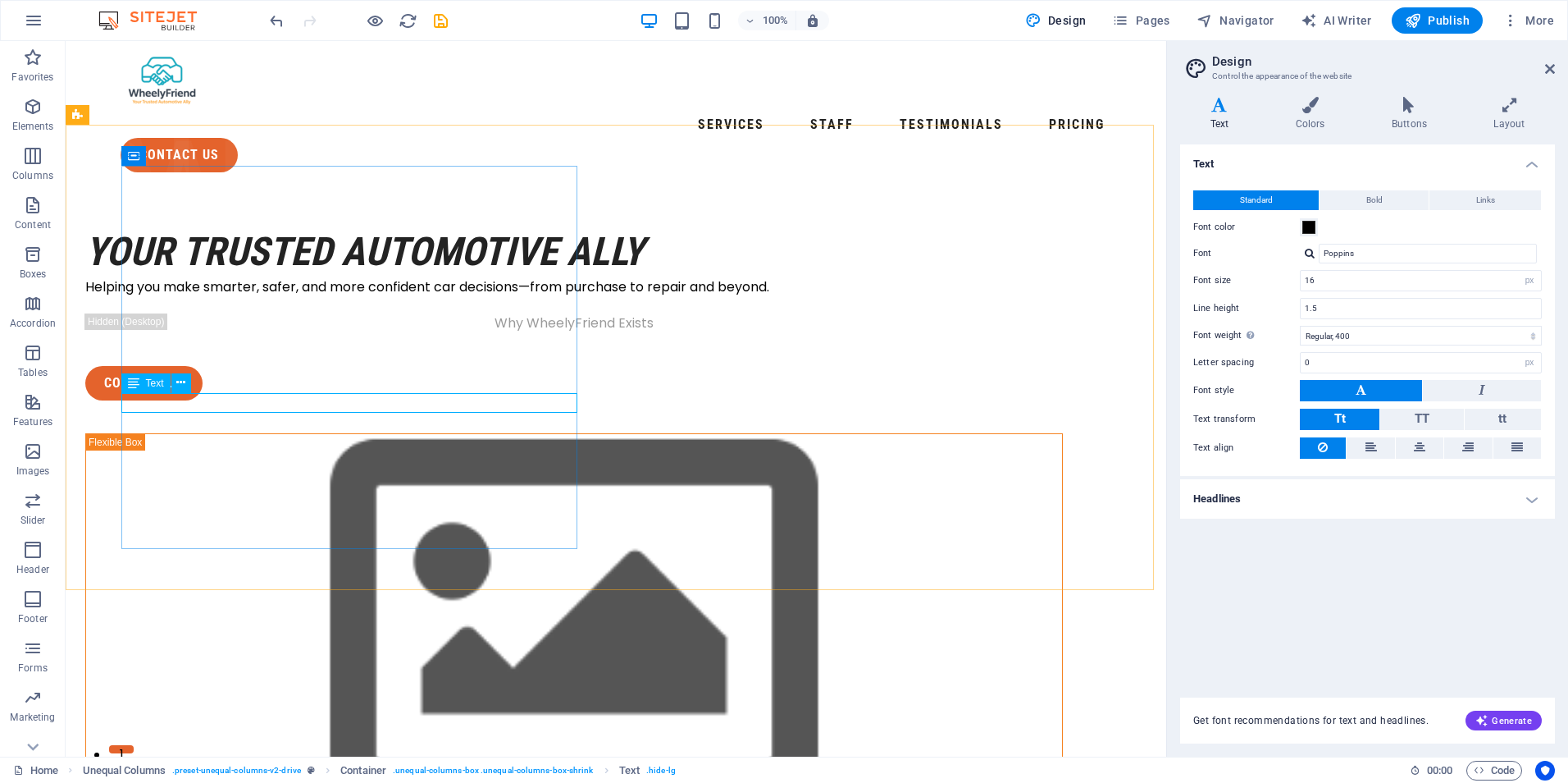
click at [157, 389] on div "Text" at bounding box center [145, 383] width 49 height 19
drag, startPoint x: 219, startPoint y: 433, endPoint x: 141, endPoint y: 403, distance: 83.6
click at [141, 333] on div "Why WheelyFriend Exists" at bounding box center [574, 323] width 977 height 19
click at [291, 333] on div "Why WheelyFriend Exists" at bounding box center [574, 323] width 977 height 19
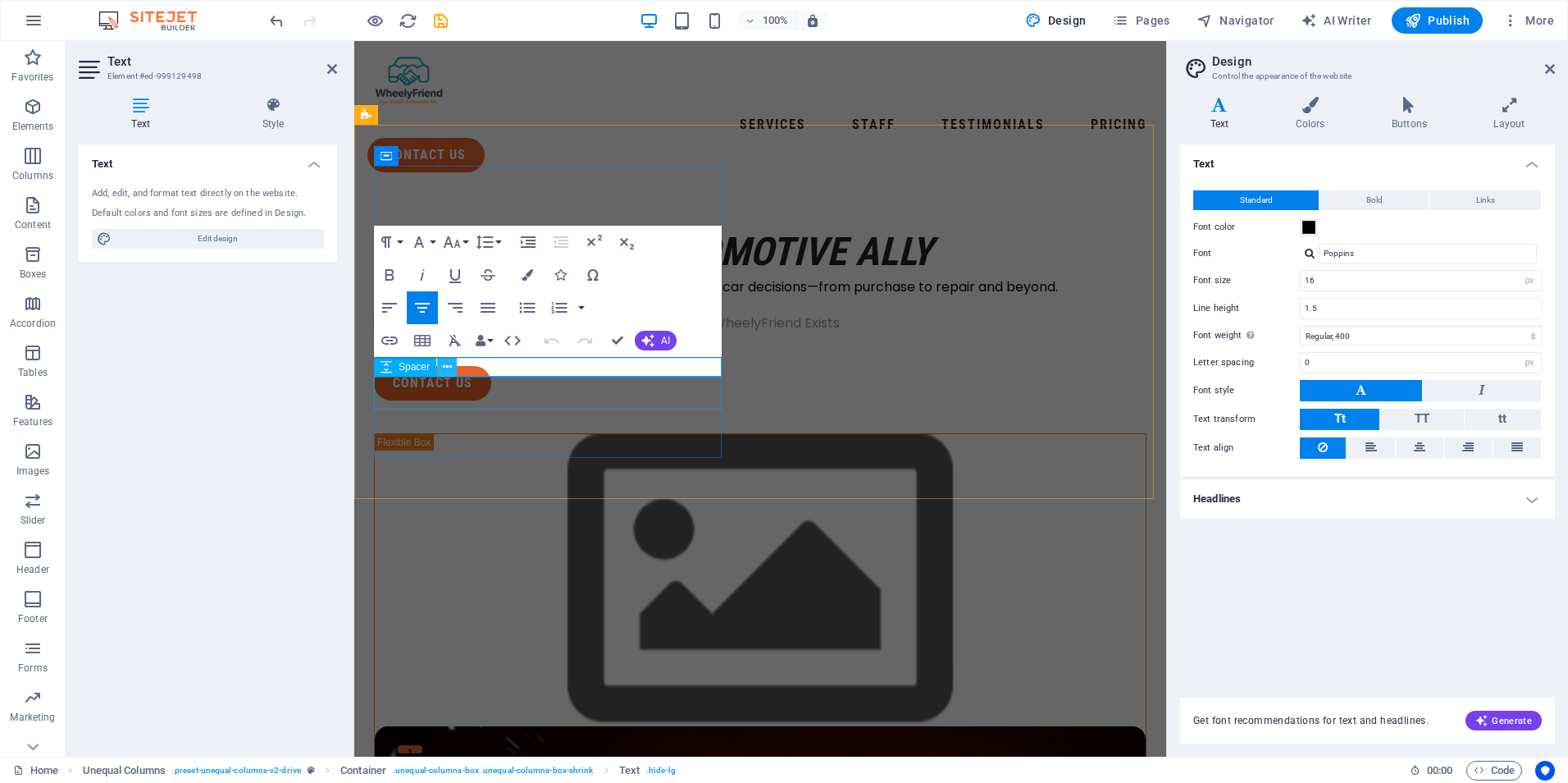
click at [450, 368] on icon at bounding box center [447, 368] width 9 height 17
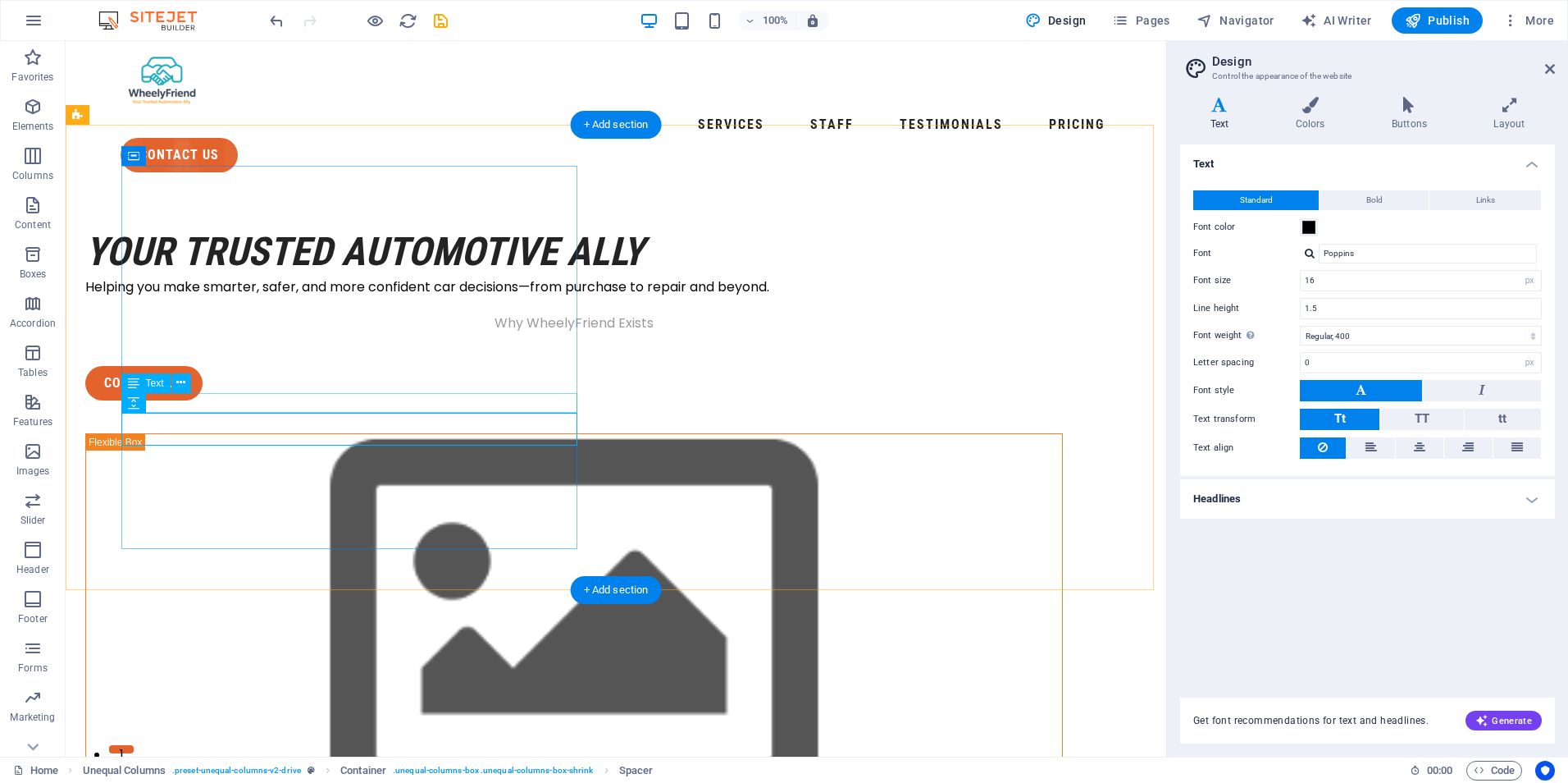
click at [225, 333] on div "Why WheelyFriend Exists" at bounding box center [574, 323] width 977 height 19
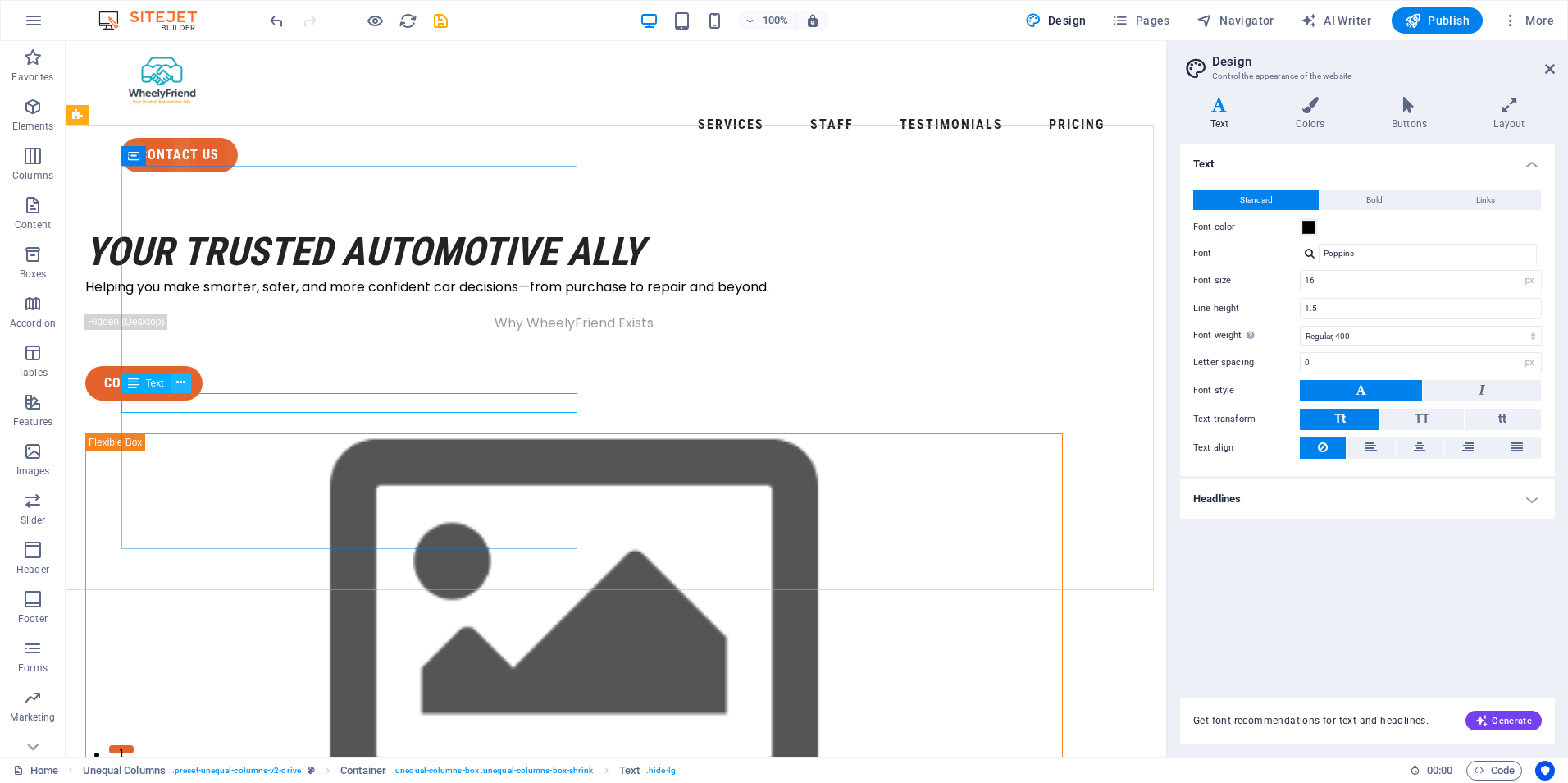
click at [178, 383] on icon at bounding box center [180, 383] width 9 height 17
click at [378, 313] on div at bounding box center [574, 305] width 977 height 16
click at [192, 370] on icon at bounding box center [193, 367] width 9 height 17
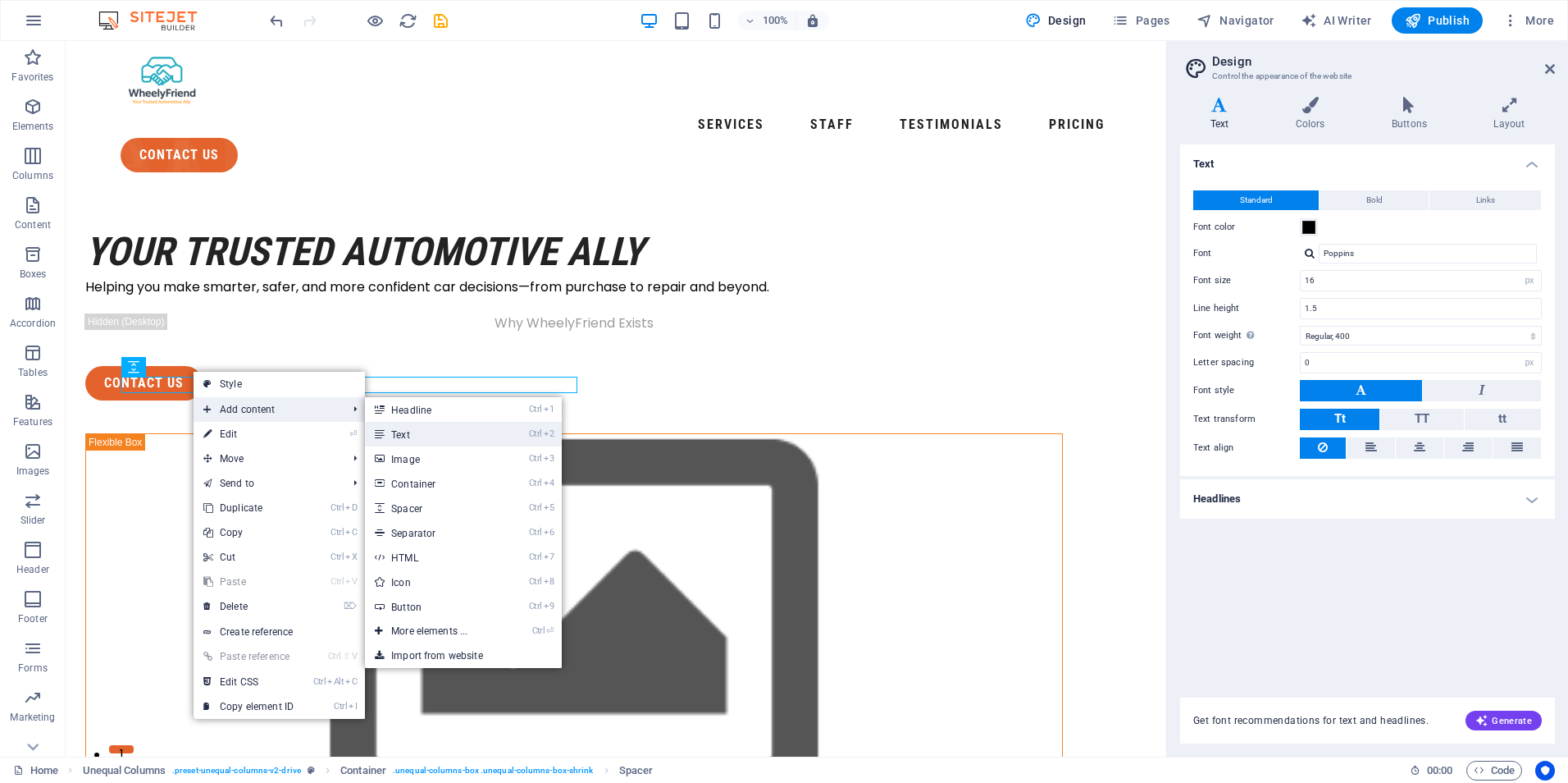
click at [411, 431] on link "Ctrl 2 Text" at bounding box center [432, 434] width 136 height 24
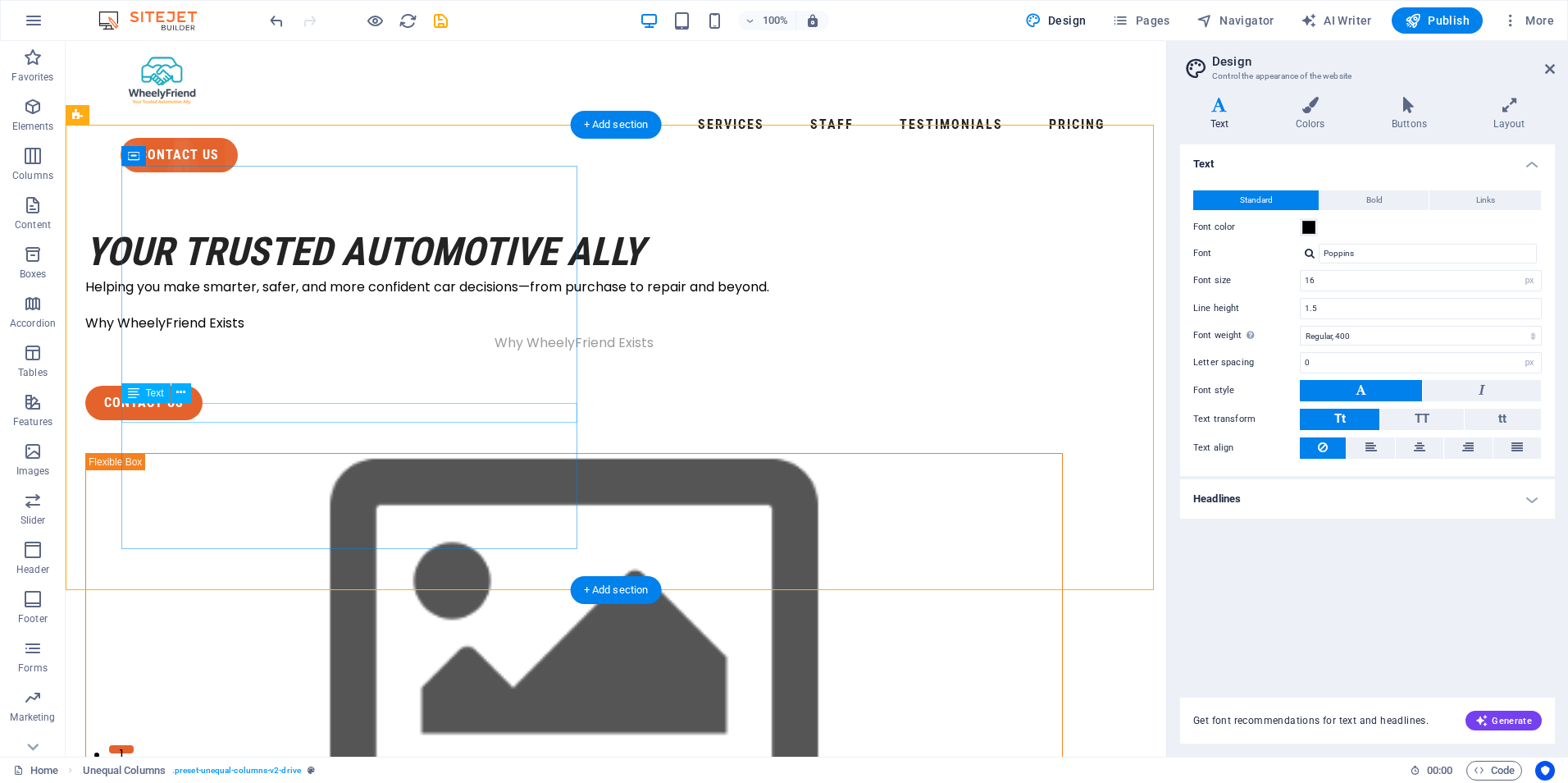
click at [316, 353] on div "Why WheelyFriend Exists" at bounding box center [574, 343] width 977 height 19
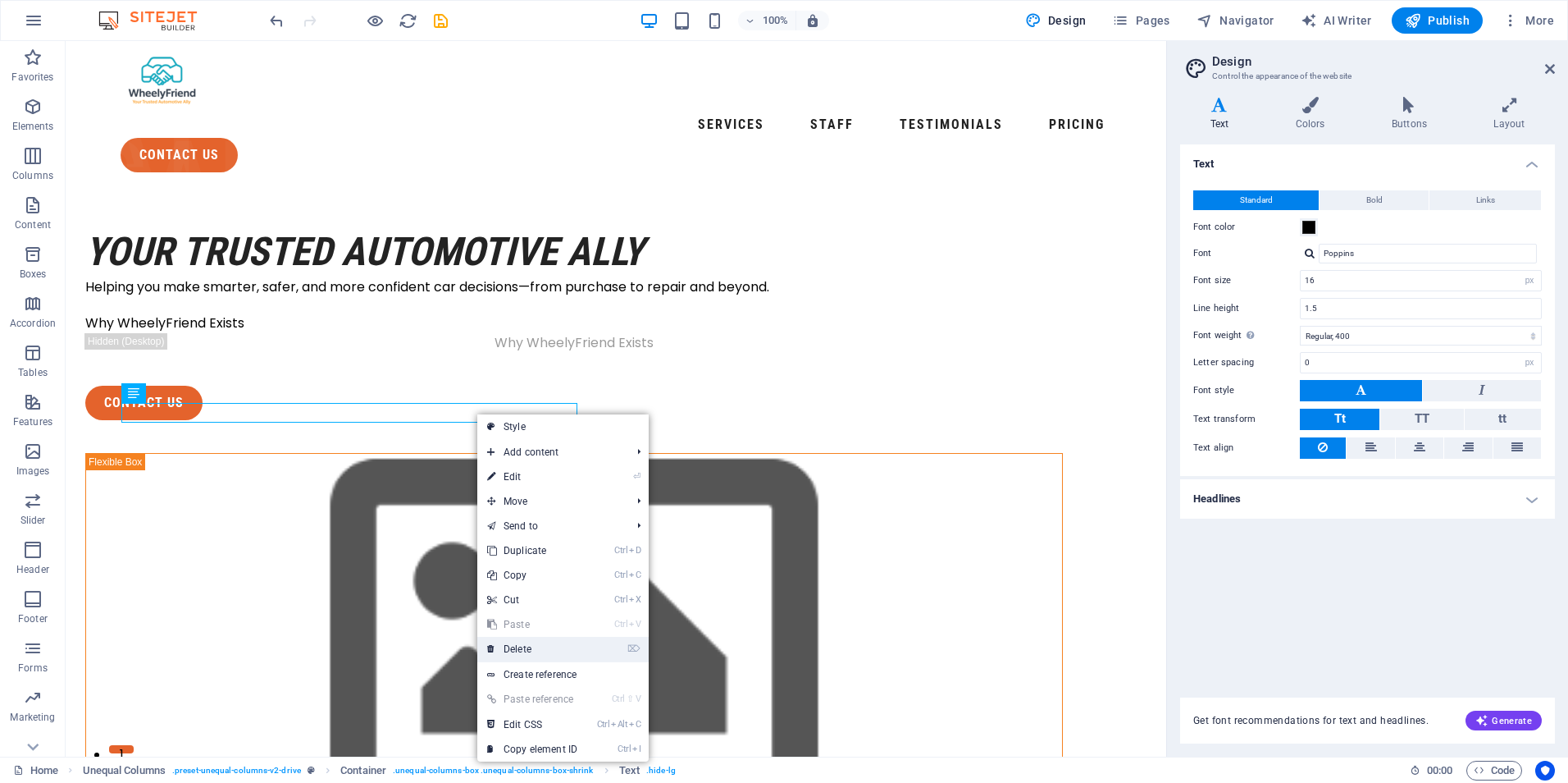
click at [523, 649] on link "⌦ Delete" at bounding box center [531, 648] width 110 height 24
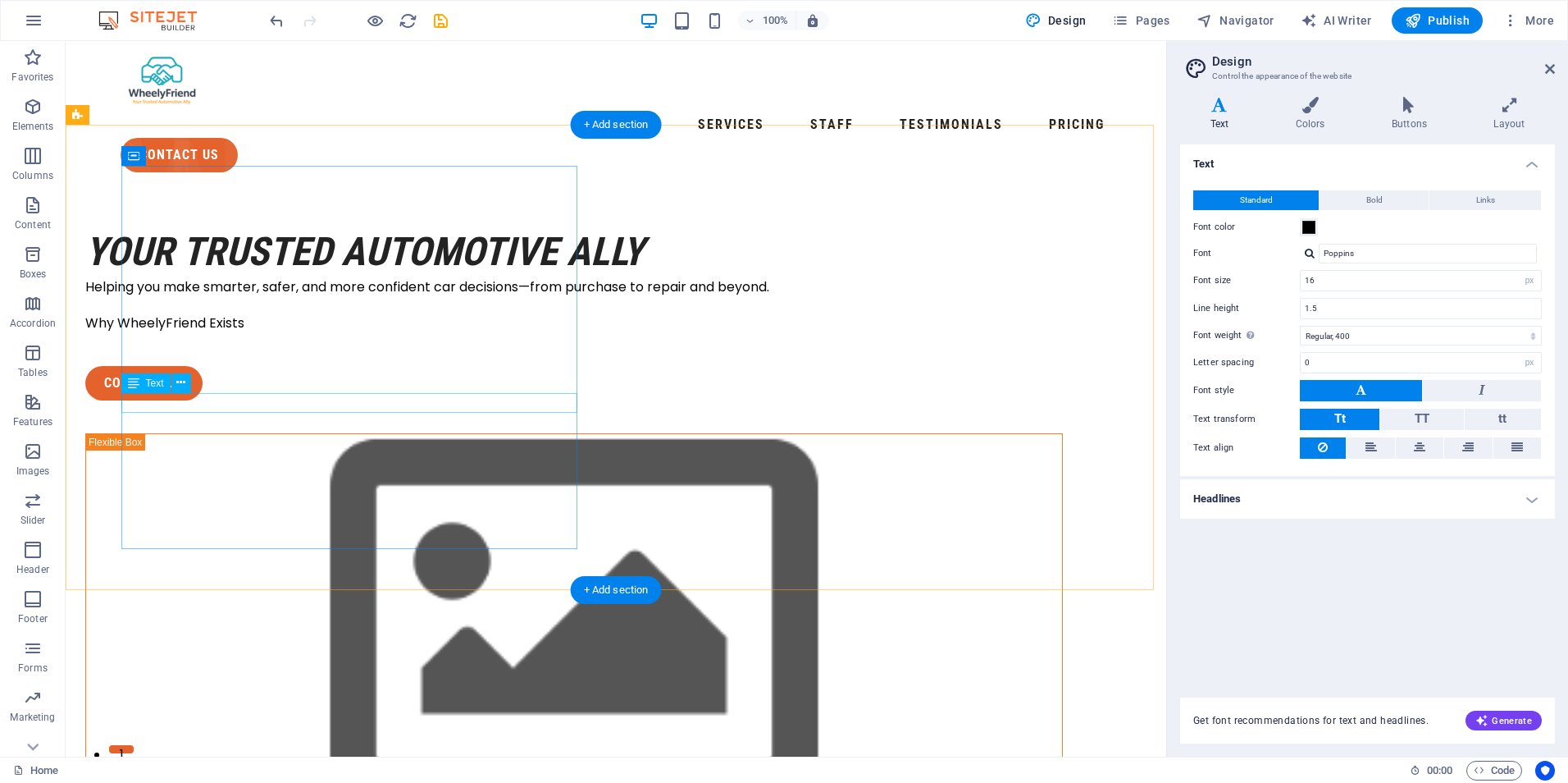
click at [246, 333] on div "Why WheelyFriend Exists" at bounding box center [574, 323] width 977 height 19
click at [263, 333] on div "Why WheelyFriend Exists" at bounding box center [574, 323] width 977 height 19
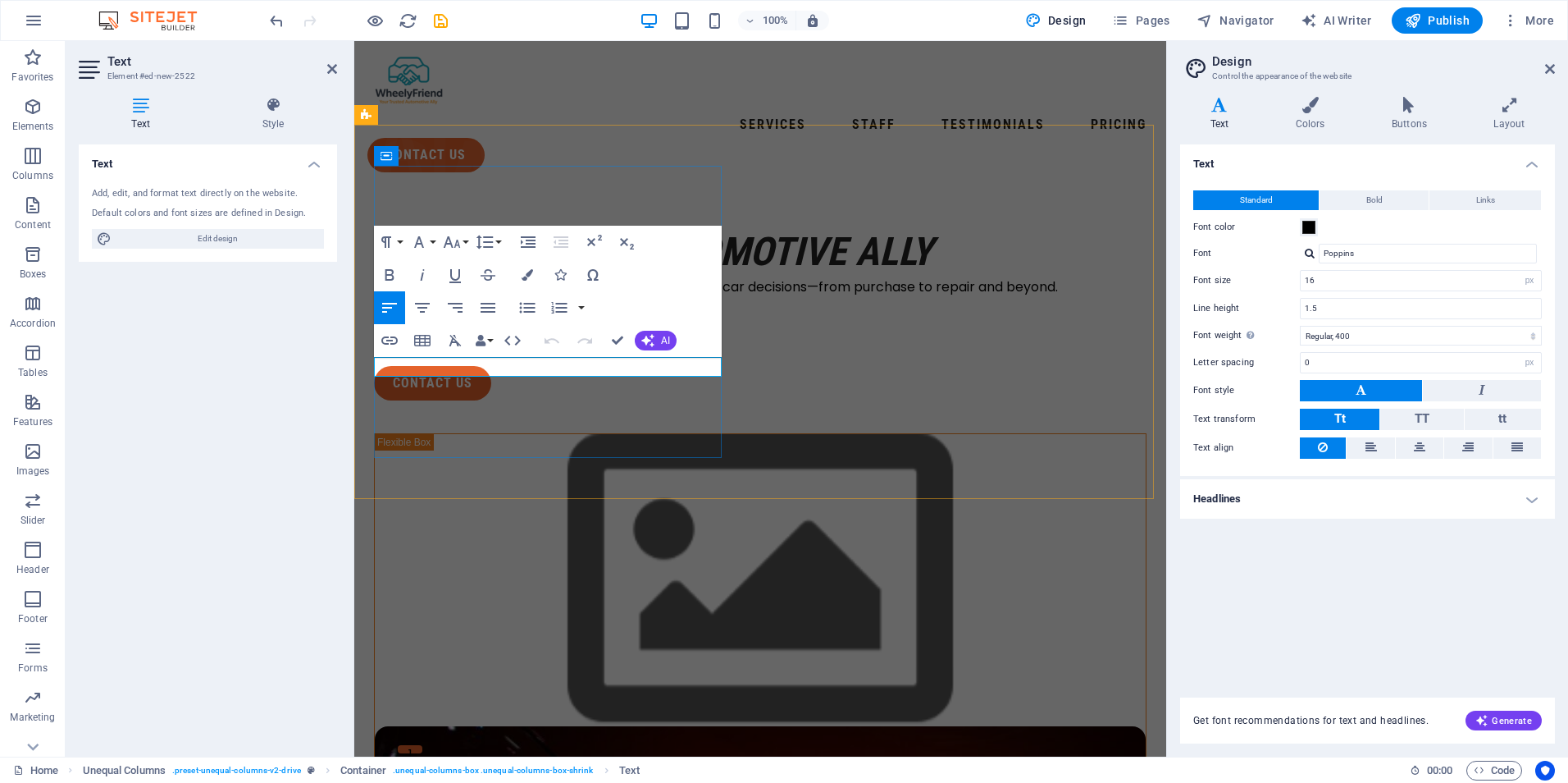
click at [539, 333] on p "Why WheelyFriend Exists" at bounding box center [760, 323] width 773 height 19
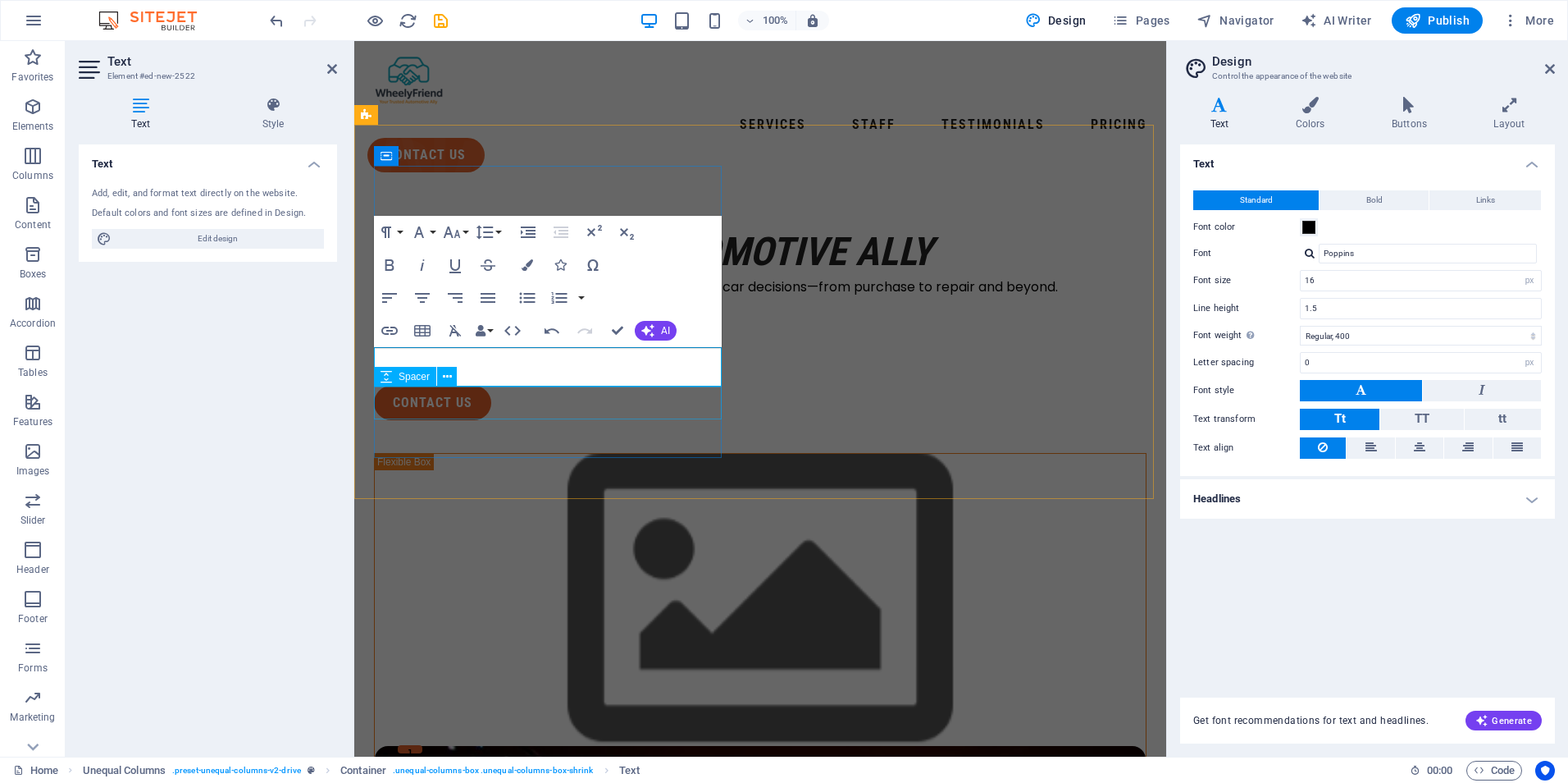
click at [410, 384] on div "Spacer" at bounding box center [405, 376] width 62 height 19
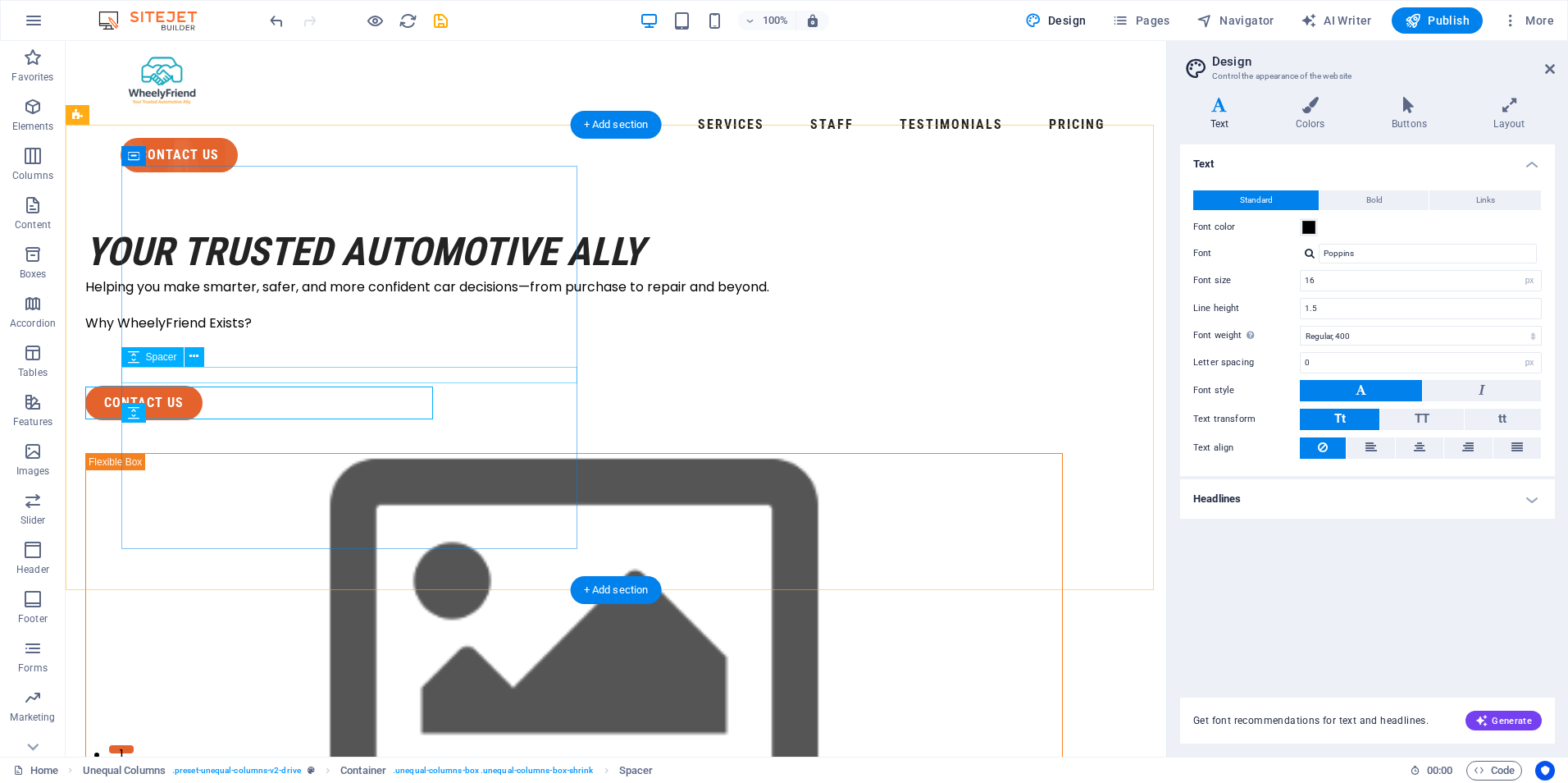
click at [507, 313] on div at bounding box center [574, 305] width 977 height 16
click at [300, 353] on div "Why WheelyFriend Exists?" at bounding box center [574, 333] width 977 height 40
click at [283, 353] on div "Why WheelyFriend Exists?" at bounding box center [574, 333] width 977 height 40
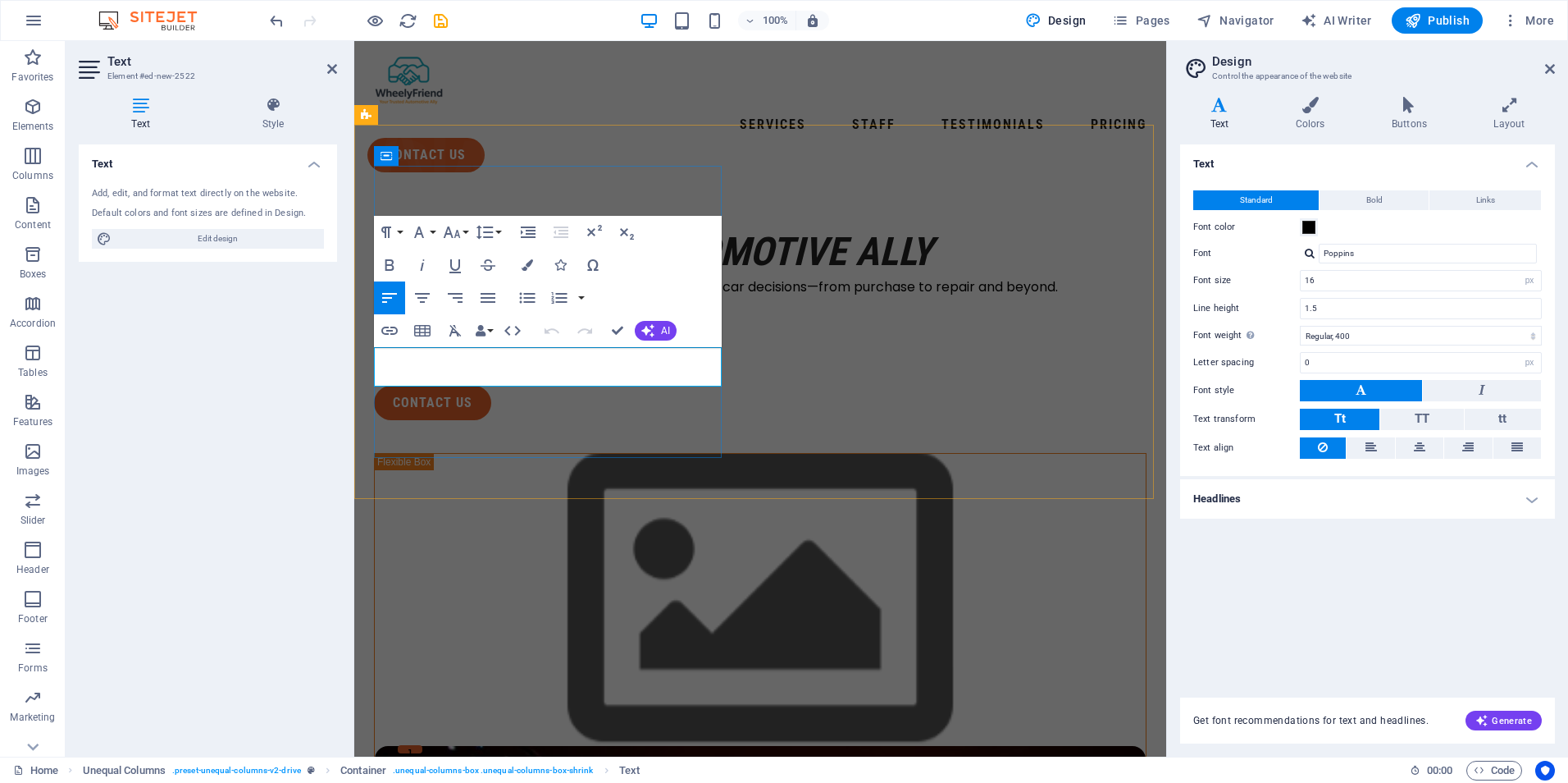
click at [506, 353] on p at bounding box center [760, 343] width 773 height 19
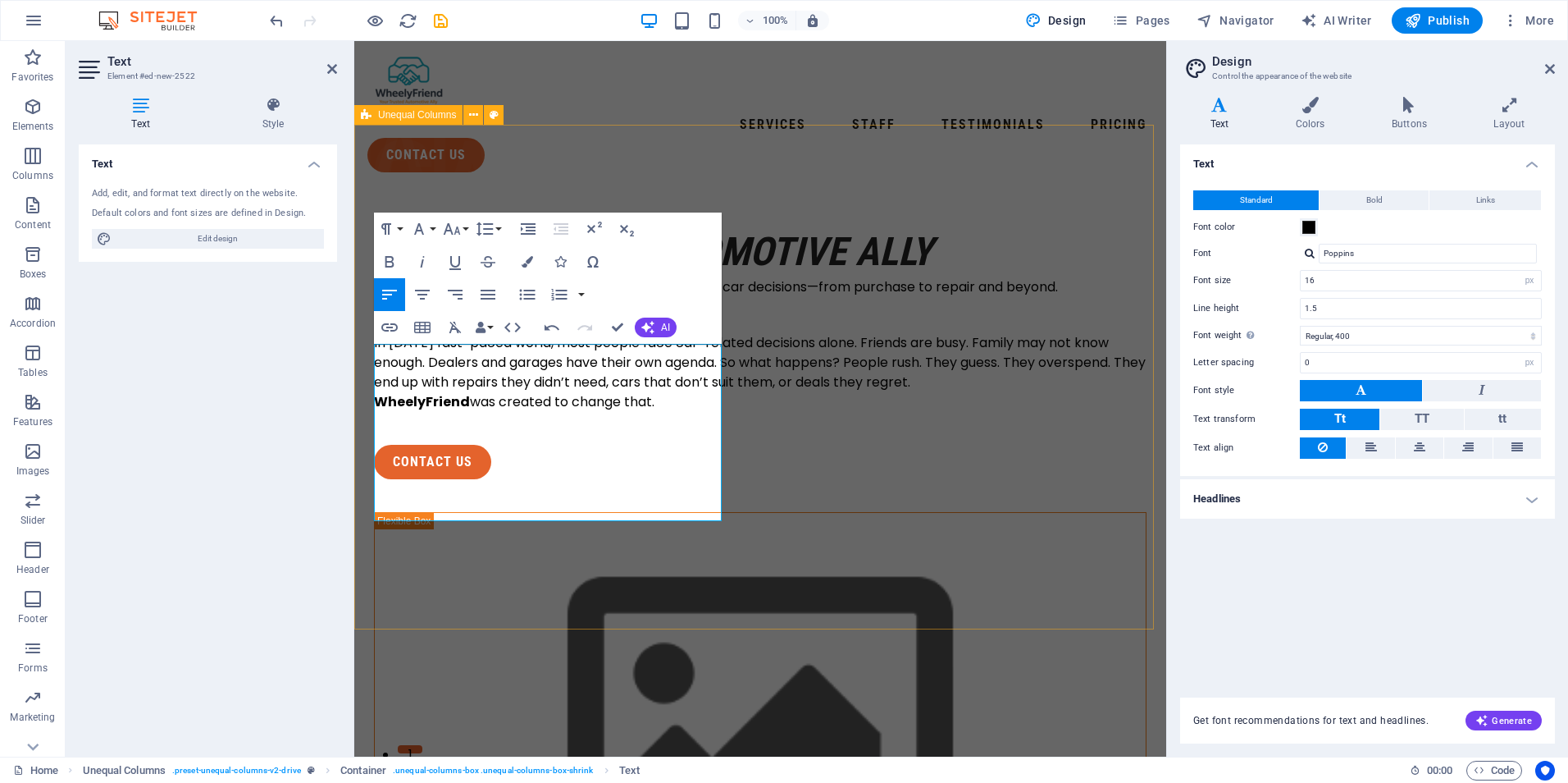
drag, startPoint x: 650, startPoint y: 509, endPoint x: 365, endPoint y: 373, distance: 315.8
click at [1489, 281] on input "16" at bounding box center [1421, 280] width 240 height 19
drag, startPoint x: 1467, startPoint y: 281, endPoint x: 1283, endPoint y: 273, distance: 184.2
click at [1283, 273] on div "Font size 16 rem px" at bounding box center [1366, 280] width 348 height 21
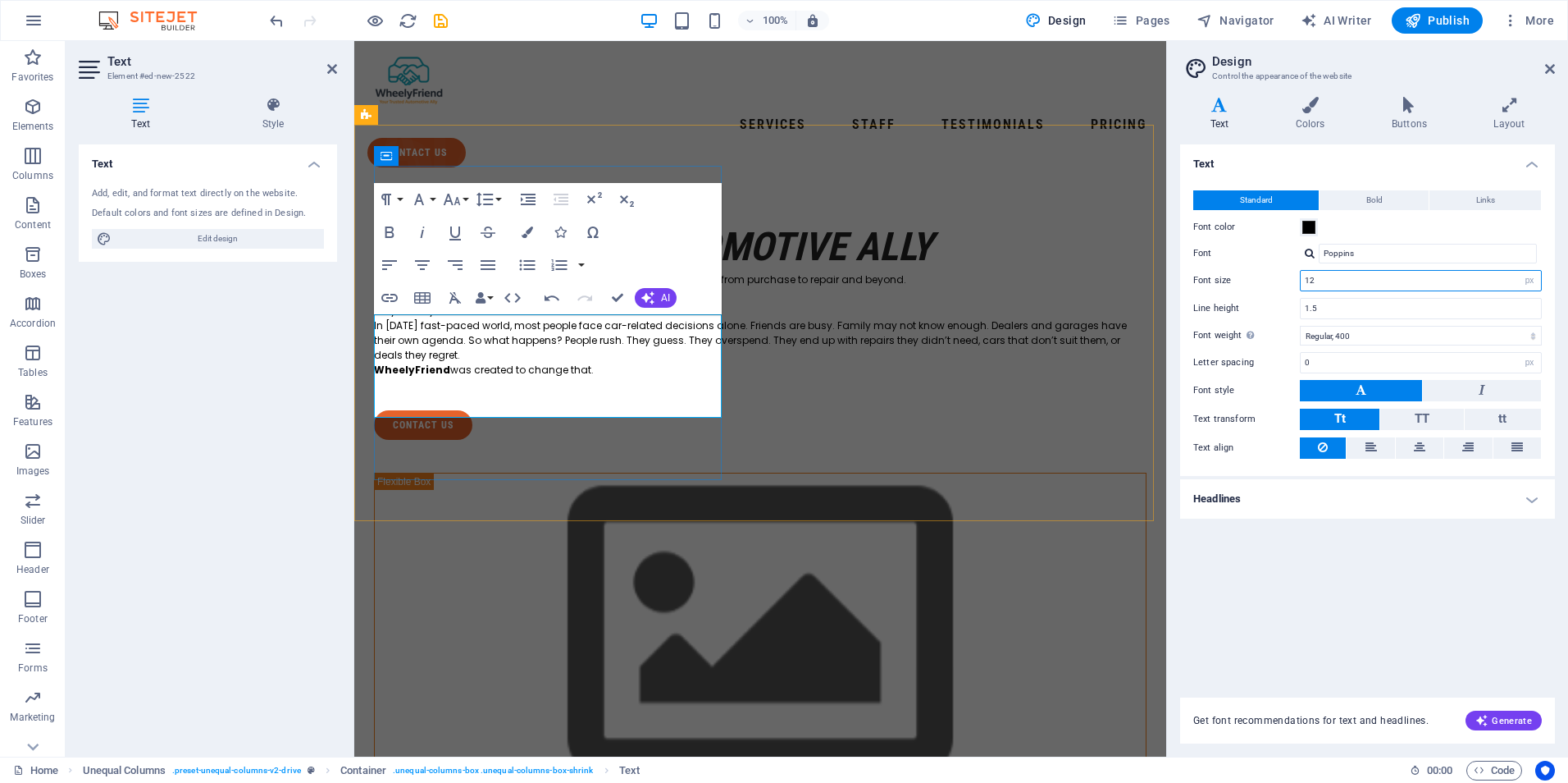
type input "12"
click at [468, 318] on p "Why WheelyFriend Exists?" at bounding box center [760, 310] width 773 height 15
click at [502, 318] on p "Why WheelyFriend Exists?" at bounding box center [760, 310] width 773 height 15
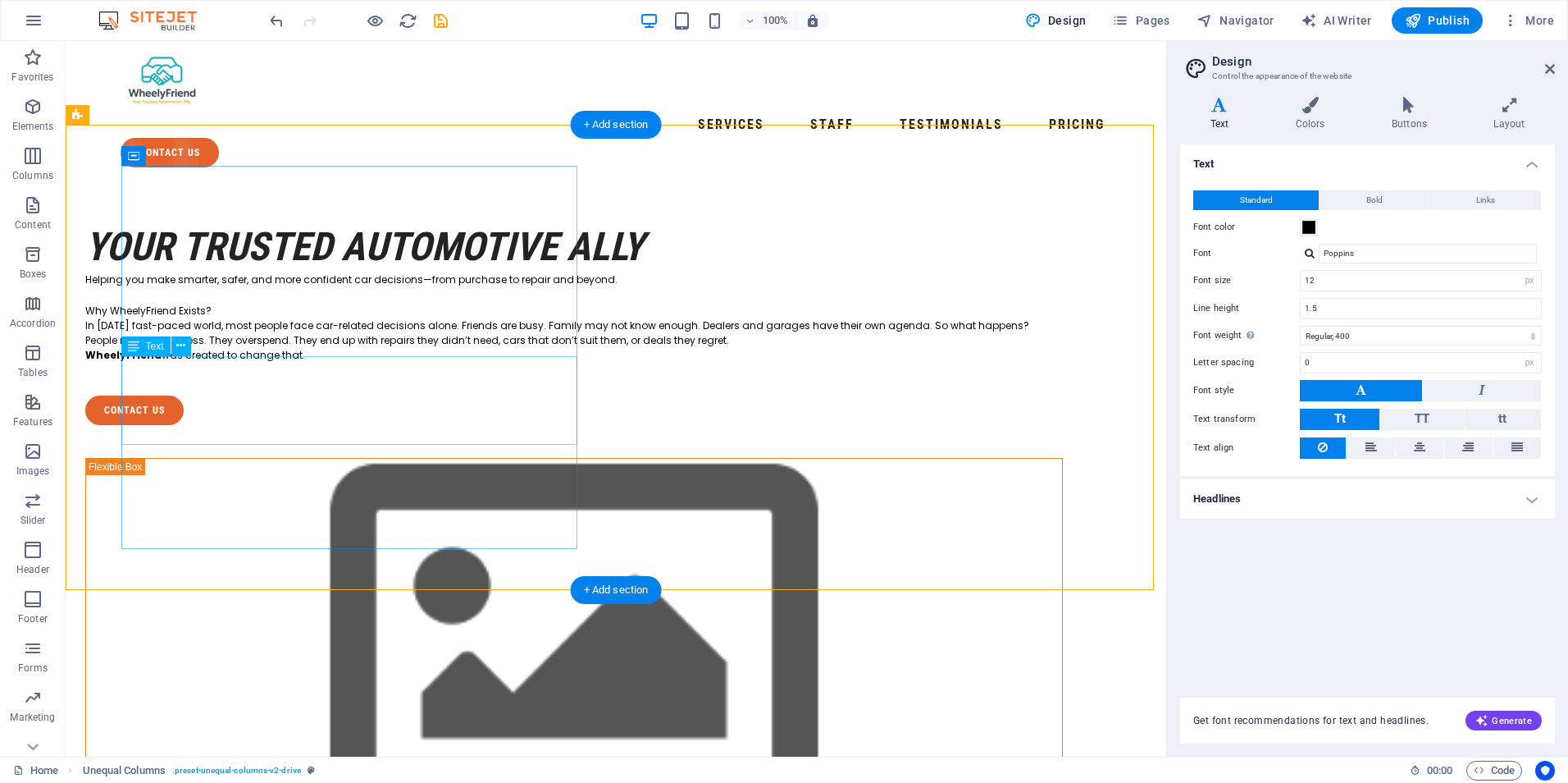
click at [227, 363] on div "Why WheelyFriend Exists? In today’s fast-paced world, most people face car-rela…" at bounding box center [574, 333] width 977 height 59
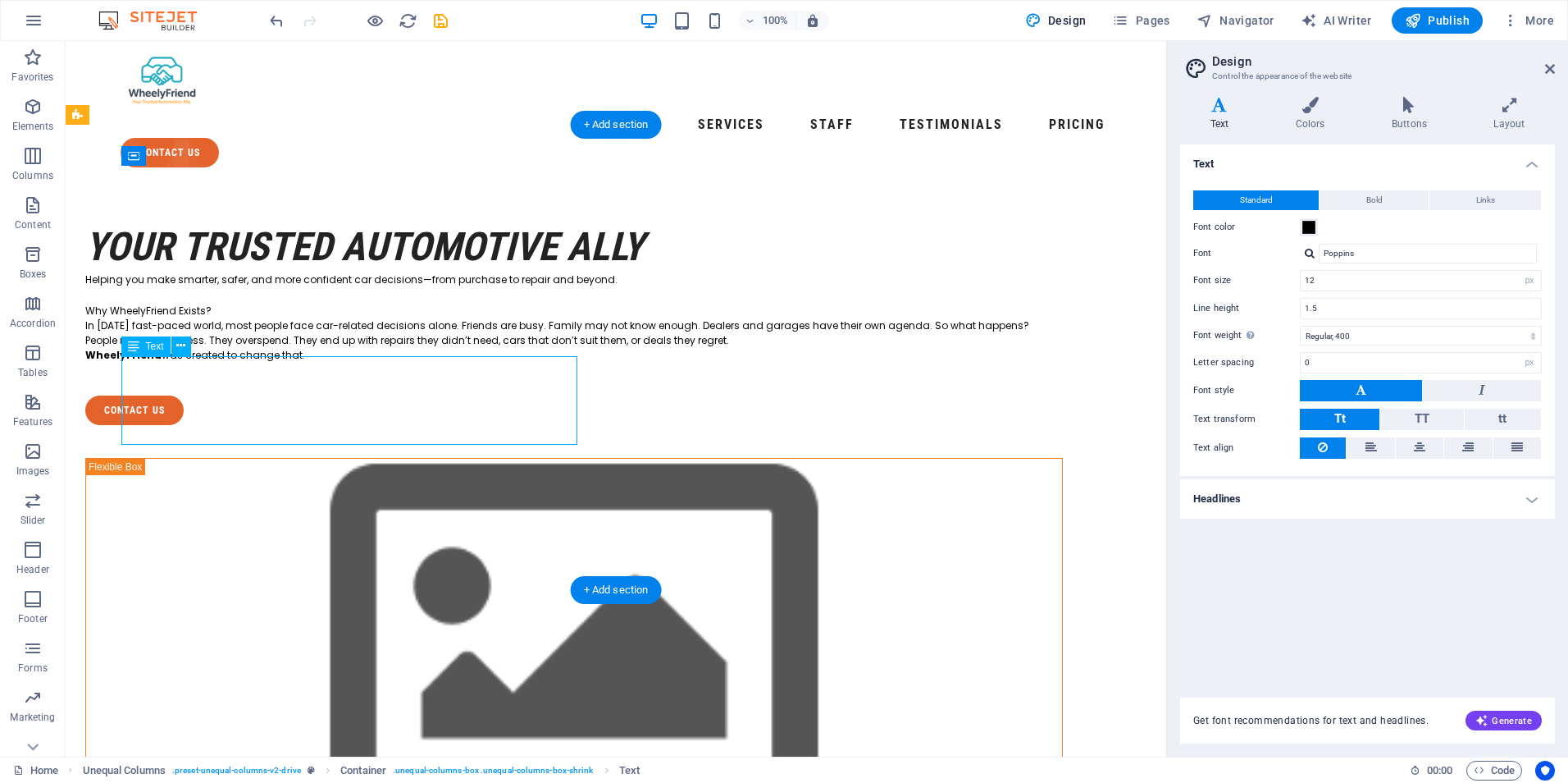
click at [207, 363] on div "Why WheelyFriend Exists? In today’s fast-paced world, most people face car-rela…" at bounding box center [574, 333] width 977 height 59
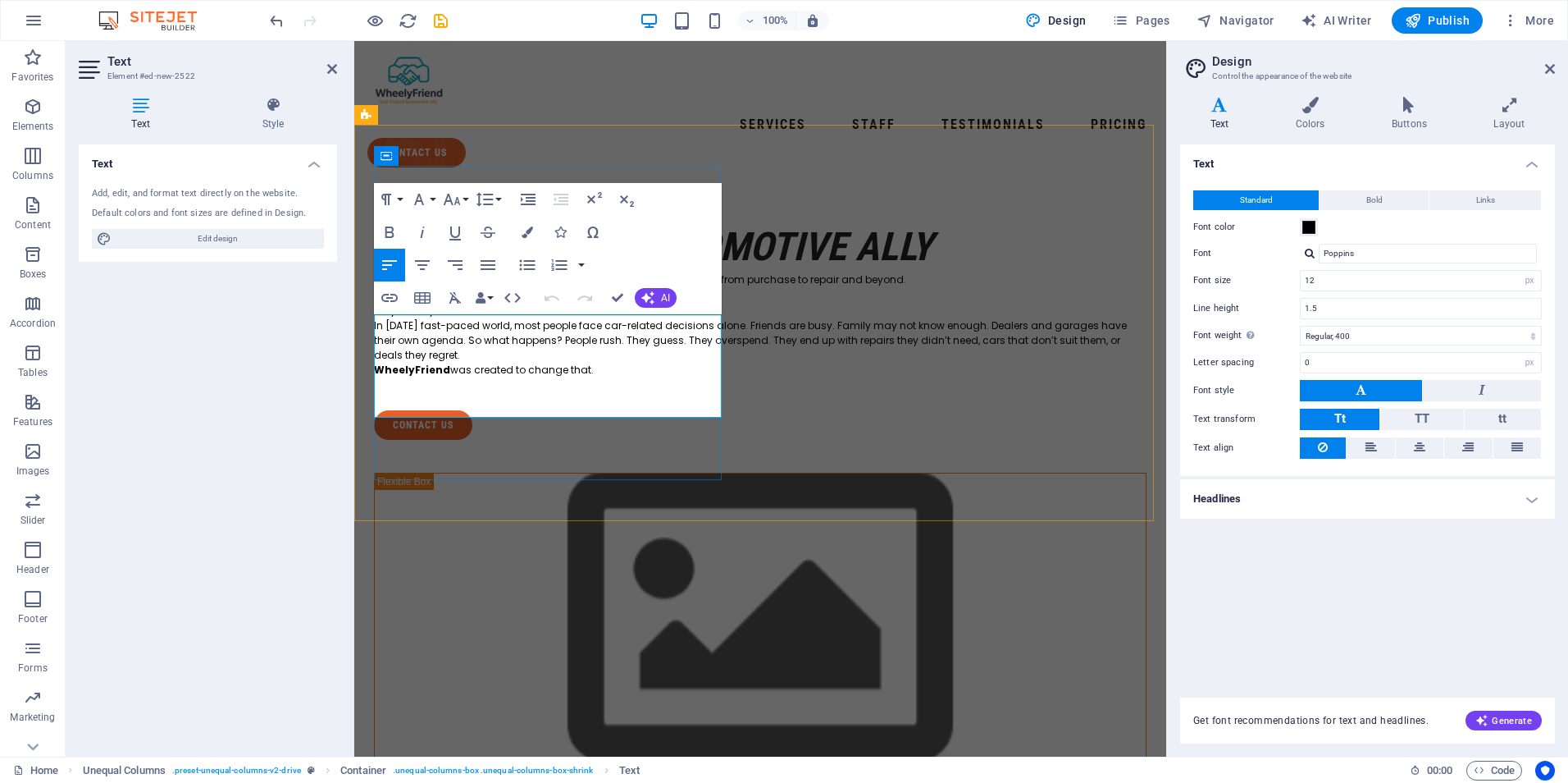
click at [414, 335] on p "In today’s fast-paced world, most people face car-related decisions alone. Frie…" at bounding box center [760, 341] width 773 height 45
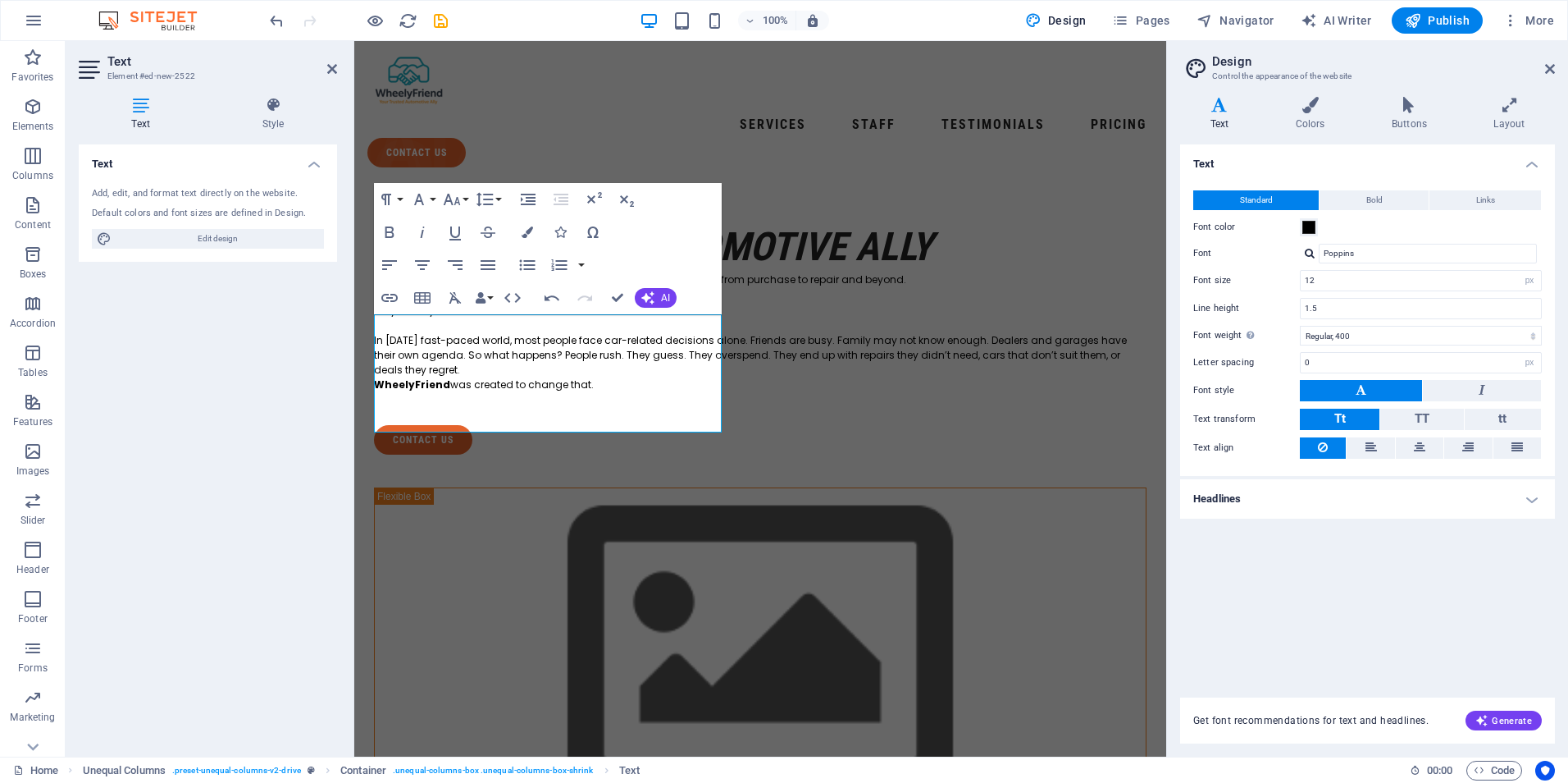
click at [286, 306] on div "Text Add, edit, and format text directly on the website. Default colors and fon…" at bounding box center [208, 443] width 258 height 599
drag, startPoint x: 505, startPoint y: 321, endPoint x: 372, endPoint y: 321, distance: 133.0
click at [584, 425] on div at bounding box center [760, 408] width 773 height 33
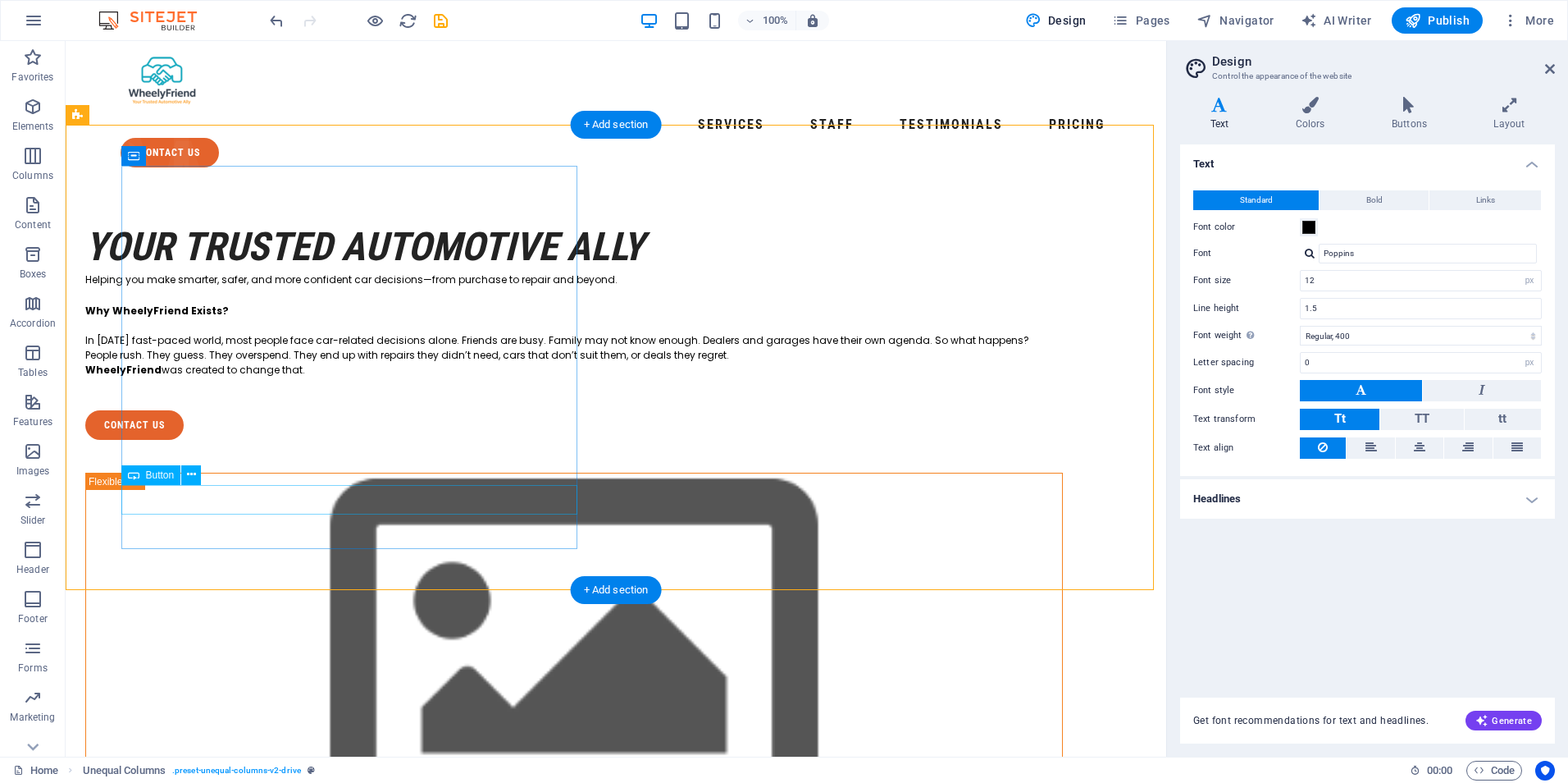
click at [183, 440] on div "contact us" at bounding box center [574, 425] width 977 height 29
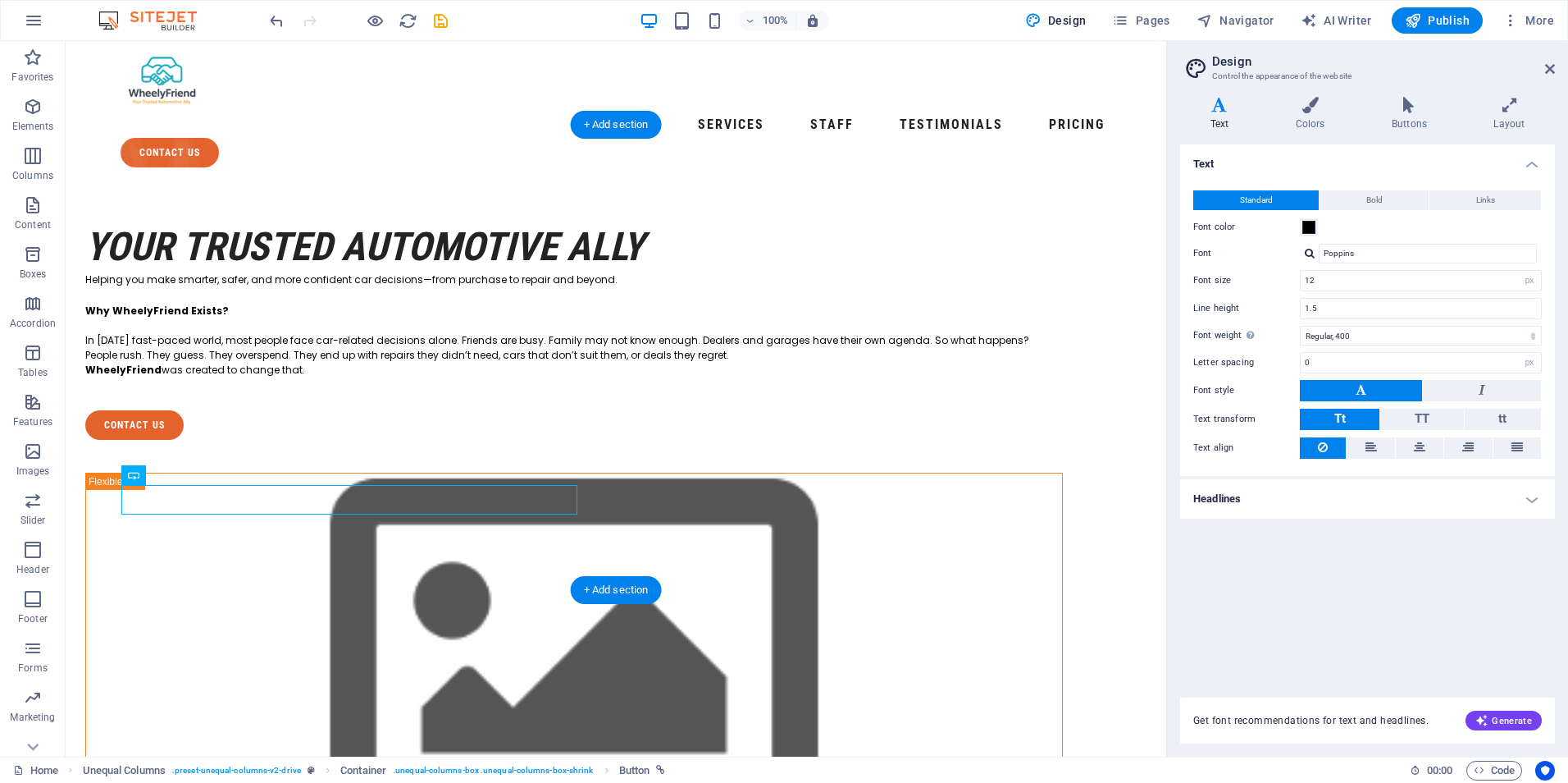
drag, startPoint x: 224, startPoint y: 514, endPoint x: 162, endPoint y: 488, distance: 67.2
click at [183, 440] on div "Your Trusted Automotive Ally Helping you make smarter, safer, and more confiden…" at bounding box center [574, 330] width 977 height 218
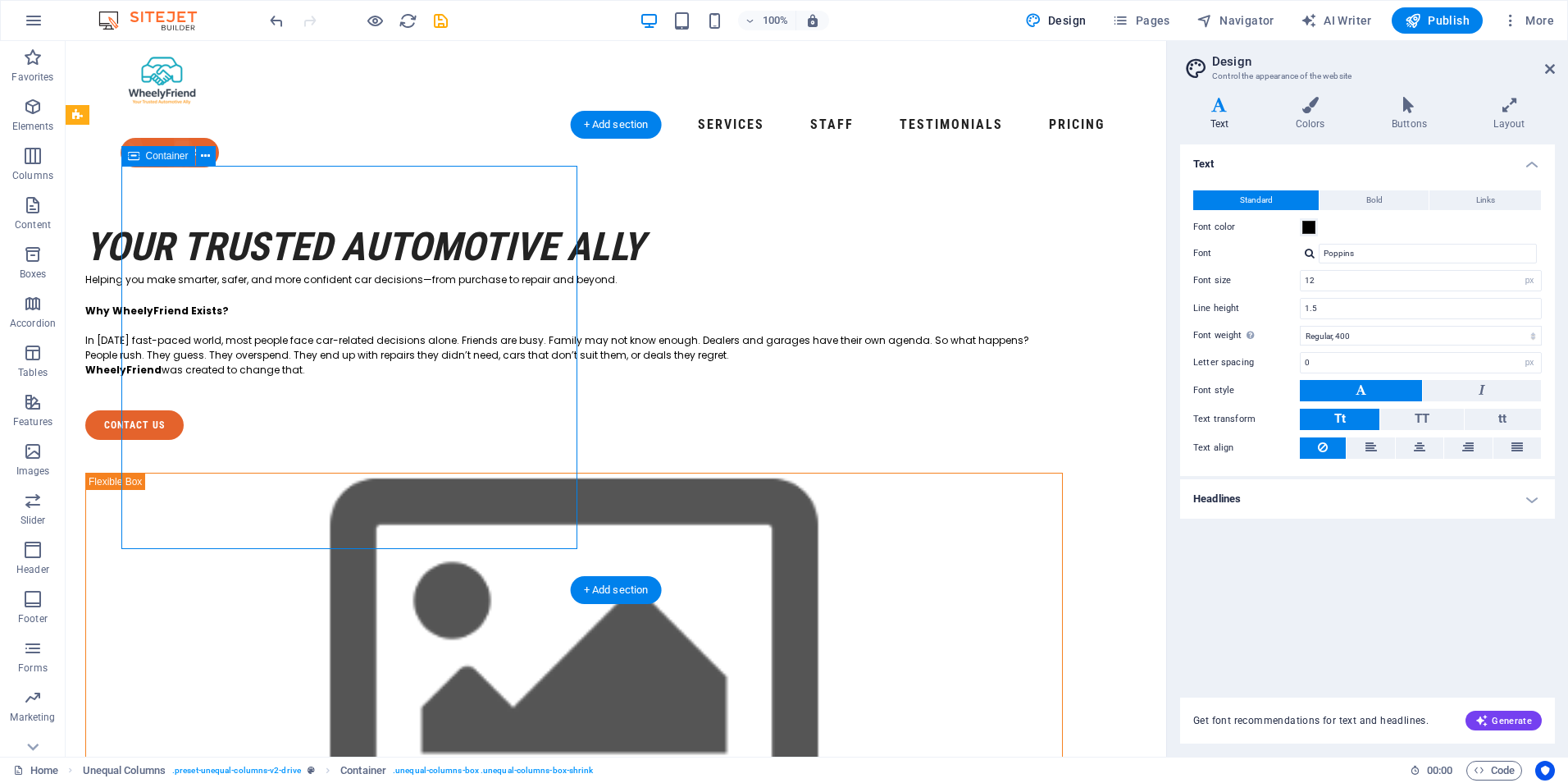
click at [190, 440] on div "Your Trusted Automotive Ally Helping you make smarter, safer, and more confiden…" at bounding box center [574, 330] width 977 height 218
click at [242, 410] on div at bounding box center [574, 394] width 977 height 33
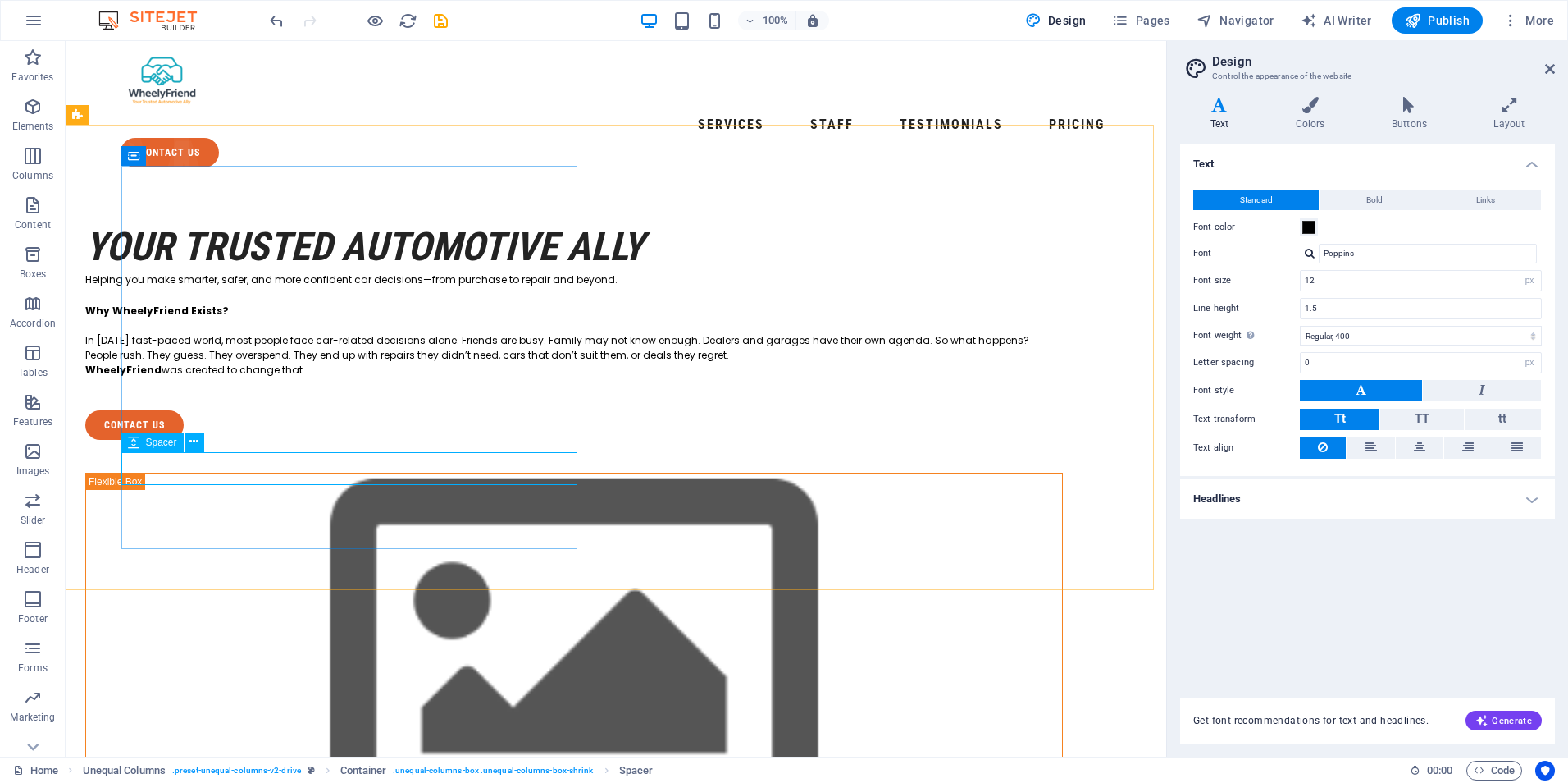
click at [164, 443] on span "Spacer" at bounding box center [162, 442] width 31 height 10
click at [168, 443] on span "Spacer" at bounding box center [162, 442] width 31 height 10
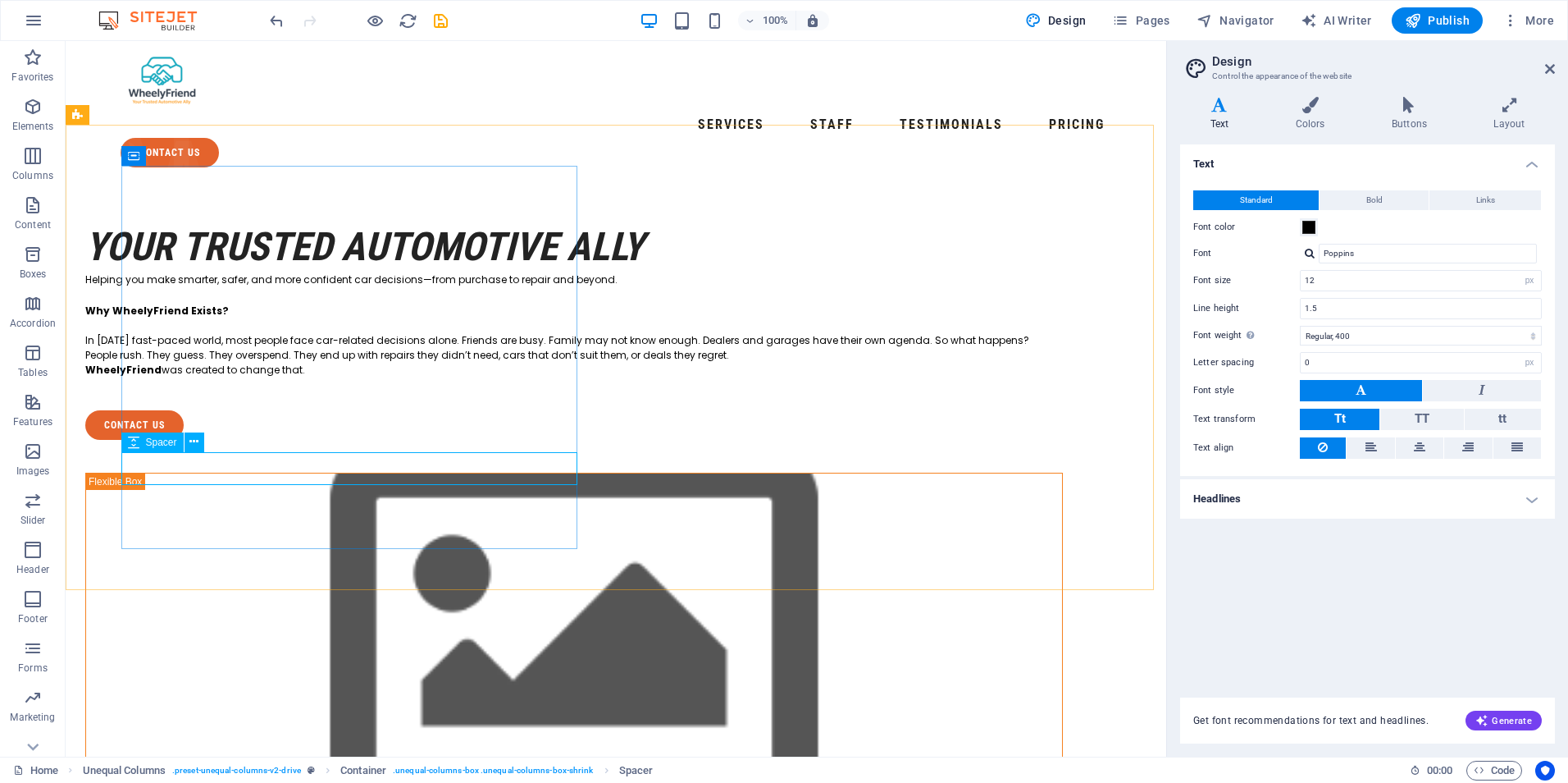
select select "px"
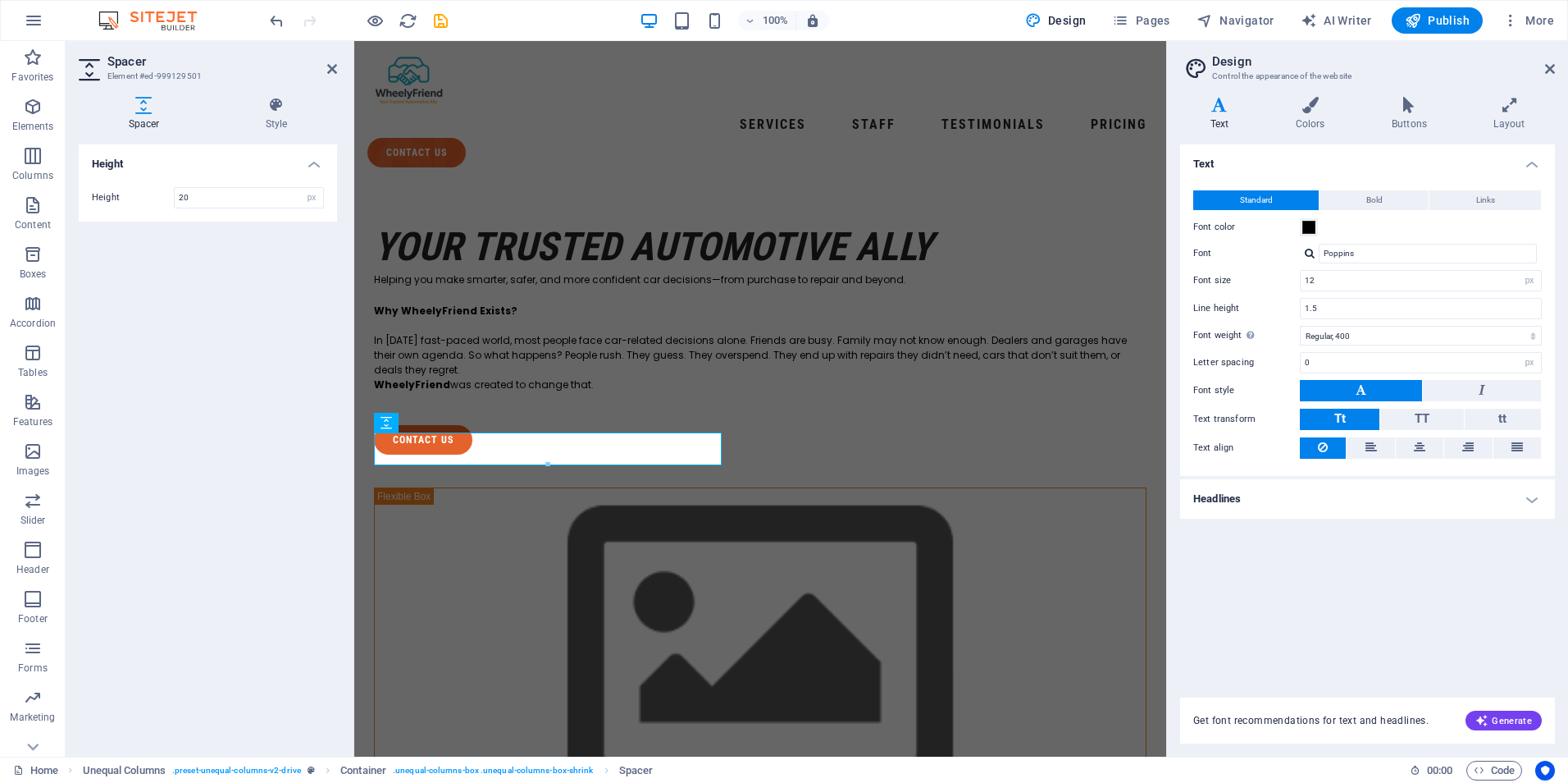
type input "20"
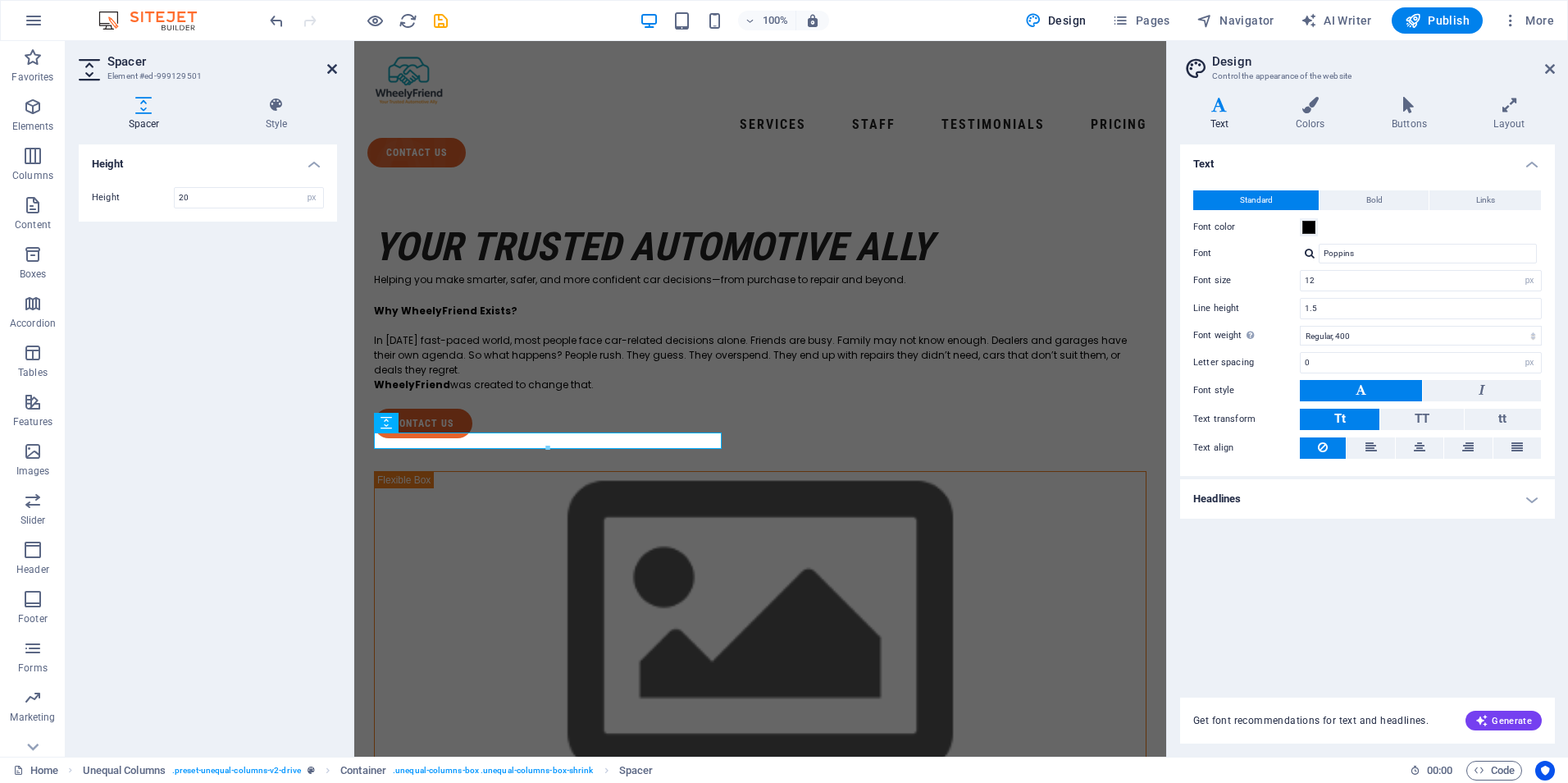
click at [329, 66] on icon at bounding box center [332, 69] width 10 height 14
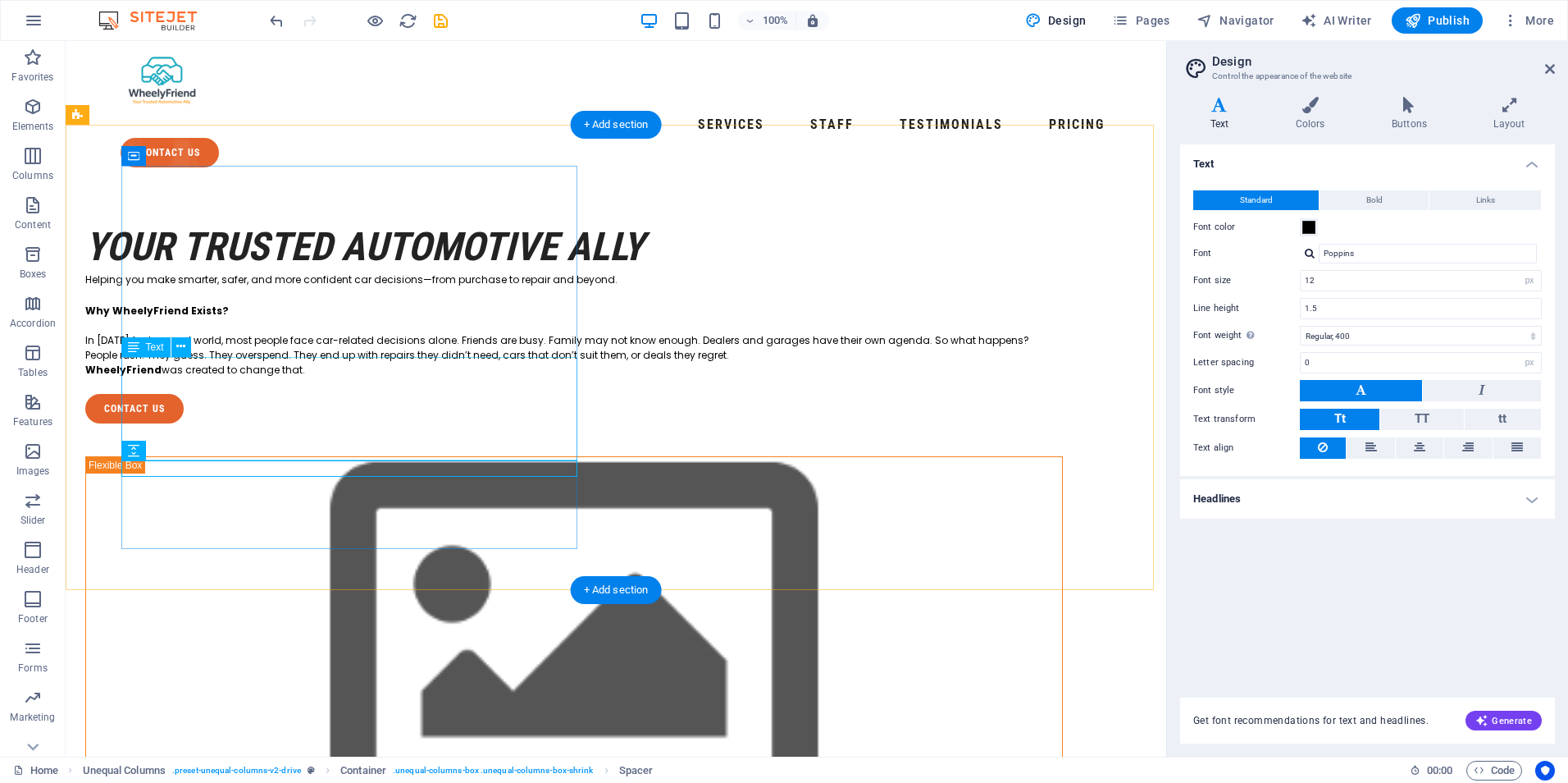
click at [348, 377] on div "Why WheelyFriend Exists? In today’s fast-paced world, most people face car-rela…" at bounding box center [574, 341] width 977 height 74
click at [329, 377] on div "Why WheelyFriend Exists? In today’s fast-paced world, most people face car-rela…" at bounding box center [574, 341] width 977 height 74
click at [332, 377] on div "Why WheelyFriend Exists? In today’s fast-paced world, most people face car-rela…" at bounding box center [574, 341] width 977 height 74
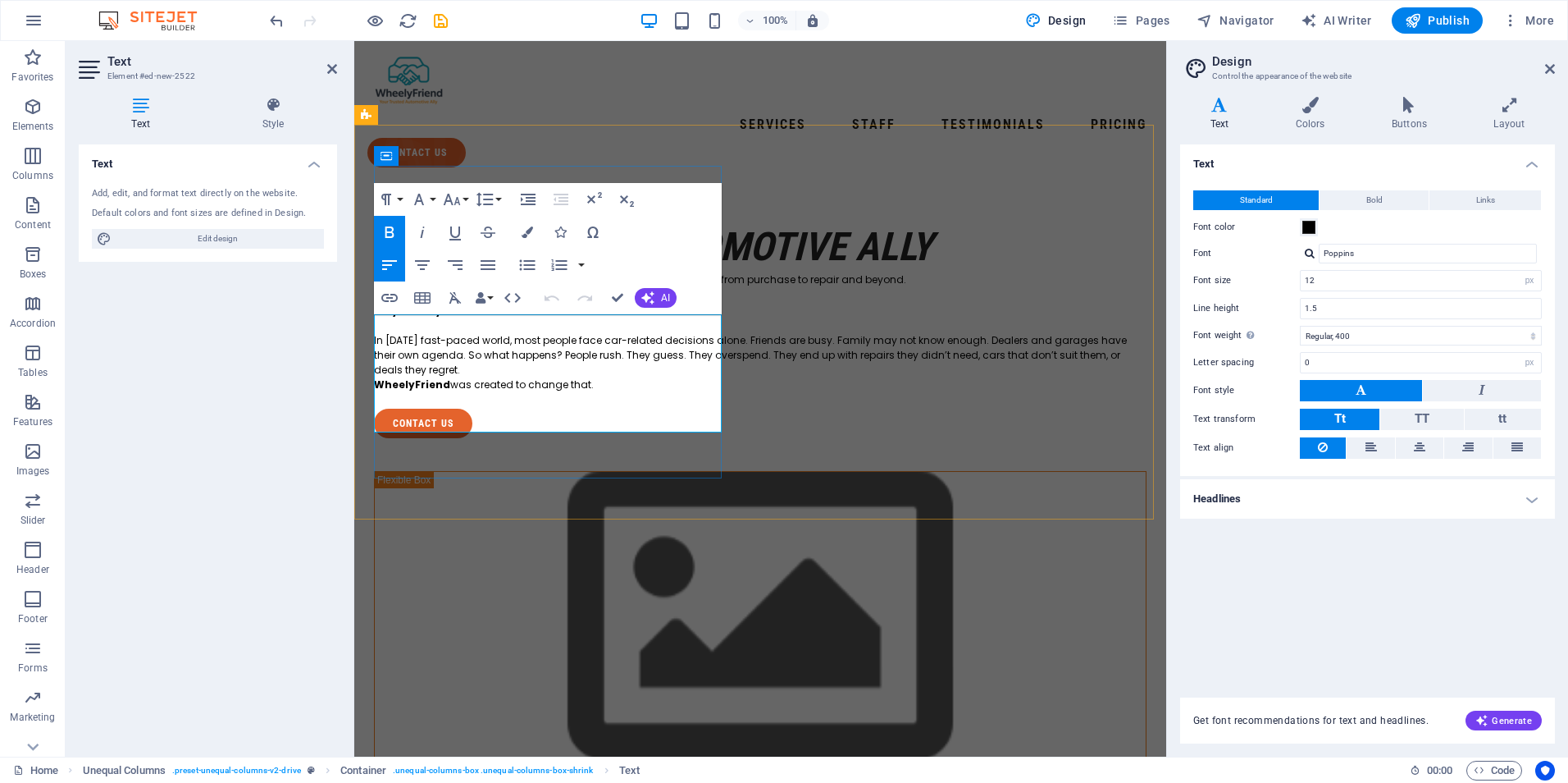
click at [606, 392] on p "WheelyFriend was created to change that." at bounding box center [760, 384] width 773 height 15
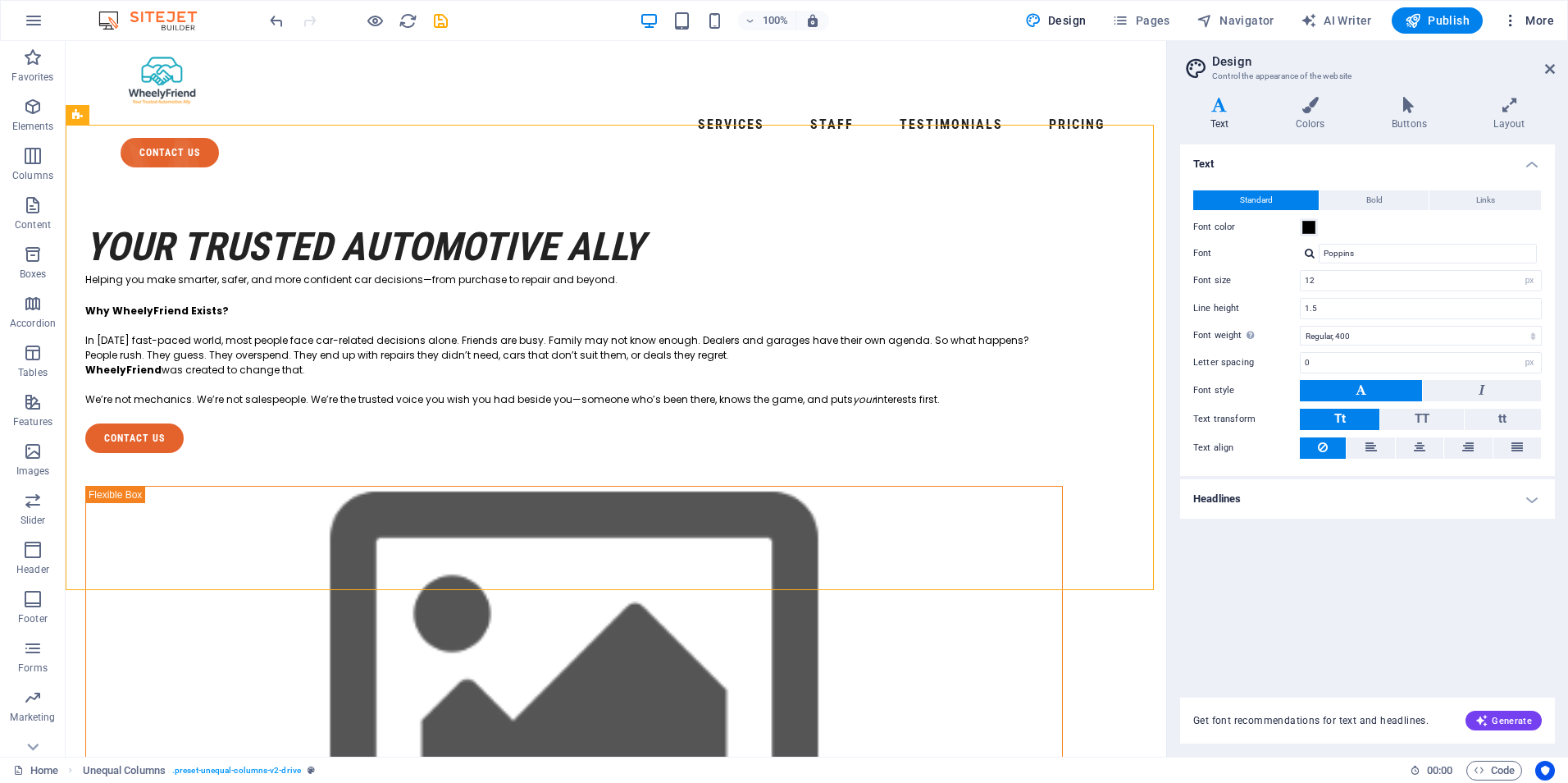
click at [1512, 19] on icon "button" at bounding box center [1510, 20] width 16 height 16
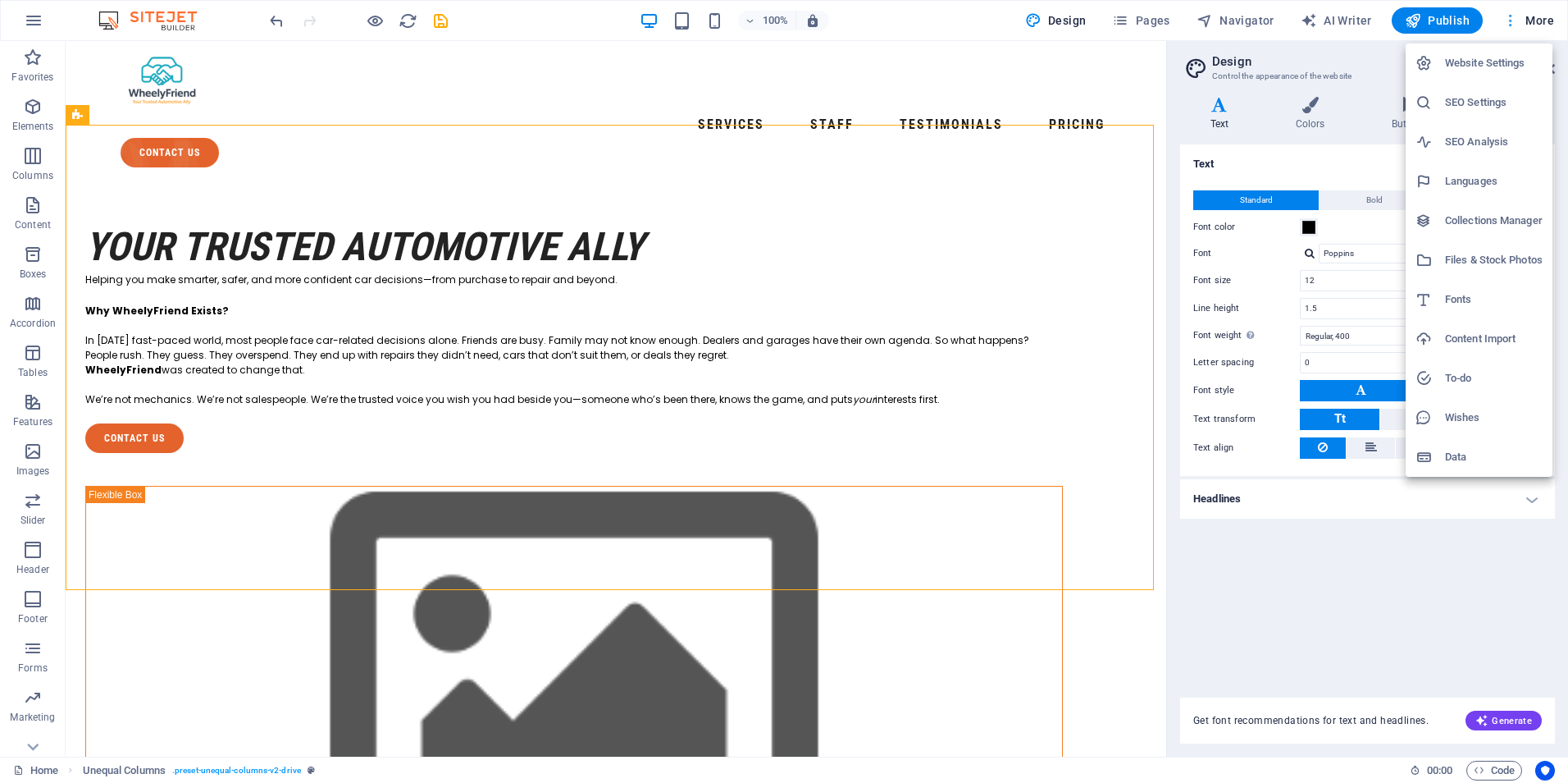
click at [1514, 19] on div at bounding box center [784, 391] width 1568 height 783
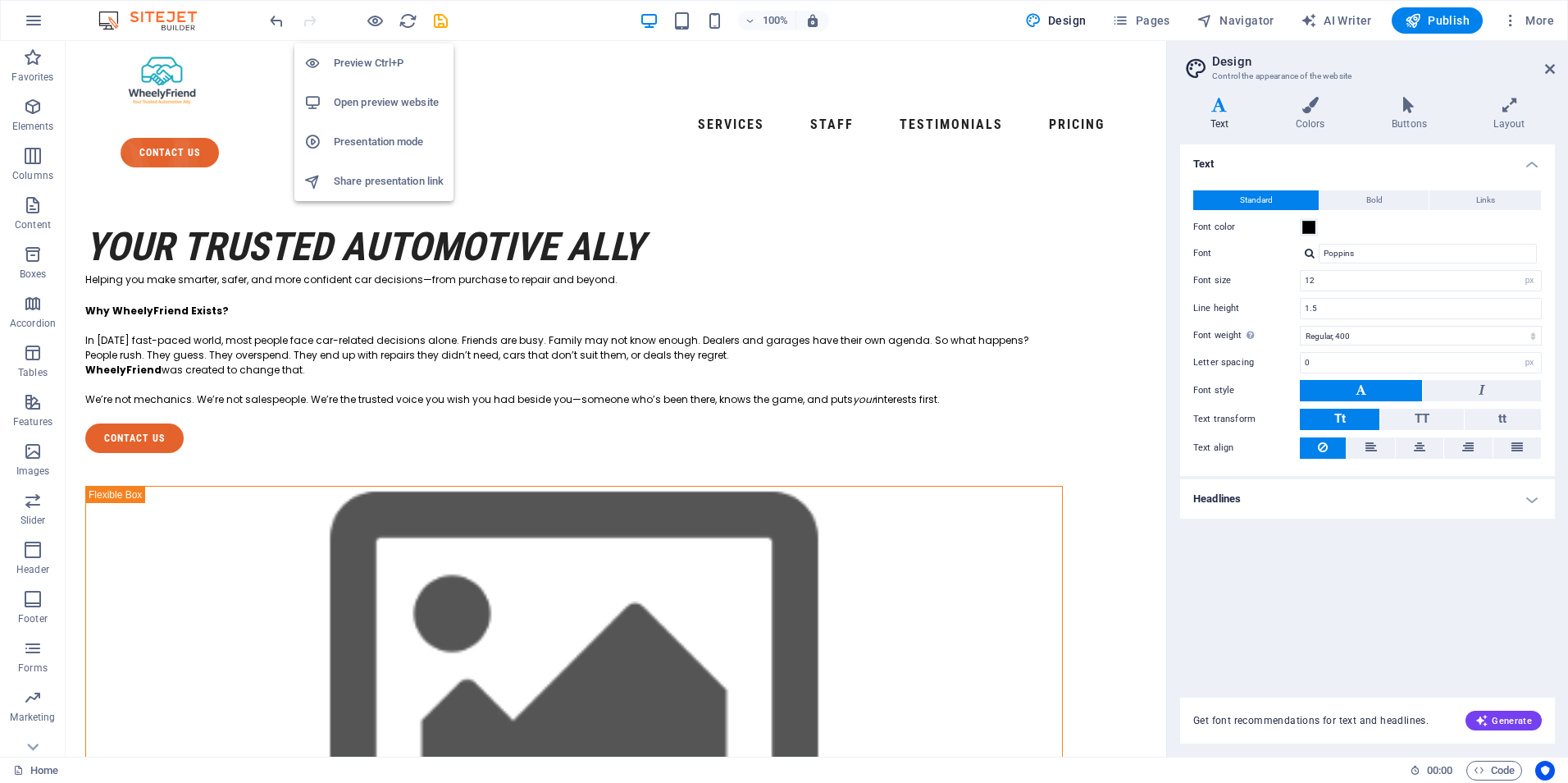
click at [385, 67] on h6 "Preview Ctrl+P" at bounding box center [388, 63] width 110 height 19
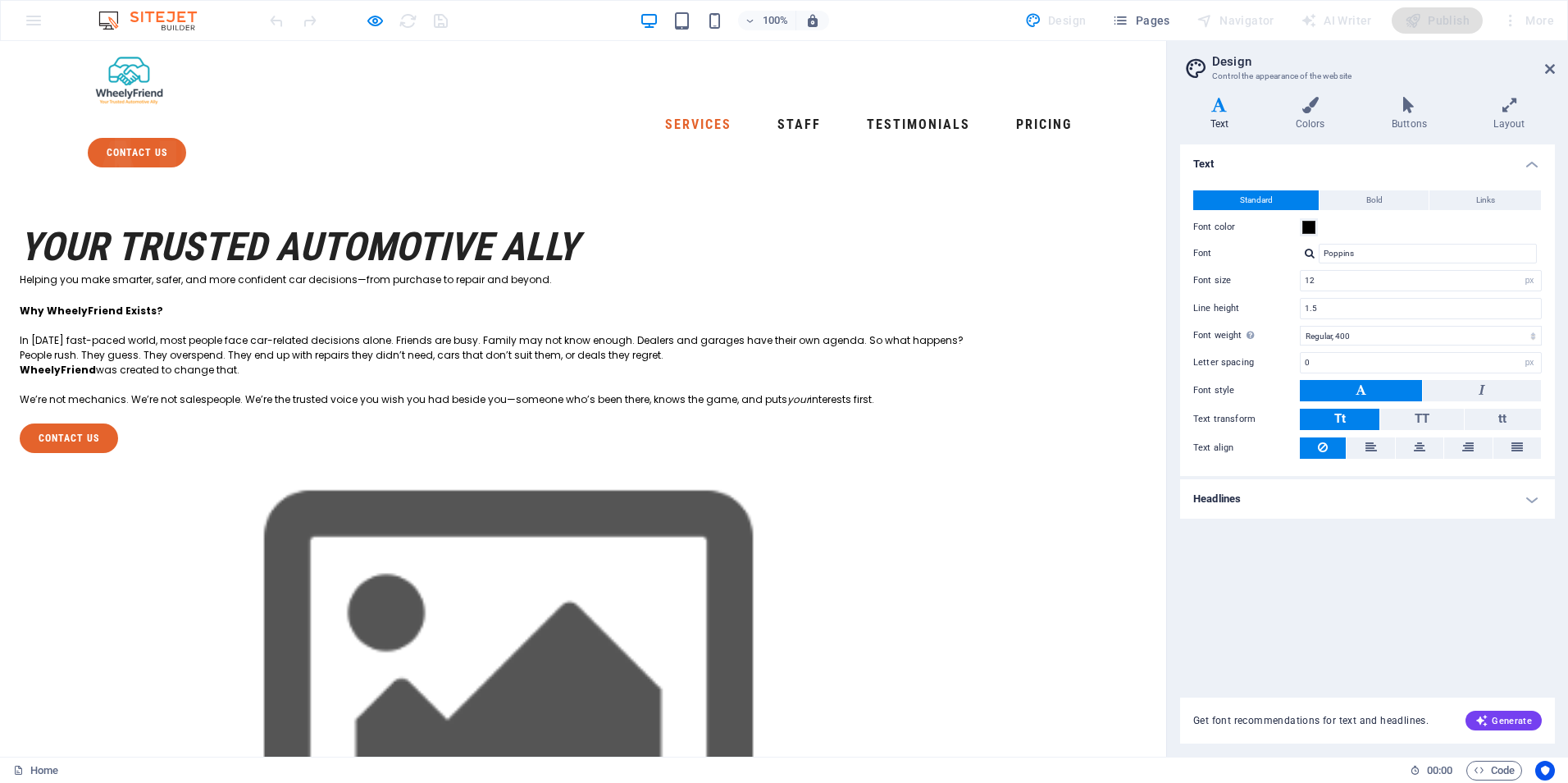
click at [658, 112] on link "Services" at bounding box center [698, 124] width 80 height 26
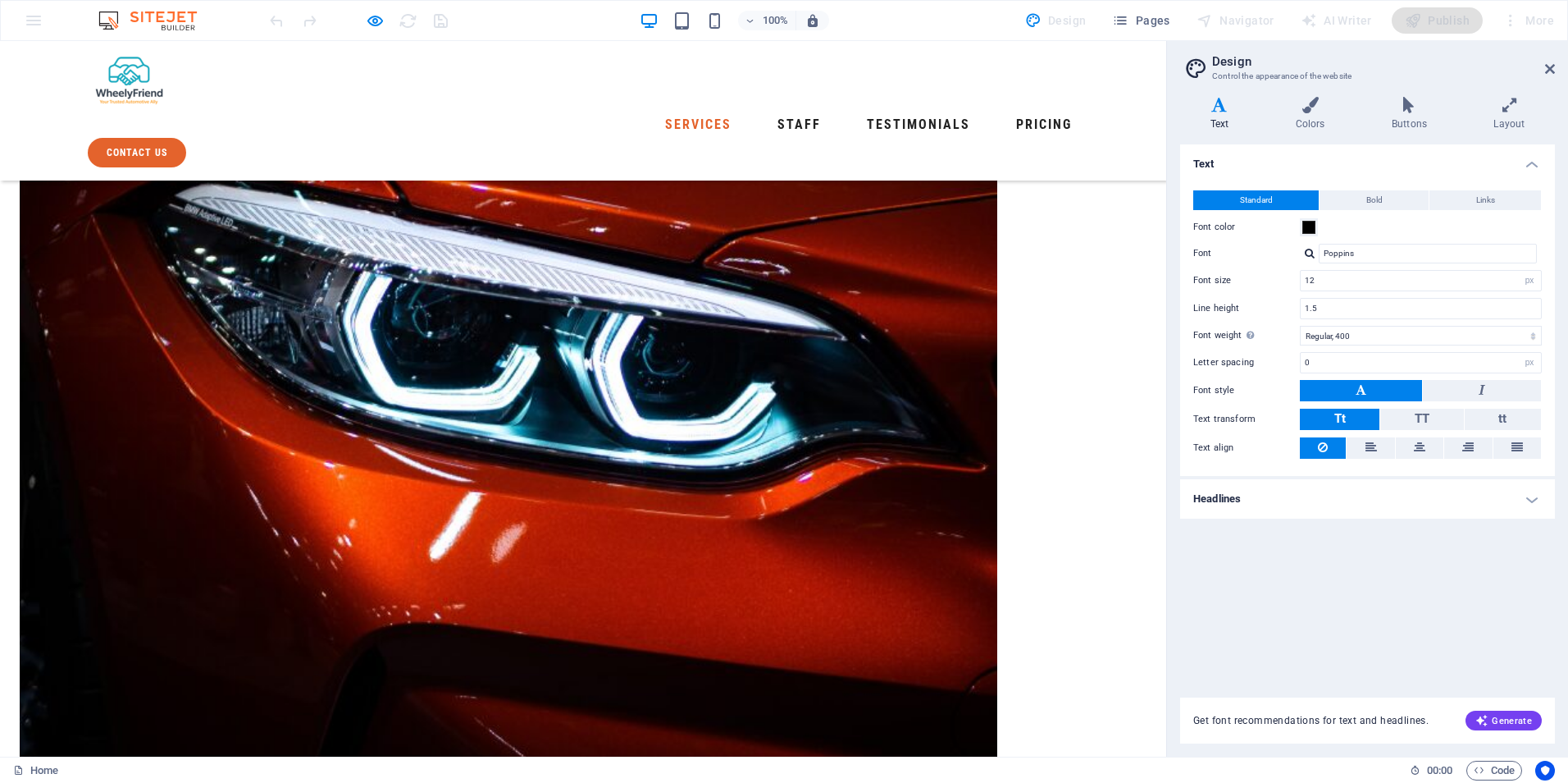
scroll to position [886, 0]
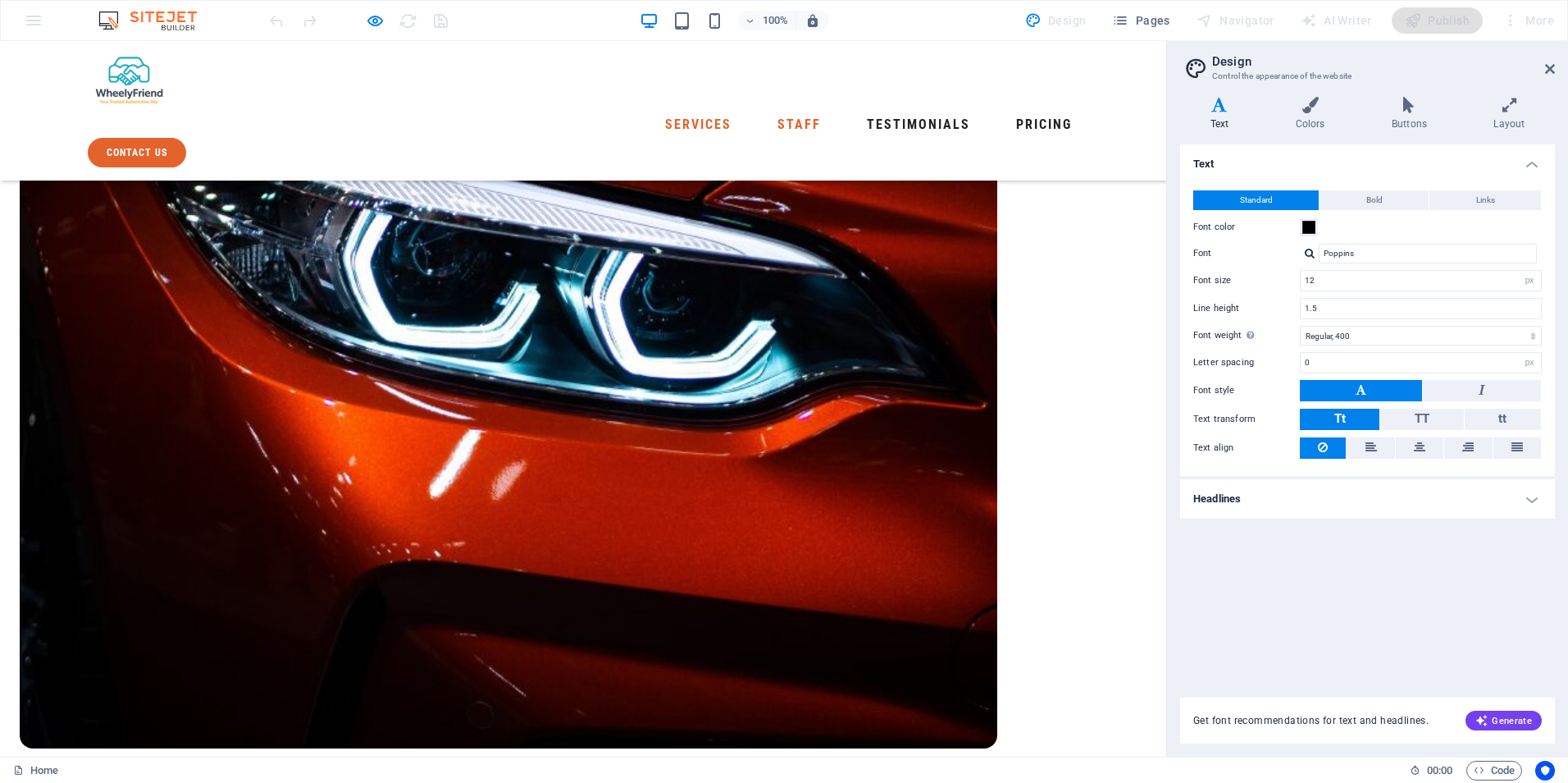
click at [771, 112] on link "Staff" at bounding box center [799, 124] width 56 height 26
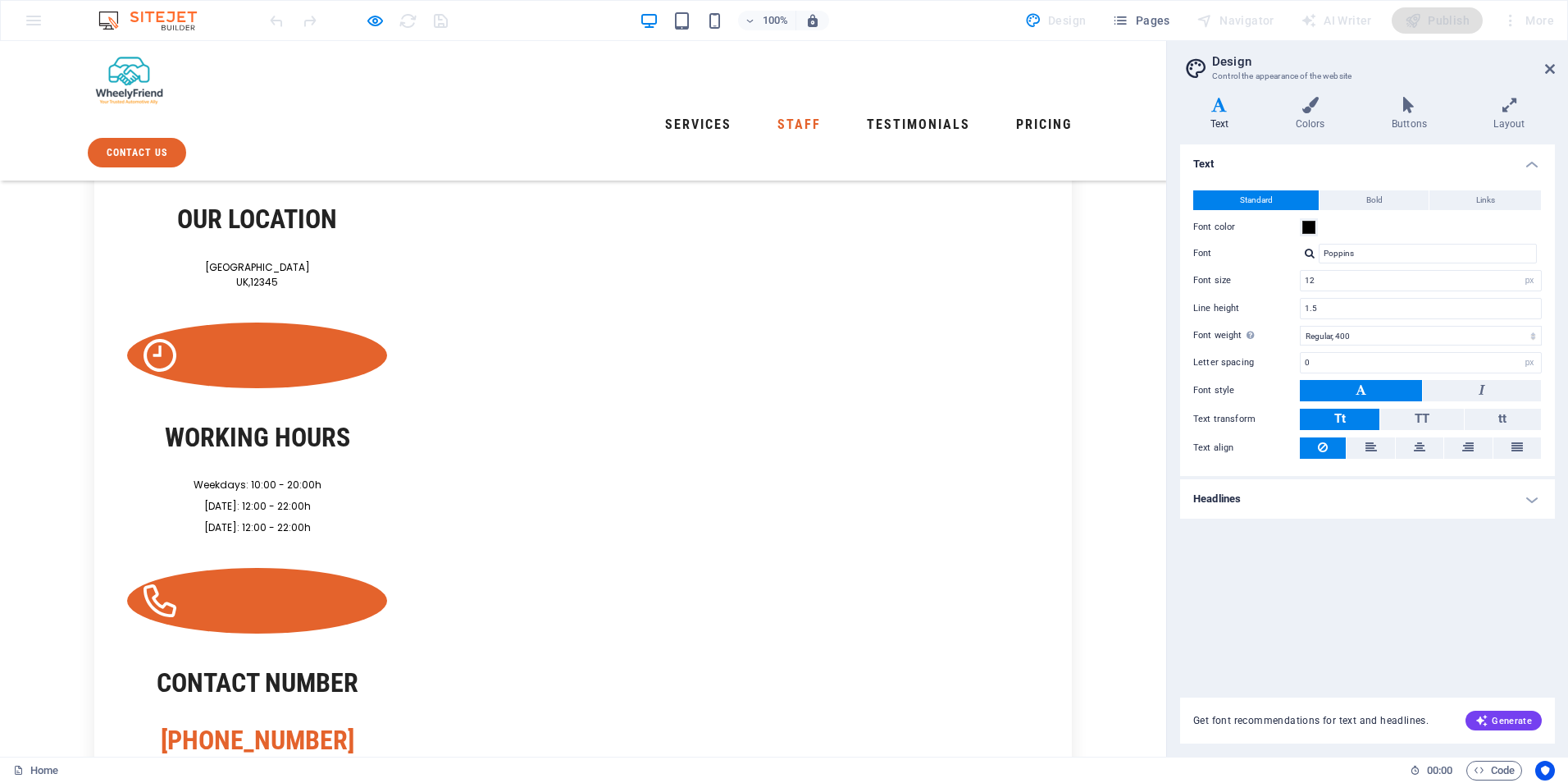
scroll to position [1648, 0]
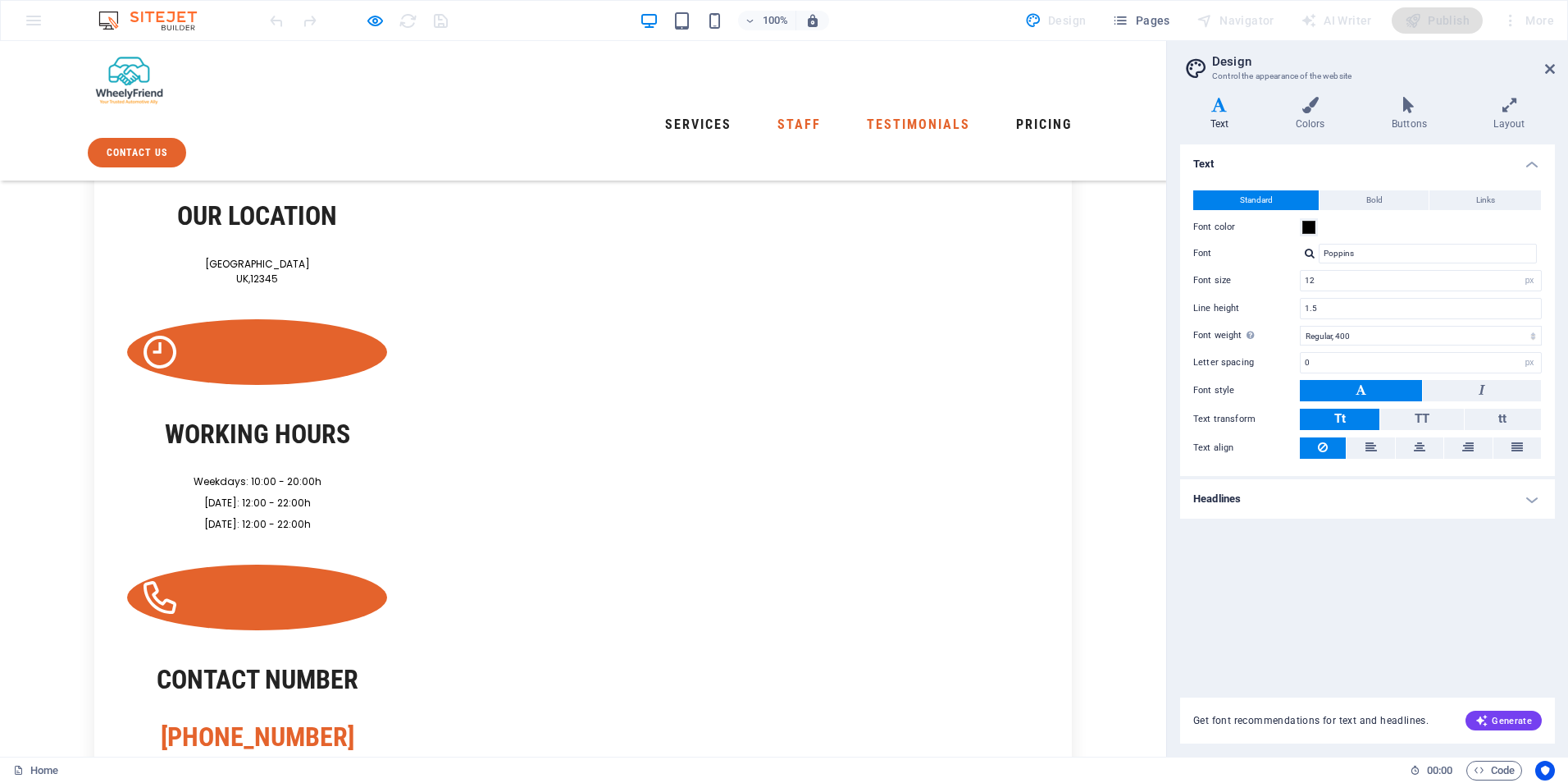
click at [860, 112] on link "Testimonials" at bounding box center [918, 124] width 116 height 26
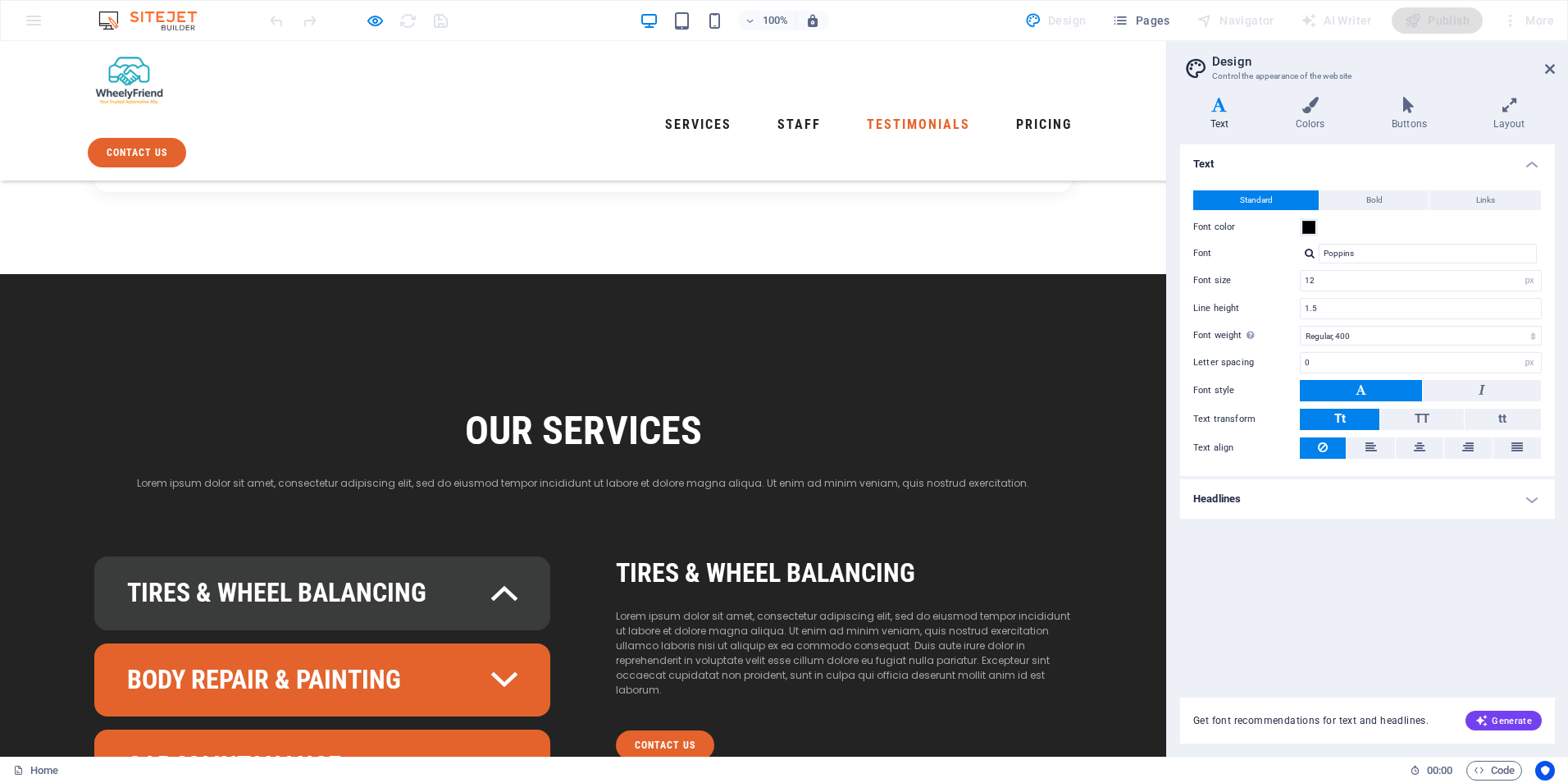
scroll to position [2444, 0]
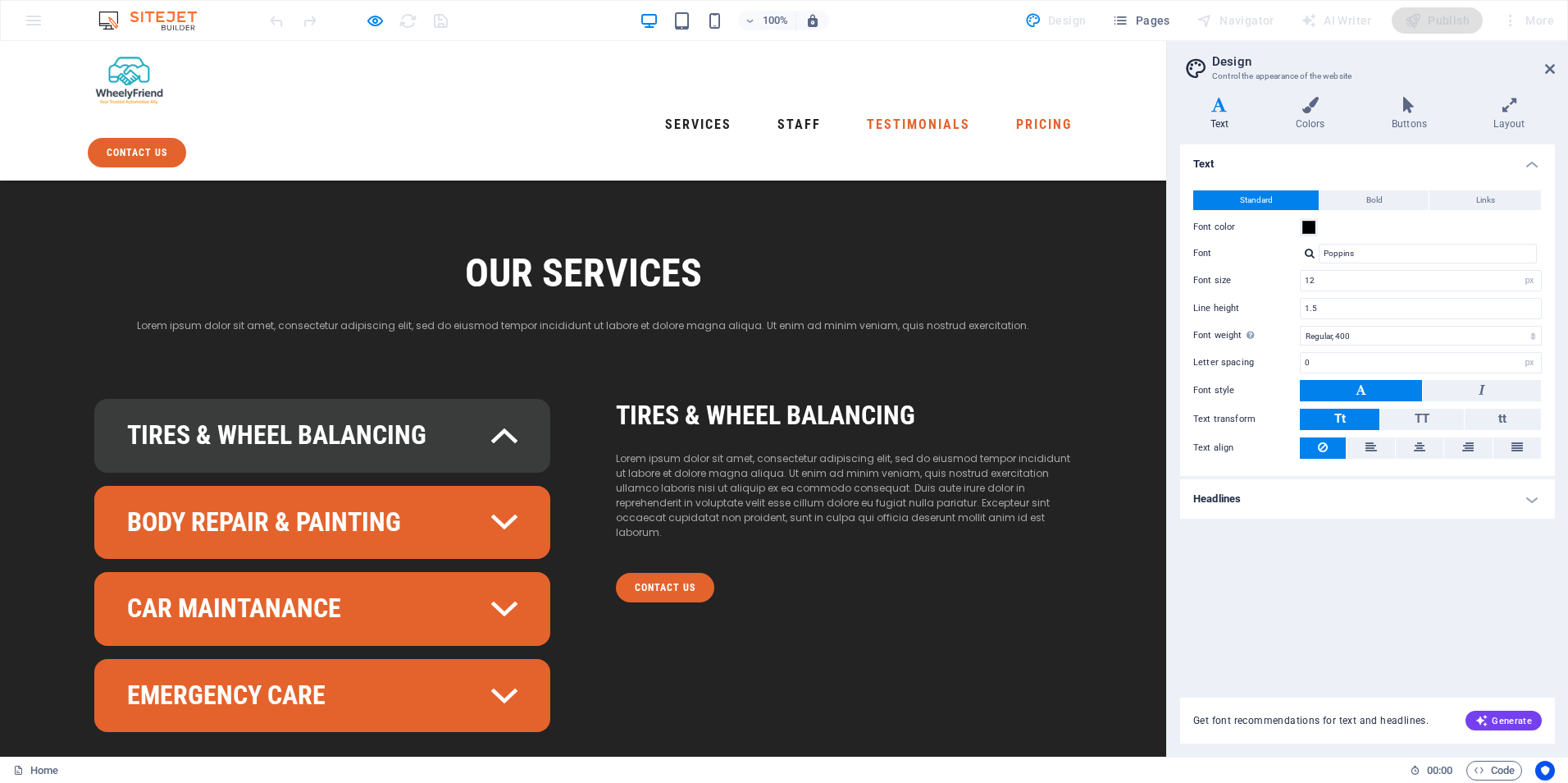
click at [1009, 112] on link "Pricing" at bounding box center [1043, 124] width 69 height 26
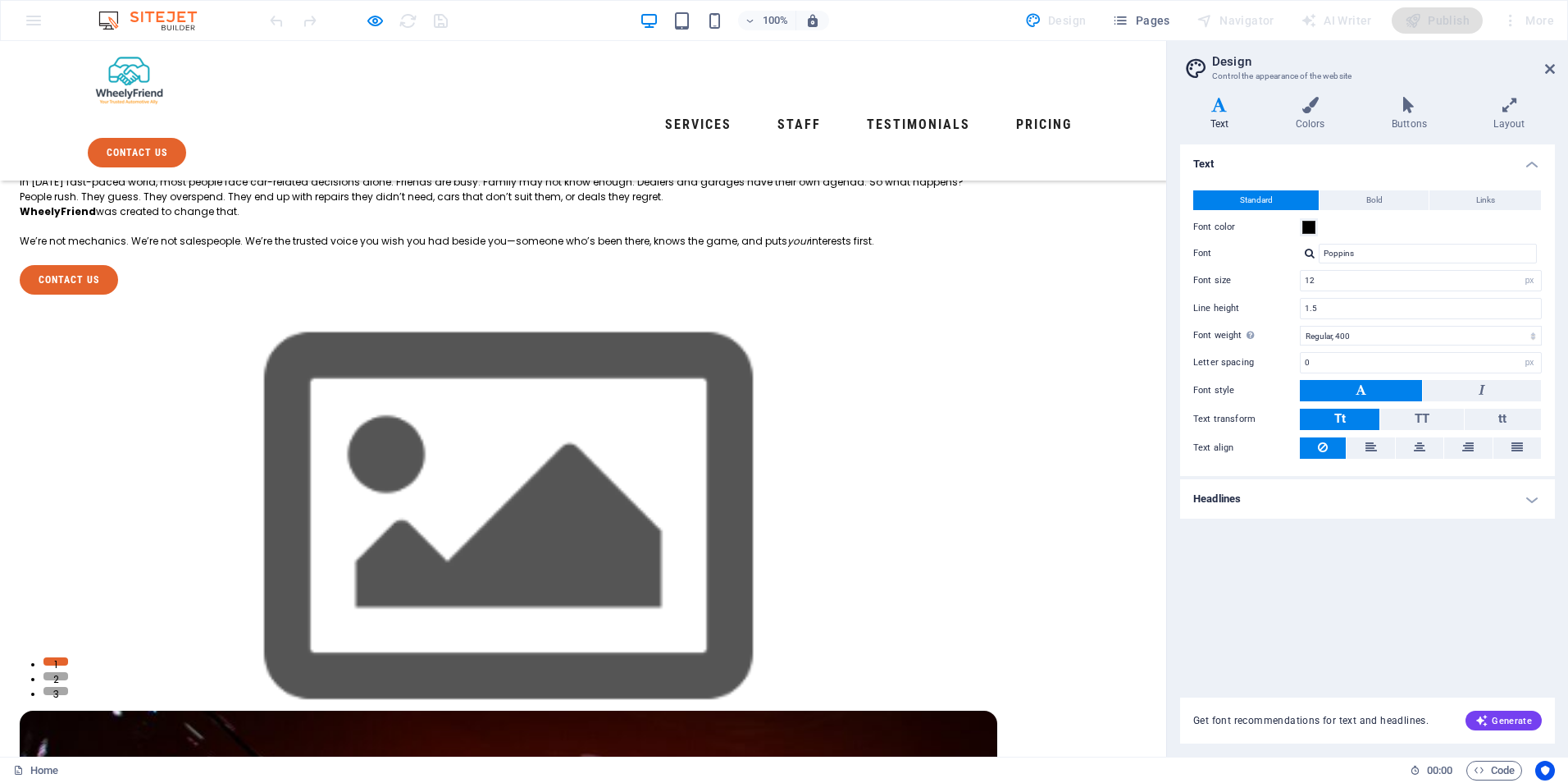
scroll to position [0, 0]
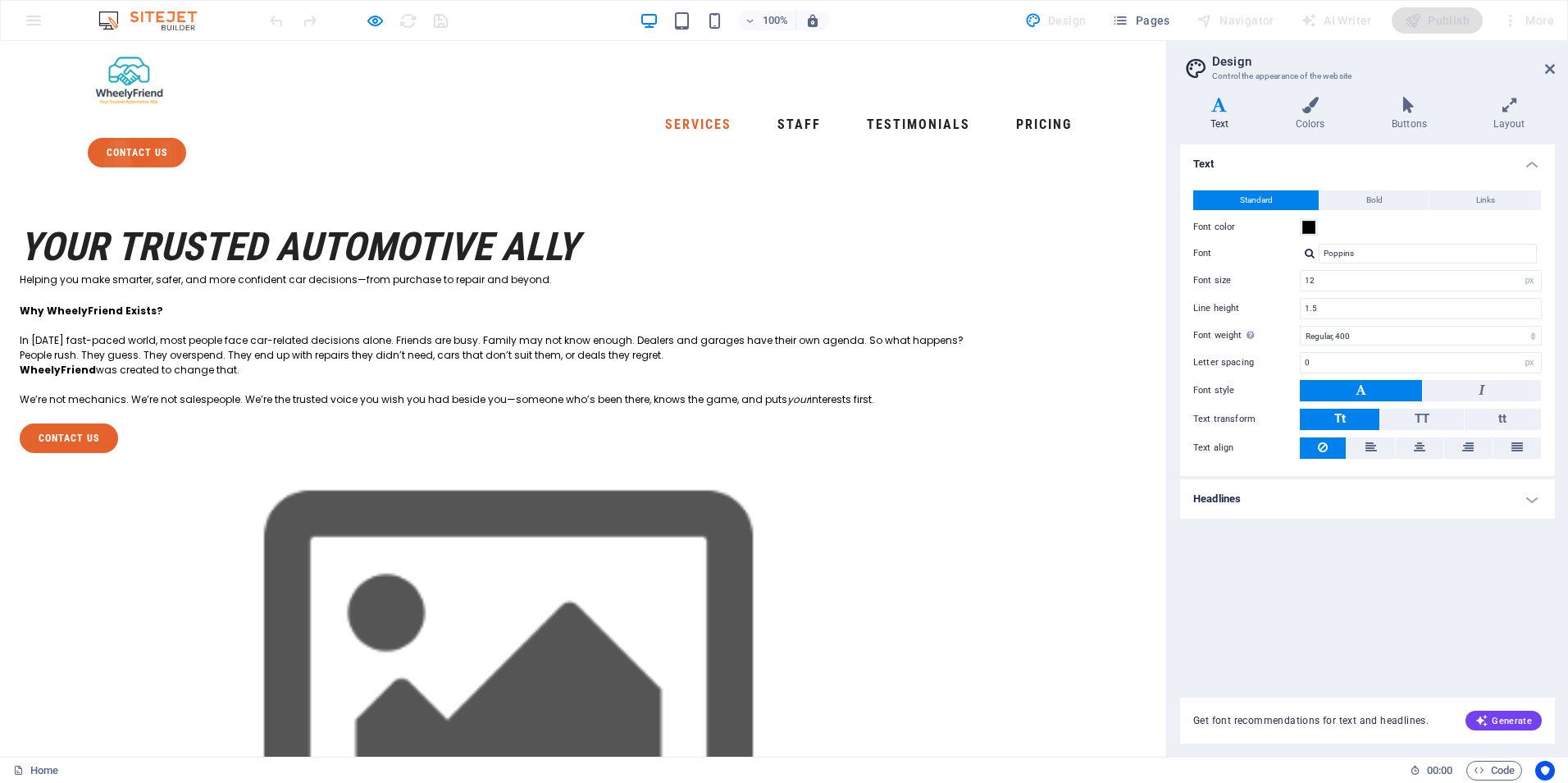
click at [658, 112] on link "Services" at bounding box center [698, 124] width 80 height 26
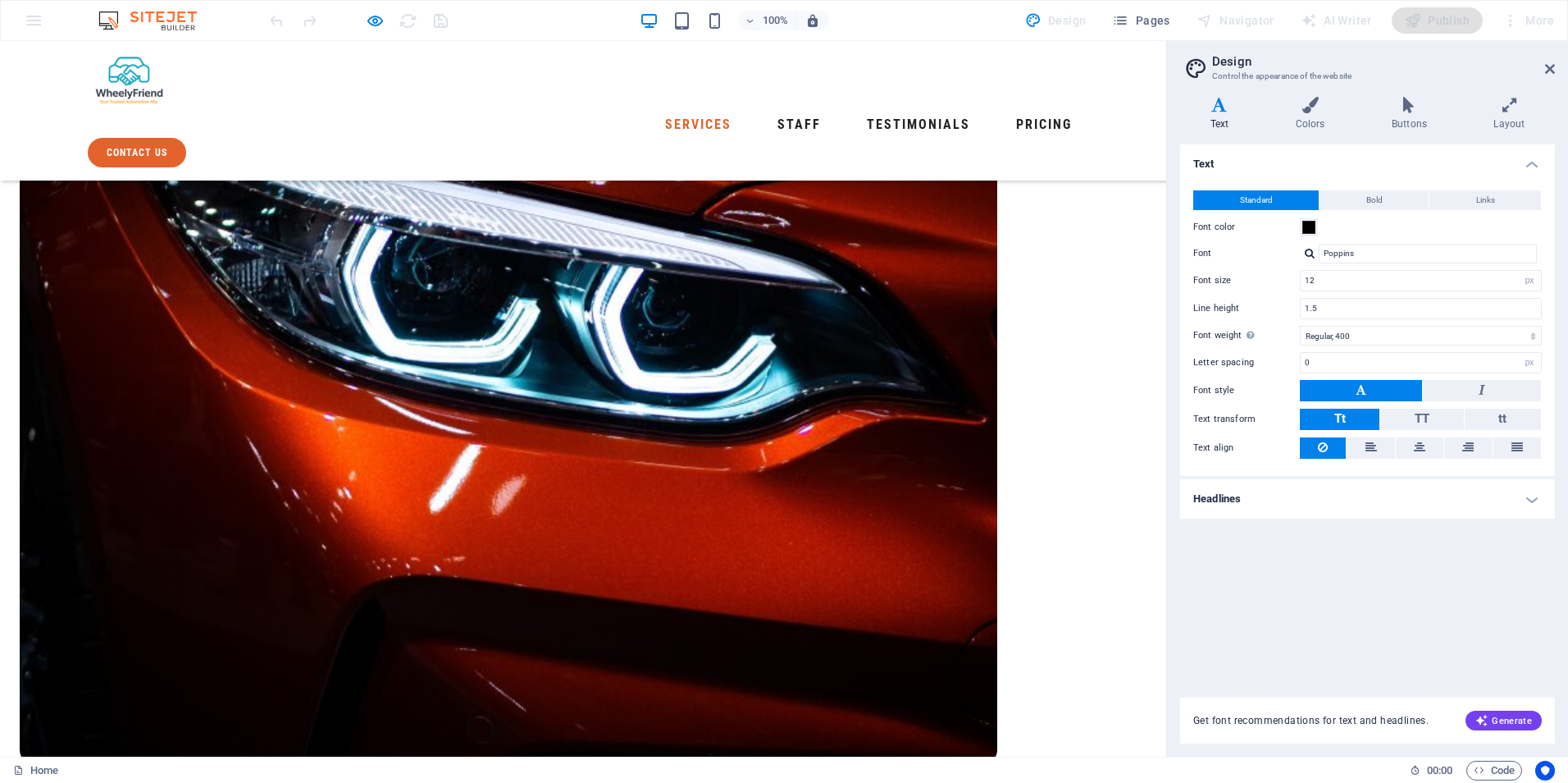
scroll to position [886, 0]
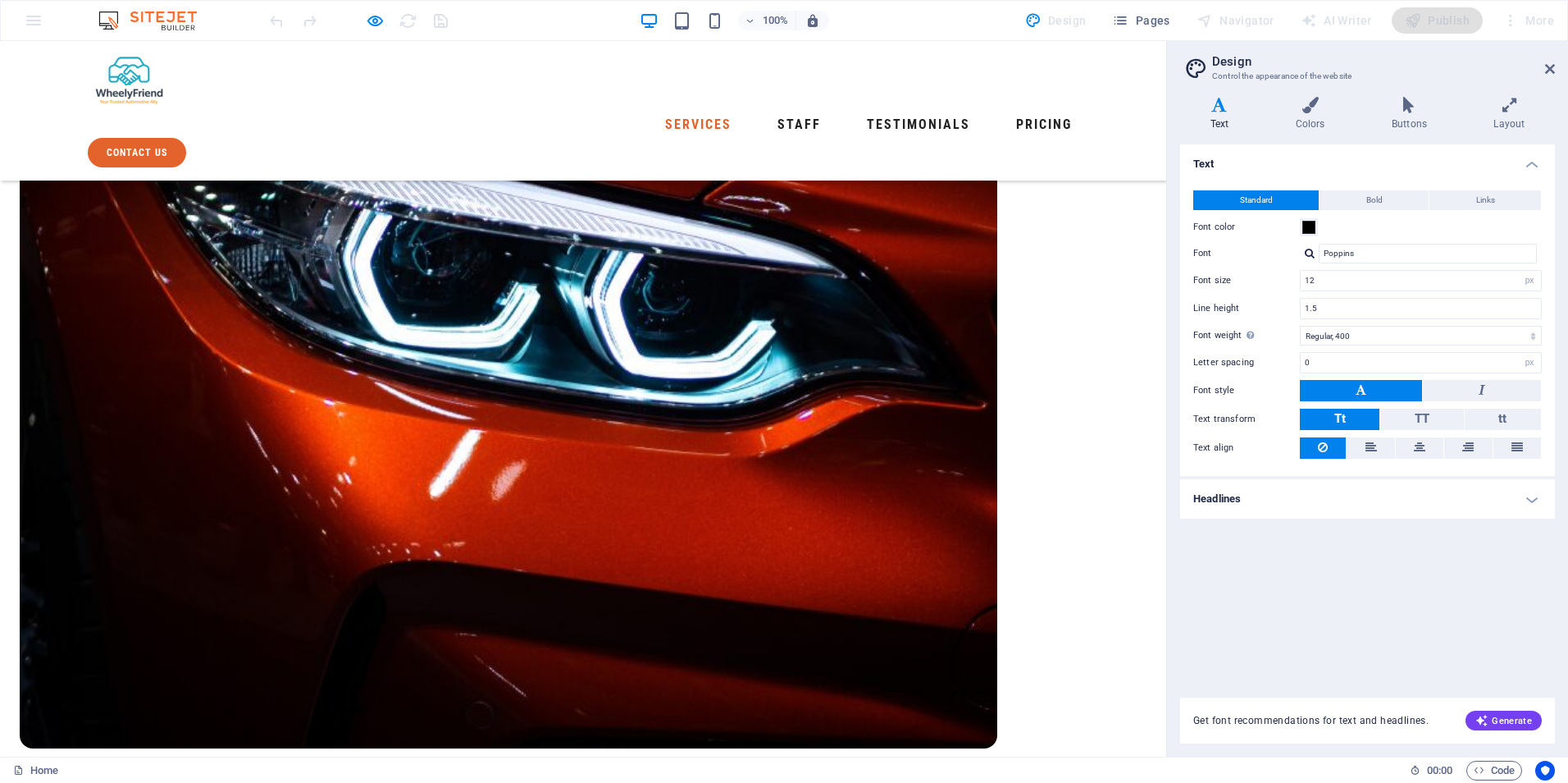
click at [124, 90] on img at bounding box center [129, 82] width 83 height 57
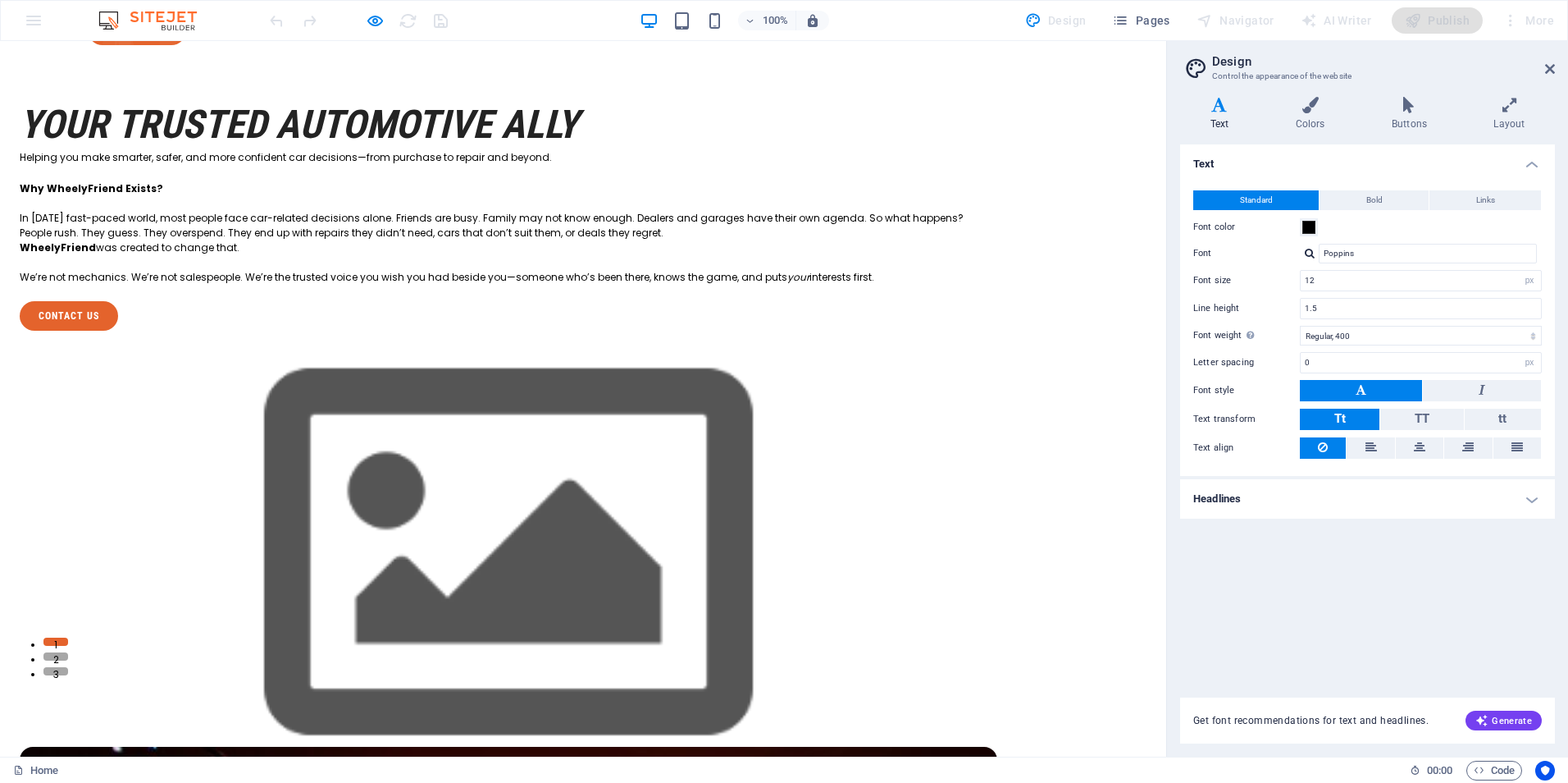
scroll to position [0, 0]
